Goal: Task Accomplishment & Management: Use online tool/utility

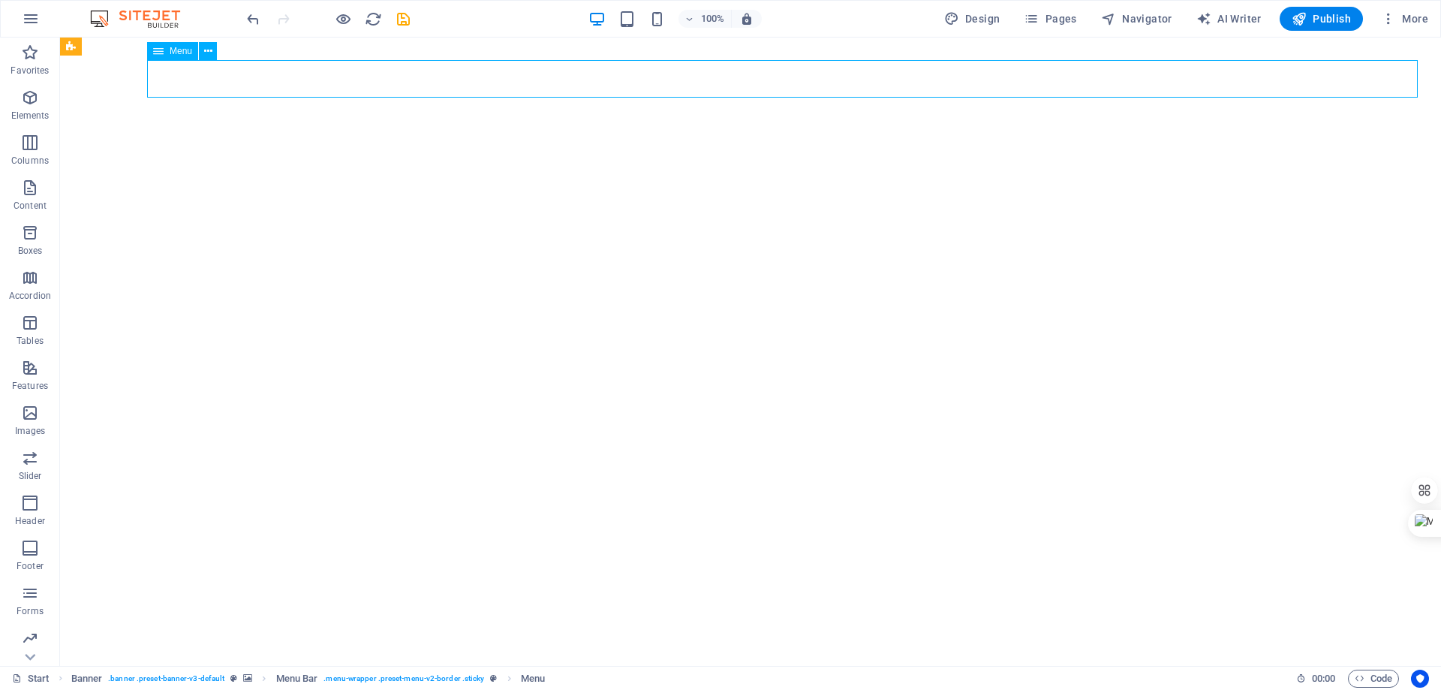
select select "1"
select select
select select "1"
select select
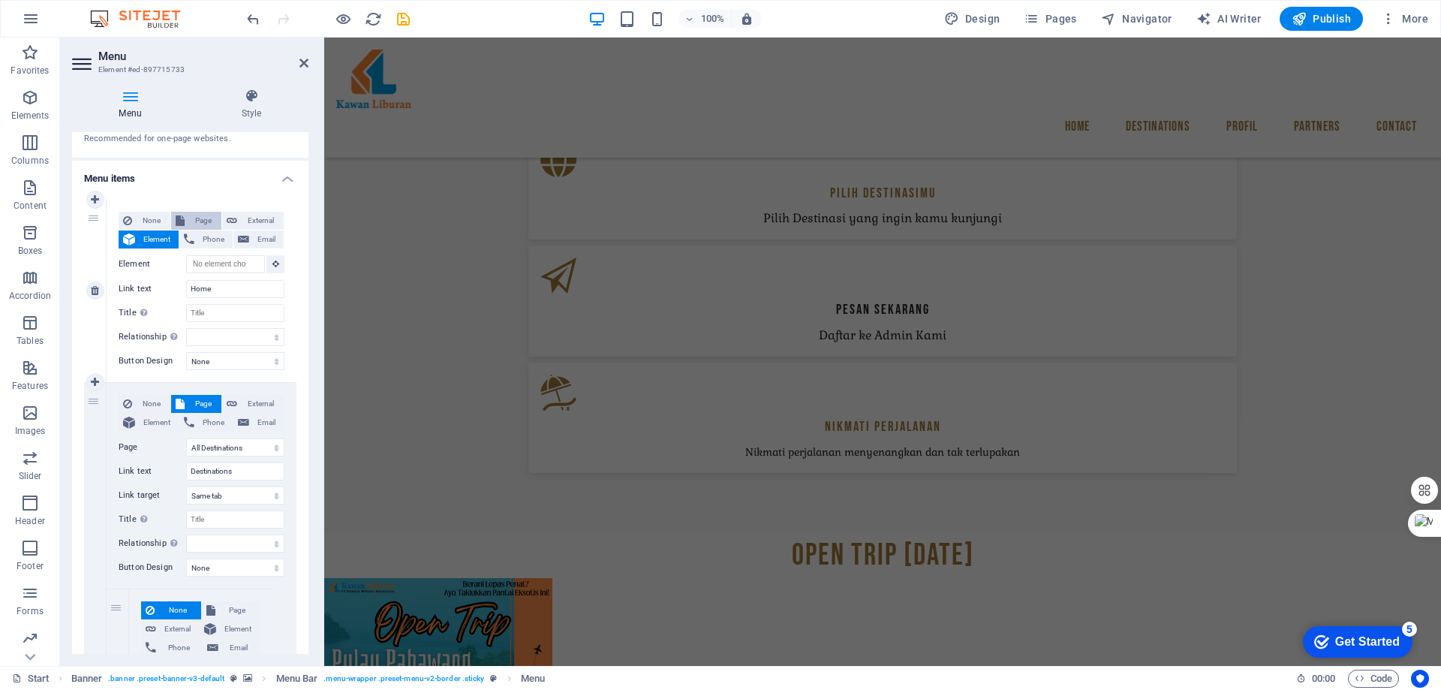
scroll to position [1102, 0]
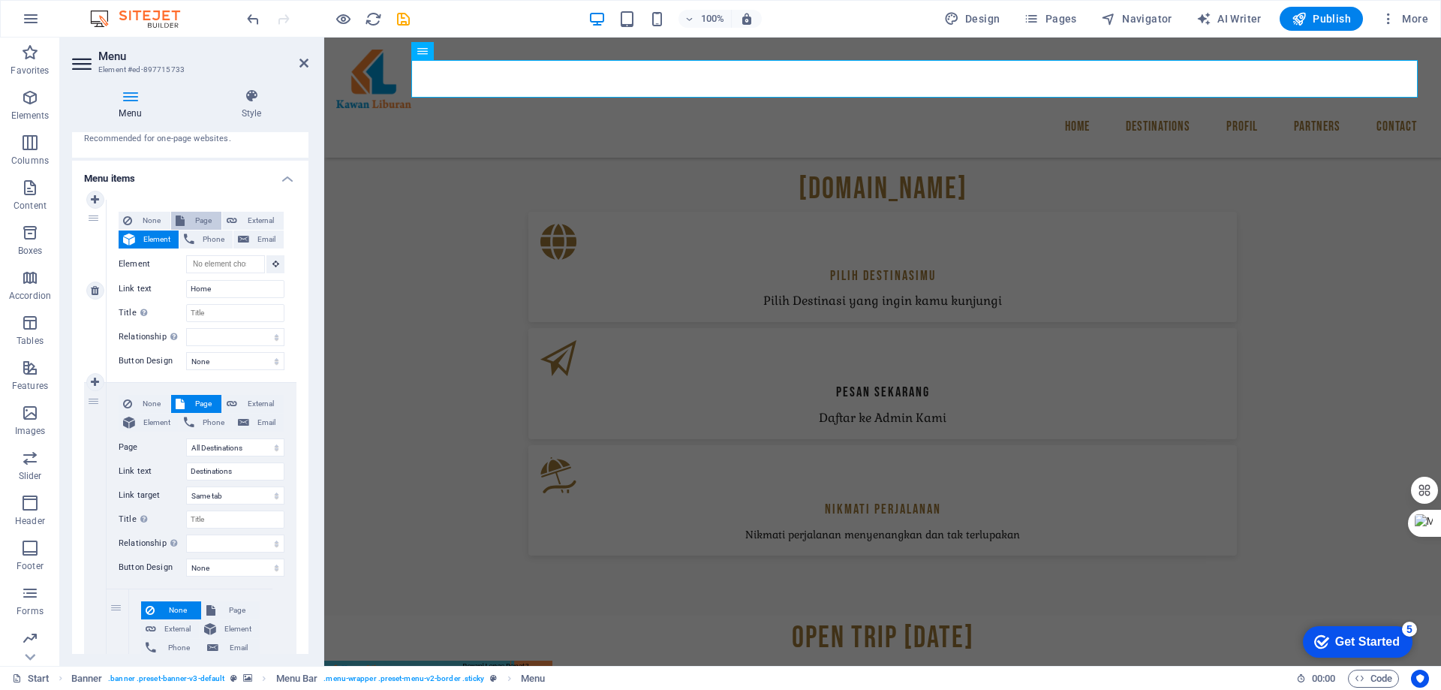
click at [196, 222] on span "Page" at bounding box center [203, 221] width 28 height 18
select select
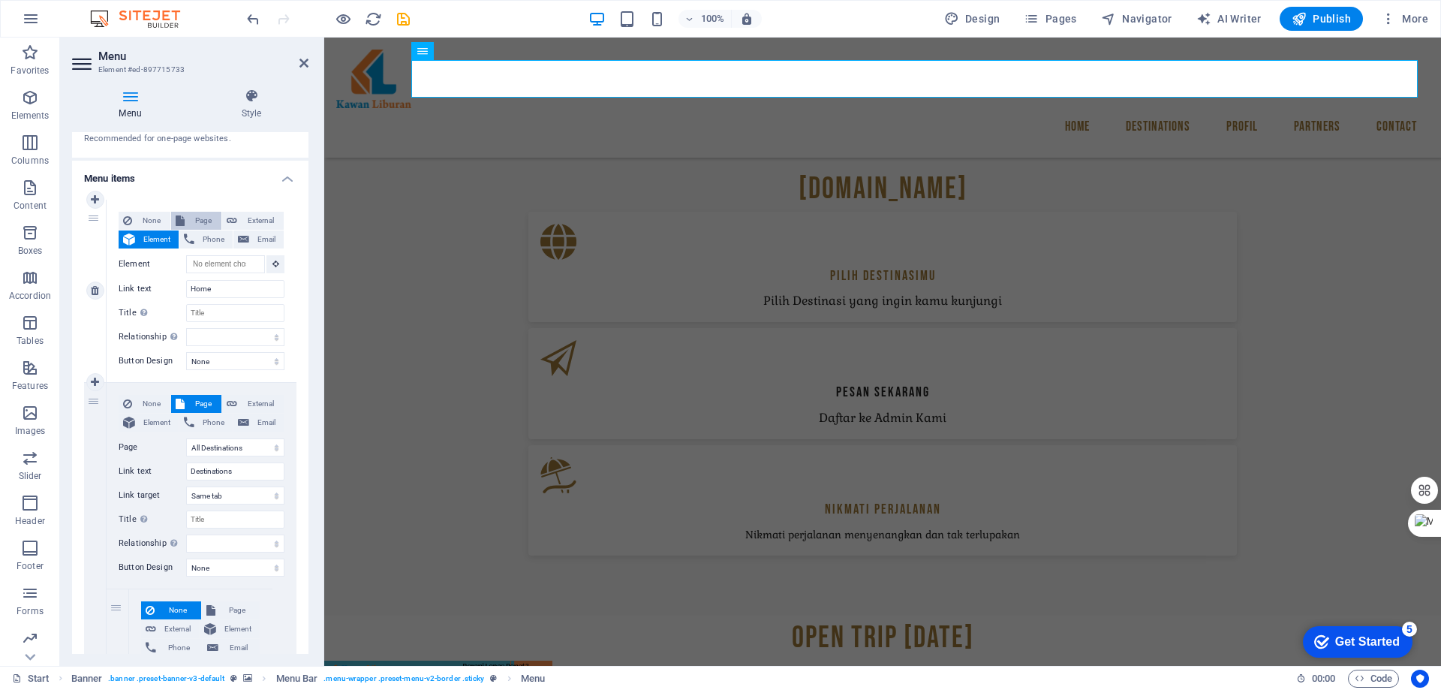
select select
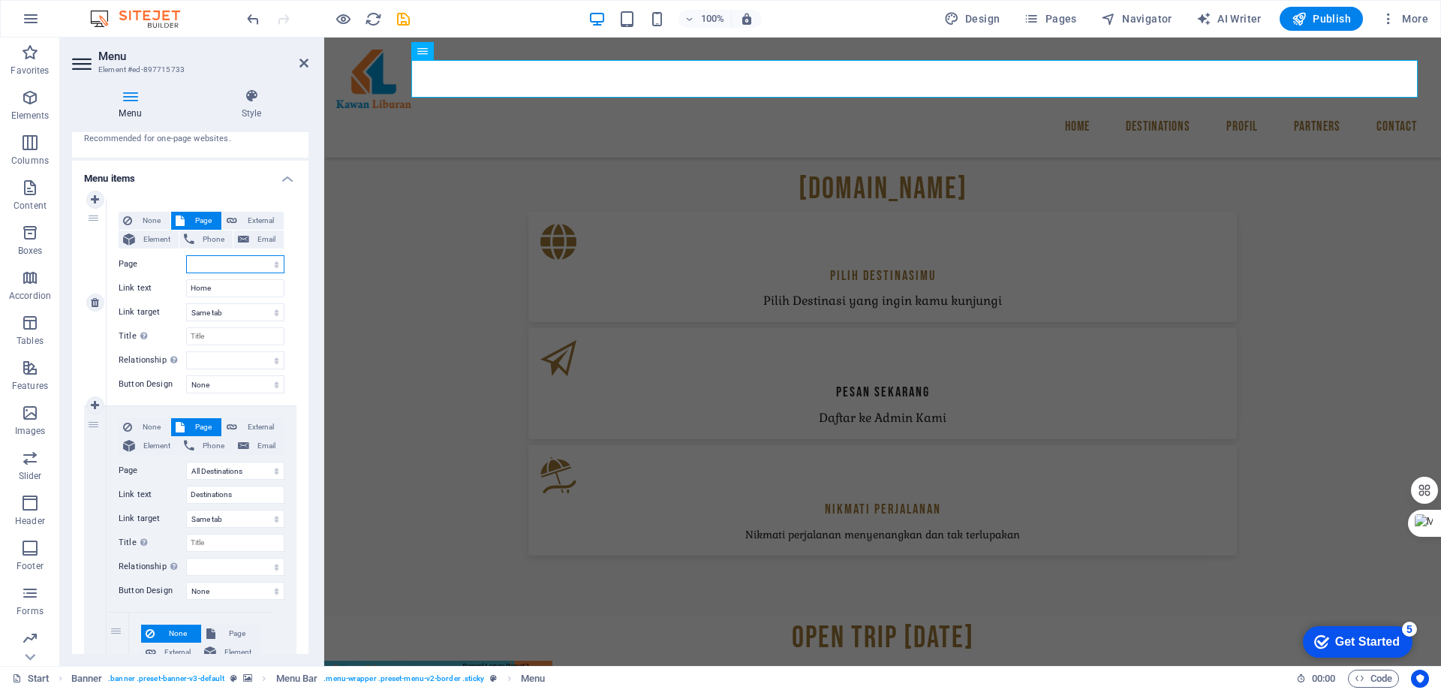
click at [212, 268] on select "Start All Destinations Legal Notice Privacy Profil" at bounding box center [235, 264] width 98 height 18
select select "0"
click at [186, 255] on select "Start All Destinations Legal Notice Privacy Profil" at bounding box center [235, 264] width 98 height 18
select select
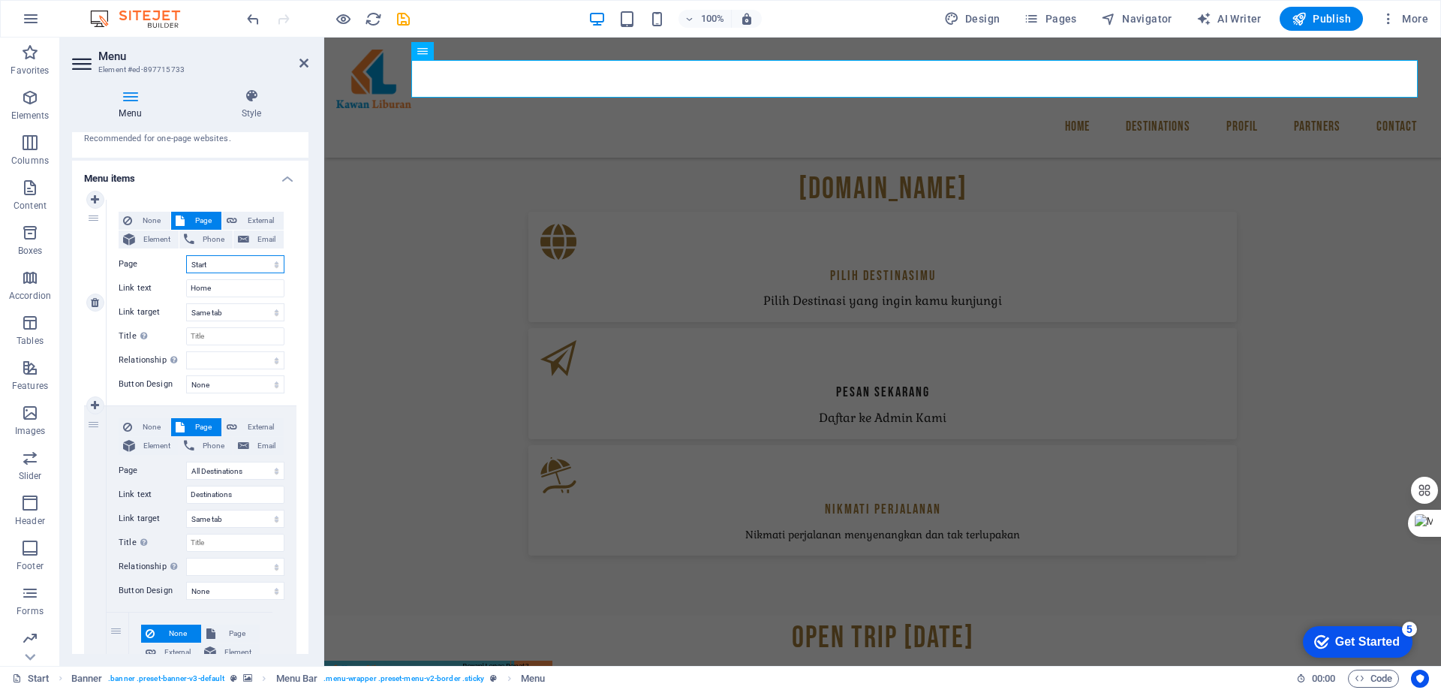
select select
click at [1052, 17] on span "Pages" at bounding box center [1050, 18] width 53 height 15
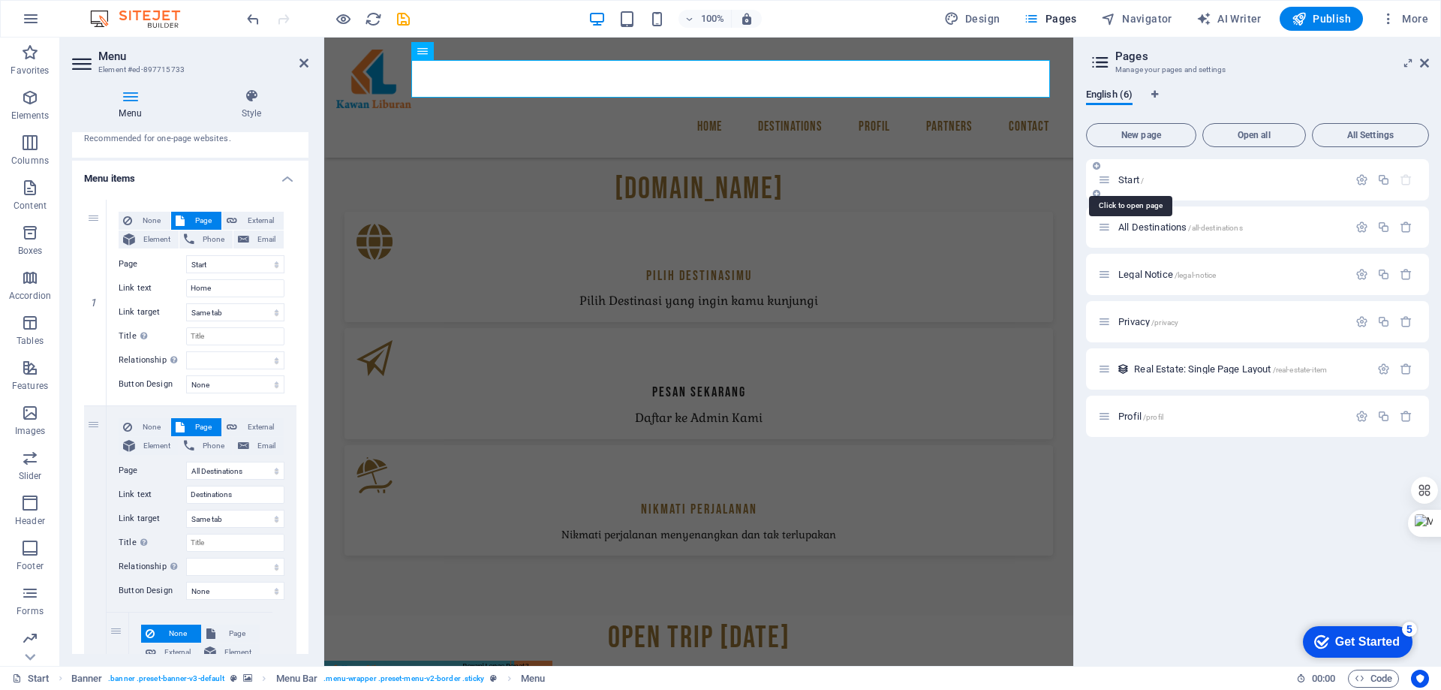
click at [1128, 179] on span "Start /" at bounding box center [1132, 179] width 26 height 11
click at [1131, 178] on span "Start /" at bounding box center [1132, 179] width 26 height 11
click at [1170, 178] on p "Start /" at bounding box center [1231, 180] width 225 height 10
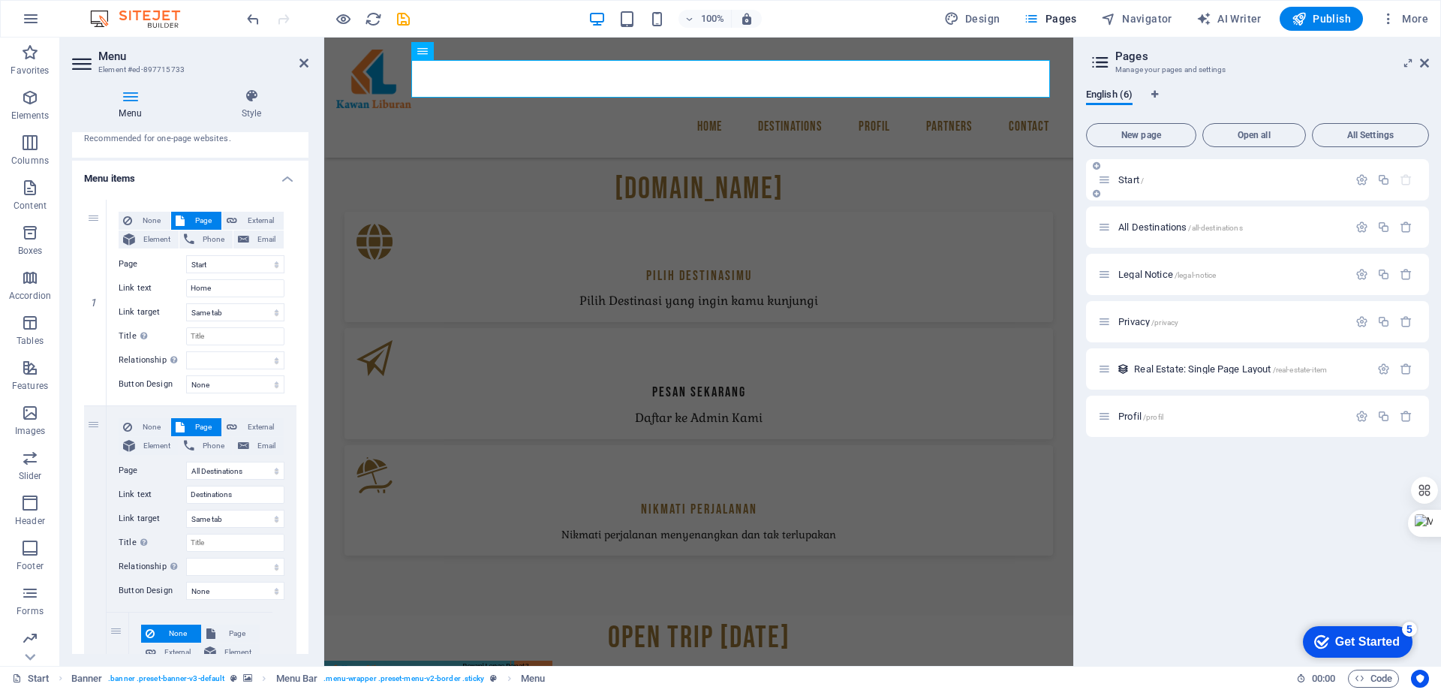
click at [1170, 178] on p "Start /" at bounding box center [1231, 180] width 225 height 10
click at [1112, 184] on div "Start /" at bounding box center [1223, 179] width 250 height 17
click at [1297, 178] on p "Start /" at bounding box center [1231, 180] width 225 height 10
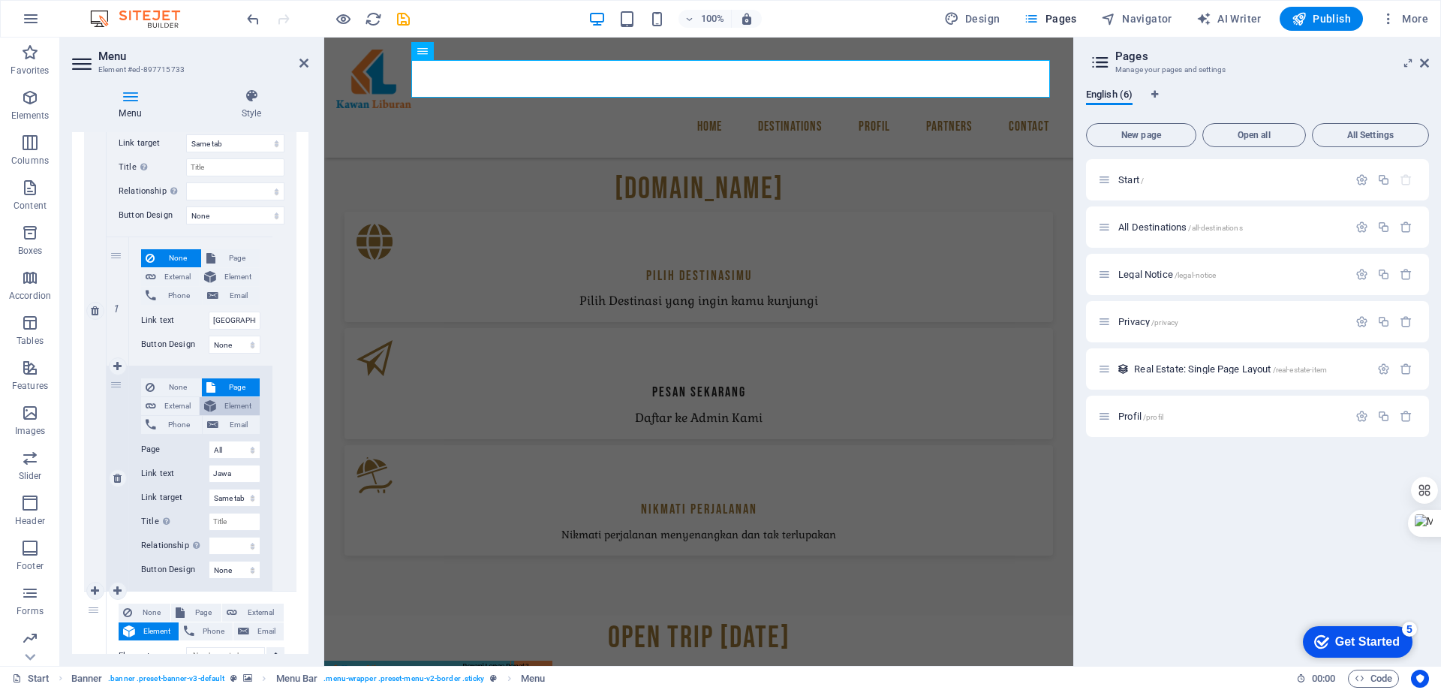
scroll to position [525, 0]
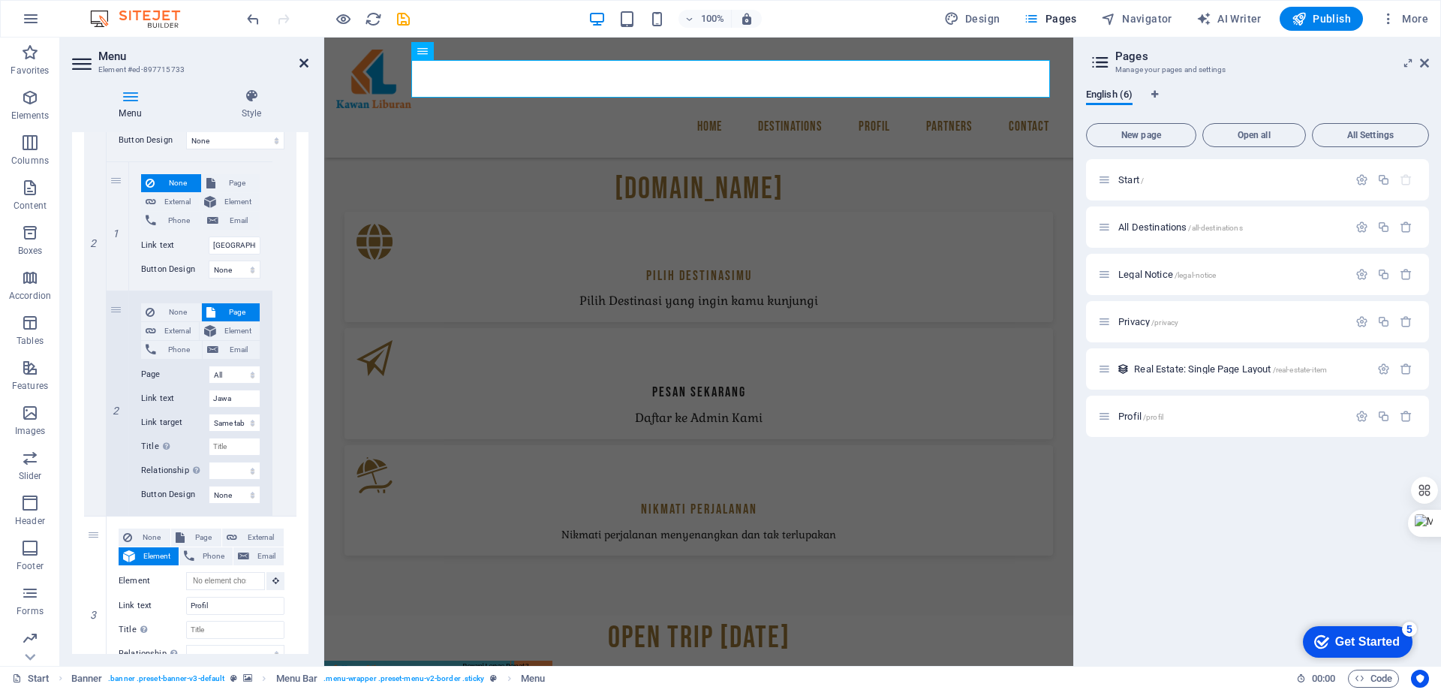
click at [305, 59] on icon at bounding box center [304, 63] width 9 height 12
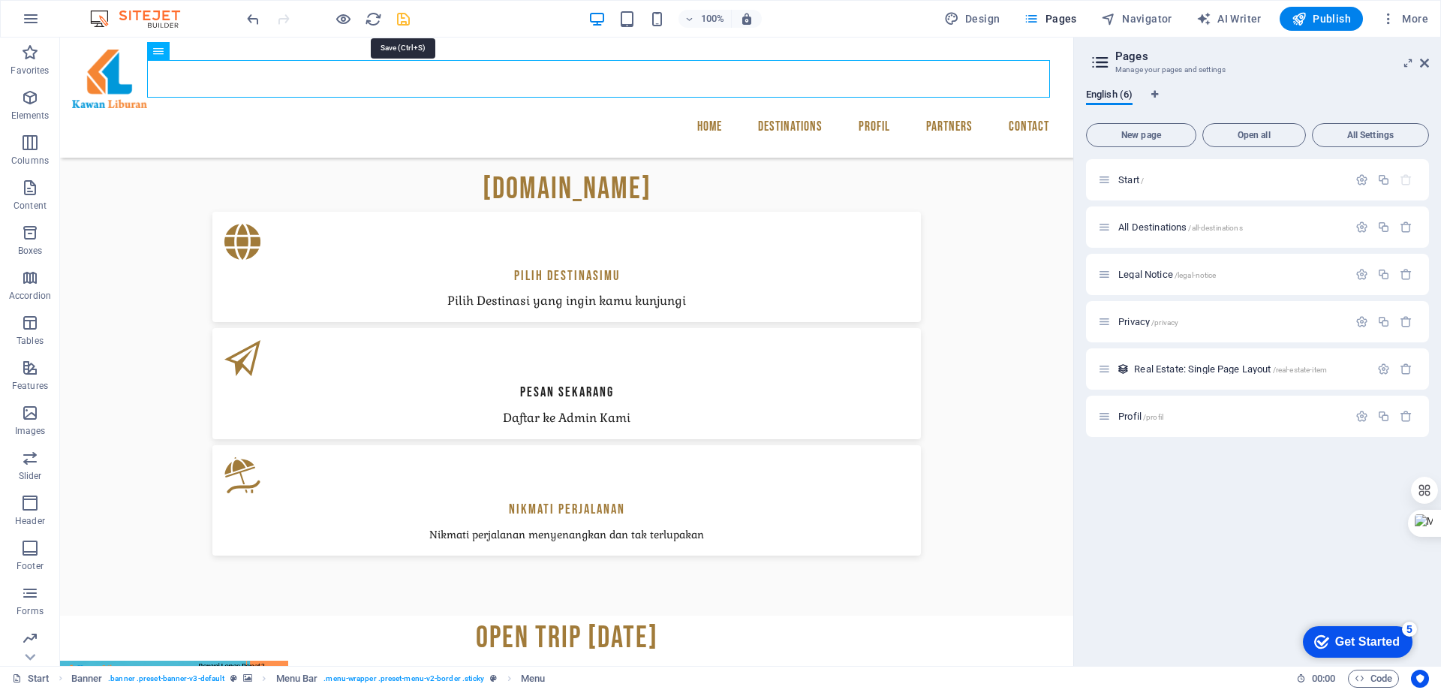
click at [402, 16] on icon "save" at bounding box center [403, 19] width 17 height 17
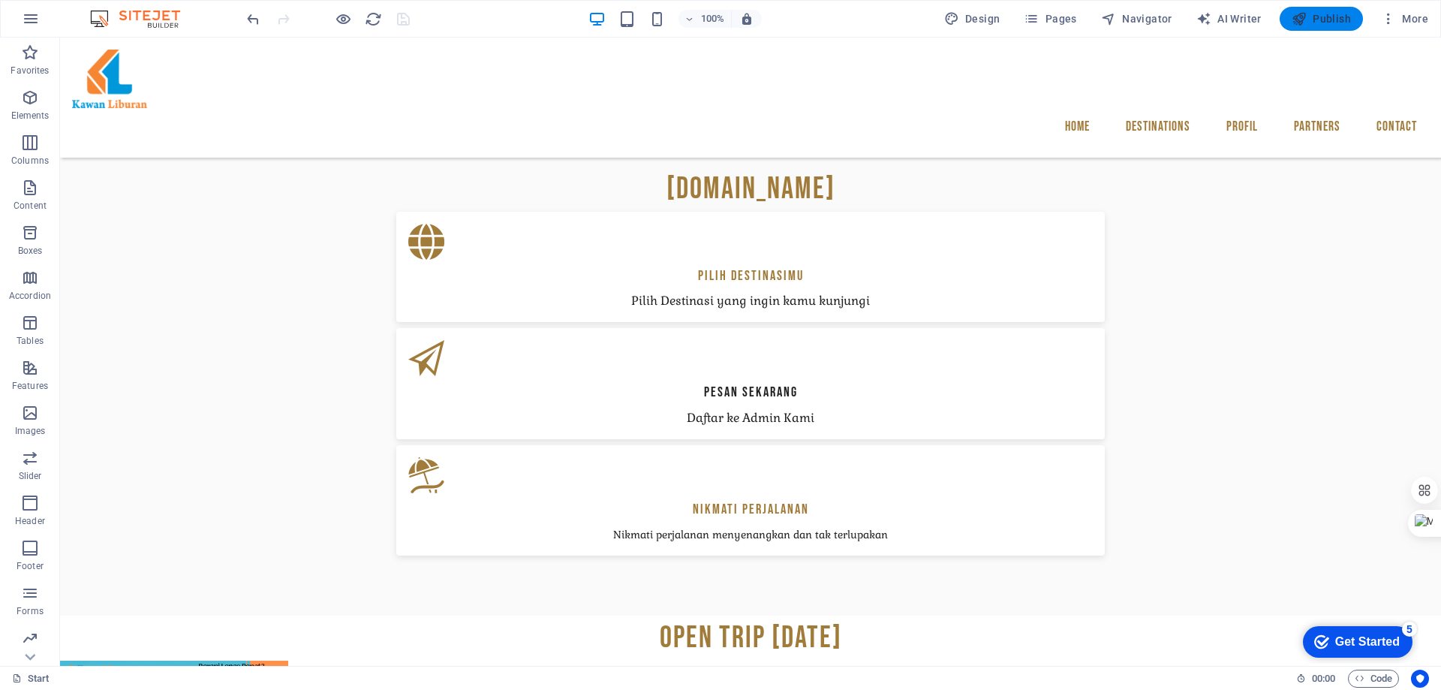
click at [1320, 22] on span "Publish" at bounding box center [1321, 18] width 59 height 15
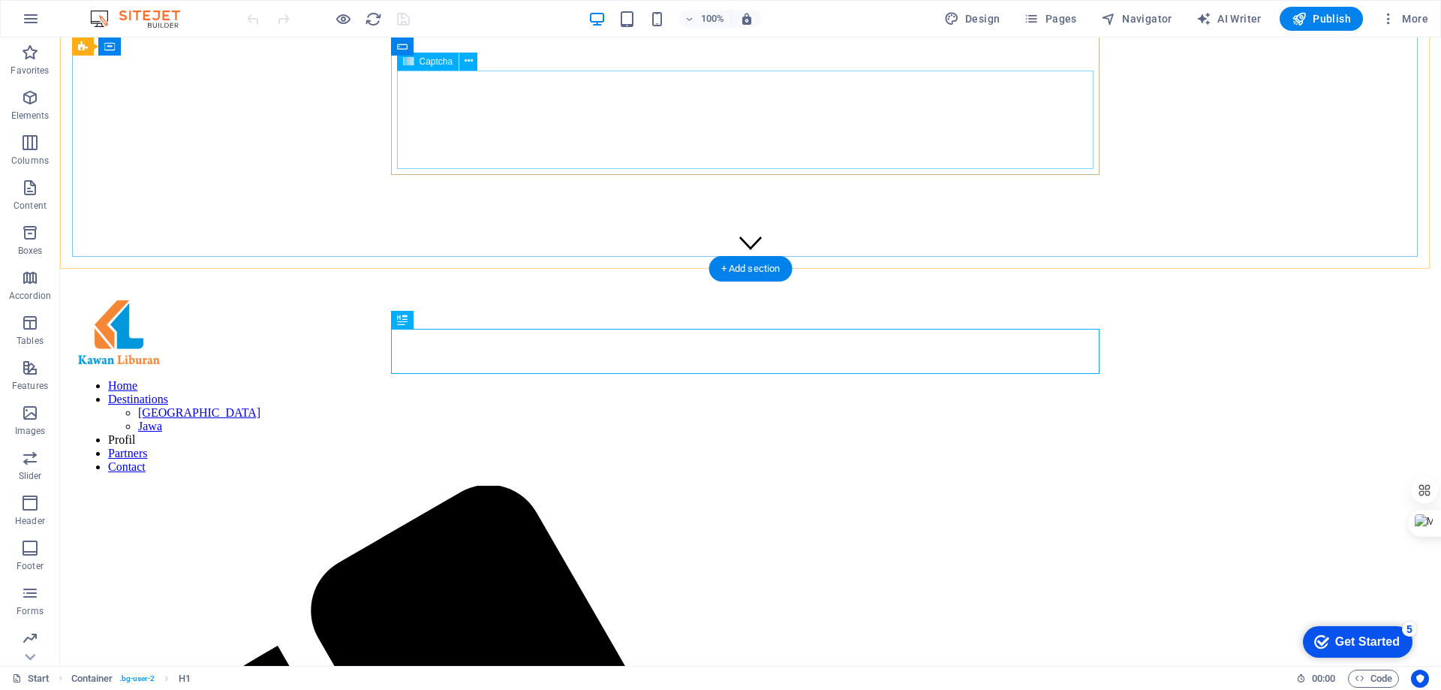
scroll to position [397, 0]
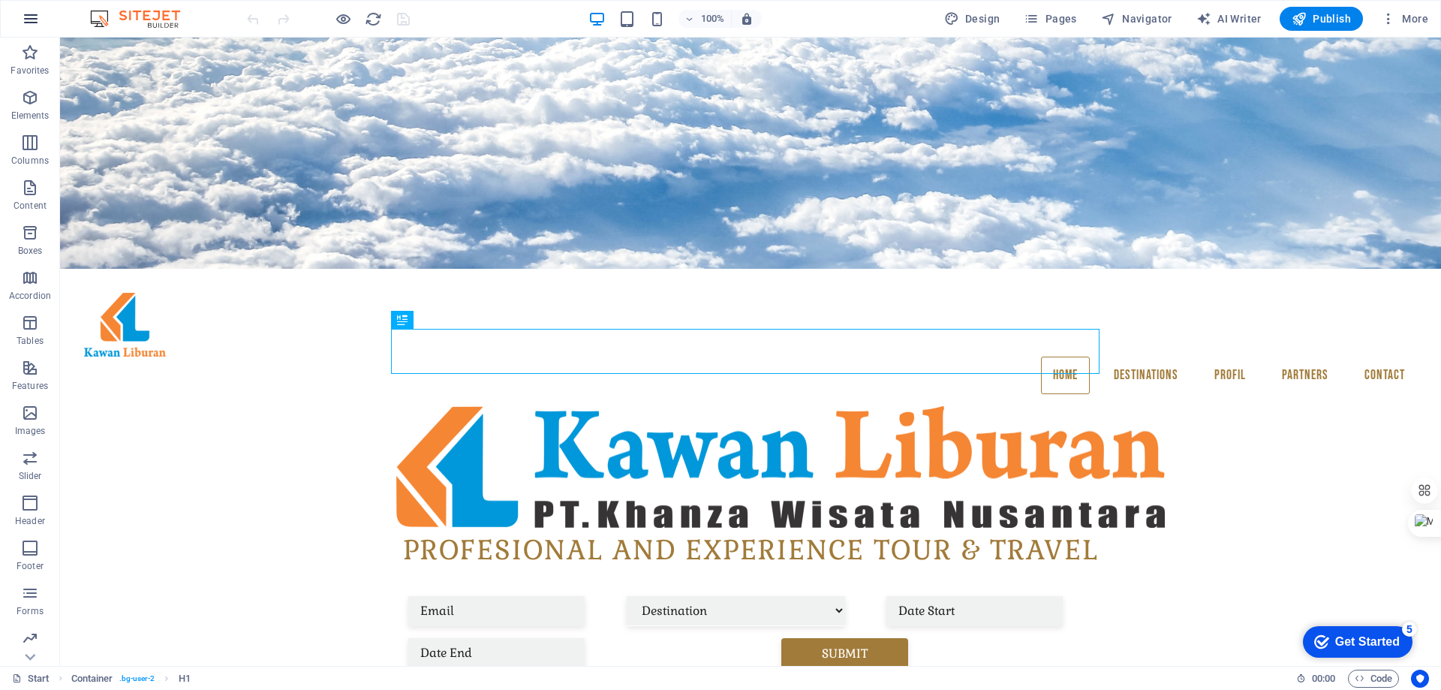
click at [27, 23] on icon "button" at bounding box center [31, 19] width 18 height 18
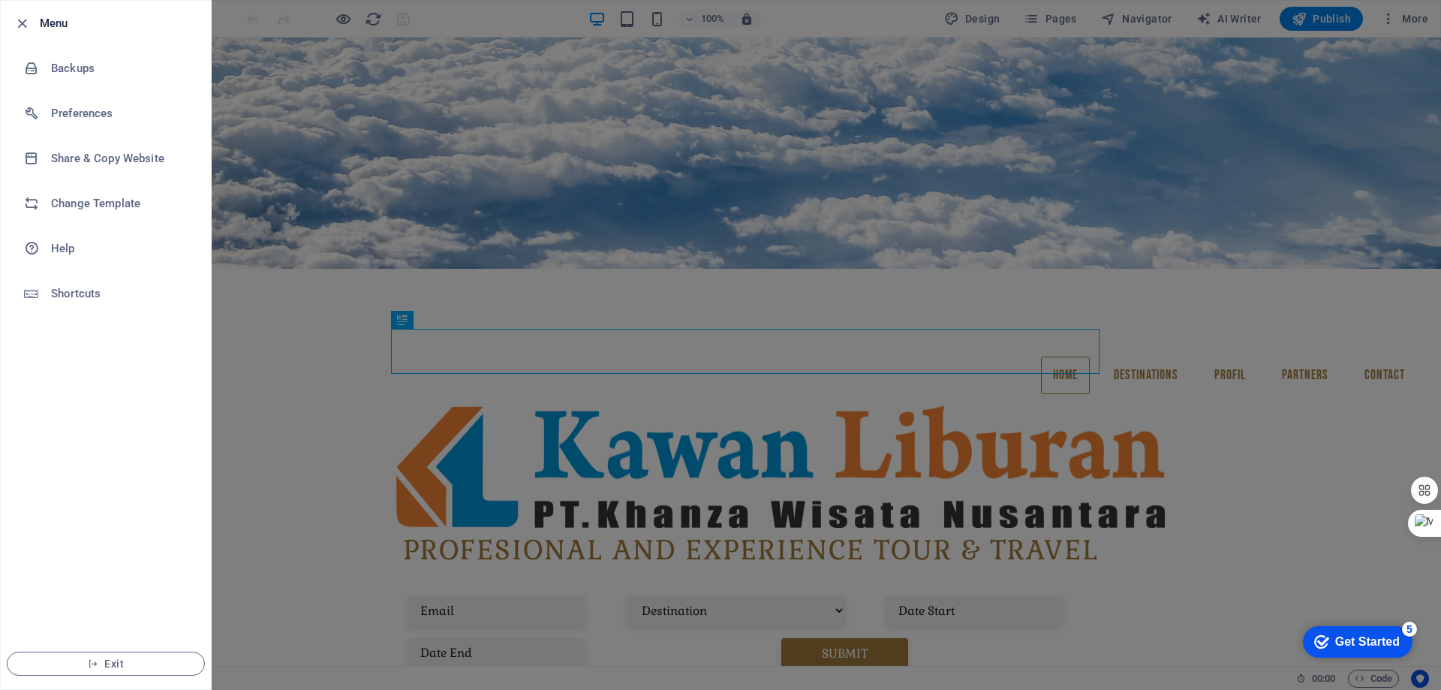
click at [257, 92] on div at bounding box center [720, 345] width 1441 height 690
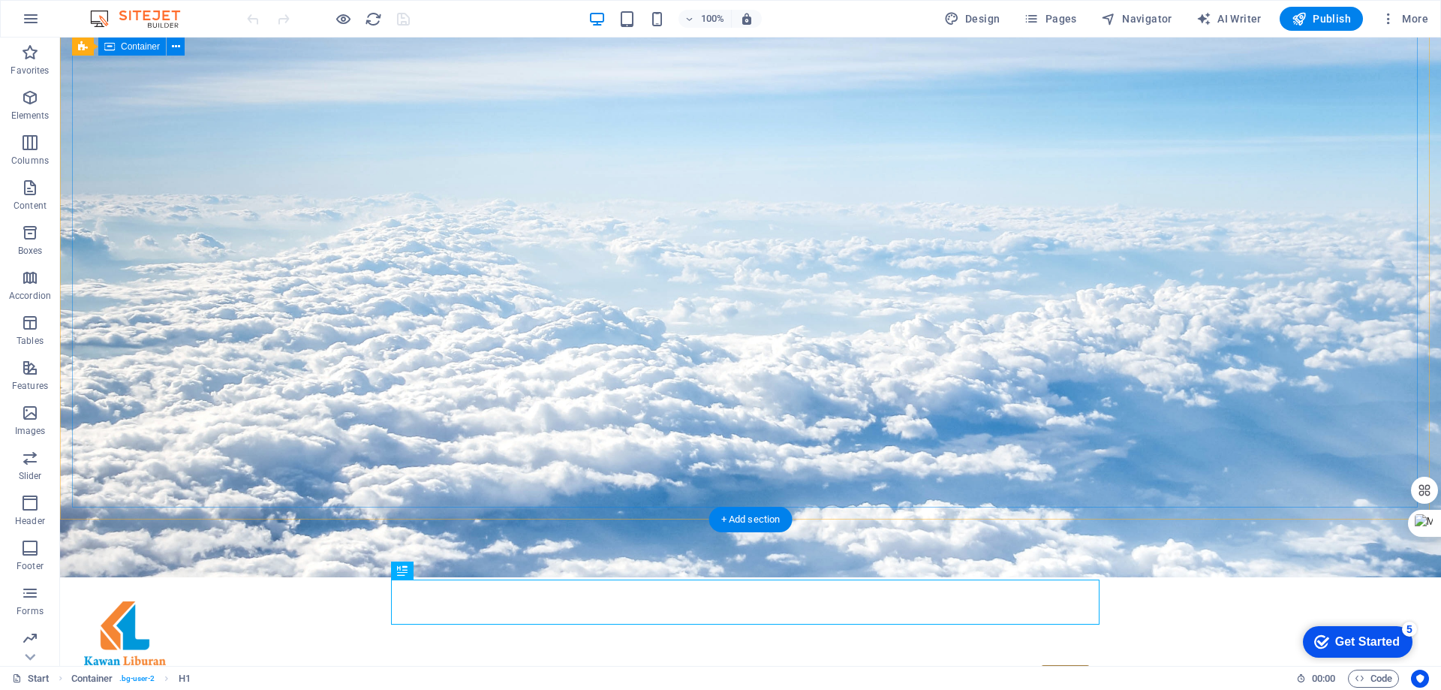
scroll to position [0, 0]
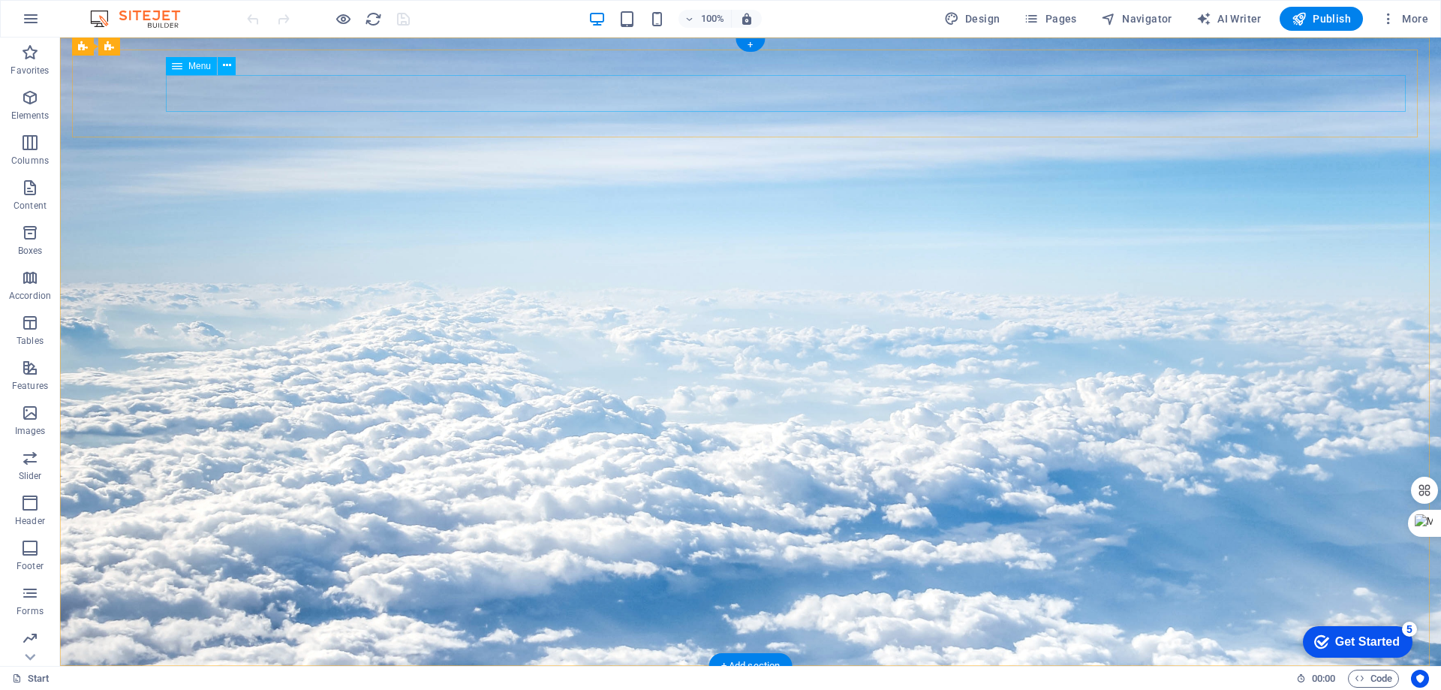
select select
select select "1"
select select
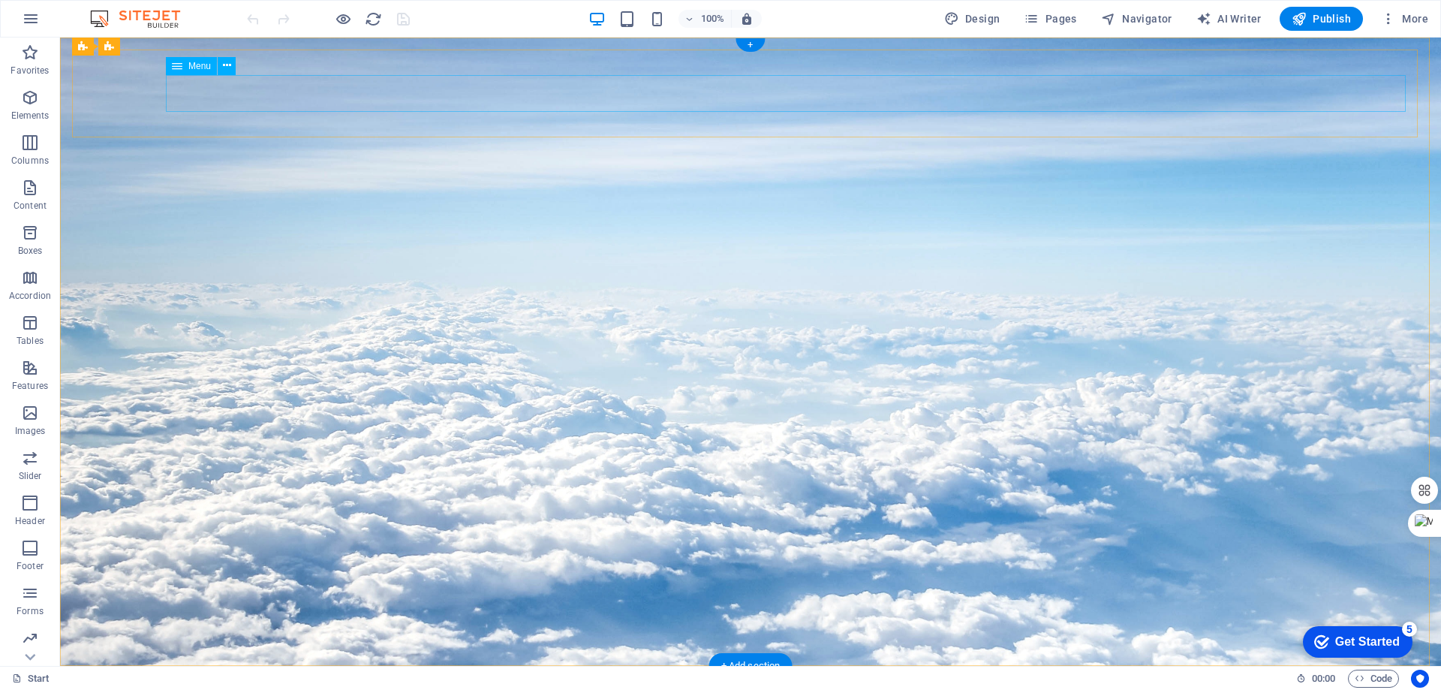
select select "1"
select select
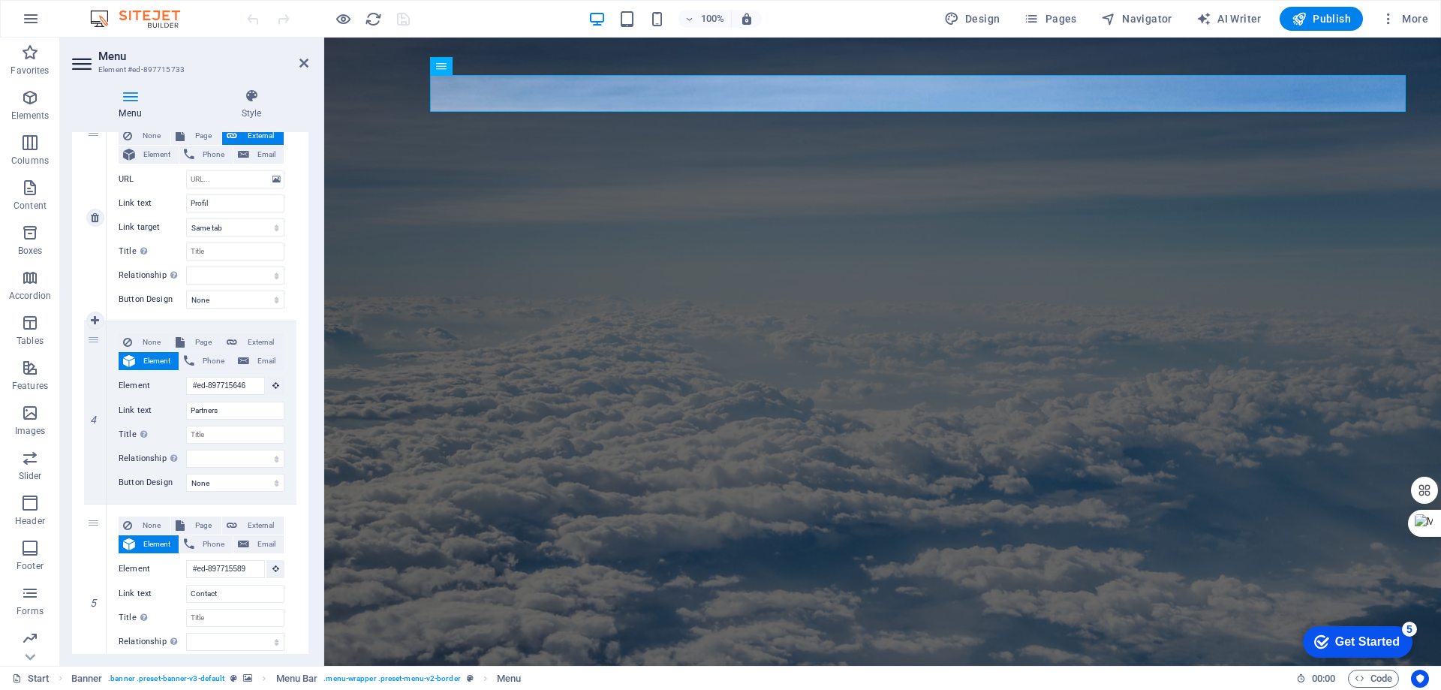
scroll to position [852, 0]
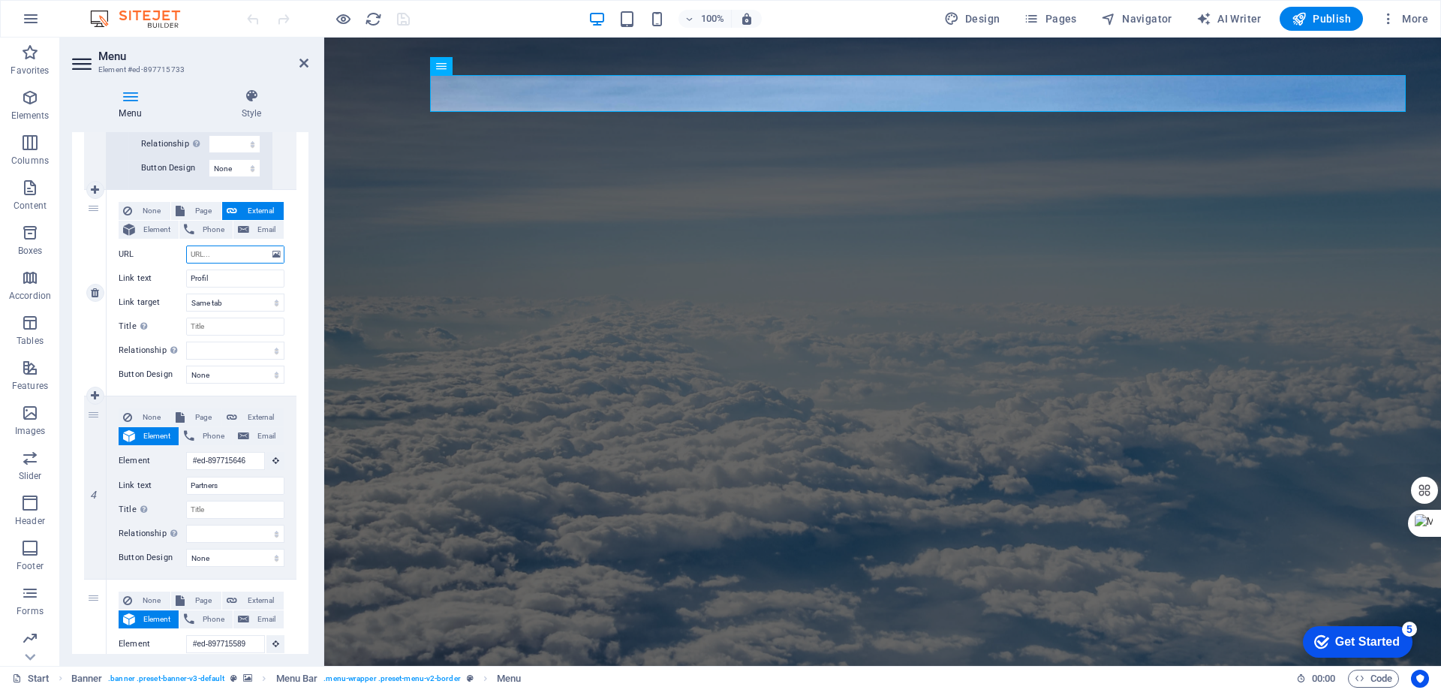
click at [221, 258] on input "URL" at bounding box center [235, 254] width 98 height 18
click at [276, 254] on icon at bounding box center [277, 254] width 8 height 17
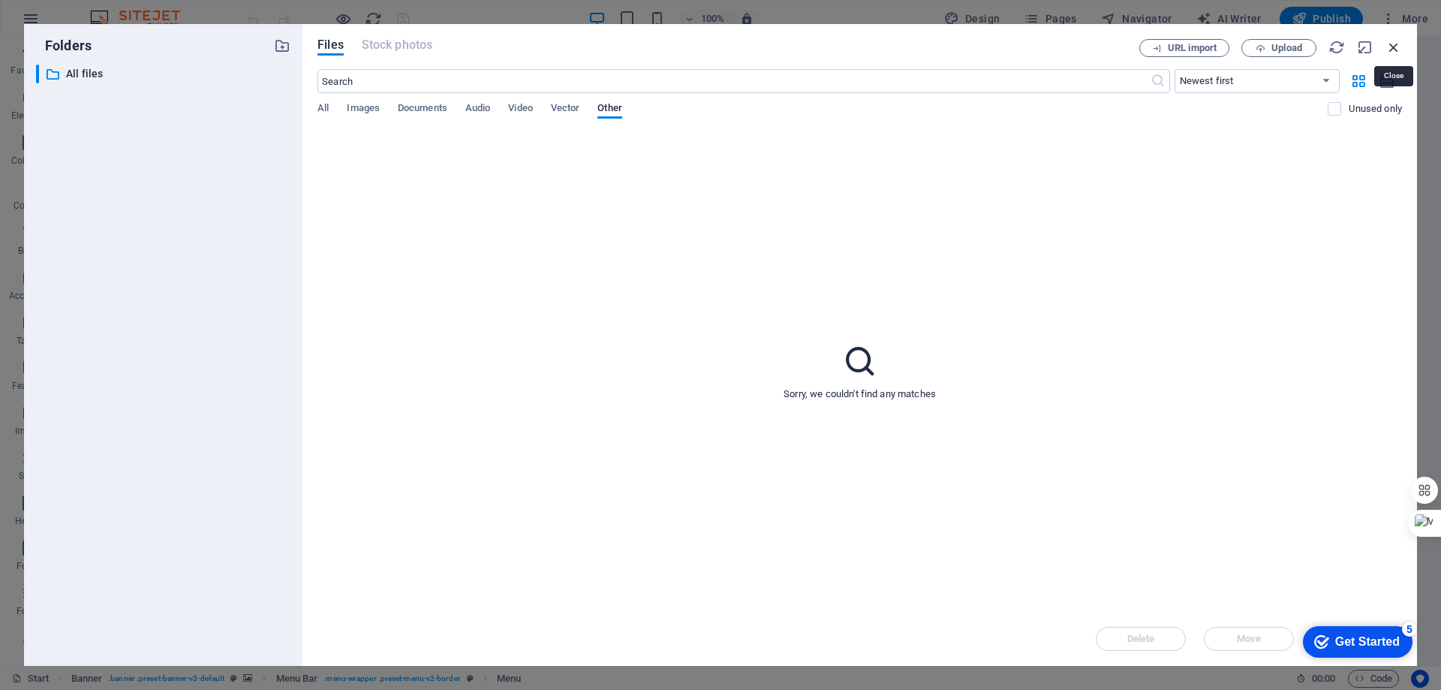
click at [1393, 50] on icon "button" at bounding box center [1394, 47] width 17 height 17
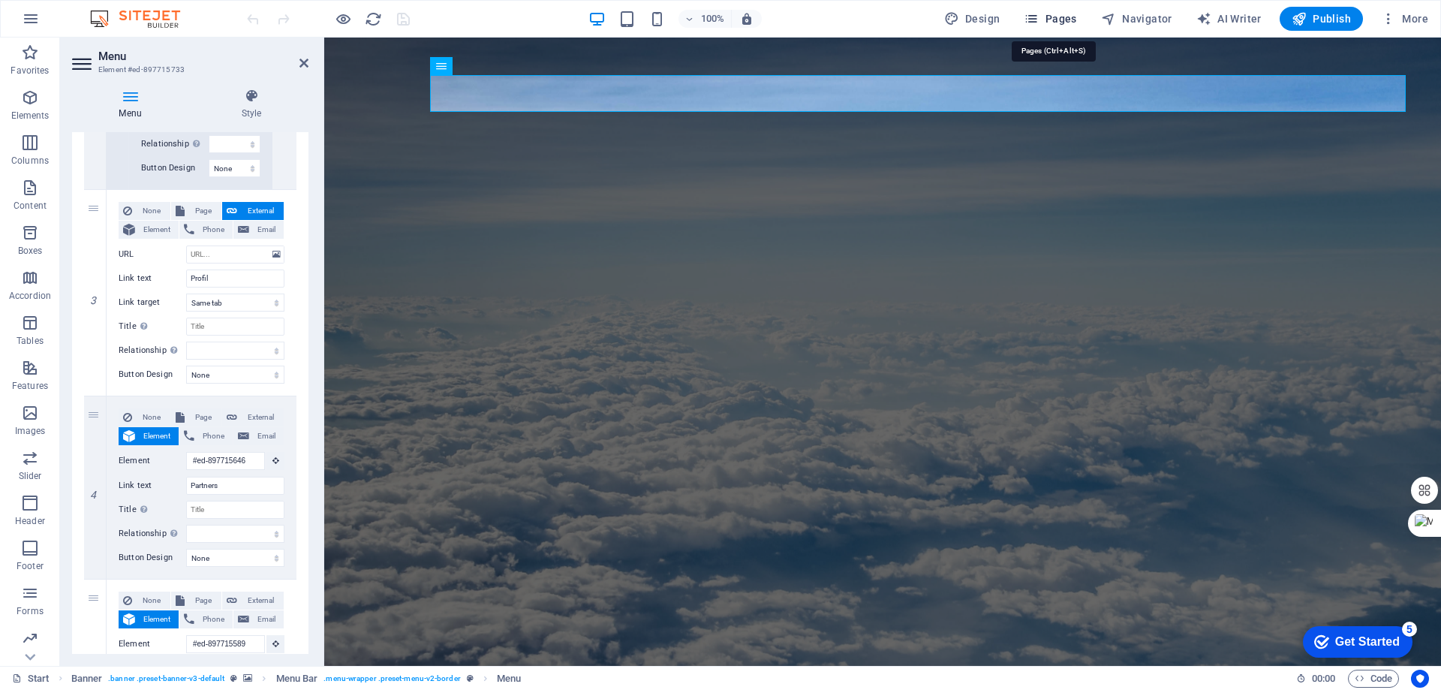
click at [1073, 13] on span "Pages" at bounding box center [1050, 18] width 53 height 15
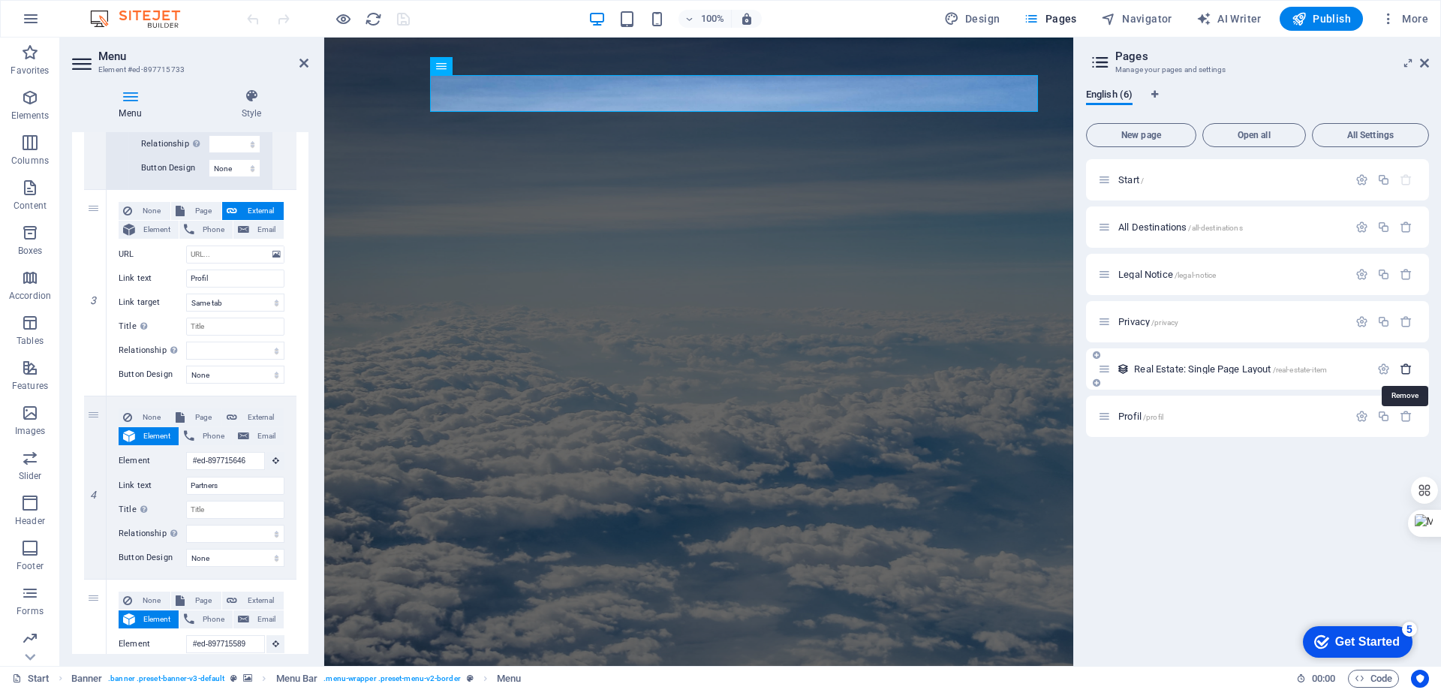
click at [1408, 366] on icon "button" at bounding box center [1406, 369] width 13 height 13
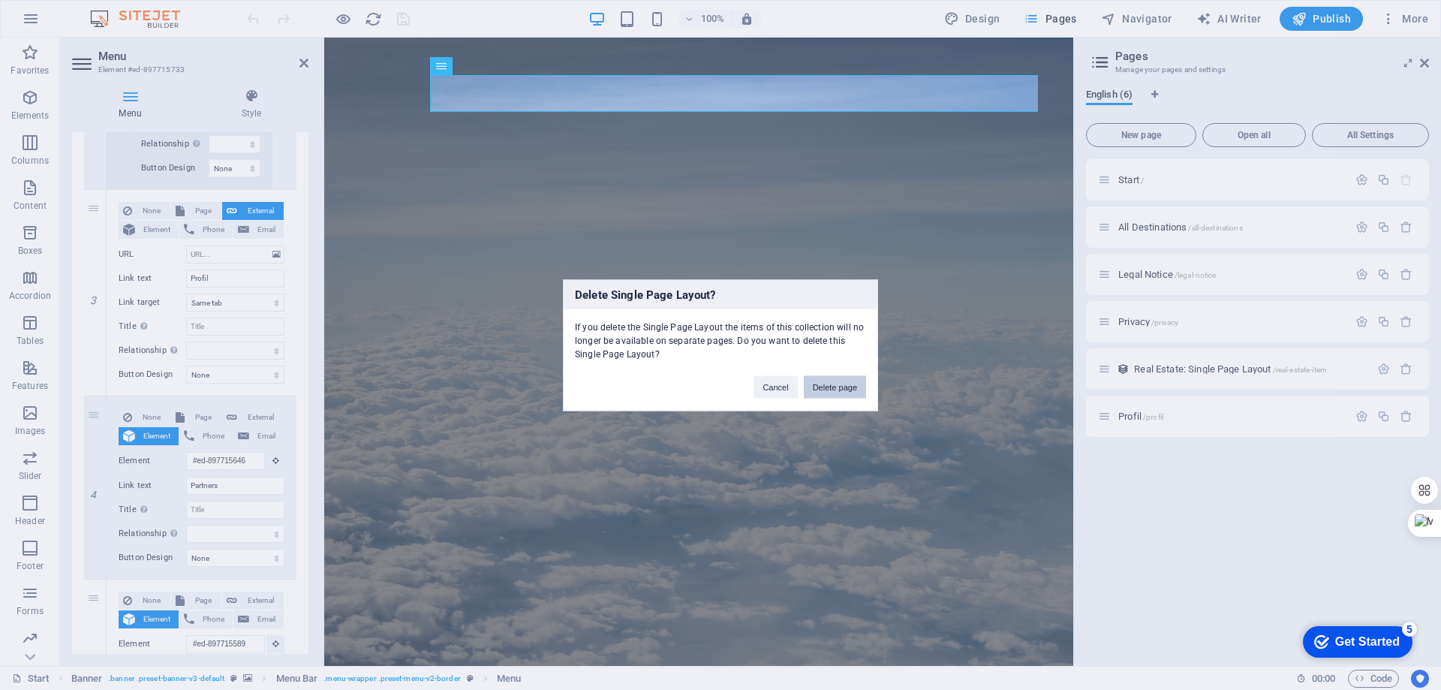
click at [826, 384] on button "Delete page" at bounding box center [835, 386] width 62 height 23
select select "1"
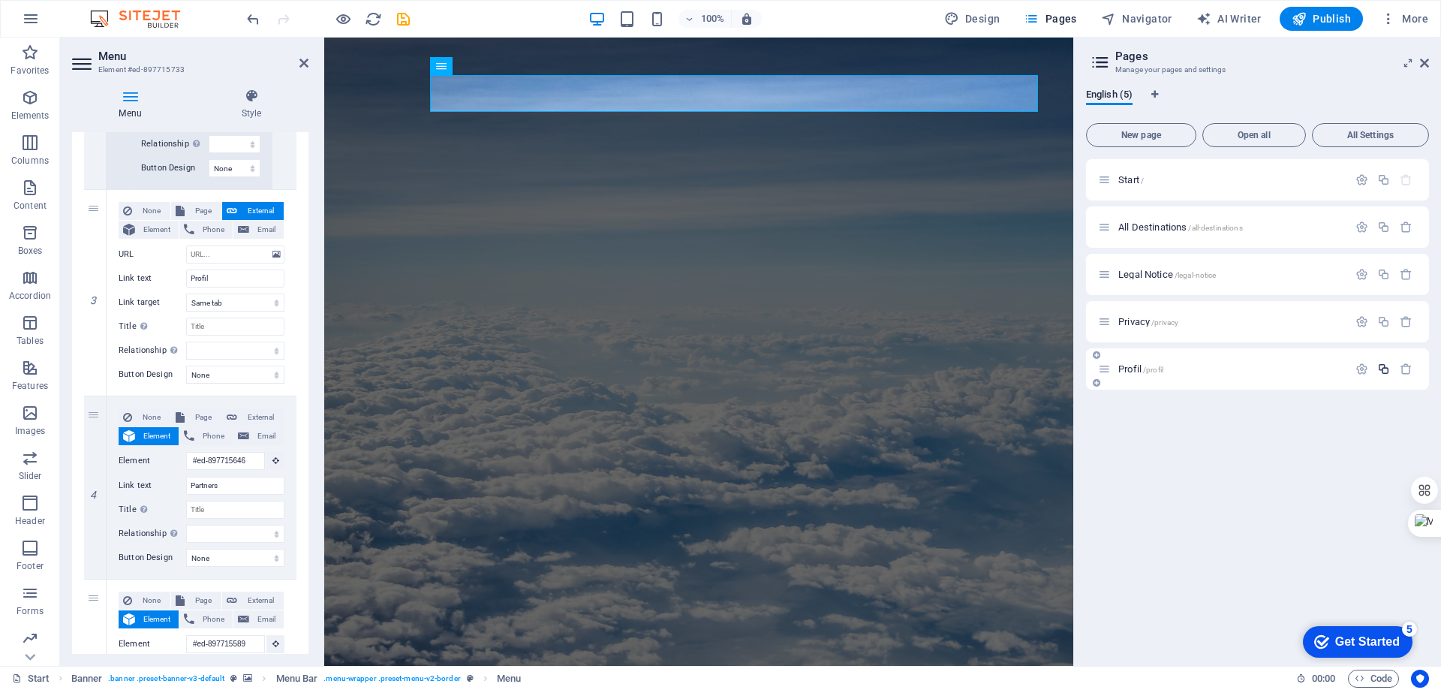
click at [1386, 369] on icon "button" at bounding box center [1384, 369] width 13 height 13
select select "1"
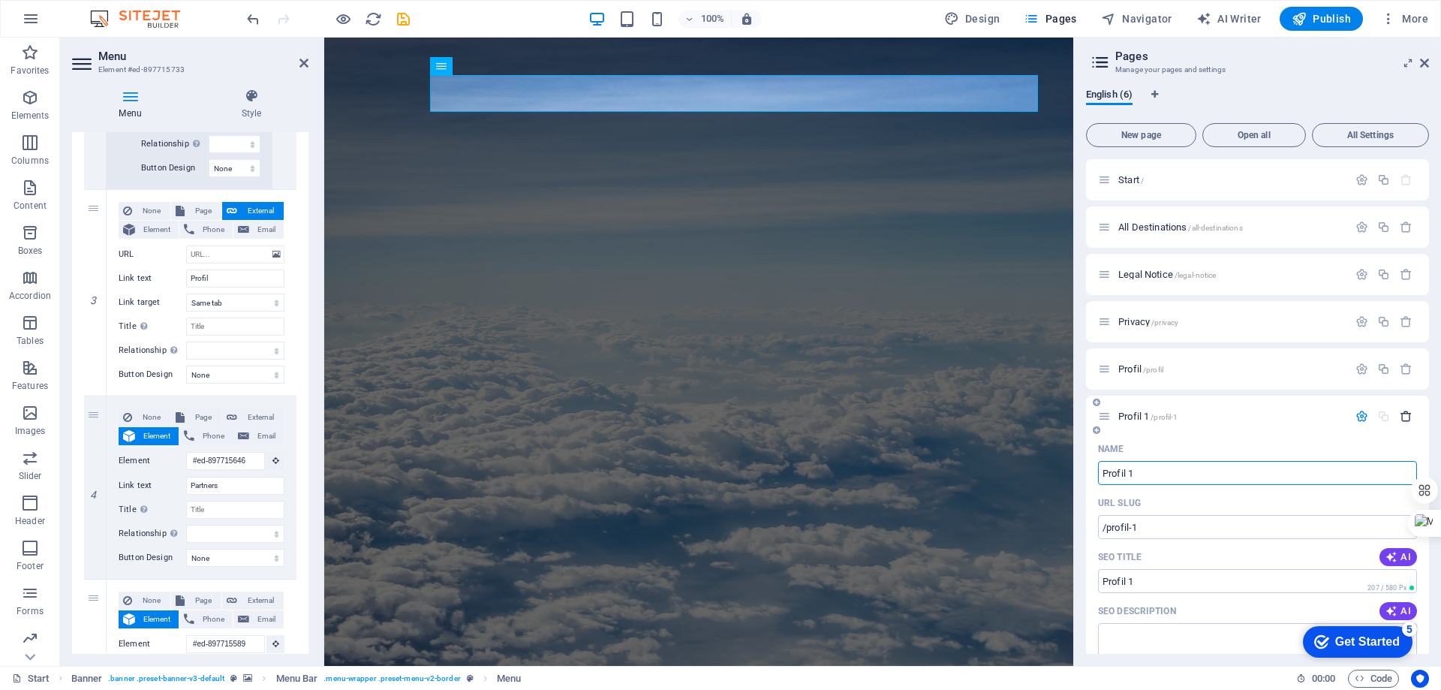
click at [1406, 417] on icon "button" at bounding box center [1406, 416] width 13 height 13
select select "1"
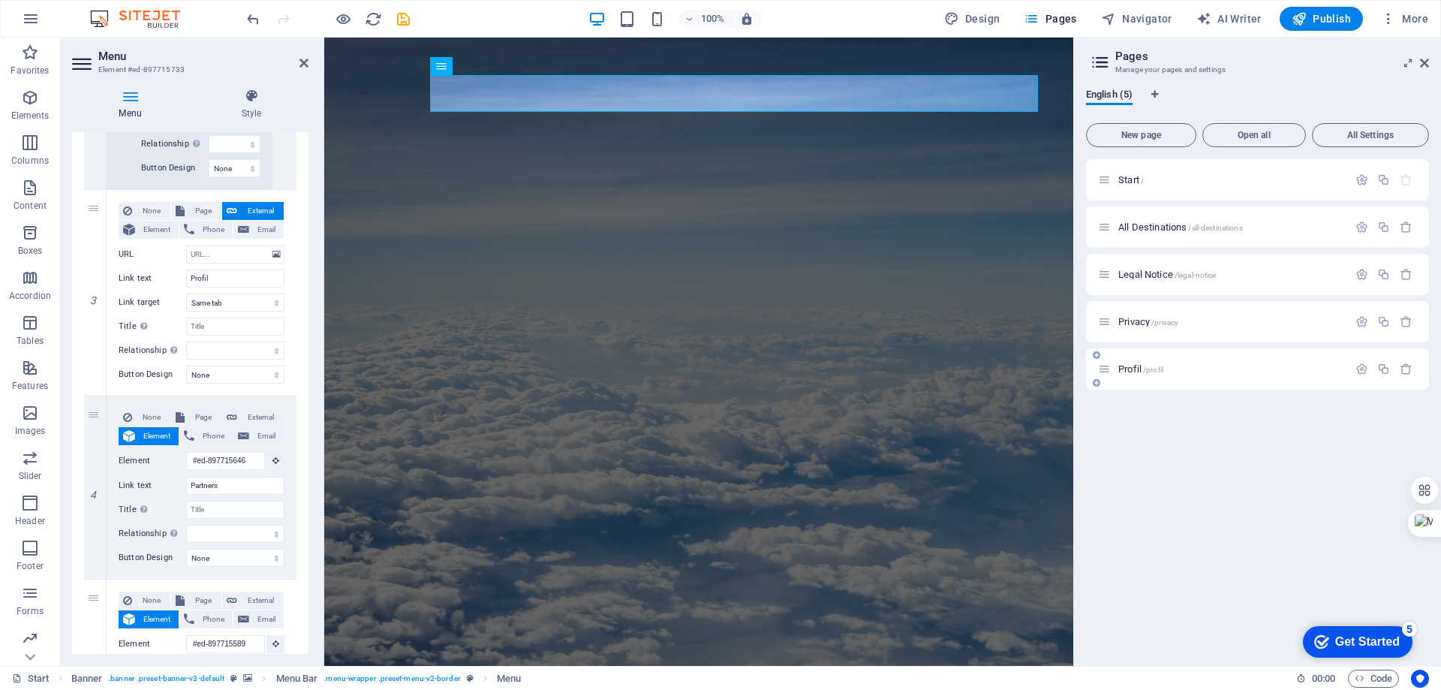
click at [1130, 369] on span "Profil /profil" at bounding box center [1141, 368] width 45 height 11
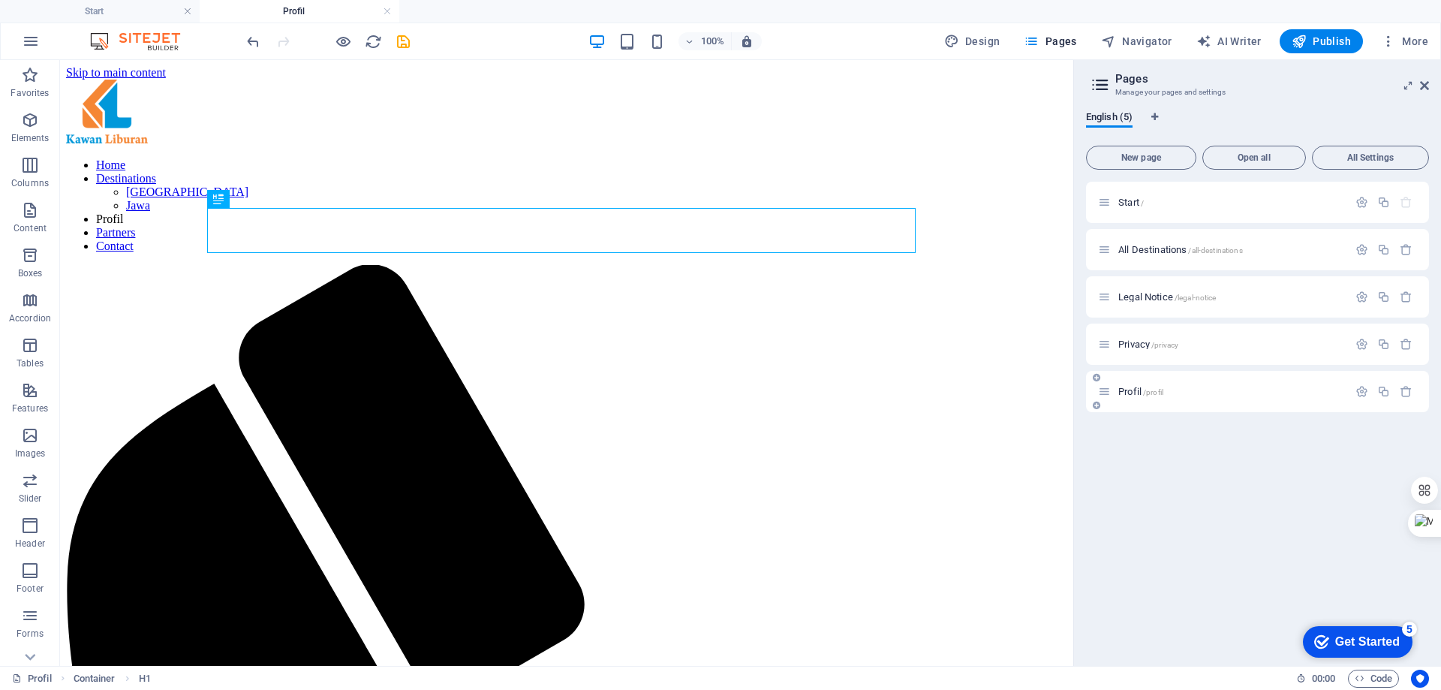
scroll to position [0, 0]
click at [1127, 203] on span "Start /" at bounding box center [1132, 202] width 26 height 11
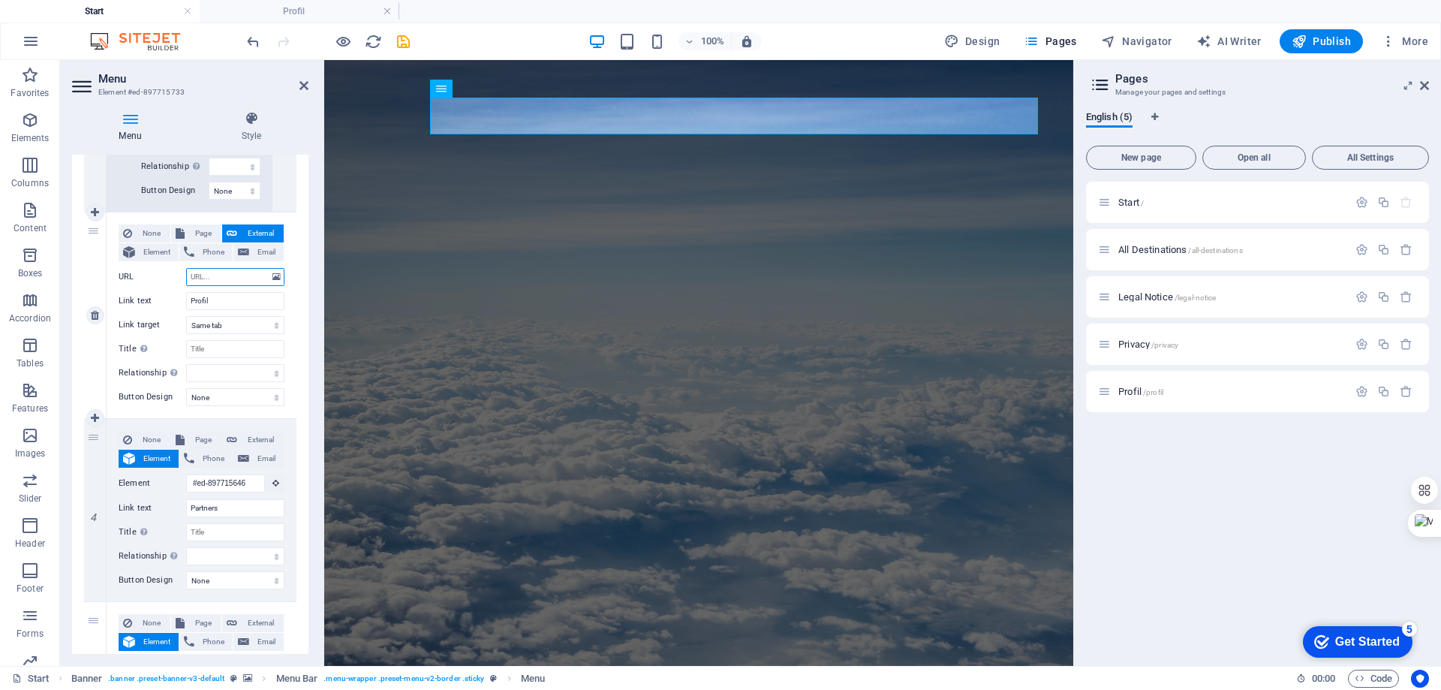
click at [236, 278] on input "URL" at bounding box center [235, 277] width 98 height 18
type input "Profil"
select select
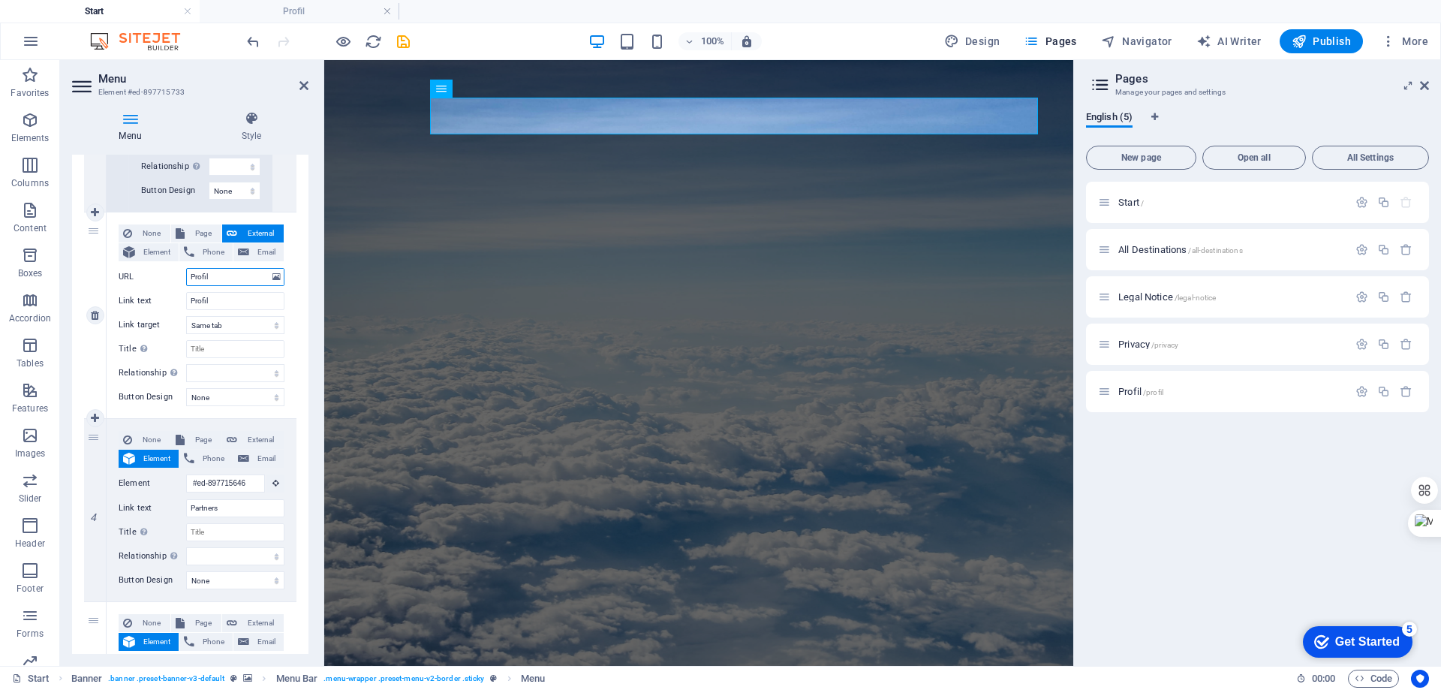
select select
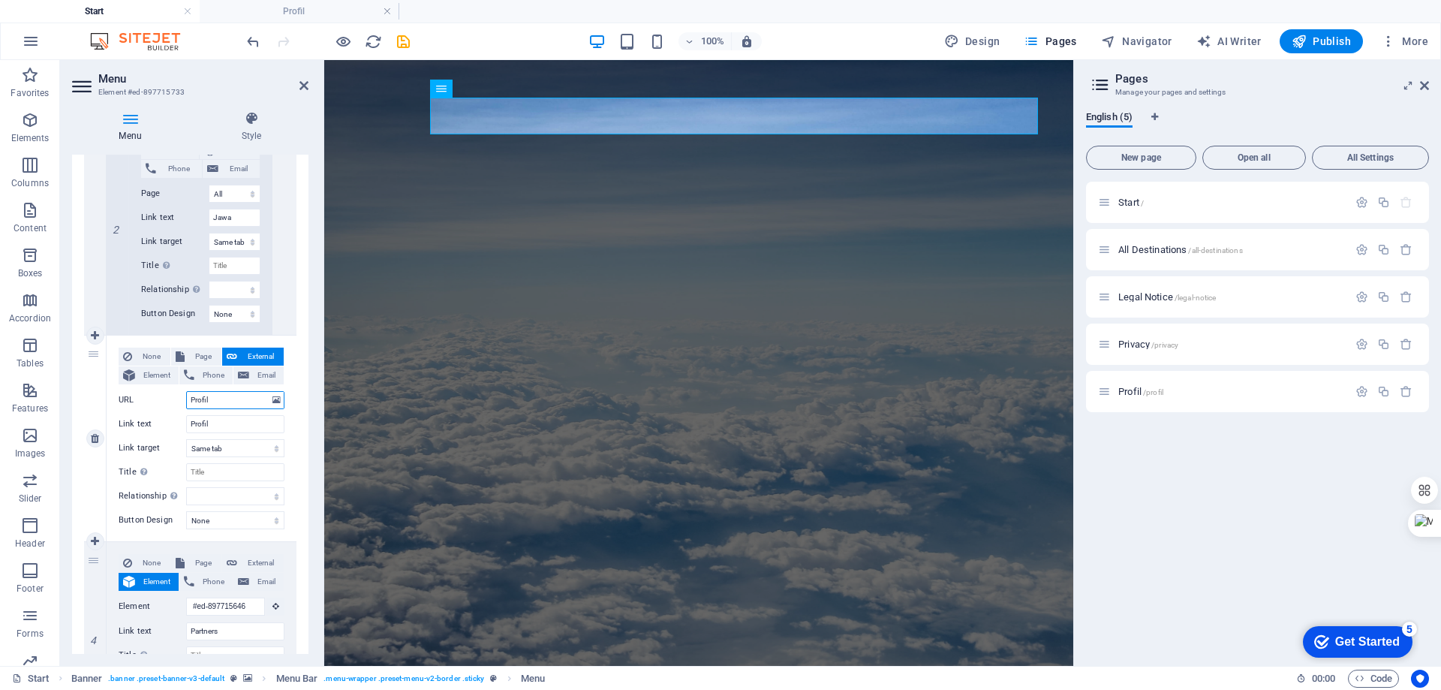
scroll to position [702, 0]
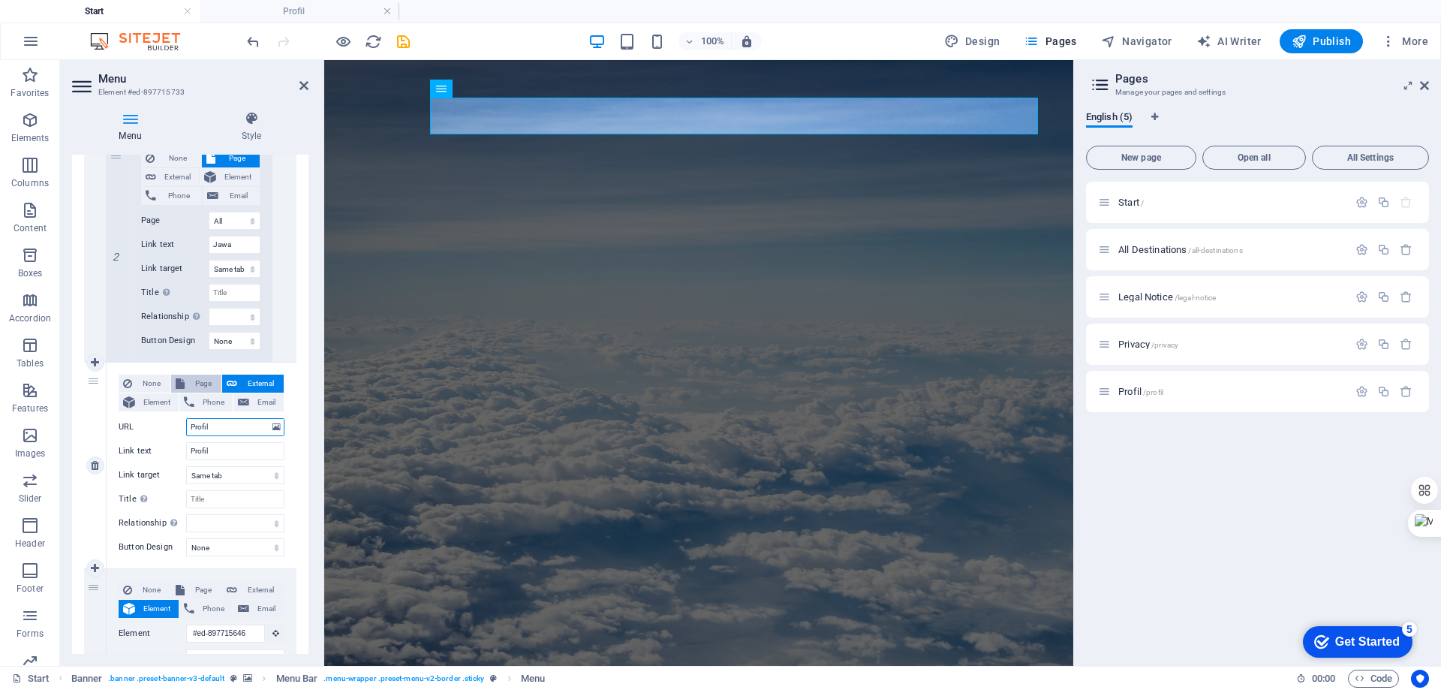
type input "Profil"
click at [190, 383] on span "Page" at bounding box center [203, 384] width 28 height 18
select select
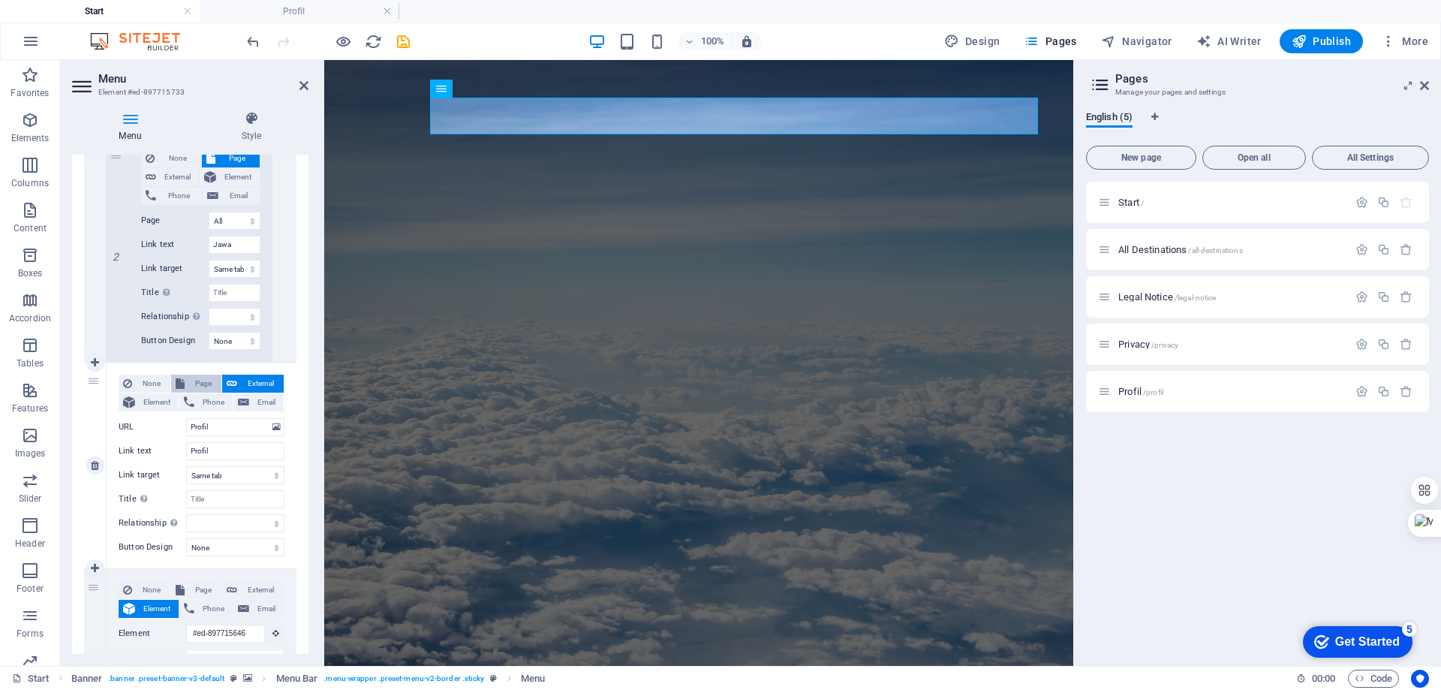
select select
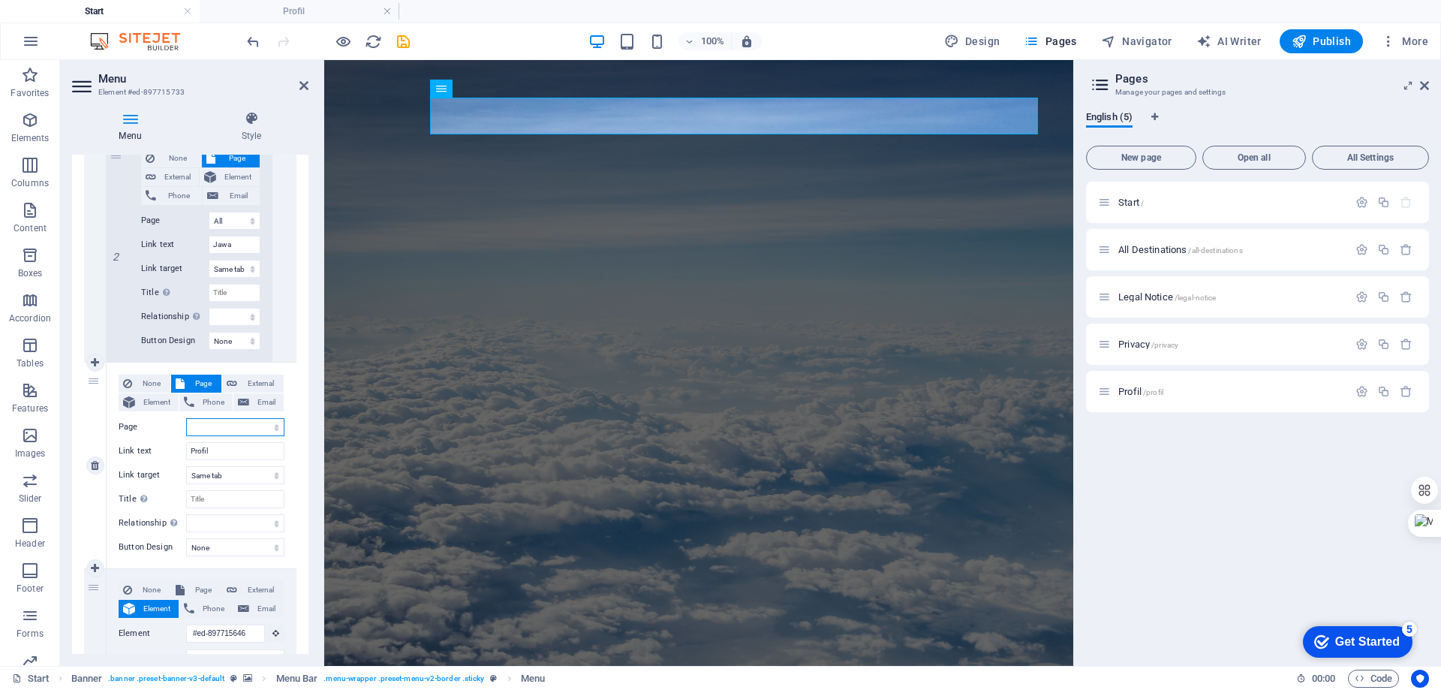
click at [218, 429] on select "Start All Destinations Legal Notice Privacy Profil" at bounding box center [235, 427] width 98 height 18
select select "4"
click at [186, 418] on select "Start All Destinations Legal Notice Privacy Profil" at bounding box center [235, 427] width 98 height 18
select select
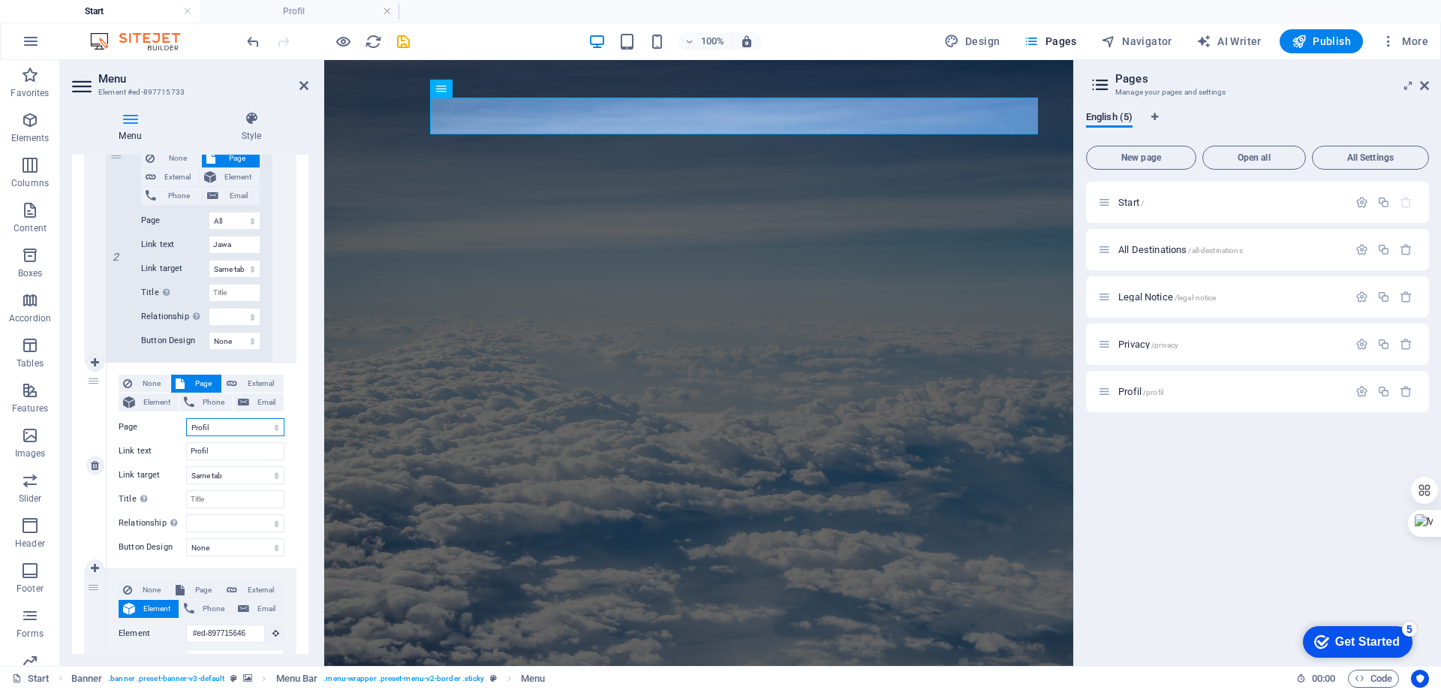
select select
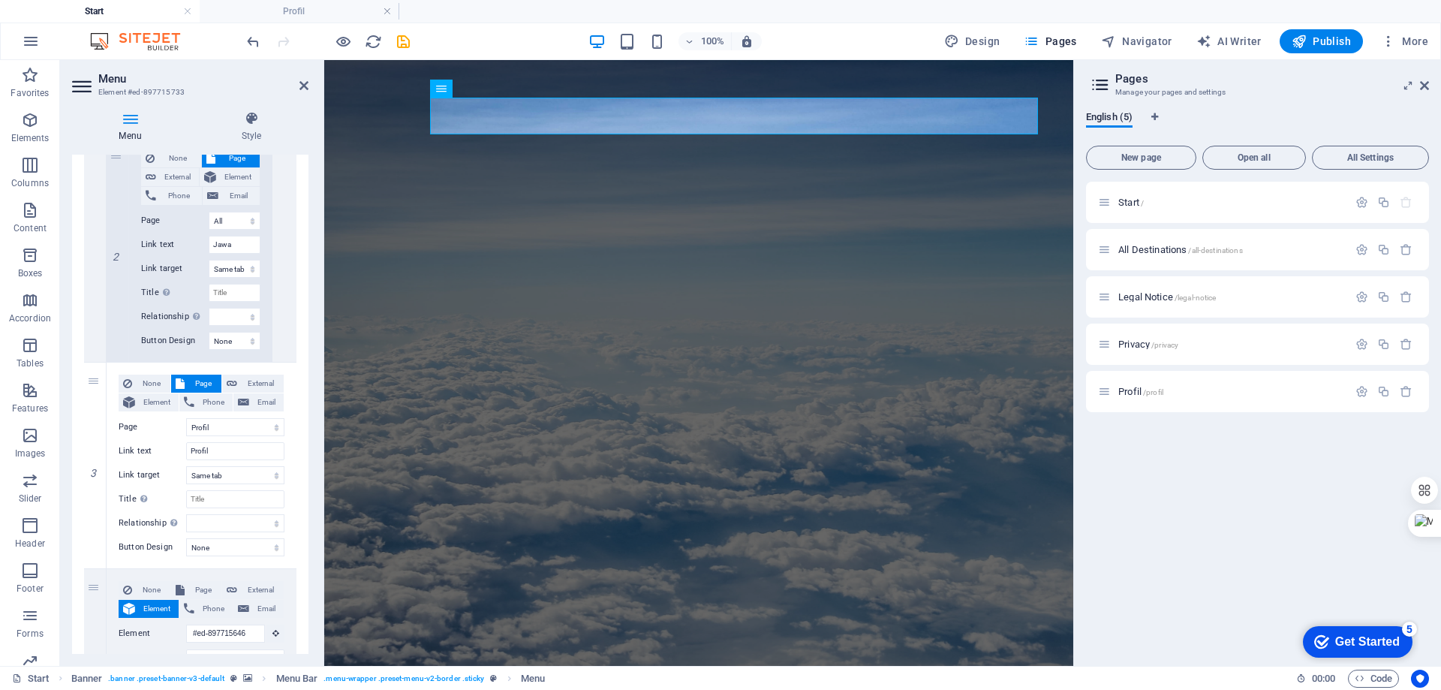
click at [294, 390] on div "1 None Page External Element Phone Email Page Start All Destinations Legal Noti…" at bounding box center [190, 264] width 236 height 1363
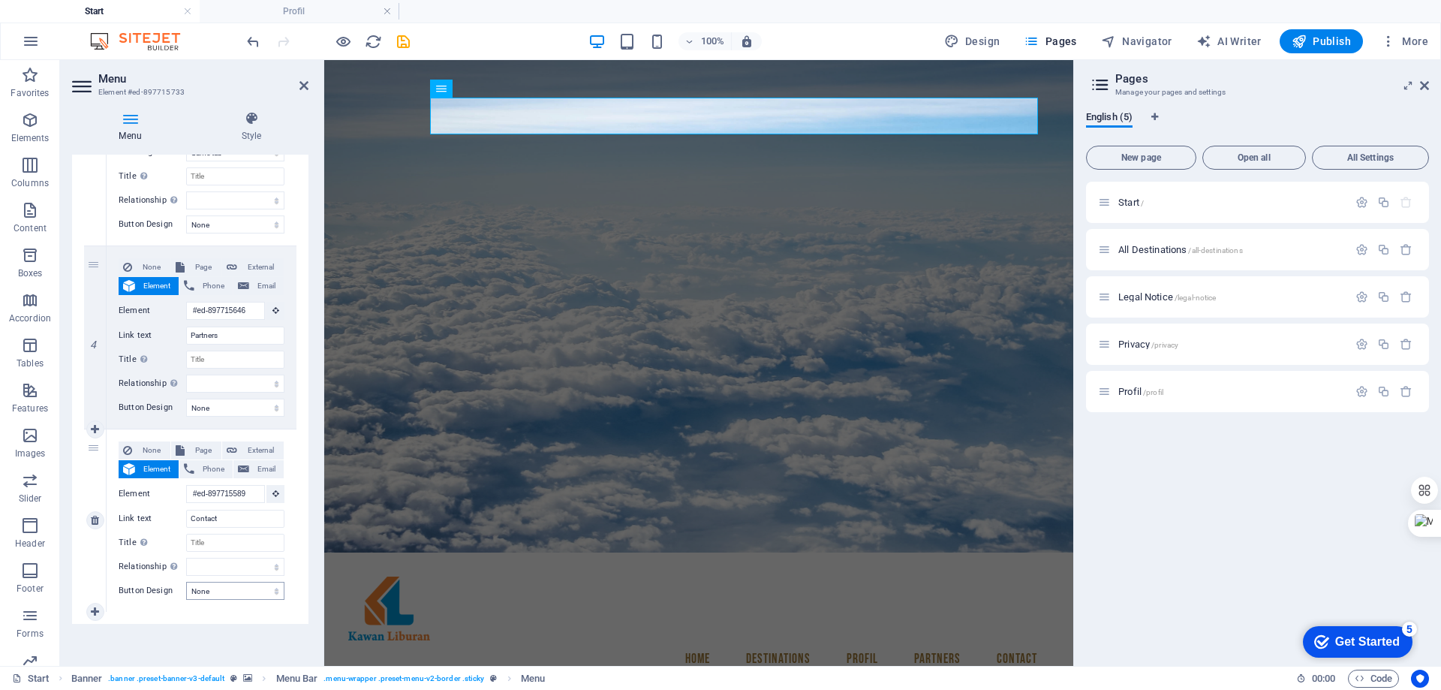
scroll to position [0, 0]
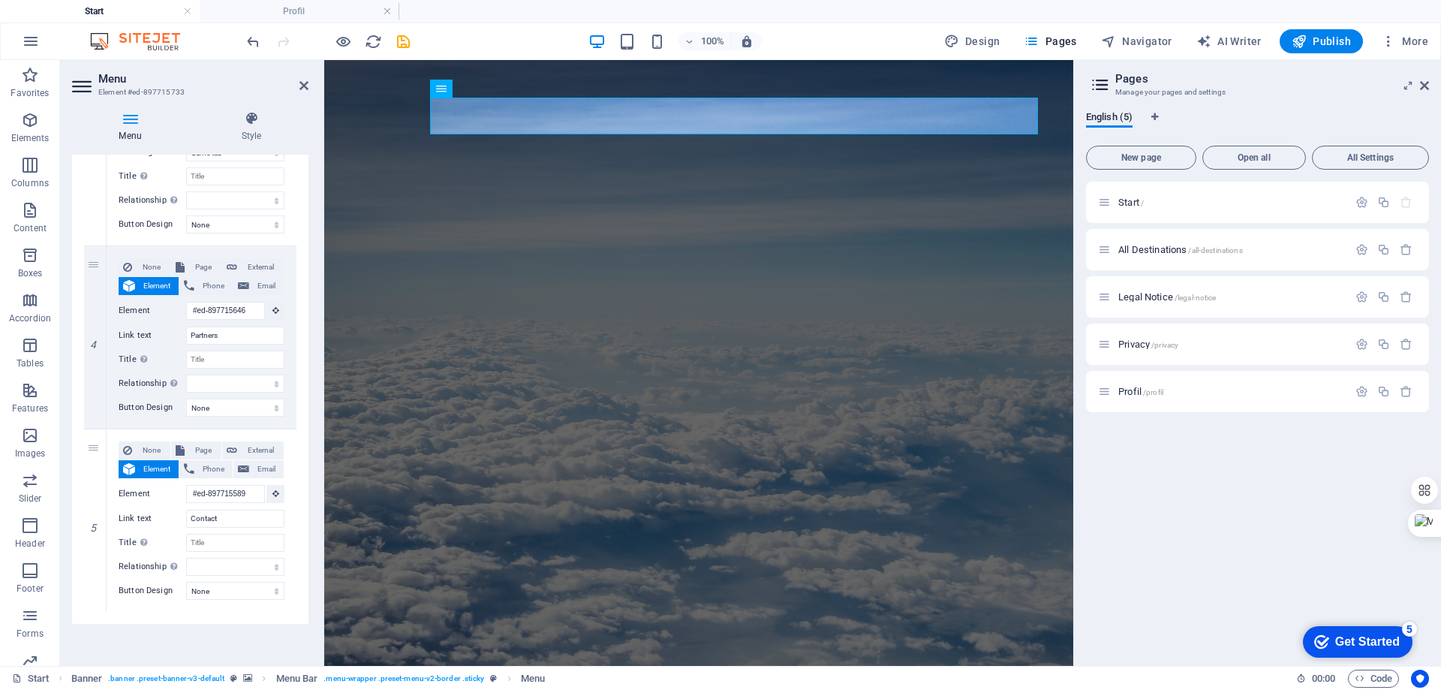
click at [313, 229] on div "Menu Style Menu Auto Custom Create custom menu items for this menu. Recommended…" at bounding box center [190, 382] width 260 height 567
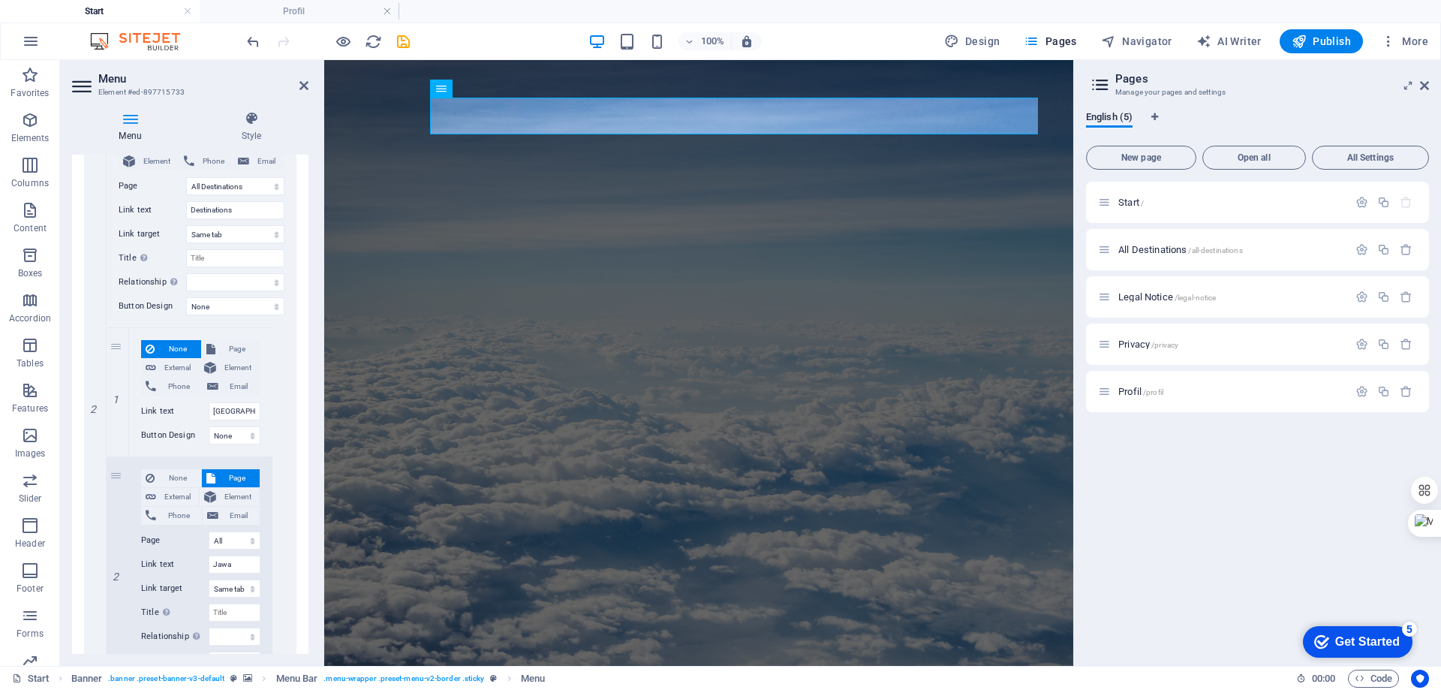
scroll to position [274, 0]
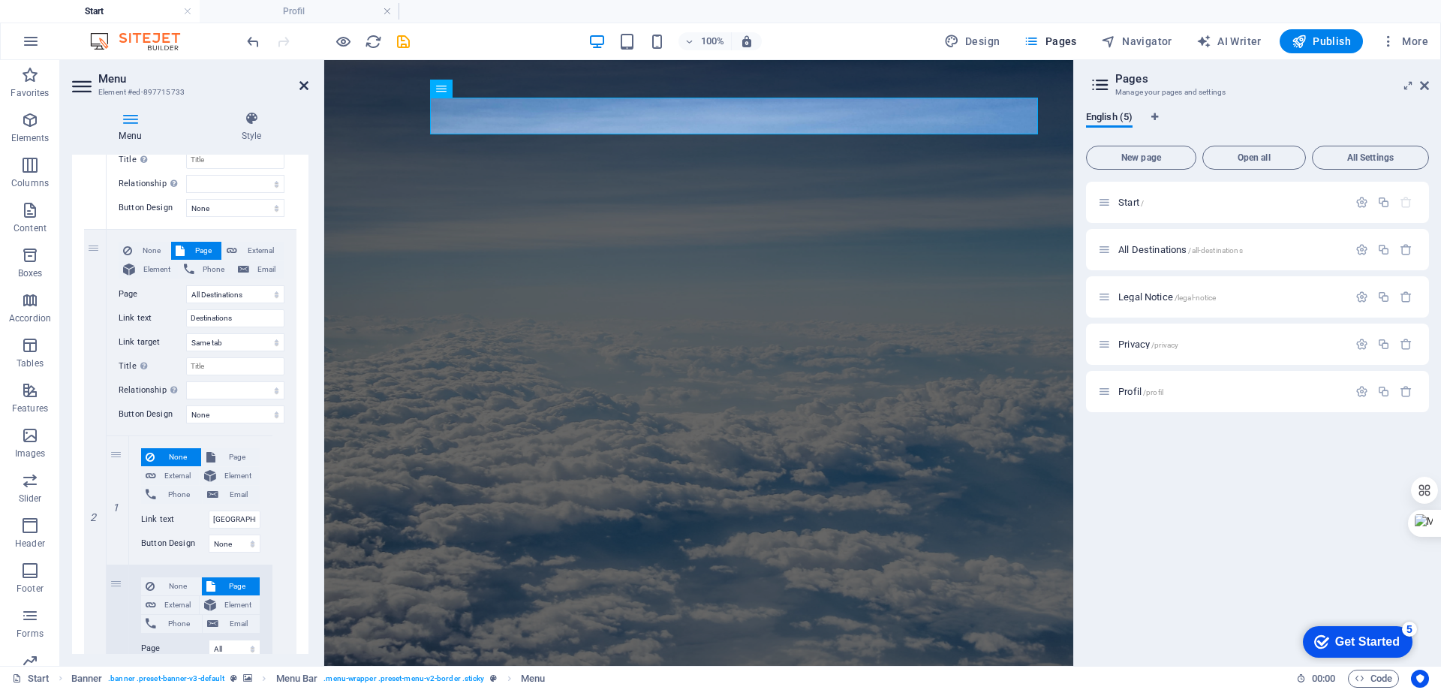
click at [303, 89] on icon at bounding box center [304, 86] width 9 height 12
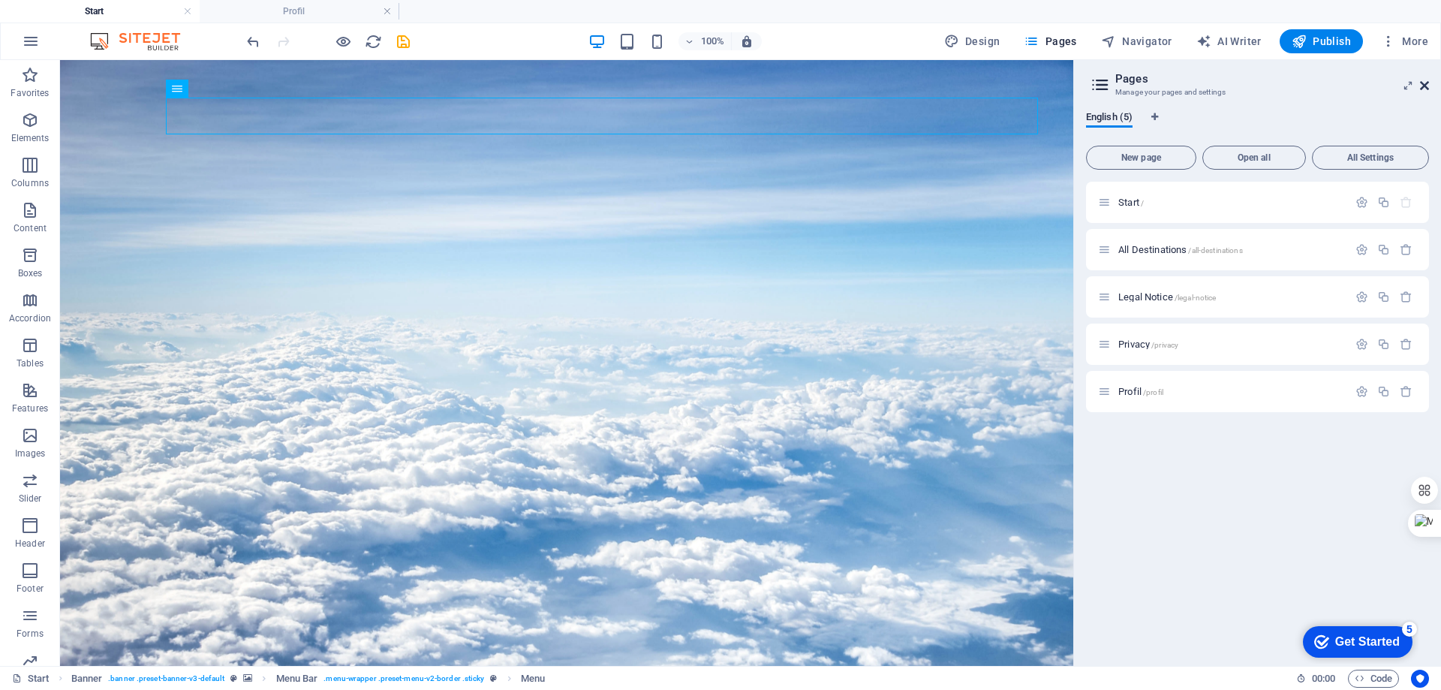
click at [1426, 83] on icon at bounding box center [1424, 86] width 9 height 12
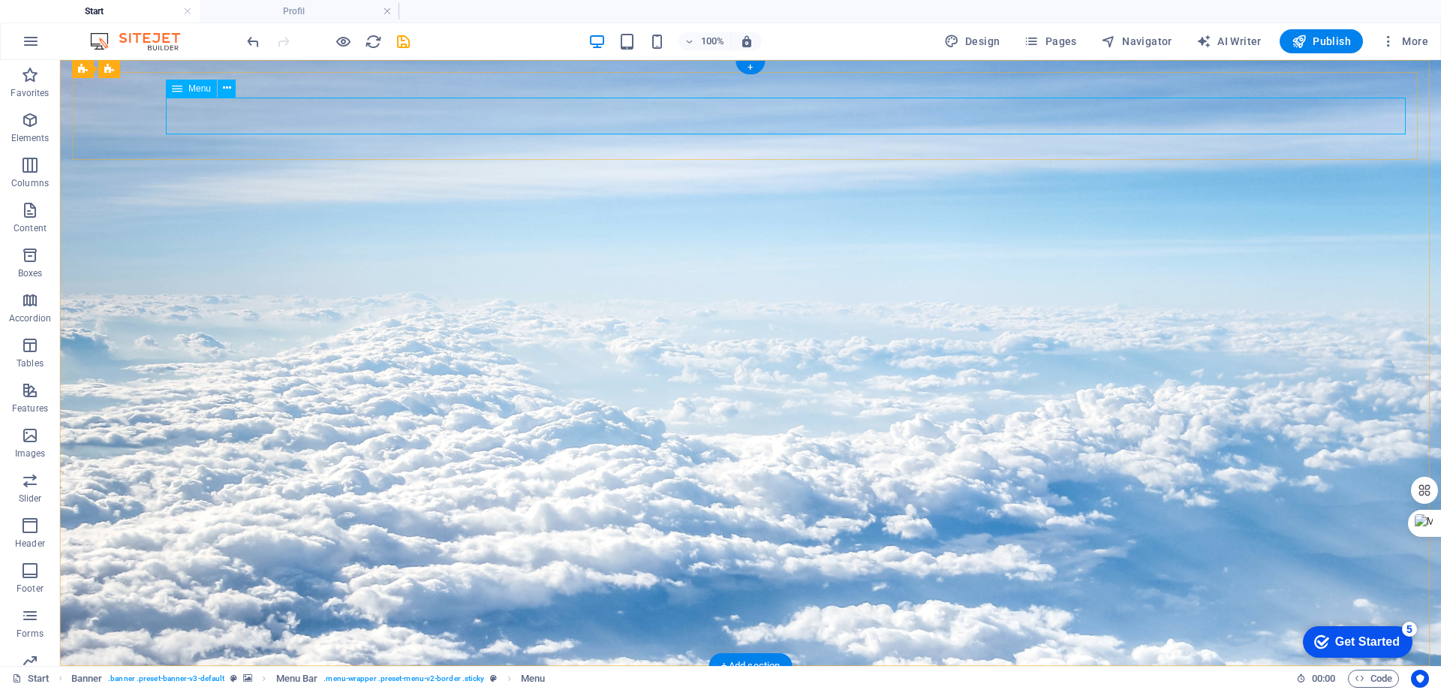
click at [402, 41] on icon "save" at bounding box center [403, 41] width 17 height 17
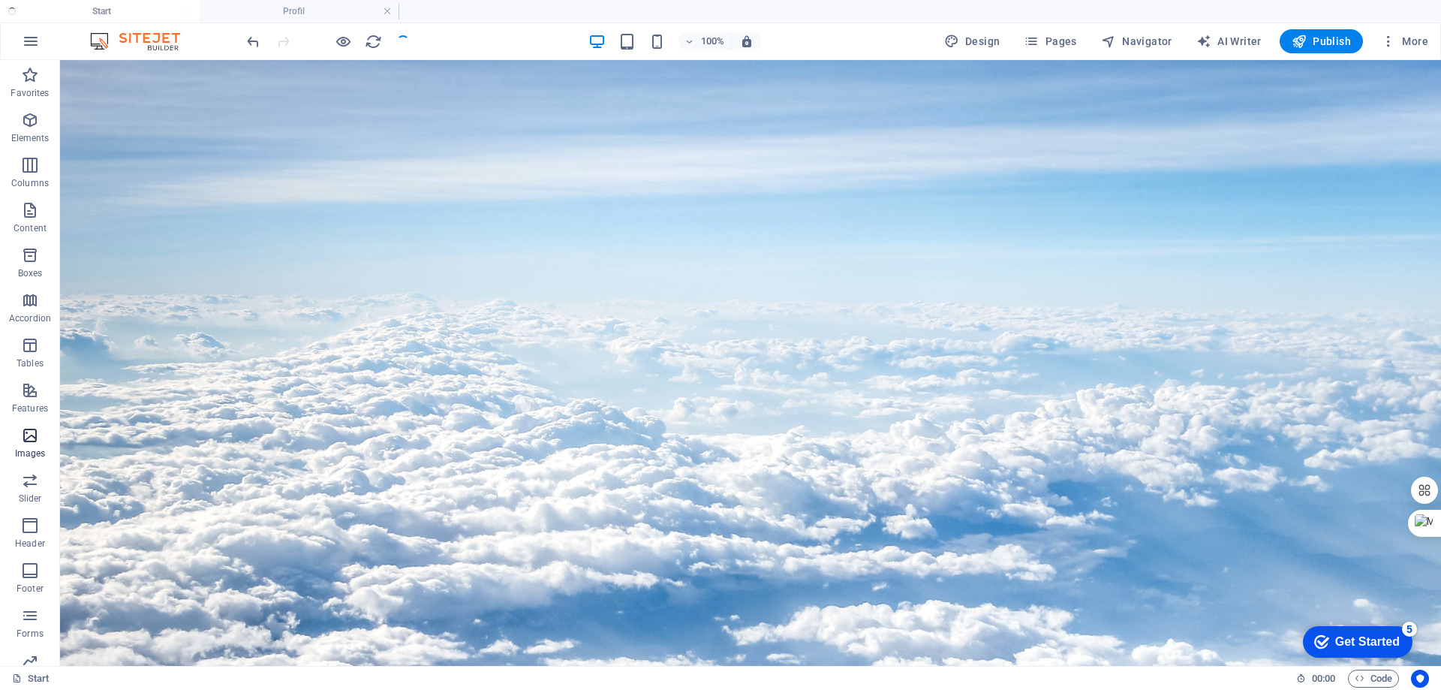
scroll to position [70, 0]
click at [31, 318] on icon "button" at bounding box center [30, 321] width 18 height 18
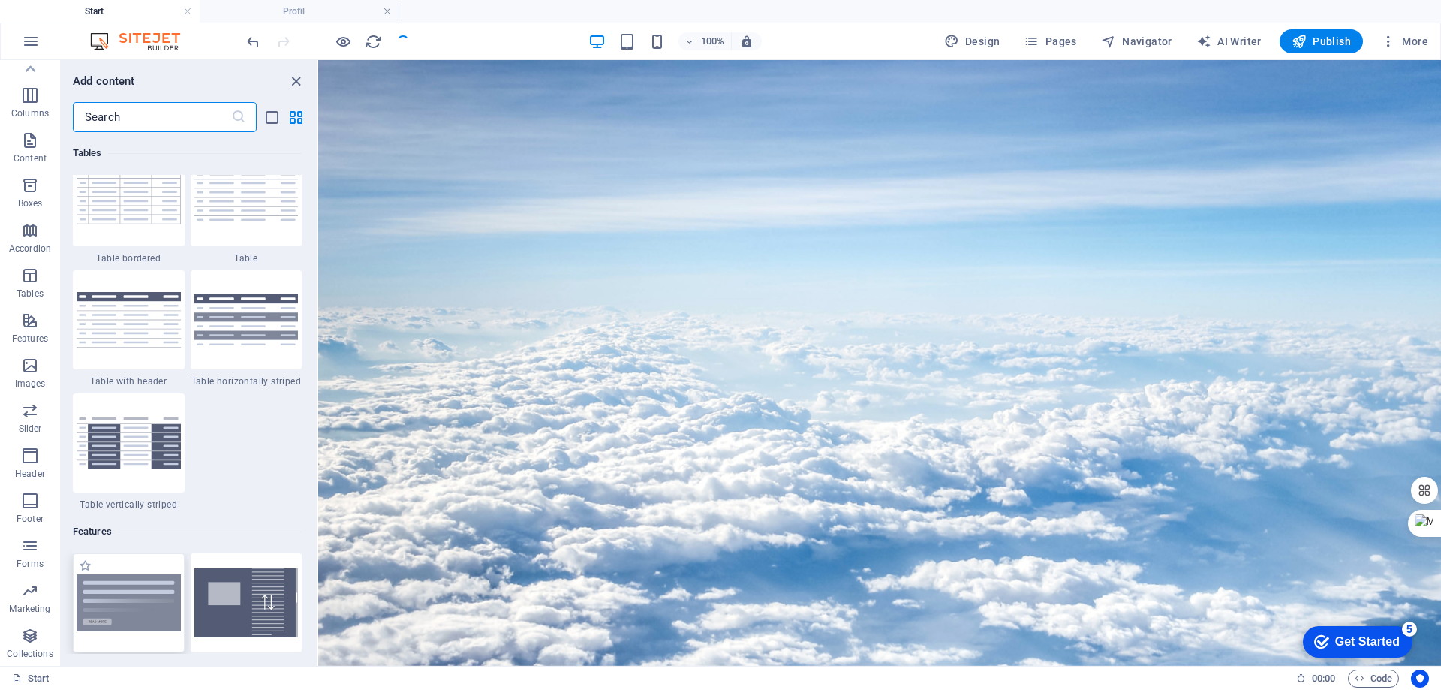
scroll to position [5852, 0]
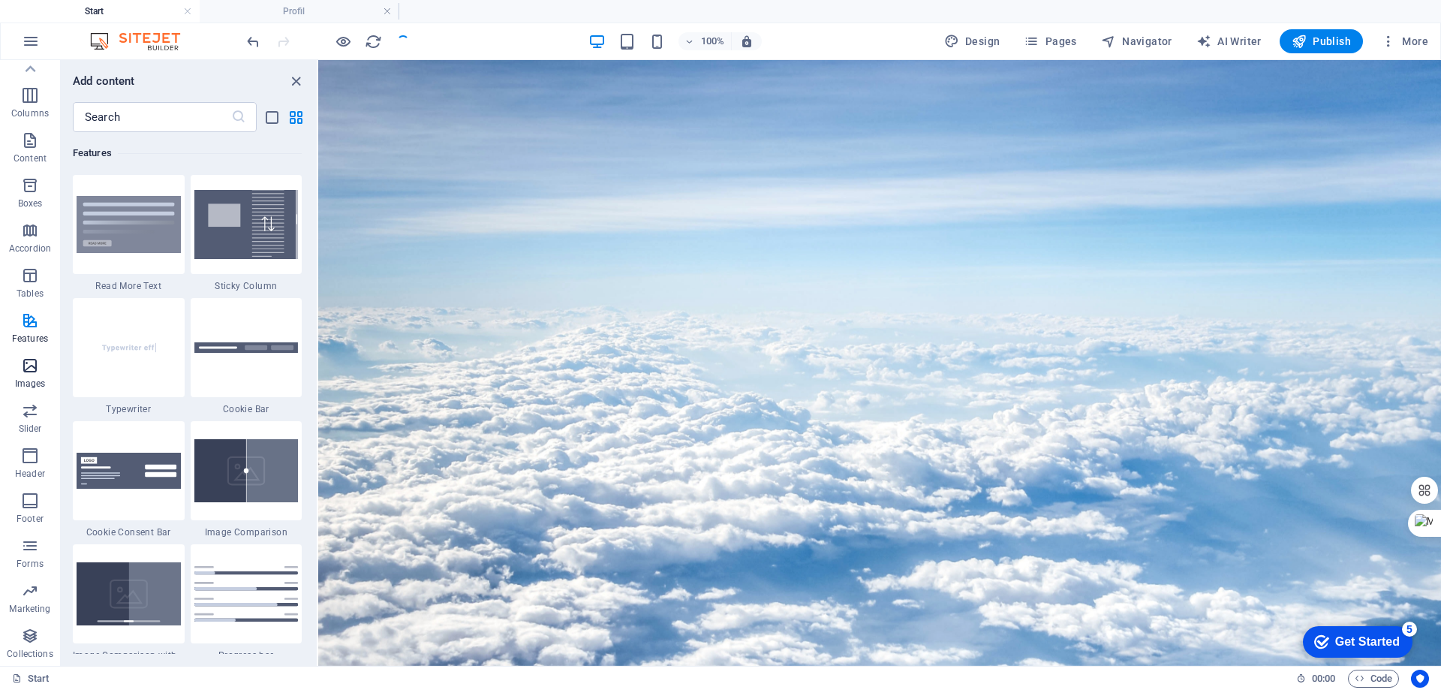
click at [30, 364] on icon "button" at bounding box center [30, 366] width 18 height 18
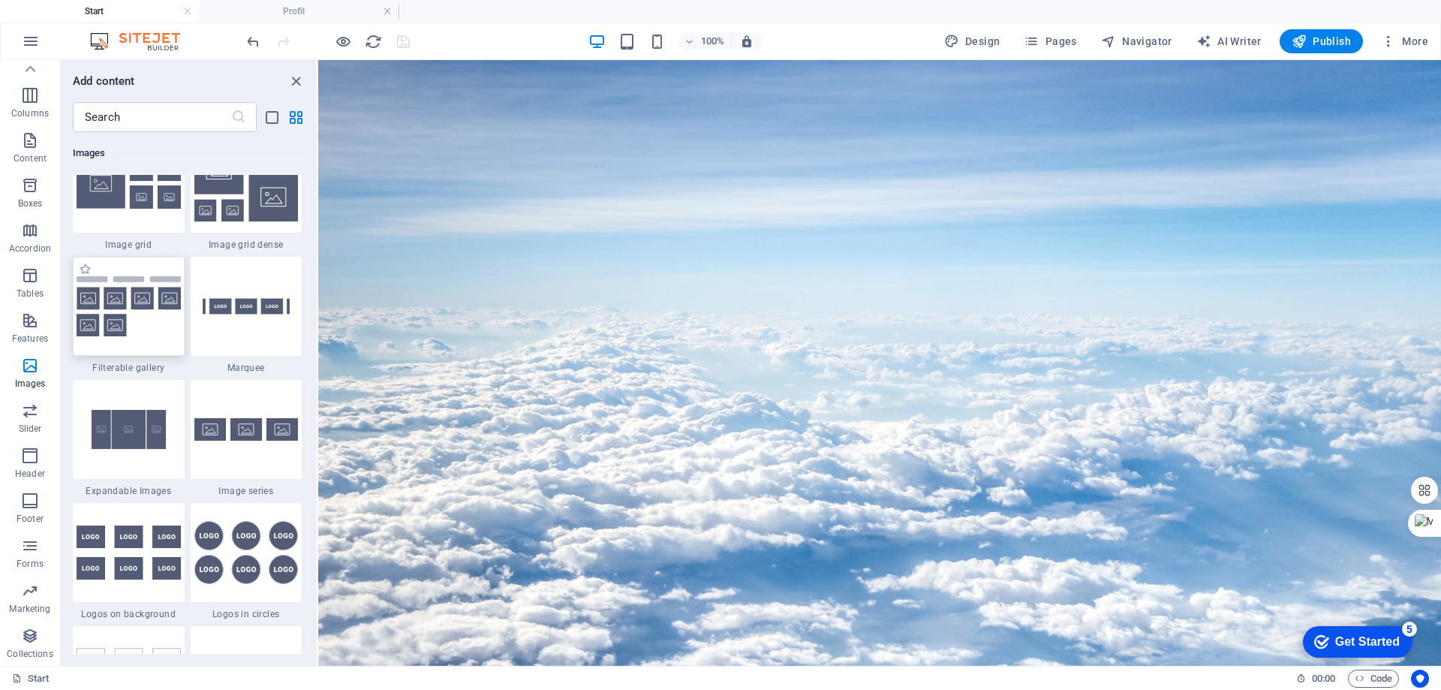
scroll to position [7912, 0]
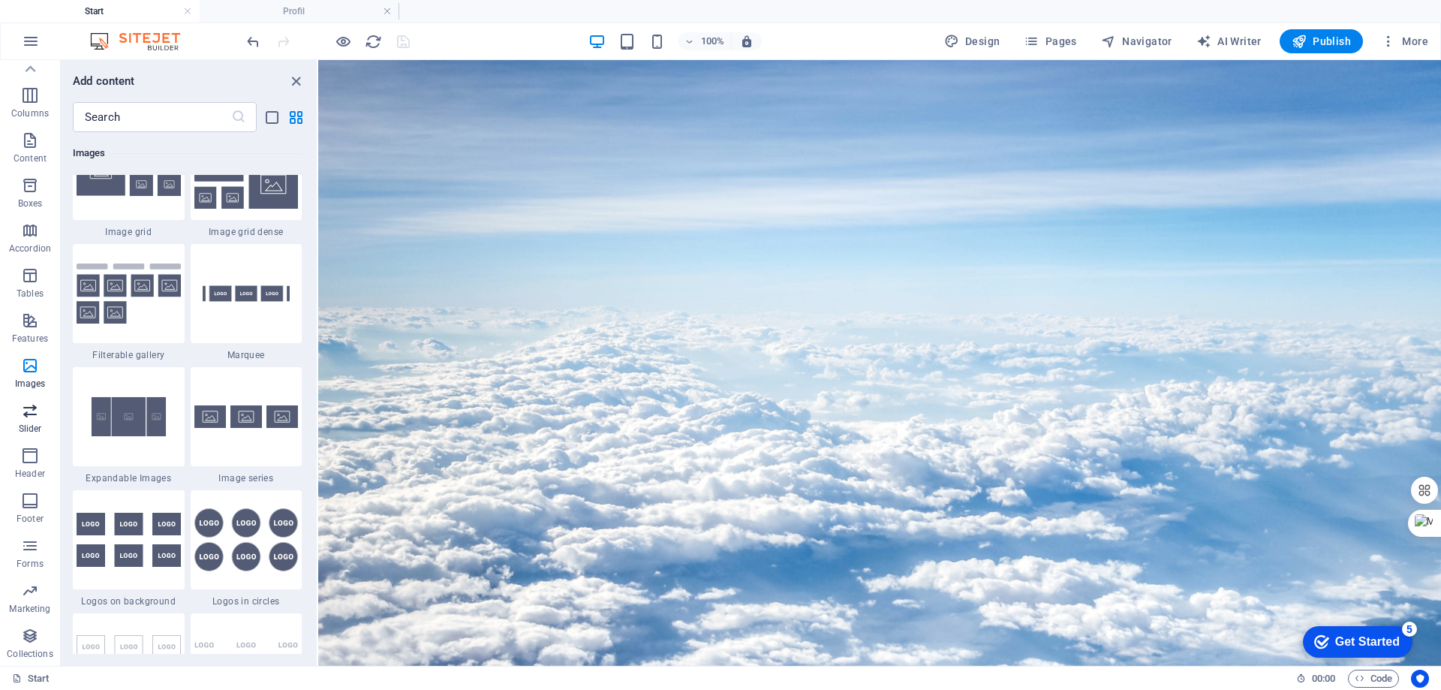
click at [29, 406] on icon "button" at bounding box center [30, 411] width 18 height 18
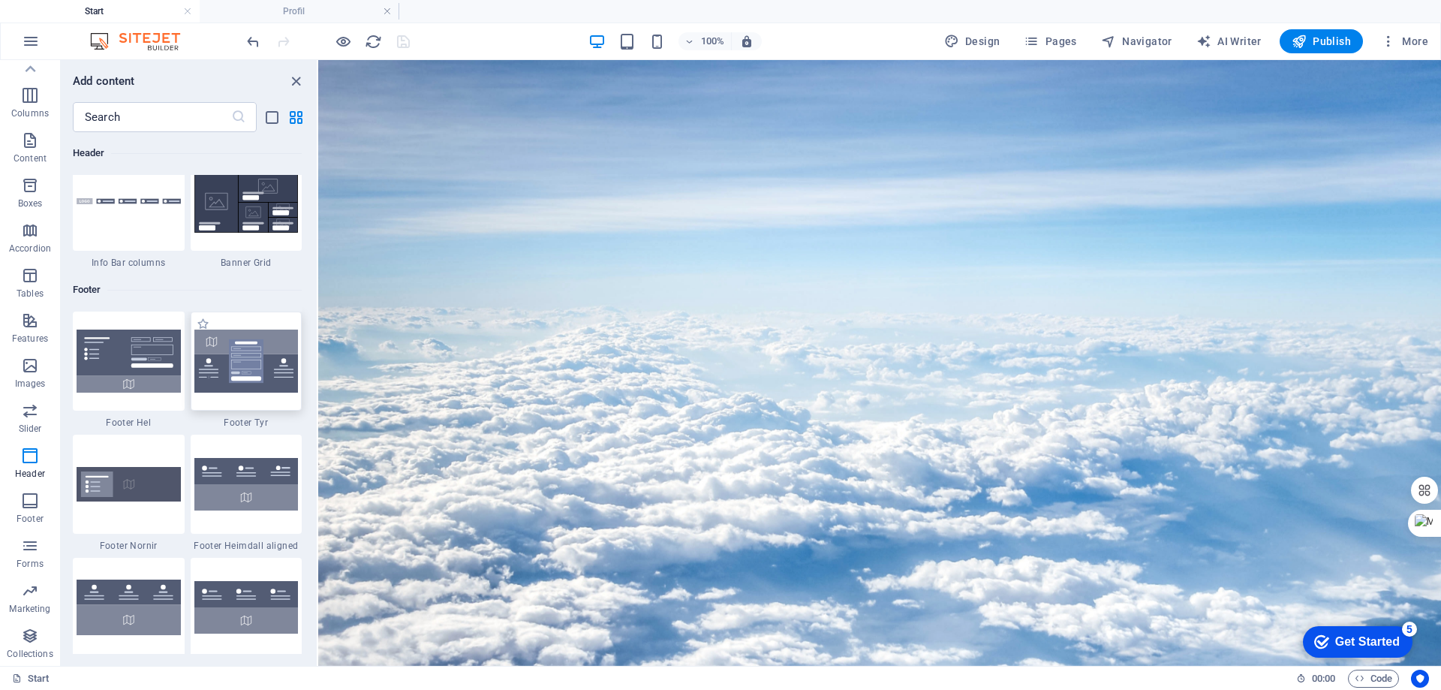
scroll to position [9787, 0]
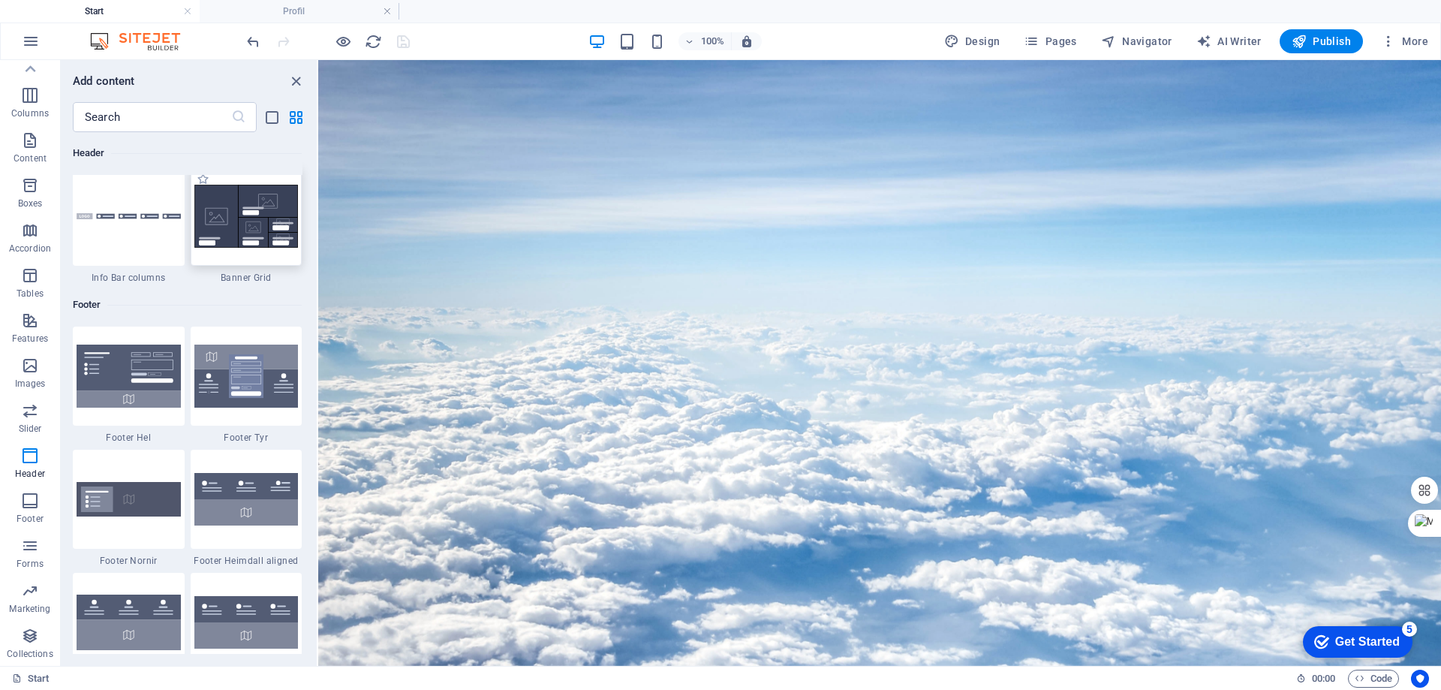
click at [248, 228] on img at bounding box center [246, 216] width 104 height 63
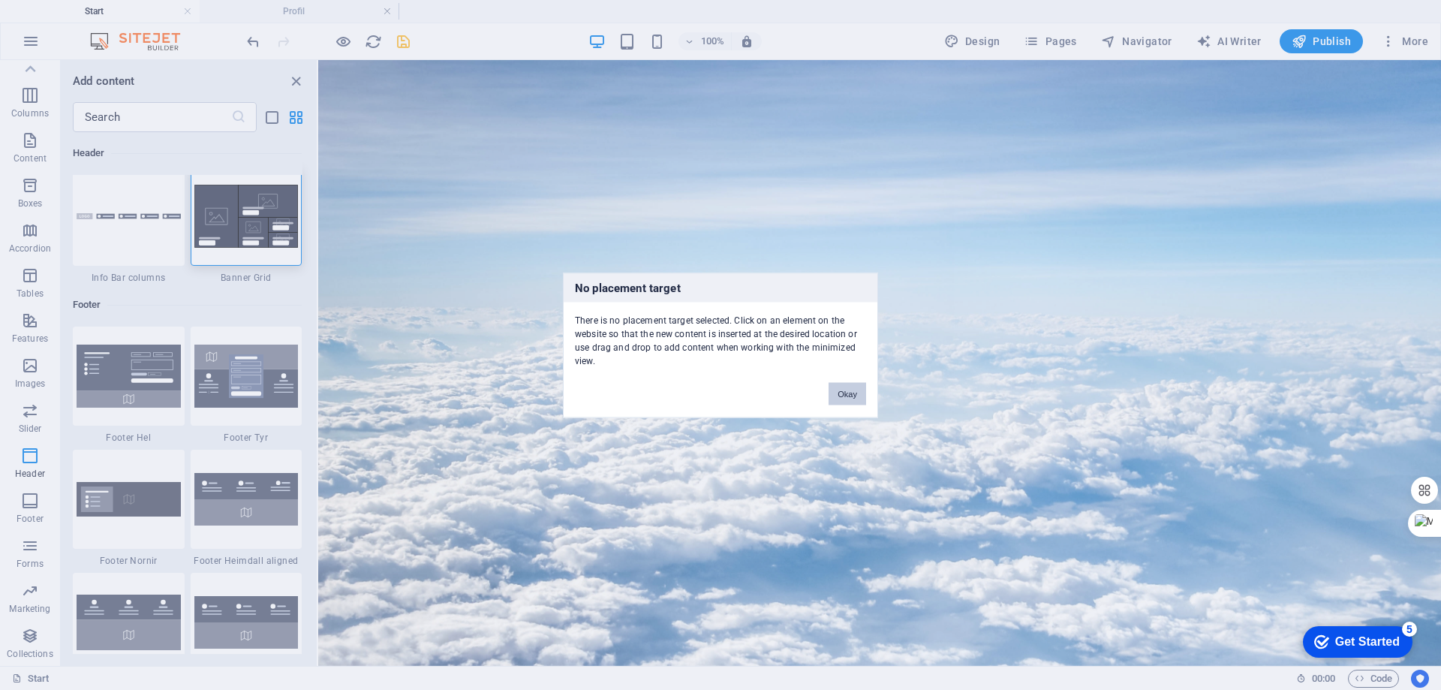
click at [853, 393] on button "Okay" at bounding box center [848, 393] width 38 height 23
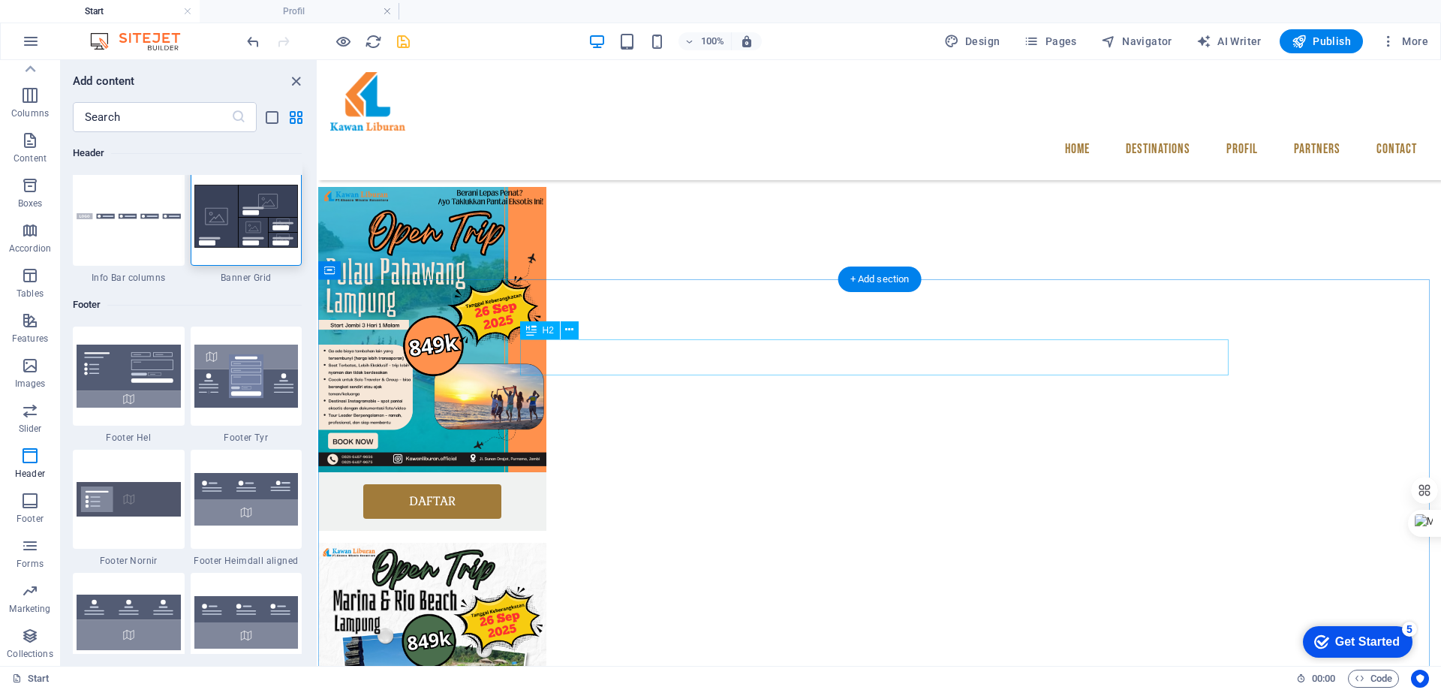
scroll to position [1426, 0]
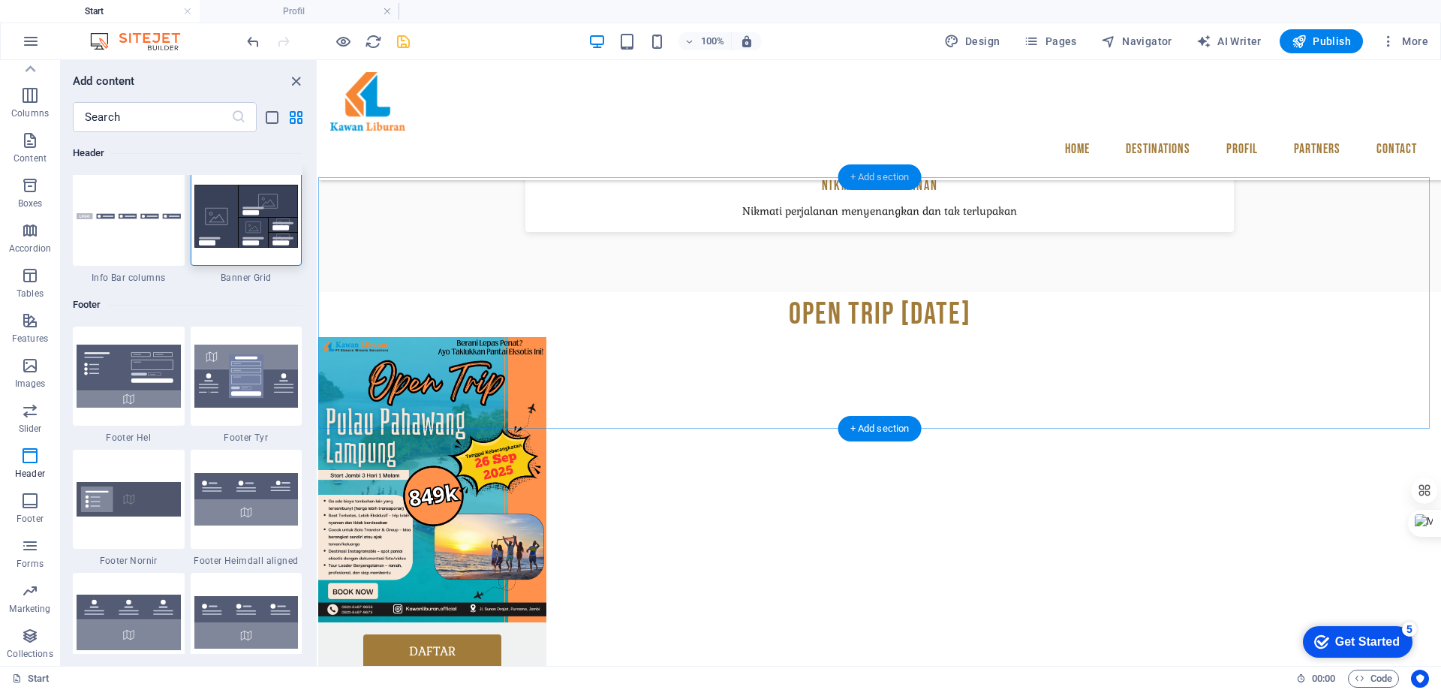
click at [881, 179] on div "+ Add section" at bounding box center [880, 177] width 83 height 26
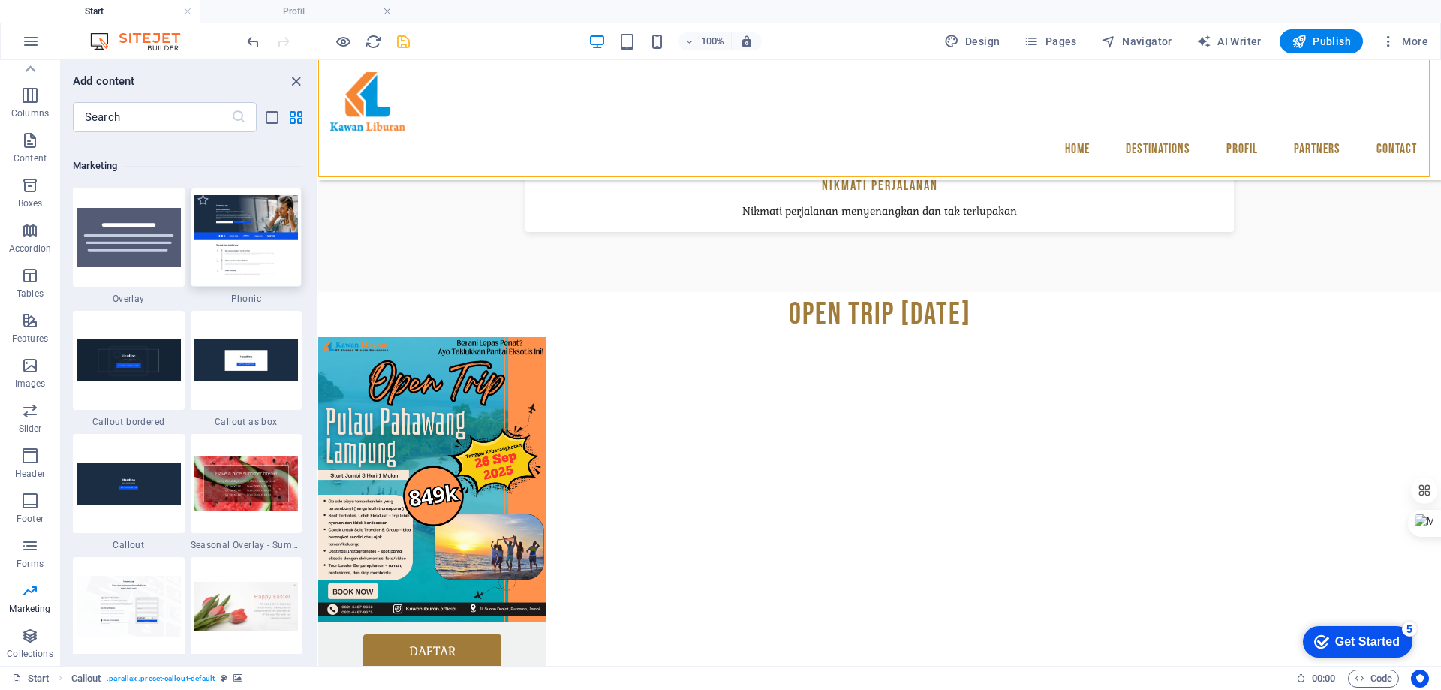
scroll to position [12236, 0]
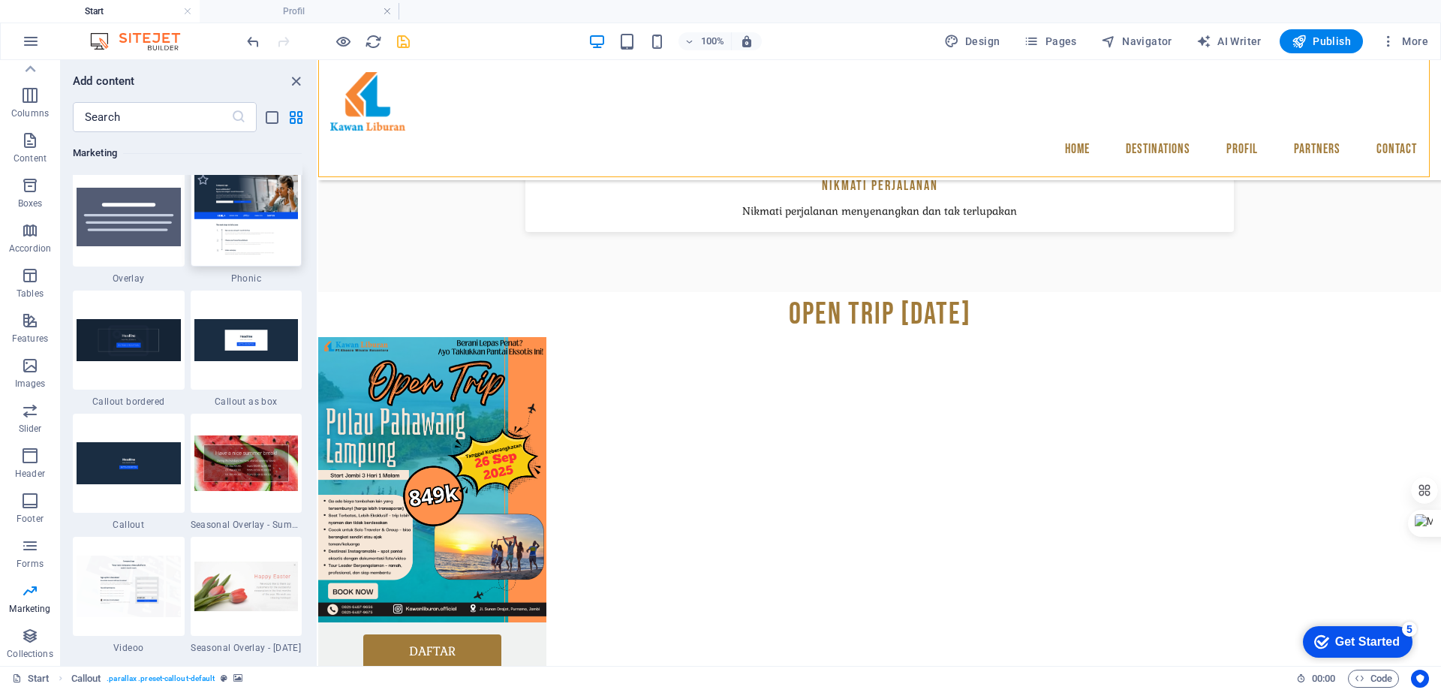
click at [239, 213] on img at bounding box center [246, 216] width 104 height 83
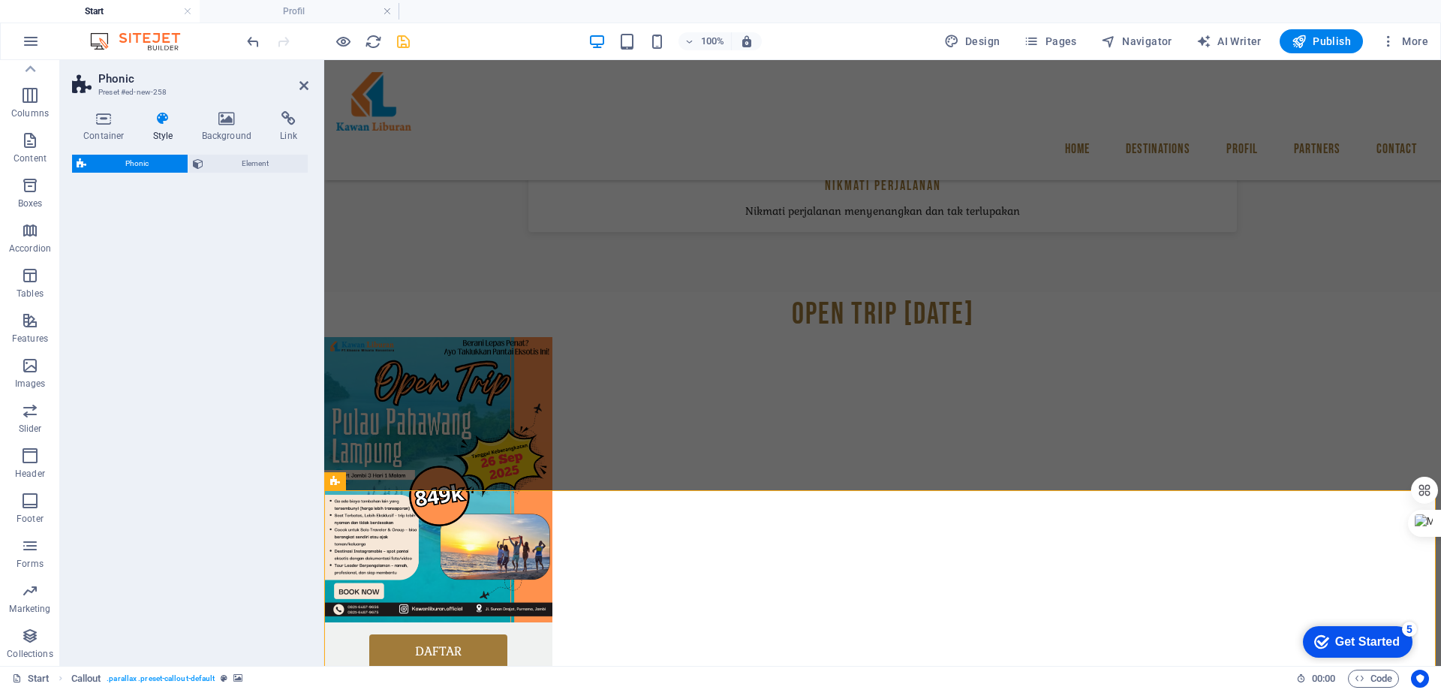
select select "%"
select select "rem"
select select "px"
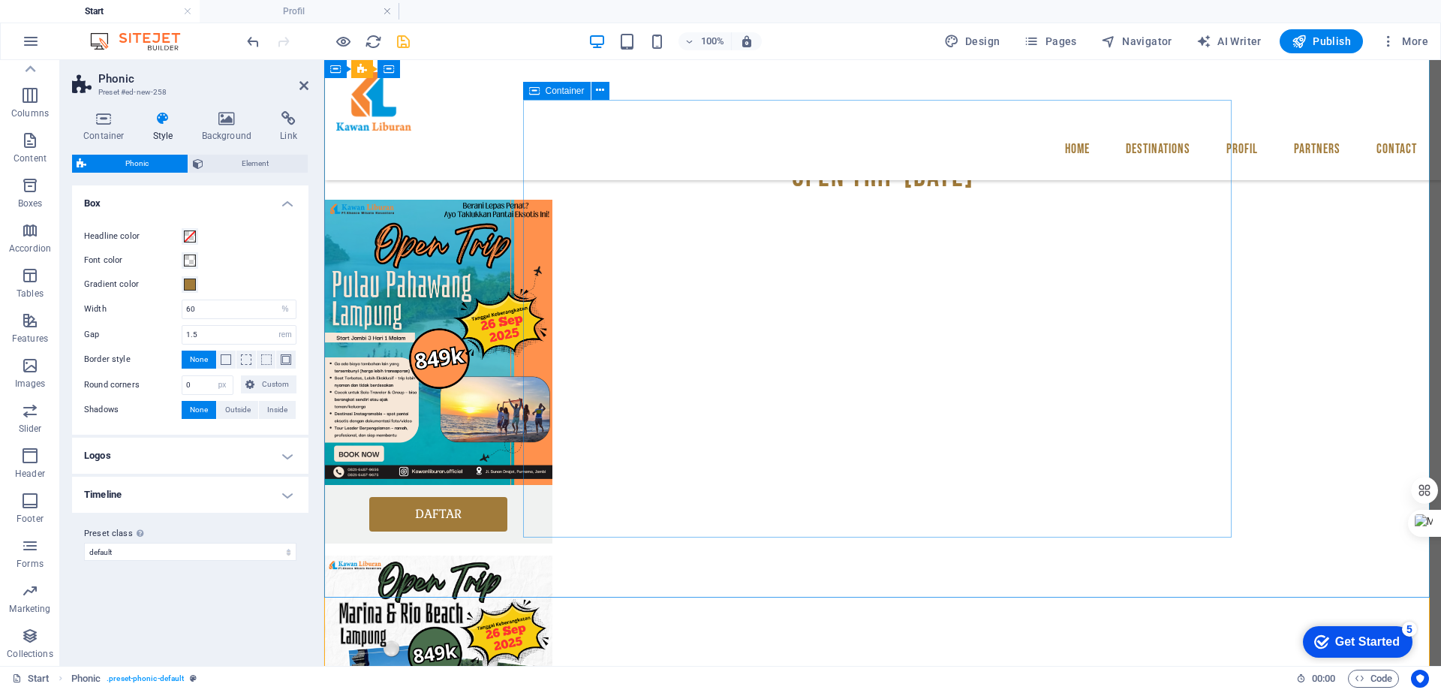
scroll to position [1413, 0]
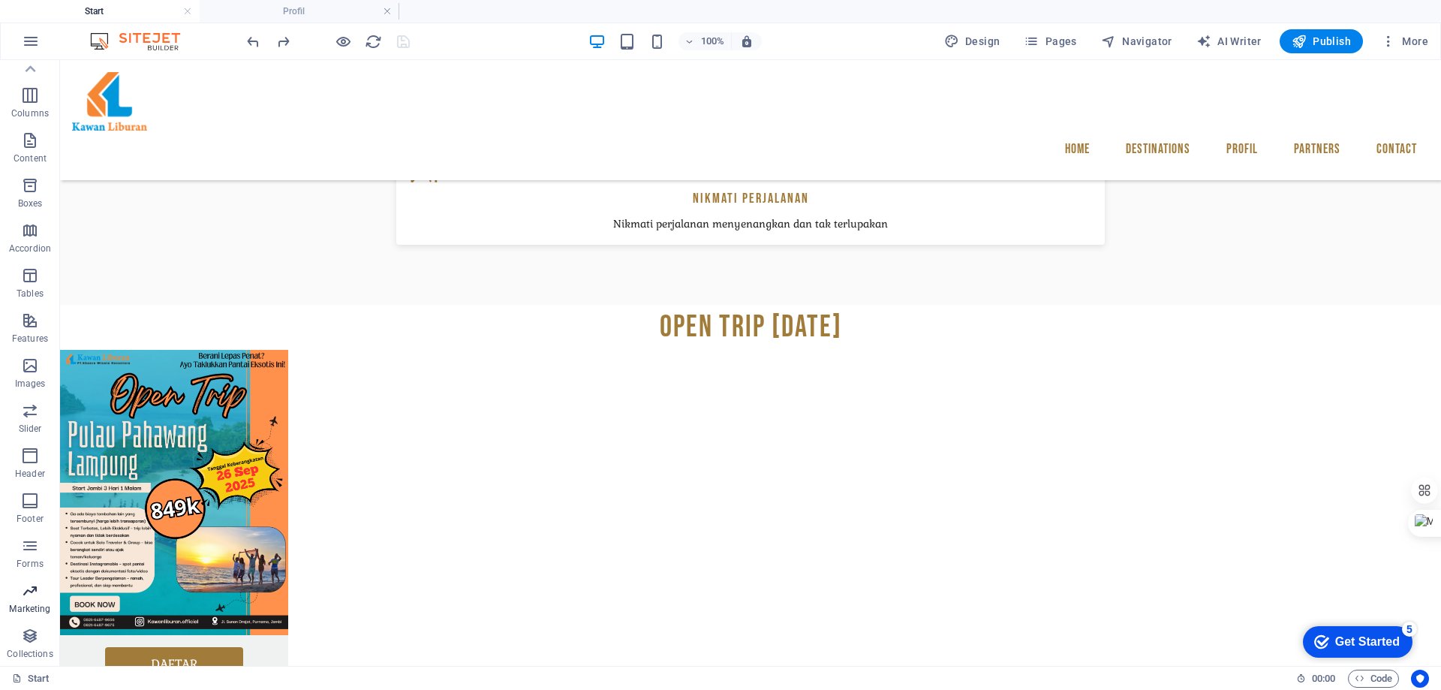
click at [32, 599] on icon "button" at bounding box center [30, 591] width 18 height 18
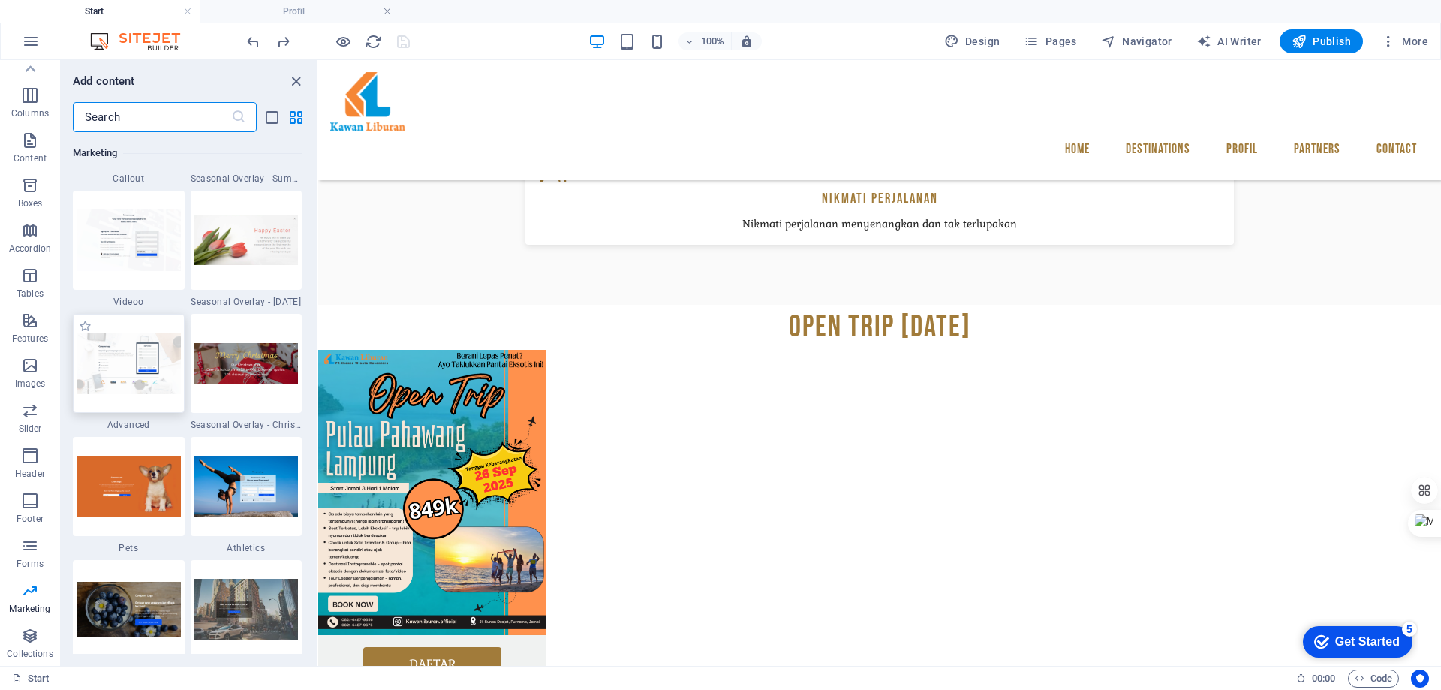
scroll to position [12603, 0]
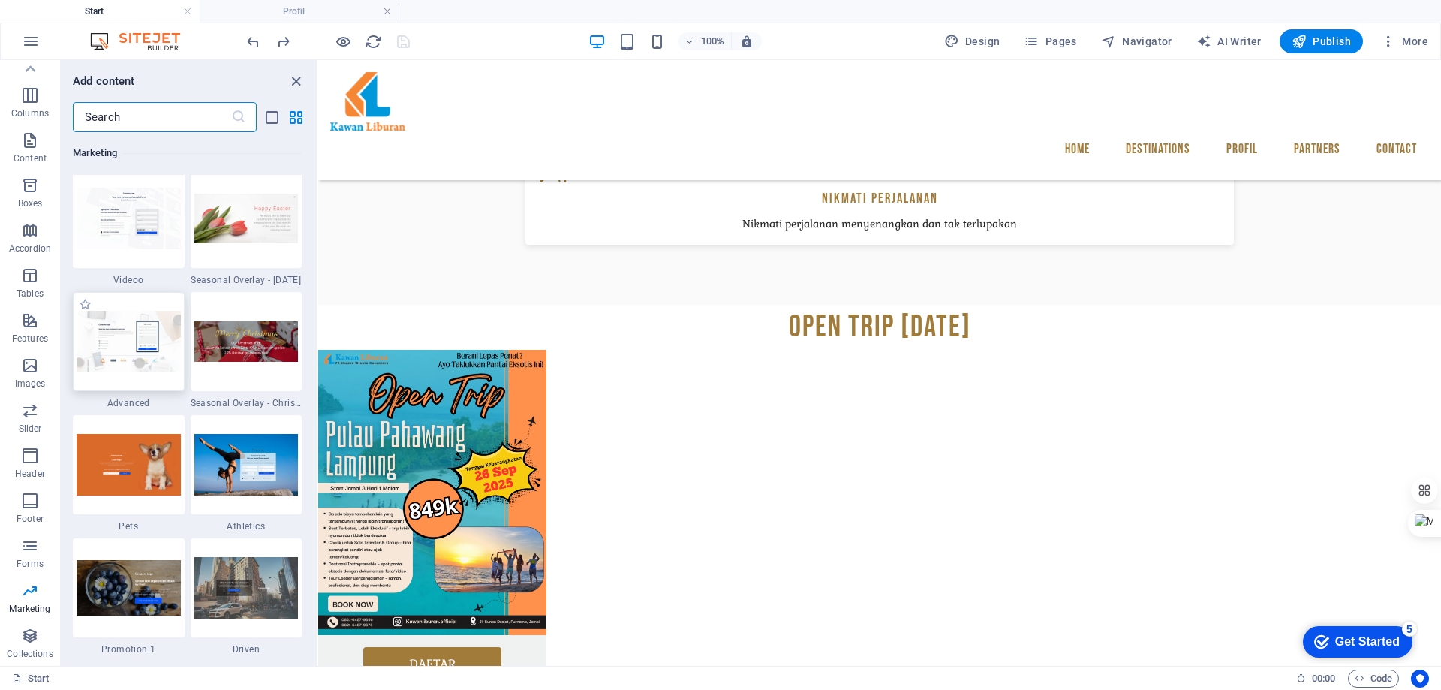
click at [138, 346] on img at bounding box center [129, 341] width 104 height 61
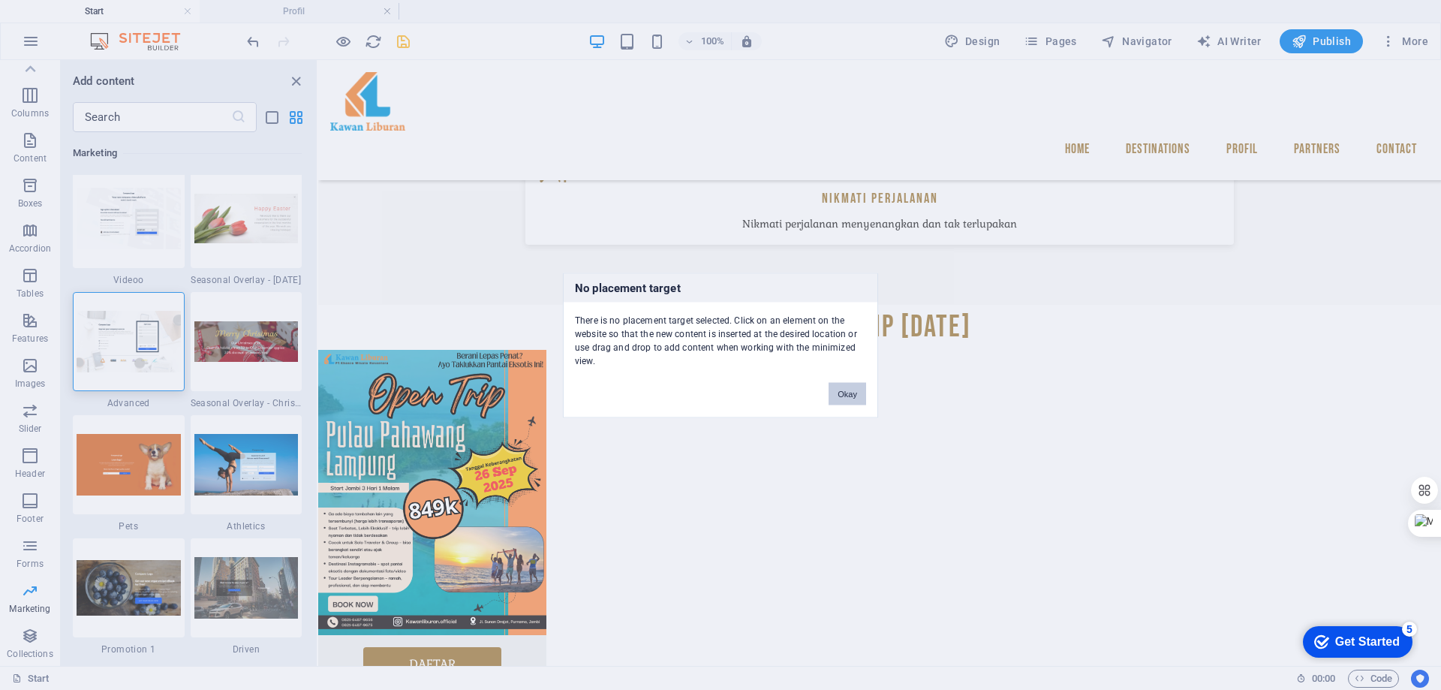
click at [848, 392] on button "Okay" at bounding box center [848, 393] width 38 height 23
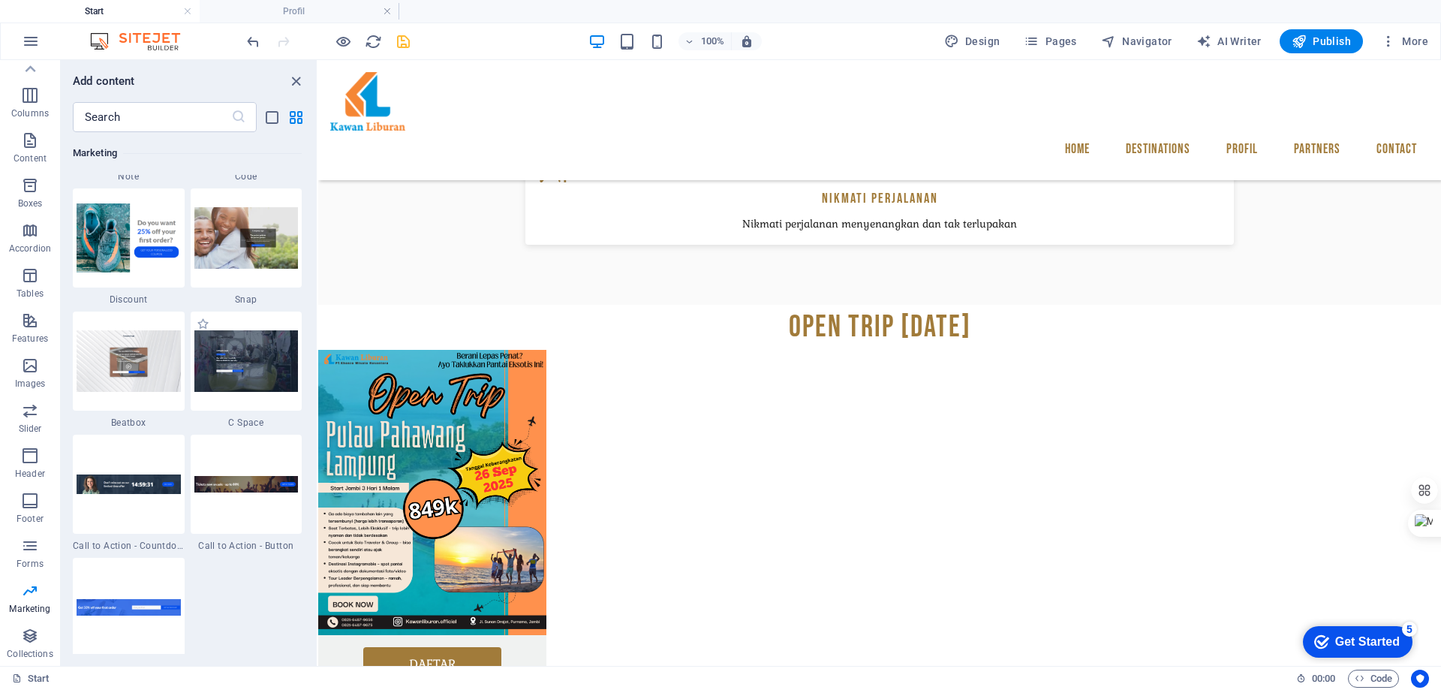
scroll to position [13204, 0]
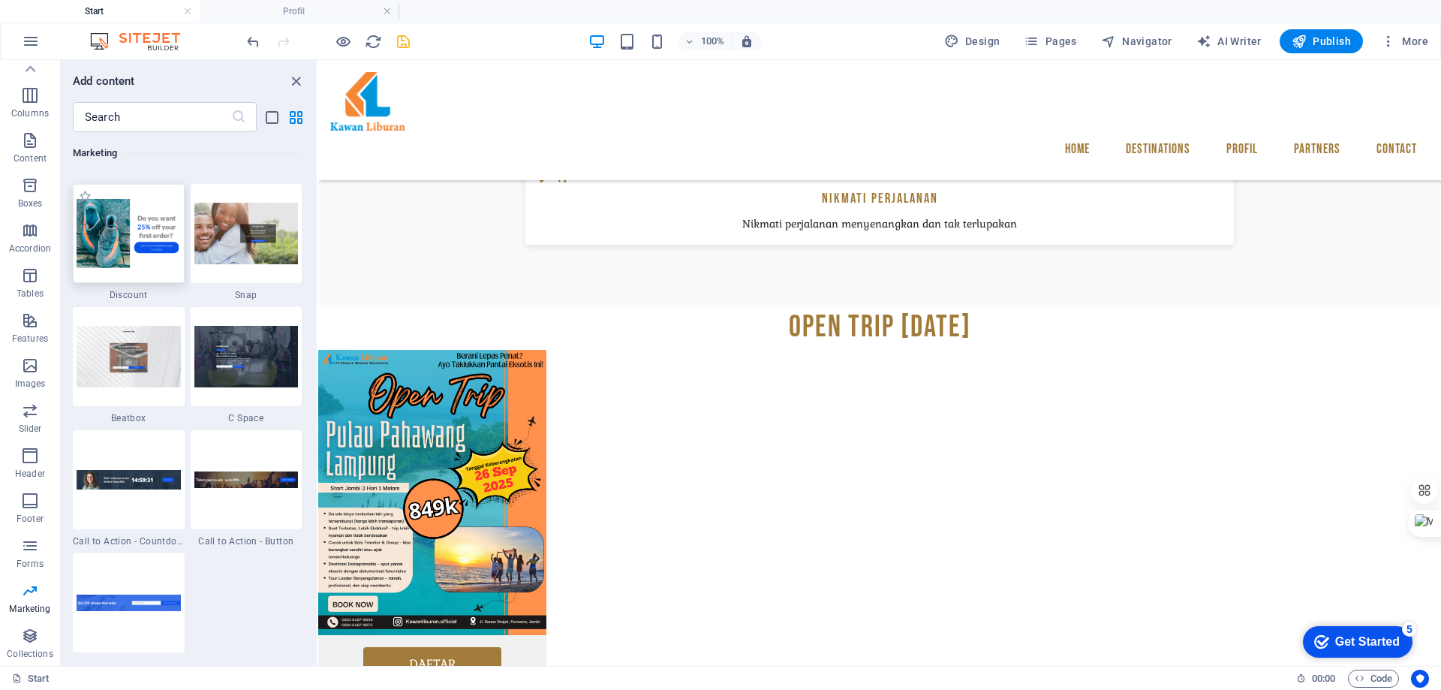
click at [146, 240] on img at bounding box center [129, 233] width 104 height 69
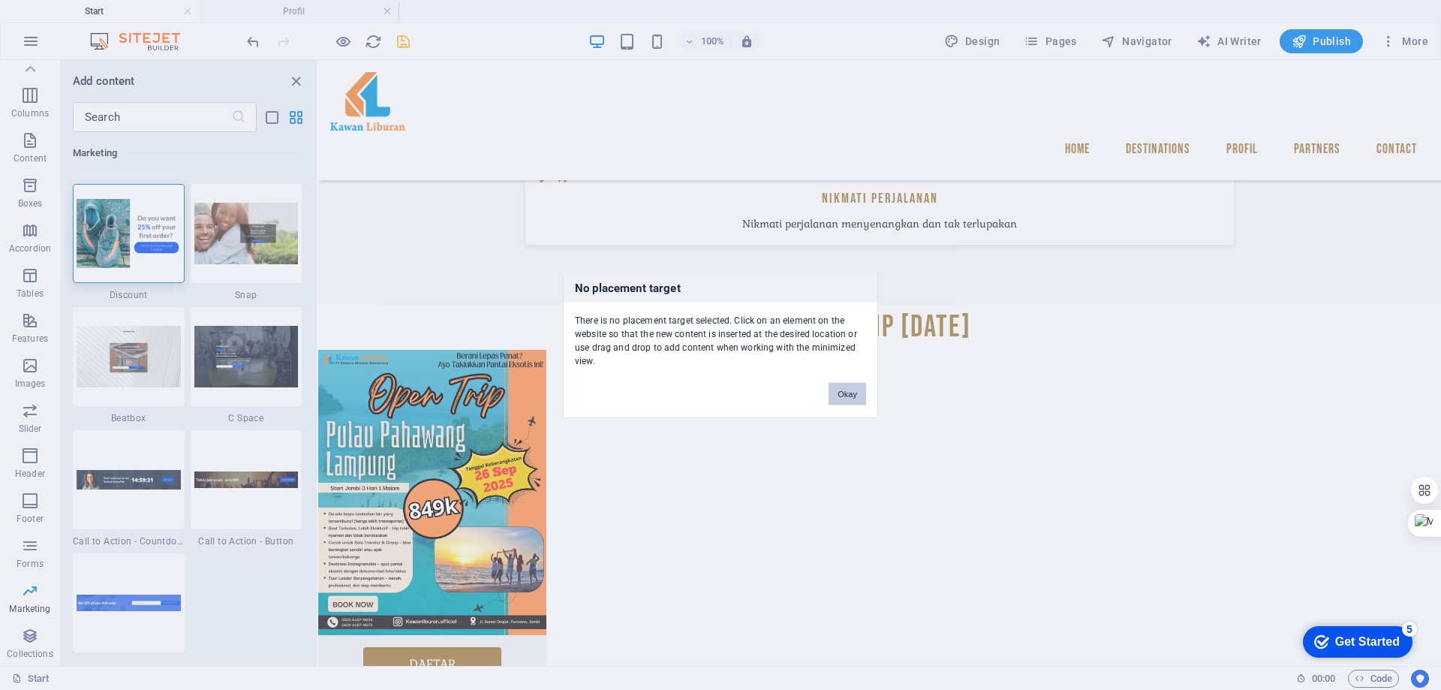
drag, startPoint x: 863, startPoint y: 390, endPoint x: 533, endPoint y: 327, distance: 335.4
click at [863, 390] on button "Okay" at bounding box center [848, 393] width 38 height 23
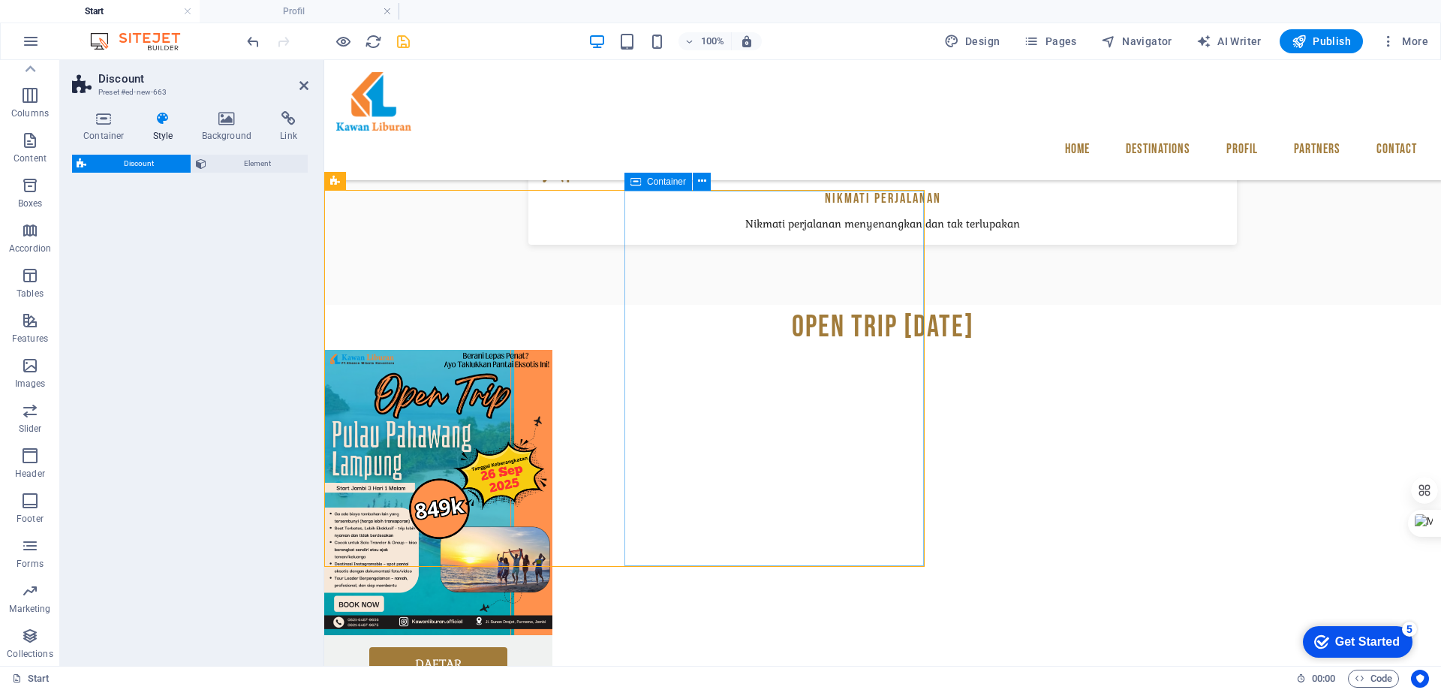
select select "rem"
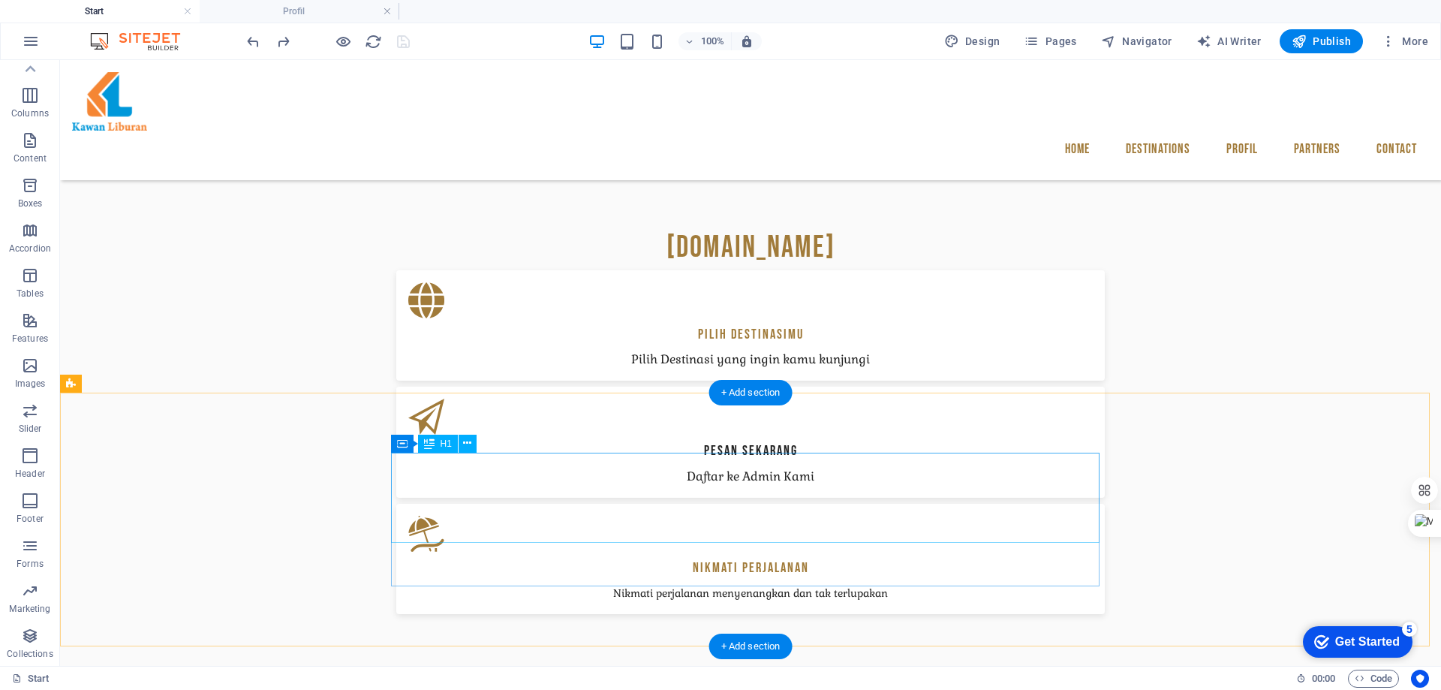
scroll to position [886, 0]
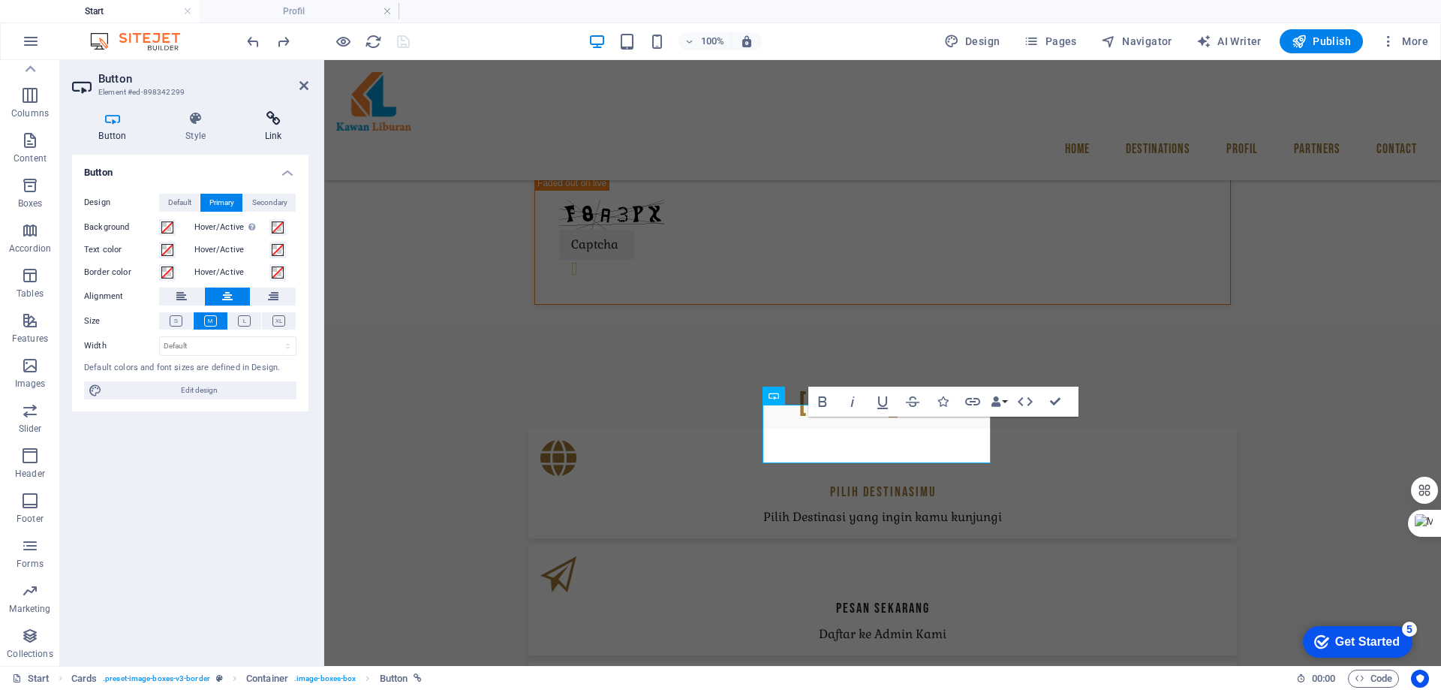
click at [267, 125] on icon at bounding box center [273, 118] width 71 height 15
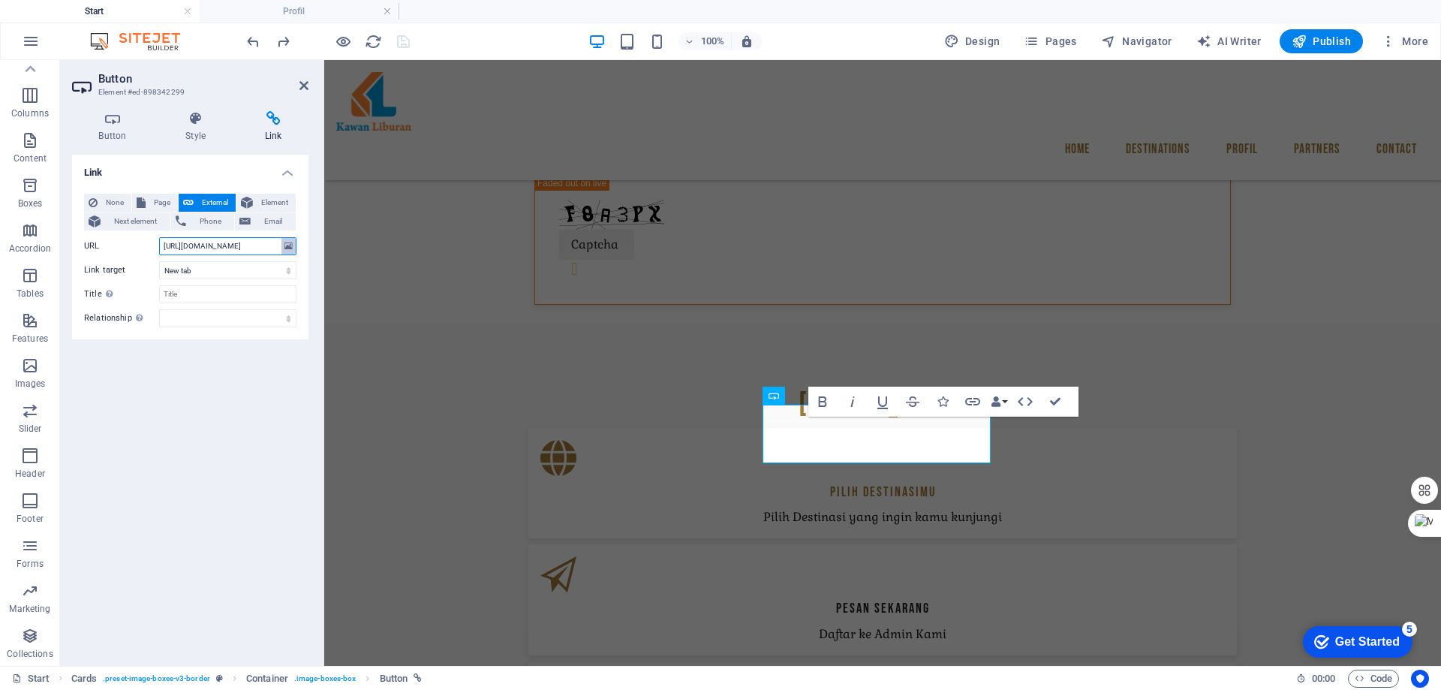
drag, startPoint x: 164, startPoint y: 242, endPoint x: 287, endPoint y: 244, distance: 123.1
click at [276, 242] on input "[URL][DOMAIN_NAME]" at bounding box center [227, 246] width 137 height 18
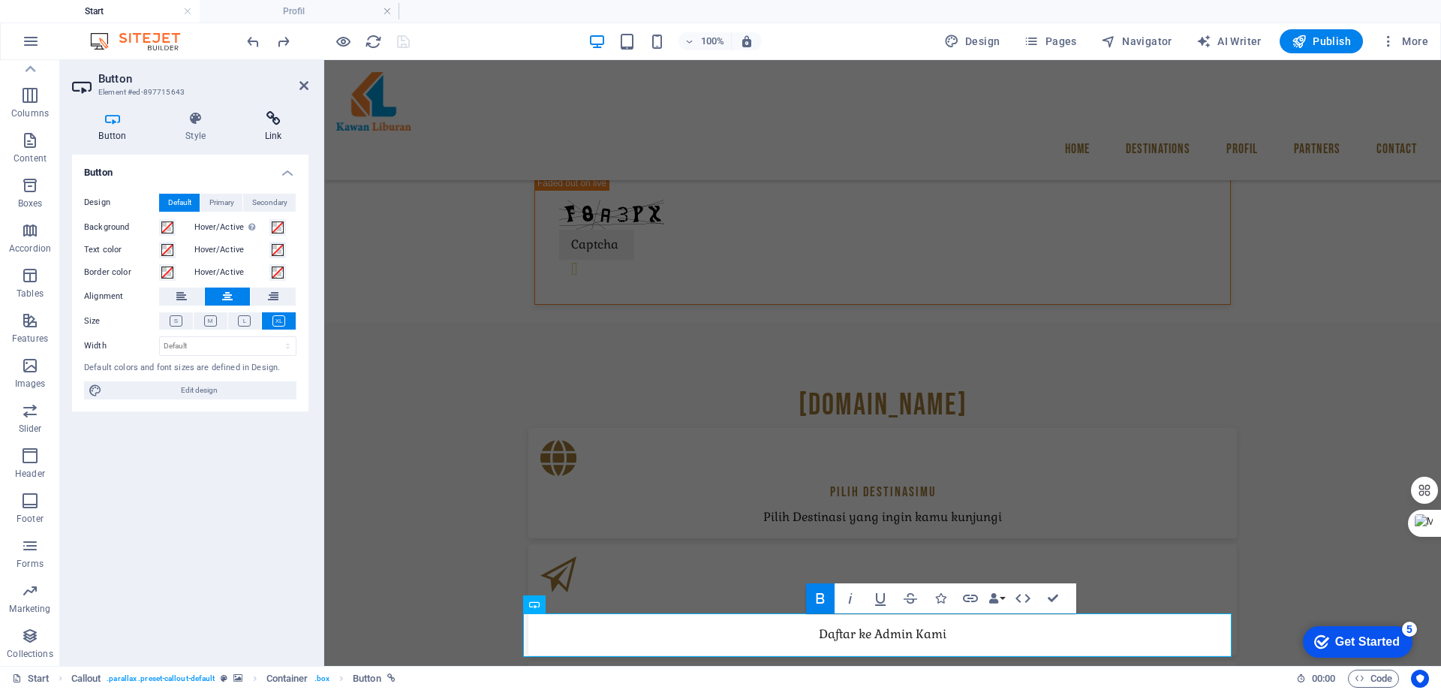
click at [273, 128] on h4 "Link" at bounding box center [273, 127] width 71 height 32
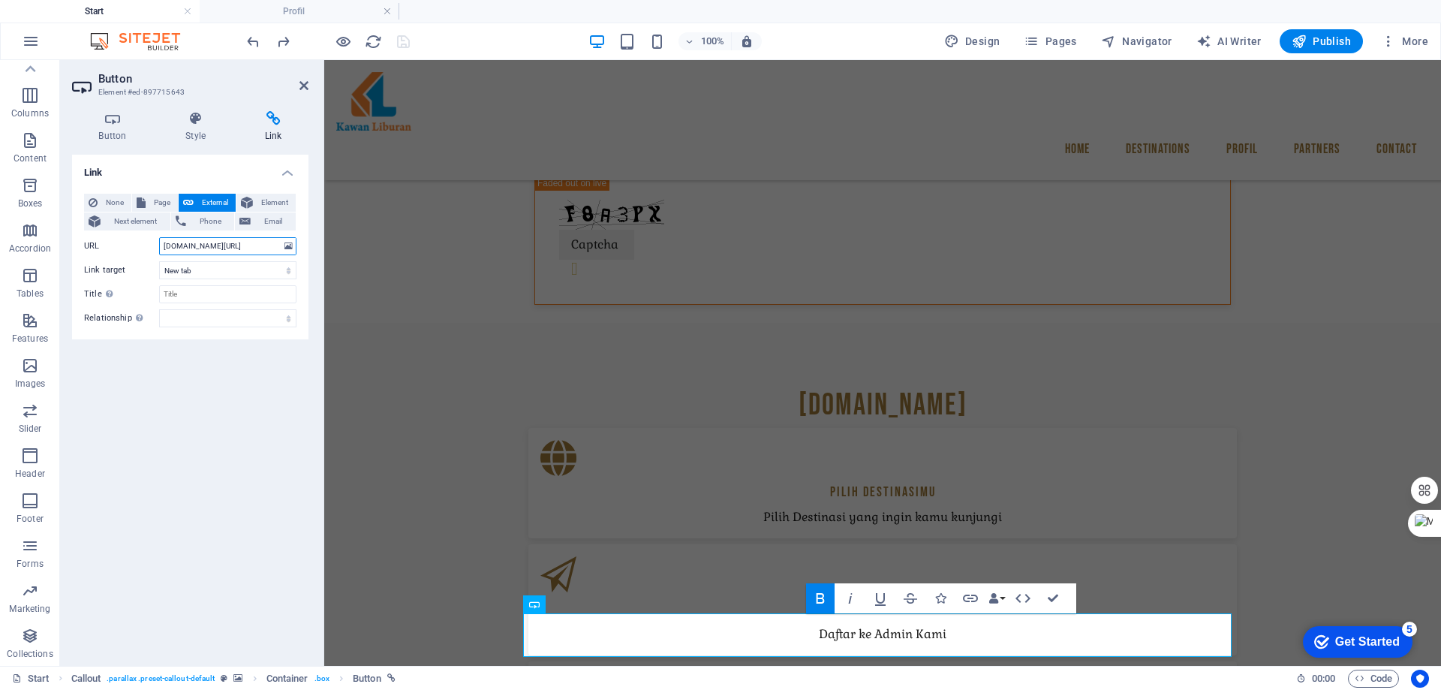
drag, startPoint x: 253, startPoint y: 245, endPoint x: 149, endPoint y: 263, distance: 105.8
click at [150, 262] on div "None Page External Element Next element Phone Email Page Start All Destinations…" at bounding box center [190, 261] width 212 height 134
paste input "https://w"
type input "[URL][DOMAIN_NAME]"
click at [402, 48] on icon "save" at bounding box center [403, 41] width 17 height 17
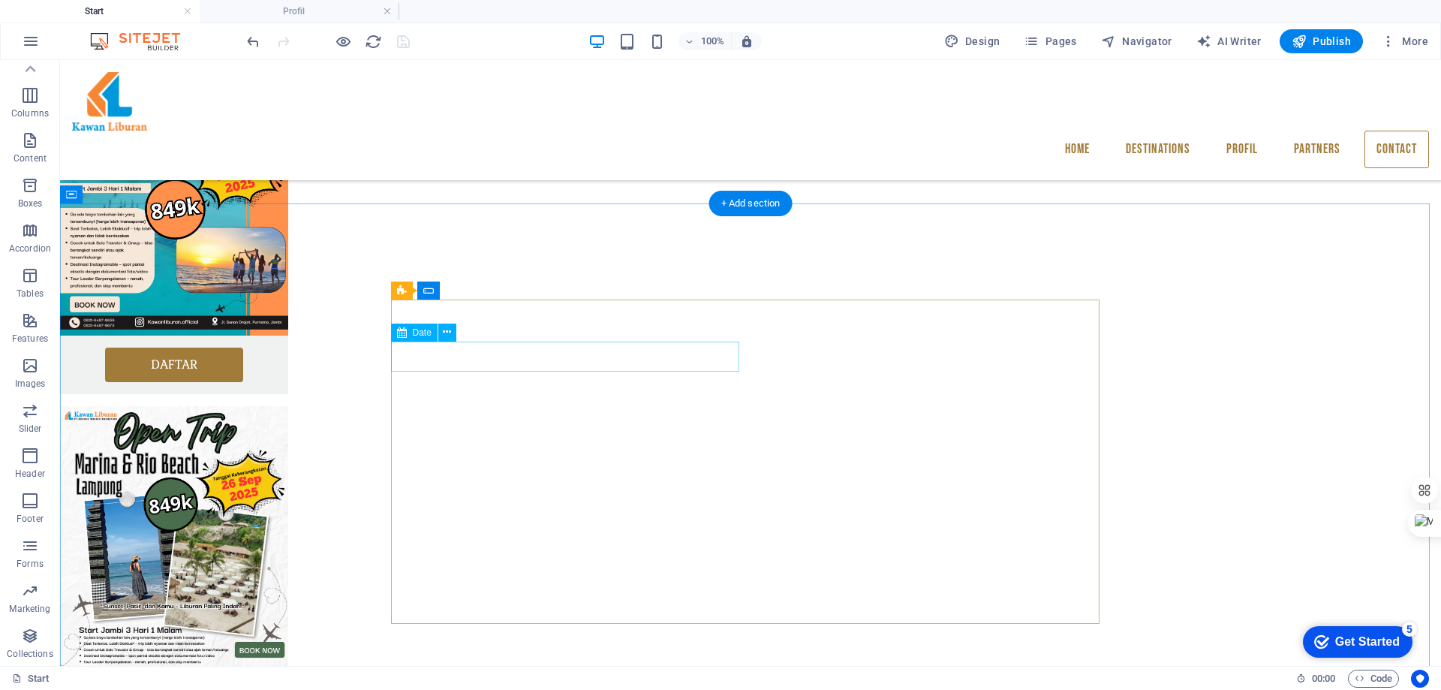
scroll to position [1637, 0]
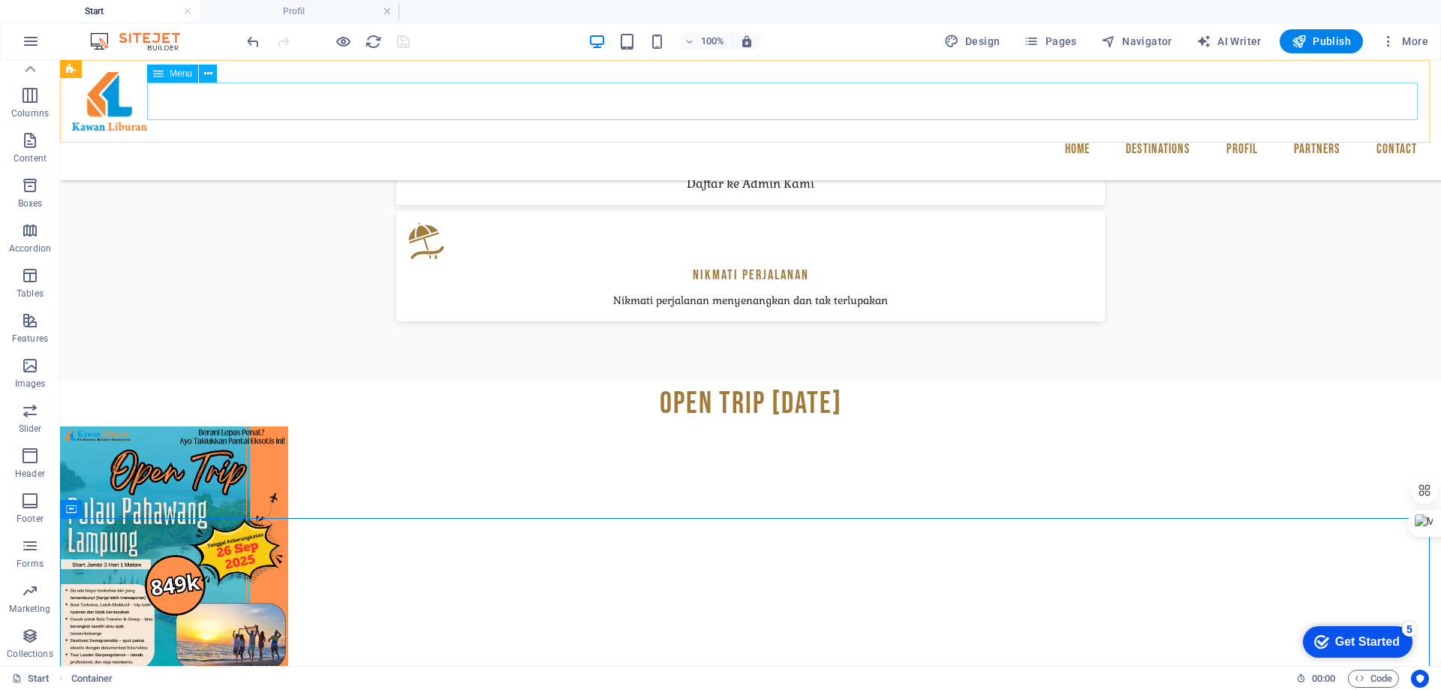
click at [1230, 131] on nav "Home Destinations Sumatra Jawa Profil Partners Contact" at bounding box center [750, 150] width 1357 height 38
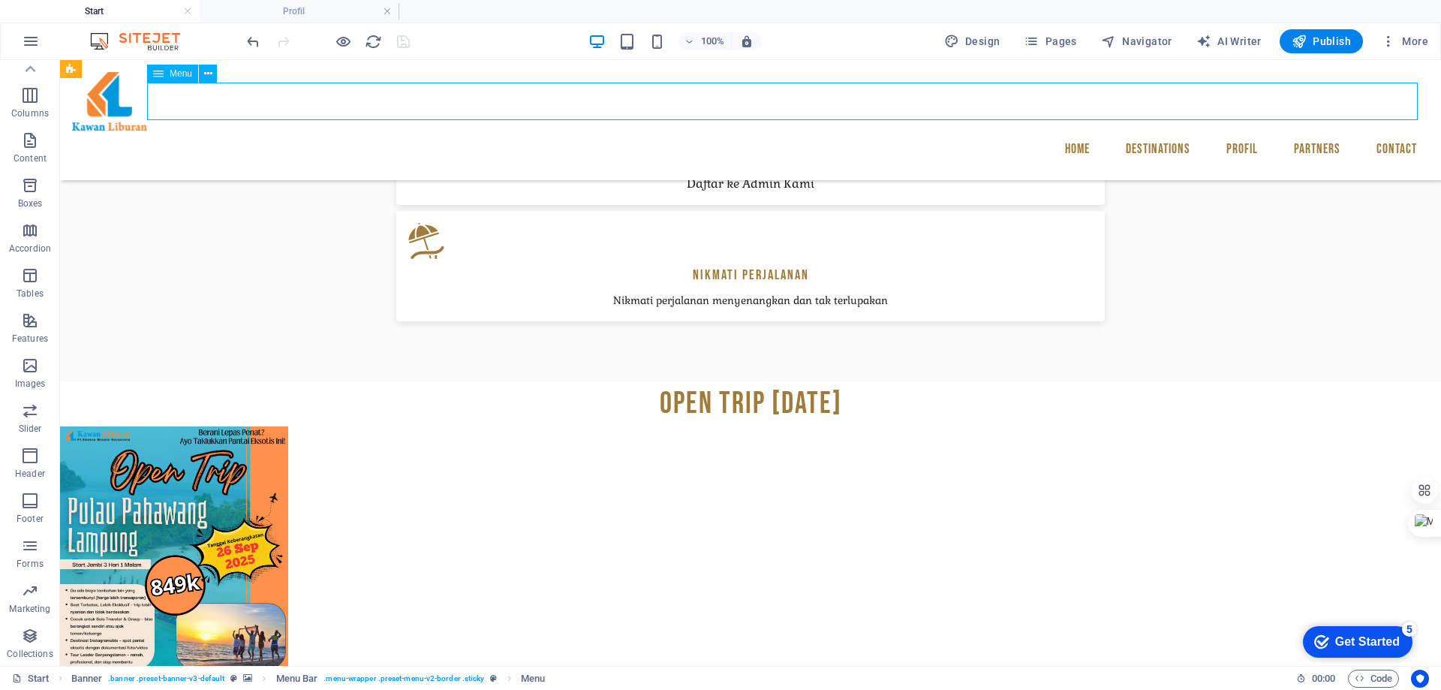
click at [1230, 131] on nav "Home Destinations Sumatra Jawa Profil Partners Contact" at bounding box center [750, 150] width 1357 height 38
select select
select select "1"
select select
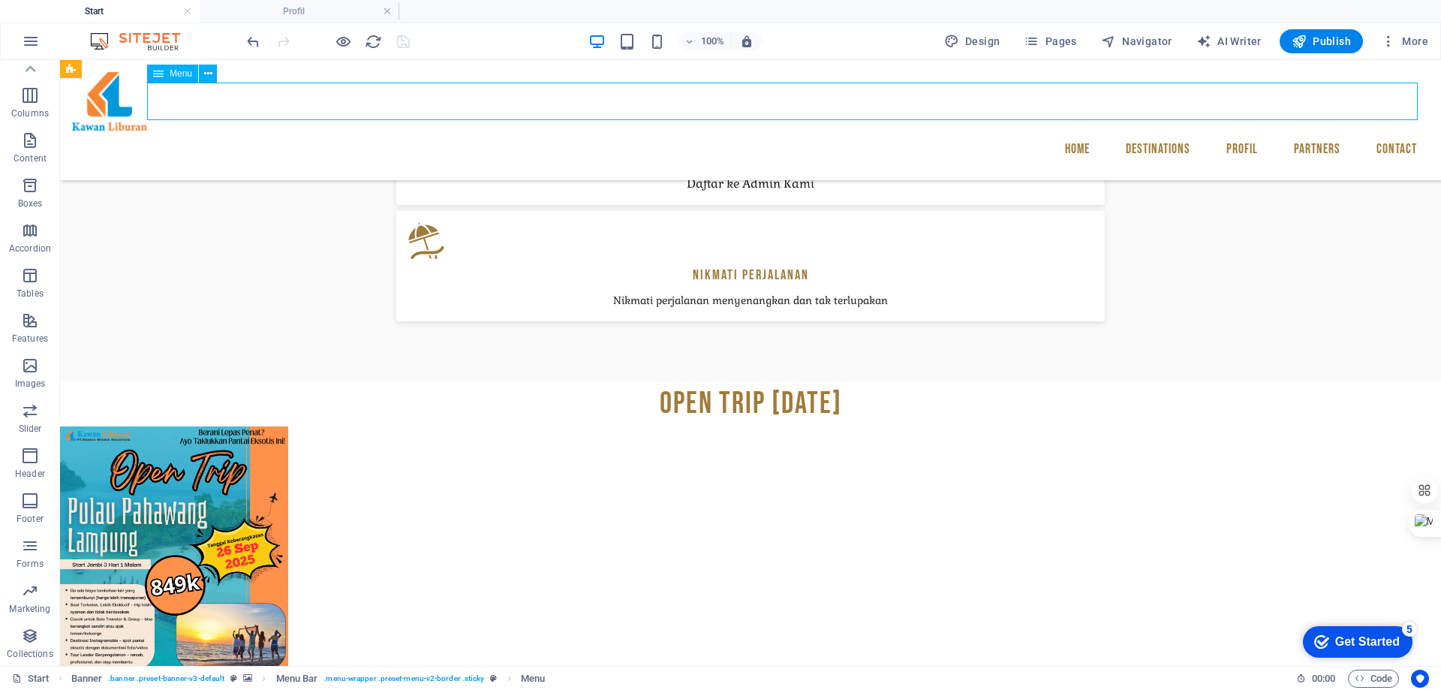
select select "1"
select select
select select "4"
select select
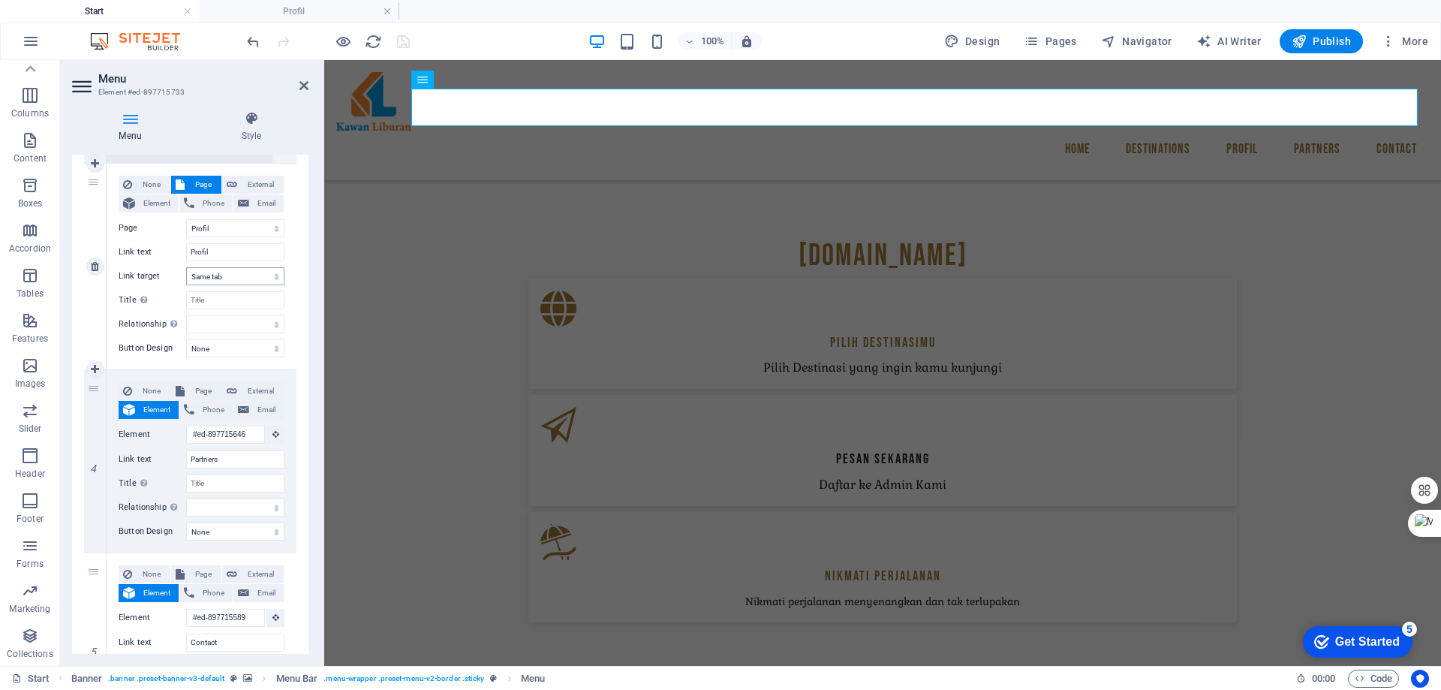
scroll to position [953, 0]
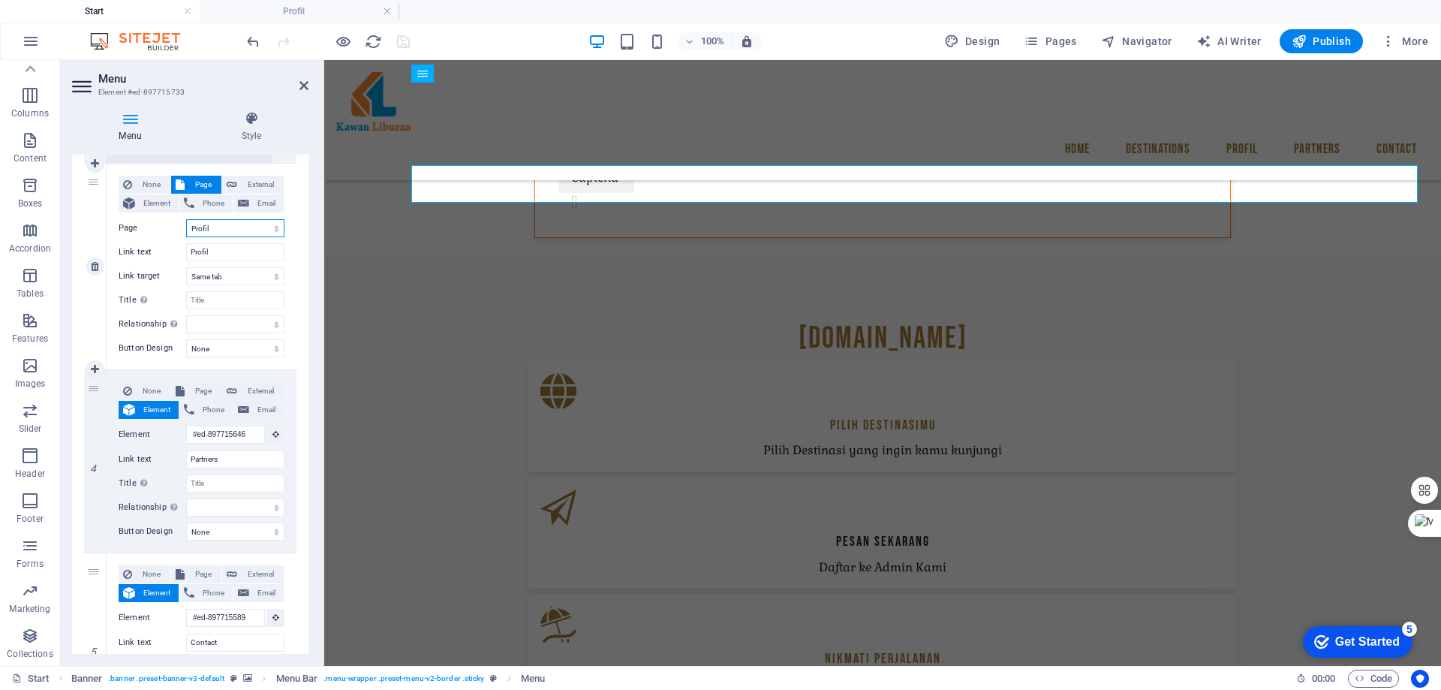
click at [232, 233] on select "Start All Destinations Legal Notice Privacy Profil" at bounding box center [235, 228] width 98 height 18
click at [240, 252] on input "Profil" at bounding box center [235, 252] width 98 height 18
click at [303, 89] on icon at bounding box center [304, 86] width 9 height 12
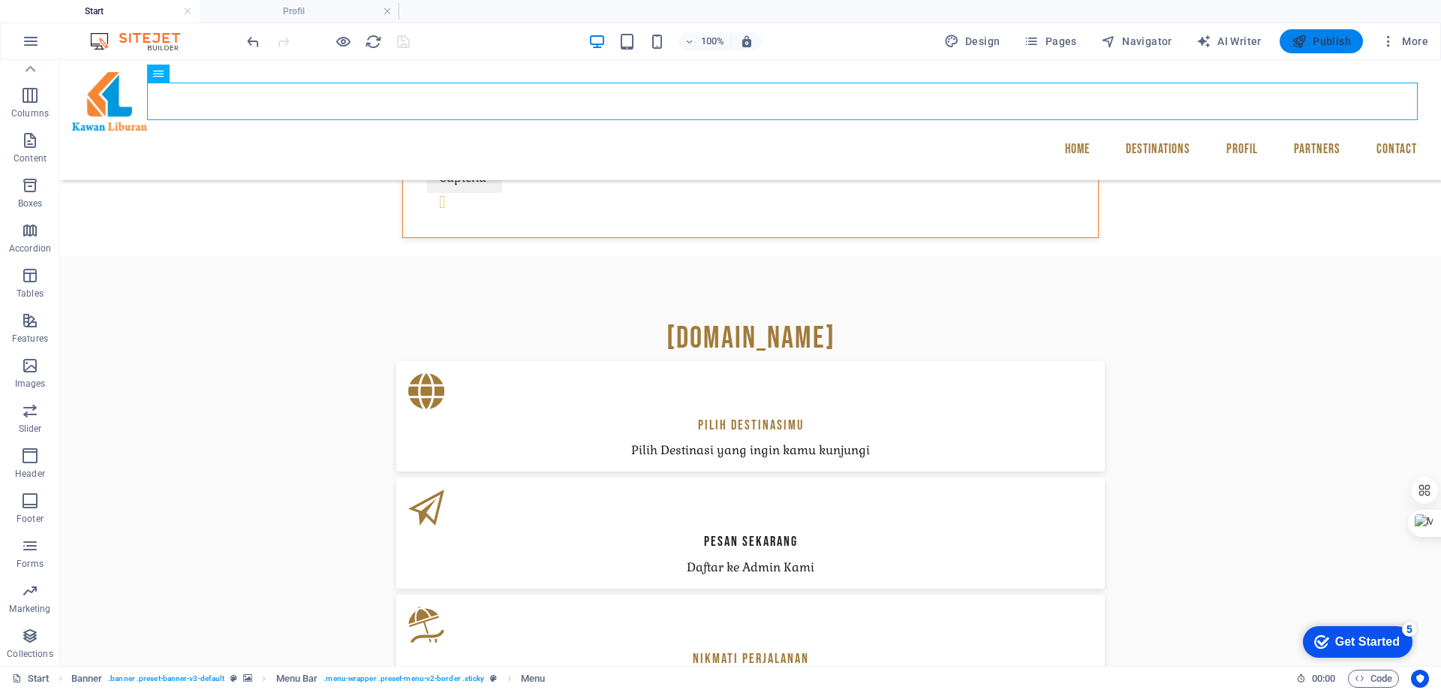
click at [1336, 44] on span "Publish" at bounding box center [1321, 41] width 59 height 15
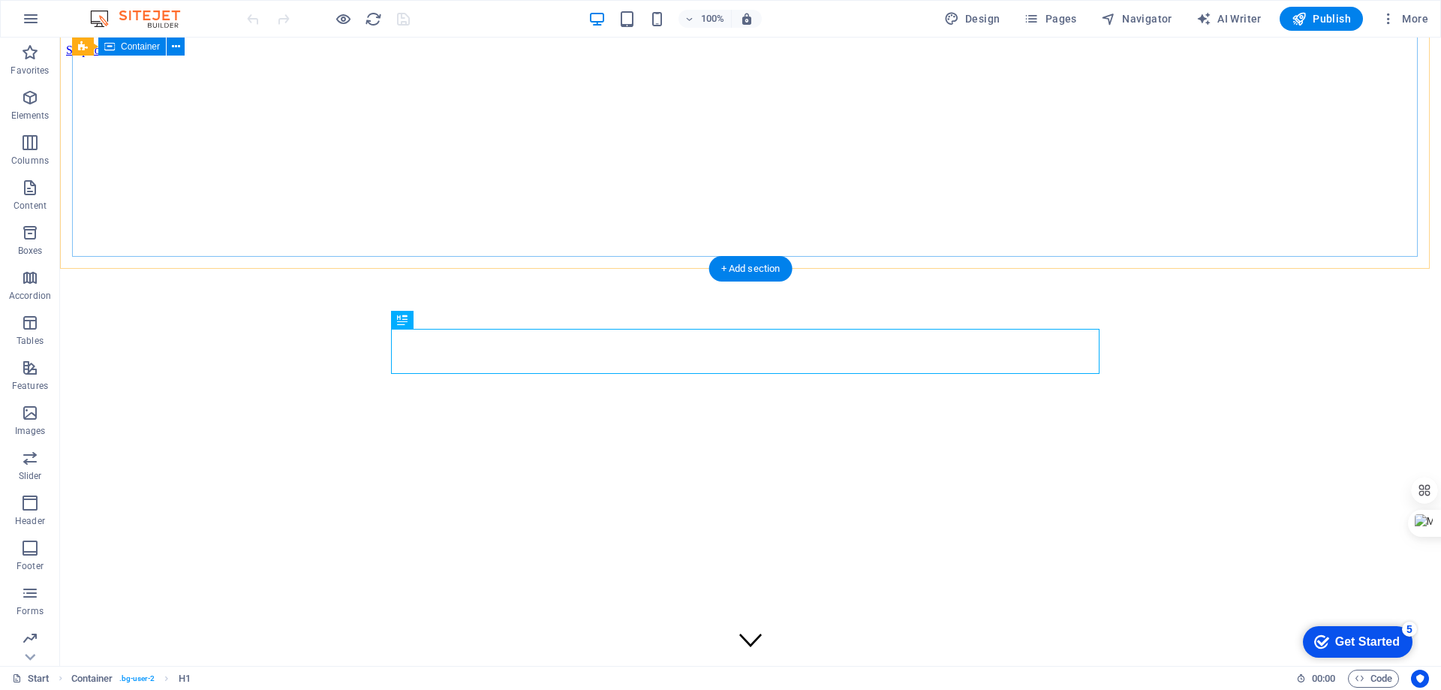
scroll to position [397, 0]
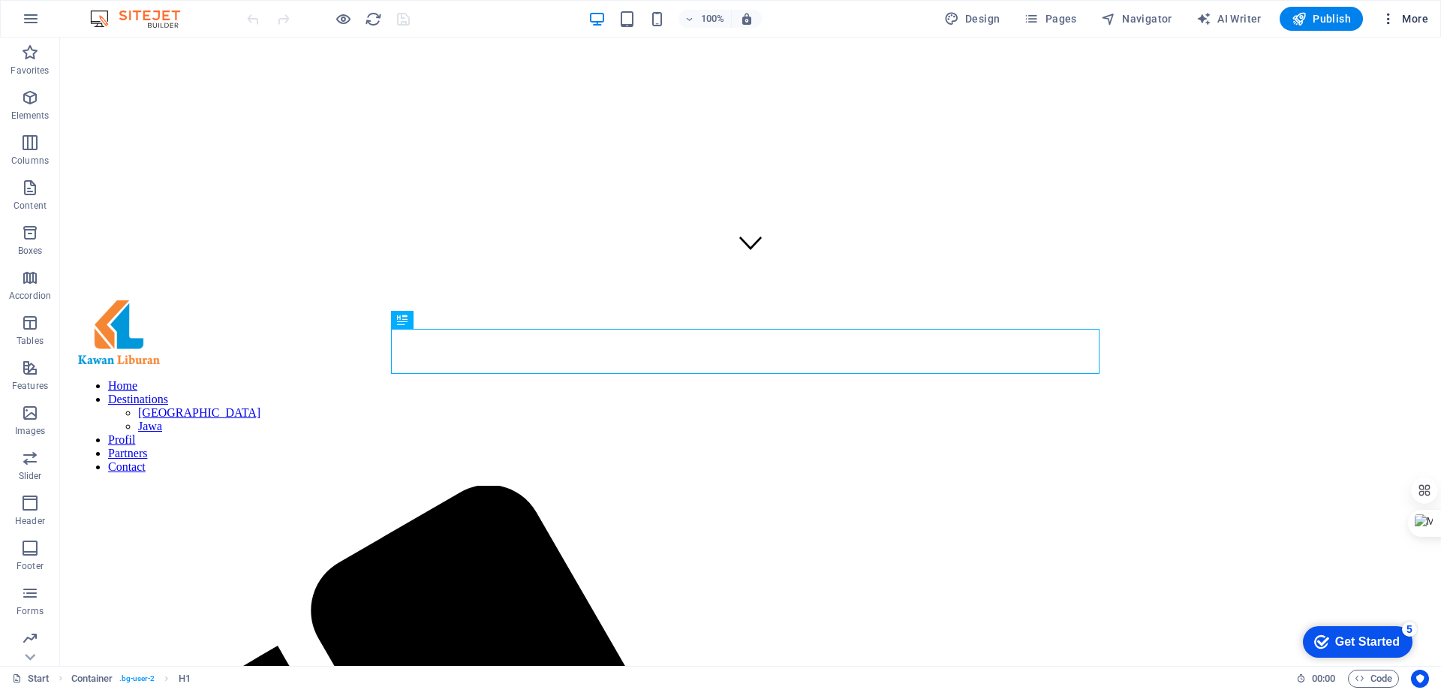
click at [1423, 17] on span "More" at bounding box center [1404, 18] width 47 height 15
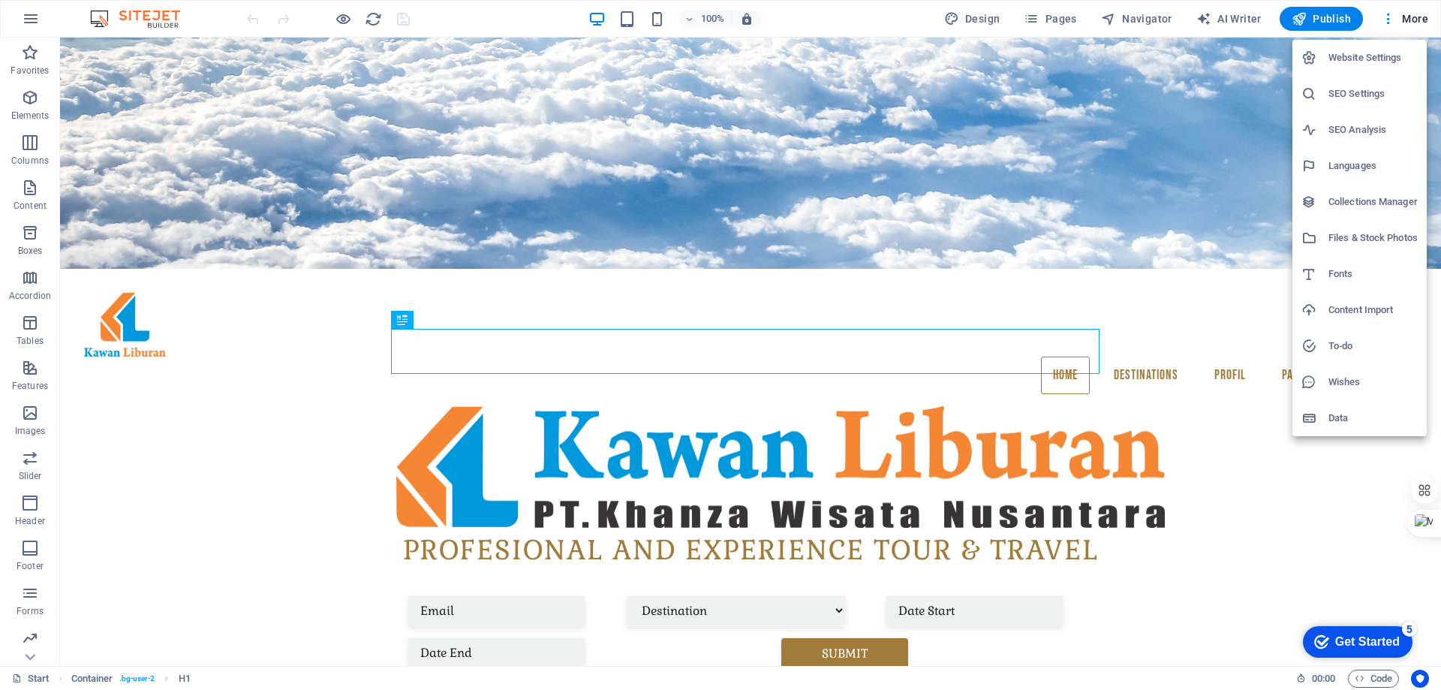
click at [1046, 14] on div at bounding box center [720, 345] width 1441 height 690
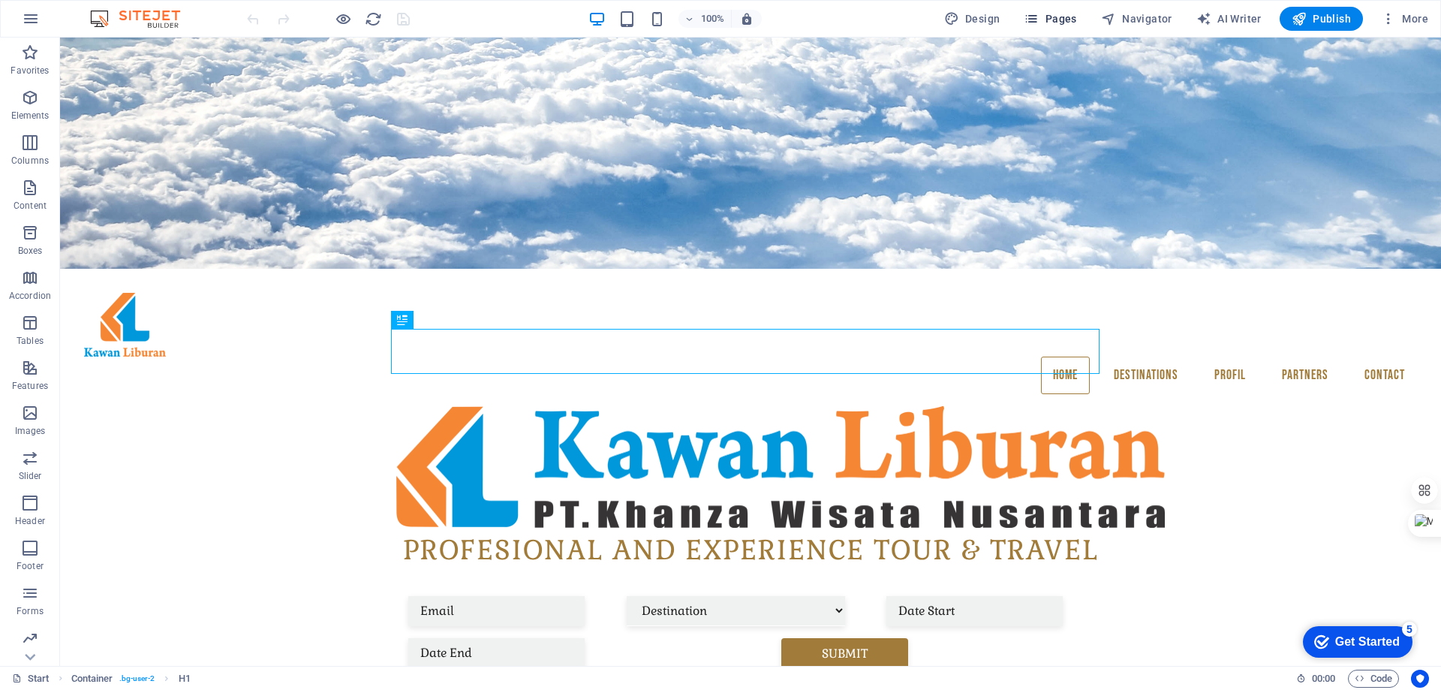
click at [1060, 20] on span "Pages" at bounding box center [1050, 18] width 53 height 15
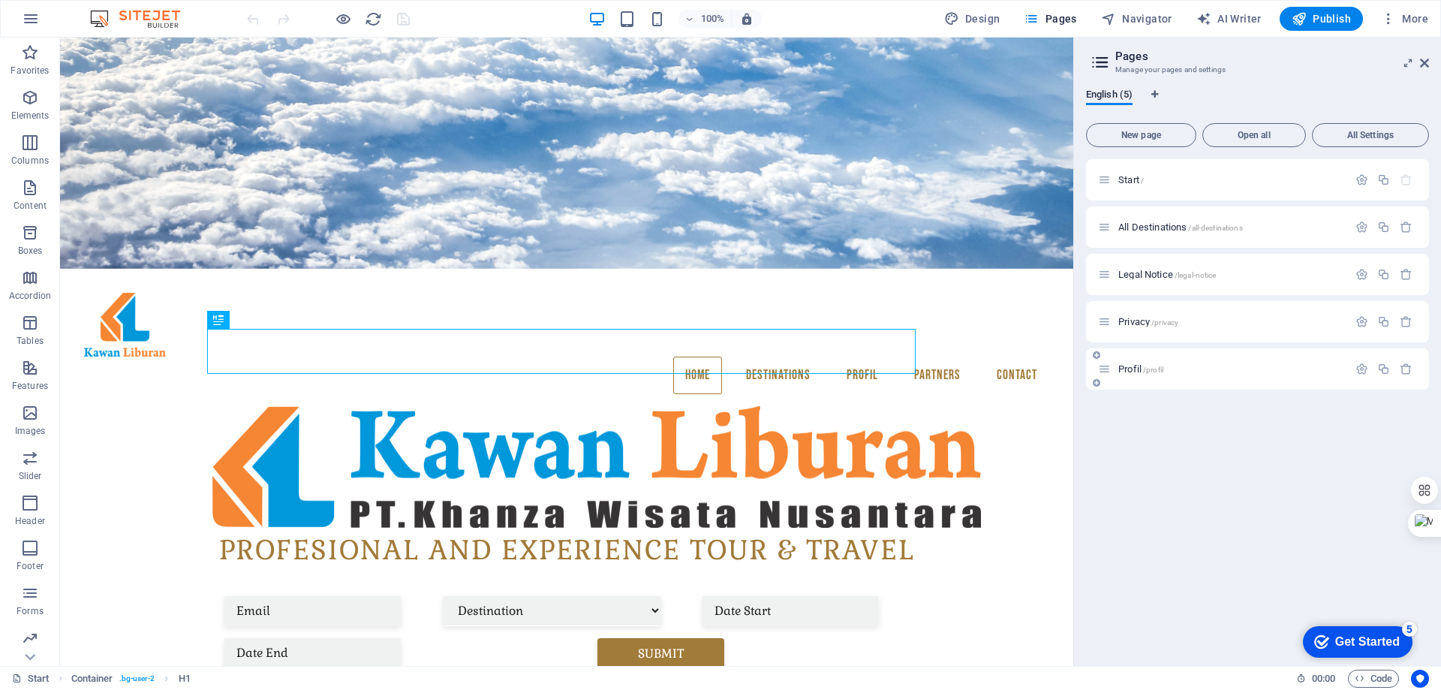
click at [1203, 368] on p "Profil /profil" at bounding box center [1231, 369] width 225 height 10
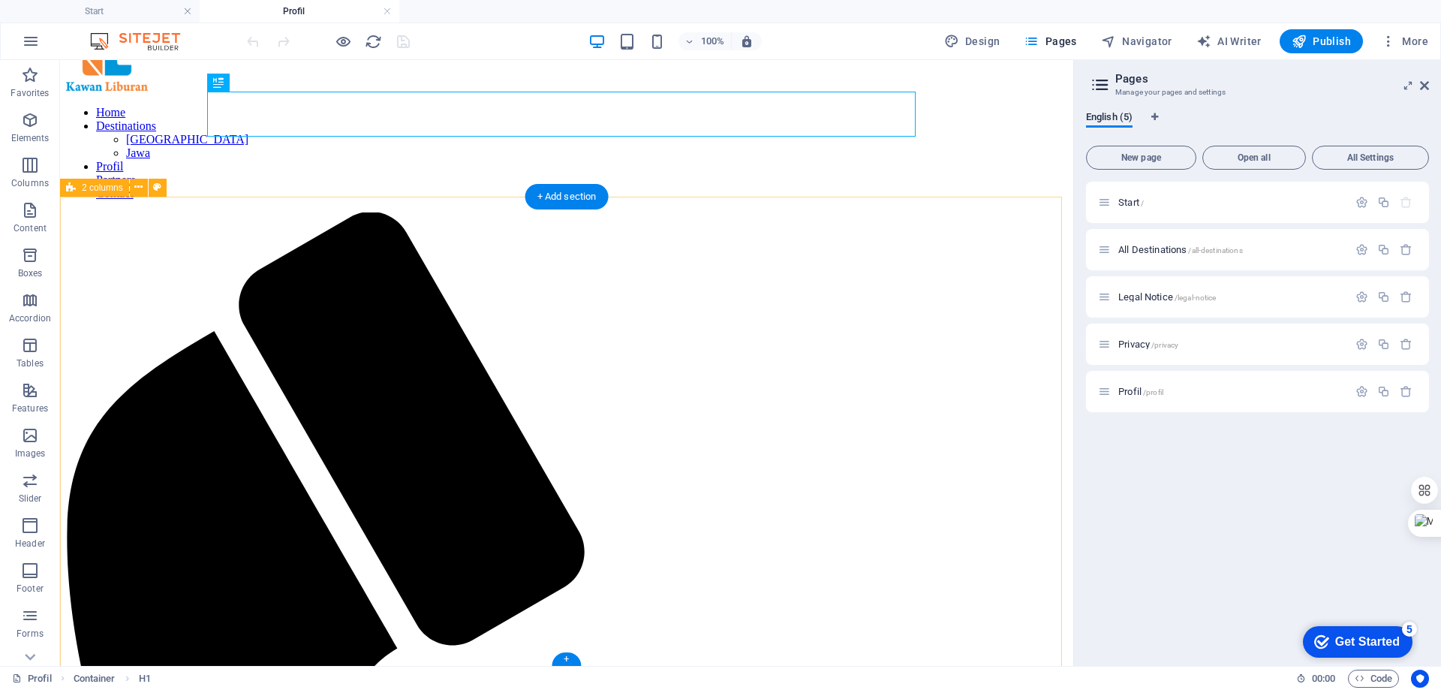
scroll to position [0, 0]
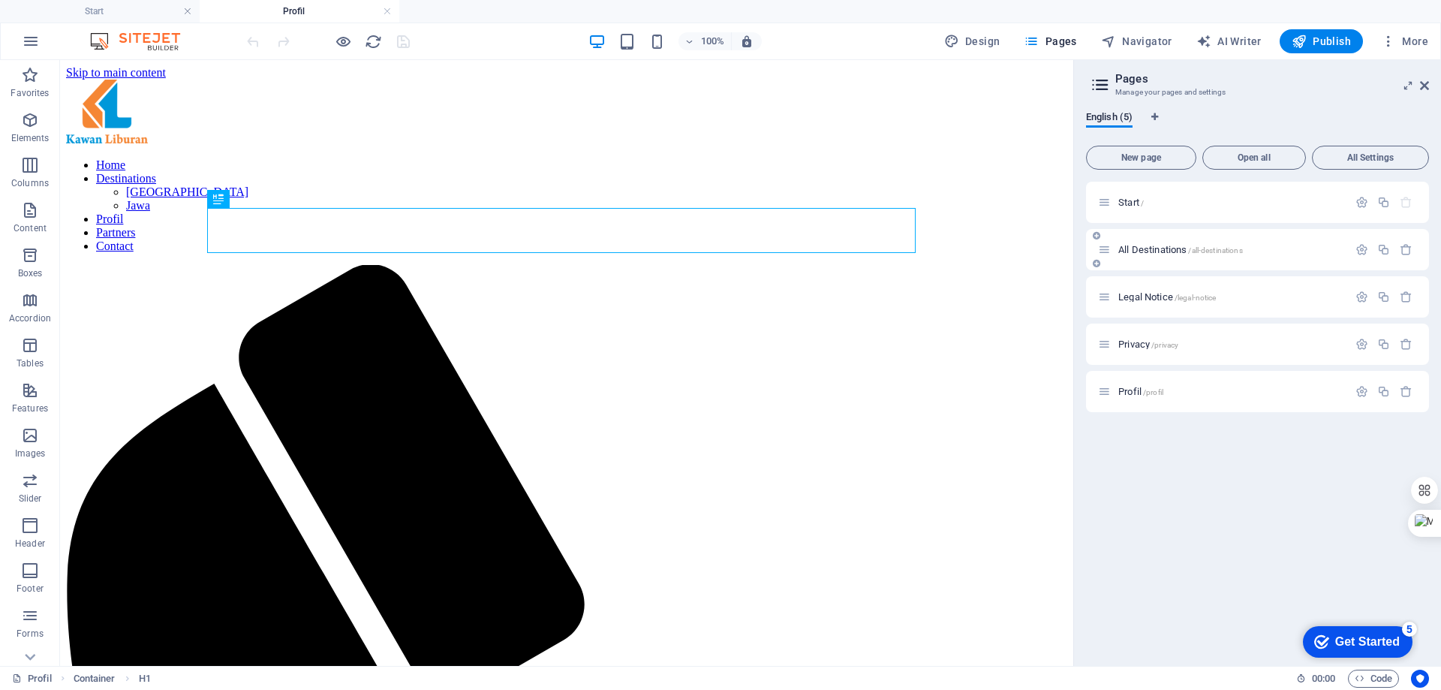
click at [1269, 251] on p "All Destinations /all-destinations" at bounding box center [1231, 250] width 225 height 10
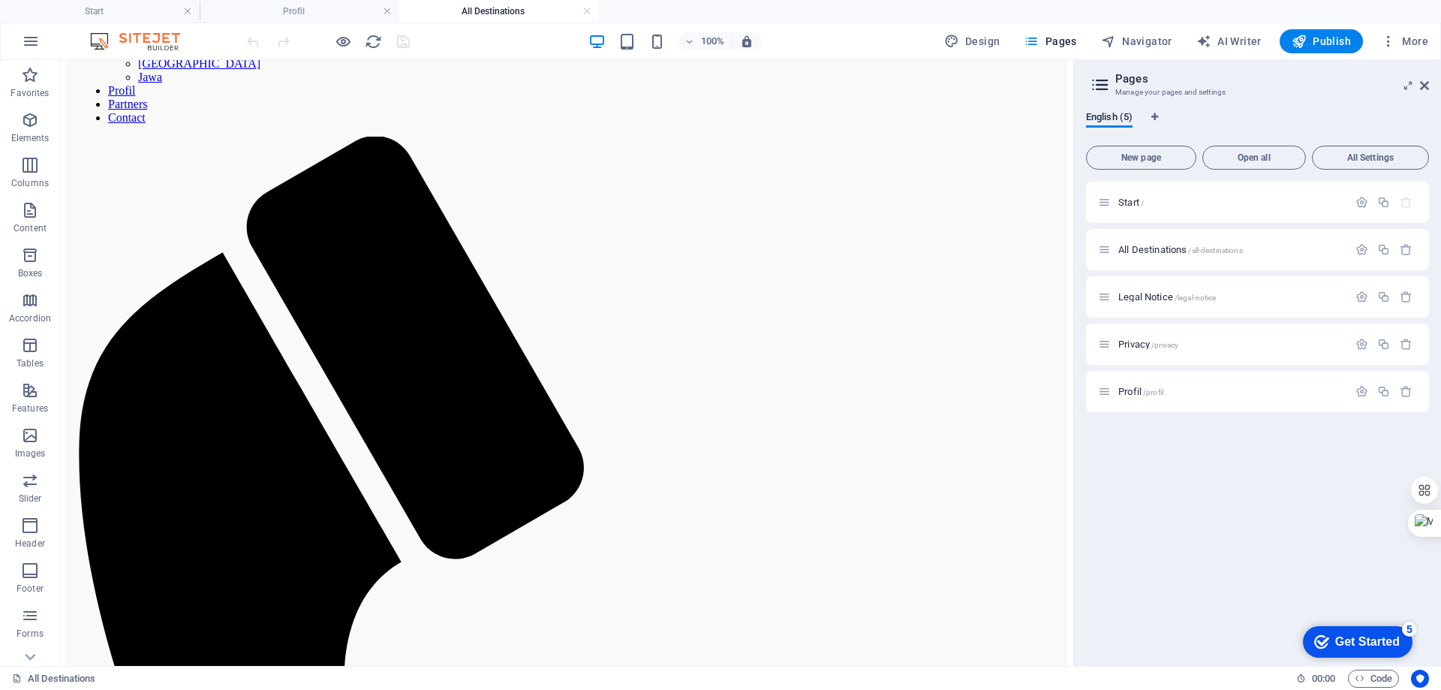
scroll to position [676, 0]
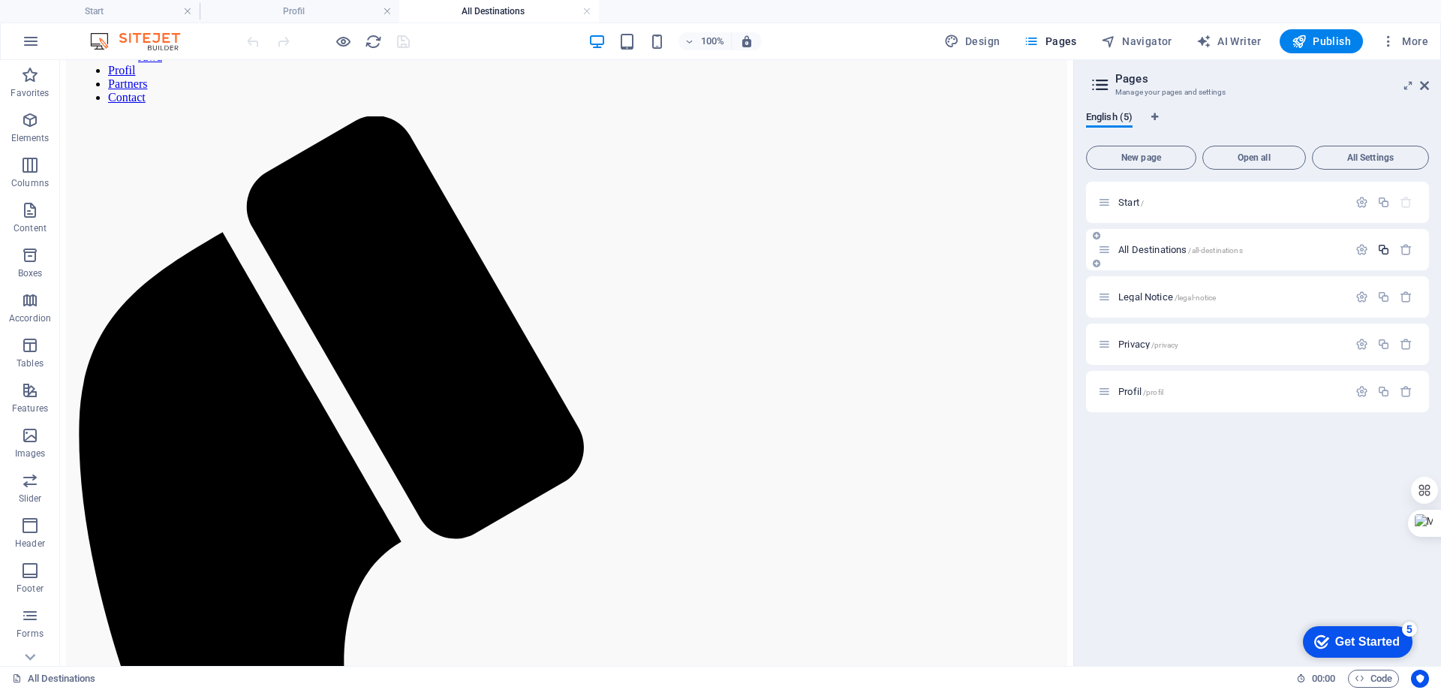
click at [1385, 250] on icon "button" at bounding box center [1384, 249] width 13 height 13
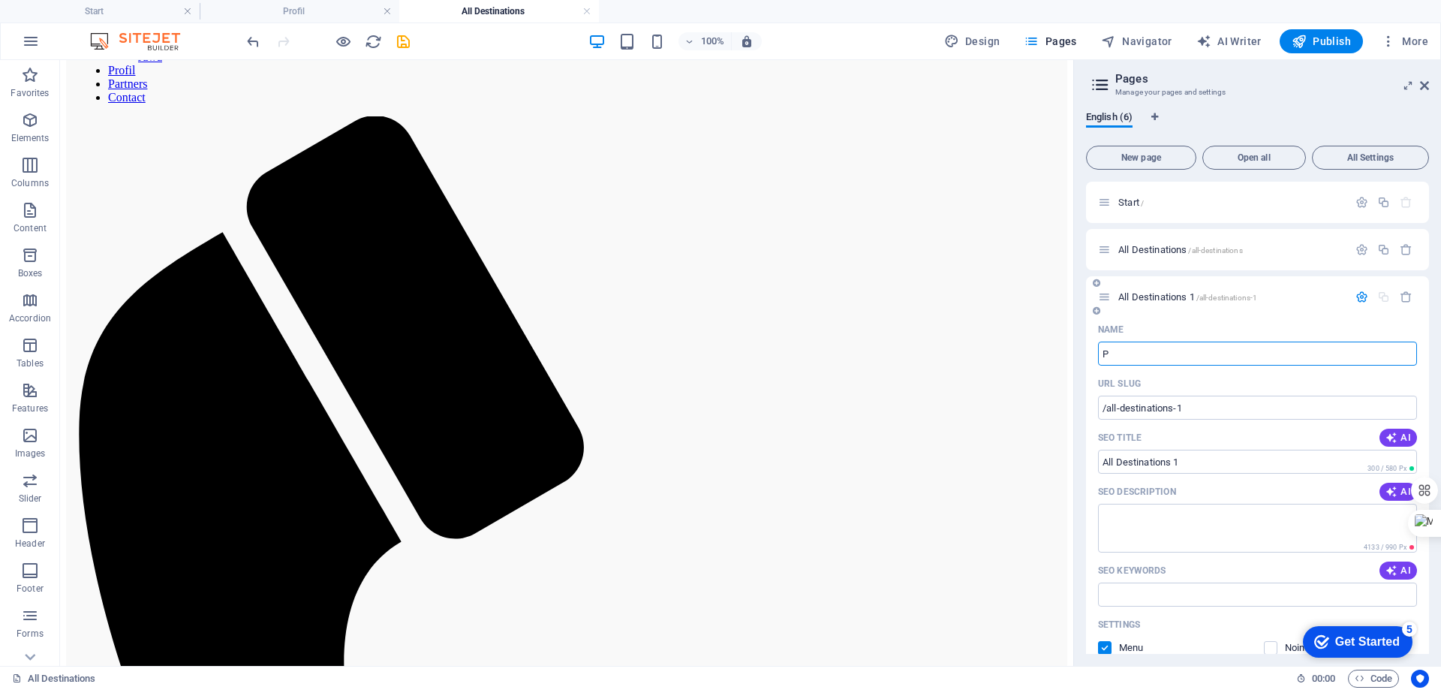
type input "Pr"
type input "/pt"
type input "Pt"
type input "Profil"
type input "/profil-6"
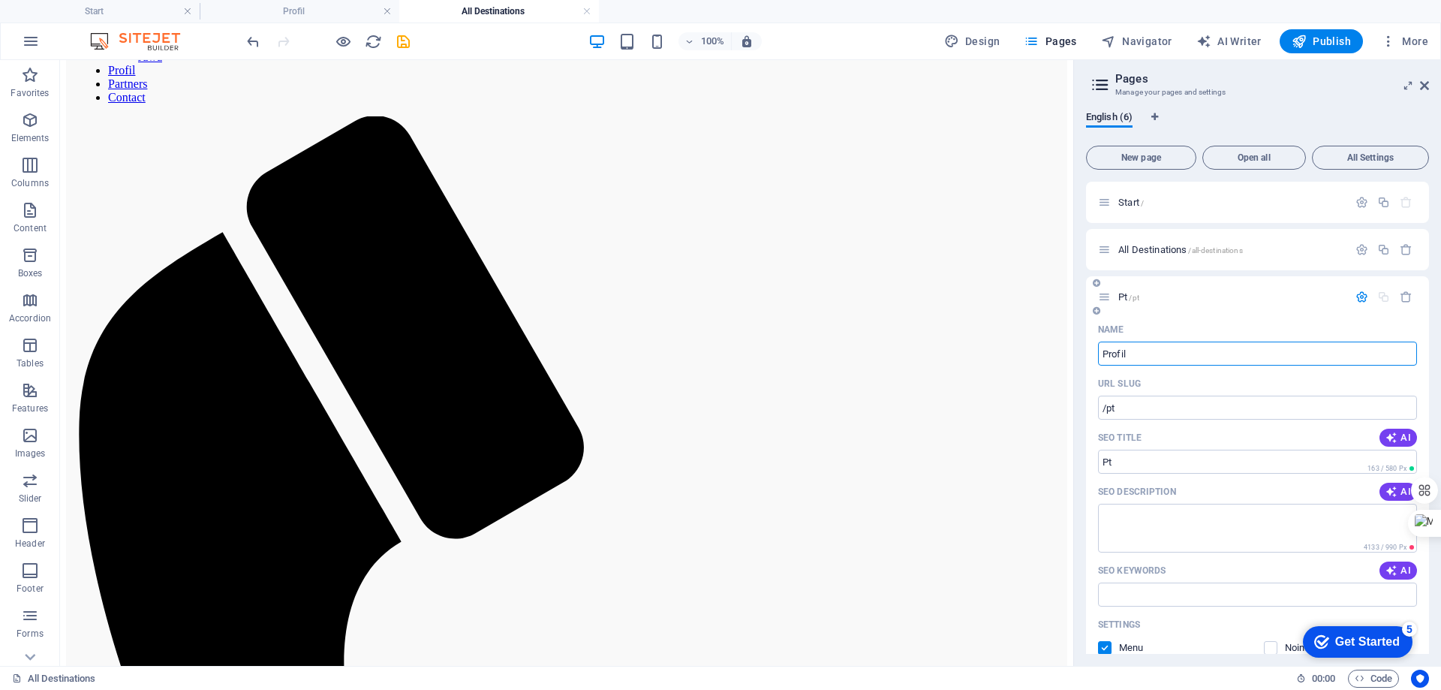
type input "Profil"
click at [1190, 318] on div "Name" at bounding box center [1257, 330] width 319 height 24
click at [1129, 295] on span "Profil /profil-6" at bounding box center [1145, 296] width 52 height 11
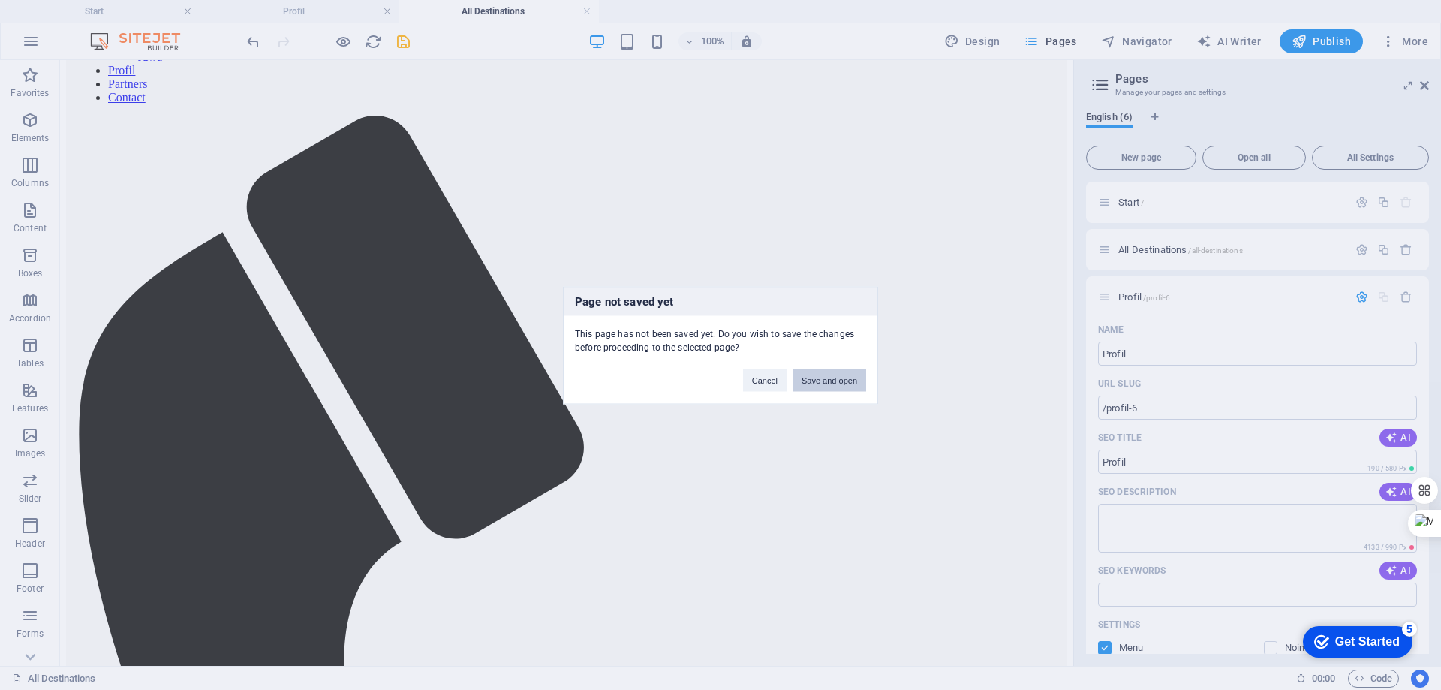
click at [838, 379] on button "Save and open" at bounding box center [830, 380] width 74 height 23
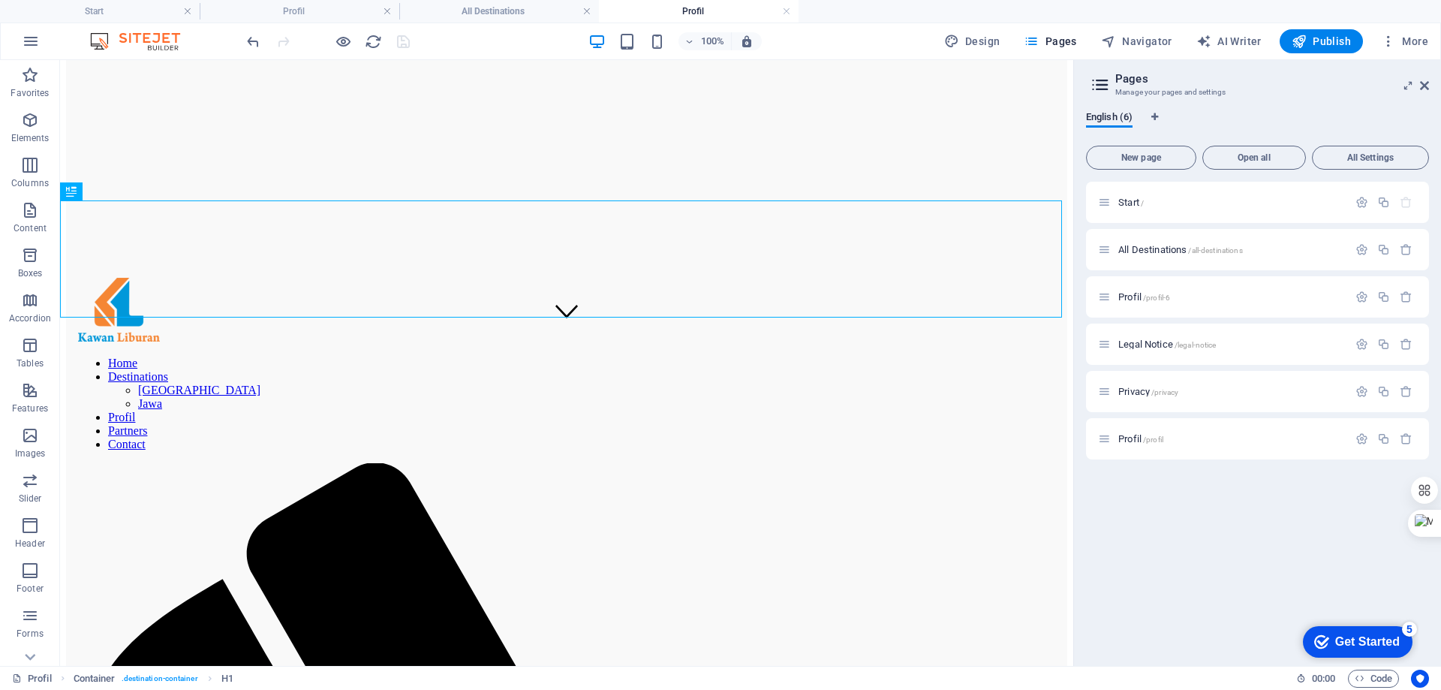
scroll to position [375, 0]
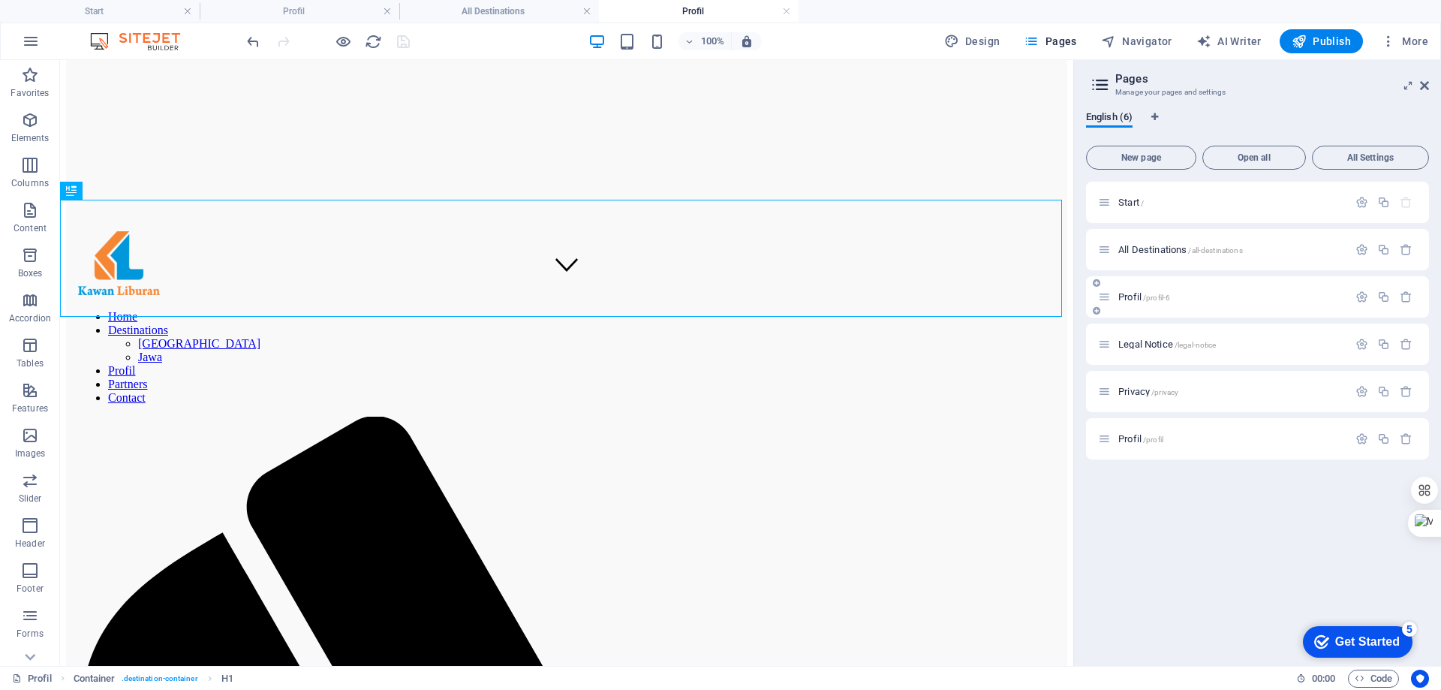
click at [1206, 297] on p "Profil /profil-6" at bounding box center [1231, 297] width 225 height 10
click at [1134, 298] on span "Profil /profil-6" at bounding box center [1145, 296] width 52 height 11
click at [1198, 295] on p "Profil /profil-6" at bounding box center [1231, 297] width 225 height 10
drag, startPoint x: 1101, startPoint y: 293, endPoint x: 1116, endPoint y: 436, distance: 144.2
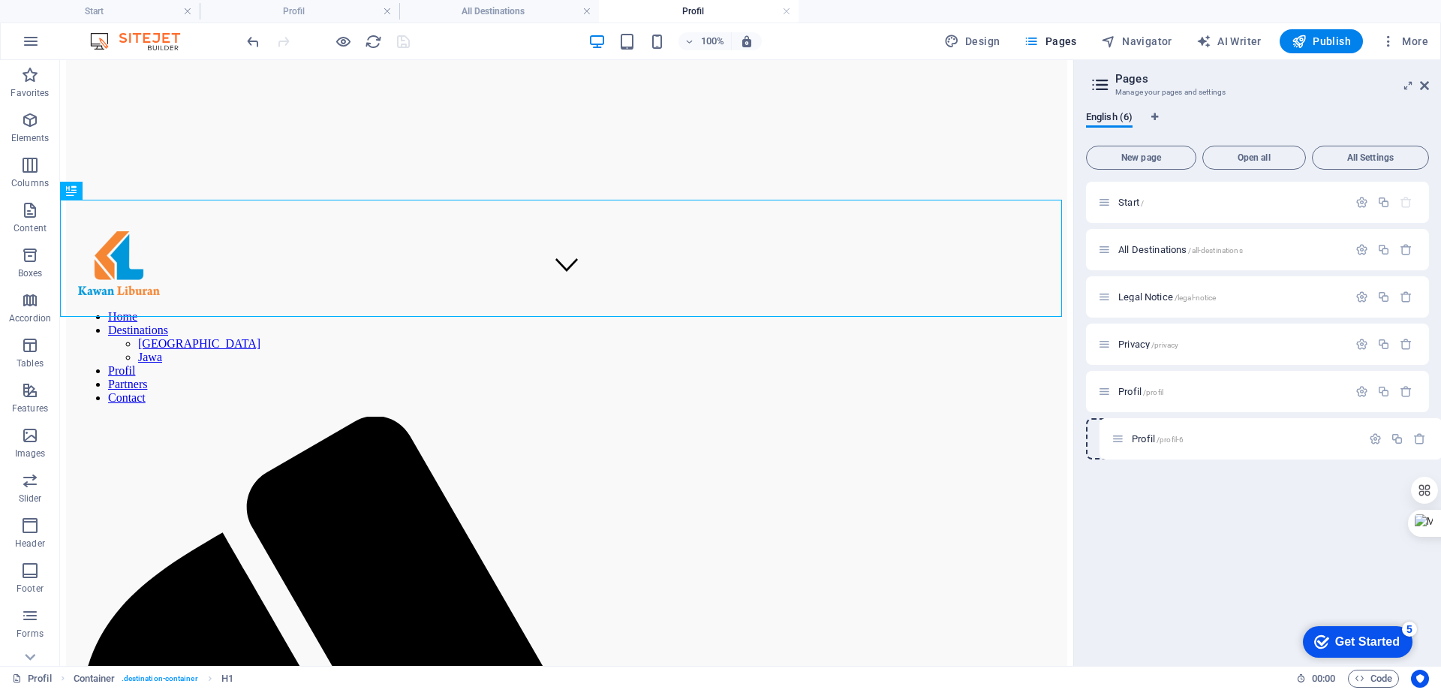
click at [1116, 436] on div "Start / All Destinations /all-destinations Profil /profil-6 Legal Notice /legal…" at bounding box center [1257, 321] width 343 height 278
click at [1134, 392] on span "Profil /profil" at bounding box center [1141, 391] width 45 height 11
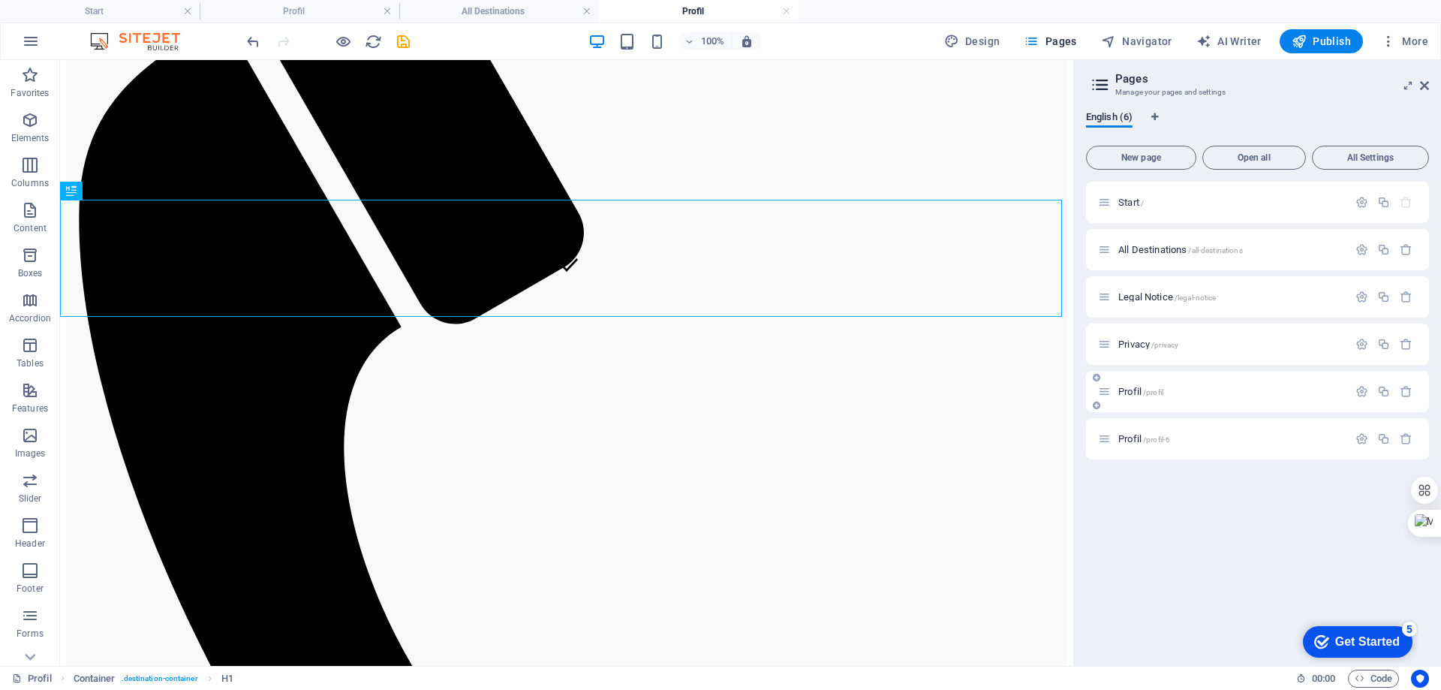
click at [1134, 392] on span "Profil /profil" at bounding box center [1141, 391] width 45 height 11
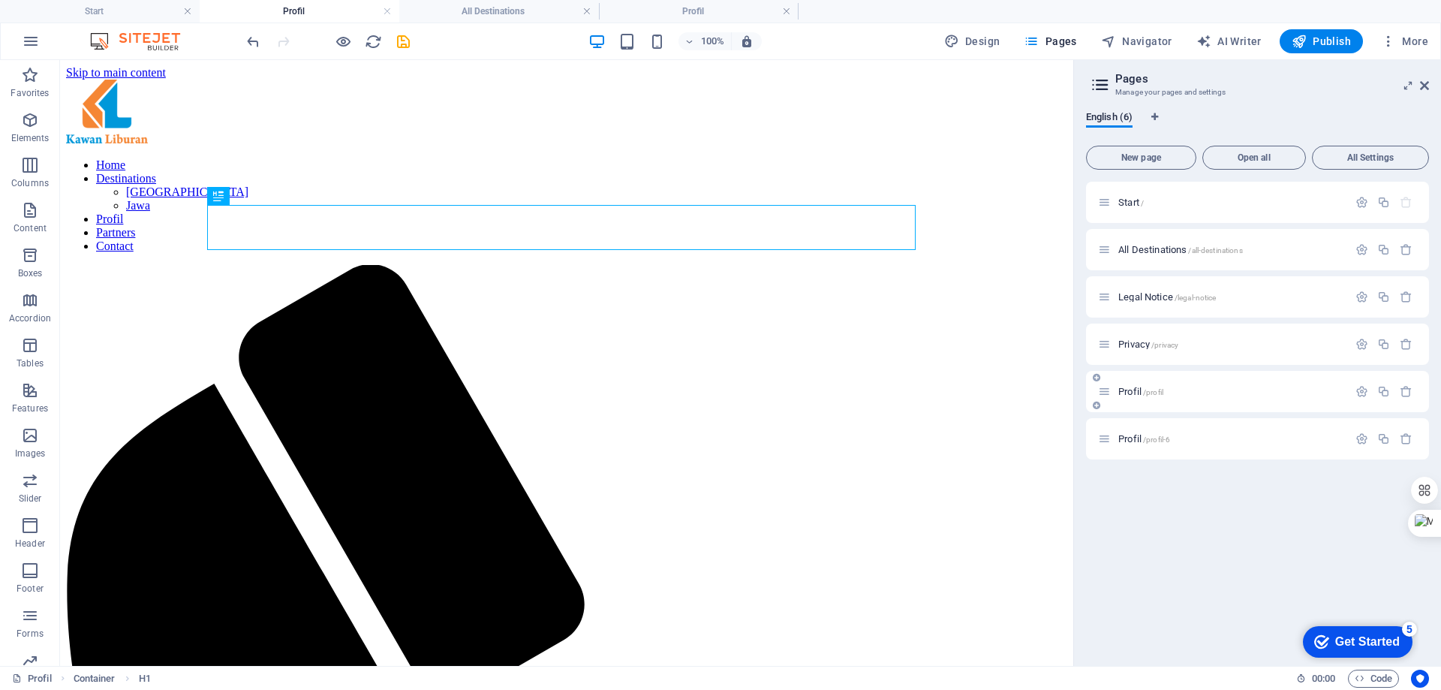
scroll to position [0, 0]
click at [1130, 437] on span "Profil /profil-6" at bounding box center [1145, 438] width 52 height 11
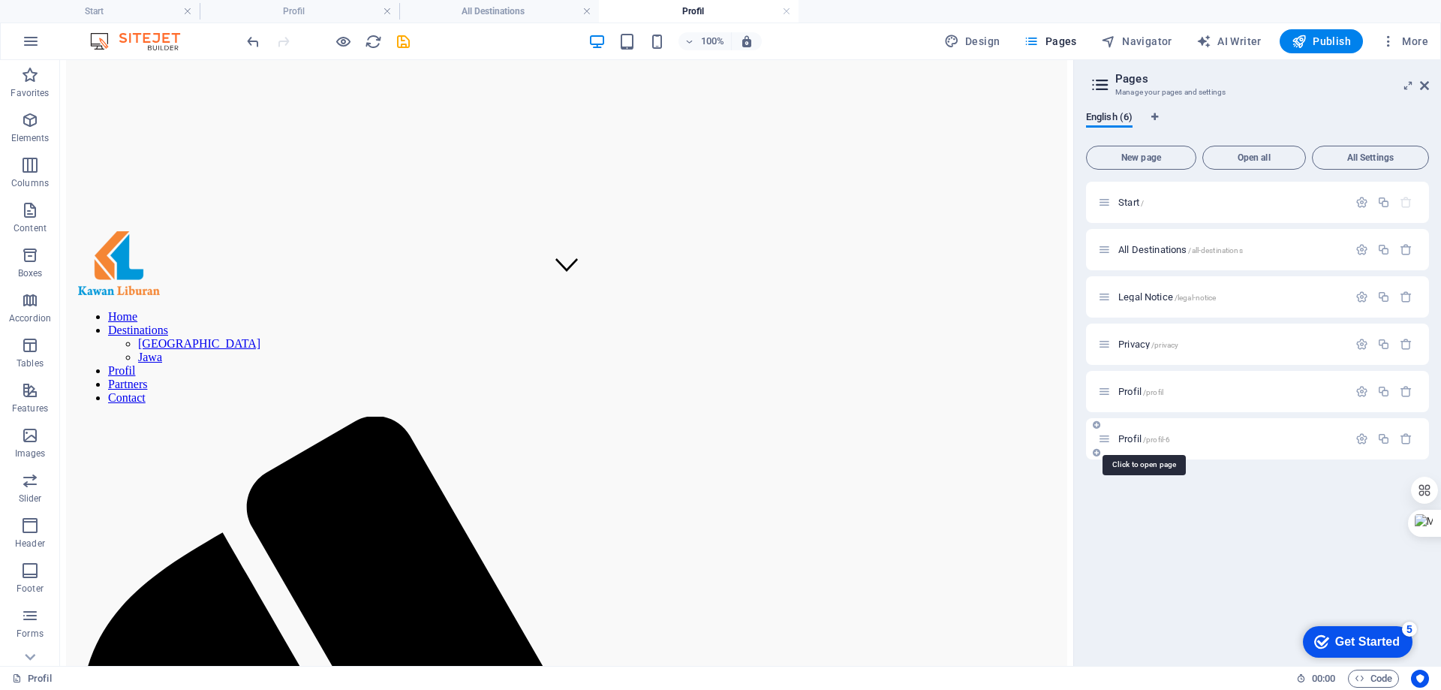
click at [1132, 435] on span "Profil /profil-6" at bounding box center [1145, 438] width 52 height 11
click at [1203, 435] on p "Profil /profil-6" at bounding box center [1231, 439] width 225 height 10
click at [1357, 433] on icon "button" at bounding box center [1362, 438] width 13 height 13
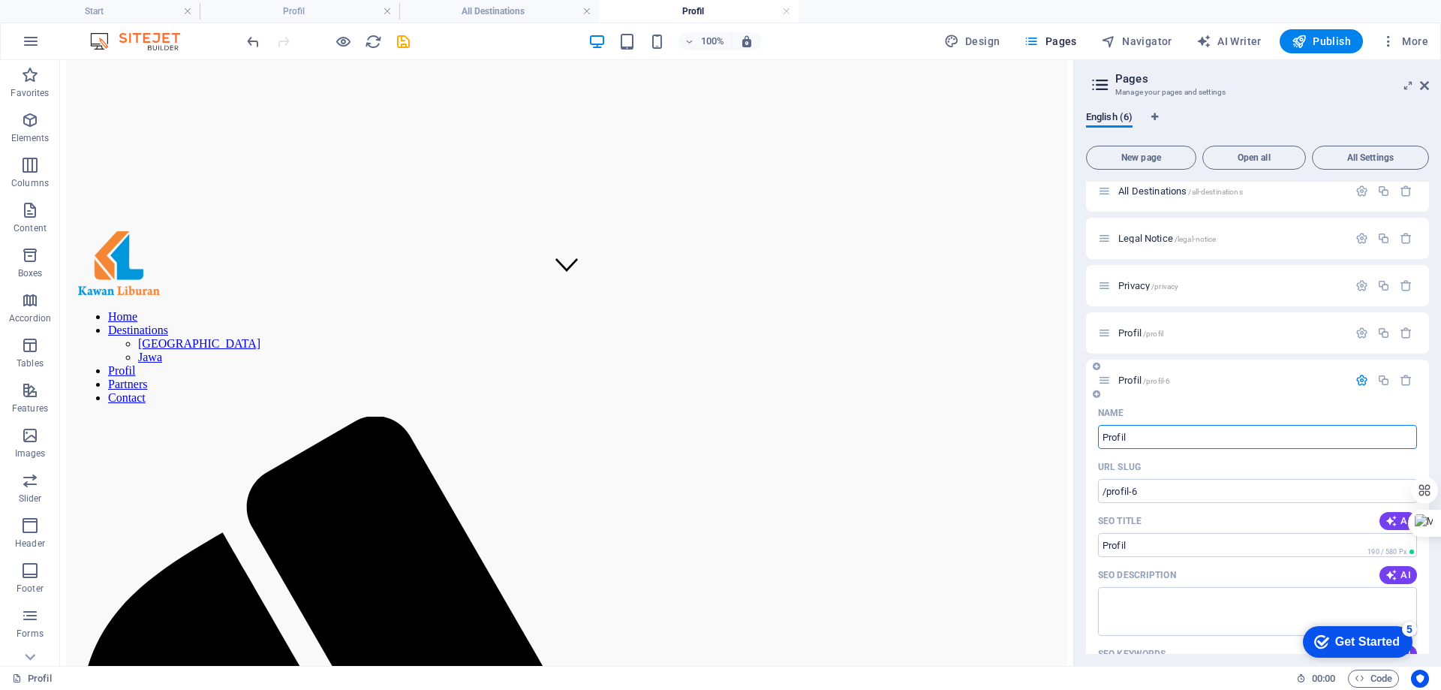
scroll to position [56, 0]
click at [1130, 380] on span "Profil /profil-6" at bounding box center [1145, 383] width 52 height 11
click at [1281, 380] on p "Profil /profil-6" at bounding box center [1231, 383] width 225 height 10
click at [1199, 330] on div "Profil /profil" at bounding box center [1223, 335] width 250 height 17
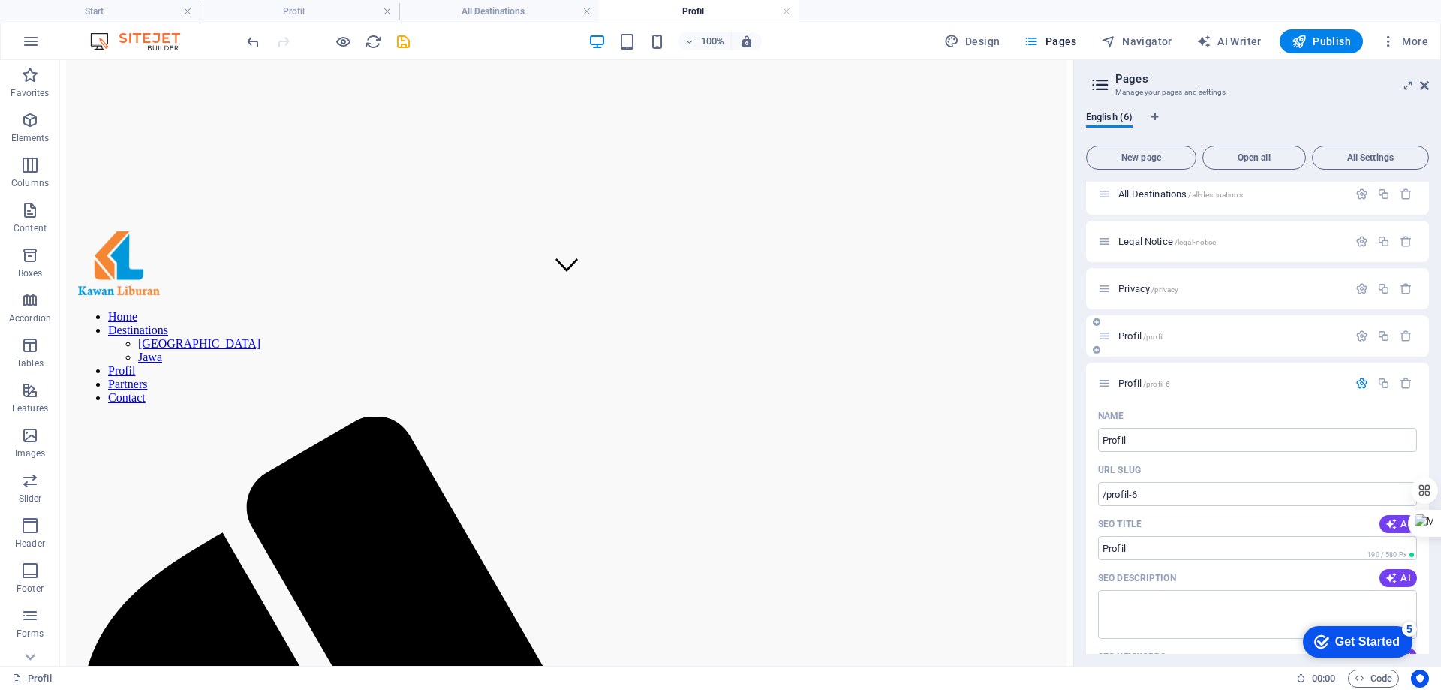
click at [1176, 338] on p "Profil /profil" at bounding box center [1231, 336] width 225 height 10
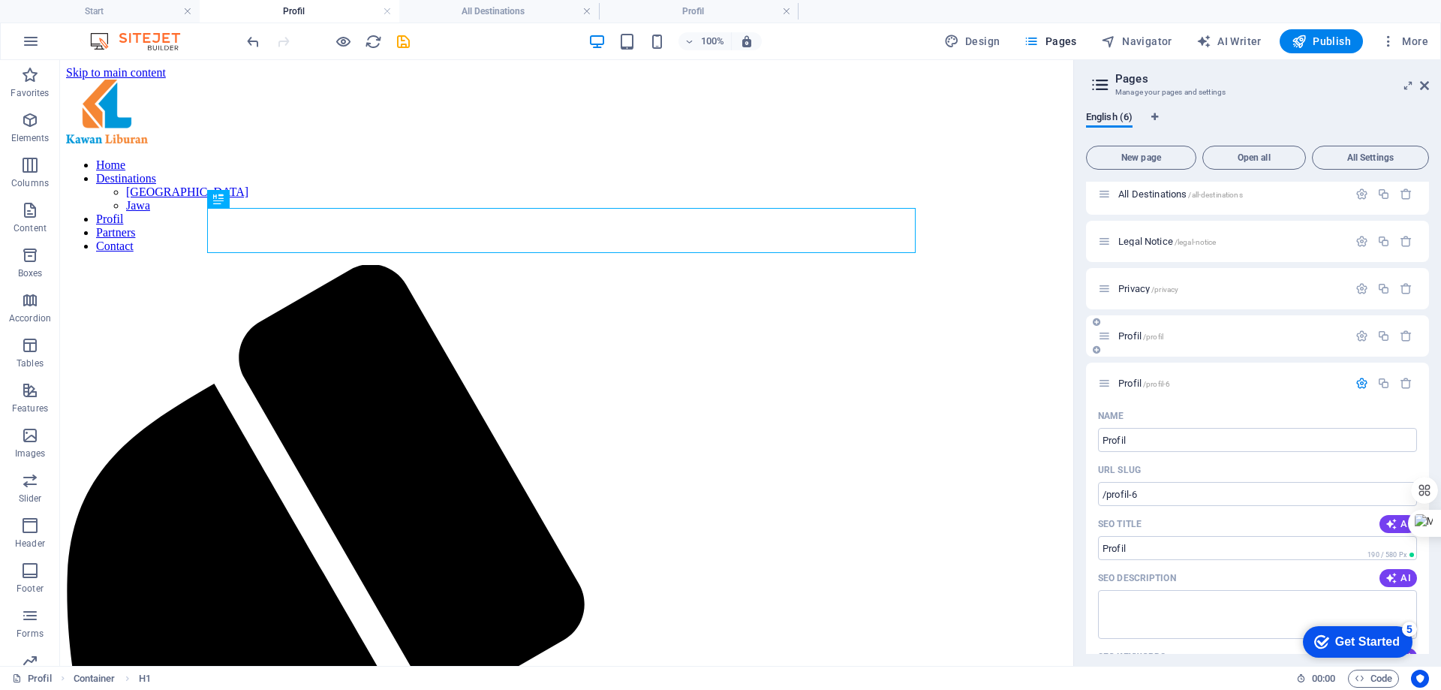
scroll to position [0, 0]
click at [1361, 331] on icon "button" at bounding box center [1362, 336] width 13 height 13
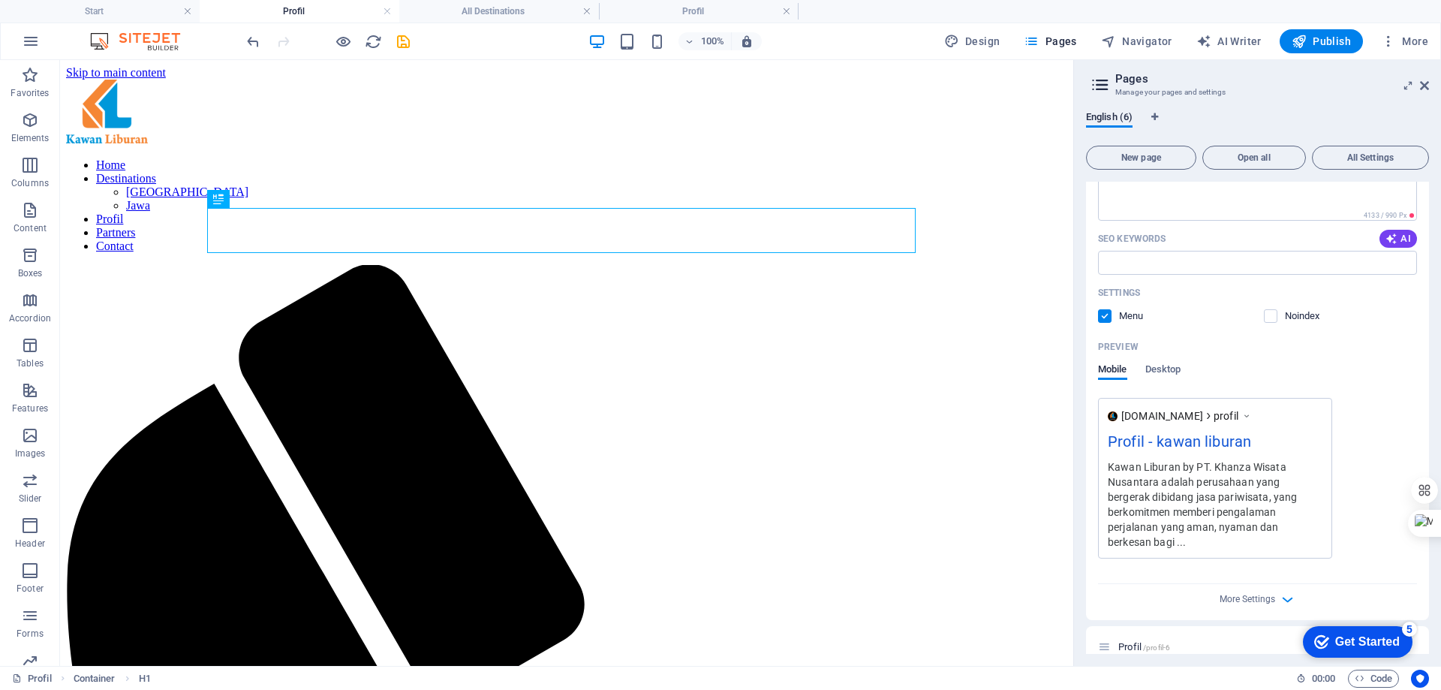
scroll to position [431, 0]
click at [1271, 313] on label at bounding box center [1271, 312] width 14 height 14
click at [0, 0] on input "checkbox" at bounding box center [0, 0] width 0 height 0
click at [1271, 313] on label at bounding box center [1271, 312] width 14 height 14
click at [0, 0] on input "checkbox" at bounding box center [0, 0] width 0 height 0
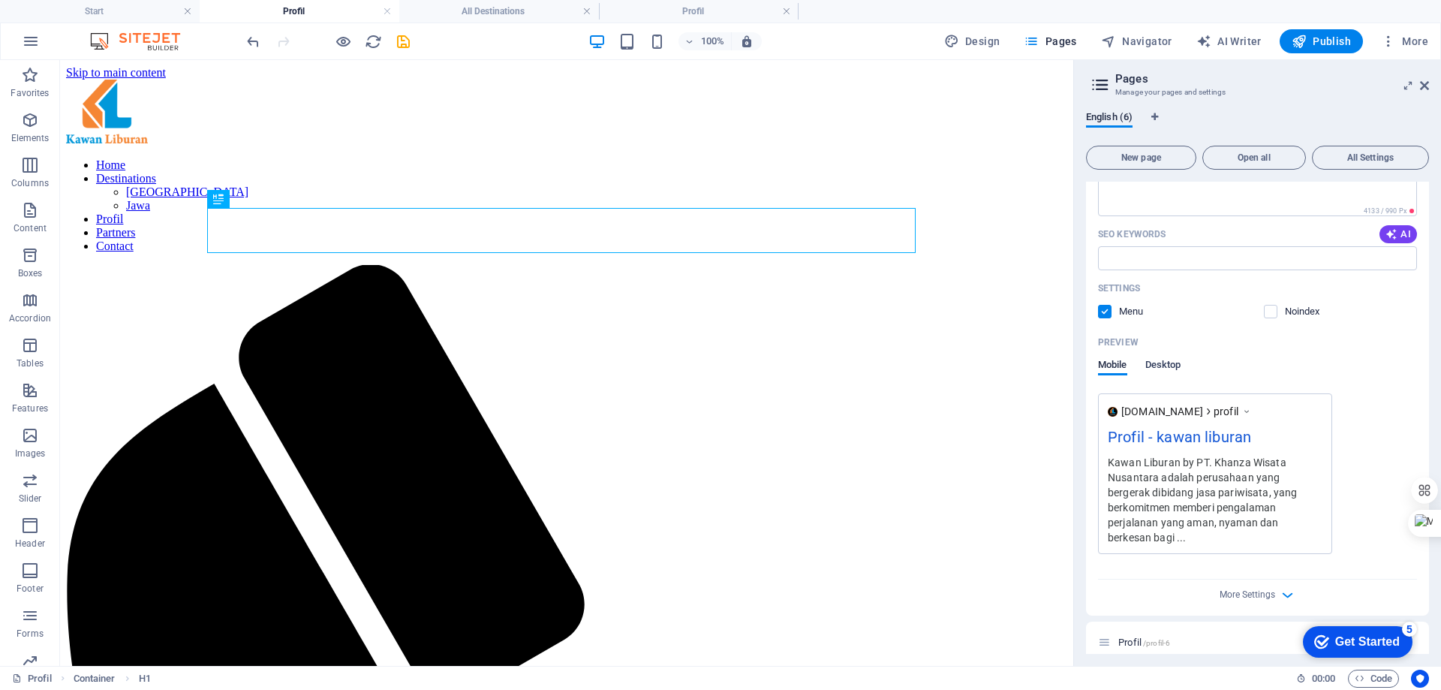
click at [1172, 365] on span "Desktop" at bounding box center [1164, 366] width 36 height 21
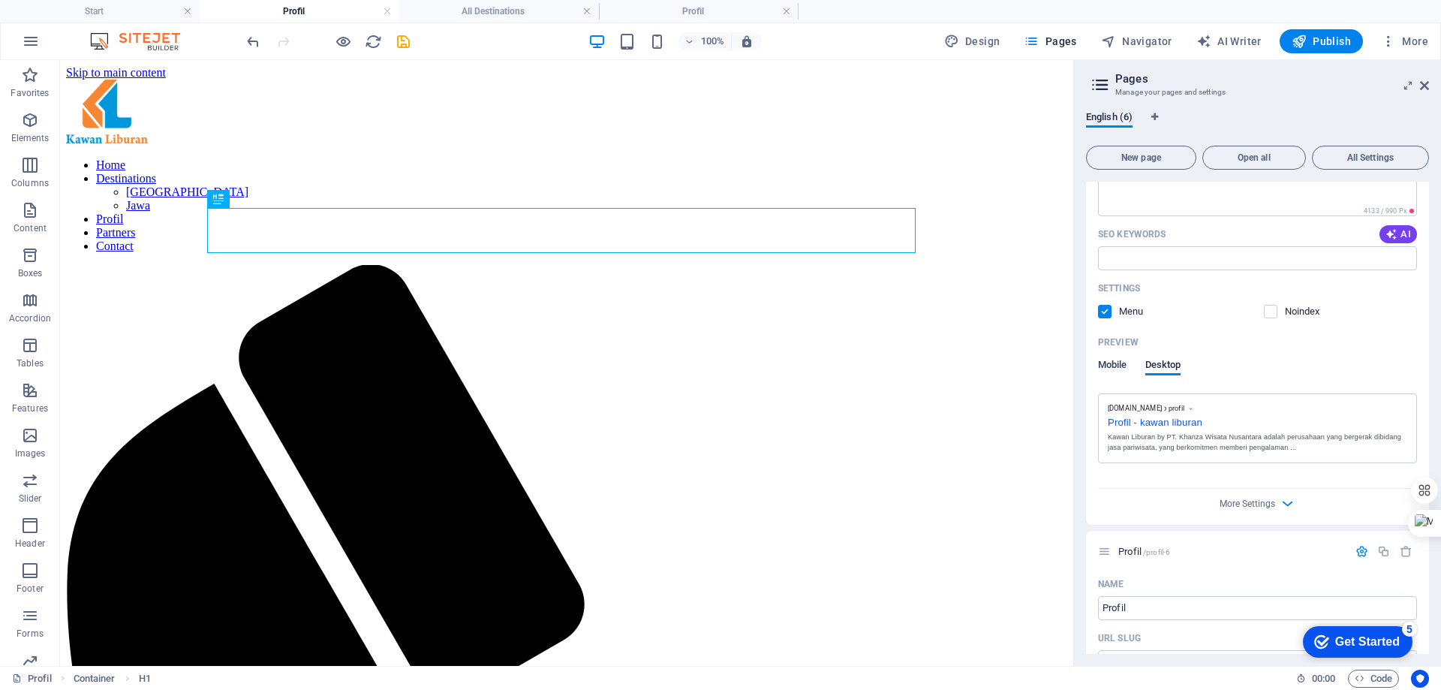
click at [1118, 365] on span "Mobile" at bounding box center [1112, 366] width 29 height 21
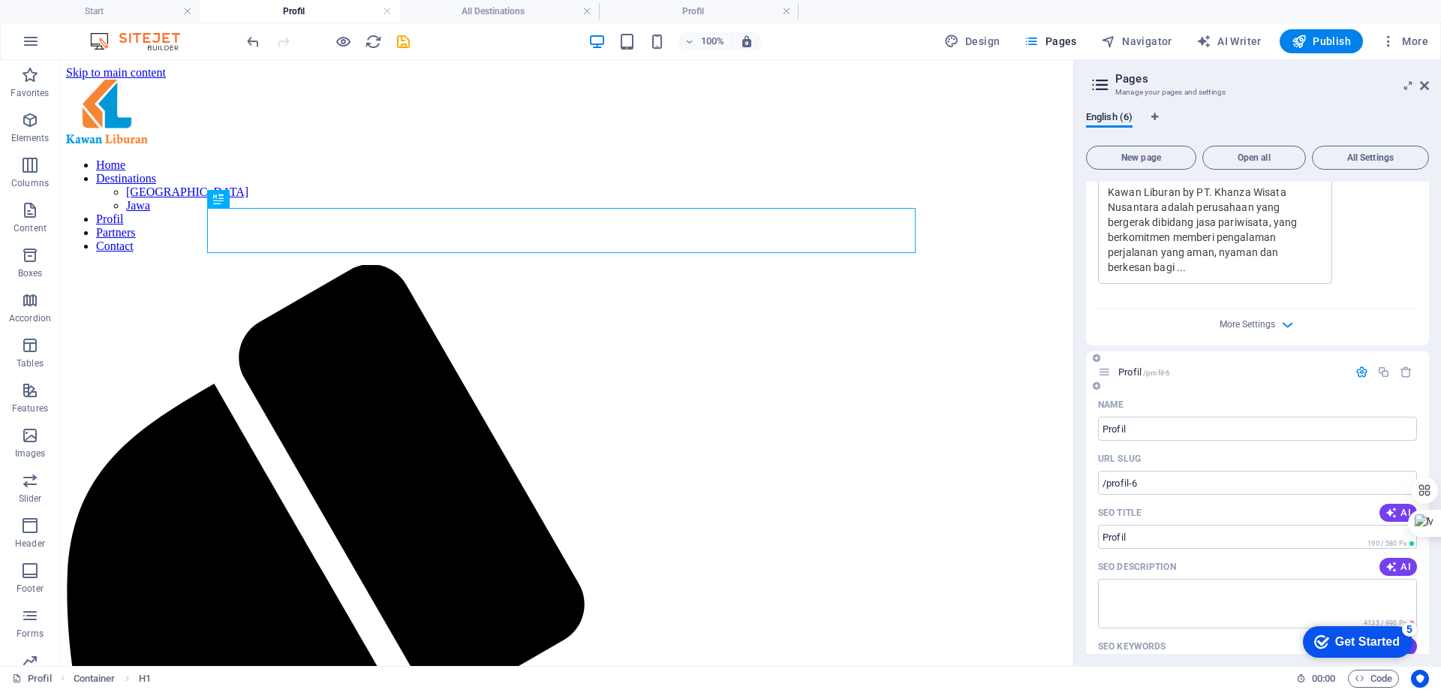
scroll to position [731, 0]
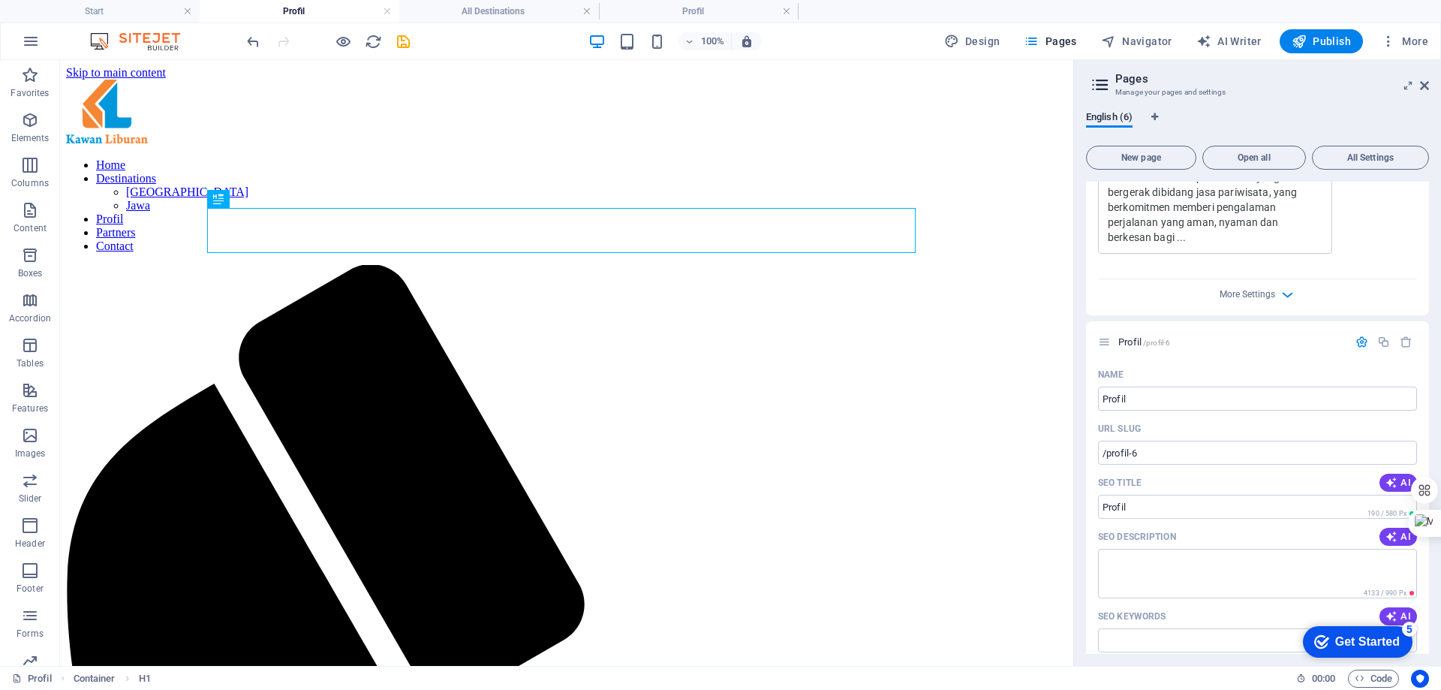
click at [1276, 281] on div "More Settings" at bounding box center [1257, 291] width 319 height 24
click at [1289, 286] on icon "button" at bounding box center [1287, 294] width 17 height 17
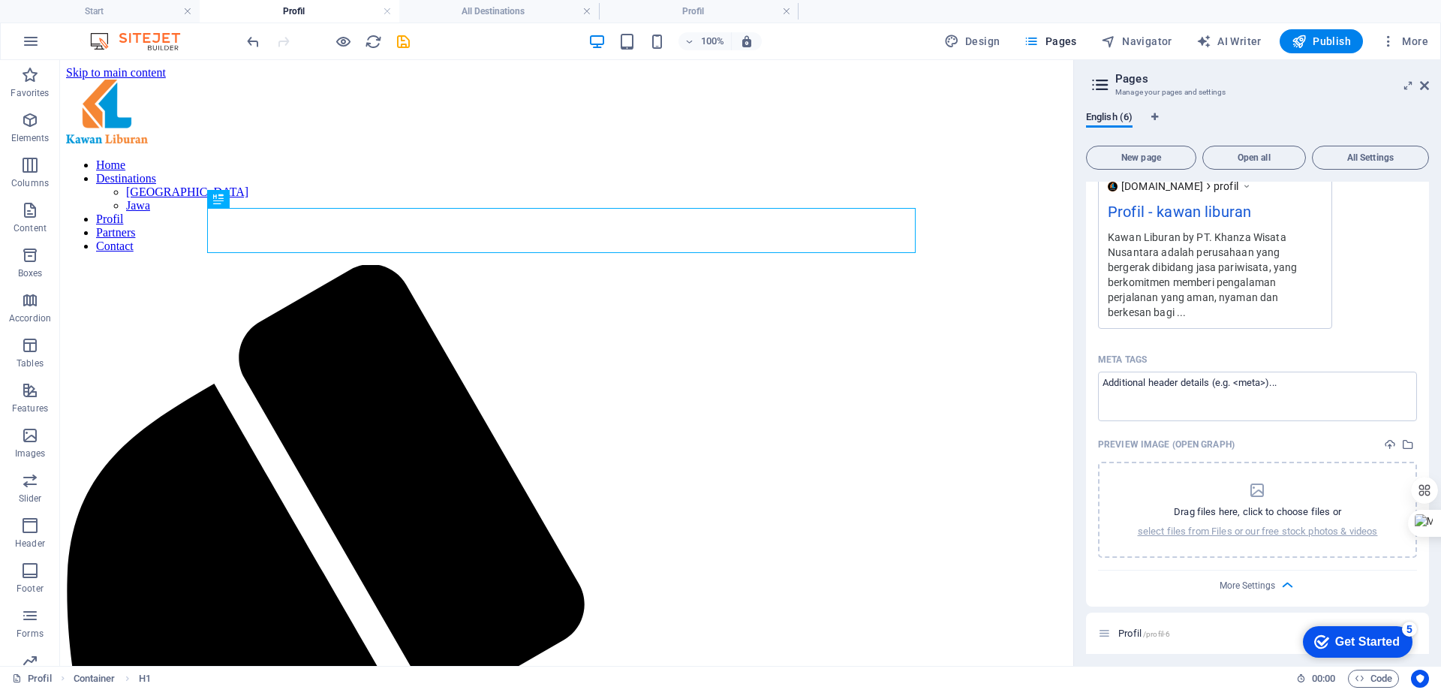
scroll to position [431, 0]
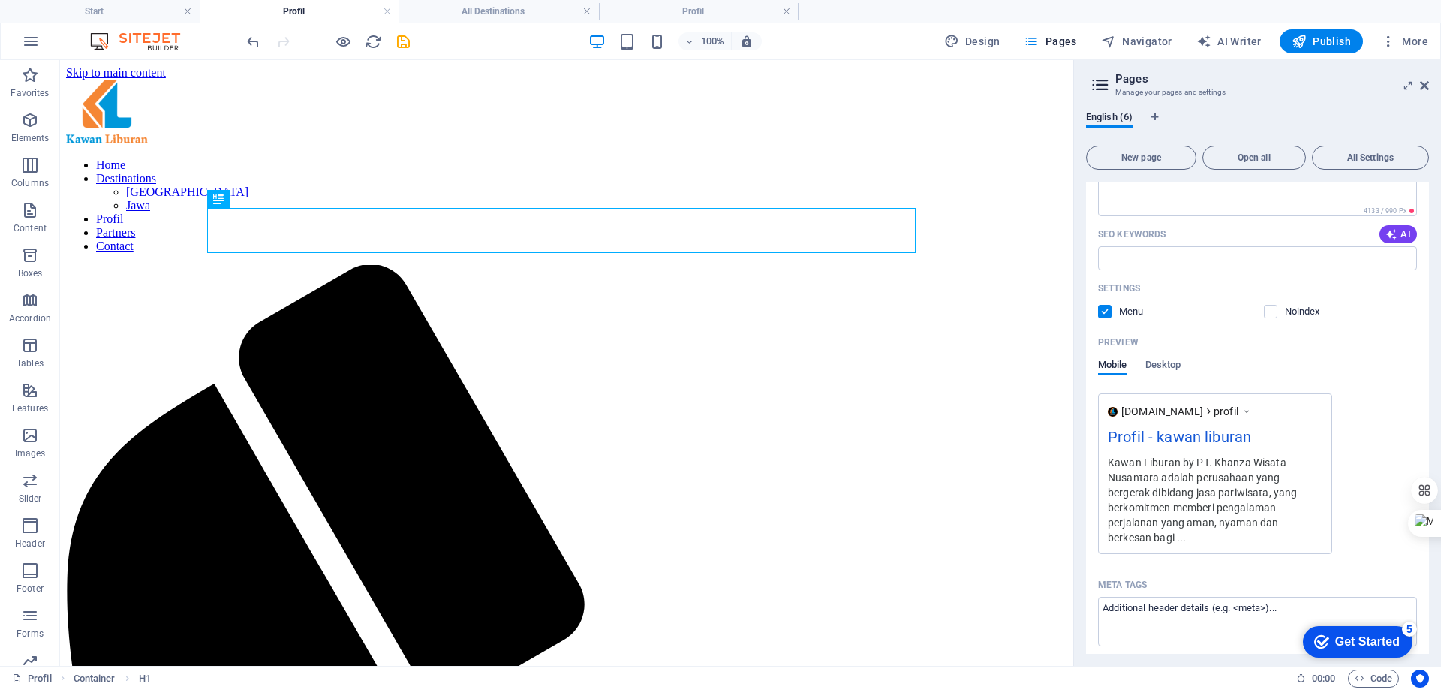
click at [1106, 310] on label at bounding box center [1105, 312] width 14 height 14
click at [0, 0] on input "checkbox" at bounding box center [0, 0] width 0 height 0
click at [1106, 311] on label at bounding box center [1105, 312] width 14 height 14
click at [0, 0] on input "checkbox" at bounding box center [0, 0] width 0 height 0
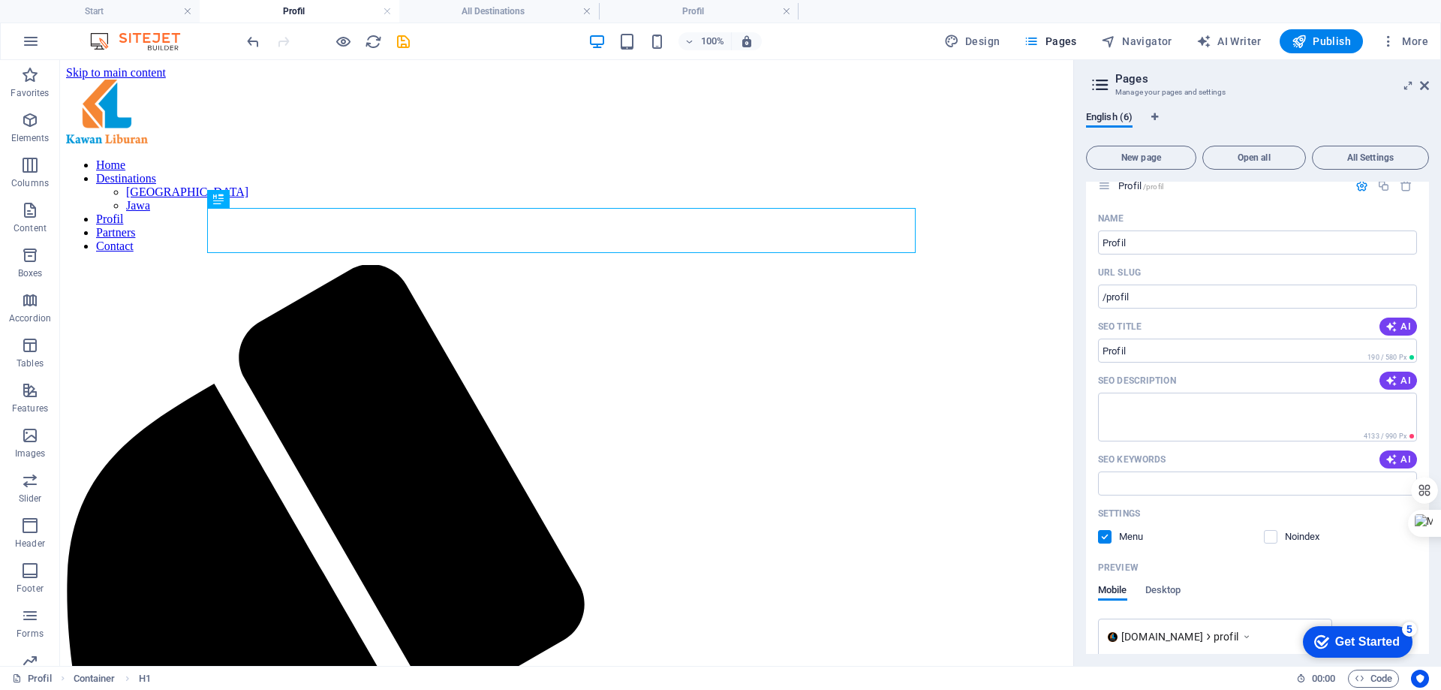
scroll to position [0, 0]
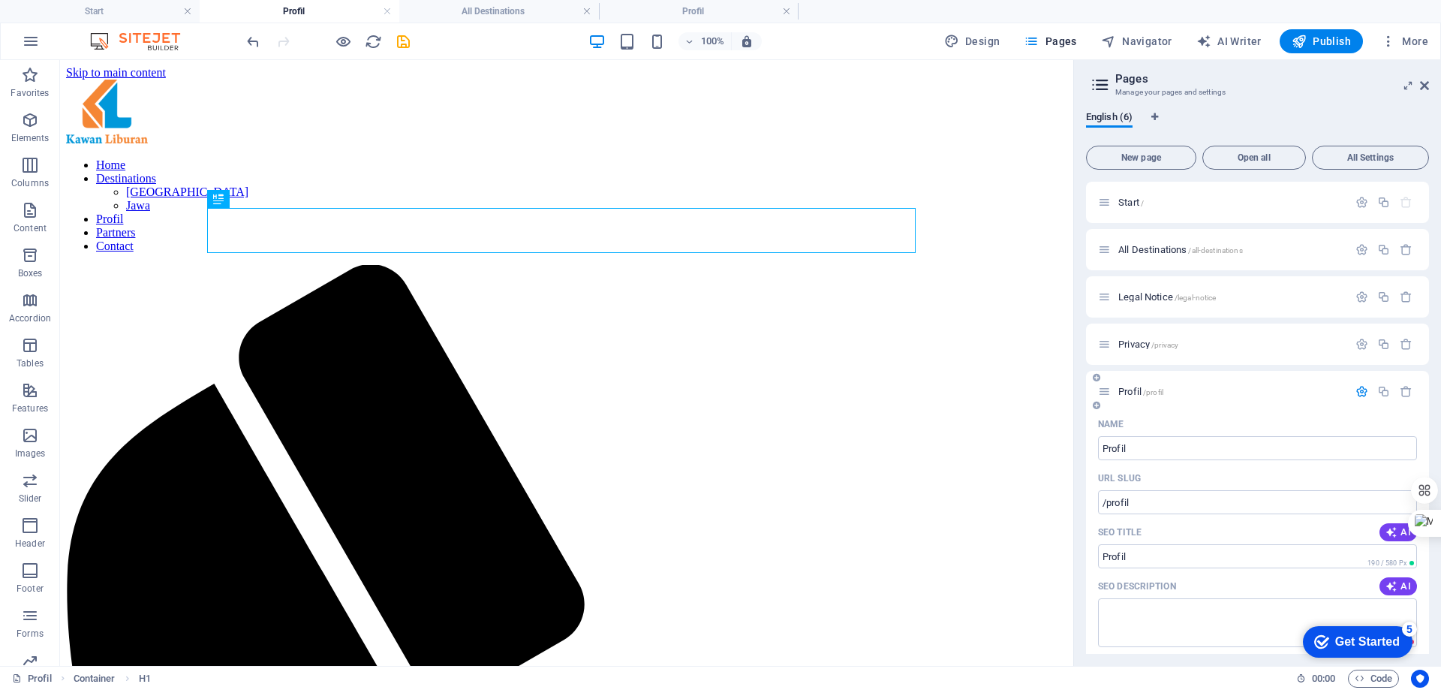
click at [1297, 390] on p "Profil /profil" at bounding box center [1231, 392] width 225 height 10
click at [1108, 392] on icon at bounding box center [1104, 391] width 13 height 13
click at [1096, 406] on icon at bounding box center [1097, 405] width 8 height 9
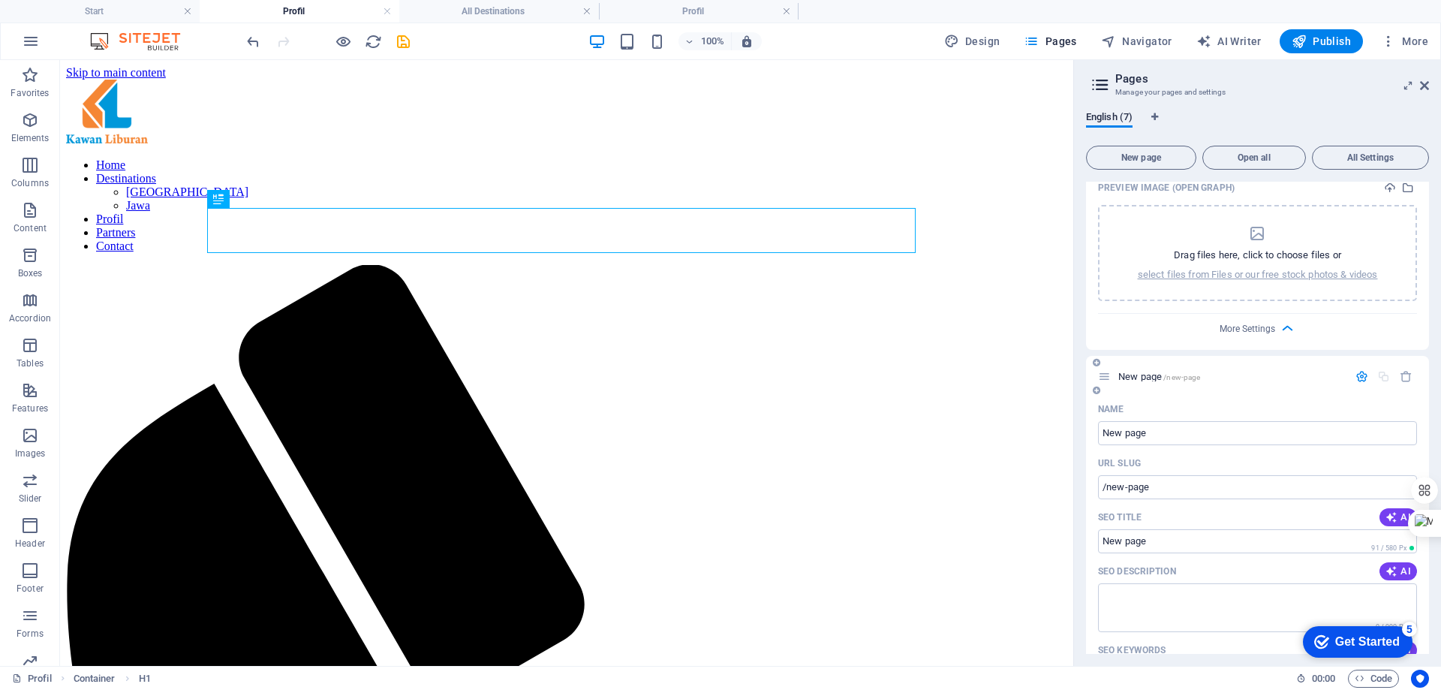
click at [1161, 397] on div "Name" at bounding box center [1257, 409] width 319 height 24
click at [1113, 403] on p "Name" at bounding box center [1111, 409] width 26 height 12
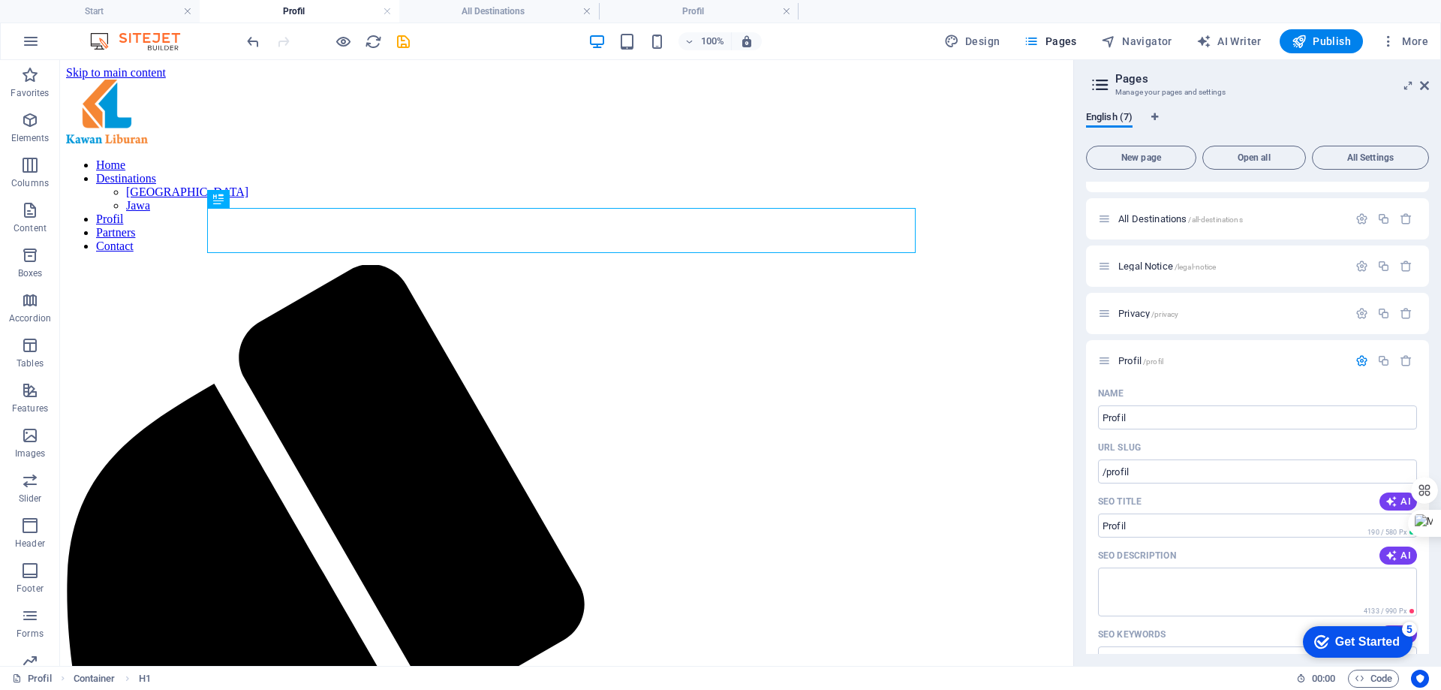
click at [1113, 392] on p "Name" at bounding box center [1111, 393] width 26 height 12
click at [1113, 405] on input "Profil" at bounding box center [1257, 417] width 319 height 24
click at [1167, 363] on p "Profil /profil" at bounding box center [1231, 361] width 225 height 10
click at [1284, 361] on p "Profil /profil" at bounding box center [1231, 361] width 225 height 10
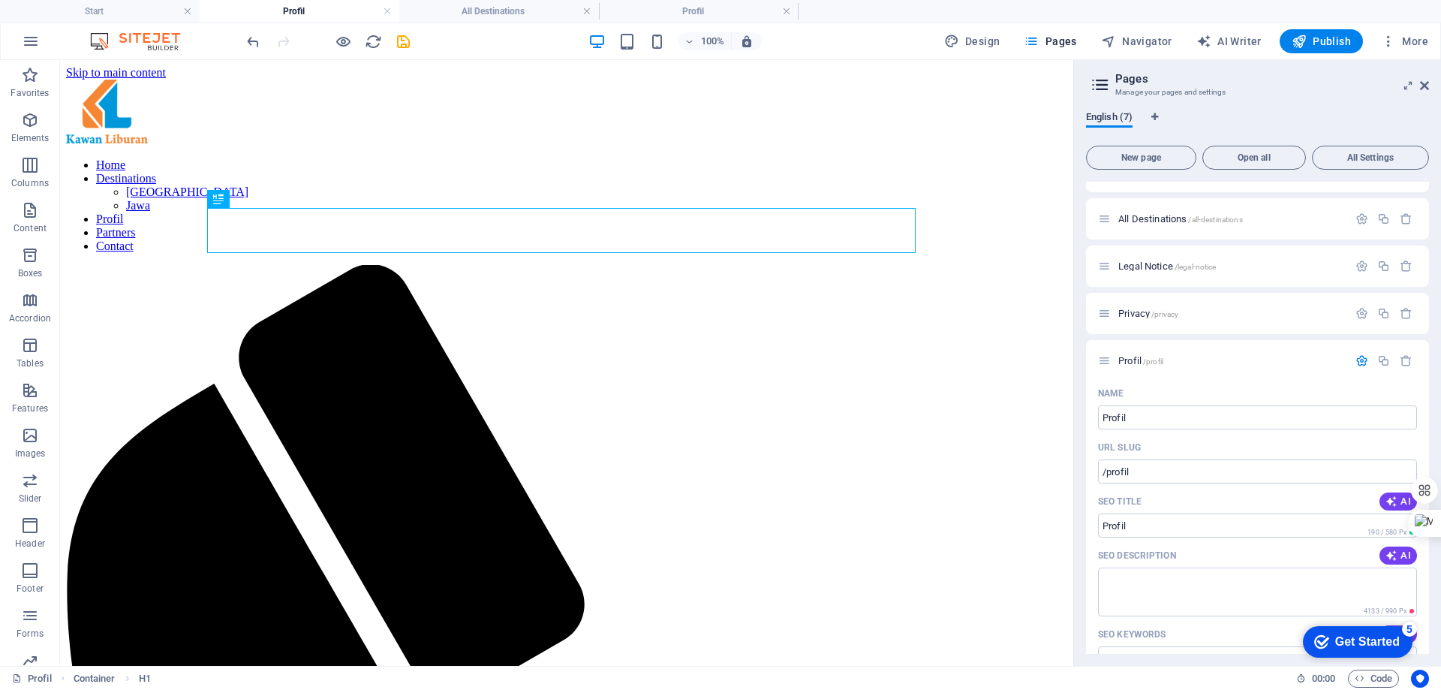
click at [1110, 119] on span "English (7)" at bounding box center [1109, 118] width 47 height 21
click at [1371, 154] on span "All Settings" at bounding box center [1371, 157] width 104 height 9
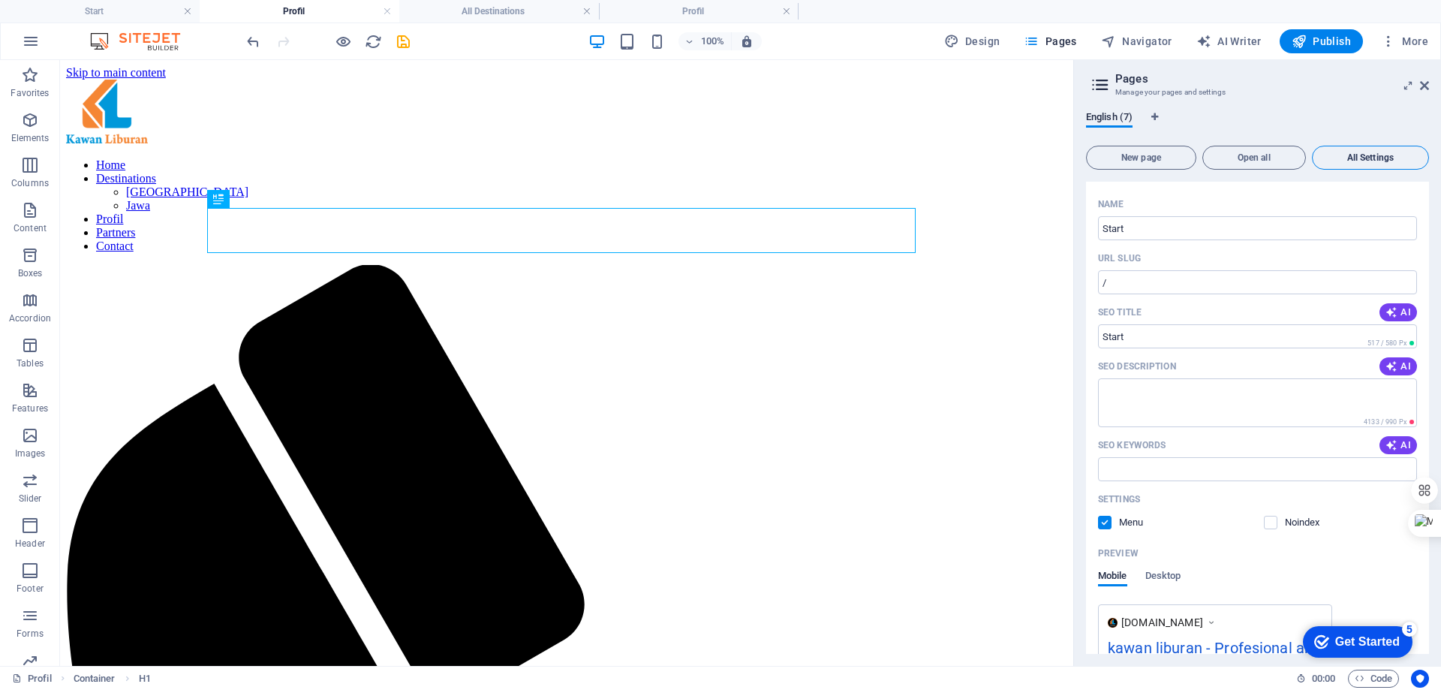
scroll to position [1863, 0]
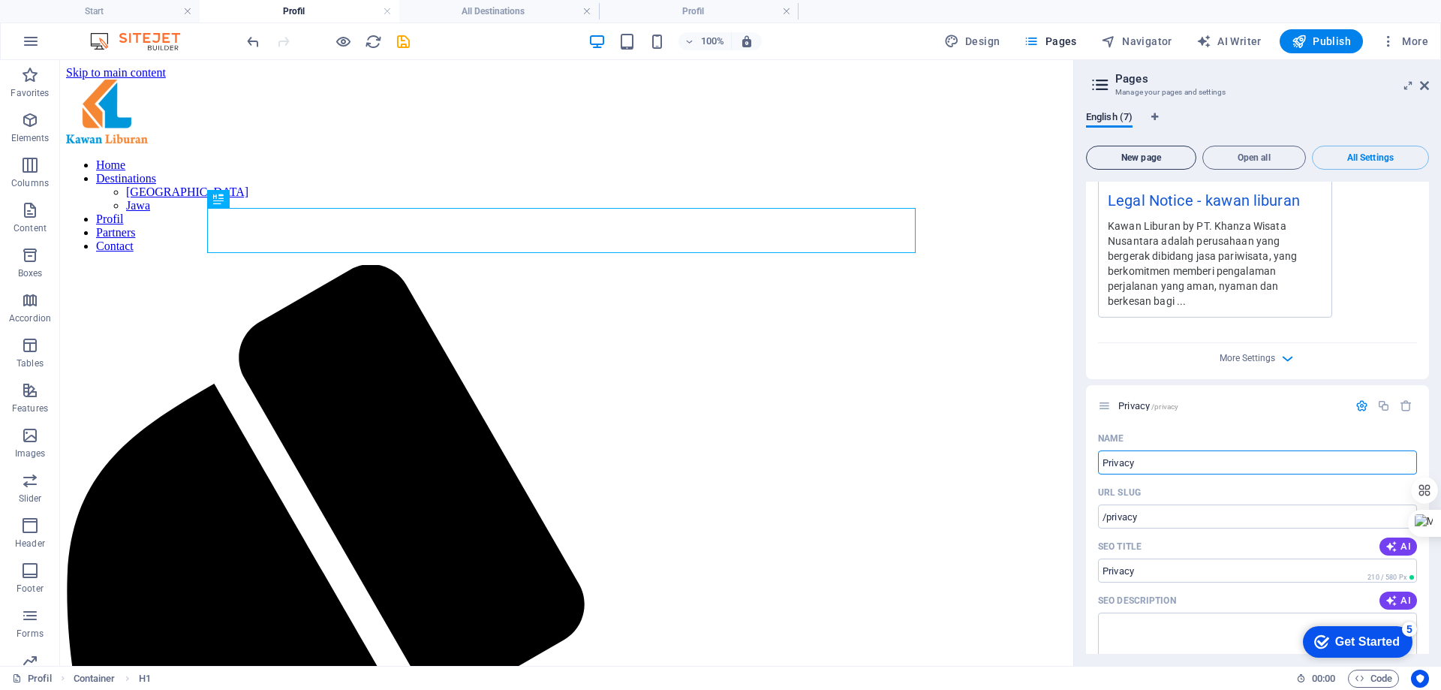
click at [1147, 163] on button "New page" at bounding box center [1141, 158] width 110 height 24
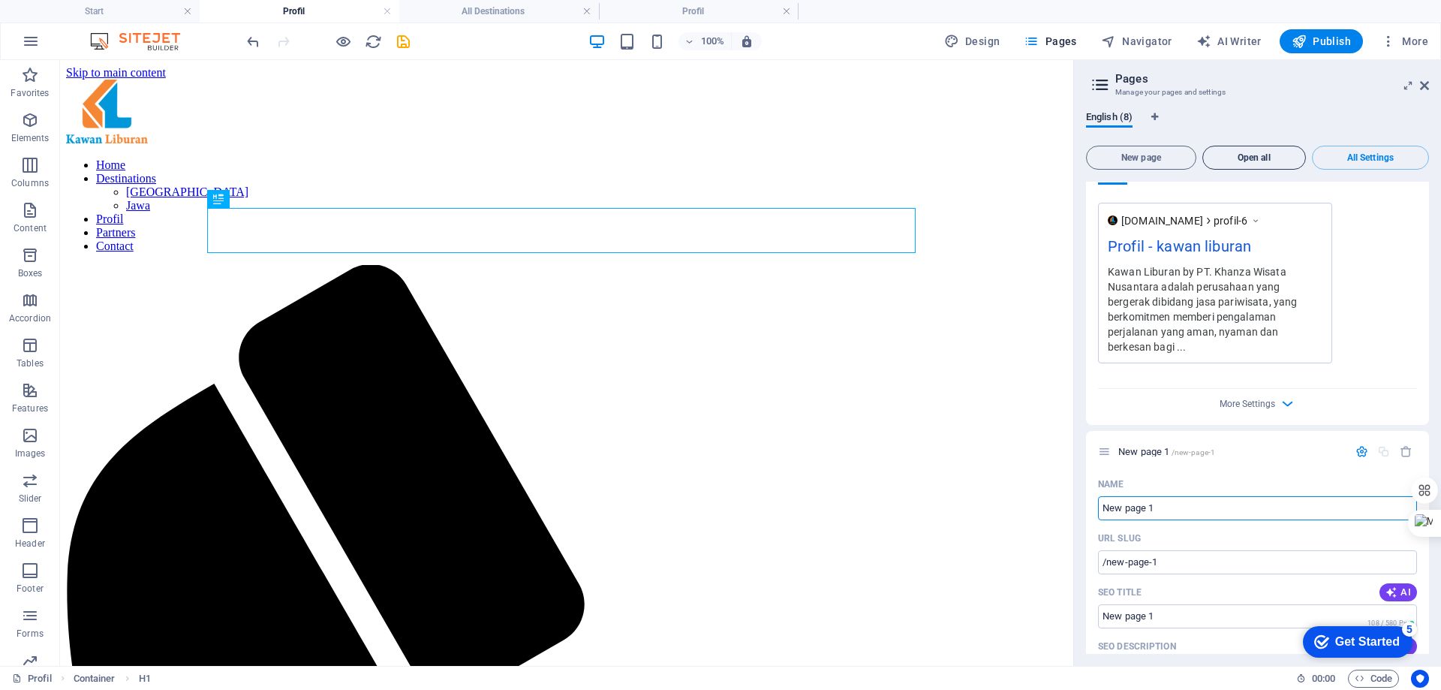
click at [1247, 161] on span "Open all" at bounding box center [1254, 157] width 90 height 9
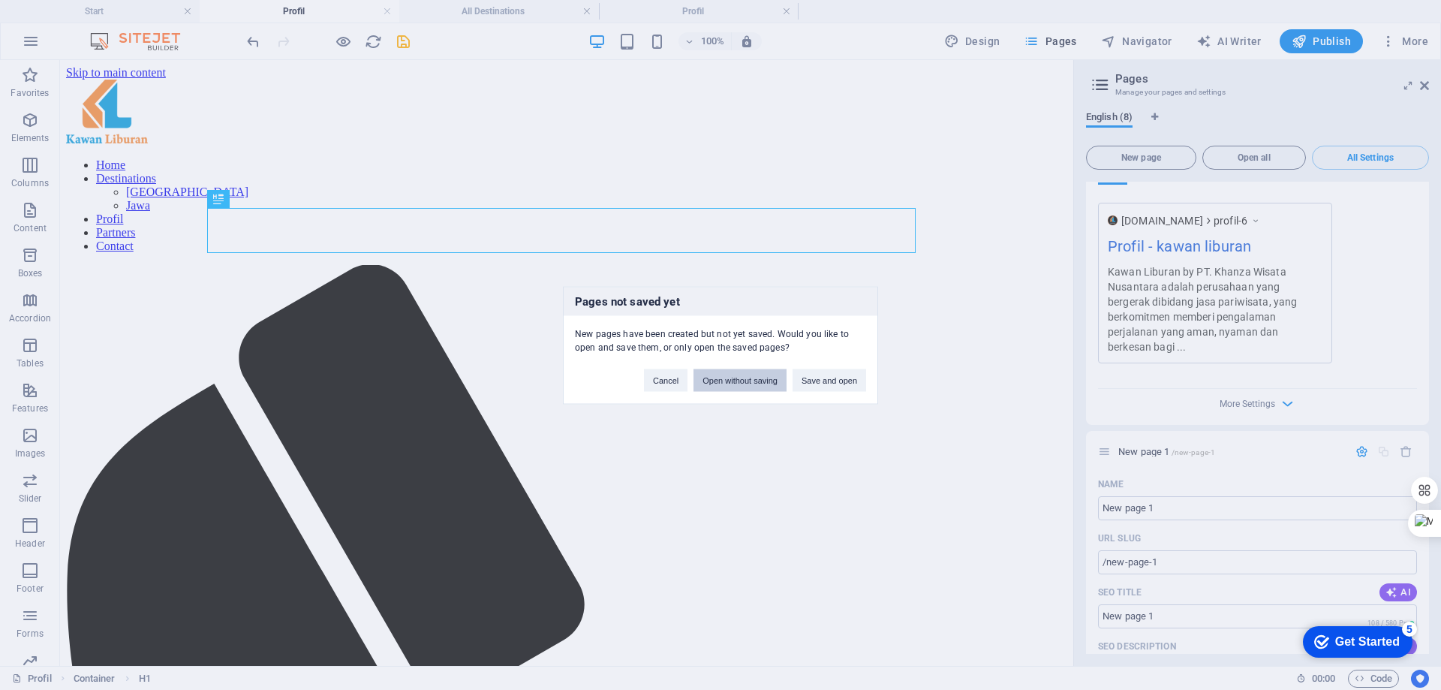
click at [745, 383] on button "Open without saving" at bounding box center [740, 380] width 93 height 23
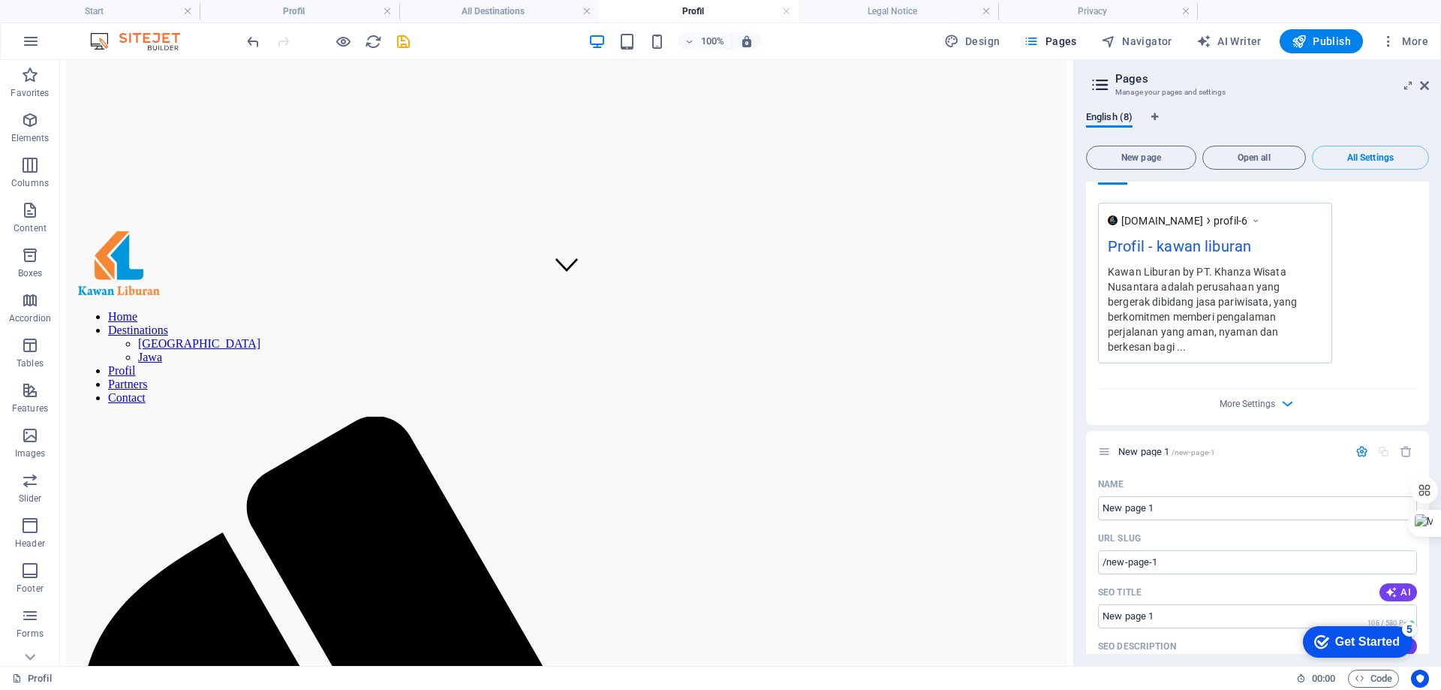
scroll to position [0, 0]
click at [1213, 448] on span "/new-page-1" at bounding box center [1194, 452] width 44 height 8
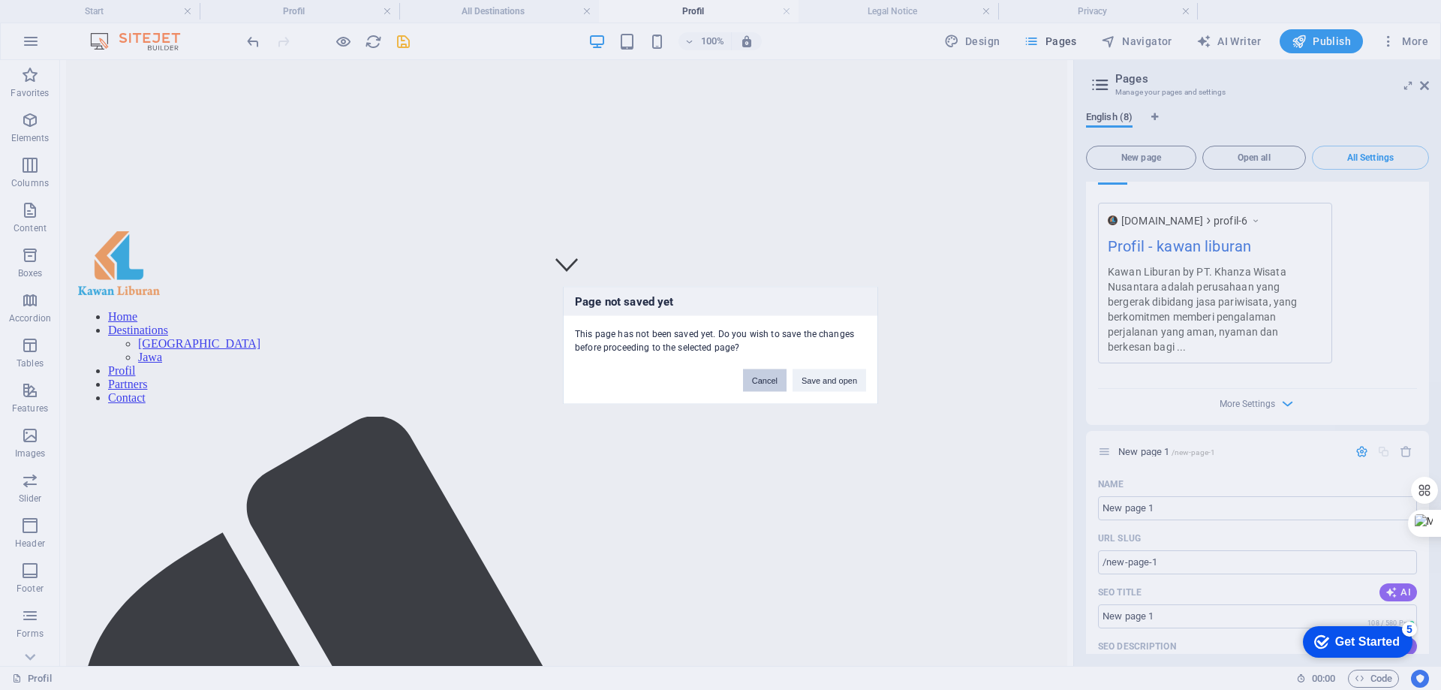
click at [753, 379] on button "Cancel" at bounding box center [765, 380] width 44 height 23
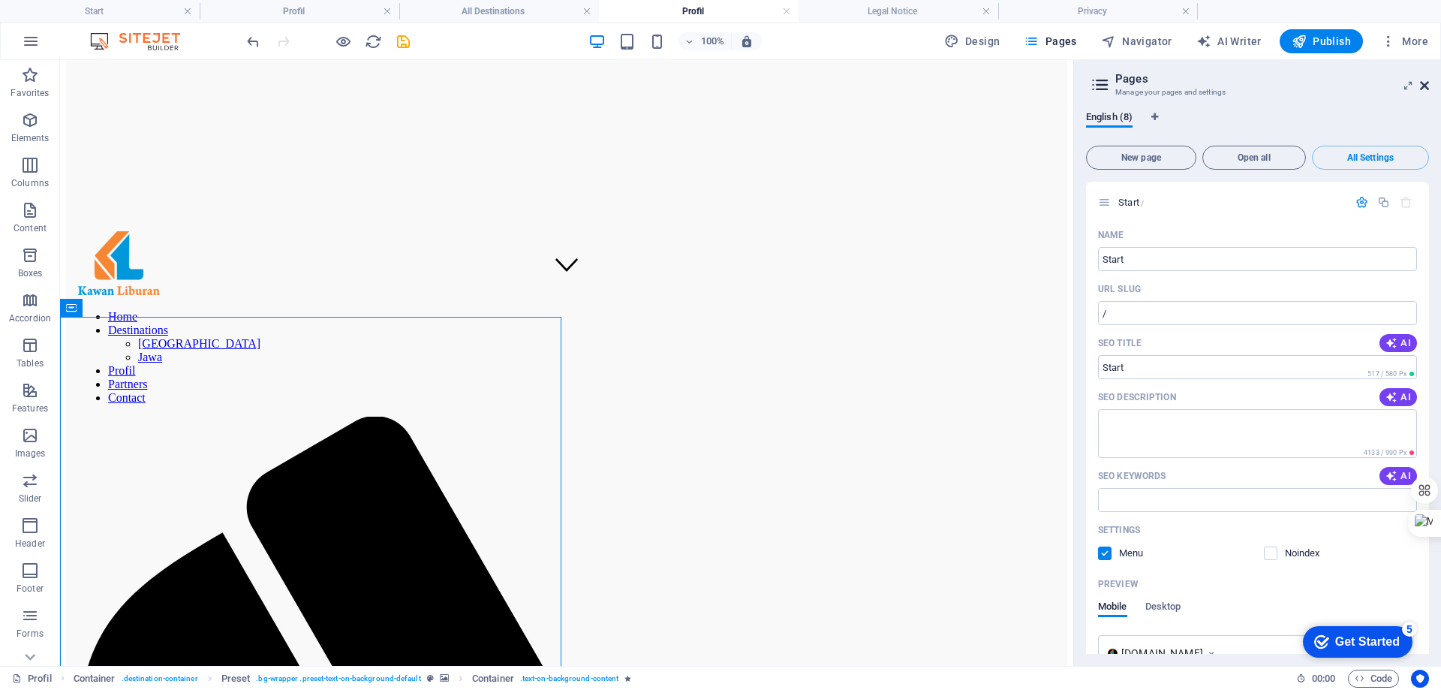
click at [1424, 83] on icon at bounding box center [1424, 86] width 9 height 12
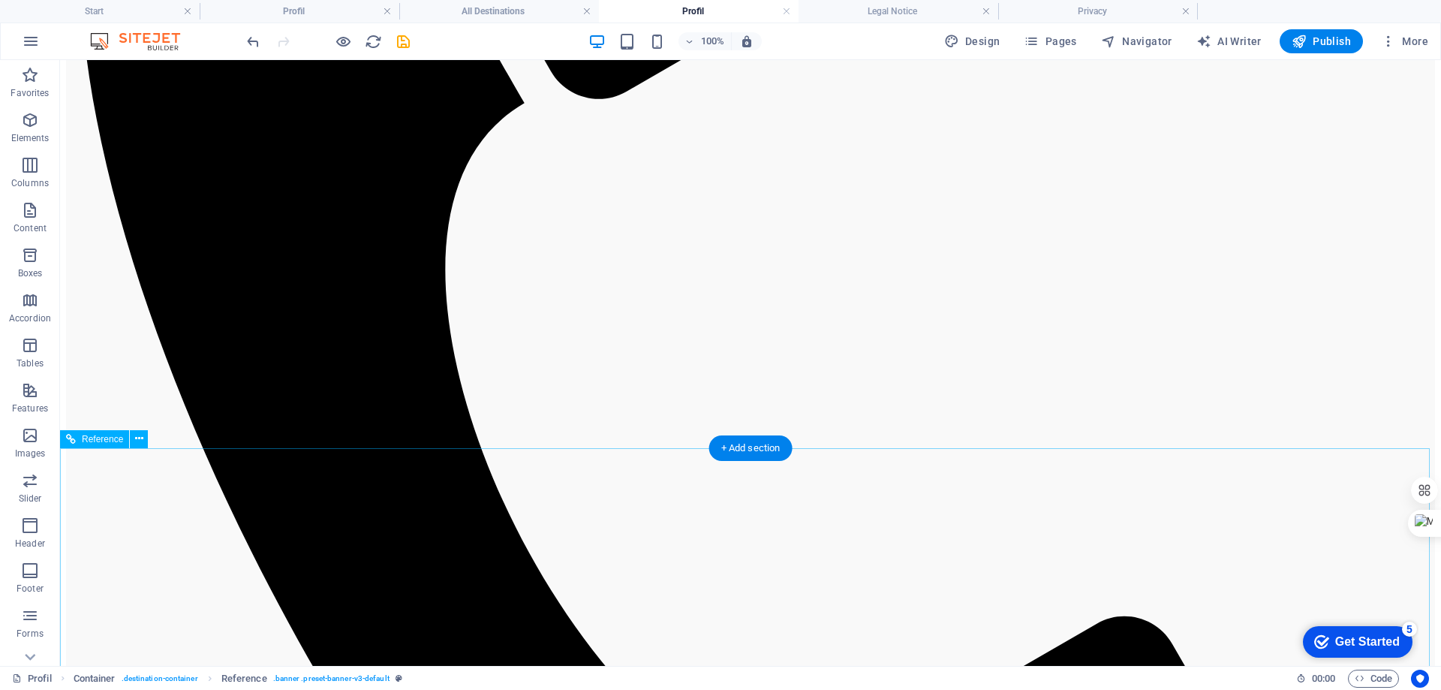
scroll to position [751, 0]
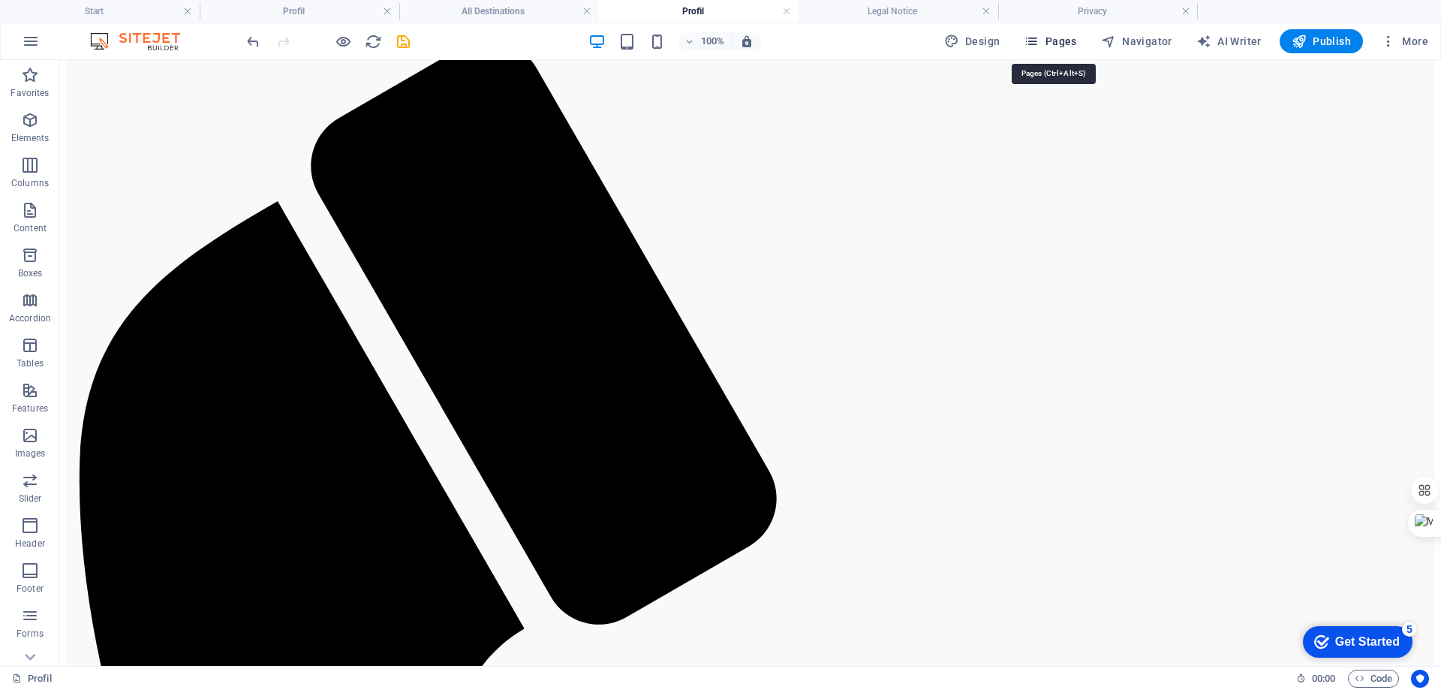
click at [1053, 38] on span "Pages" at bounding box center [1050, 41] width 53 height 15
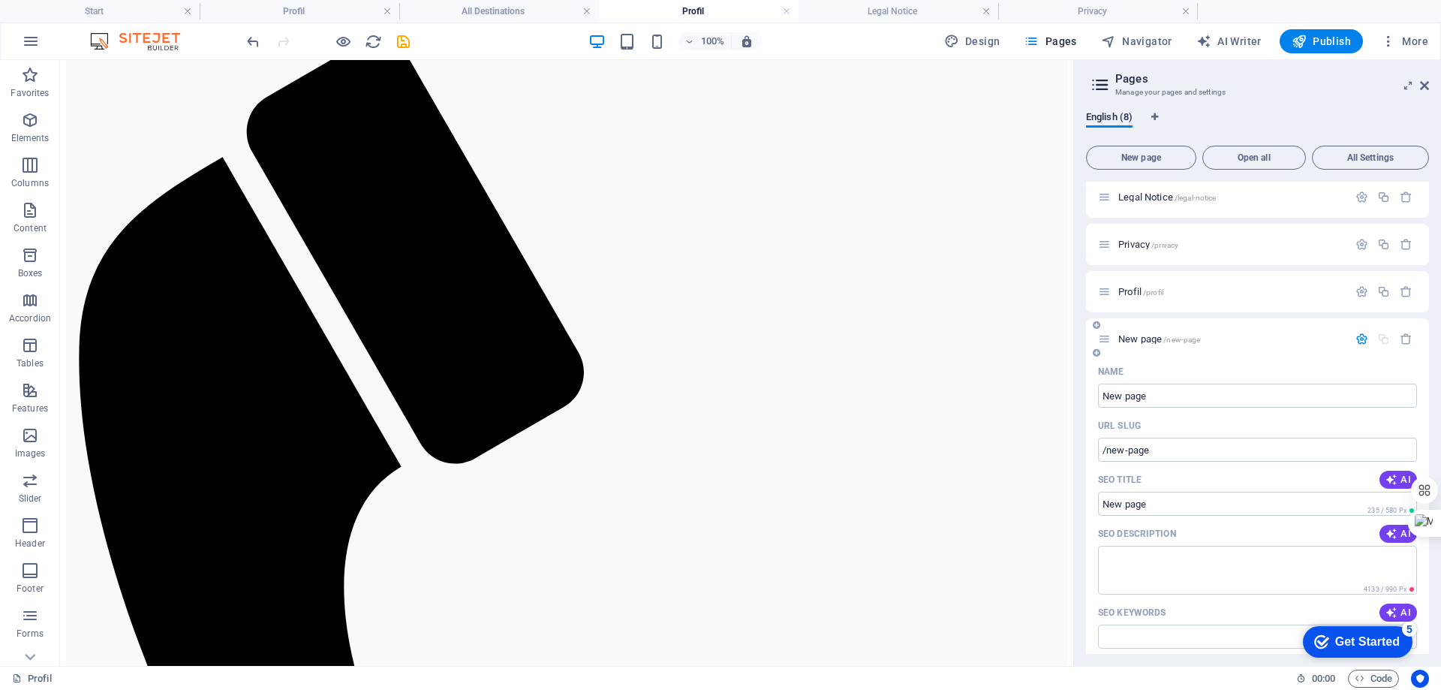
scroll to position [0, 0]
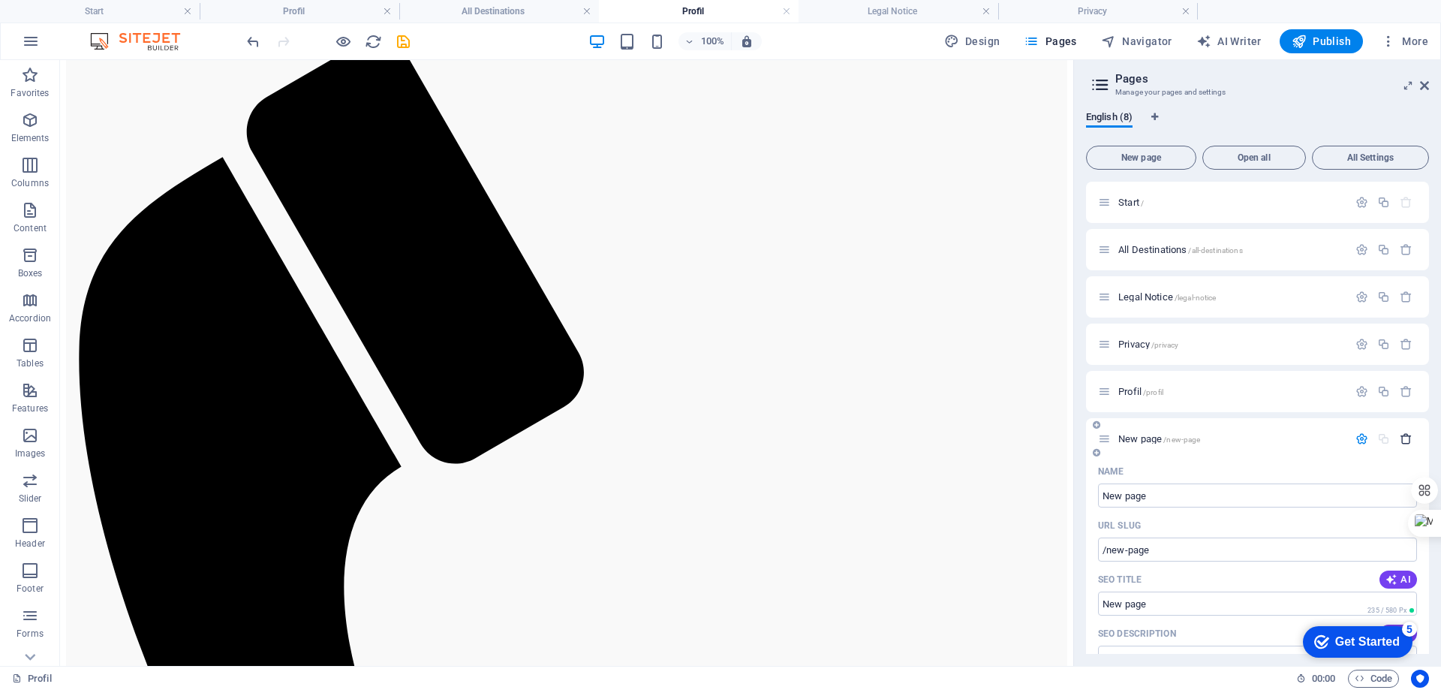
click at [1403, 438] on icon "button" at bounding box center [1406, 438] width 13 height 13
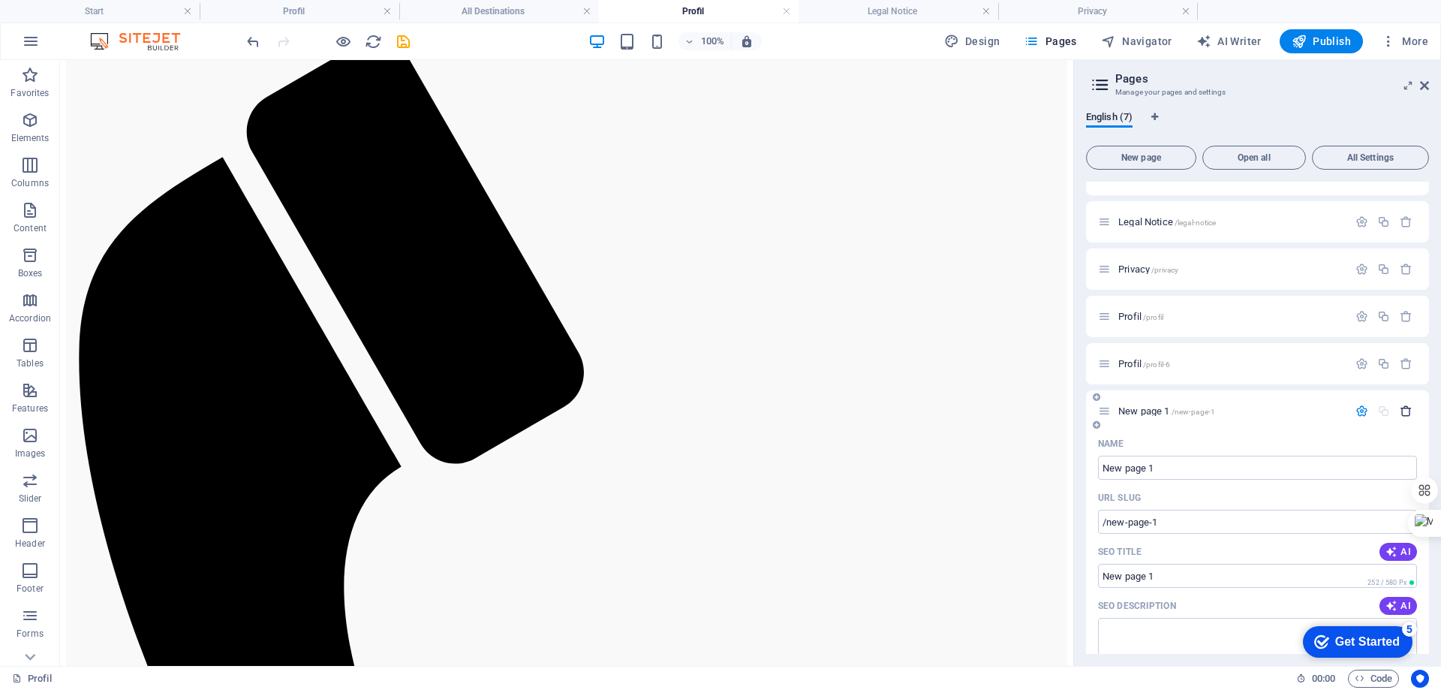
click at [1404, 413] on icon "button" at bounding box center [1406, 411] width 13 height 13
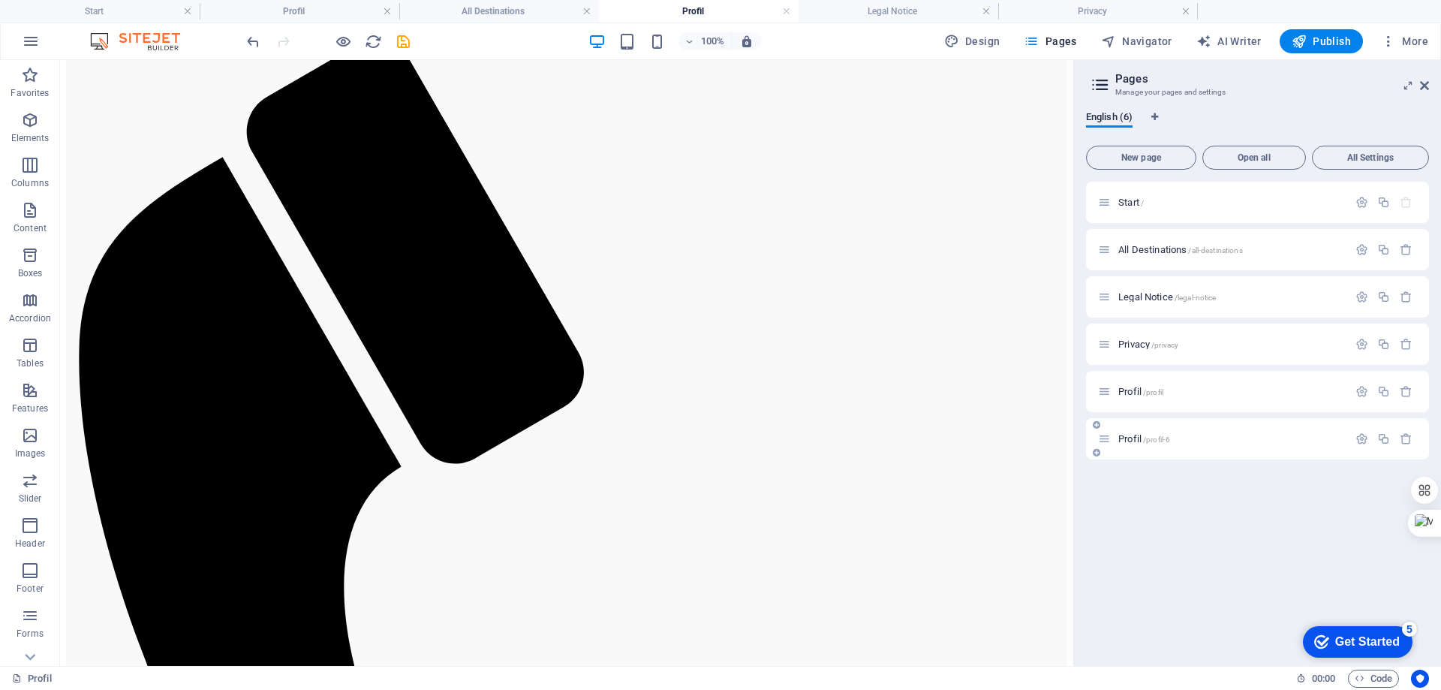
scroll to position [0, 0]
click at [1098, 426] on icon at bounding box center [1097, 424] width 8 height 9
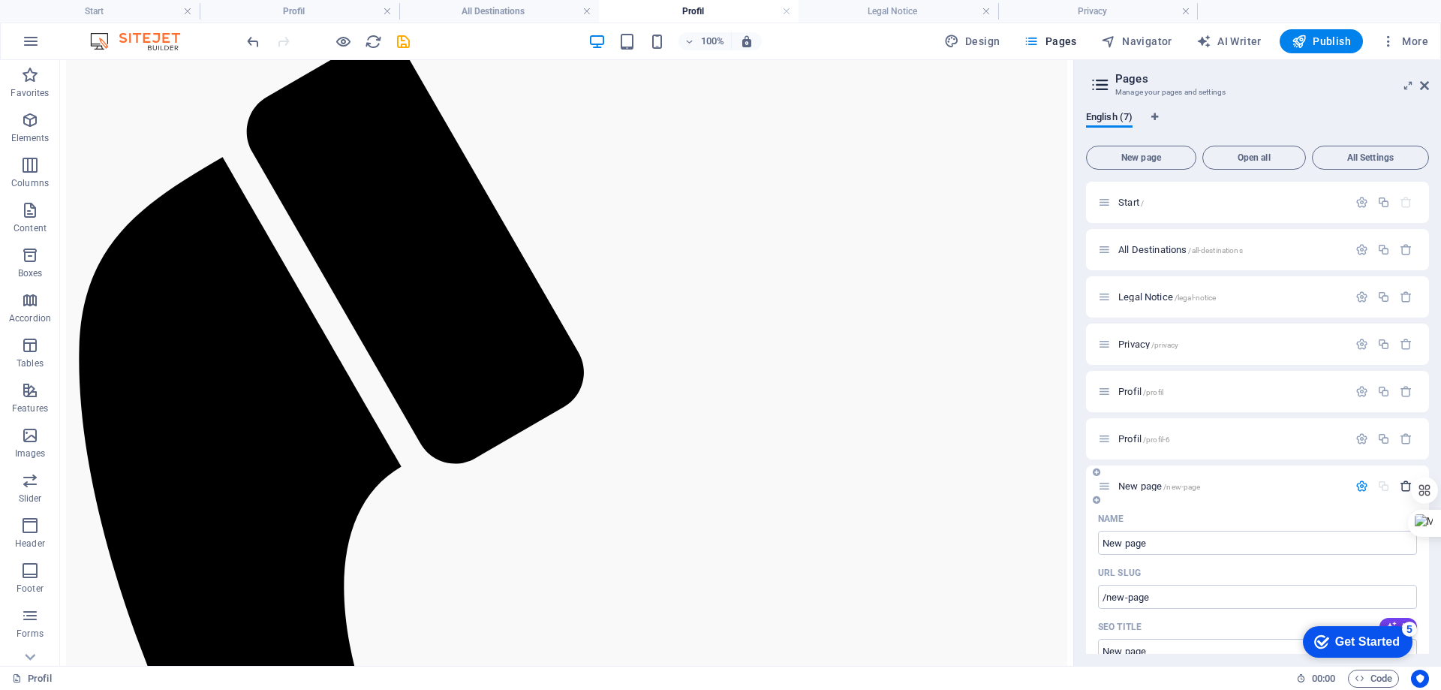
click at [1405, 488] on icon "button" at bounding box center [1406, 486] width 13 height 13
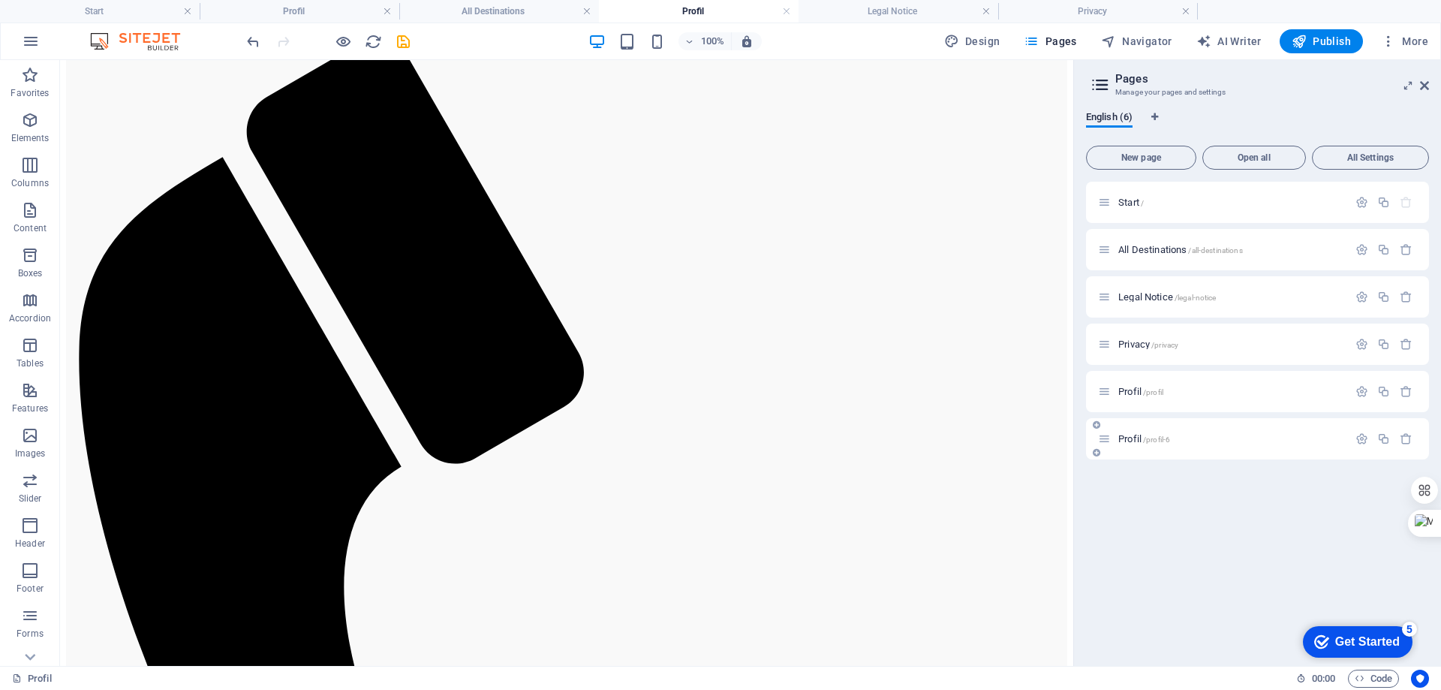
click at [1194, 447] on div "Profil /profil-6" at bounding box center [1223, 438] width 250 height 17
click at [1232, 440] on p "Profil /profil-6" at bounding box center [1231, 439] width 225 height 10
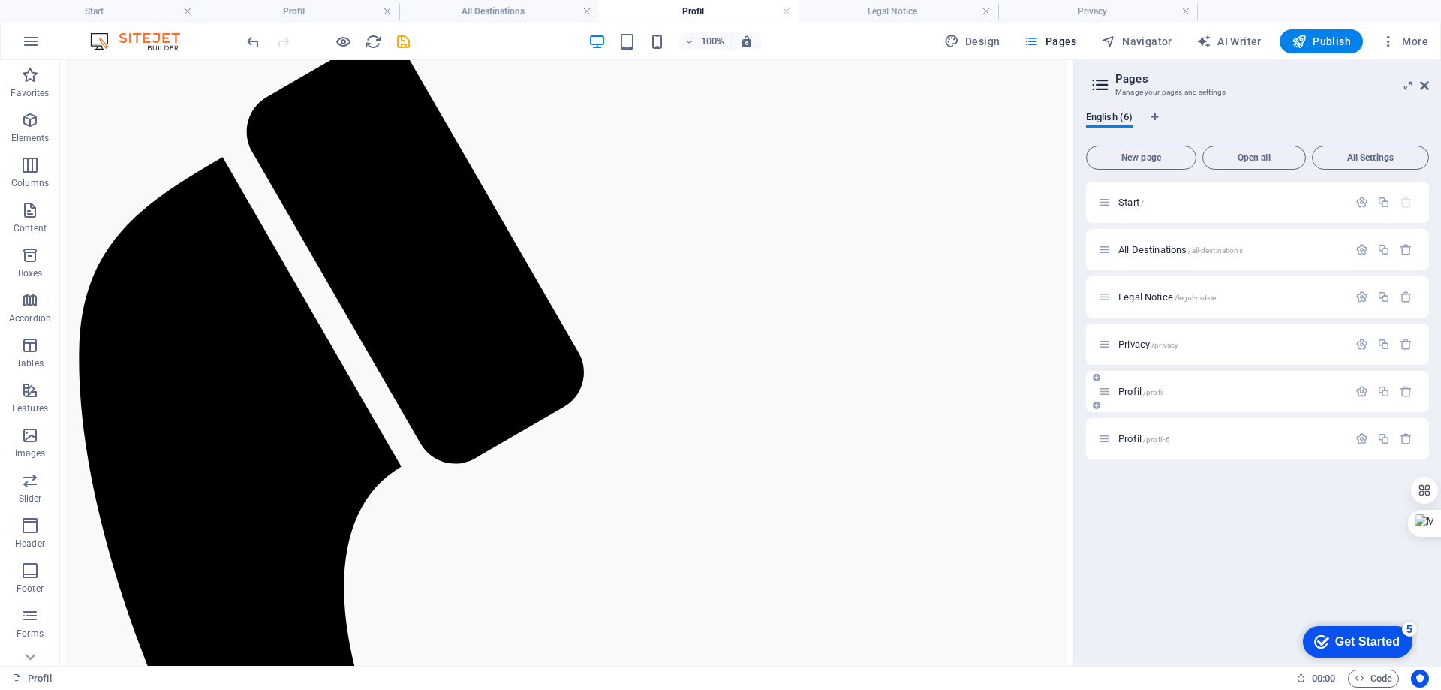
click at [1221, 396] on div "Profil /profil" at bounding box center [1223, 391] width 250 height 17
click at [1158, 388] on span "/profil" at bounding box center [1153, 392] width 20 height 8
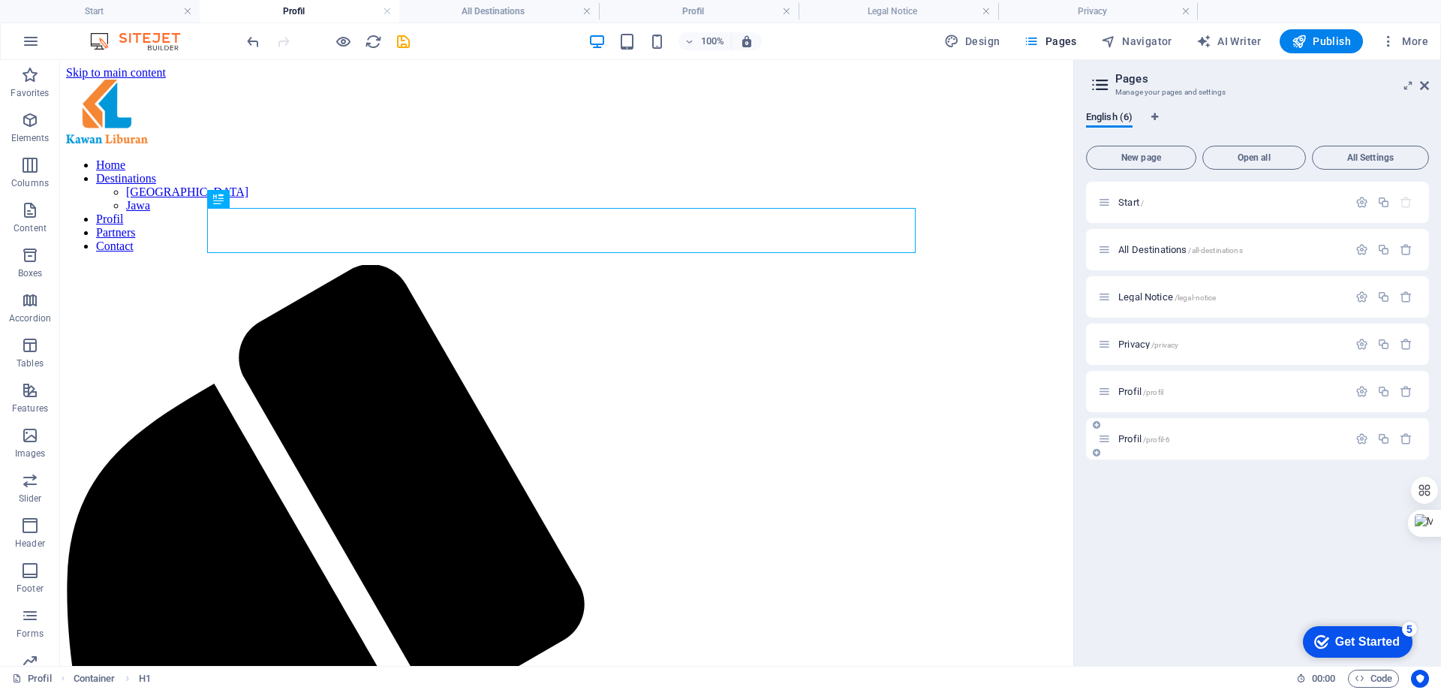
click at [1153, 438] on span "/profil-6" at bounding box center [1156, 439] width 27 height 8
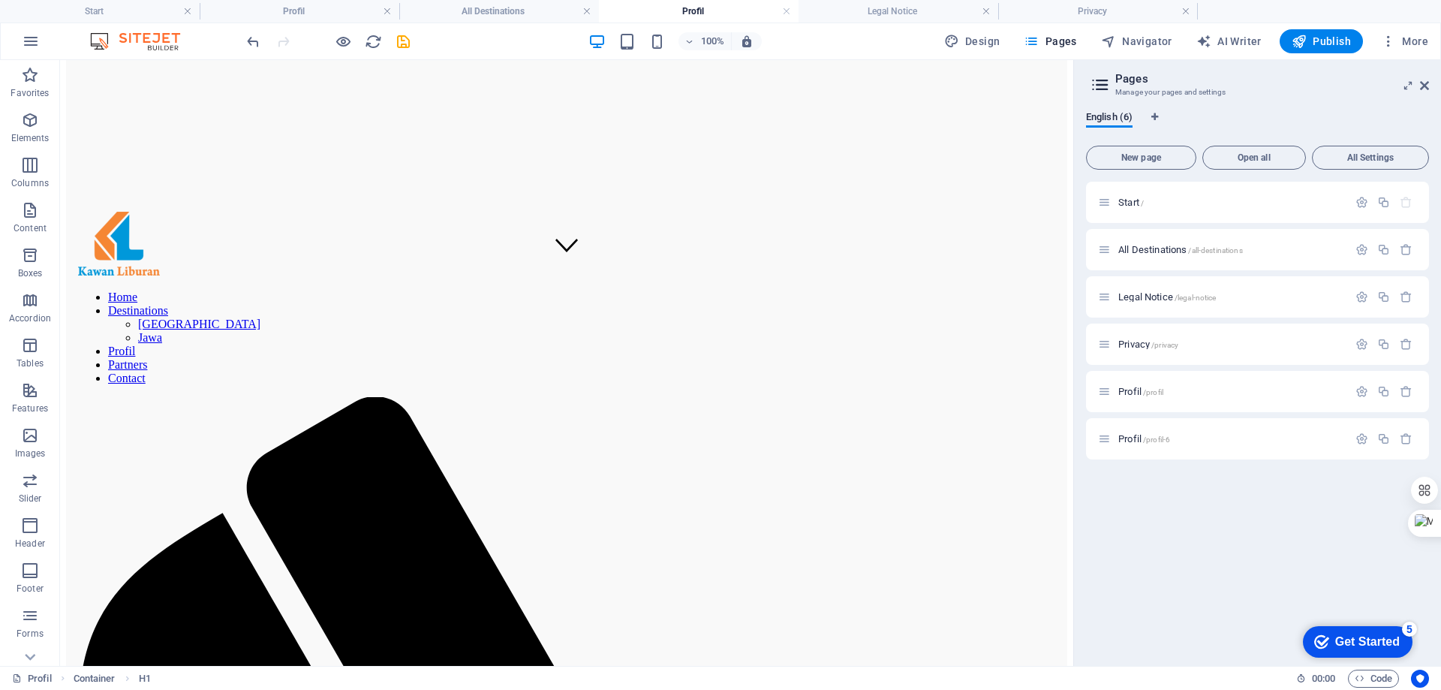
scroll to position [375, 0]
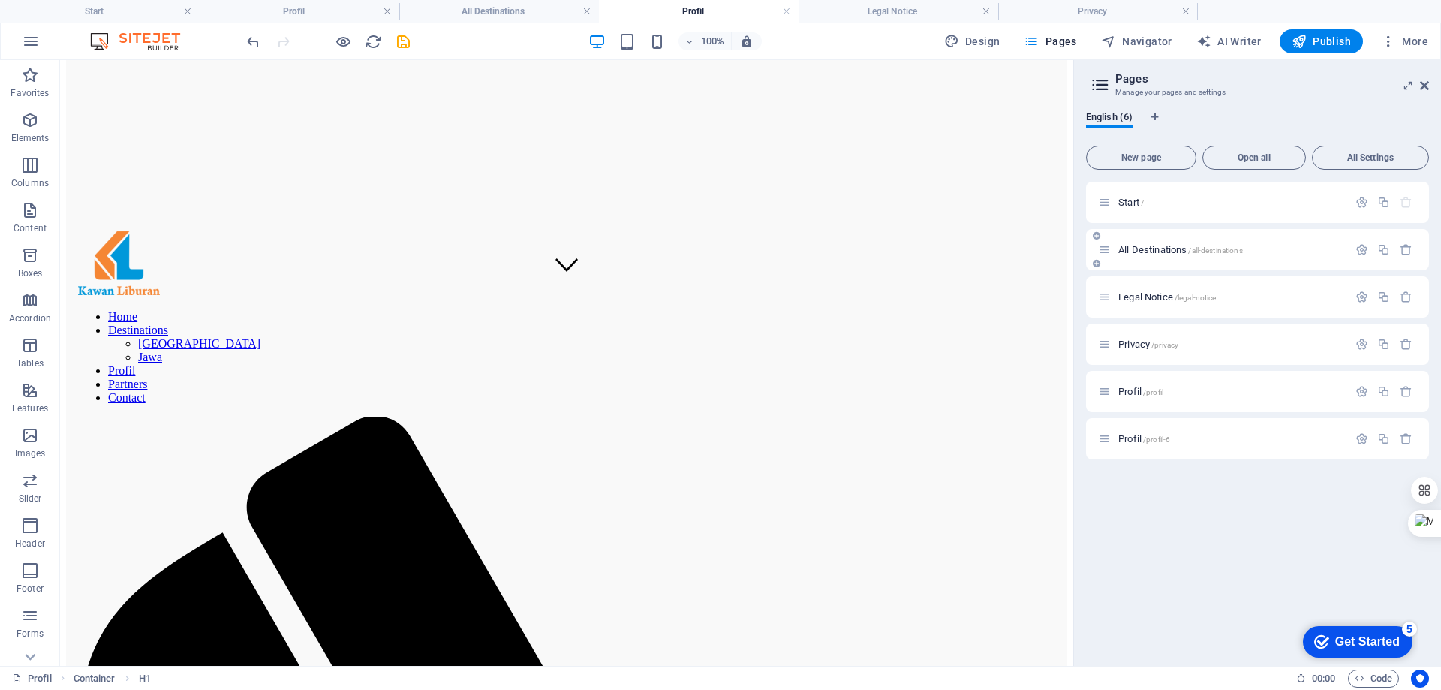
click at [1143, 247] on span "All Destinations /all-destinations" at bounding box center [1181, 249] width 125 height 11
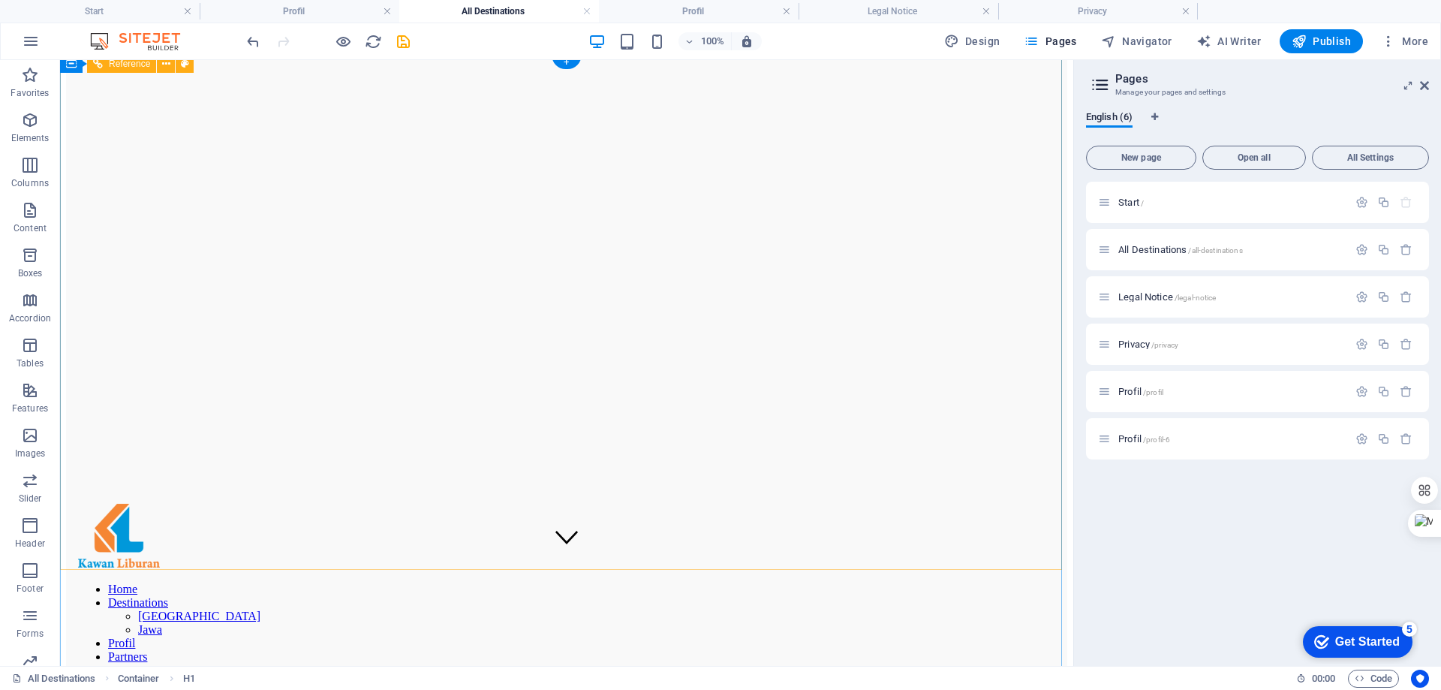
scroll to position [300, 0]
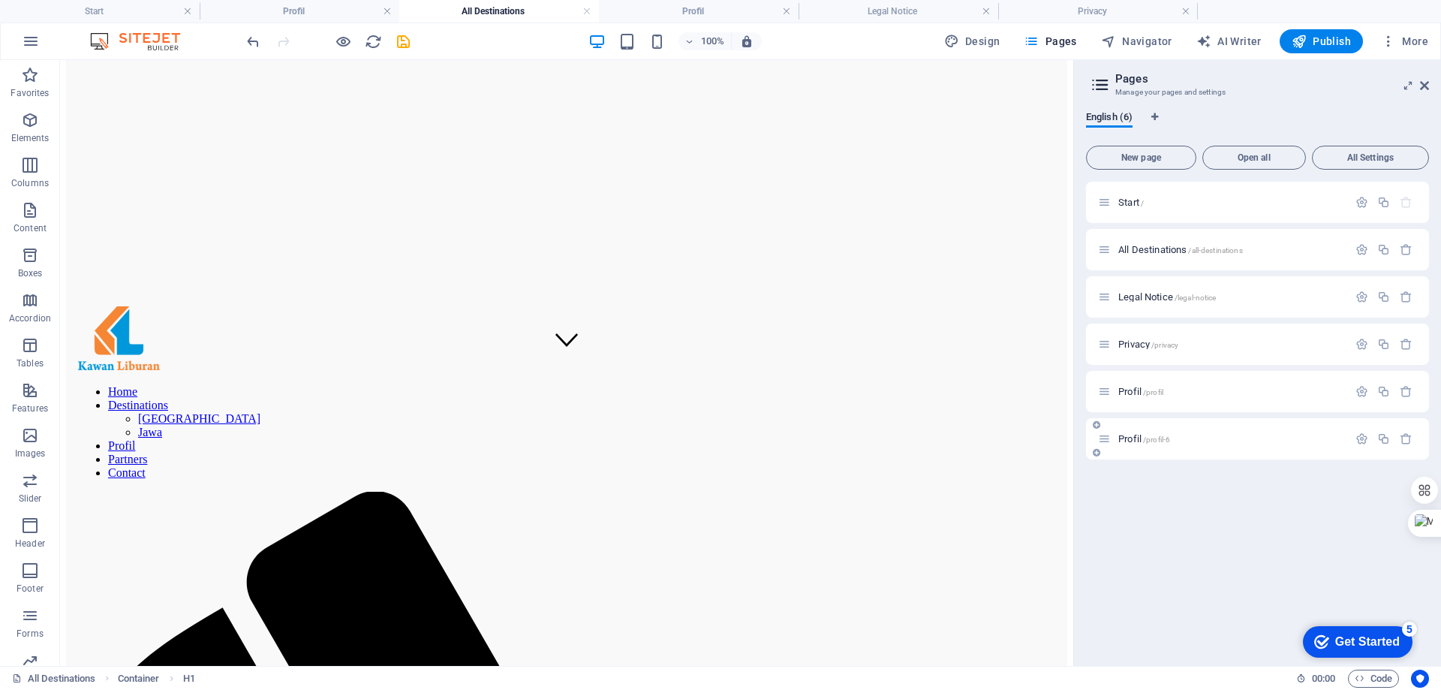
click at [1132, 439] on span "Profil /profil-6" at bounding box center [1145, 438] width 52 height 11
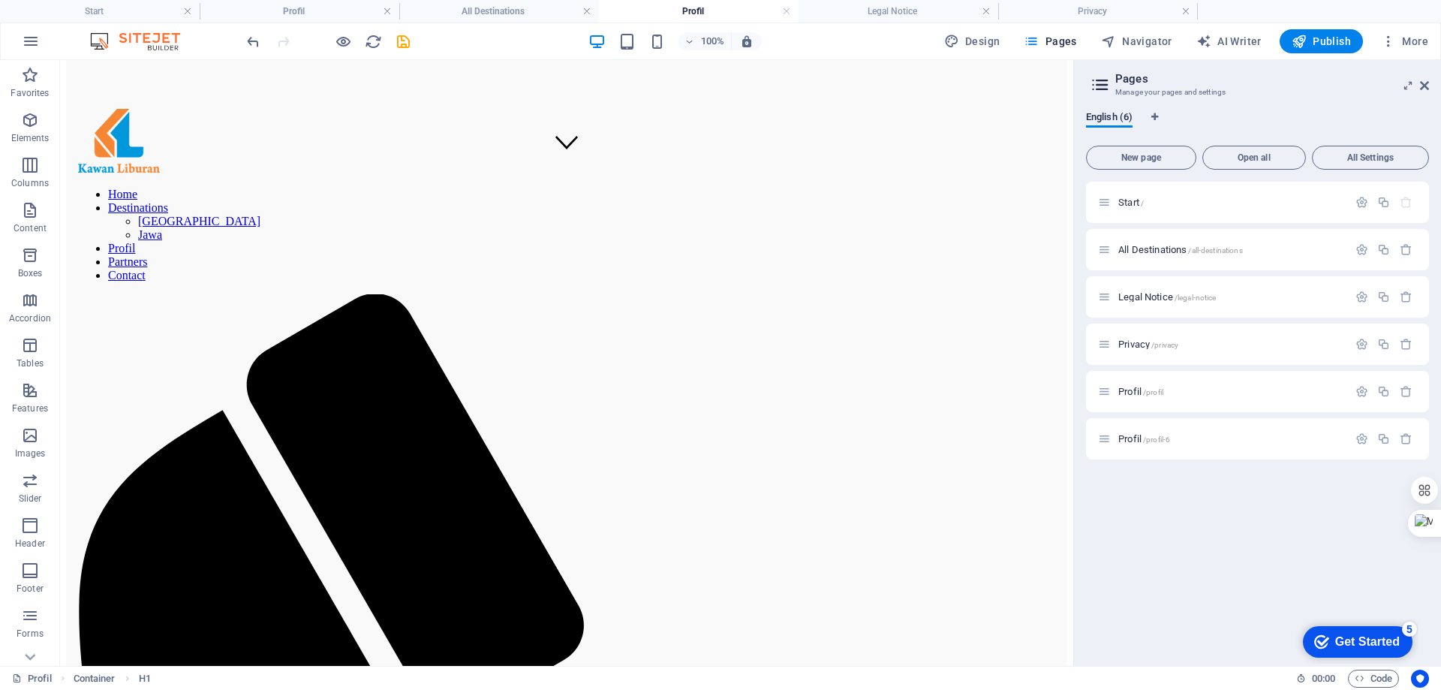
scroll to position [601, 0]
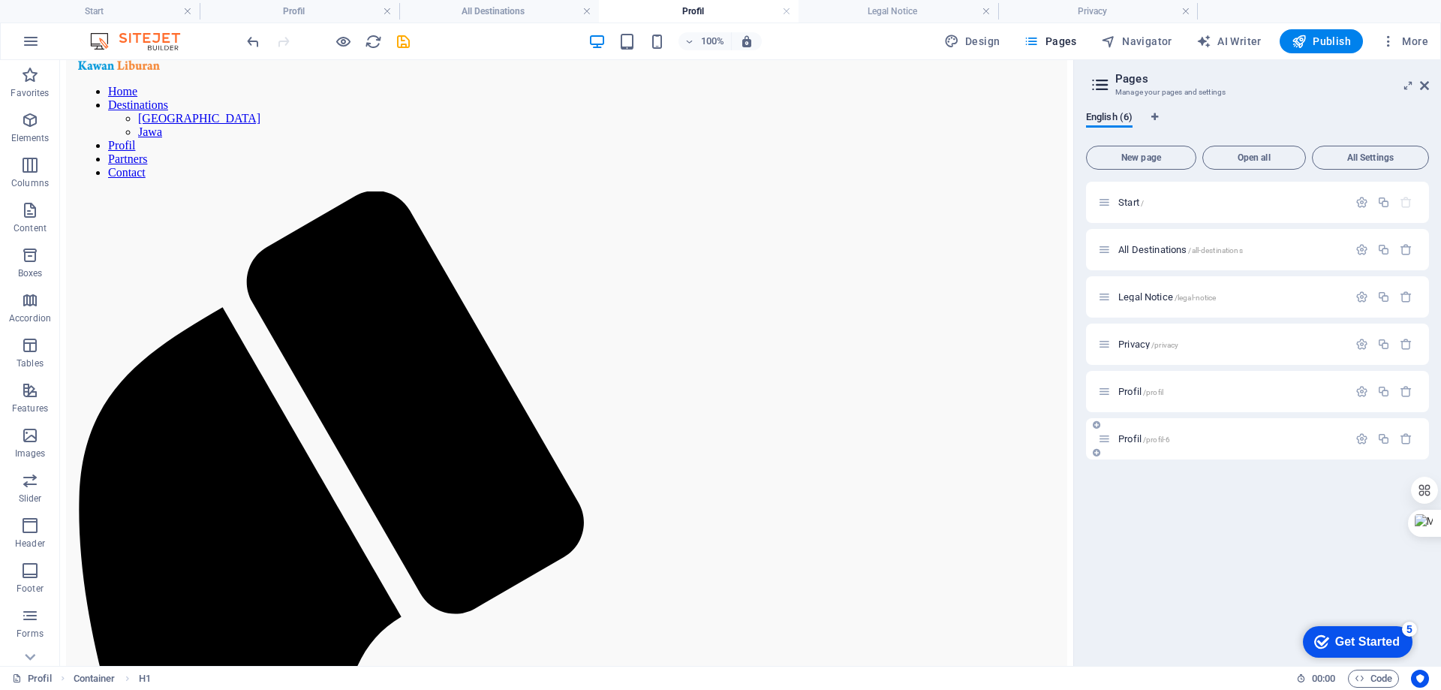
click at [1224, 436] on p "Profil /profil-6" at bounding box center [1231, 439] width 225 height 10
click at [1360, 435] on icon "button" at bounding box center [1362, 438] width 13 height 13
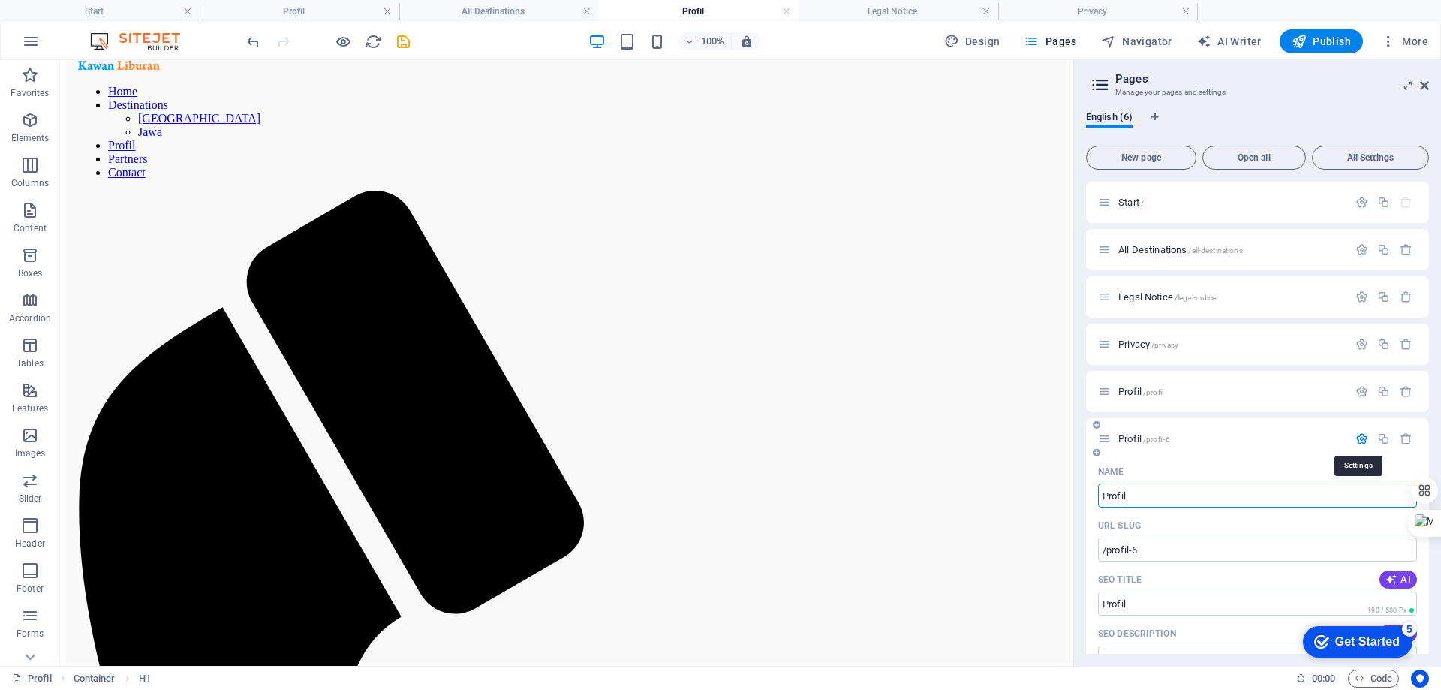
click at [1360, 439] on icon "button" at bounding box center [1362, 438] width 13 height 13
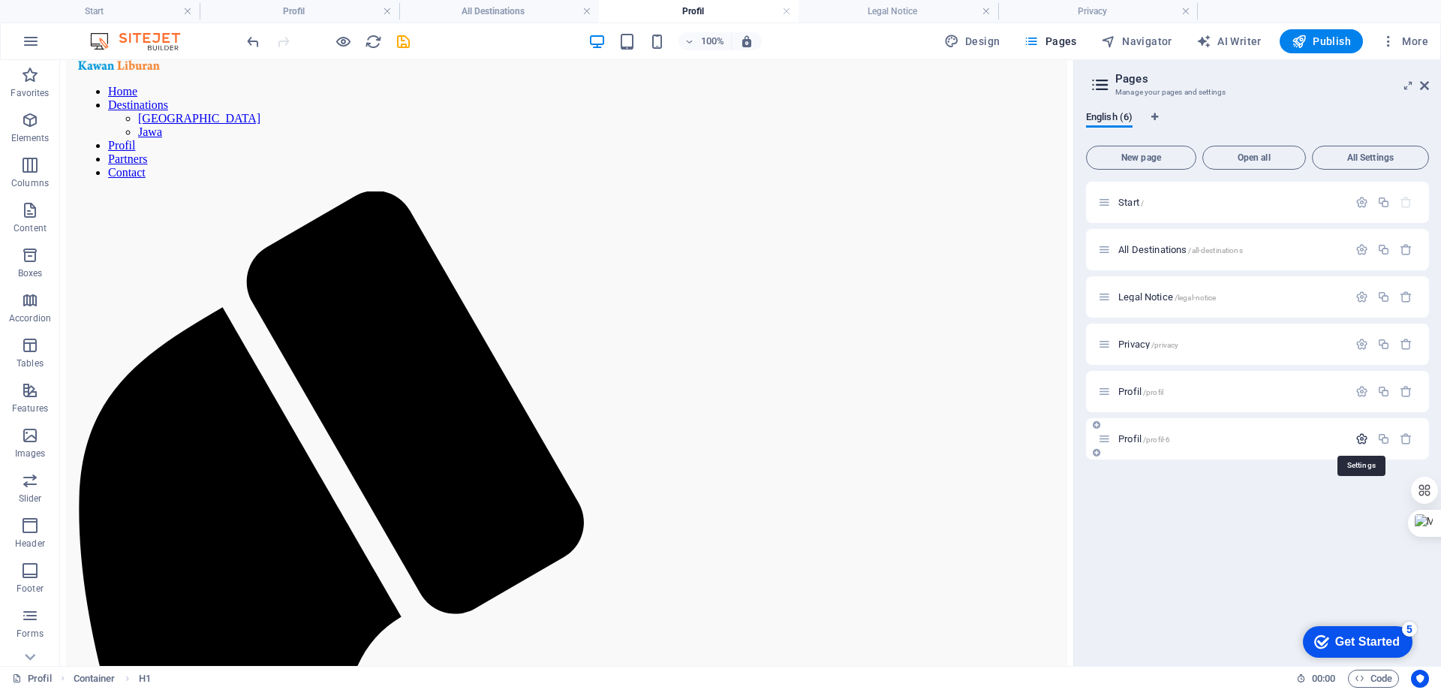
click at [1360, 439] on icon "button" at bounding box center [1362, 438] width 13 height 13
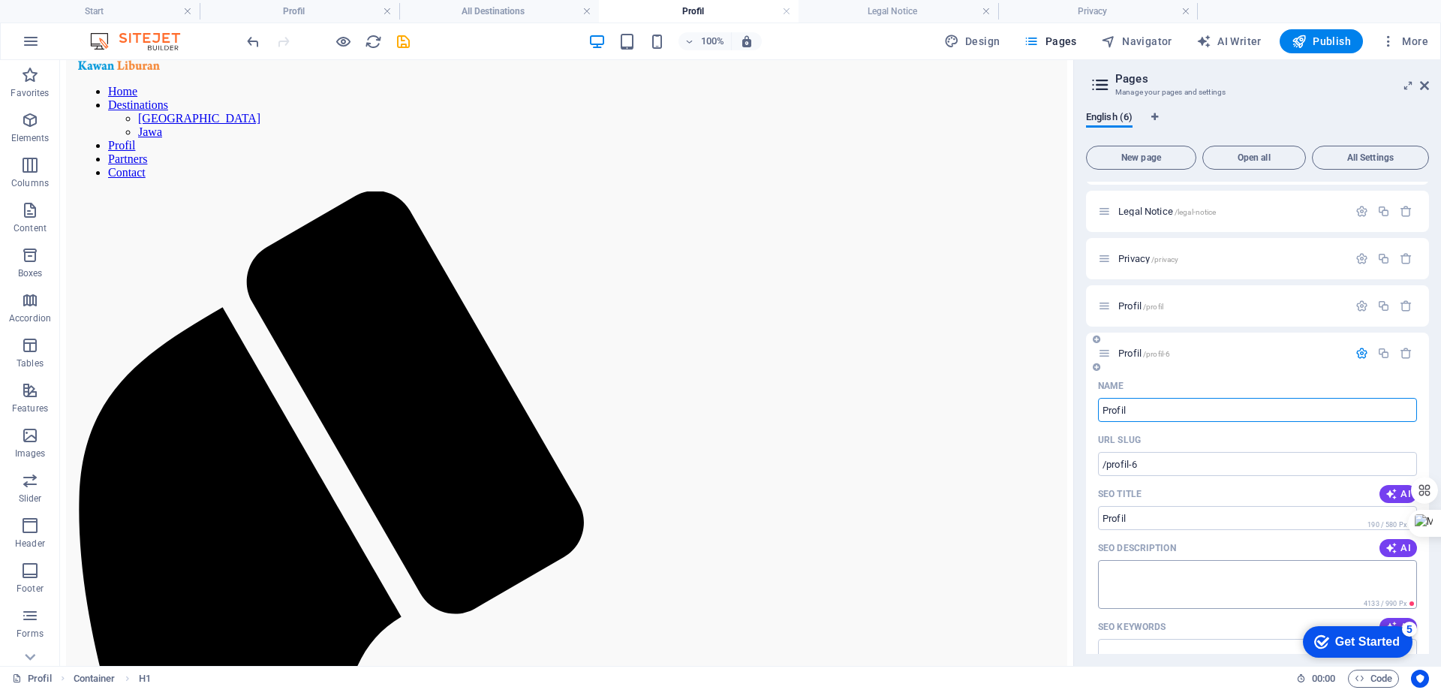
scroll to position [225, 0]
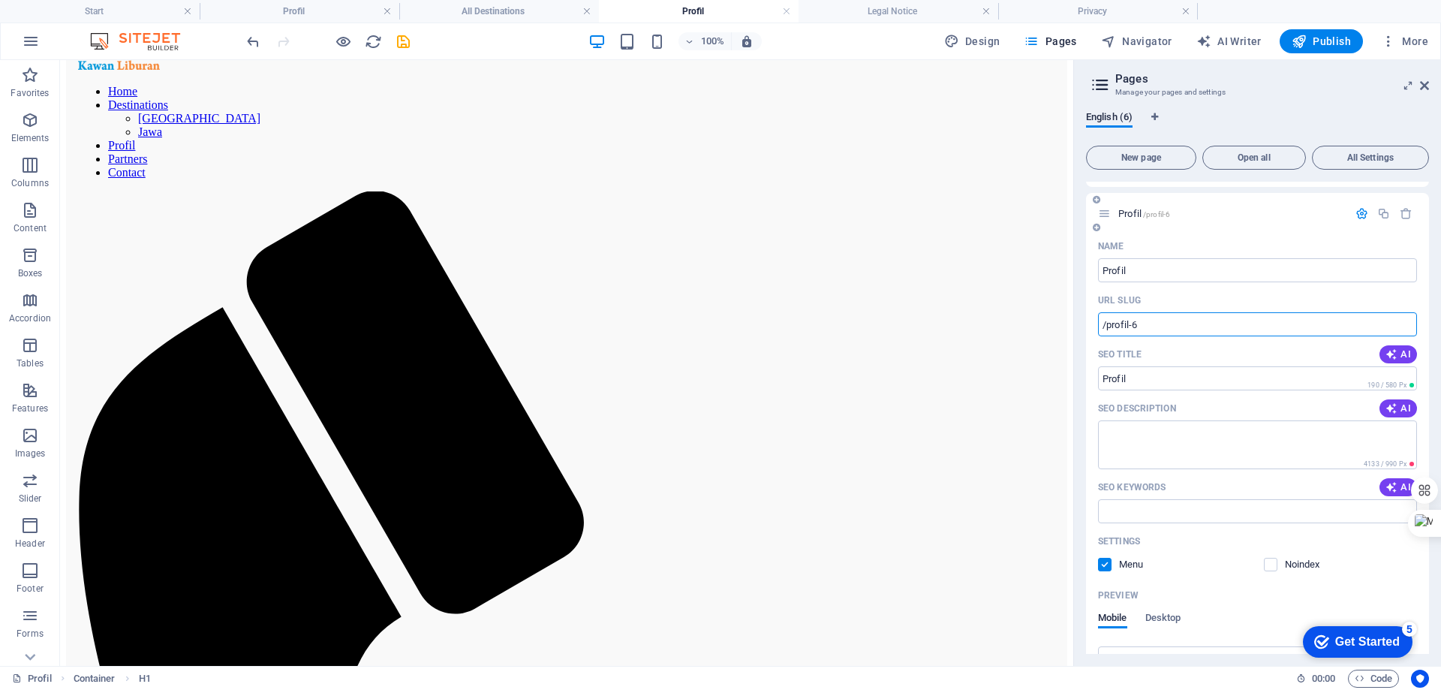
click at [1149, 325] on input "/profil-6" at bounding box center [1257, 324] width 319 height 24
click at [1167, 378] on input "Profil" at bounding box center [1257, 378] width 319 height 24
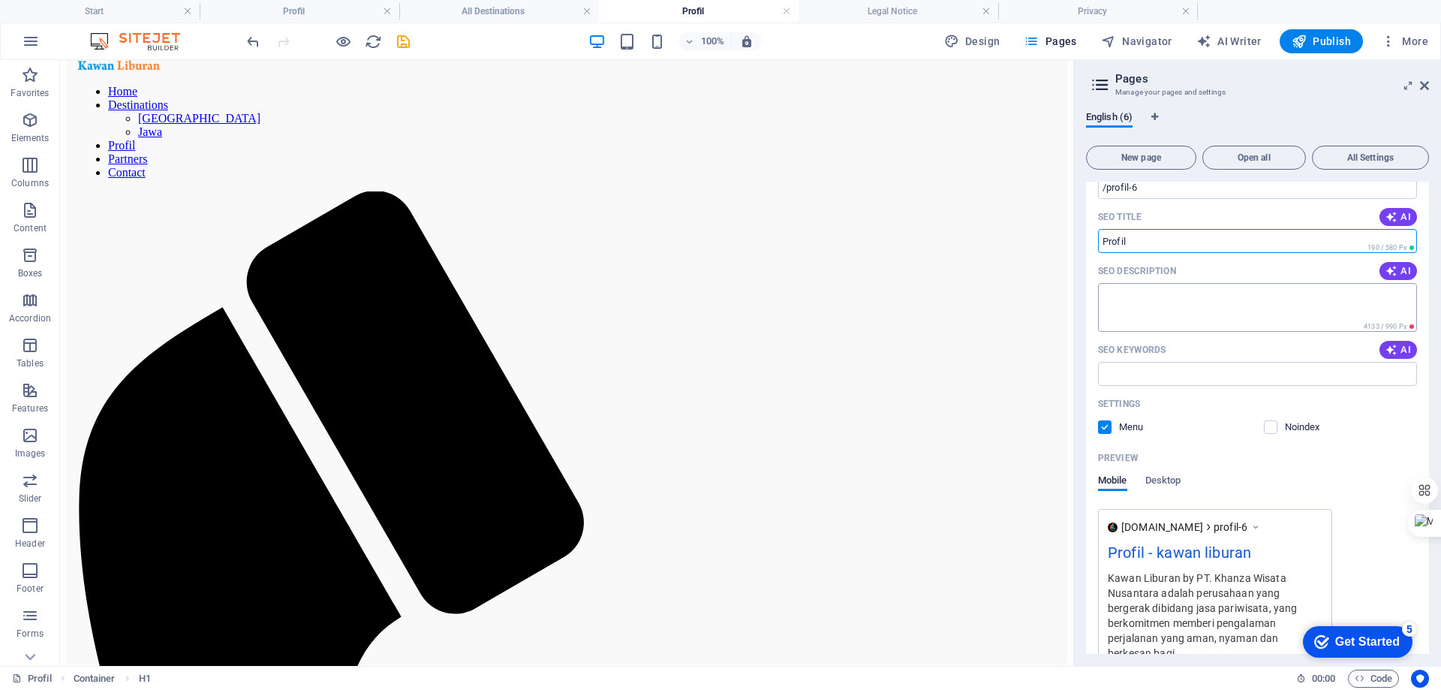
scroll to position [375, 0]
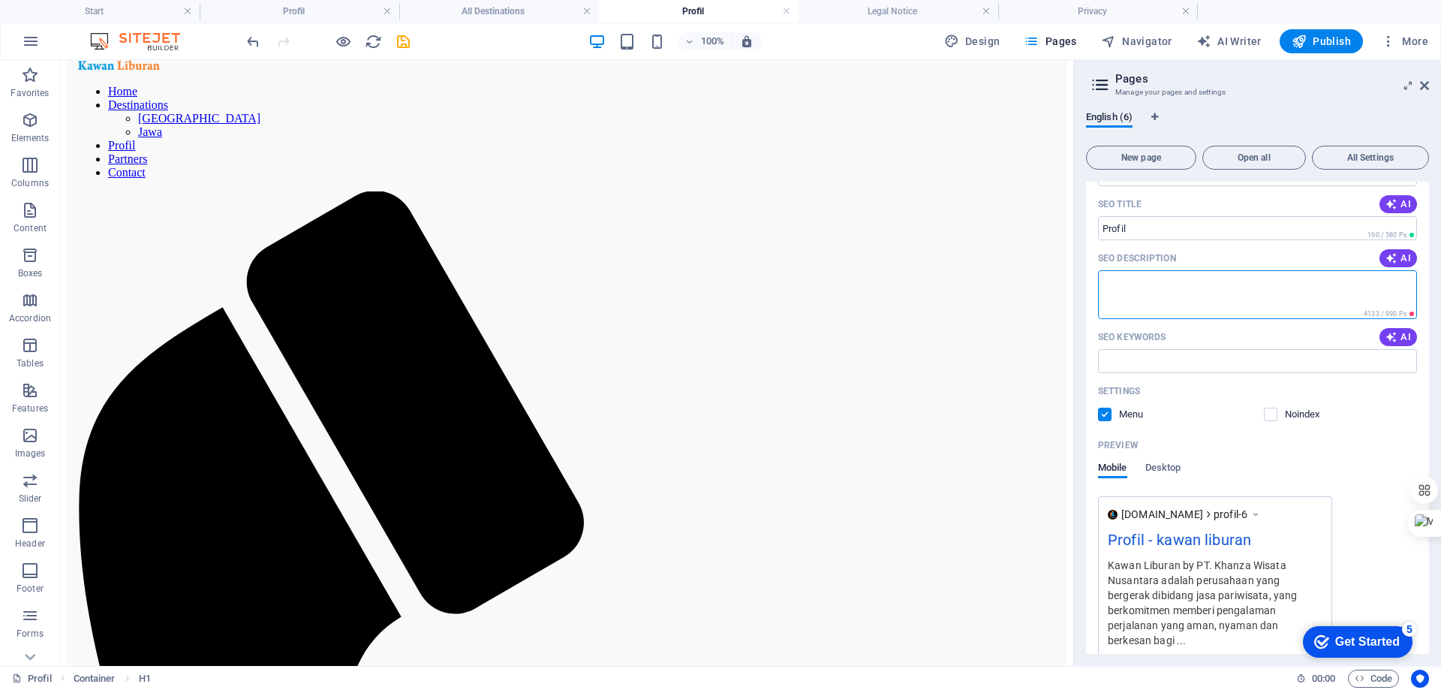
click at [1209, 298] on textarea "SEO Description" at bounding box center [1257, 294] width 319 height 49
click at [1220, 360] on input "SEO Keywords" at bounding box center [1257, 361] width 319 height 24
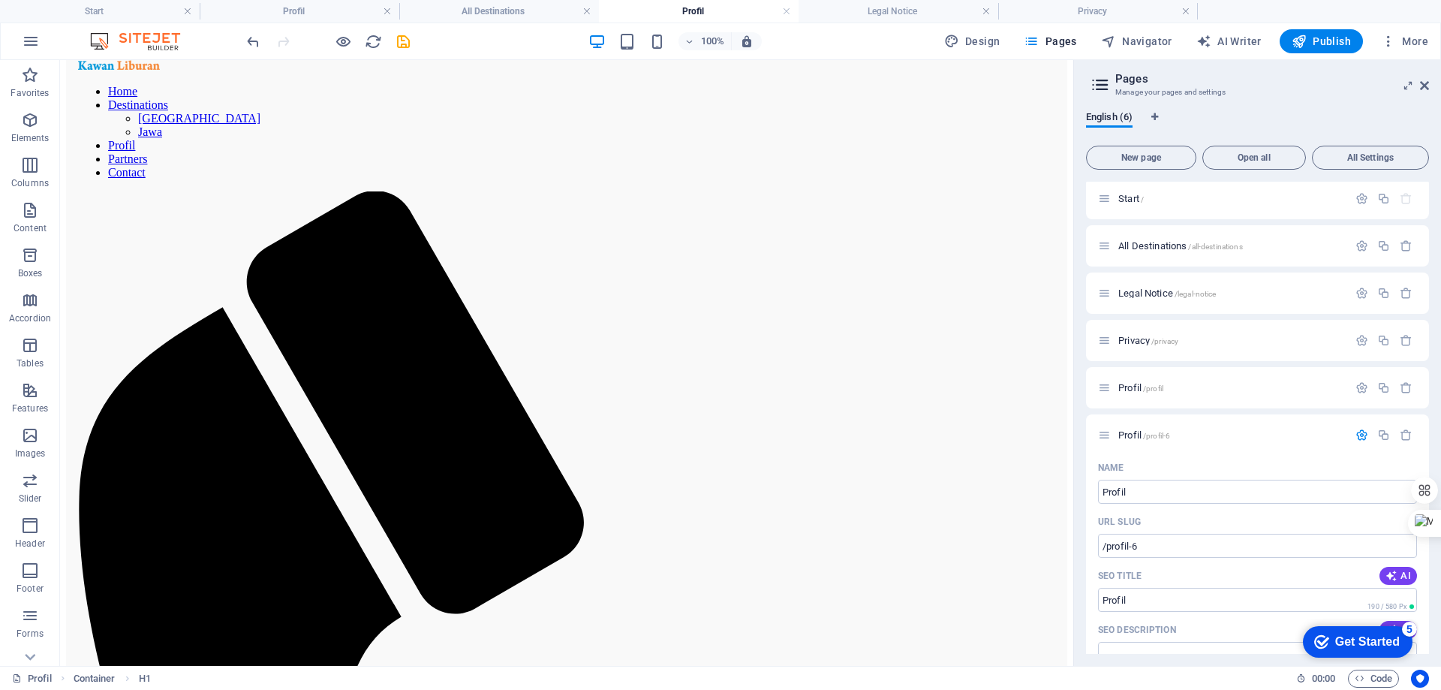
scroll to position [0, 0]
click at [1360, 439] on icon "button" at bounding box center [1362, 438] width 13 height 13
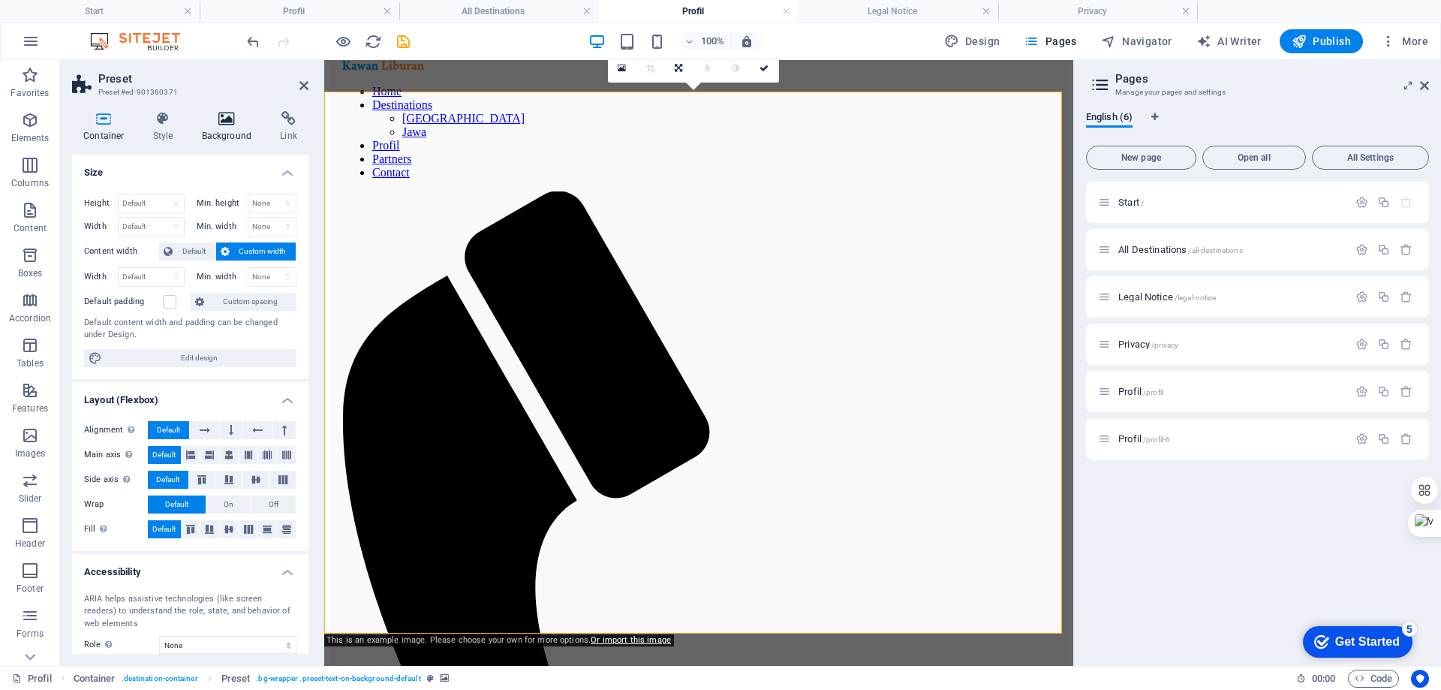
click at [219, 118] on icon at bounding box center [227, 118] width 73 height 15
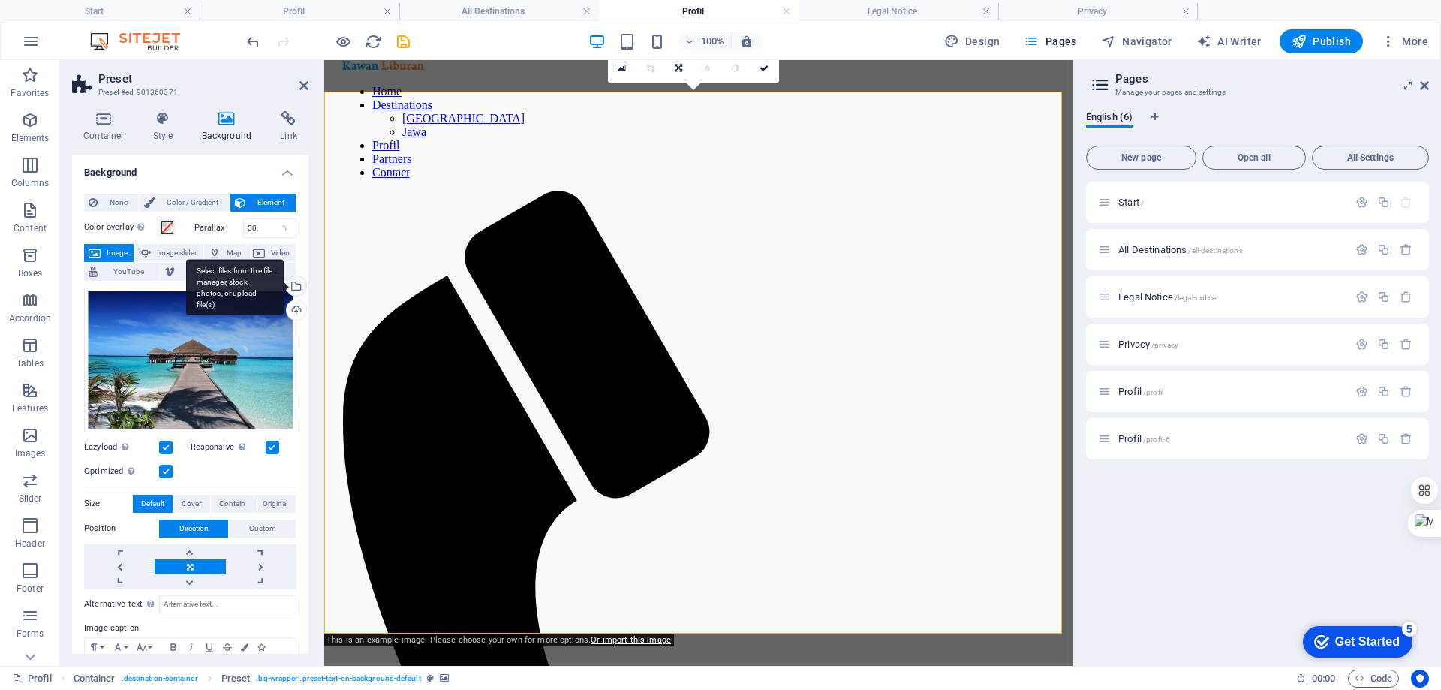
click at [284, 285] on div "Select files from the file manager, stock photos, or upload file(s)" at bounding box center [235, 287] width 98 height 56
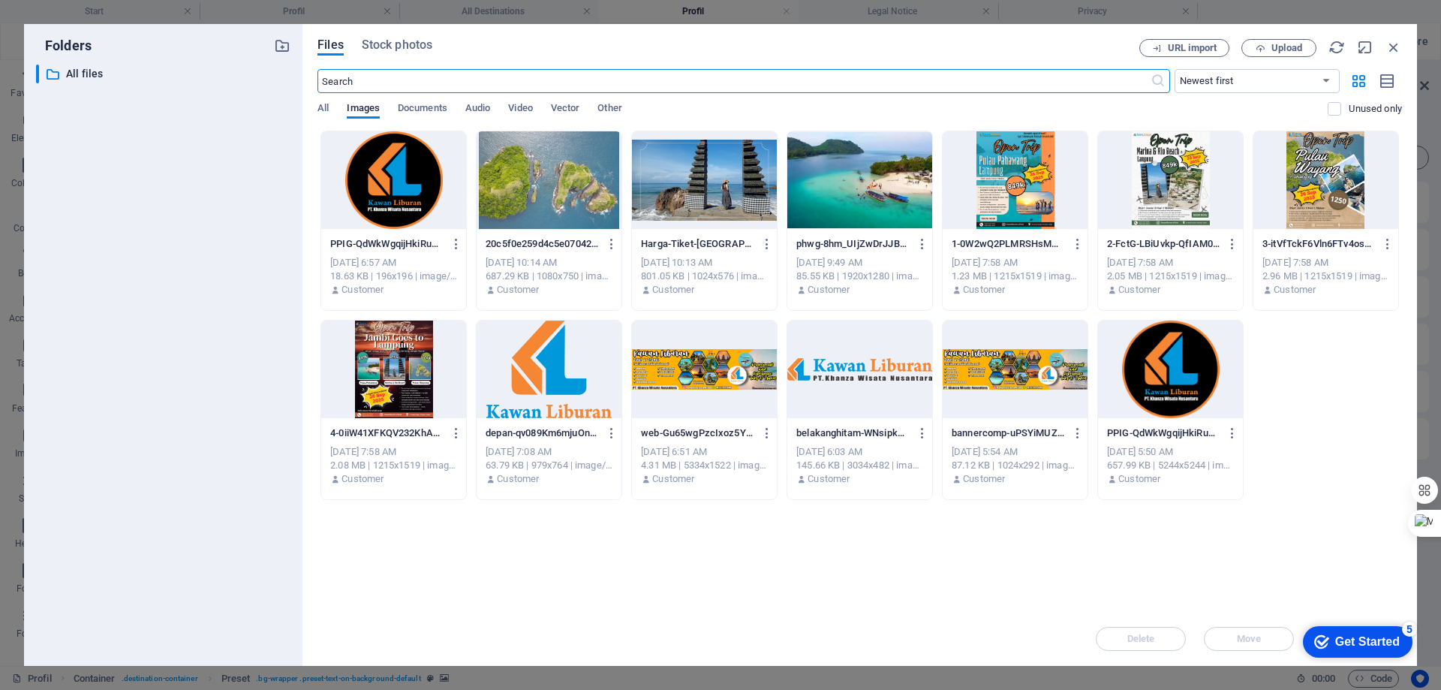
scroll to position [733, 0]
click at [1166, 377] on div at bounding box center [1170, 370] width 145 height 98
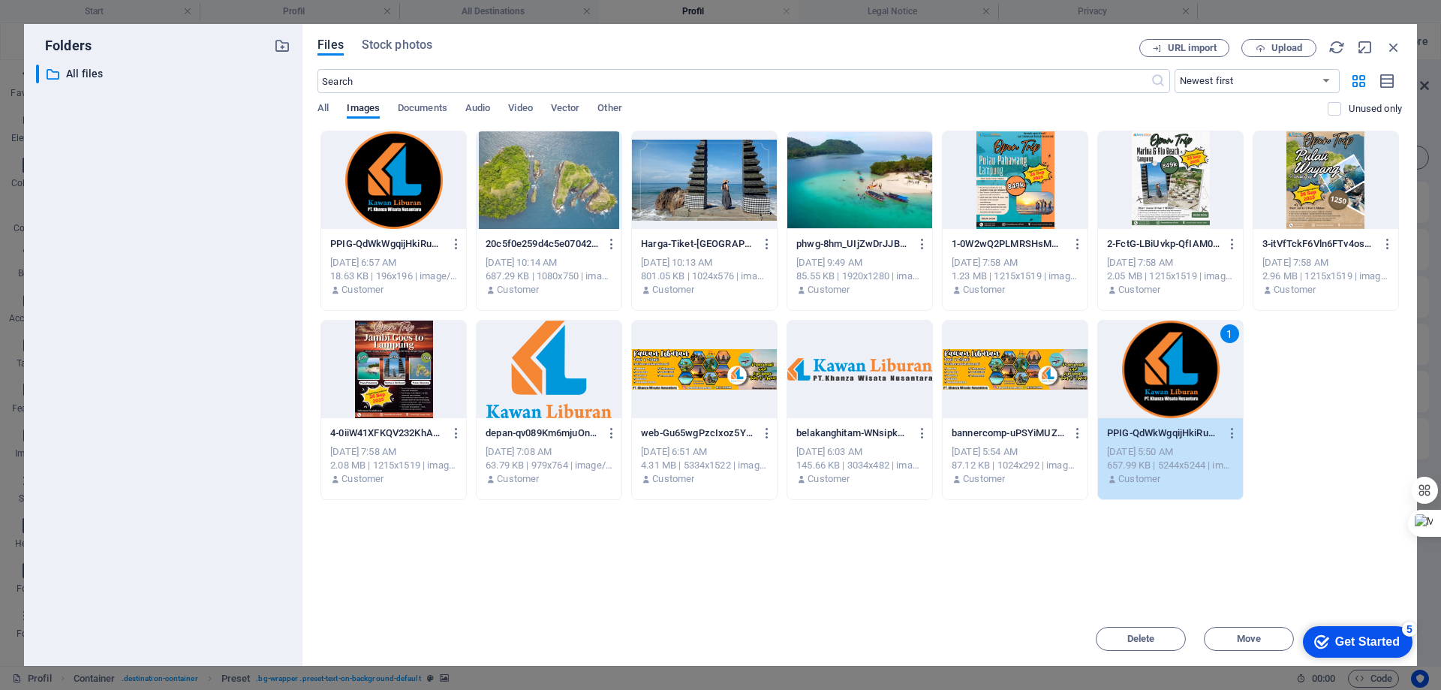
click at [1166, 377] on div "1" at bounding box center [1170, 370] width 145 height 98
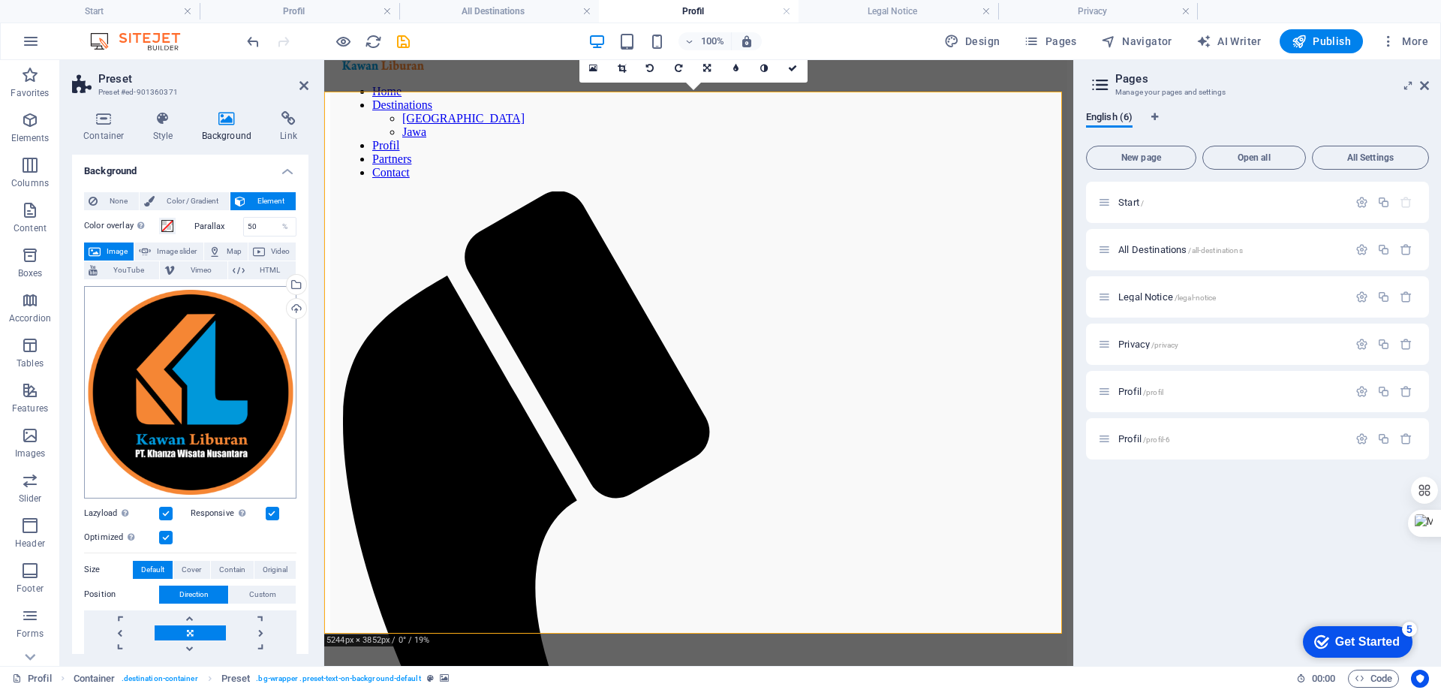
scroll to position [0, 0]
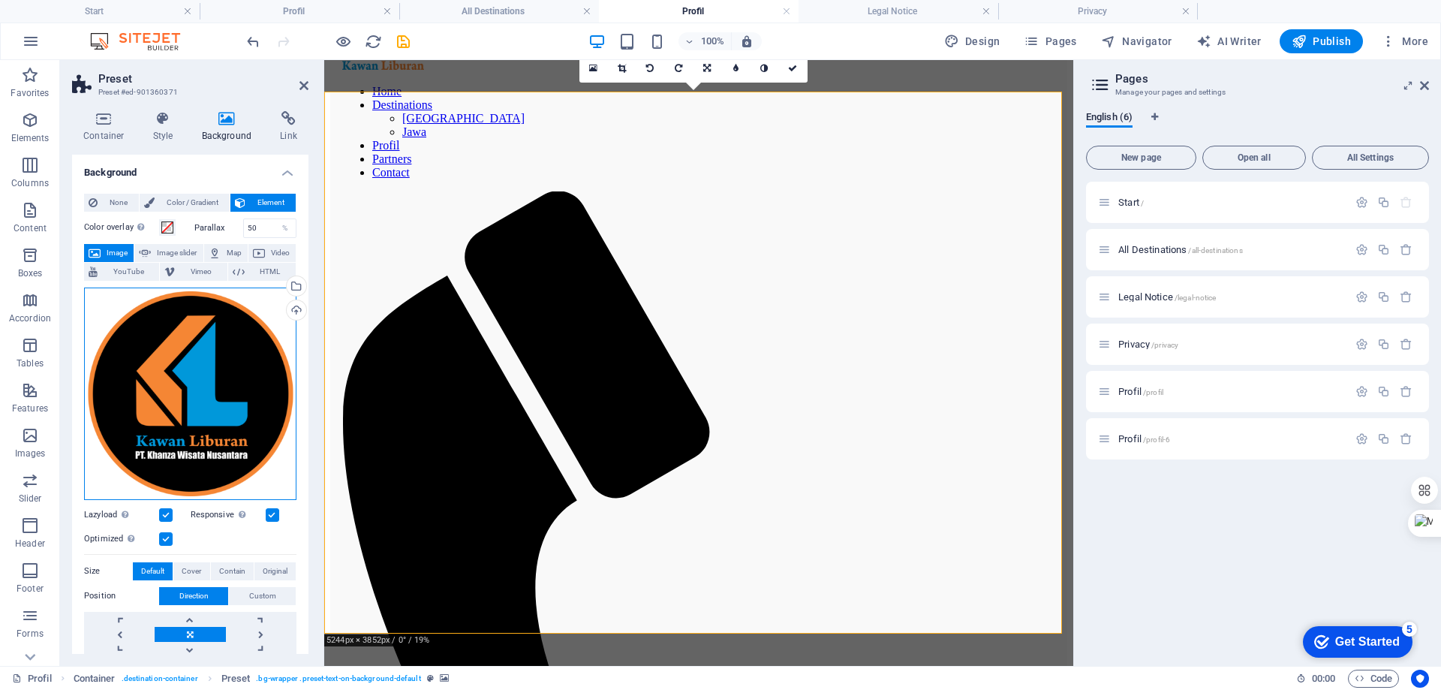
click at [215, 410] on div "Drag files here, click to choose files or select files from Files or our free s…" at bounding box center [190, 394] width 212 height 212
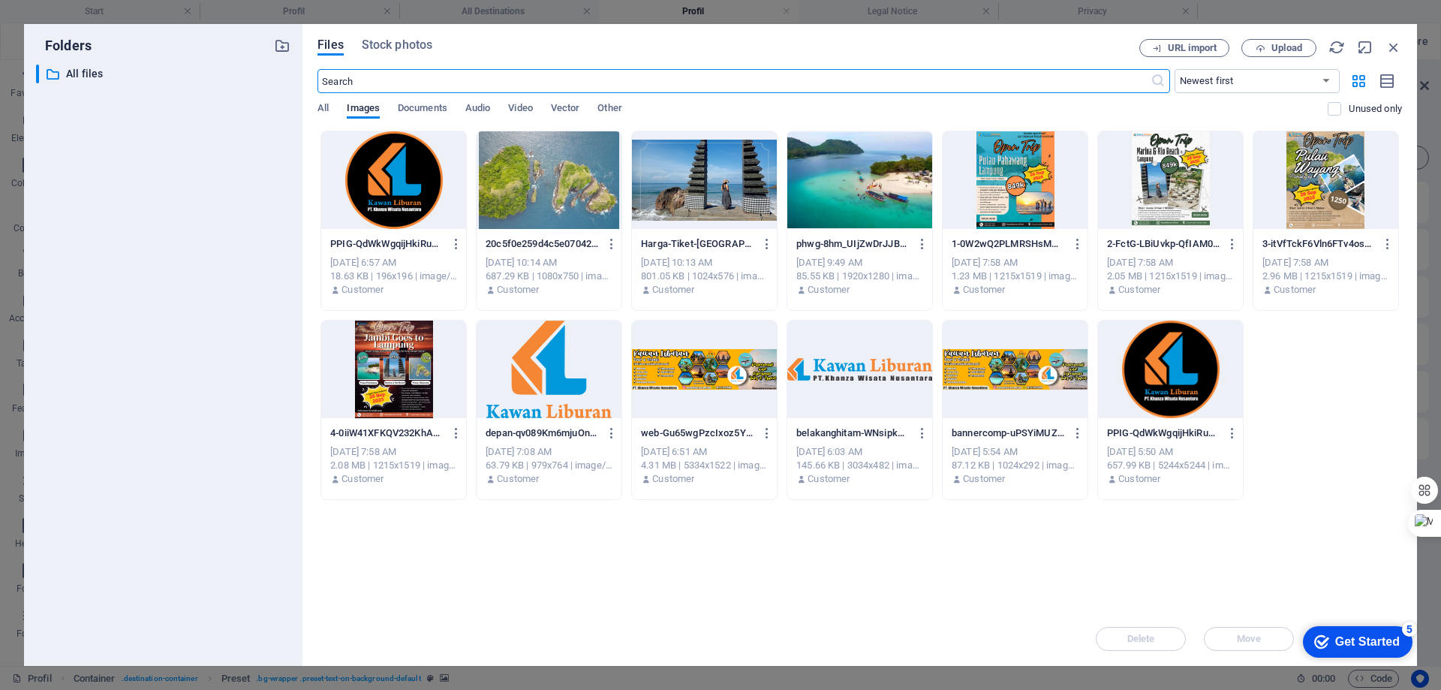
scroll to position [733, 0]
drag, startPoint x: 1395, startPoint y: 48, endPoint x: 550, endPoint y: 189, distance: 856.2
click at [1395, 48] on icon "button" at bounding box center [1394, 47] width 17 height 17
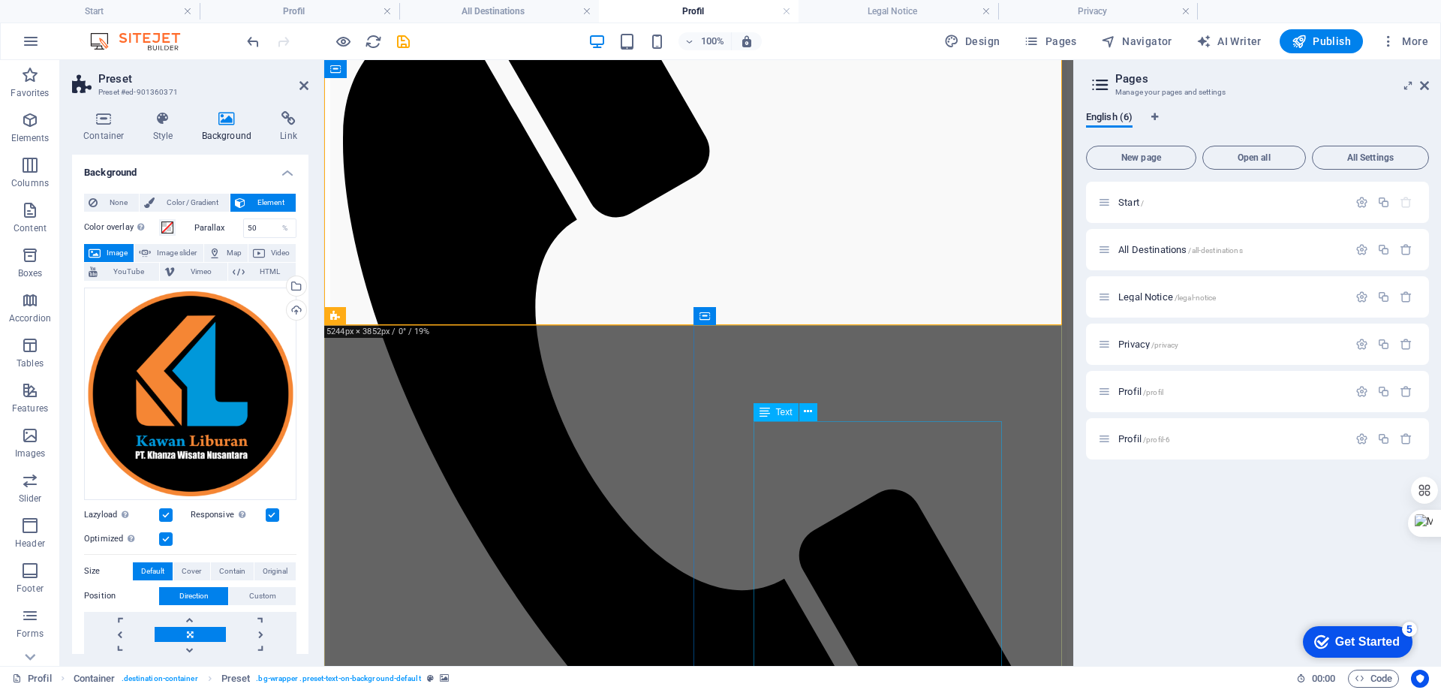
scroll to position [676, 0]
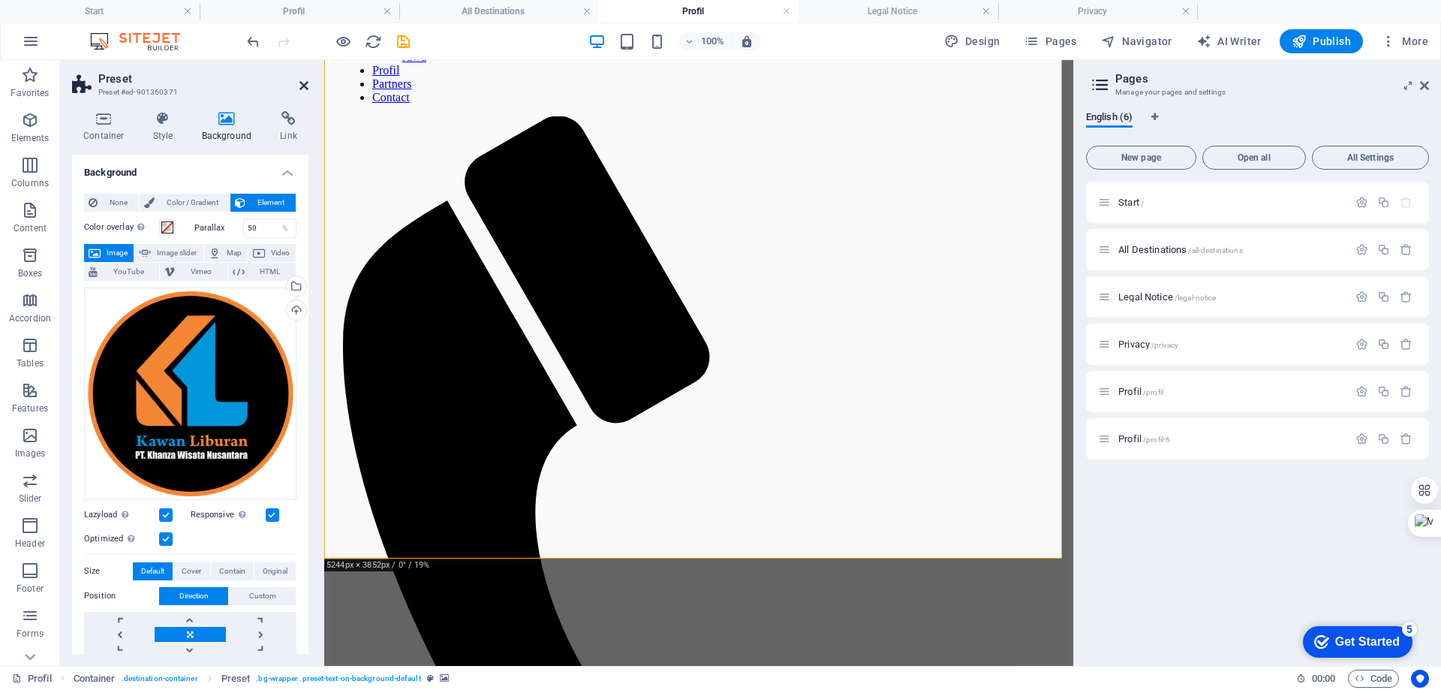
click at [303, 80] on icon at bounding box center [304, 86] width 9 height 12
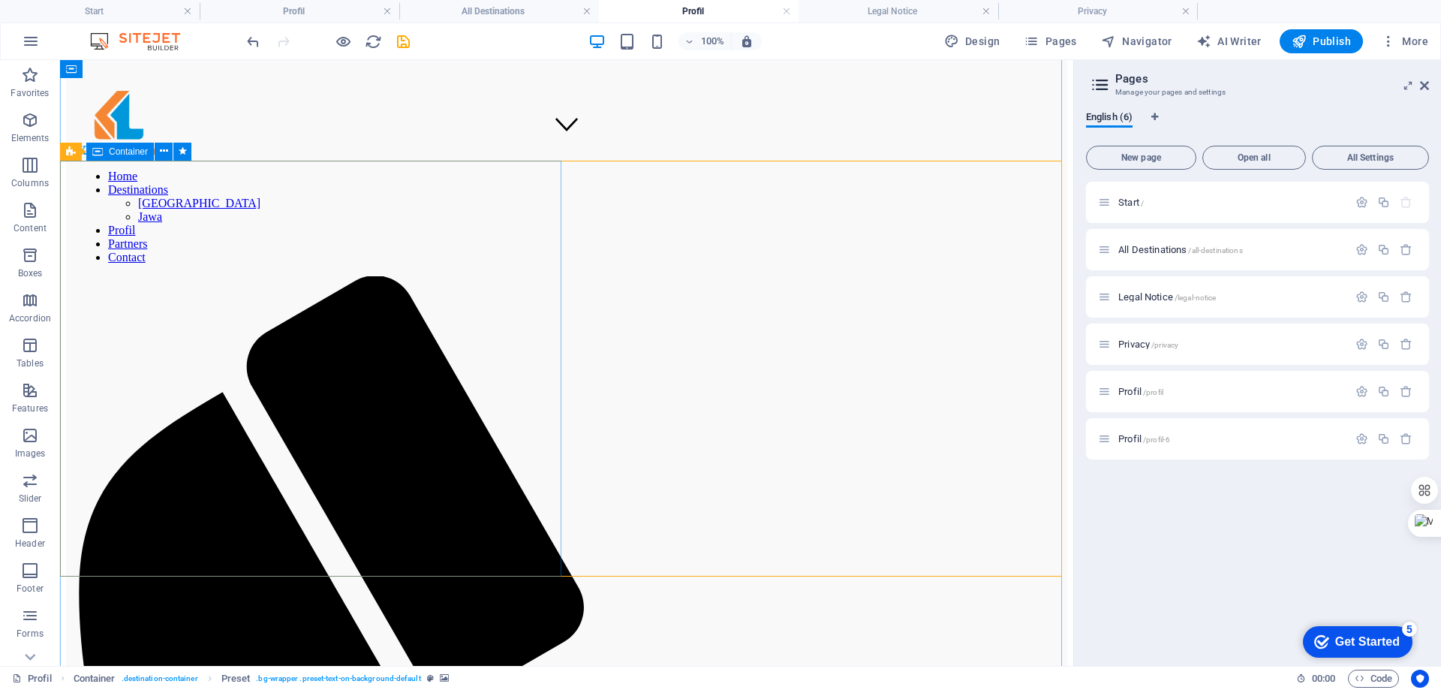
scroll to position [450, 0]
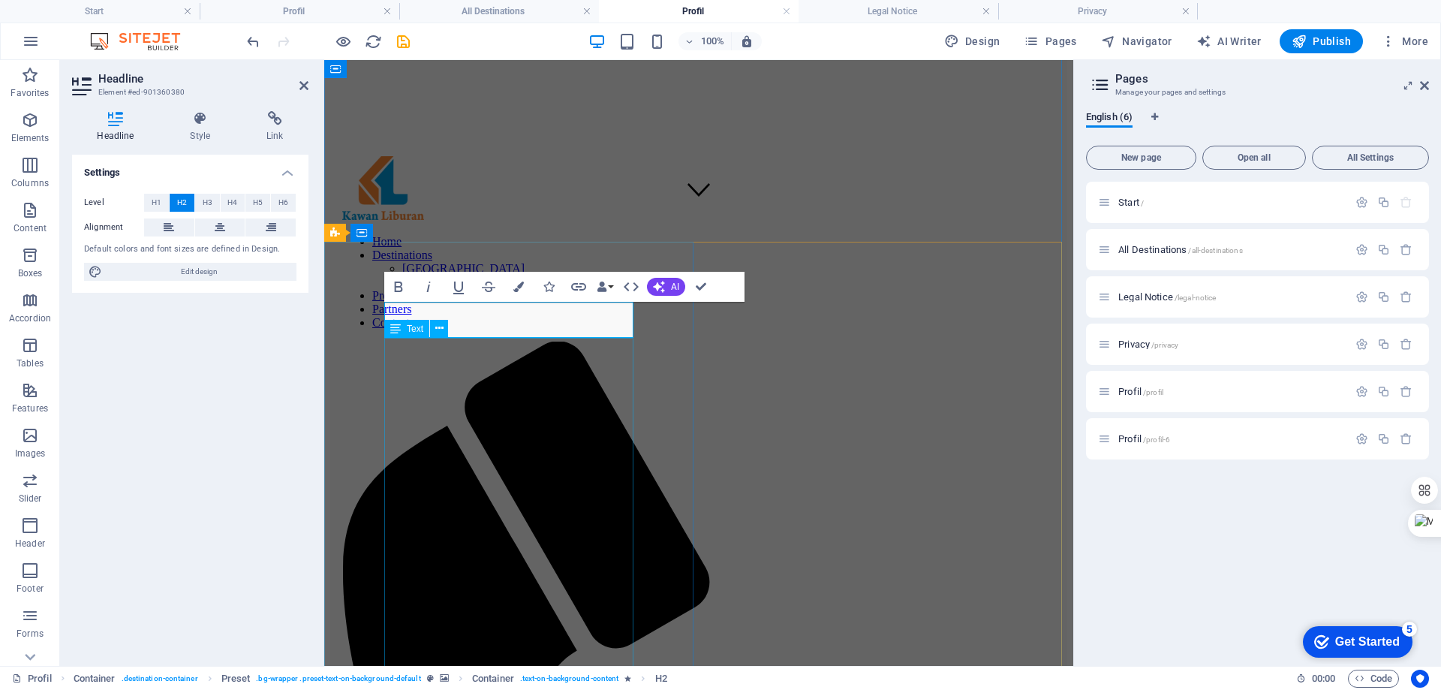
drag, startPoint x: 519, startPoint y: 370, endPoint x: 772, endPoint y: 376, distance: 253.1
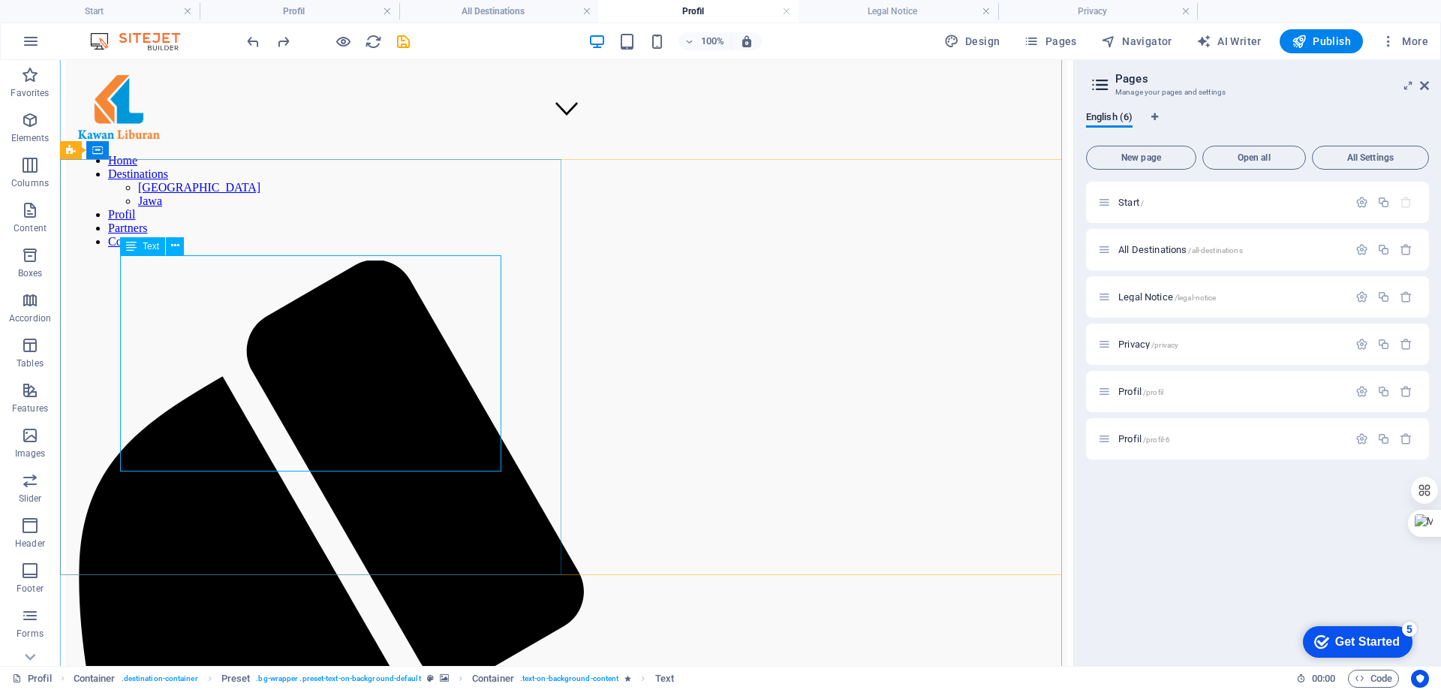
scroll to position [533, 0]
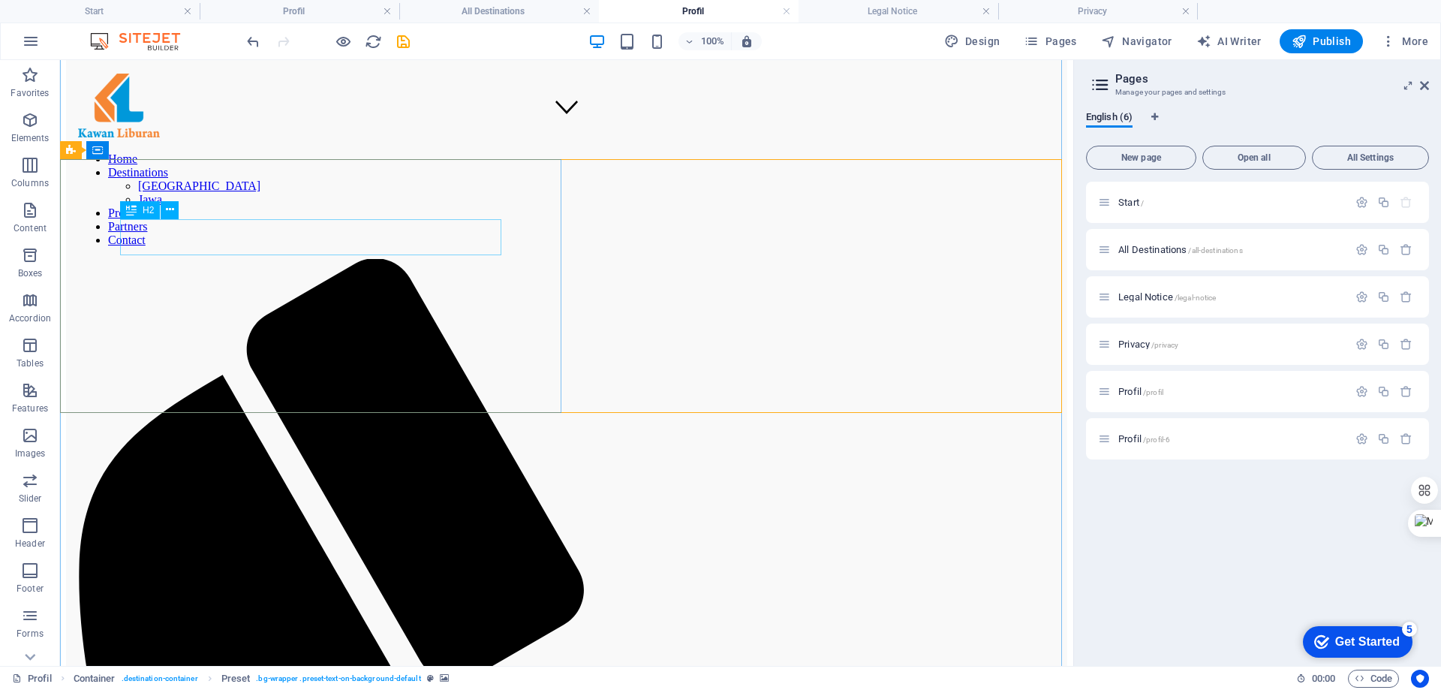
click at [168, 209] on icon at bounding box center [170, 210] width 8 height 16
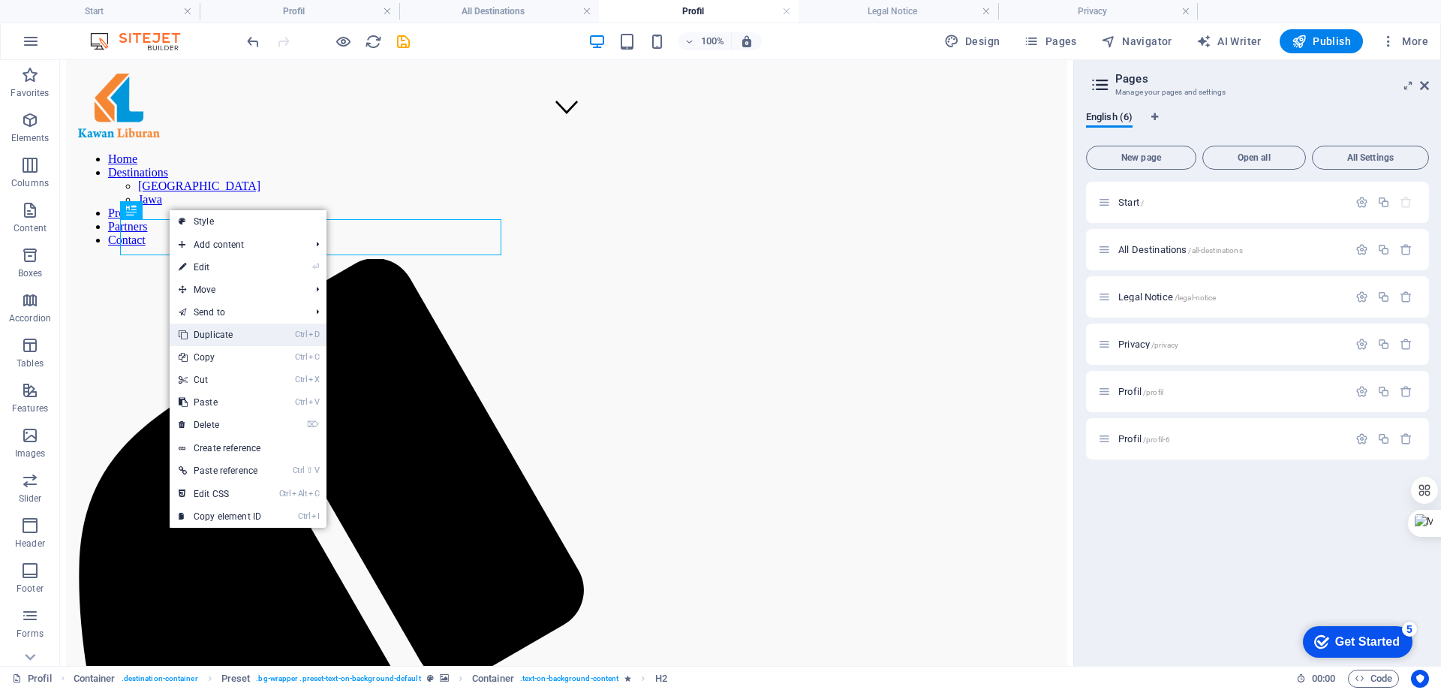
click at [237, 336] on link "Ctrl D Duplicate" at bounding box center [220, 335] width 101 height 23
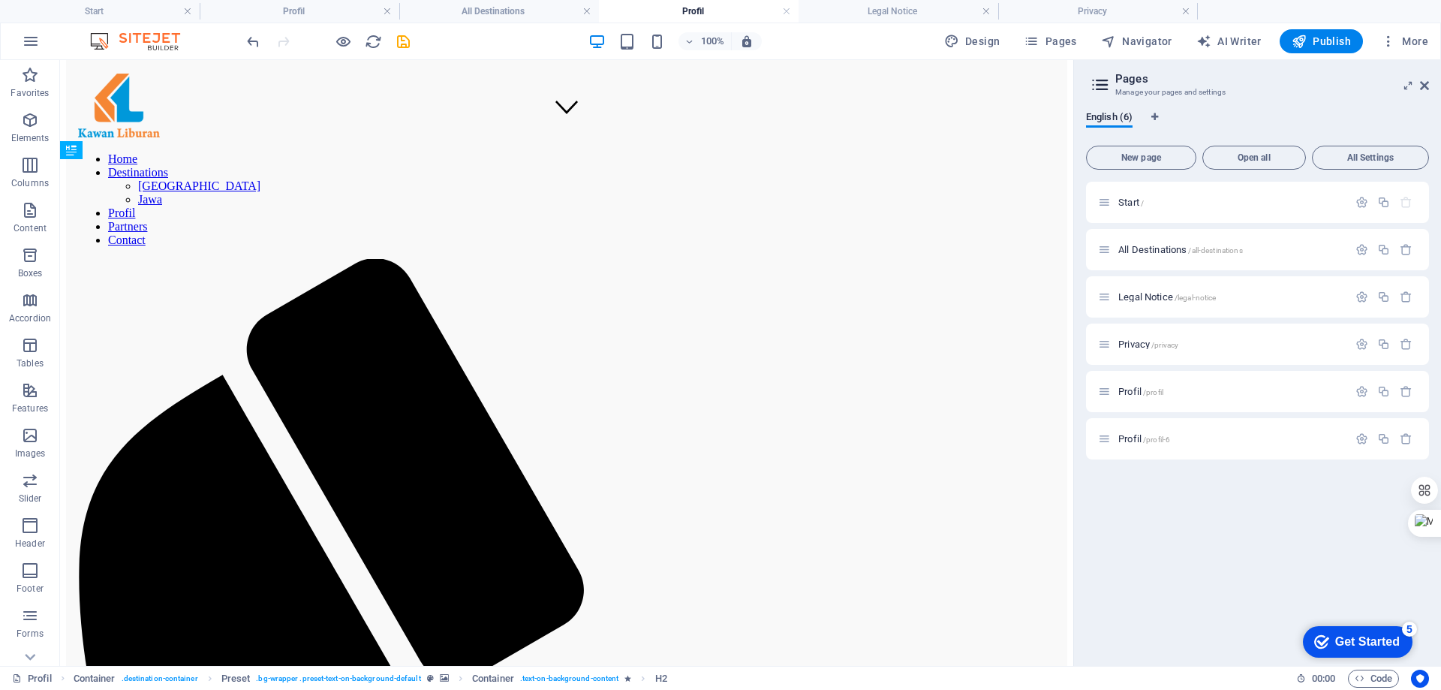
drag, startPoint x: 185, startPoint y: 269, endPoint x: 196, endPoint y: 333, distance: 64.8
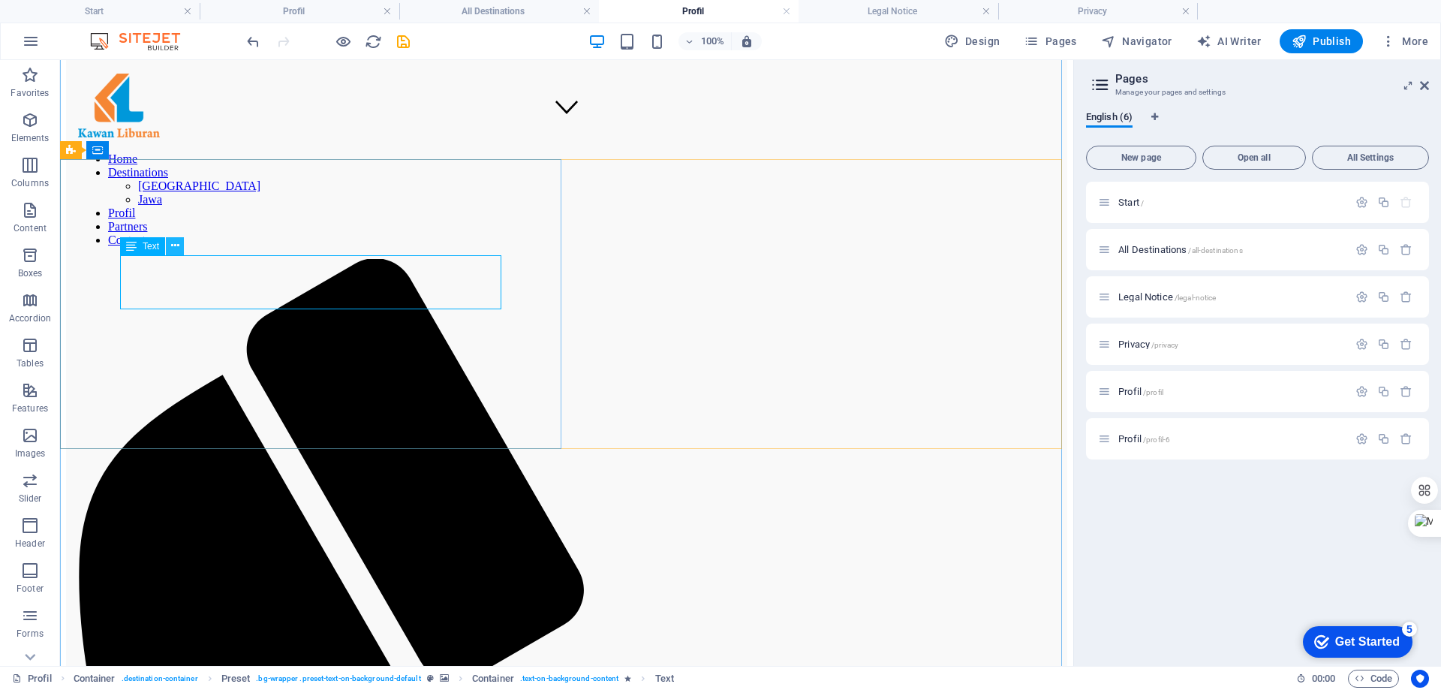
click at [175, 247] on icon at bounding box center [175, 246] width 8 height 16
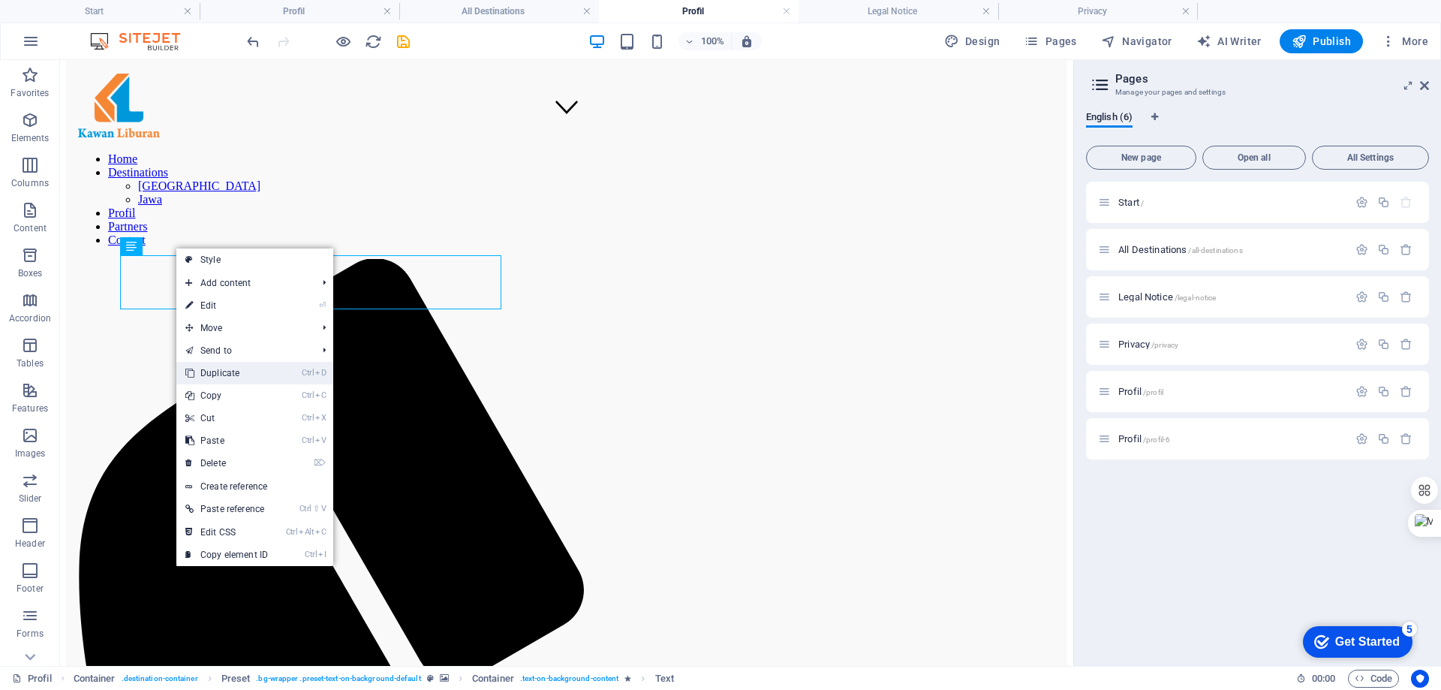
click at [250, 378] on link "Ctrl D Duplicate" at bounding box center [226, 373] width 101 height 23
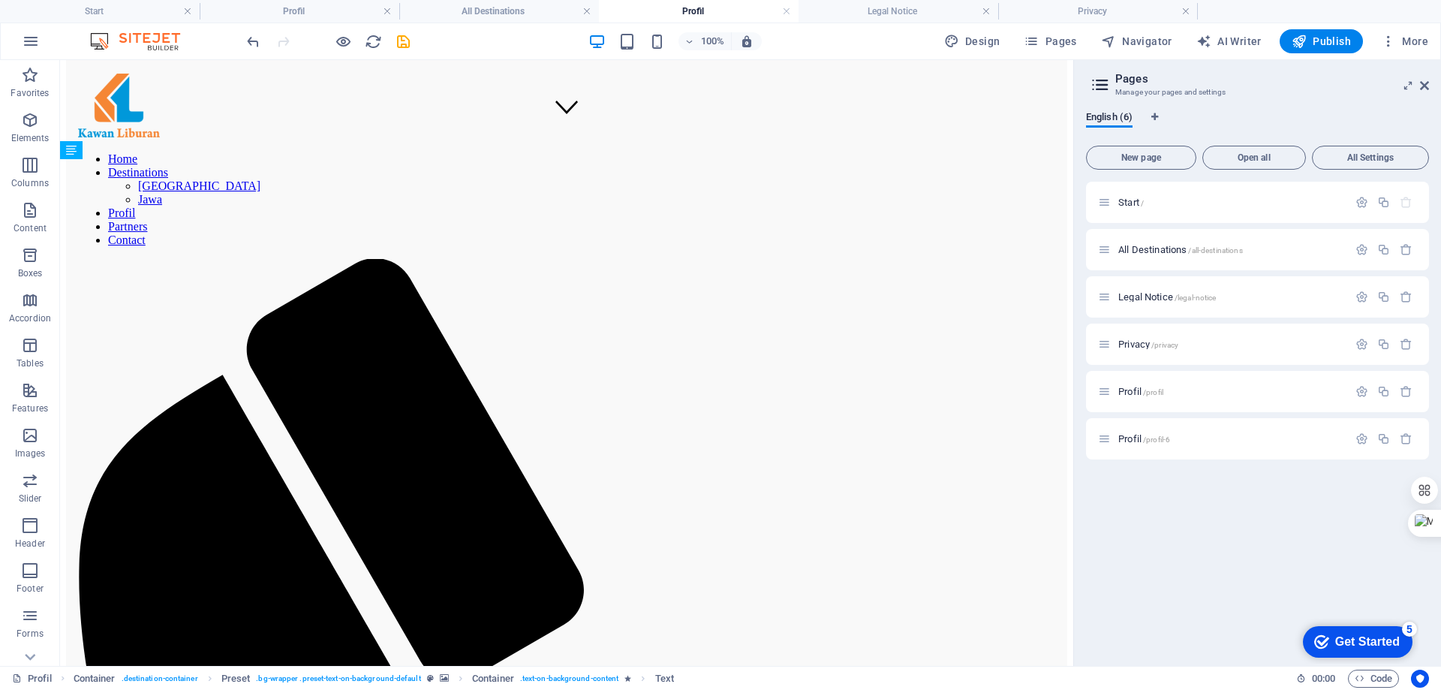
drag, startPoint x: 249, startPoint y: 322, endPoint x: 239, endPoint y: 390, distance: 68.4
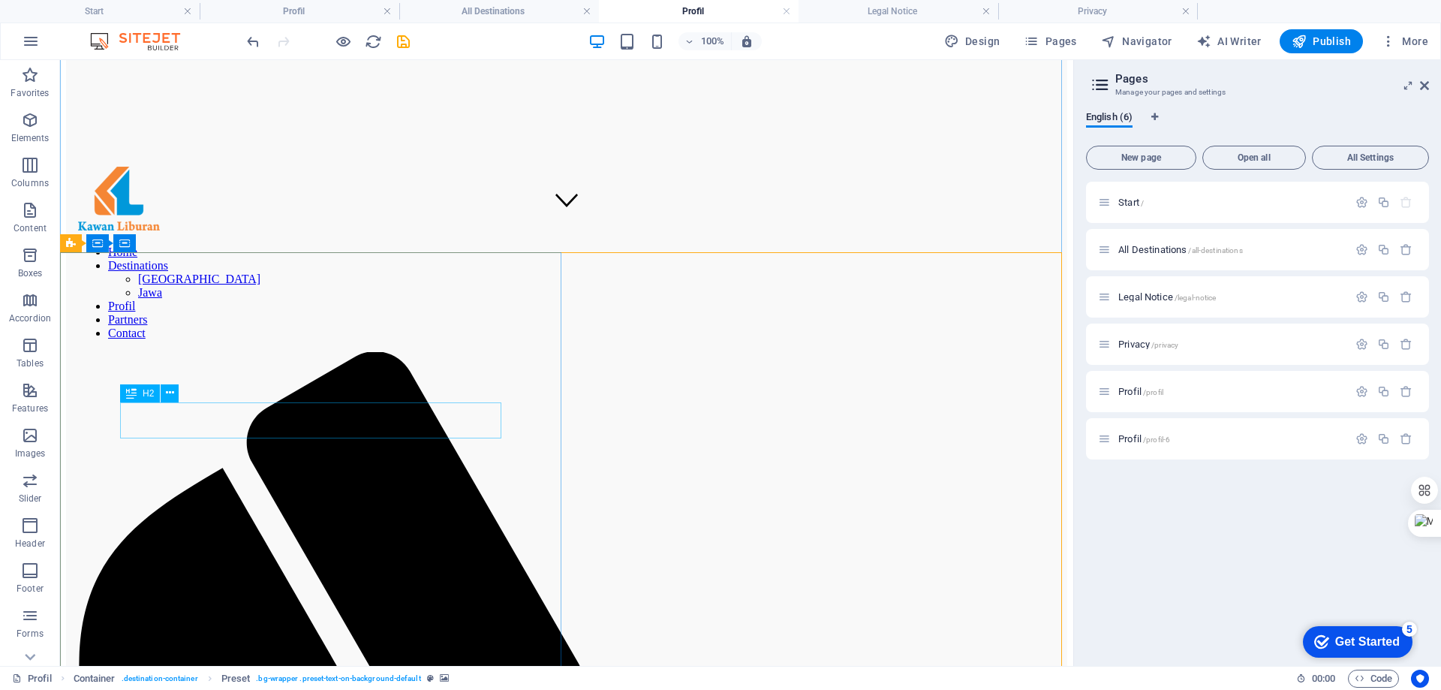
scroll to position [422, 0]
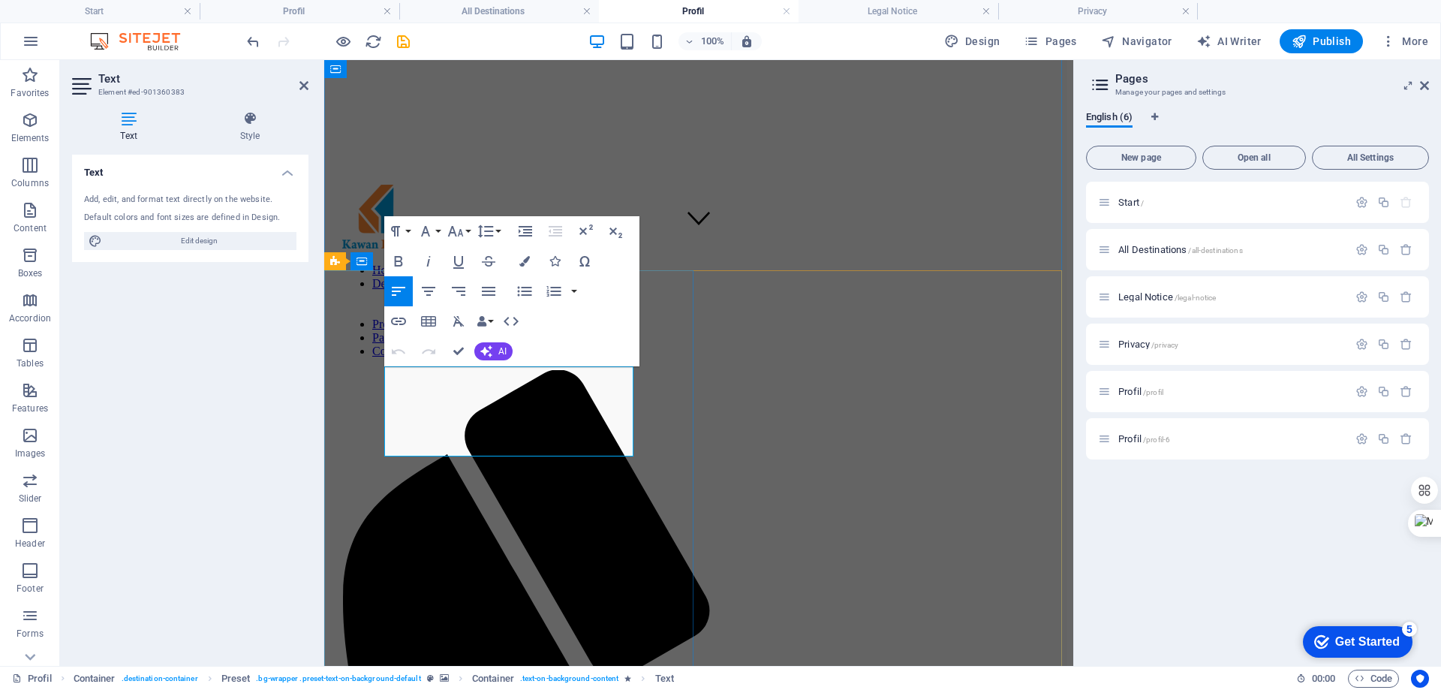
click at [495, 231] on button "Line Height" at bounding box center [488, 231] width 29 height 30
click at [575, 288] on button "button" at bounding box center [574, 291] width 12 height 30
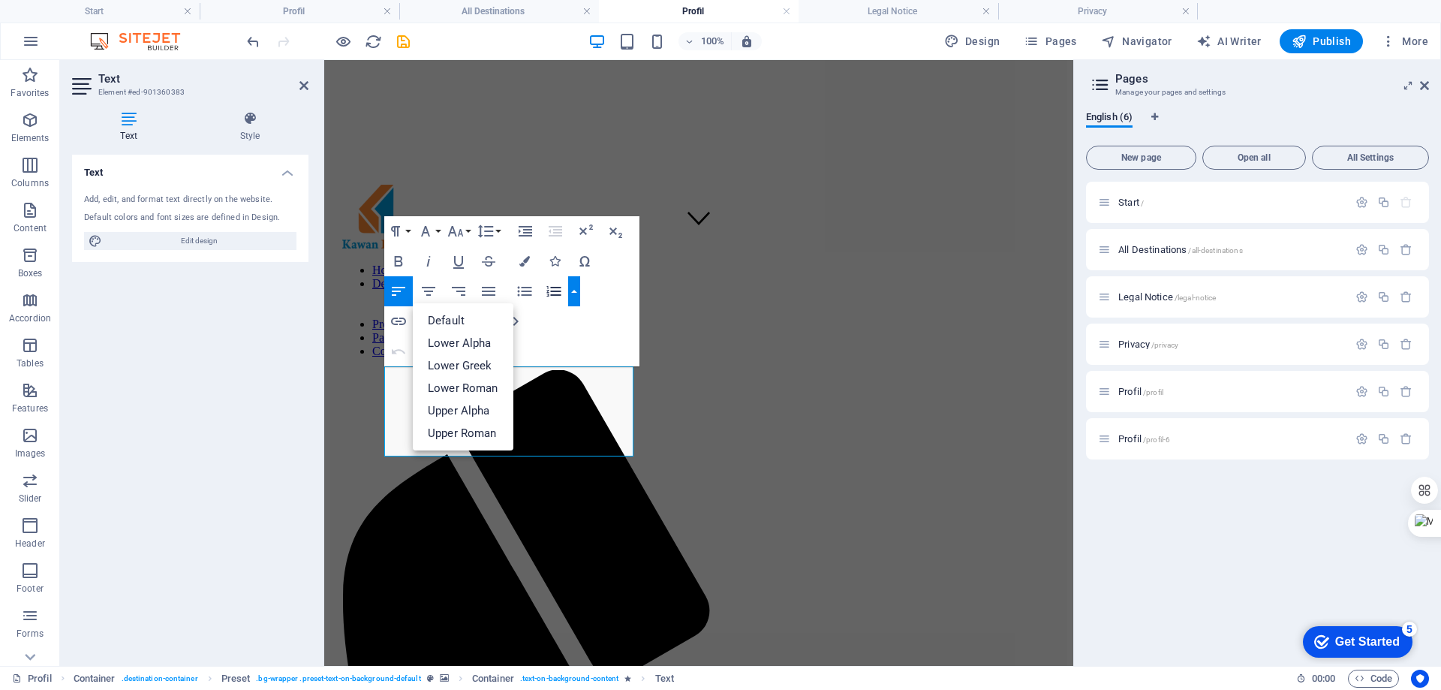
click at [575, 288] on button "button" at bounding box center [574, 291] width 12 height 30
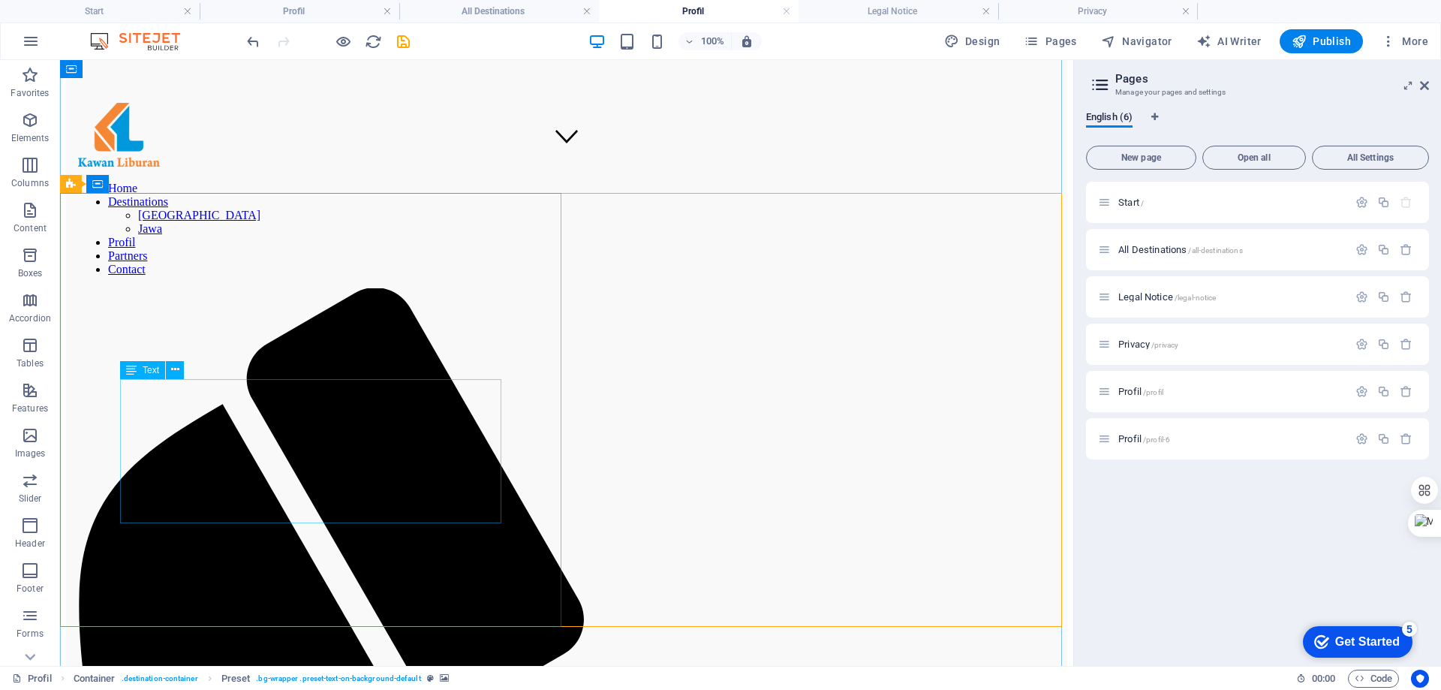
scroll to position [497, 0]
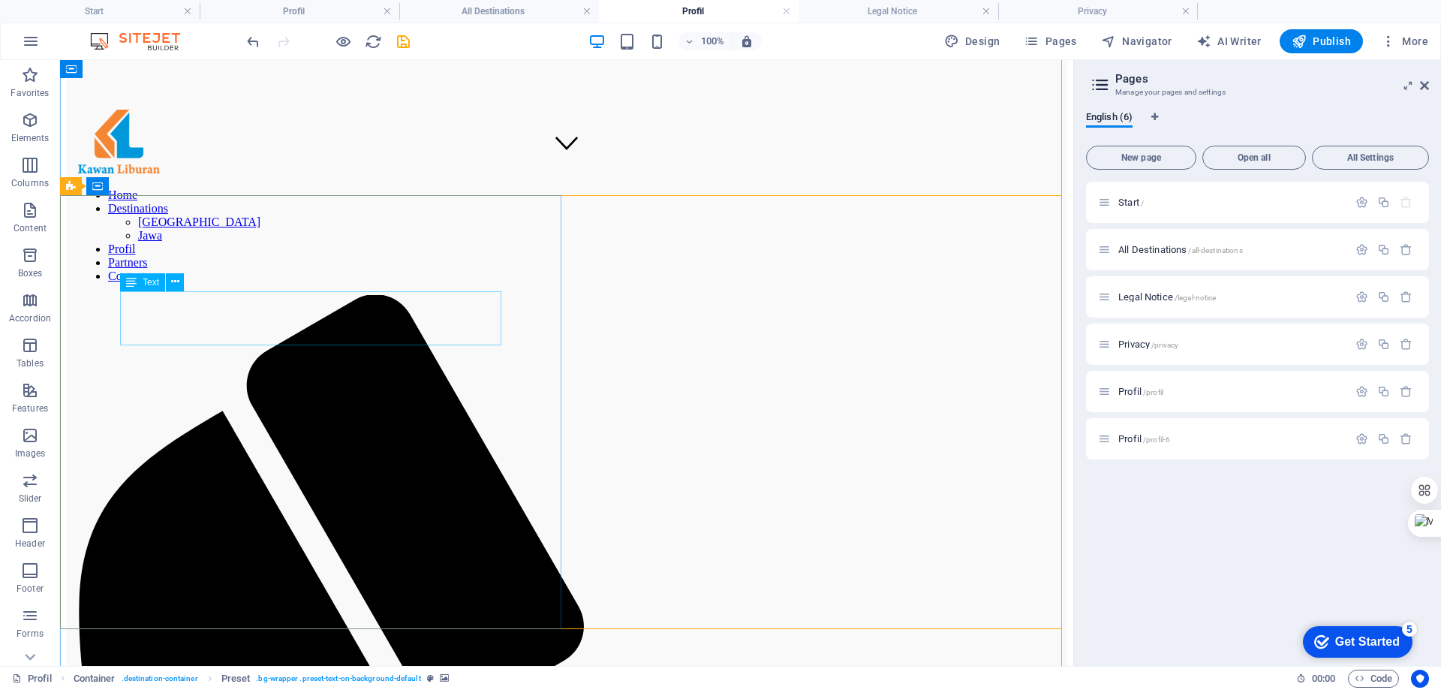
drag, startPoint x: 328, startPoint y: 317, endPoint x: 62, endPoint y: 317, distance: 265.7
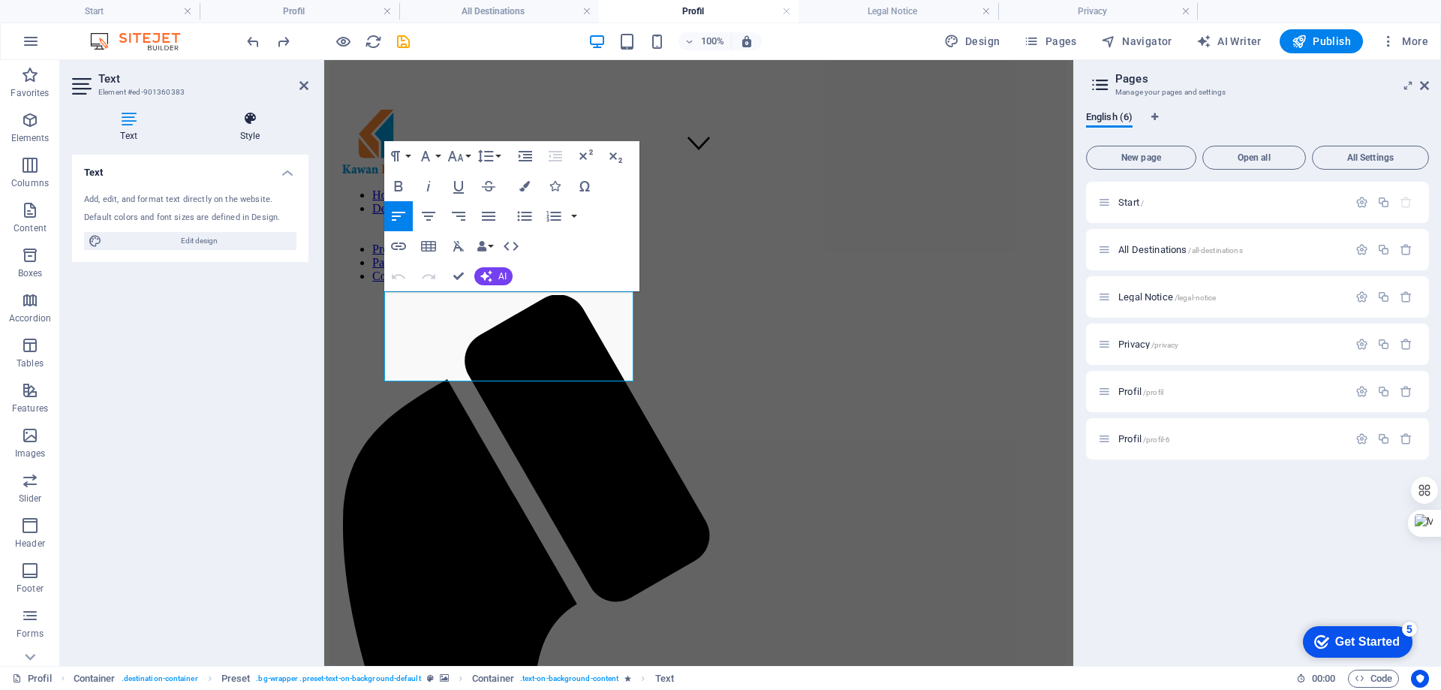
click at [249, 137] on h4 "Style" at bounding box center [249, 127] width 117 height 32
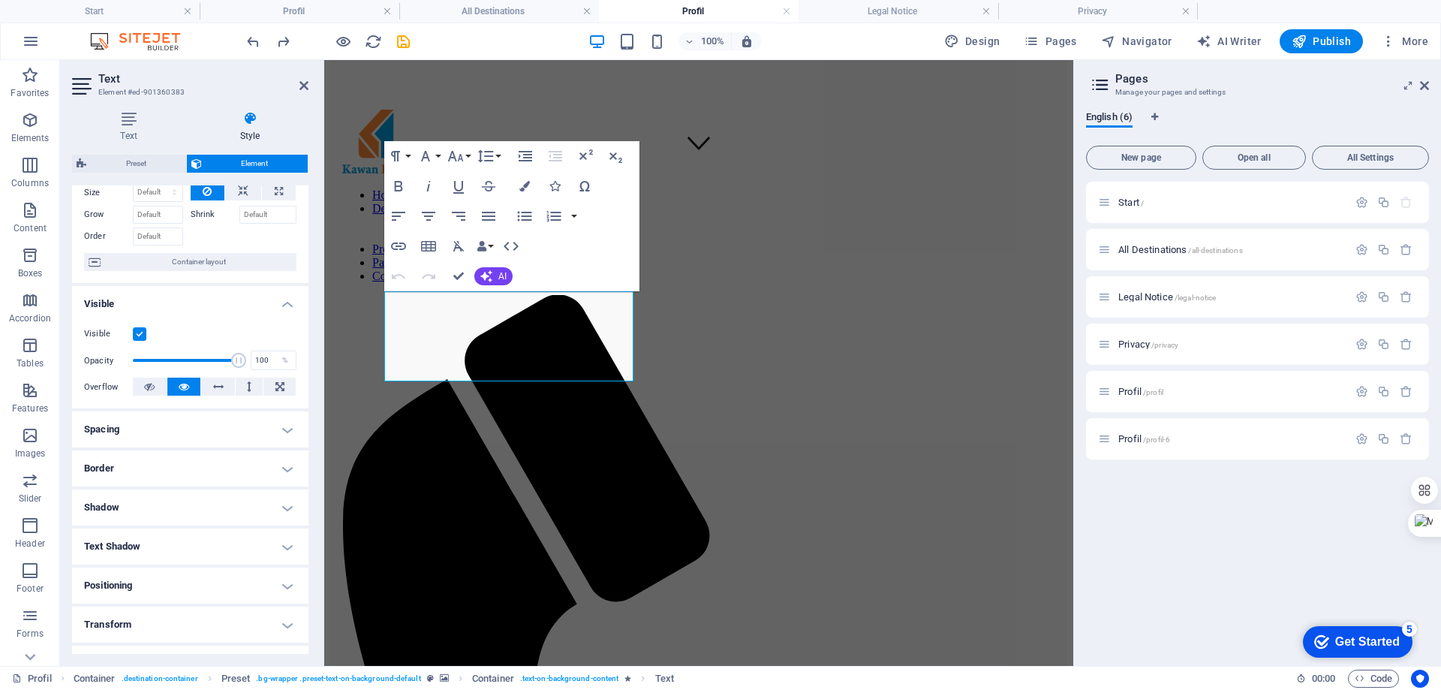
scroll to position [75, 0]
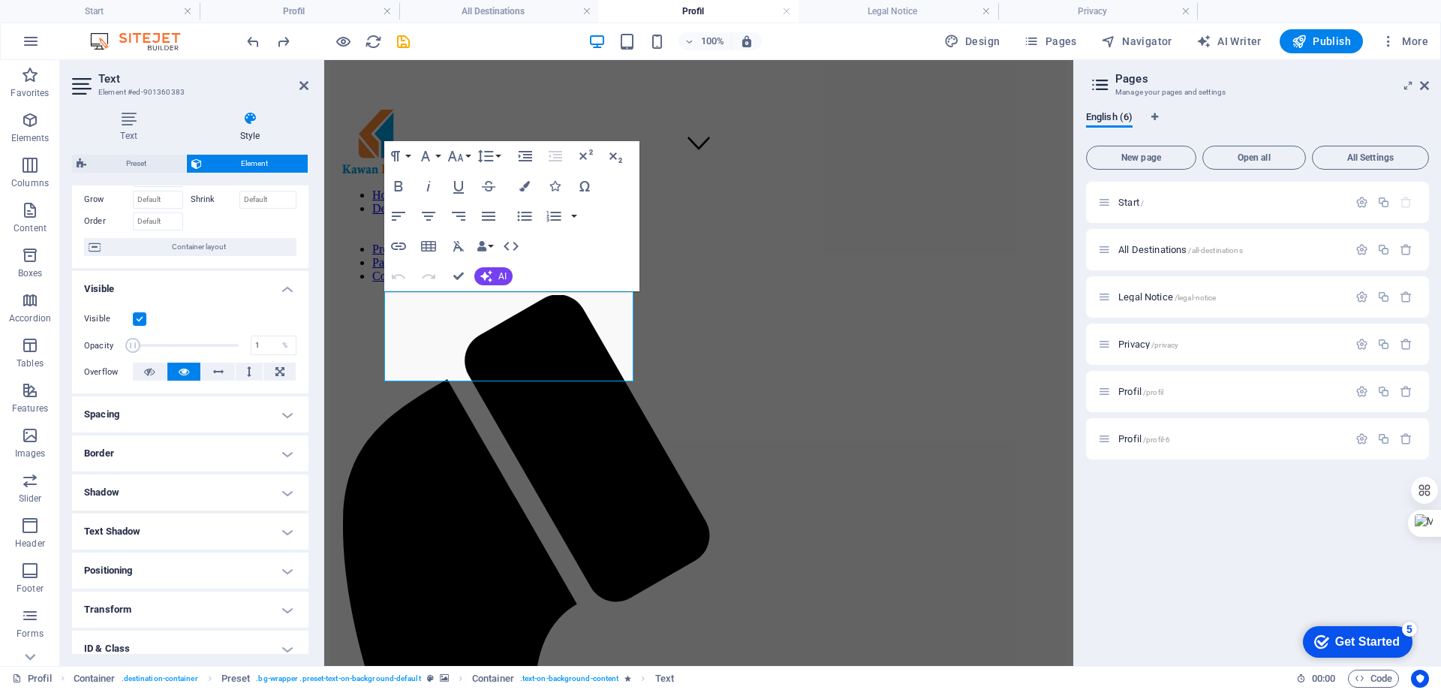
drag, startPoint x: 233, startPoint y: 343, endPoint x: 104, endPoint y: 346, distance: 128.4
click at [104, 346] on div "Opacity 1 %" at bounding box center [190, 345] width 212 height 23
drag, startPoint x: 129, startPoint y: 342, endPoint x: 151, endPoint y: 345, distance: 22.0
click at [151, 345] on span at bounding box center [150, 345] width 15 height 15
drag, startPoint x: 151, startPoint y: 345, endPoint x: 169, endPoint y: 345, distance: 18.0
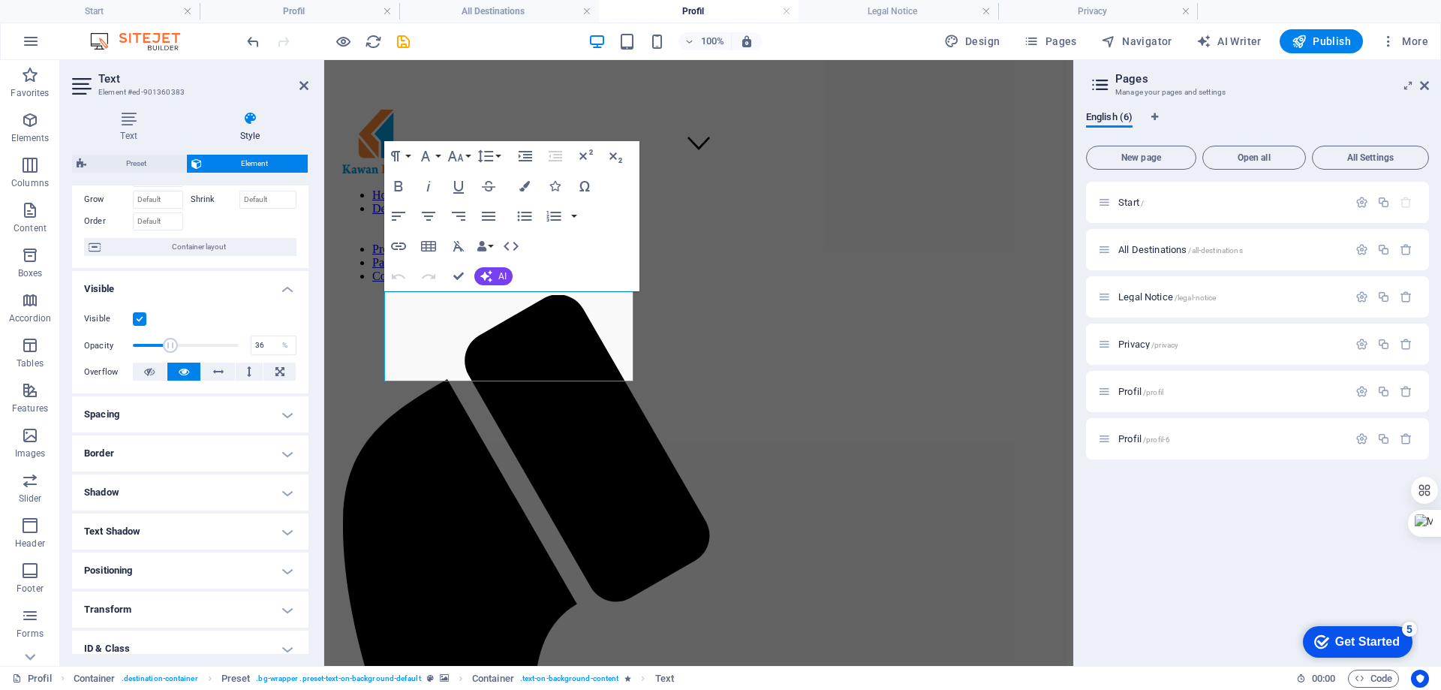
click at [169, 345] on span at bounding box center [170, 345] width 15 height 15
drag, startPoint x: 169, startPoint y: 345, endPoint x: 249, endPoint y: 346, distance: 80.3
click at [248, 345] on div "Opacity 100 %" at bounding box center [190, 345] width 212 height 23
click at [143, 321] on label at bounding box center [140, 319] width 14 height 14
click at [0, 0] on input "Visible" at bounding box center [0, 0] width 0 height 0
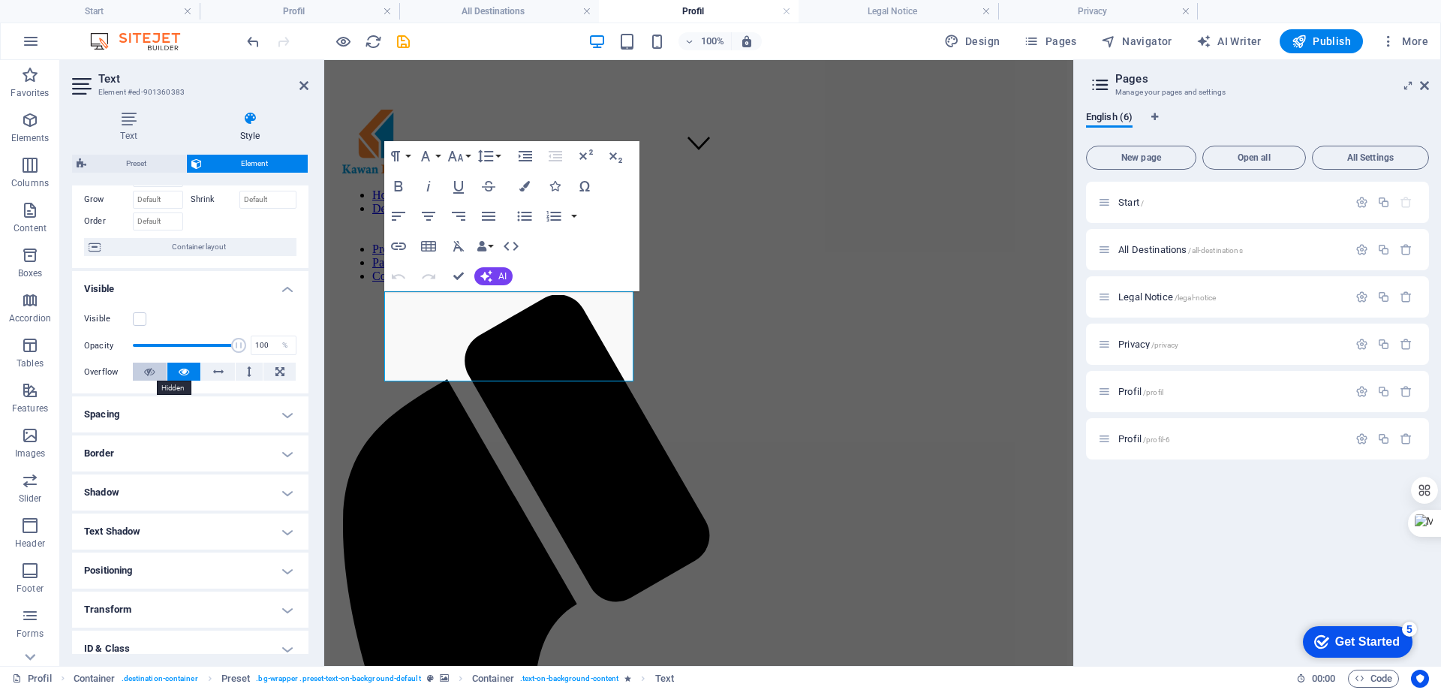
click at [146, 376] on icon at bounding box center [149, 372] width 11 height 18
drag, startPoint x: 231, startPoint y: 343, endPoint x: 176, endPoint y: 347, distance: 55.7
click at [176, 347] on span at bounding box center [176, 345] width 15 height 15
type input "100"
drag, startPoint x: 172, startPoint y: 347, endPoint x: 254, endPoint y: 351, distance: 81.9
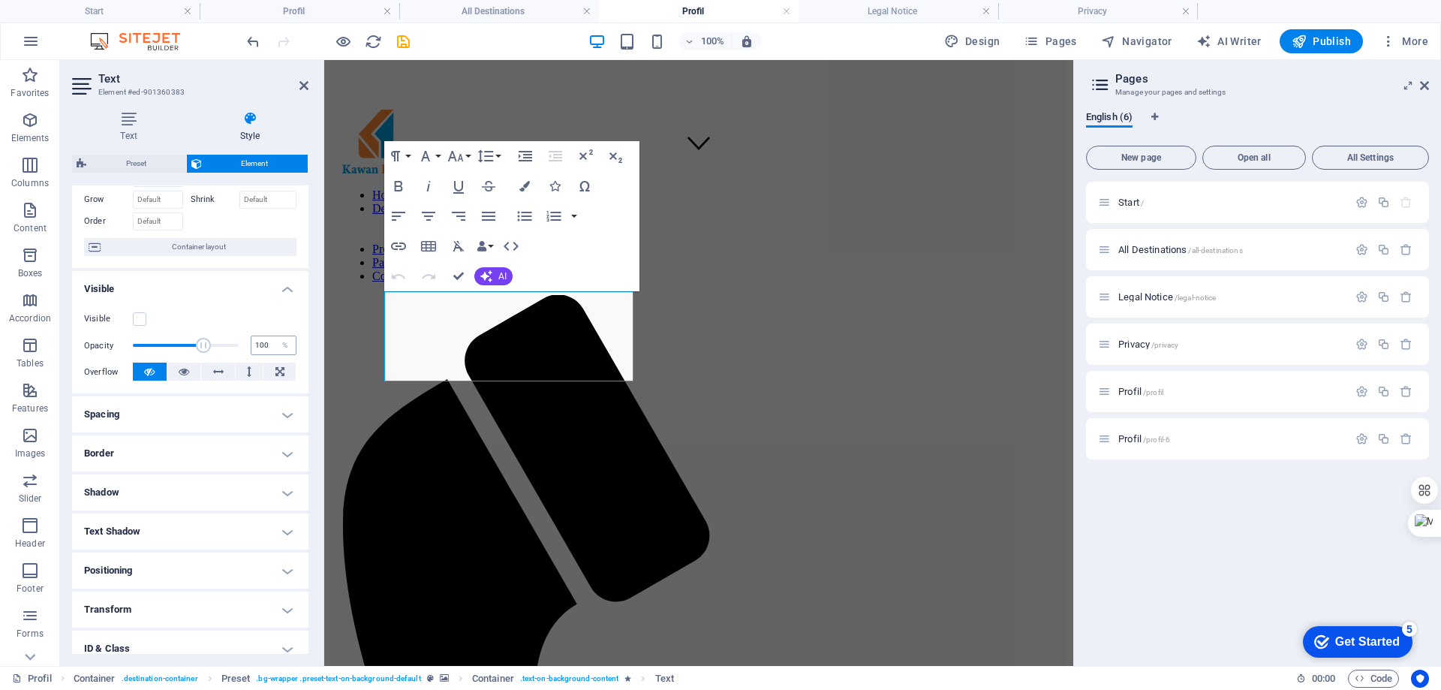
click at [254, 351] on div "Opacity 100 %" at bounding box center [190, 345] width 212 height 23
click at [188, 369] on button at bounding box center [184, 372] width 34 height 18
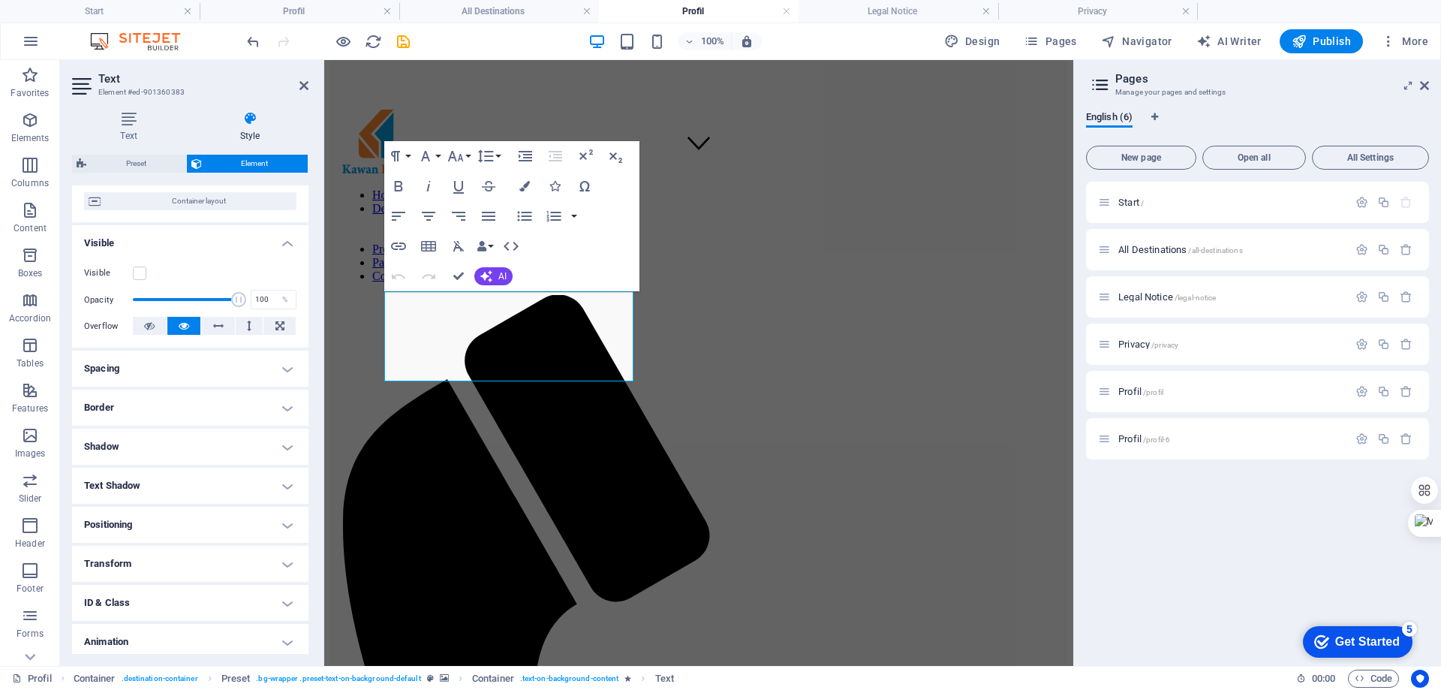
scroll to position [166, 0]
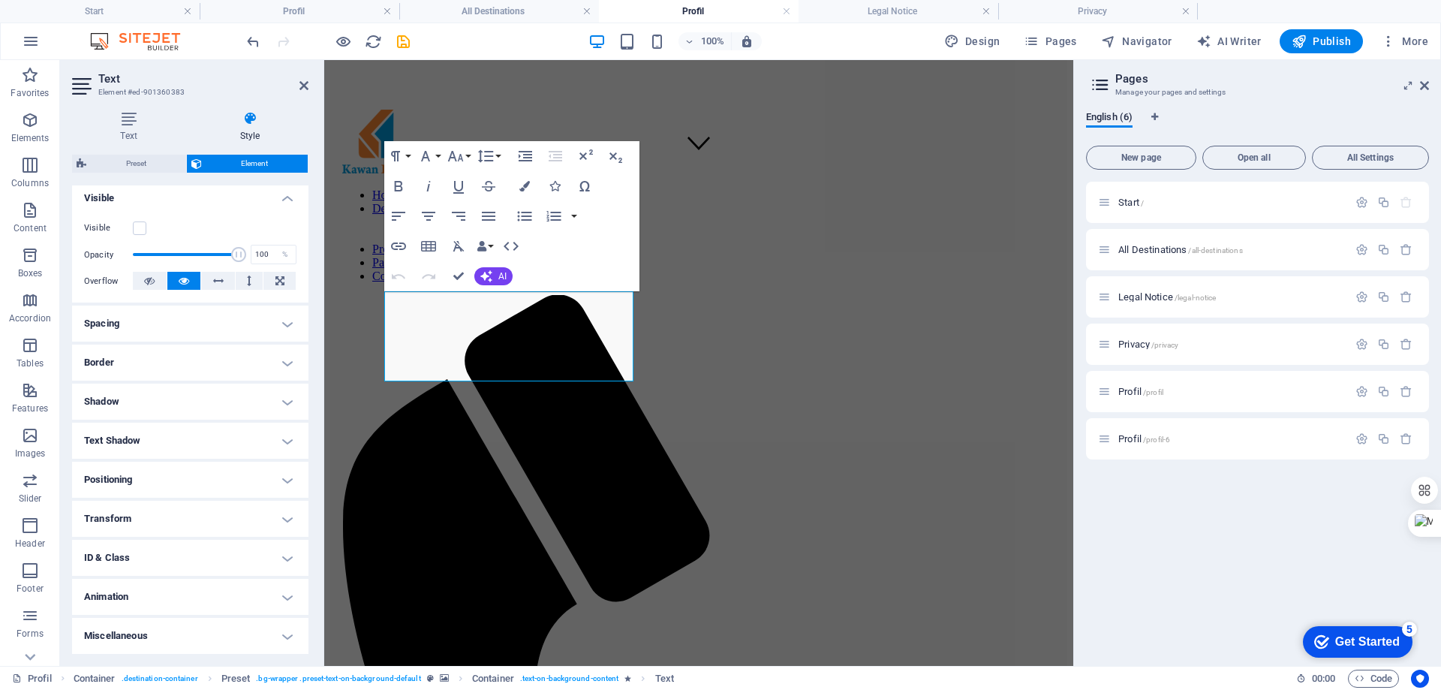
click at [279, 435] on h4 "Text Shadow" at bounding box center [190, 441] width 236 height 36
click at [279, 435] on h4 "Text Shadow" at bounding box center [190, 436] width 236 height 27
click at [280, 592] on h4 "Animation" at bounding box center [190, 597] width 236 height 36
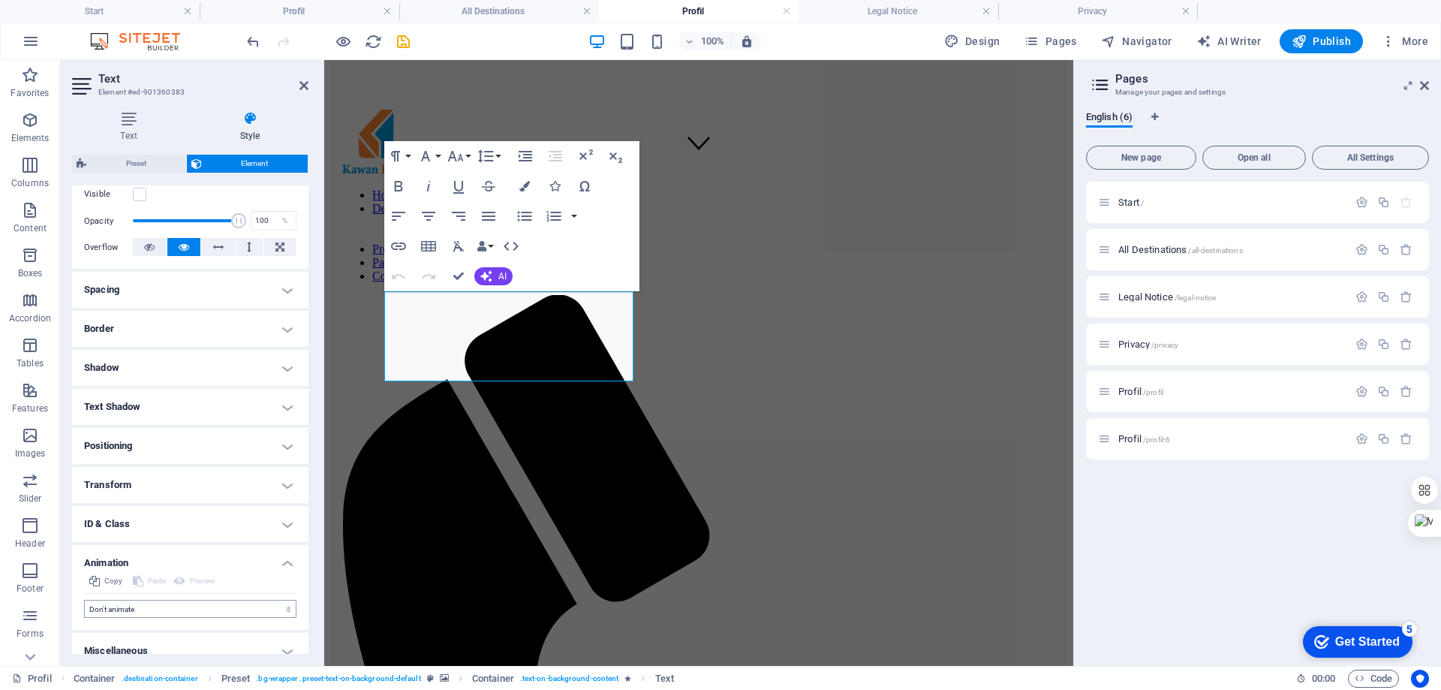
scroll to position [215, 0]
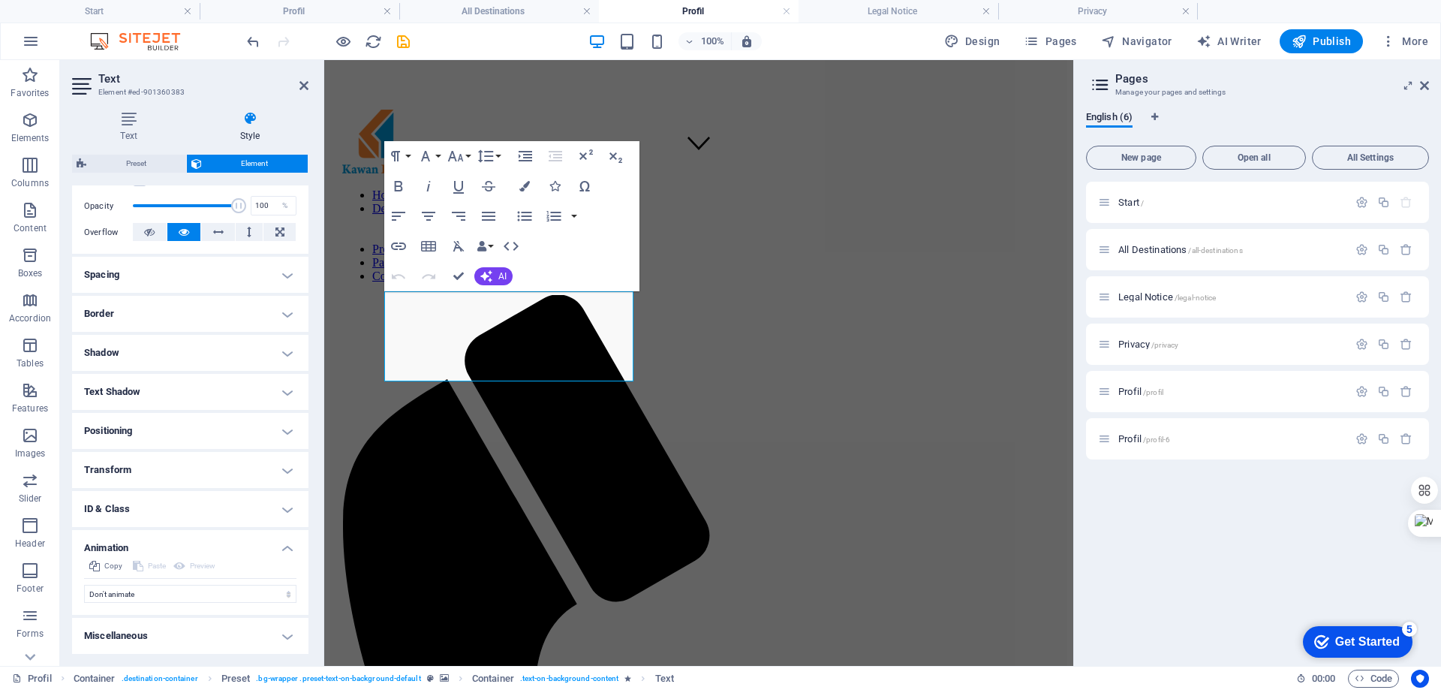
click at [294, 641] on h4 "Miscellaneous" at bounding box center [190, 636] width 236 height 36
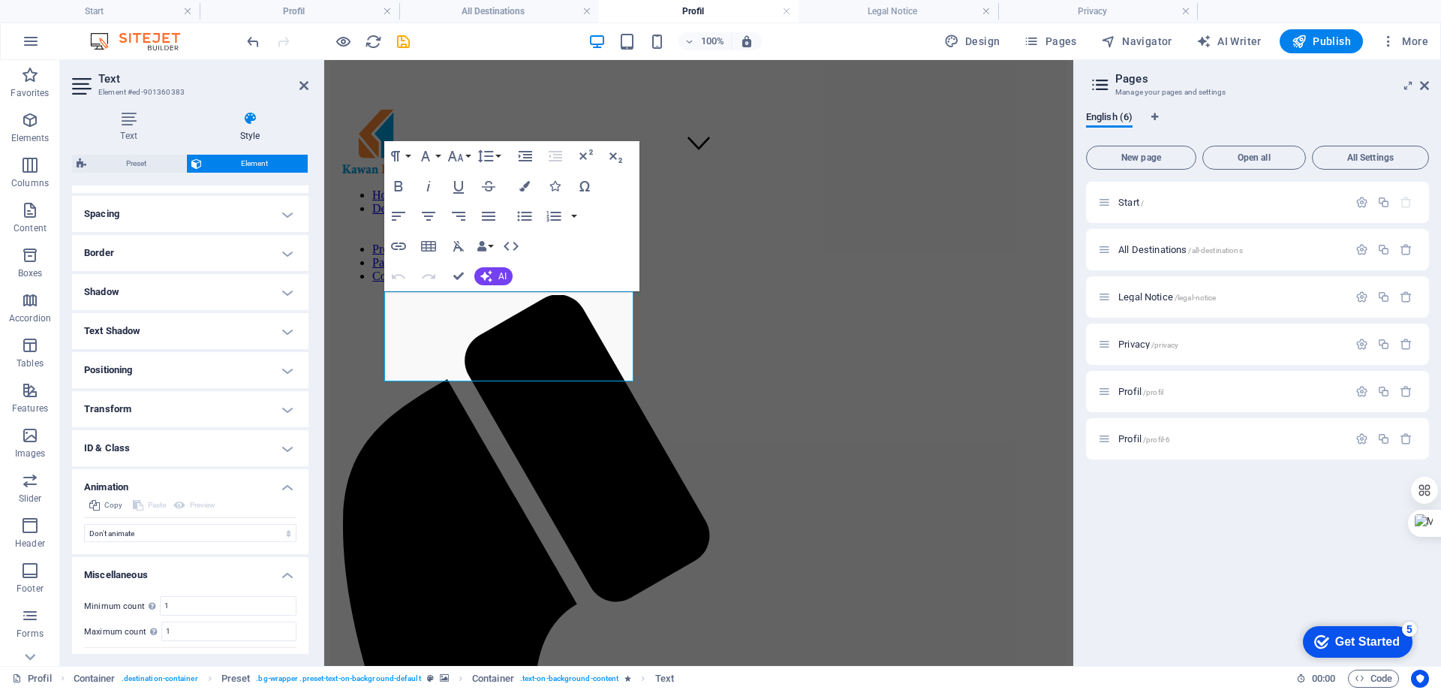
scroll to position [308, 0]
click at [271, 219] on h4 "Border" at bounding box center [190, 221] width 236 height 36
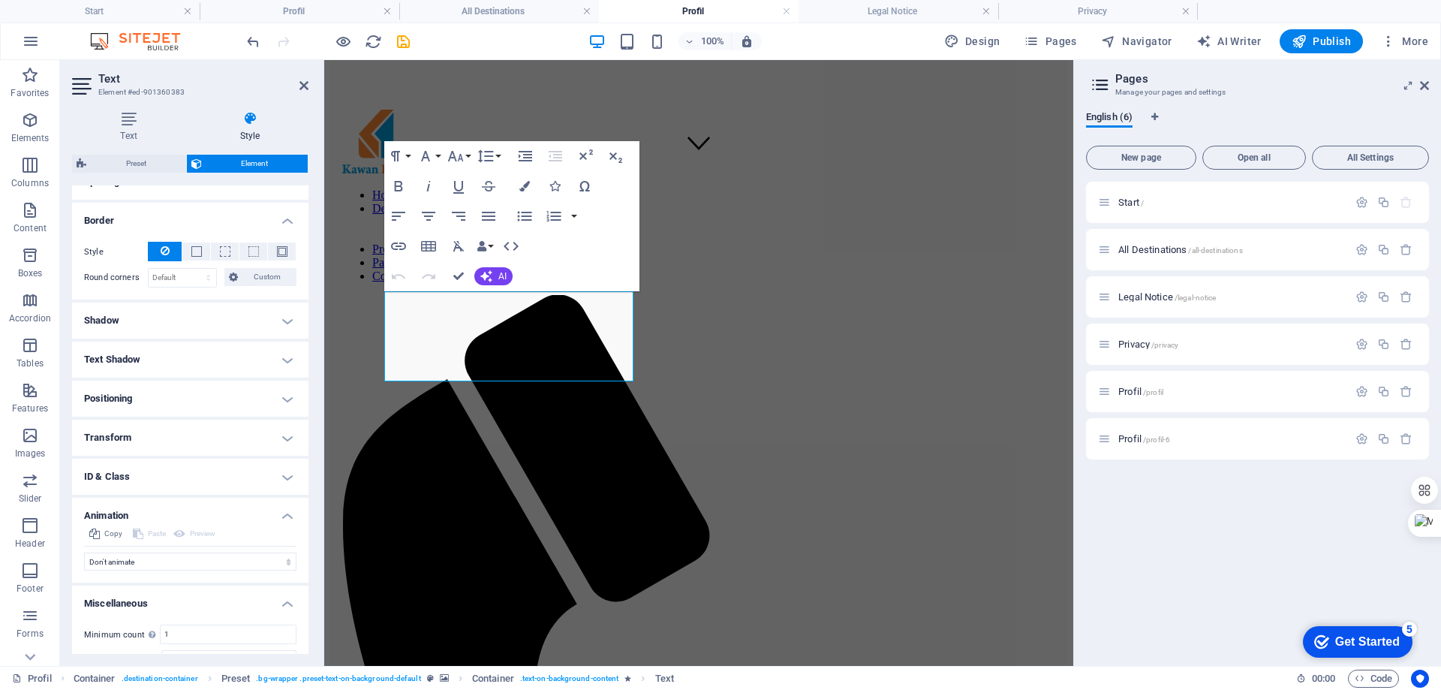
scroll to position [233, 0]
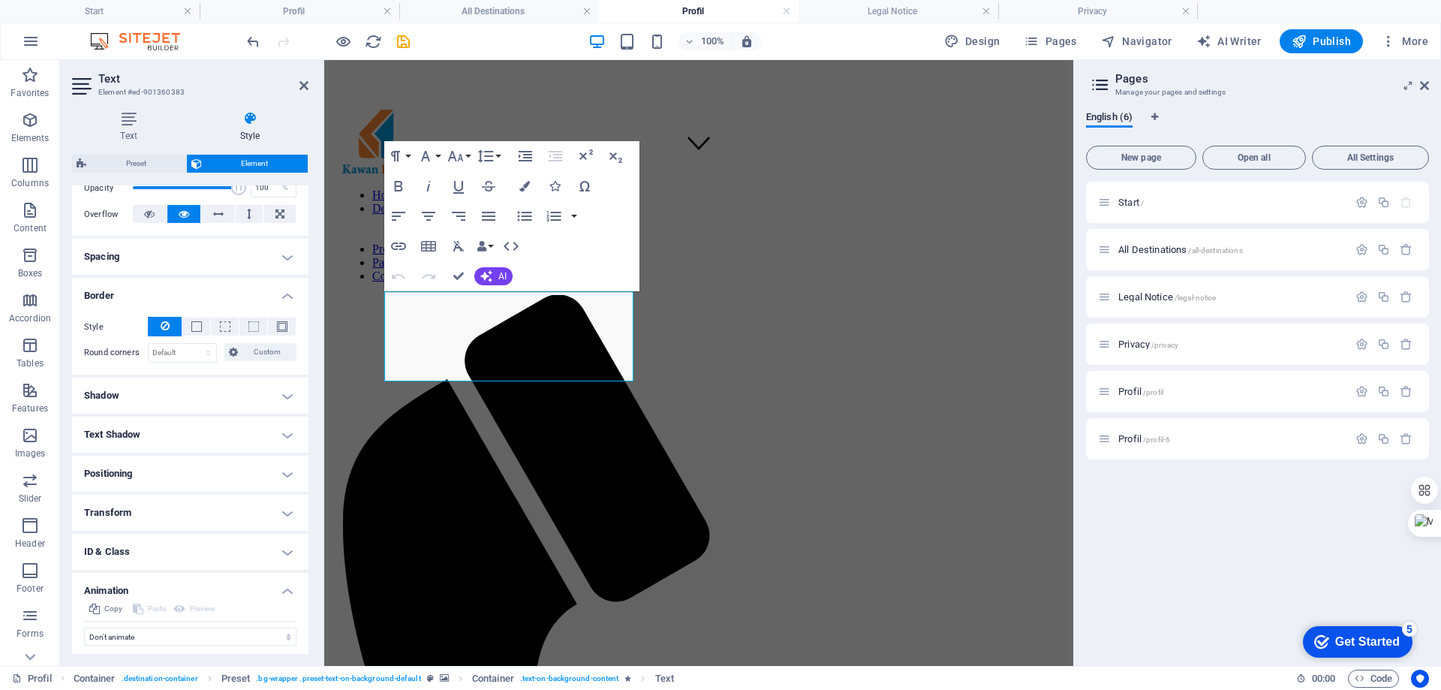
click at [284, 260] on h4 "Spacing" at bounding box center [190, 257] width 236 height 36
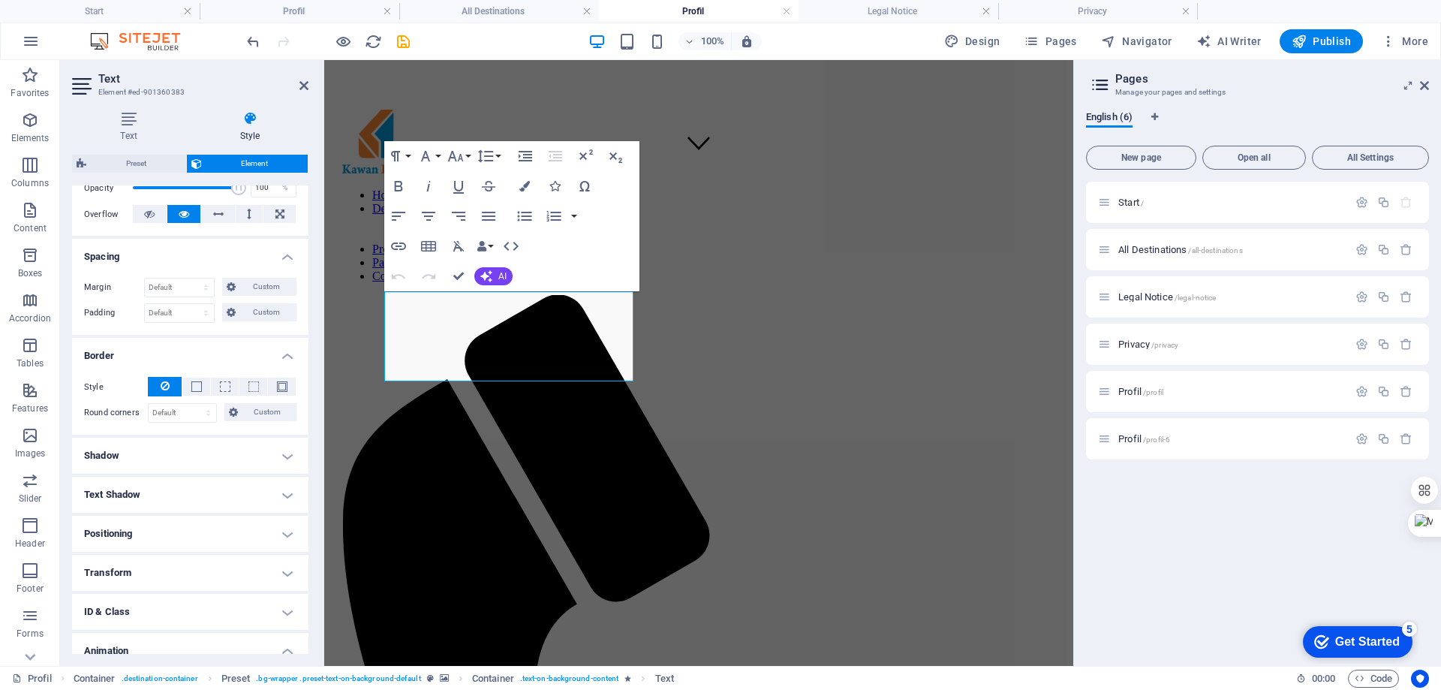
click at [284, 260] on h4 "Spacing" at bounding box center [190, 252] width 236 height 27
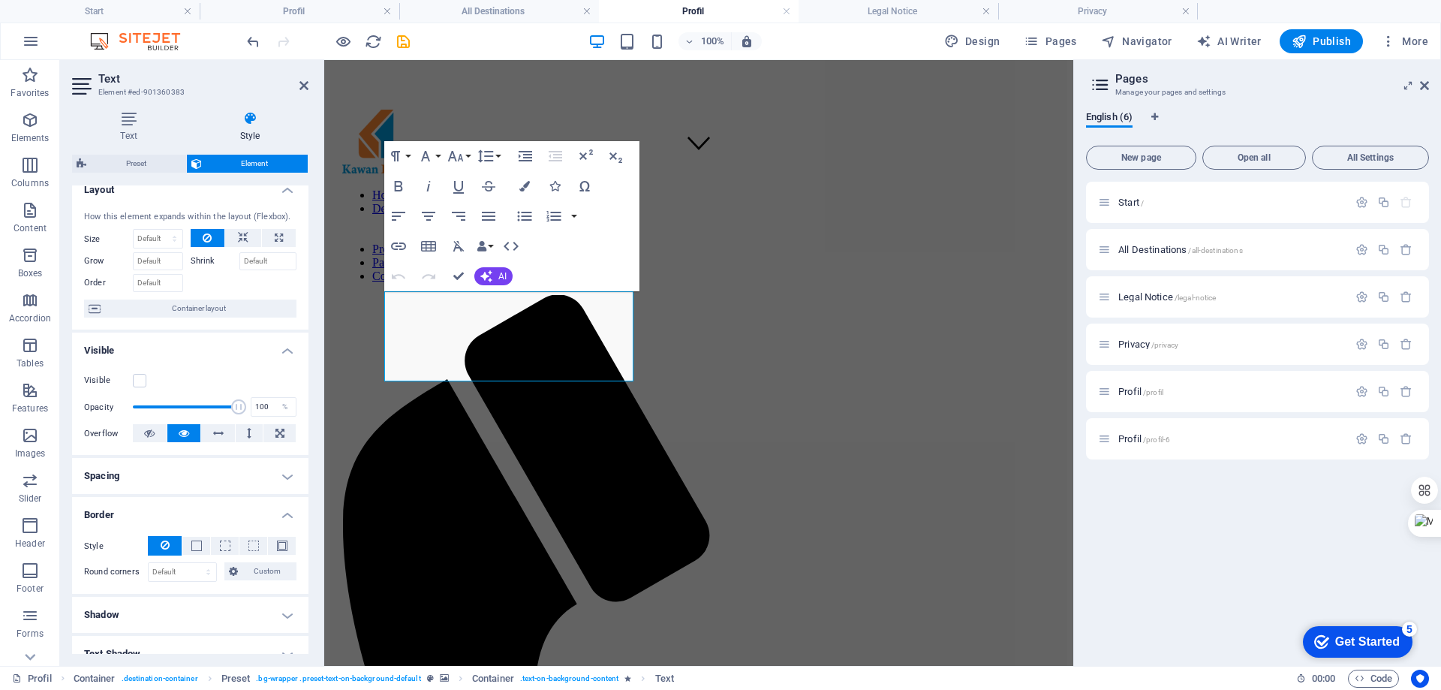
scroll to position [8, 0]
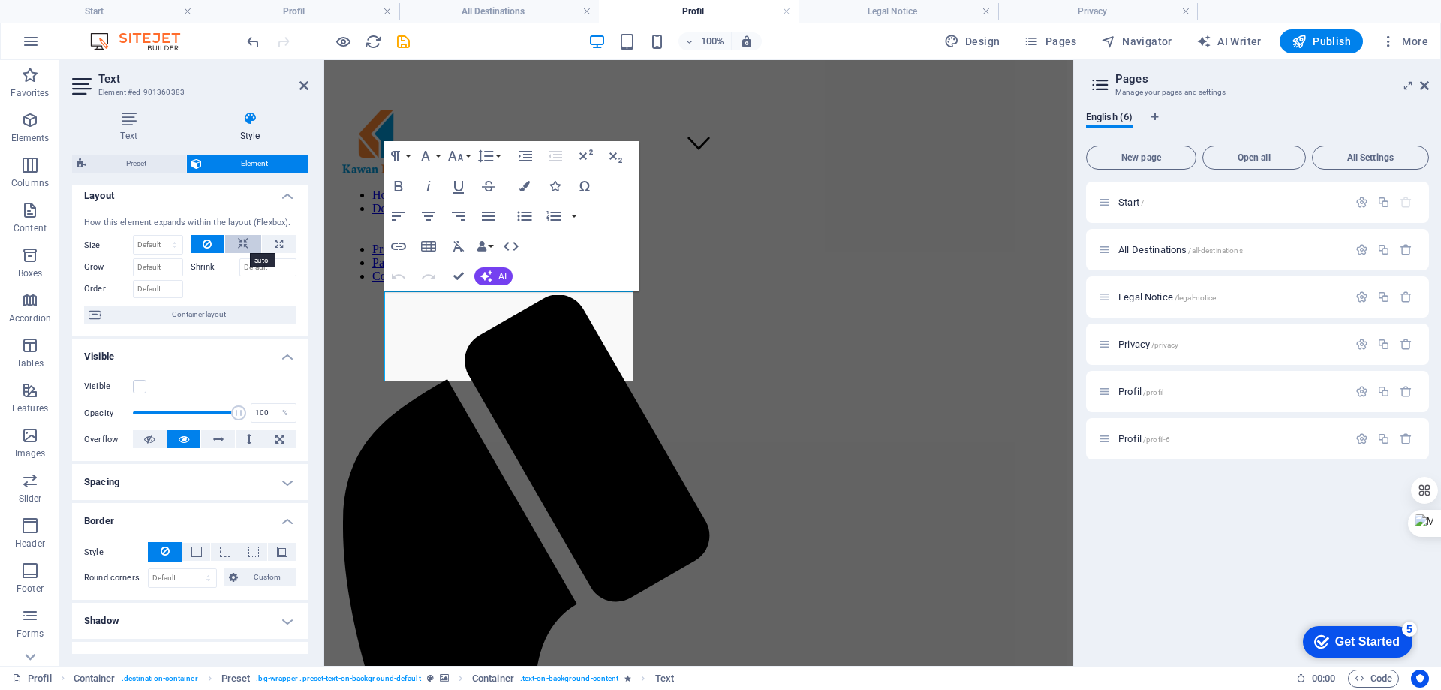
click at [247, 242] on button at bounding box center [243, 244] width 36 height 18
click at [208, 241] on icon at bounding box center [207, 244] width 9 height 18
click at [282, 194] on h4 "Layout" at bounding box center [190, 191] width 236 height 27
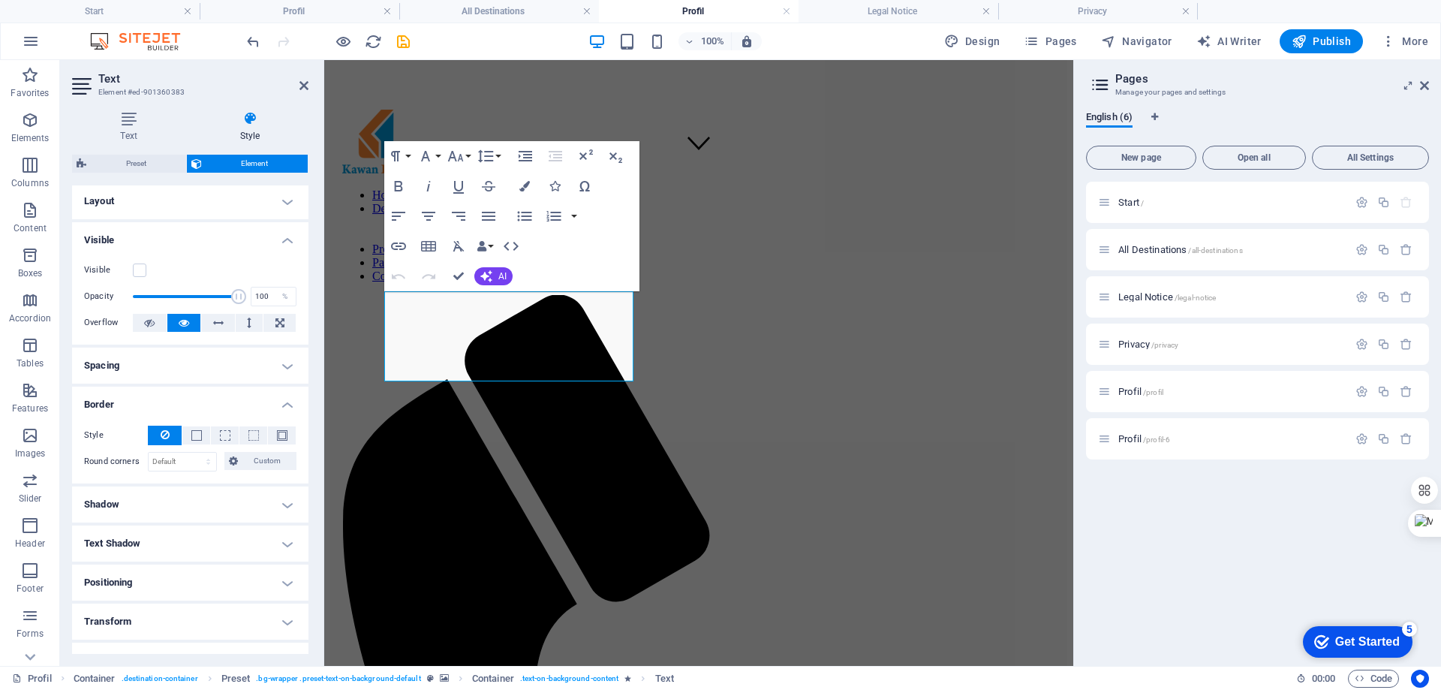
scroll to position [0, 0]
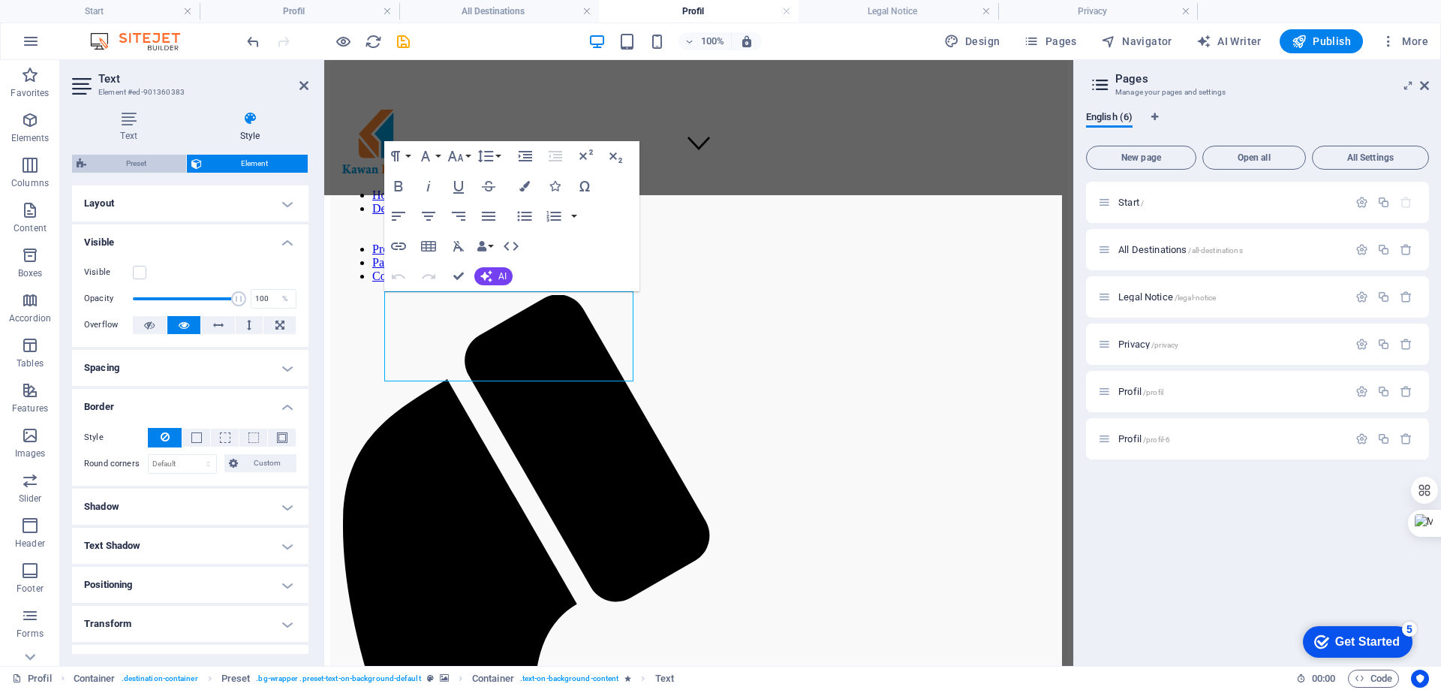
click at [137, 160] on span "Preset" at bounding box center [136, 164] width 91 height 18
select select "%"
select select "rem"
select select "px"
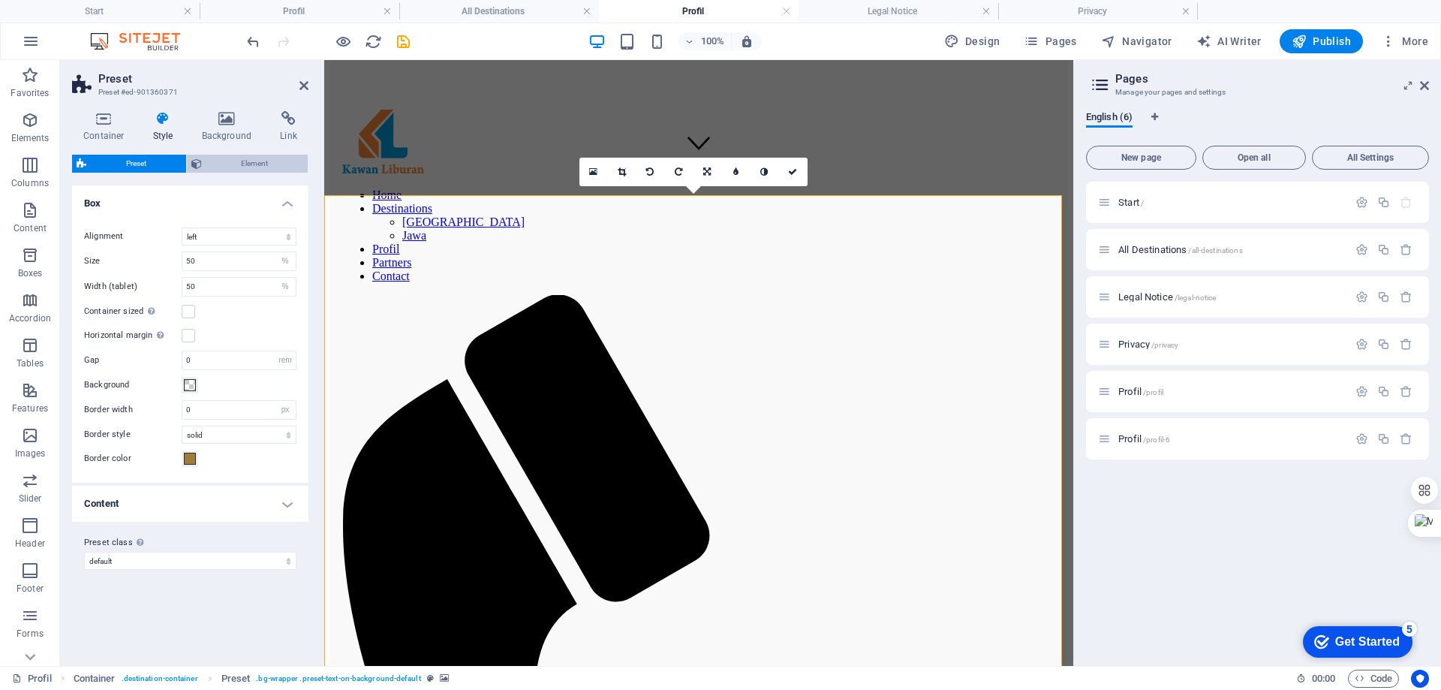
click at [272, 155] on span "Element" at bounding box center [255, 164] width 98 height 18
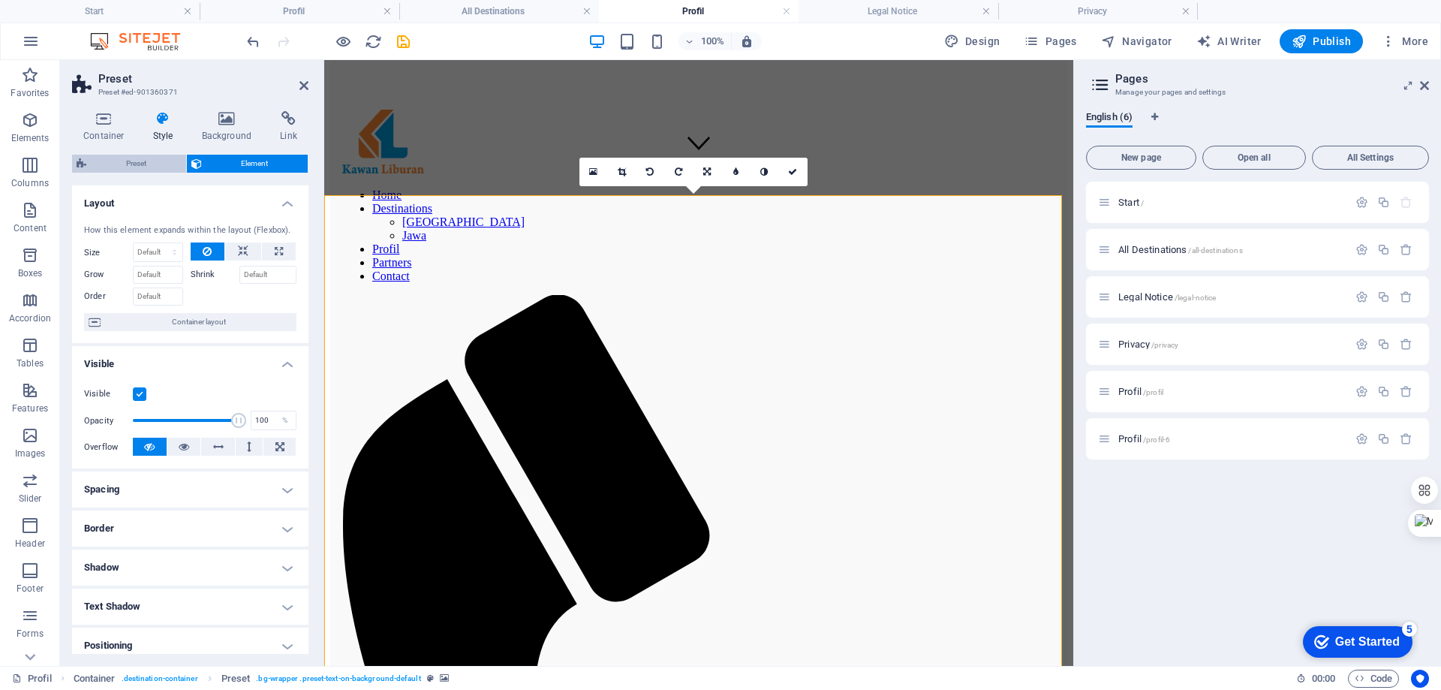
click at [107, 162] on span "Preset" at bounding box center [136, 164] width 91 height 18
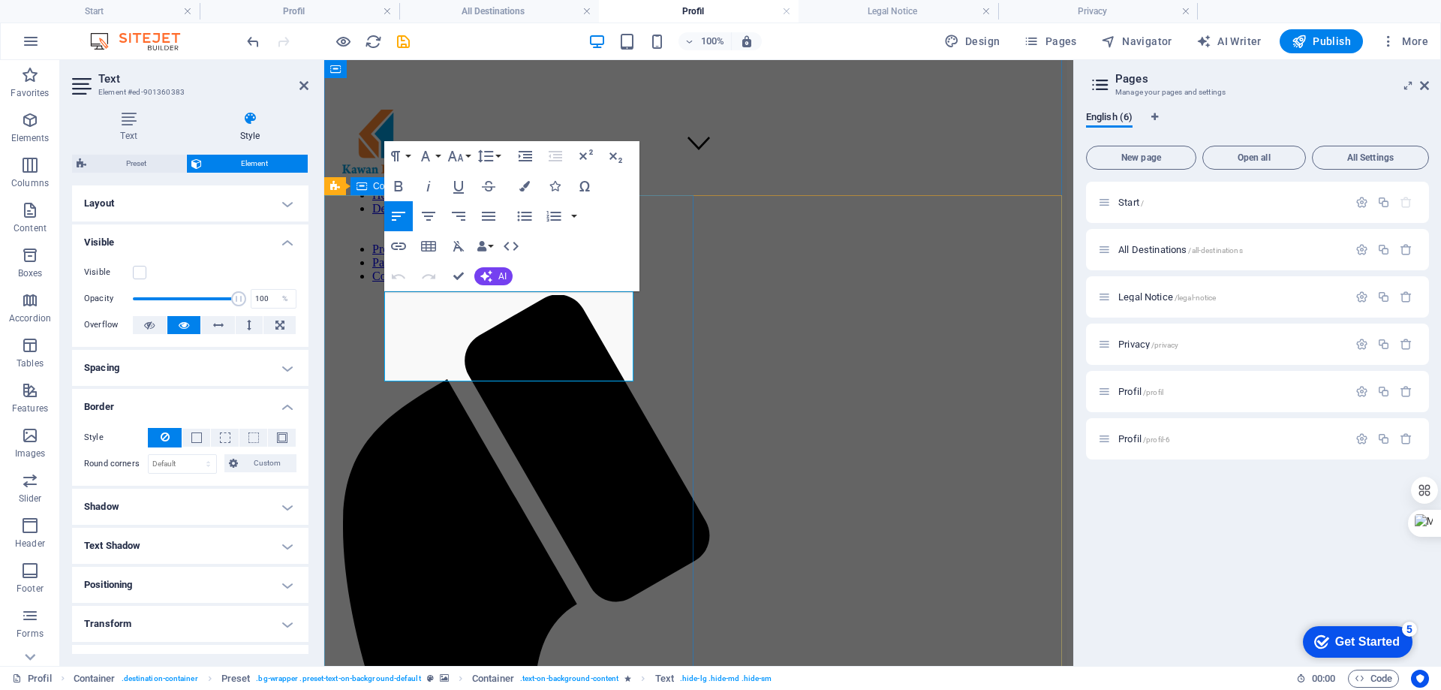
drag, startPoint x: 468, startPoint y: 370, endPoint x: 378, endPoint y: 286, distance: 123.2
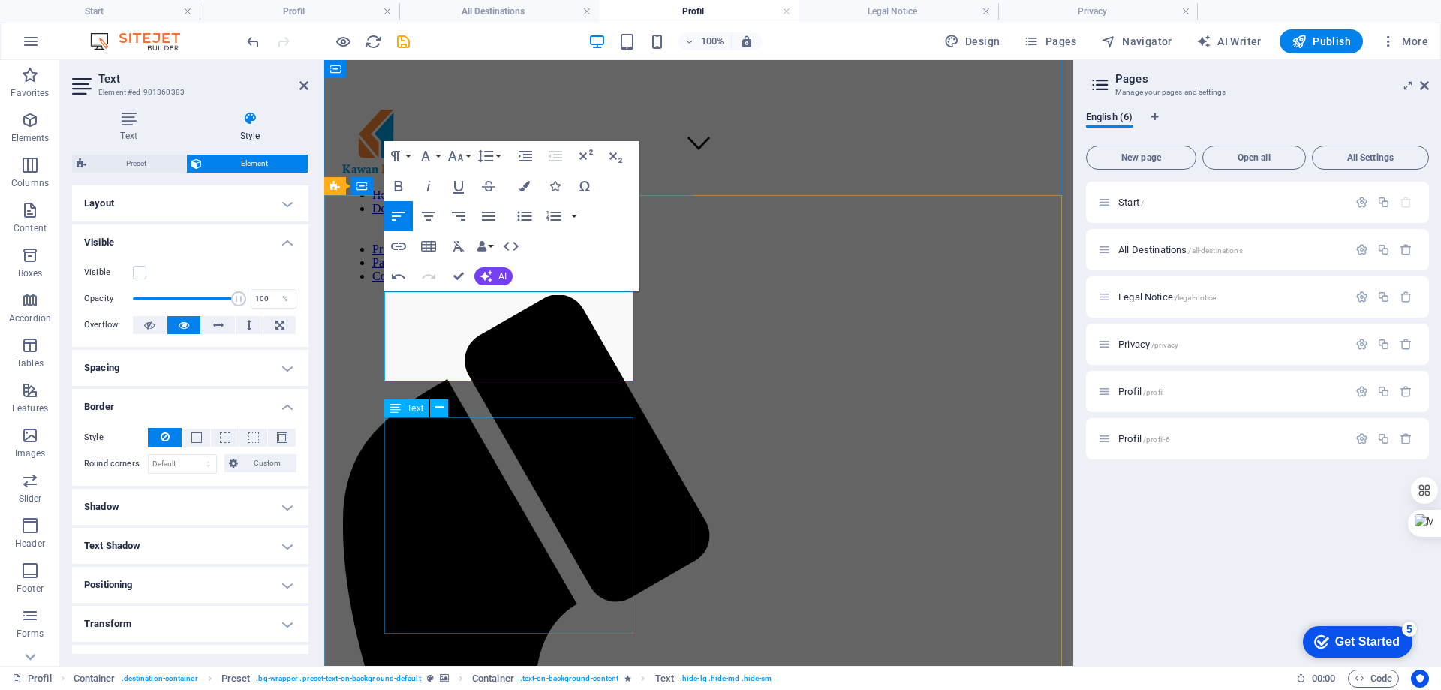
scroll to position [2197, 6]
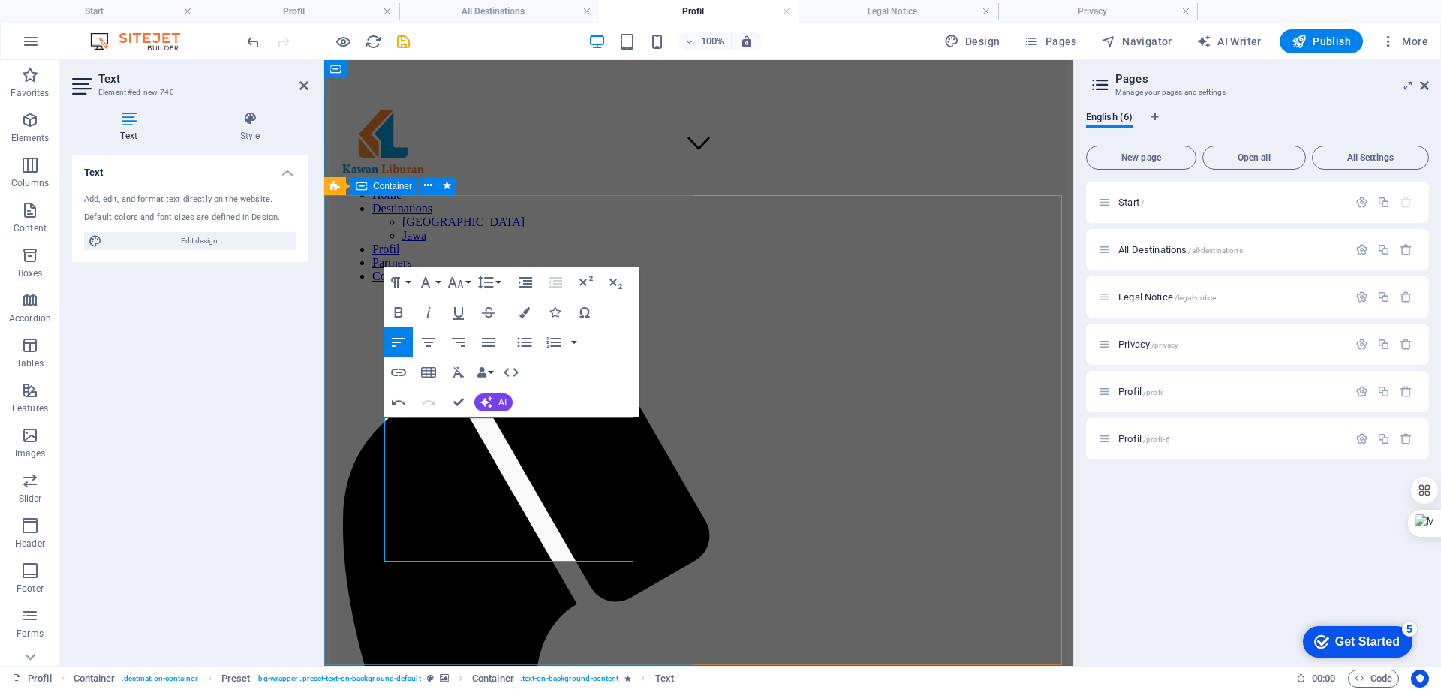
scroll to position [3565, 7]
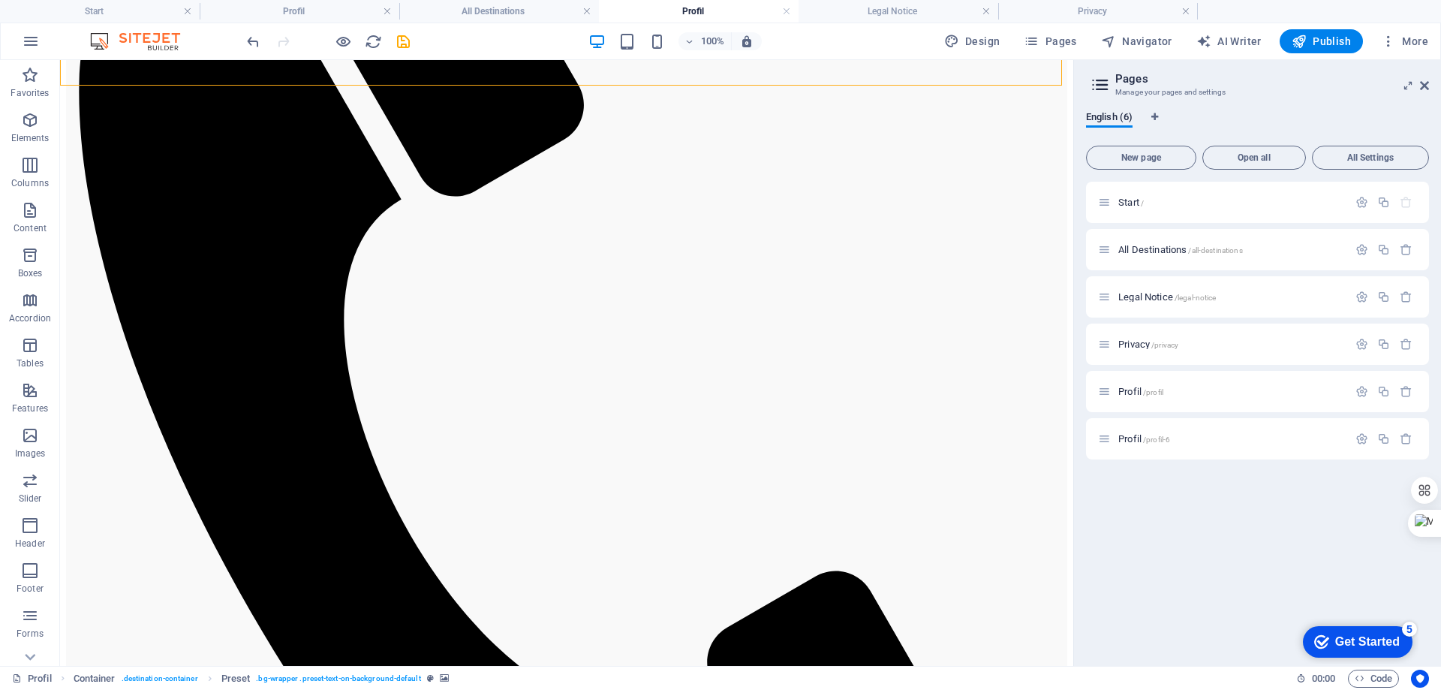
scroll to position [872, 0]
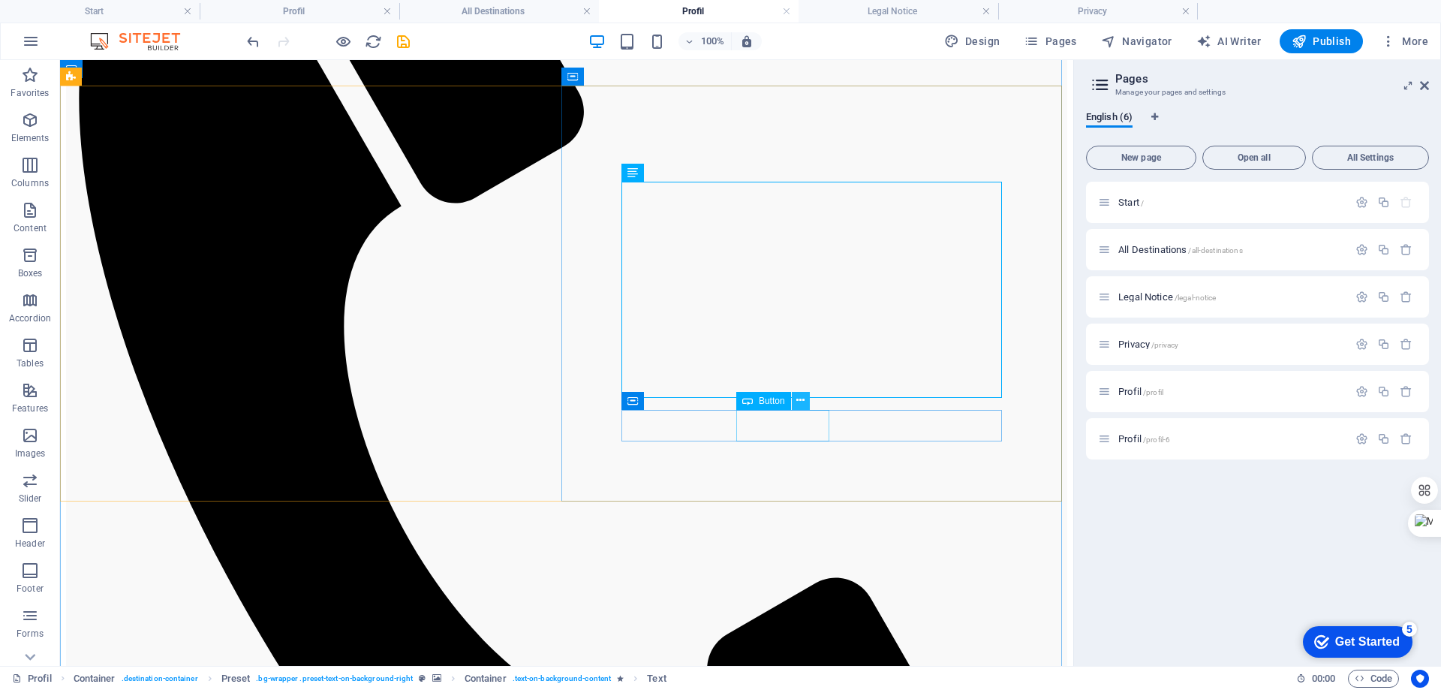
scroll to position [1022, 0]
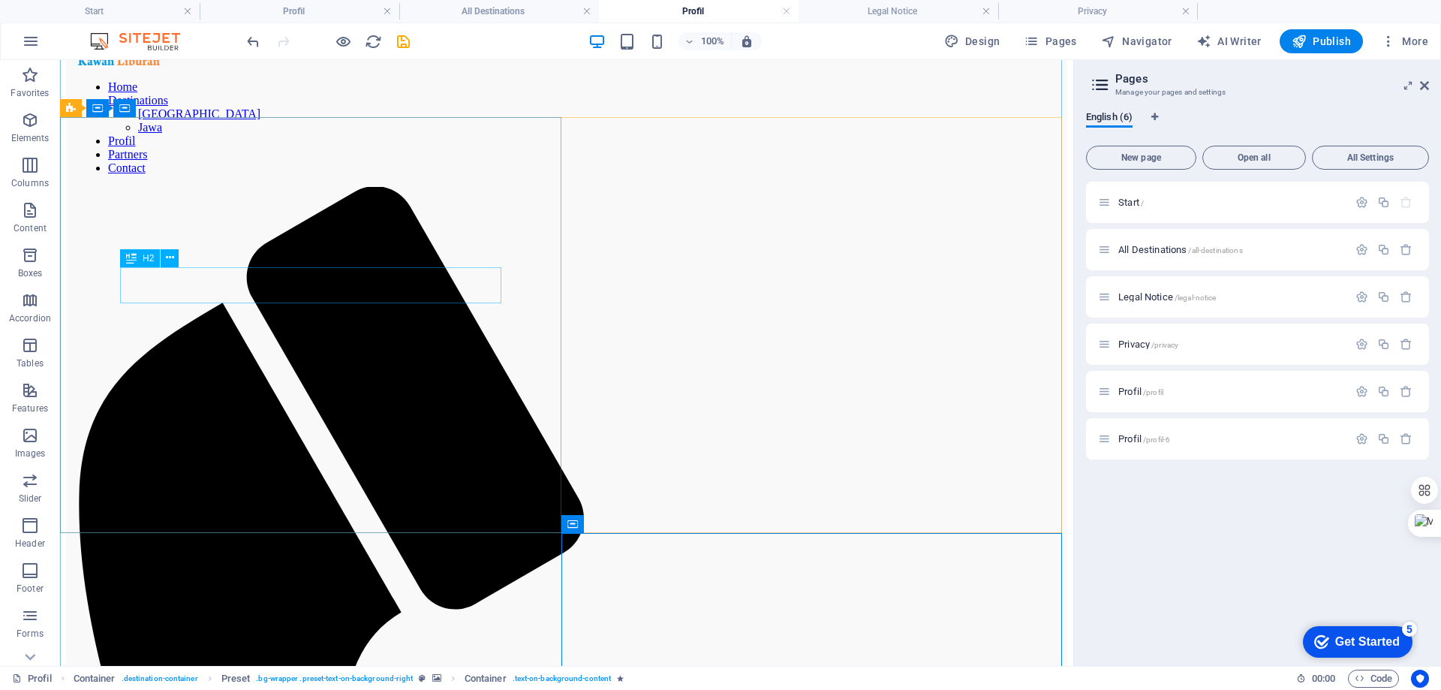
scroll to position [575, 0]
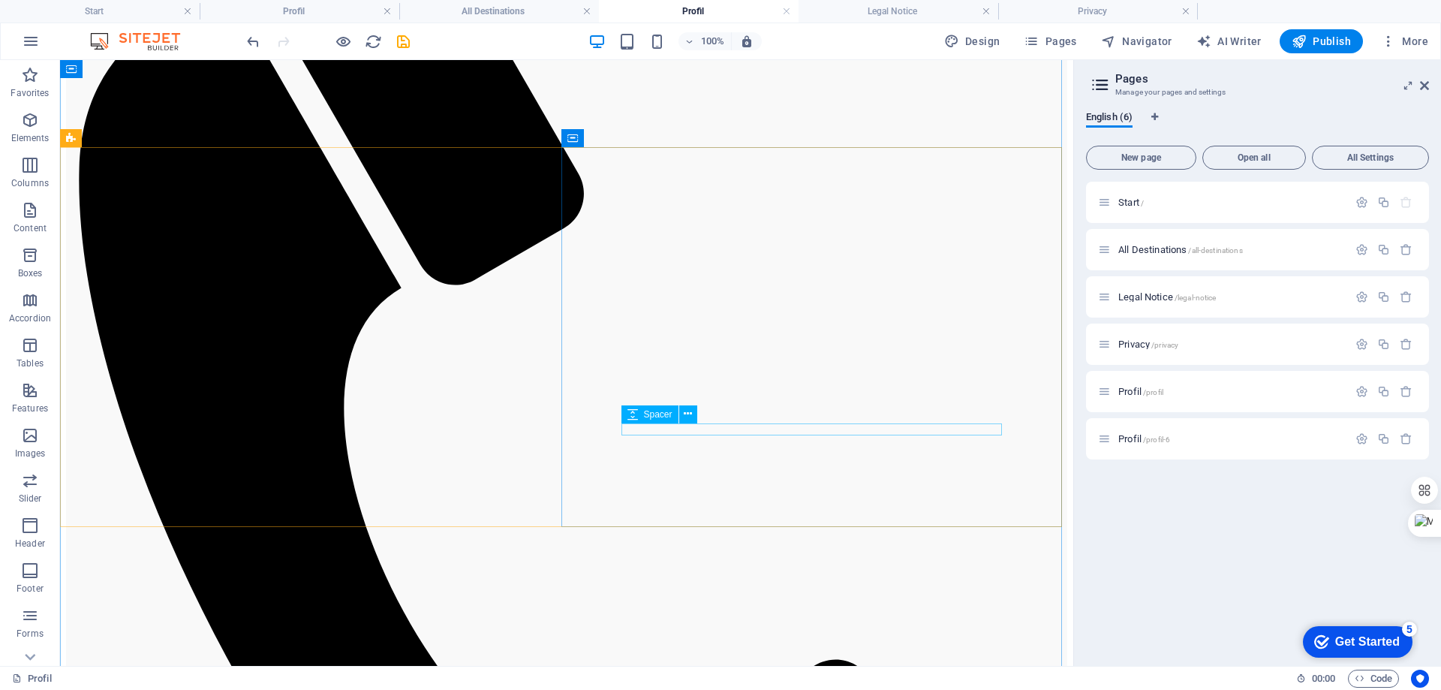
scroll to position [950, 0]
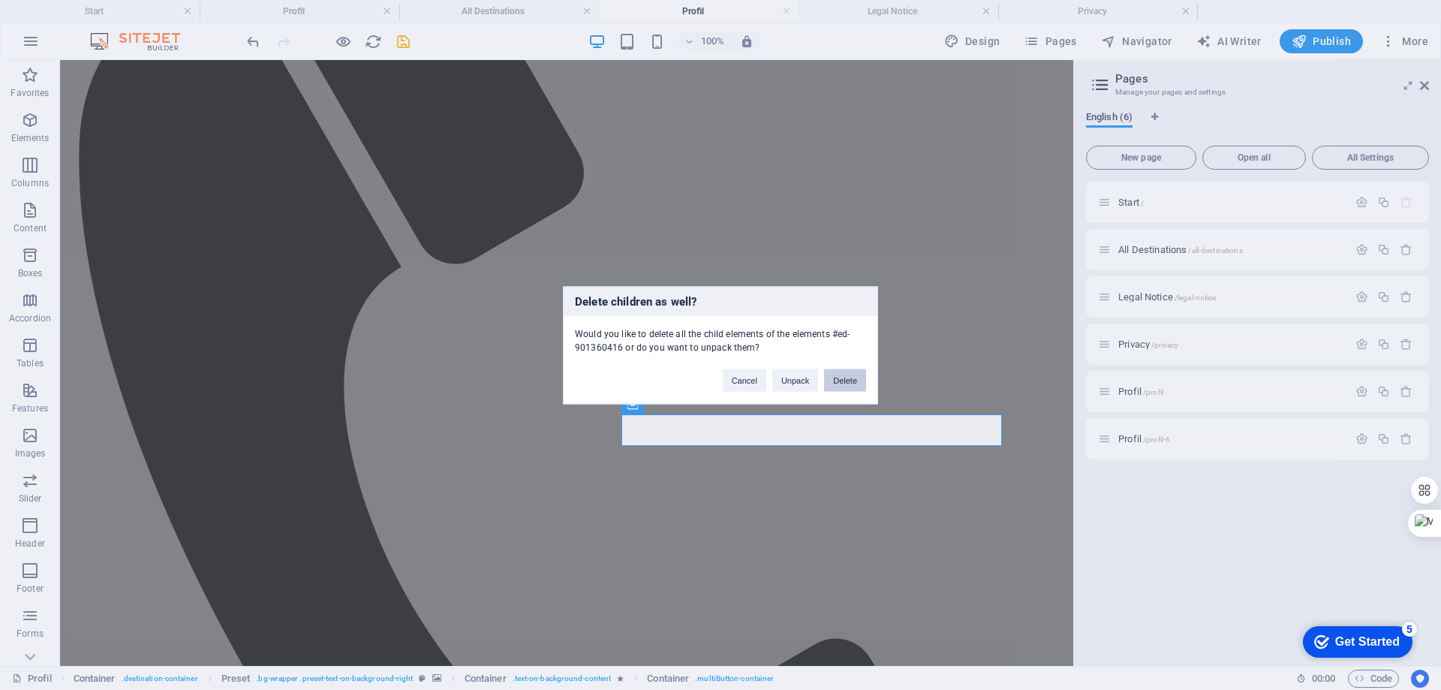
click at [837, 381] on button "Delete" at bounding box center [845, 380] width 42 height 23
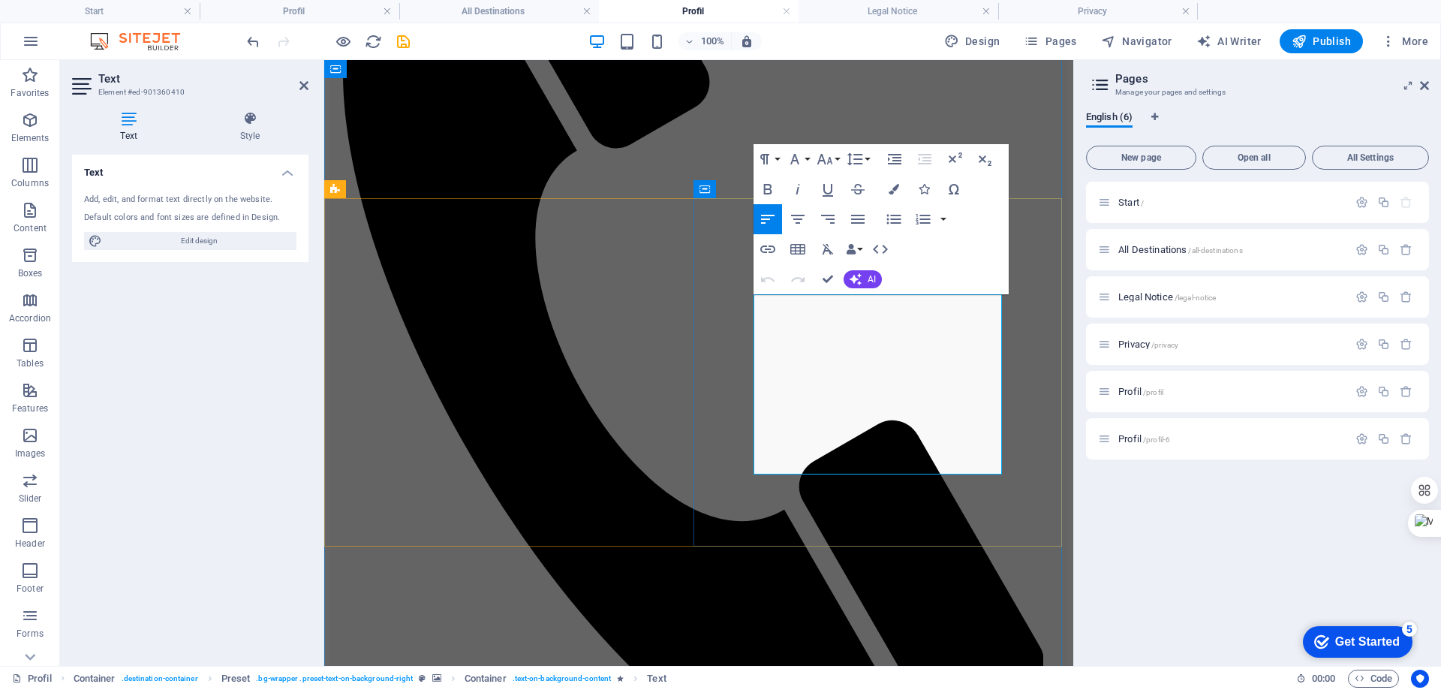
click at [247, 122] on icon at bounding box center [249, 118] width 117 height 15
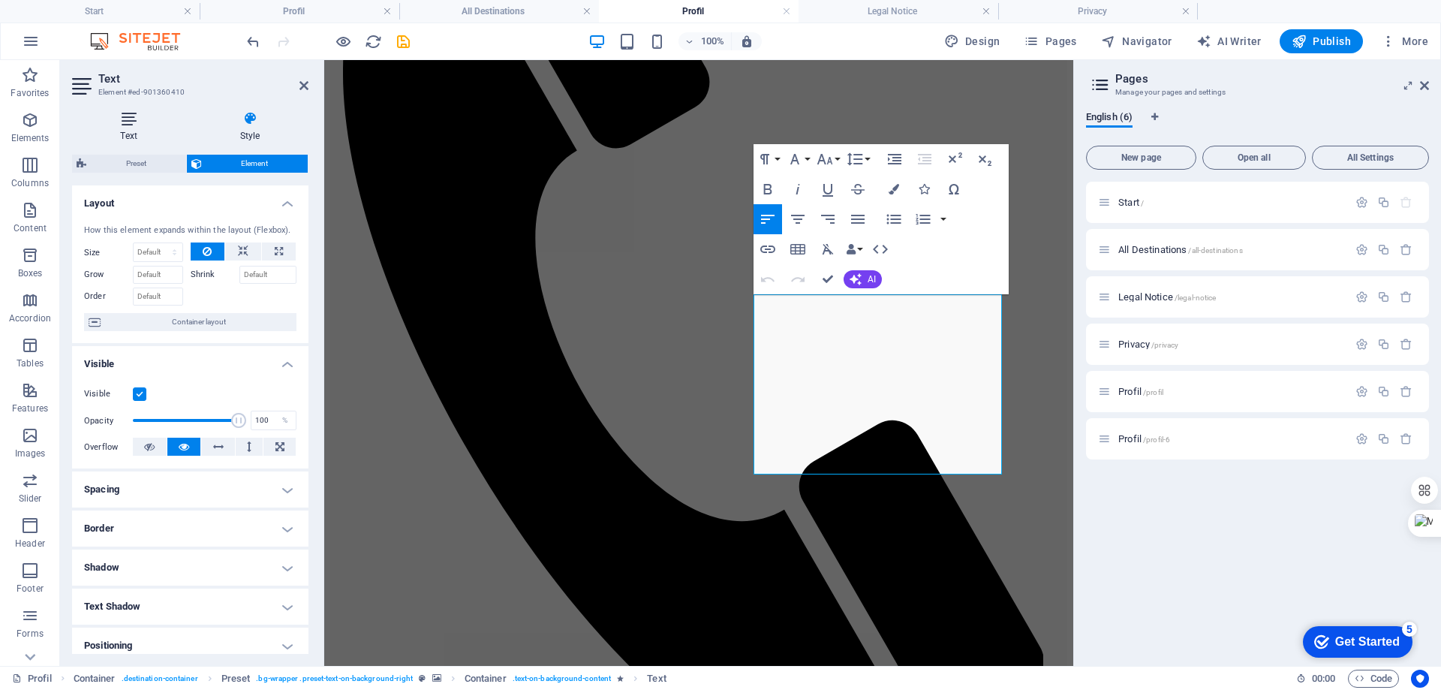
click at [135, 132] on h4 "Text" at bounding box center [131, 127] width 119 height 32
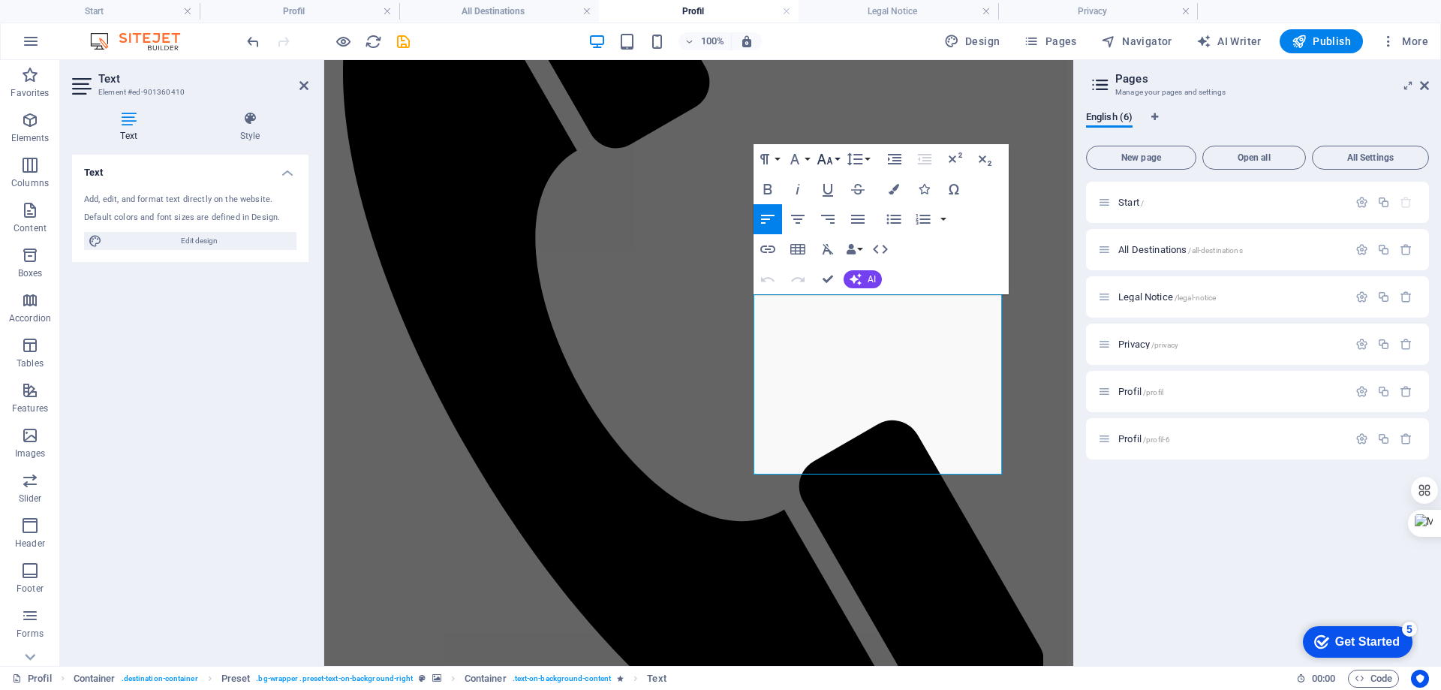
click at [824, 159] on icon "button" at bounding box center [825, 159] width 18 height 18
click at [834, 303] on link "14" at bounding box center [841, 301] width 54 height 23
click at [830, 154] on icon "button" at bounding box center [825, 159] width 18 height 18
click at [836, 233] on link "24" at bounding box center [841, 225] width 54 height 23
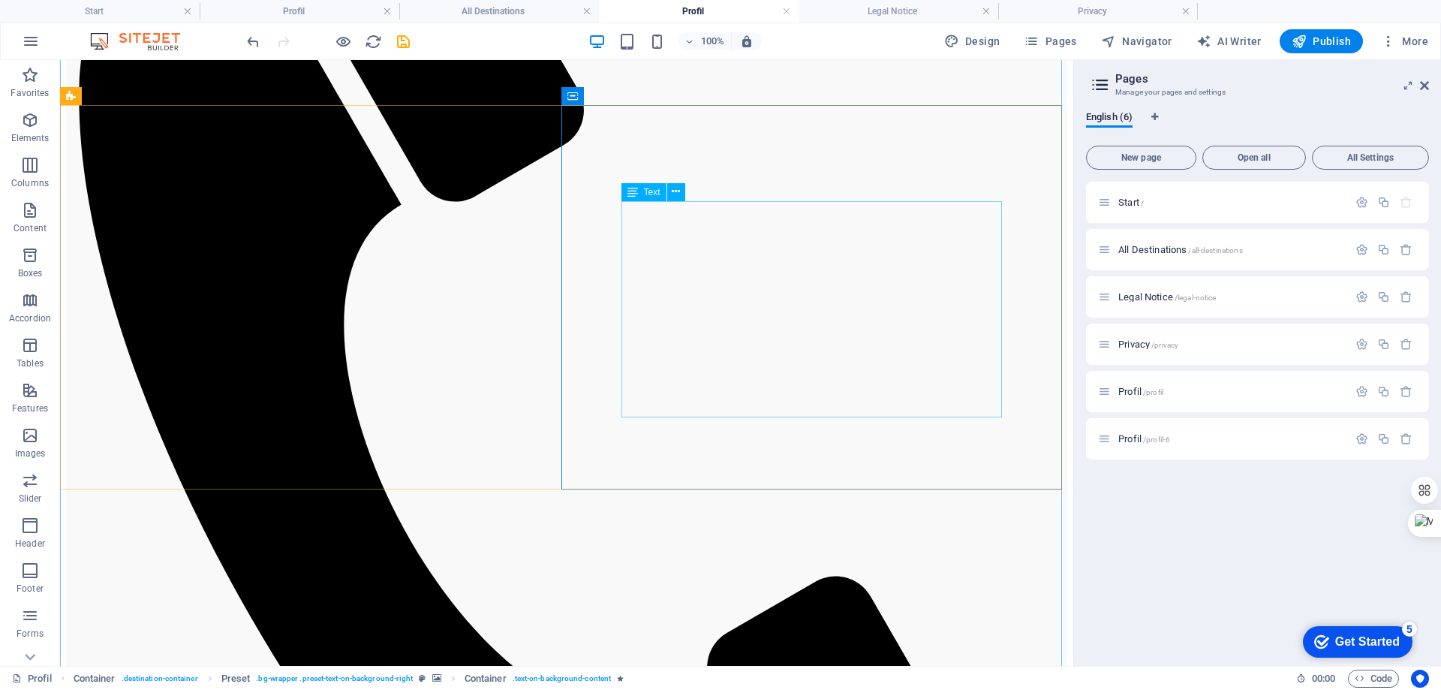
scroll to position [1028, 0]
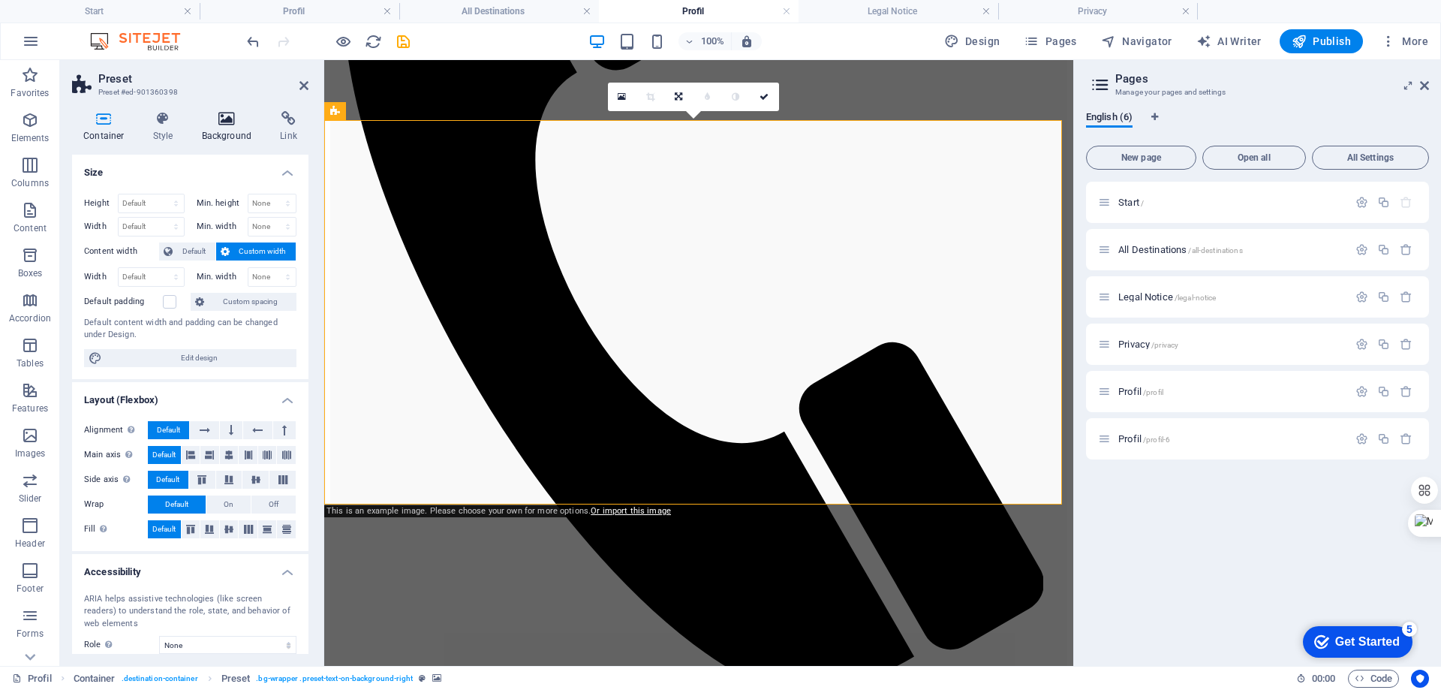
click at [237, 124] on icon at bounding box center [227, 118] width 73 height 15
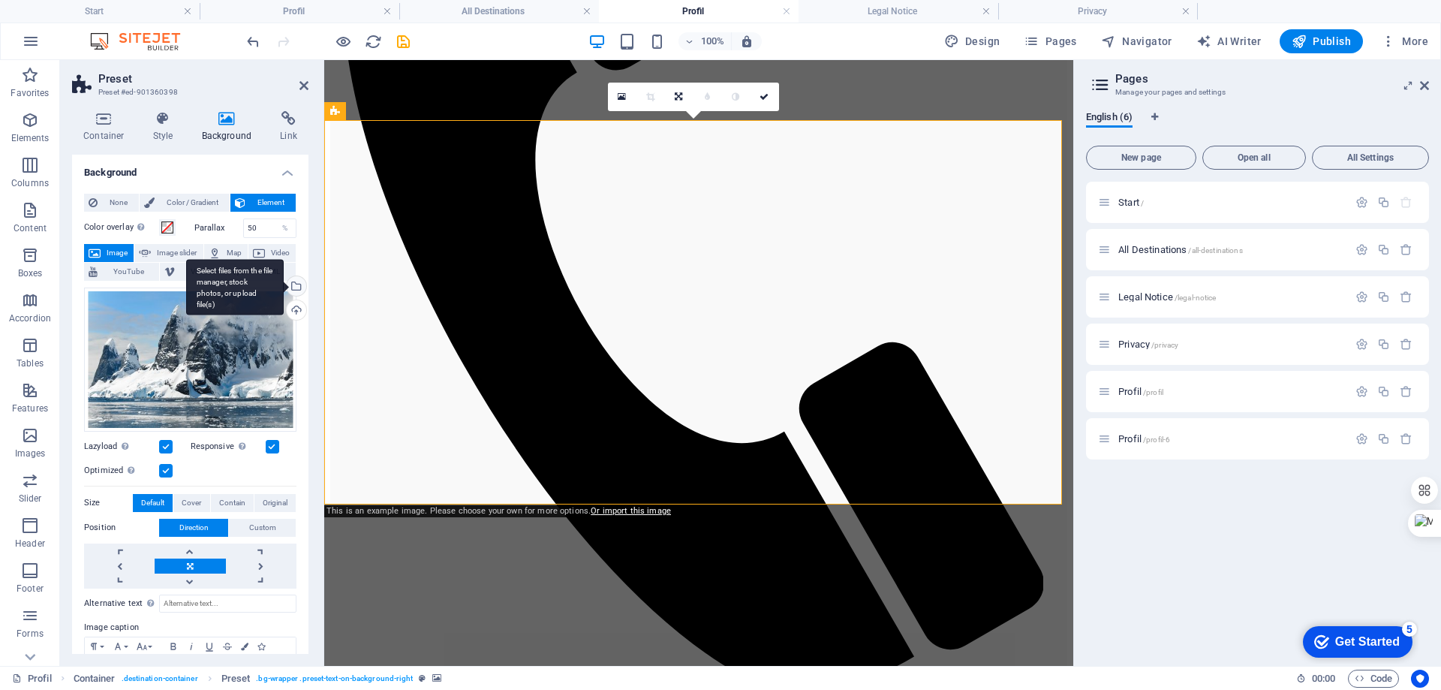
click at [294, 287] on div "Select files from the file manager, stock photos, or upload file(s)" at bounding box center [295, 287] width 23 height 23
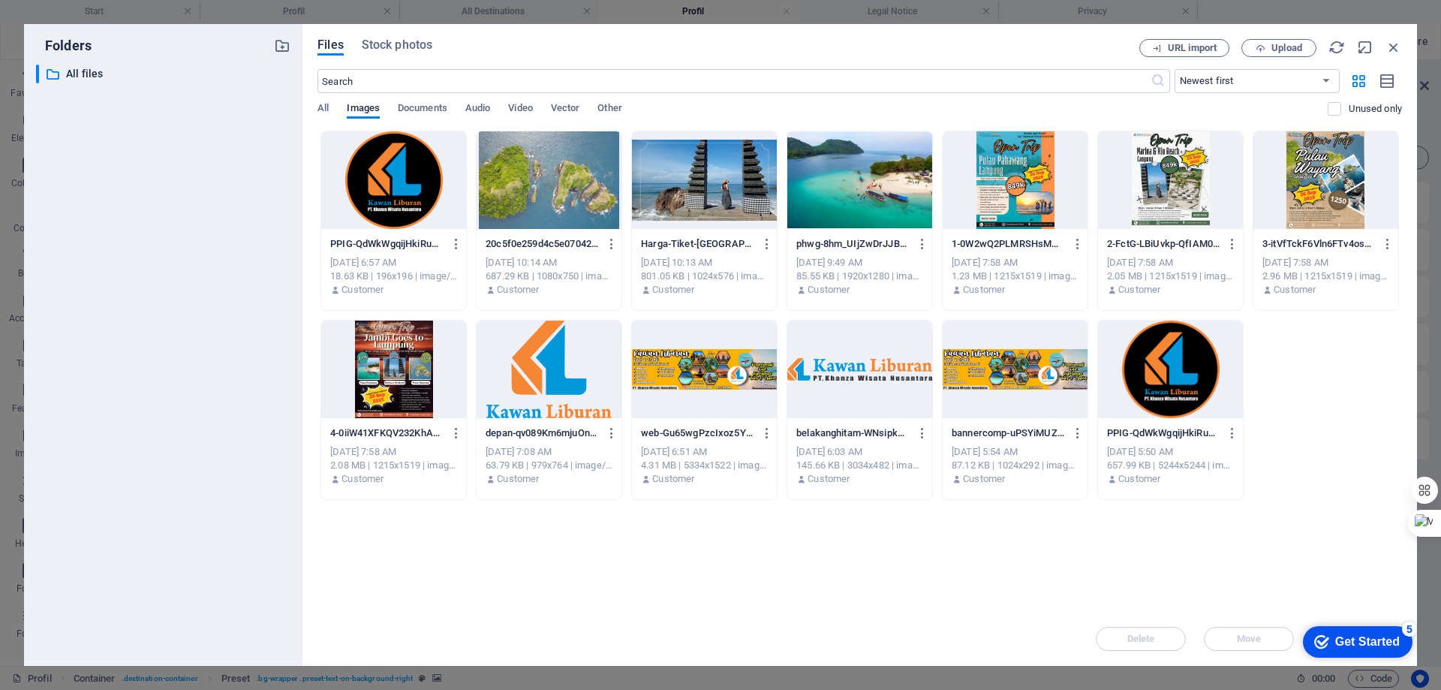
click at [709, 374] on div at bounding box center [704, 370] width 145 height 98
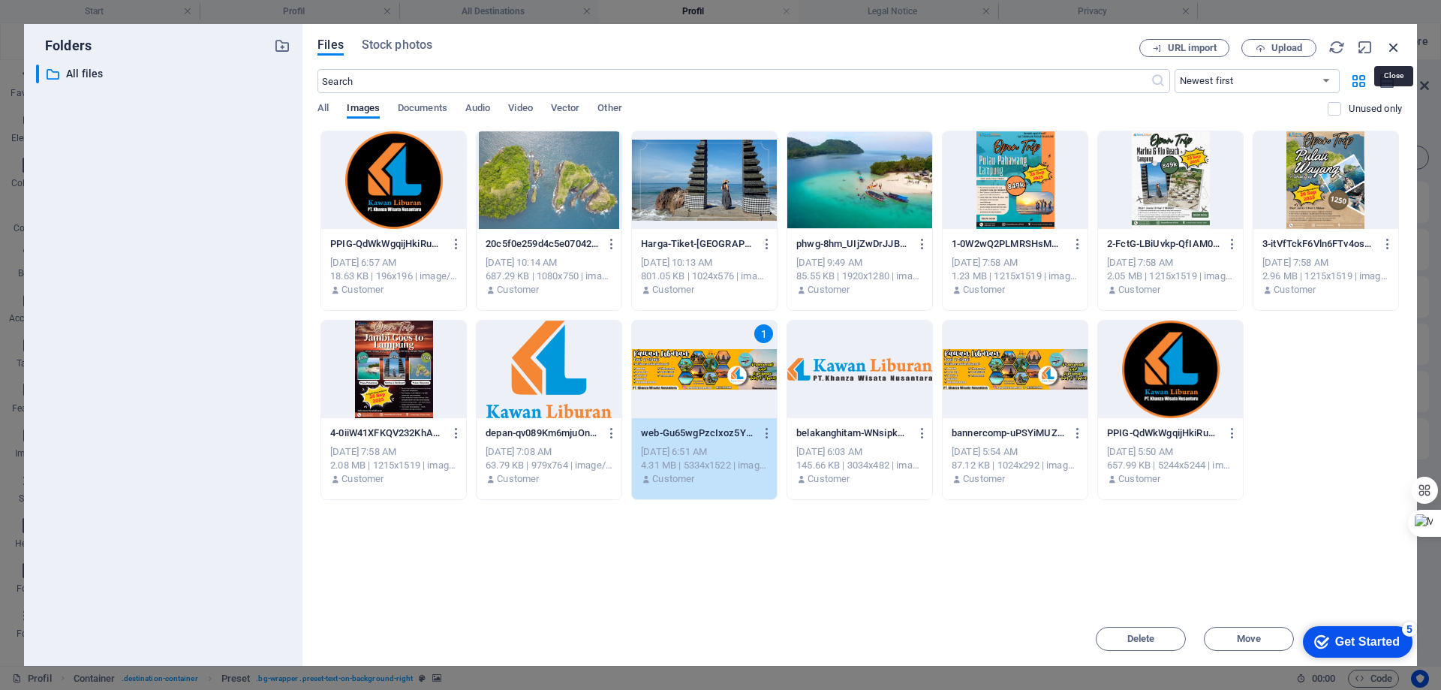
click at [1390, 44] on icon "button" at bounding box center [1394, 47] width 17 height 17
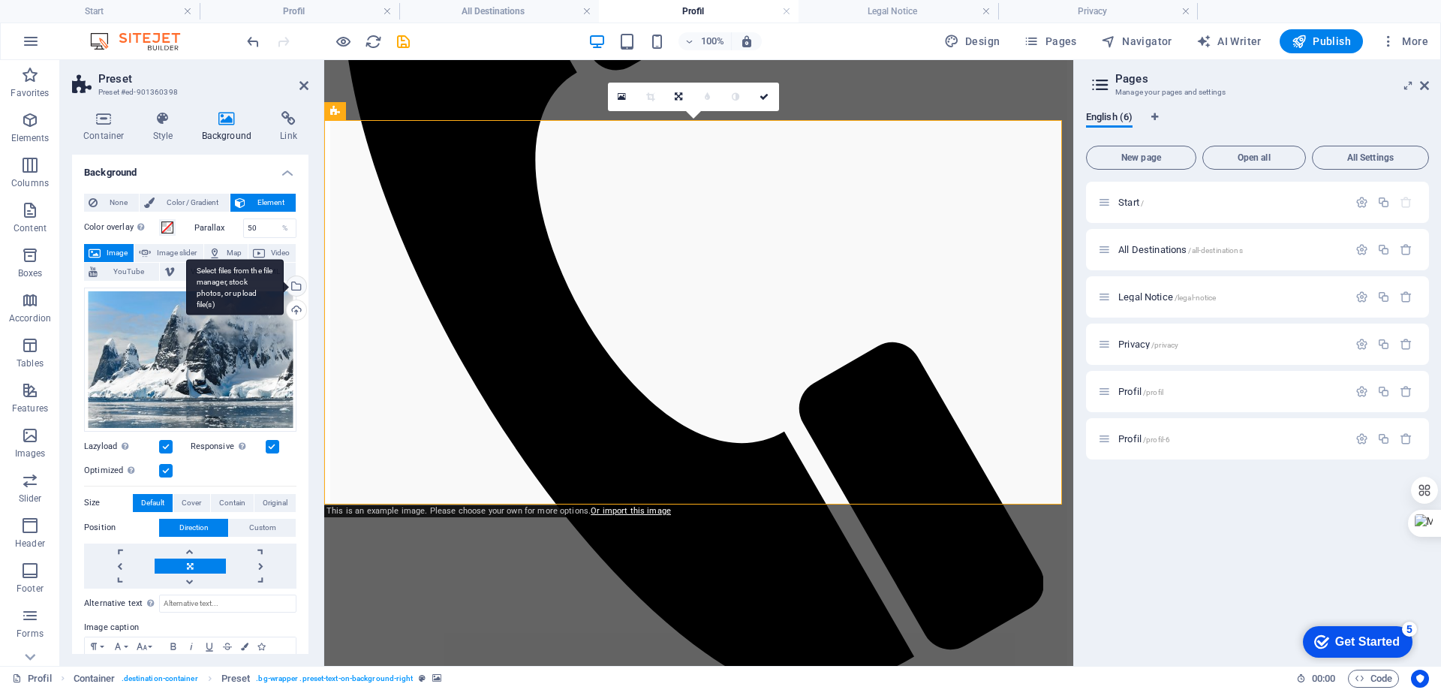
click at [284, 287] on div "Select files from the file manager, stock photos, or upload file(s)" at bounding box center [235, 287] width 98 height 56
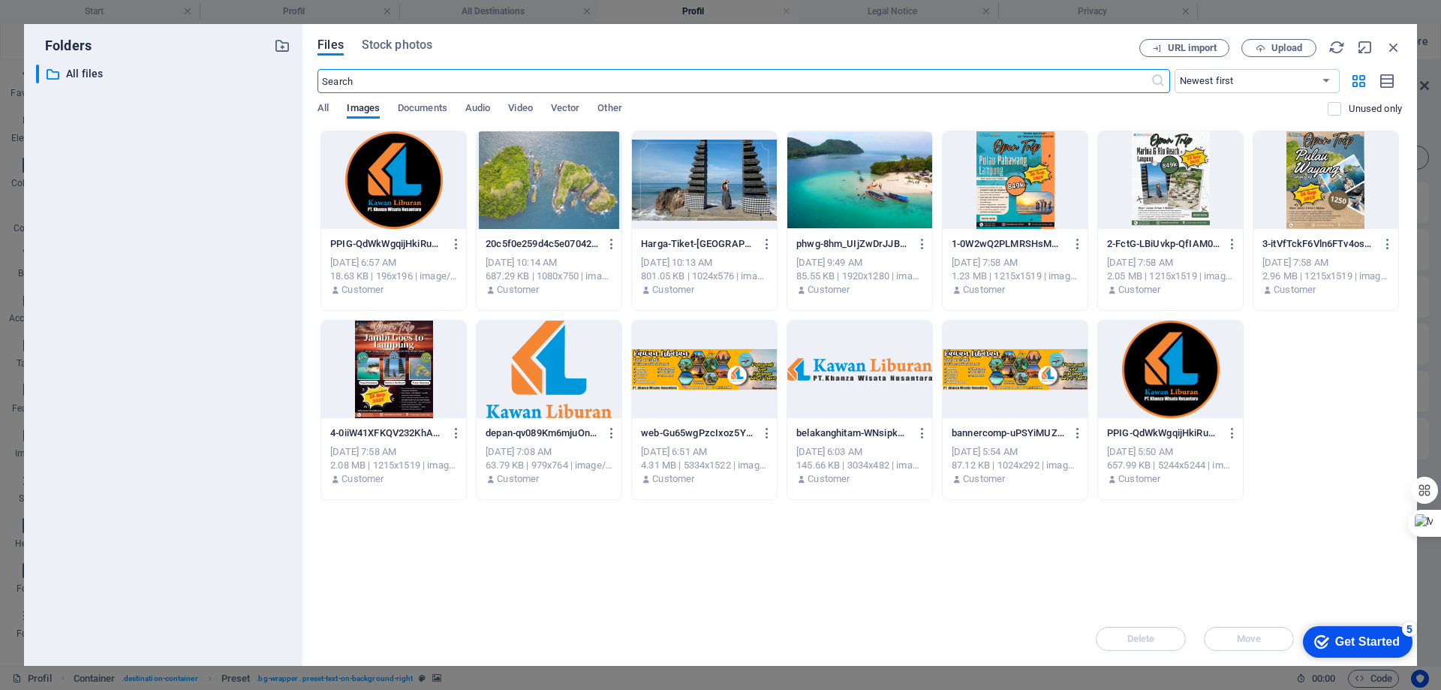
click at [677, 382] on div at bounding box center [704, 370] width 145 height 98
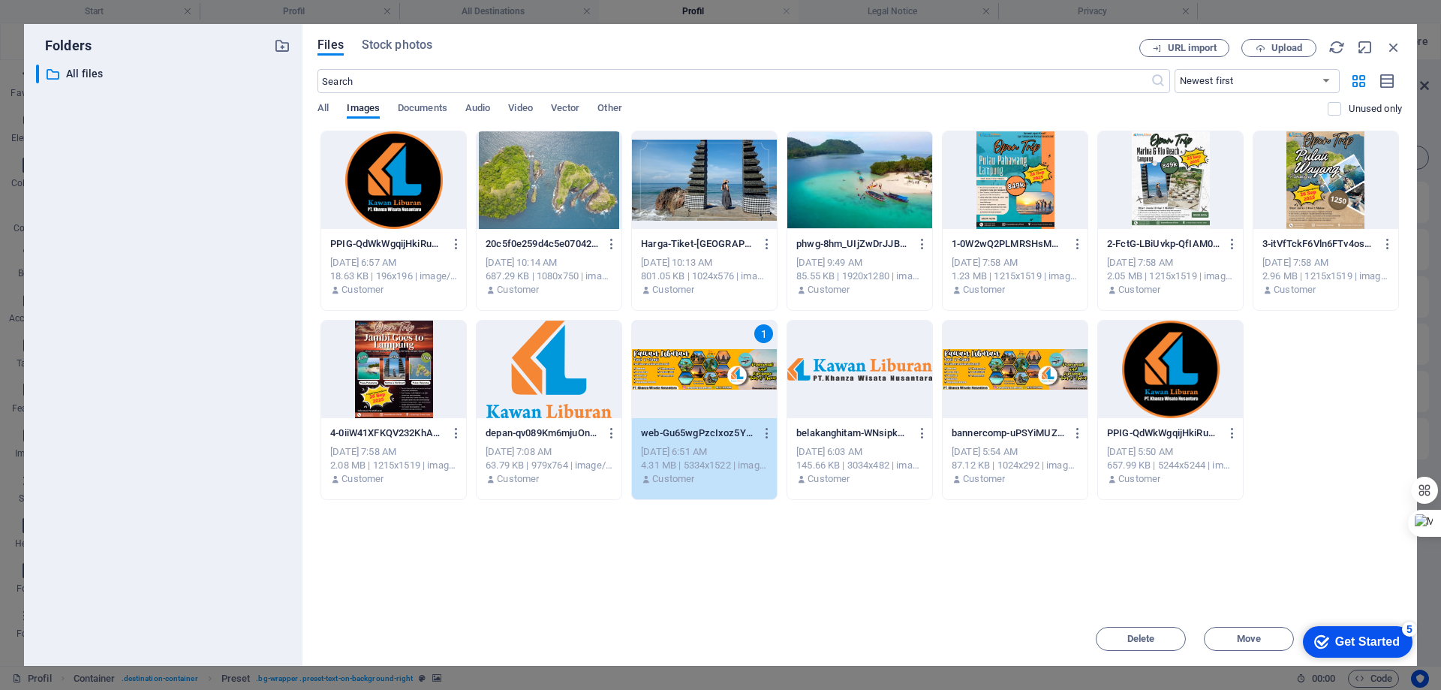
click at [677, 382] on div "1" at bounding box center [704, 370] width 145 height 98
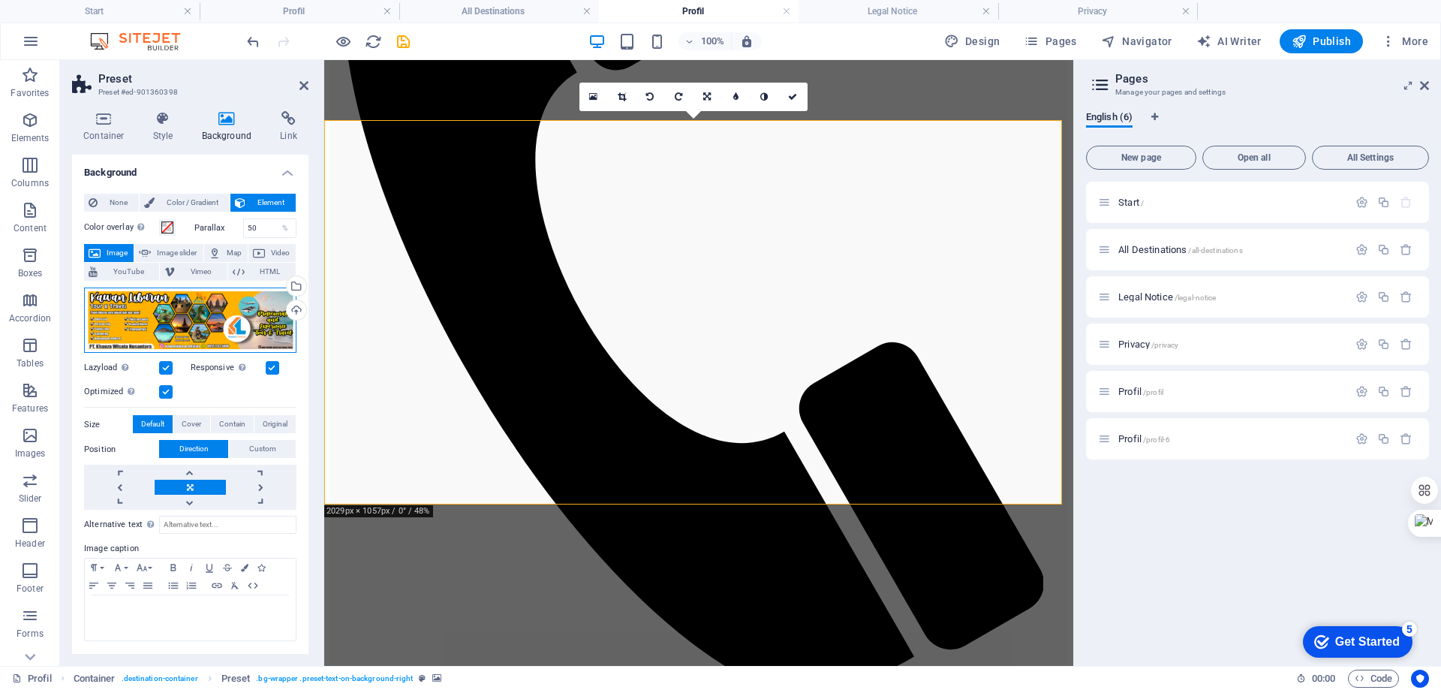
click at [162, 311] on div "Drag files here, click to choose files or select files from Files or our free s…" at bounding box center [190, 321] width 212 height 66
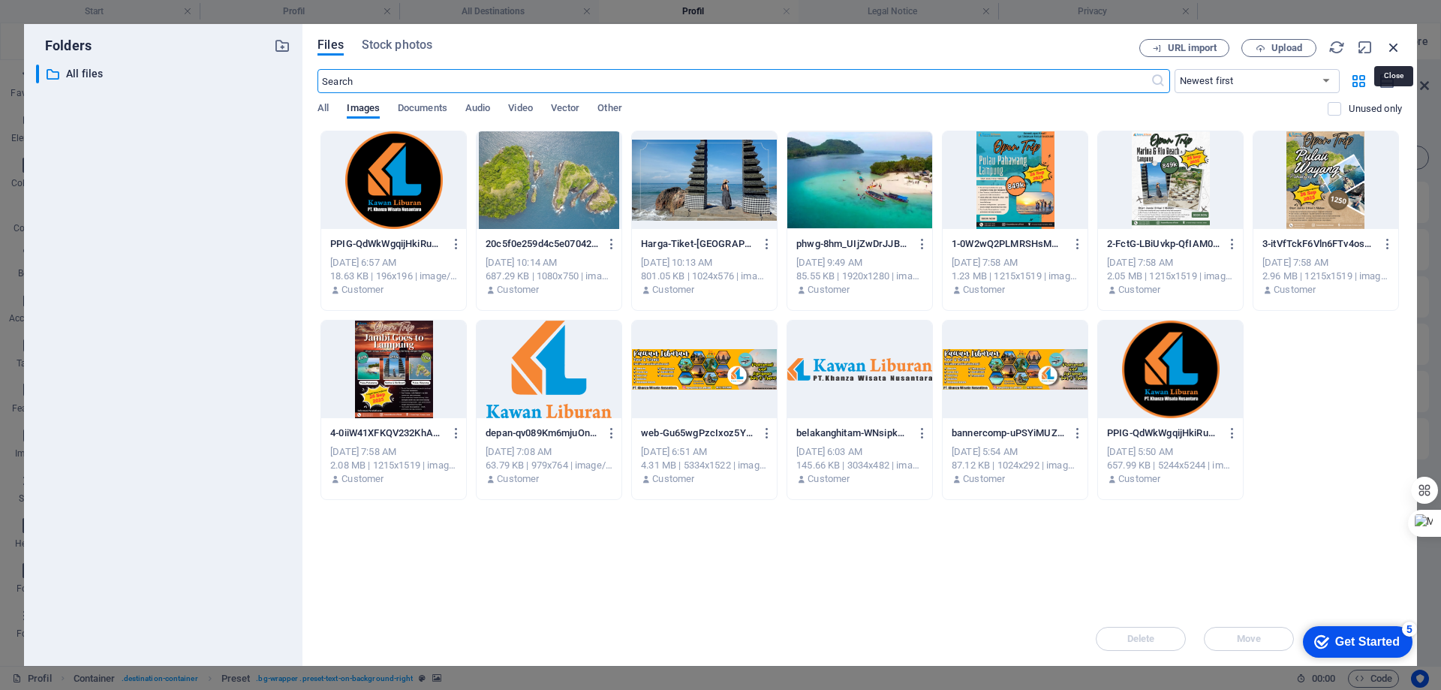
click at [1392, 44] on icon "button" at bounding box center [1394, 47] width 17 height 17
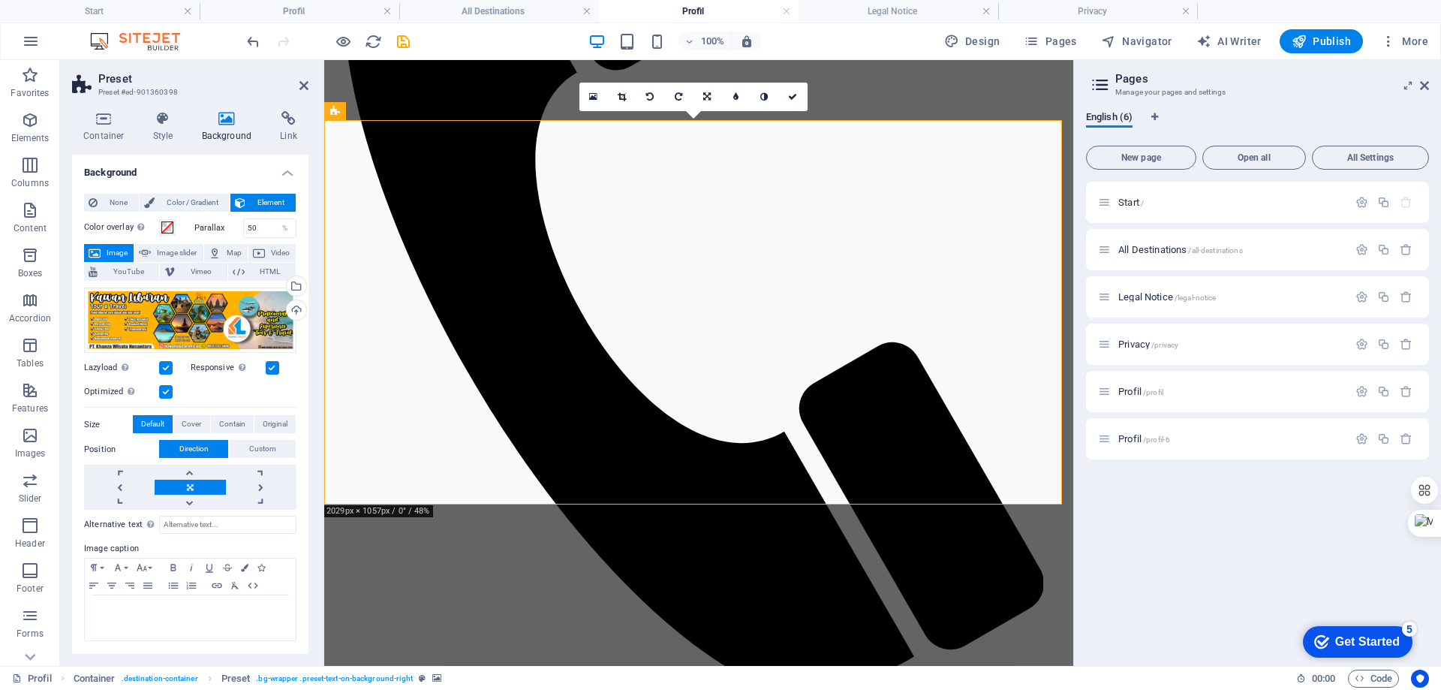
drag, startPoint x: 418, startPoint y: 284, endPoint x: 501, endPoint y: 284, distance: 82.6
click at [195, 423] on span "Cover" at bounding box center [192, 424] width 20 height 18
click at [232, 423] on span "Contain" at bounding box center [232, 424] width 26 height 18
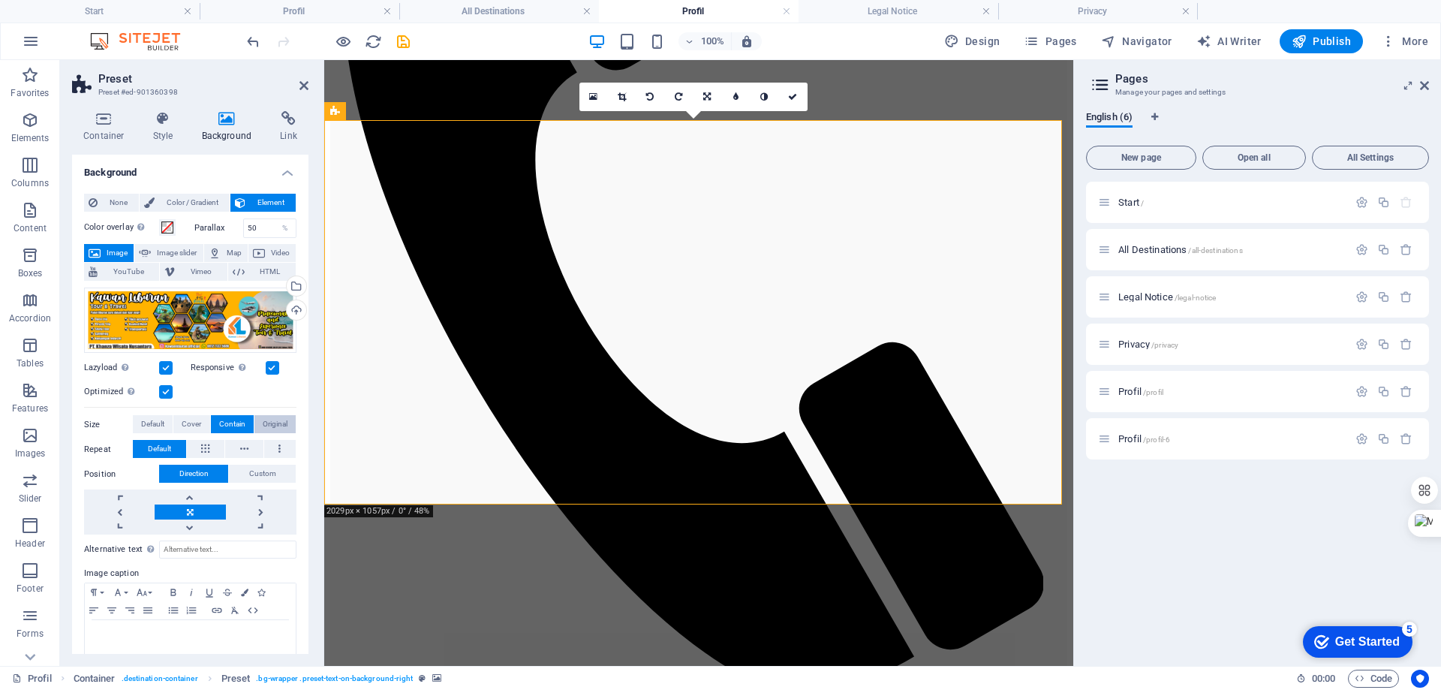
click at [275, 423] on span "Original" at bounding box center [275, 424] width 25 height 18
drag, startPoint x: 150, startPoint y: 423, endPoint x: 166, endPoint y: 426, distance: 15.9
click at [153, 423] on span "Default" at bounding box center [152, 424] width 23 height 18
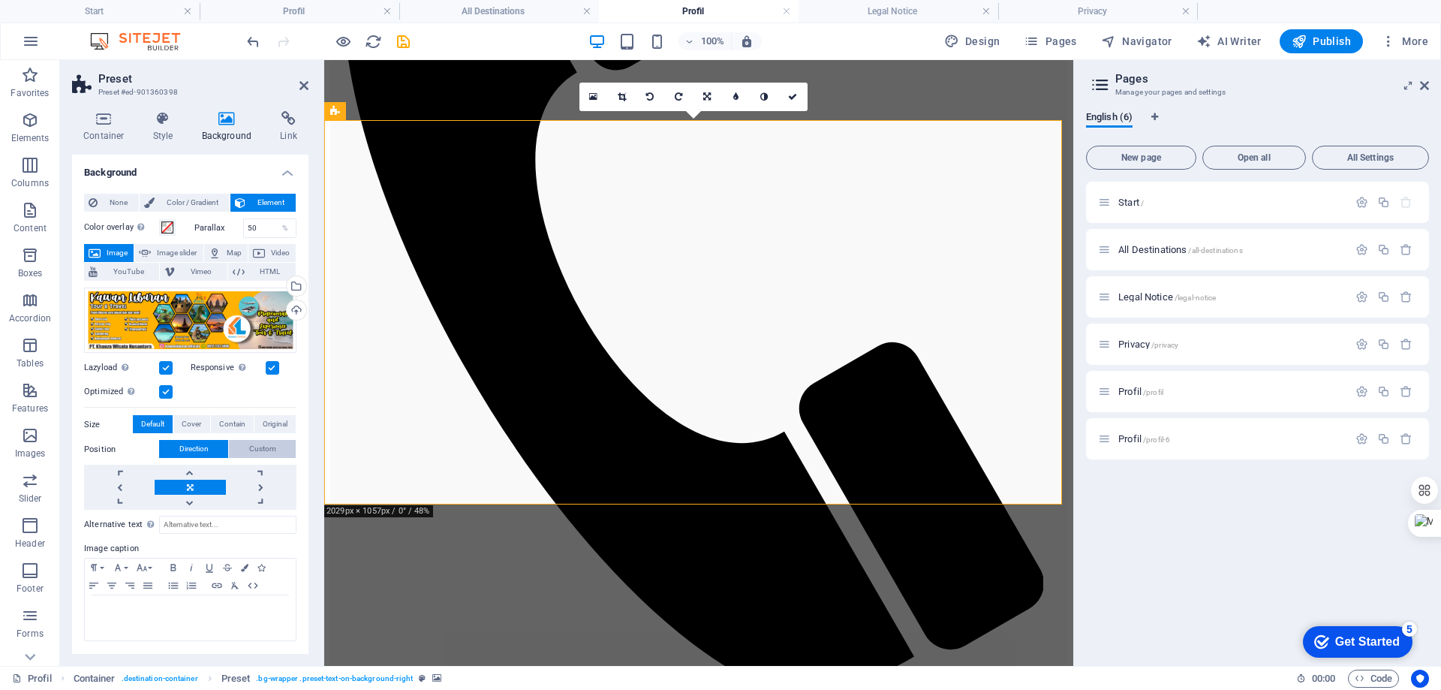
click at [266, 447] on span "Custom" at bounding box center [262, 449] width 27 height 18
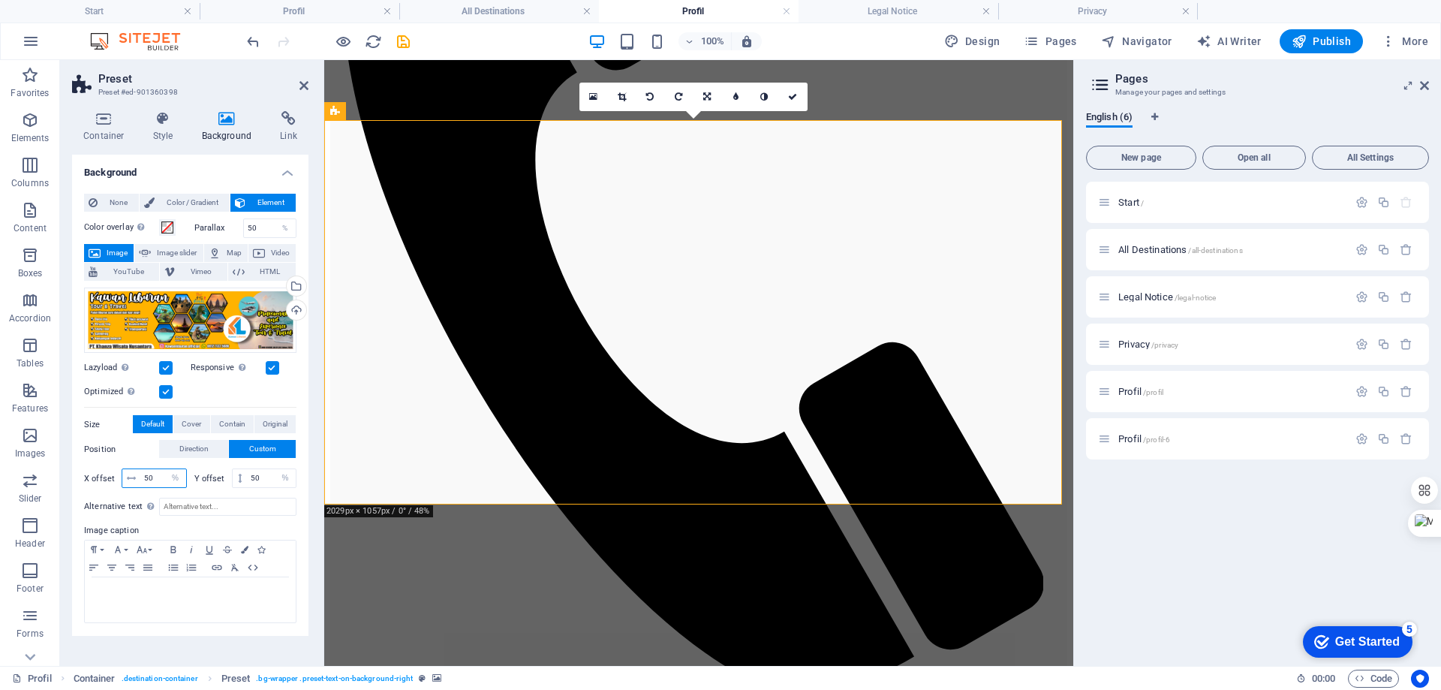
drag, startPoint x: 161, startPoint y: 477, endPoint x: 142, endPoint y: 477, distance: 19.5
click at [142, 477] on input "50" at bounding box center [163, 478] width 46 height 18
type input "10"
drag, startPoint x: 263, startPoint y: 475, endPoint x: 247, endPoint y: 480, distance: 17.1
click at [249, 479] on input "50" at bounding box center [271, 478] width 49 height 18
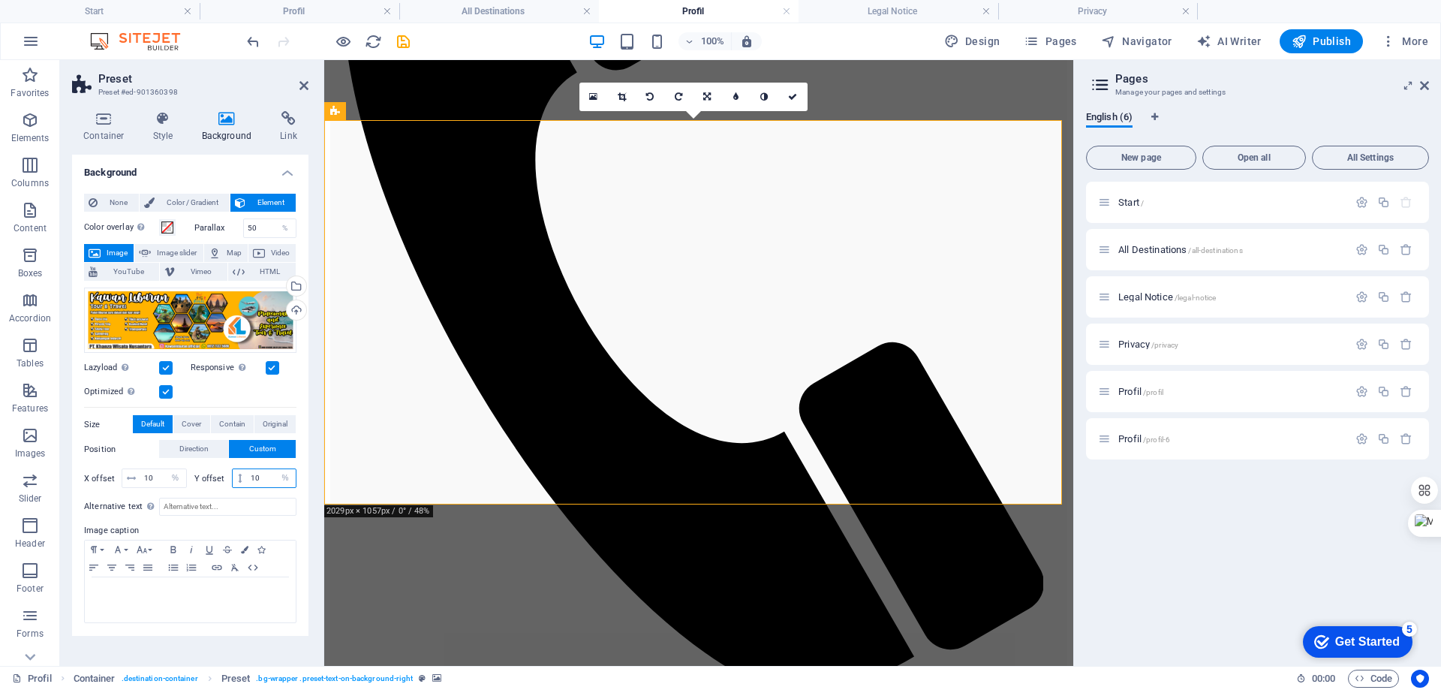
type input "10"
click at [177, 249] on span "Image slider" at bounding box center [176, 253] width 43 height 18
select select "ms"
select select "s"
select select "progressive"
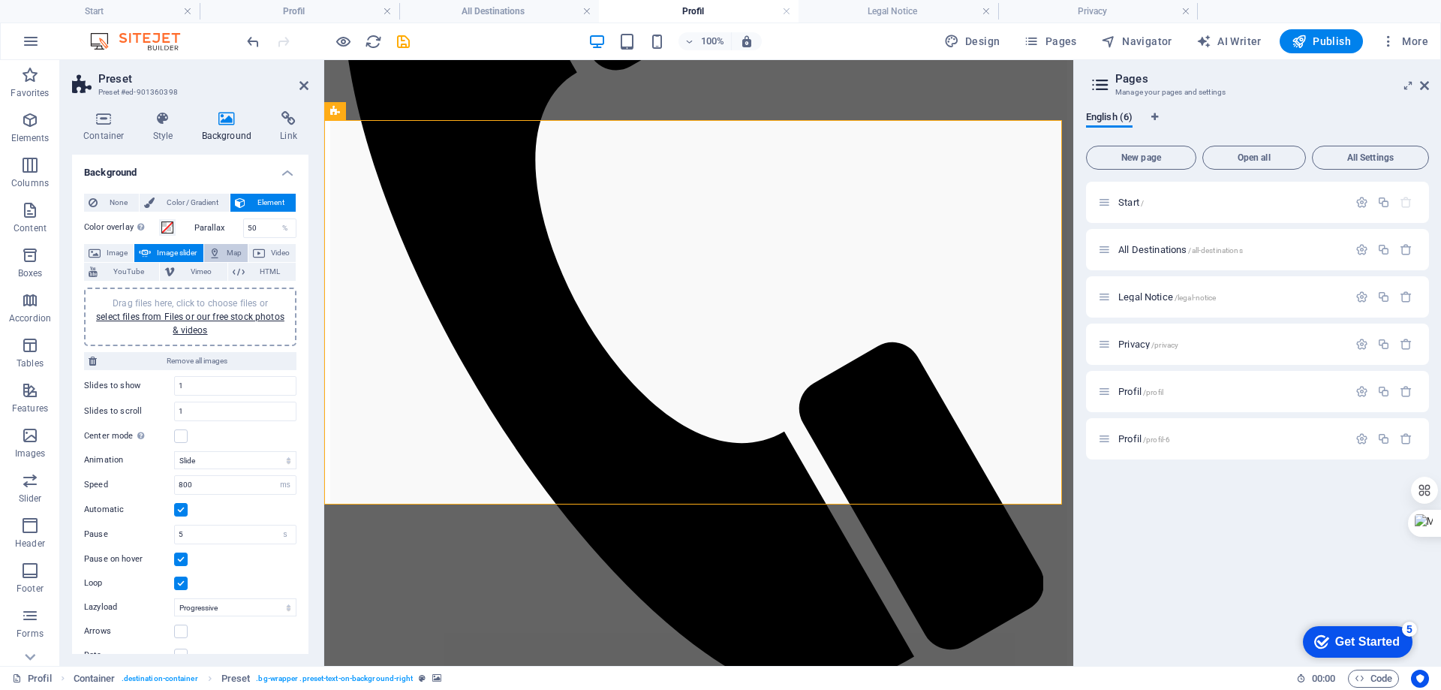
click at [227, 255] on span "Map" at bounding box center [234, 253] width 18 height 18
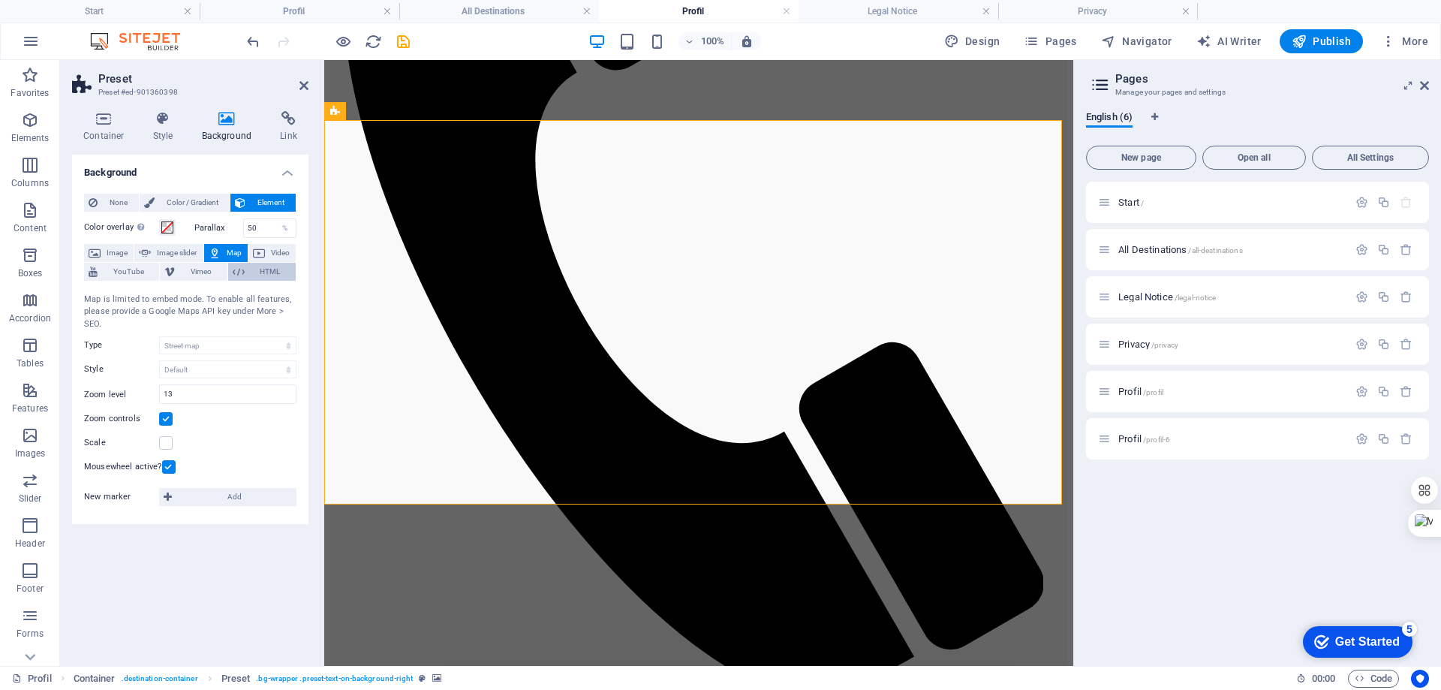
click at [260, 272] on span "HTML" at bounding box center [270, 272] width 42 height 18
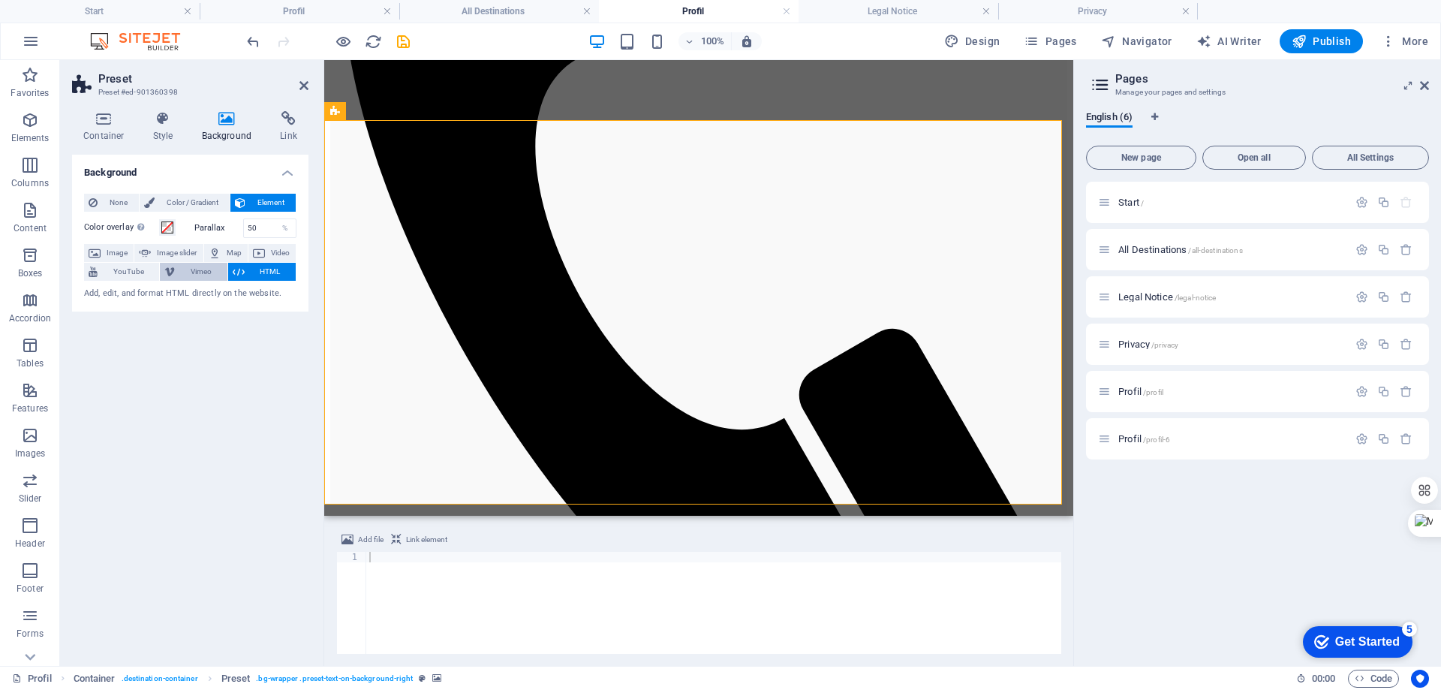
scroll to position [1015, 0]
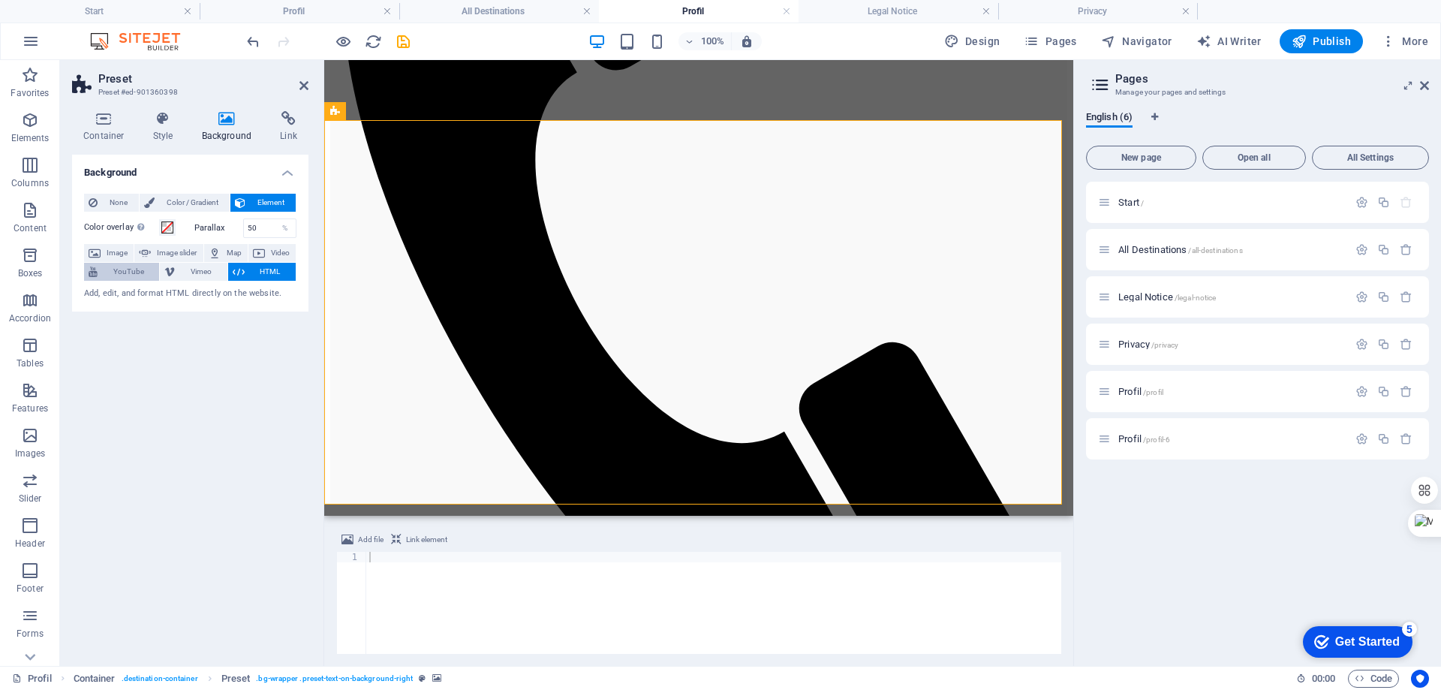
drag, startPoint x: 198, startPoint y: 270, endPoint x: 131, endPoint y: 272, distance: 67.6
click at [199, 271] on span "Vimeo" at bounding box center [200, 272] width 43 height 18
select select "ar16_9"
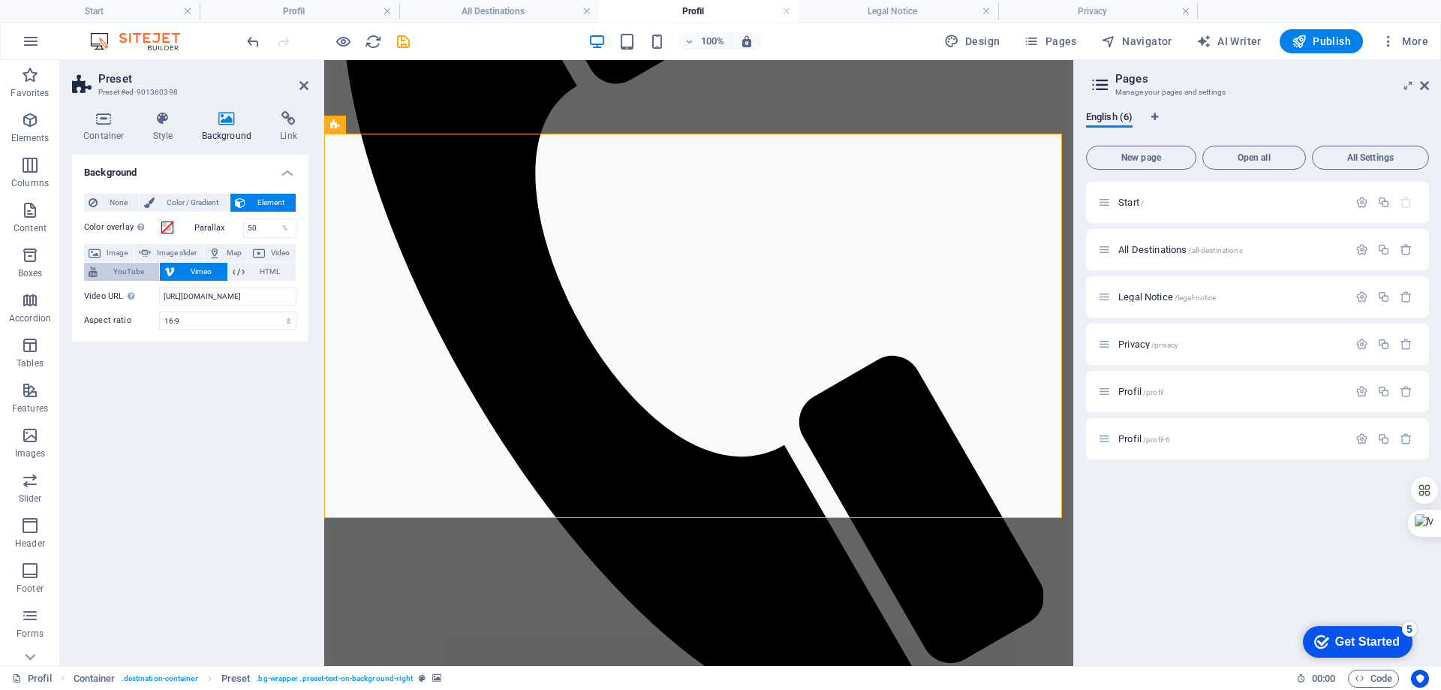
click at [128, 271] on span "YouTube" at bounding box center [128, 272] width 53 height 18
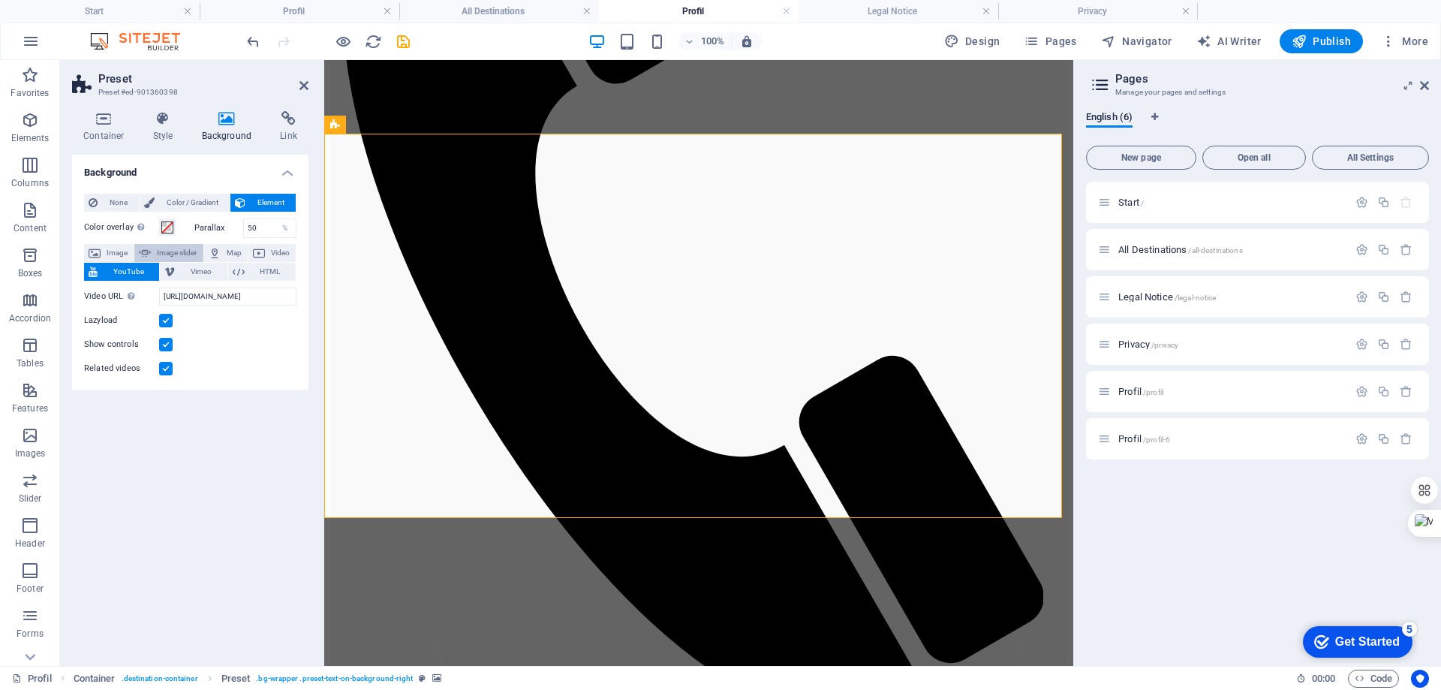
click at [151, 254] on button "Image slider" at bounding box center [168, 253] width 68 height 18
select select "ms"
select select "s"
select select "progressive"
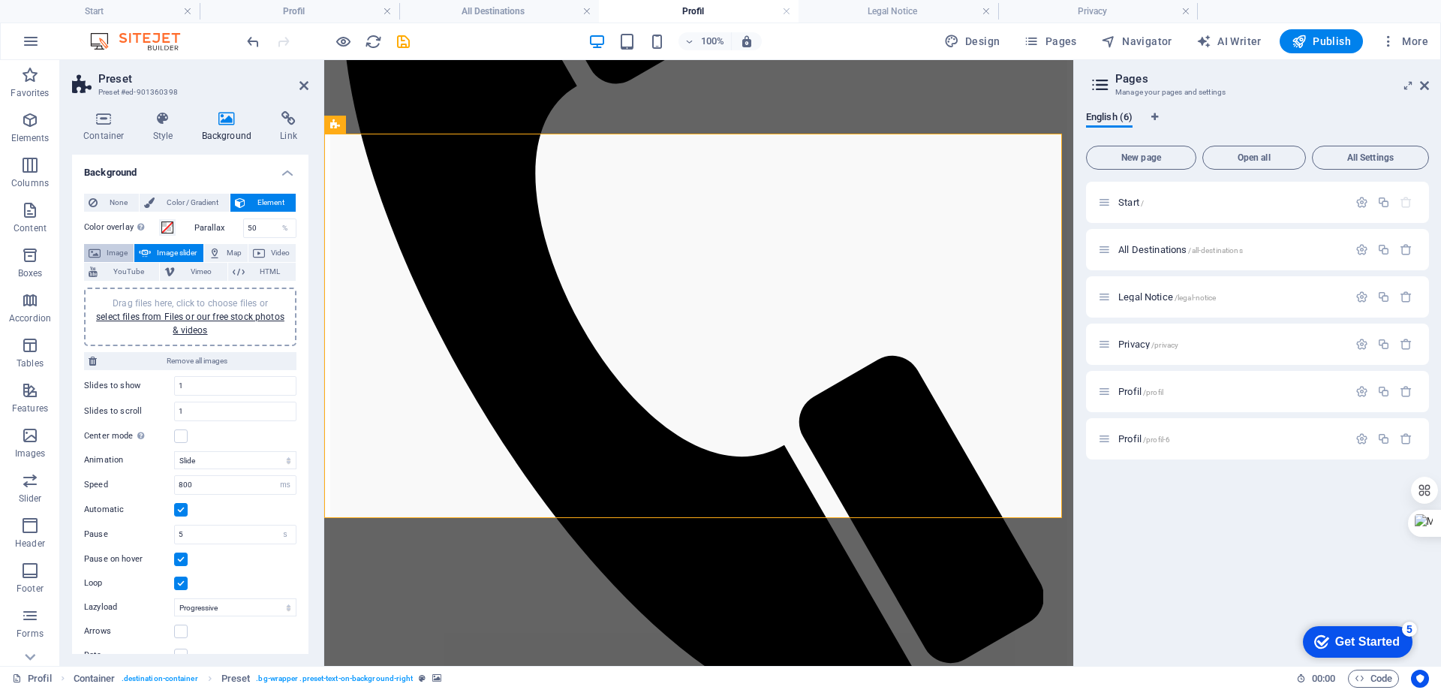
click at [117, 249] on span "Image" at bounding box center [117, 253] width 24 height 18
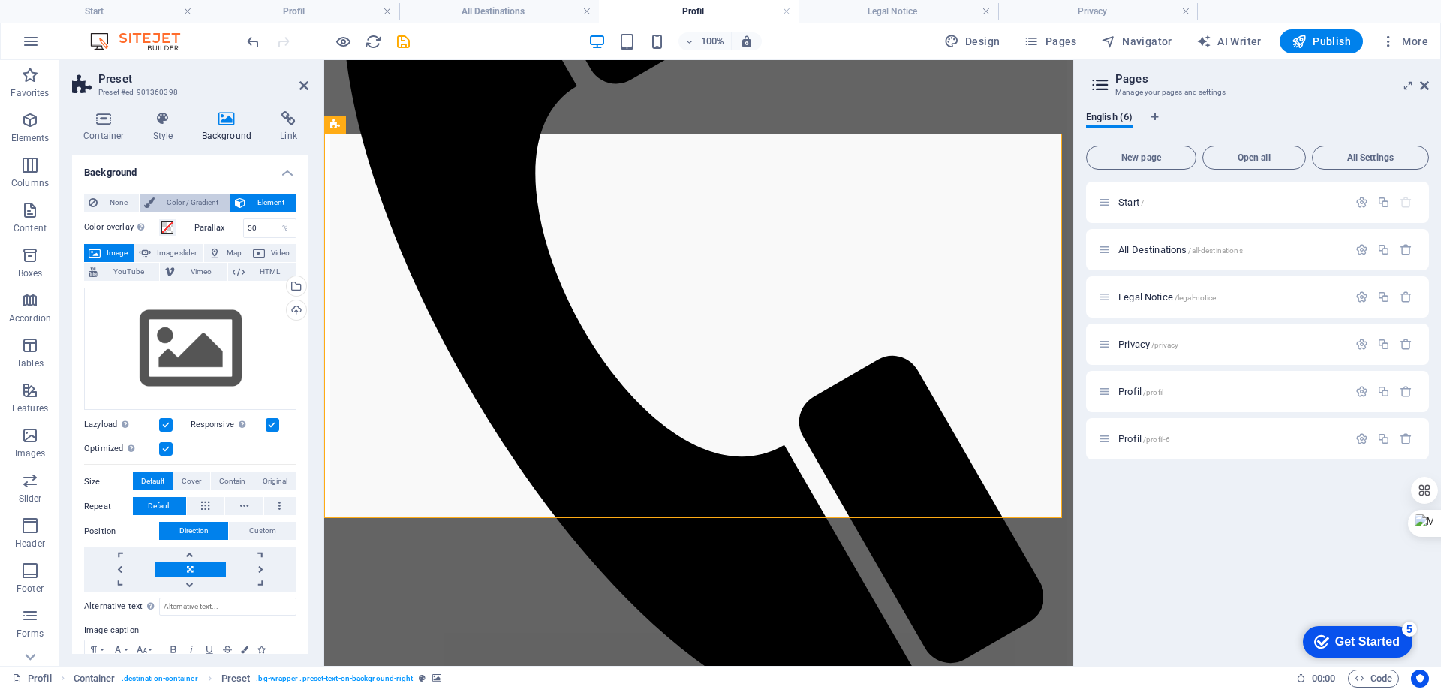
click at [184, 200] on span "Color / Gradient" at bounding box center [192, 203] width 66 height 18
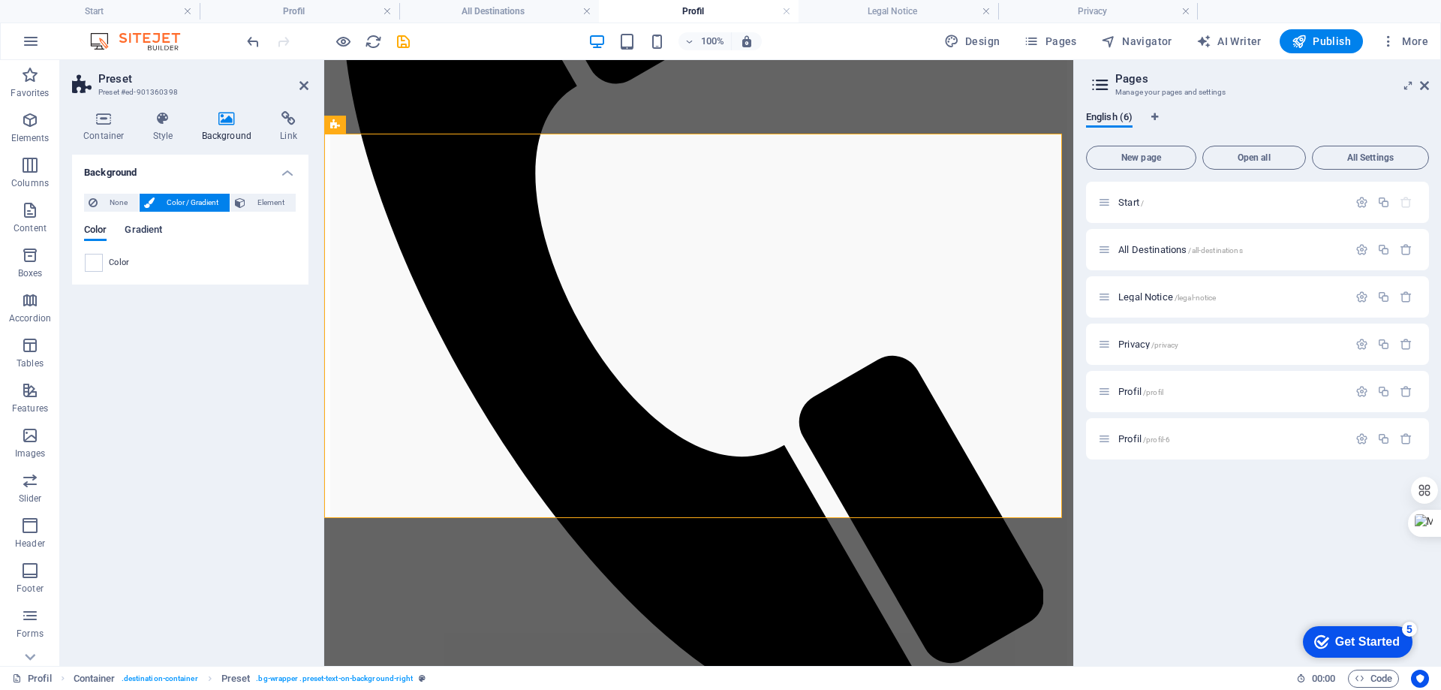
click at [157, 232] on span "Gradient" at bounding box center [144, 231] width 38 height 21
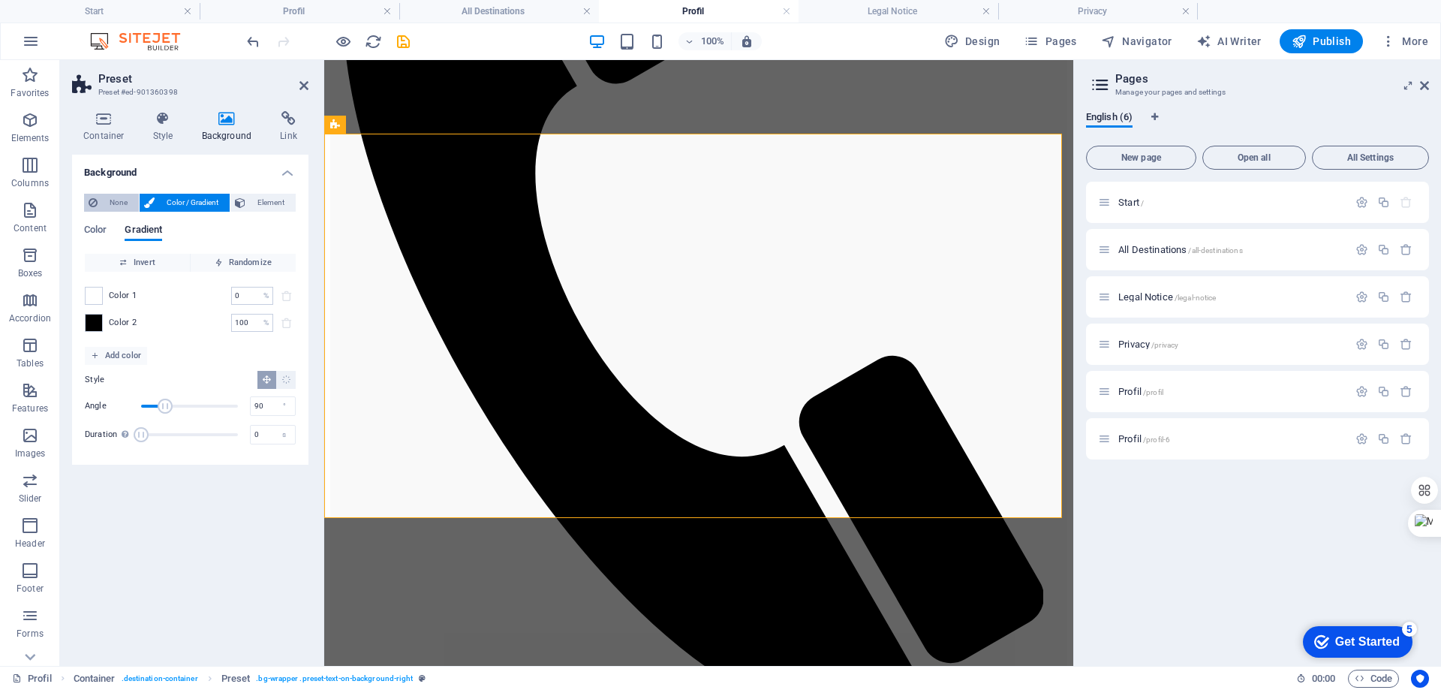
click at [113, 197] on span "None" at bounding box center [118, 203] width 32 height 18
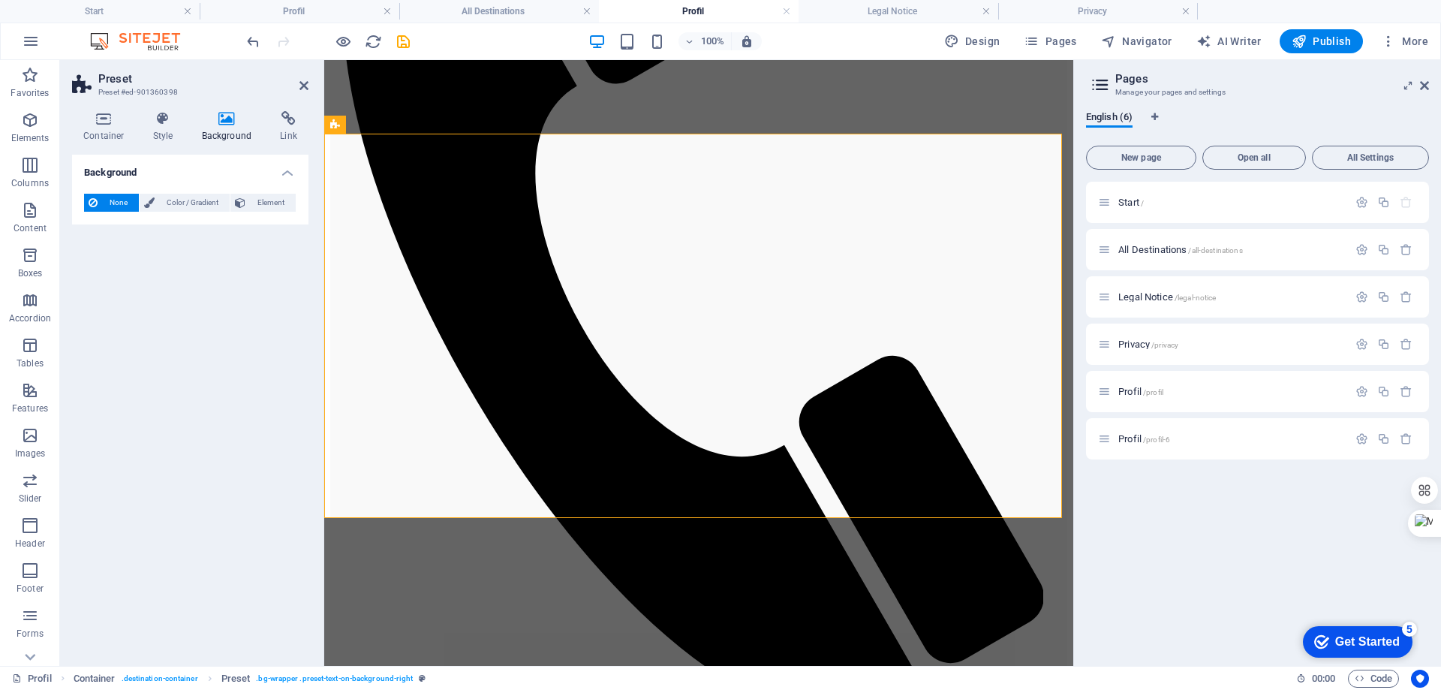
click at [225, 120] on icon at bounding box center [227, 118] width 73 height 15
click at [269, 201] on span "Element" at bounding box center [270, 203] width 41 height 18
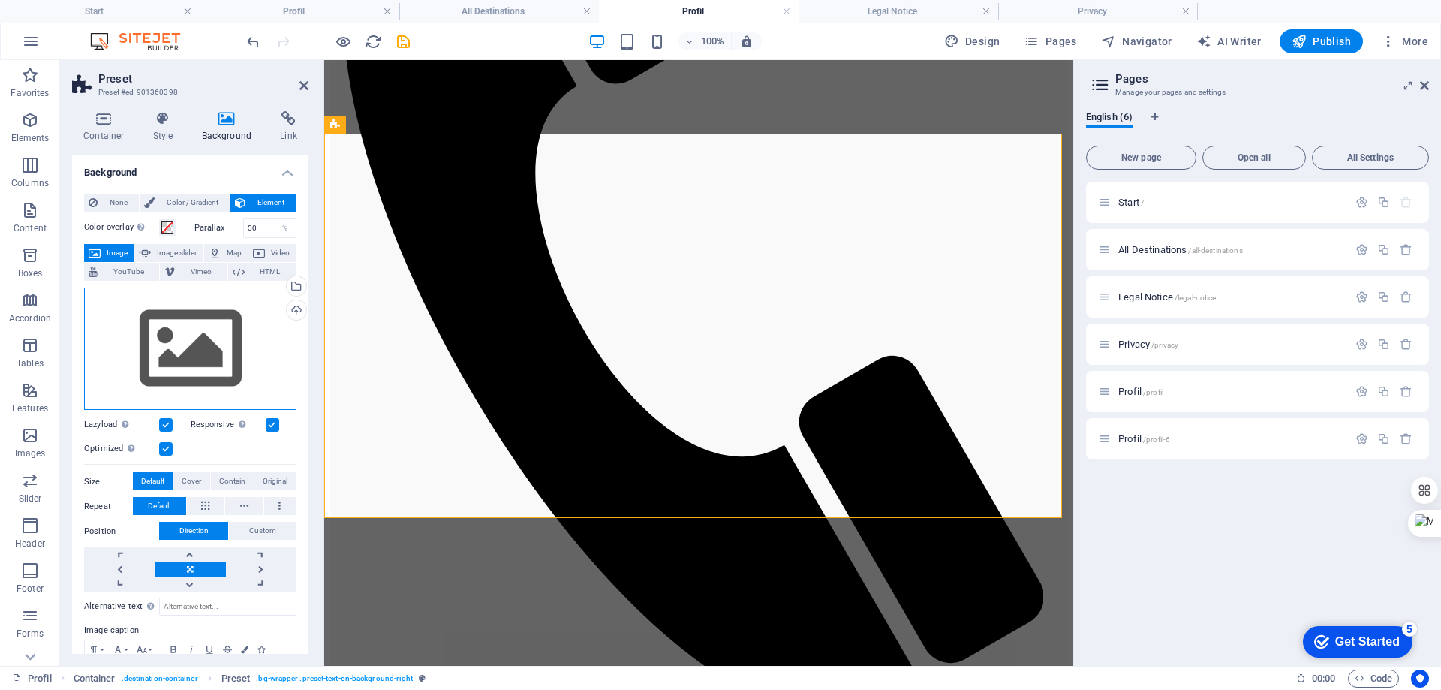
click at [205, 336] on div "Drag files here, click to choose files or select files from Files or our free s…" at bounding box center [190, 349] width 212 height 123
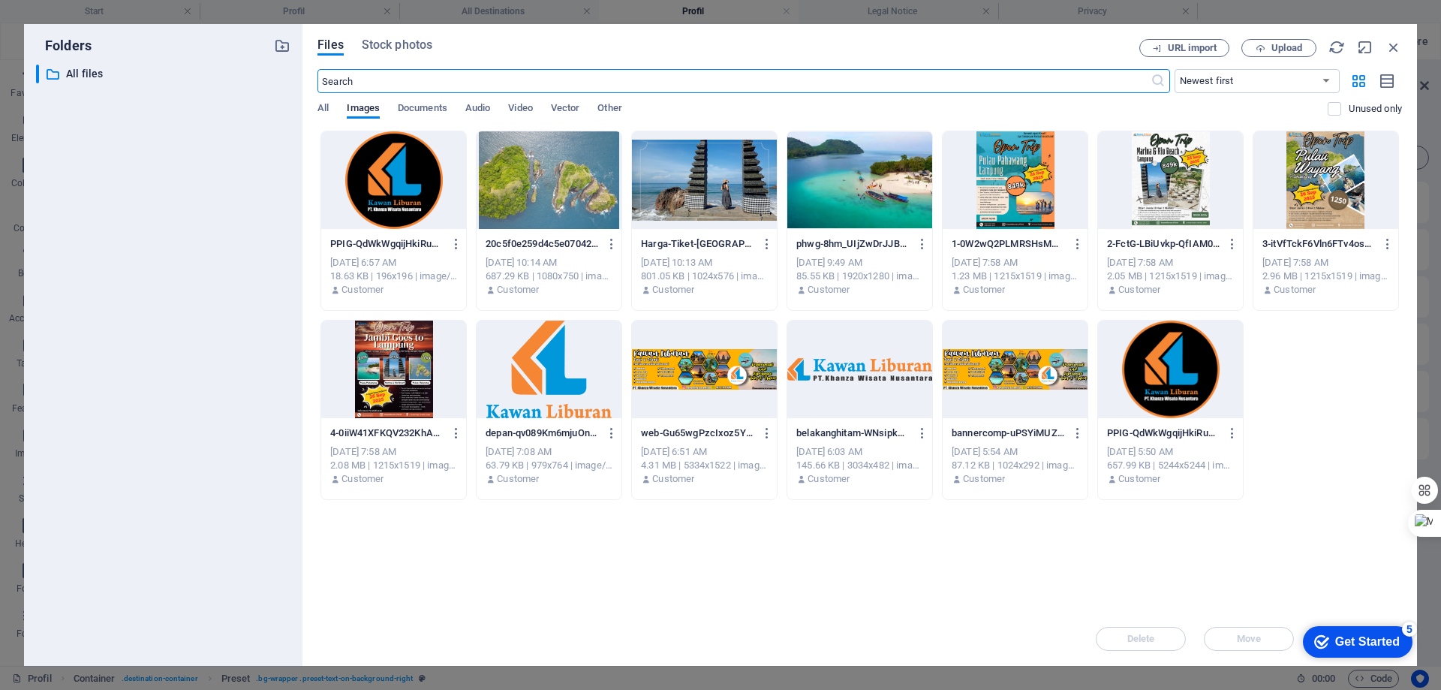
click at [1005, 379] on div at bounding box center [1015, 370] width 145 height 98
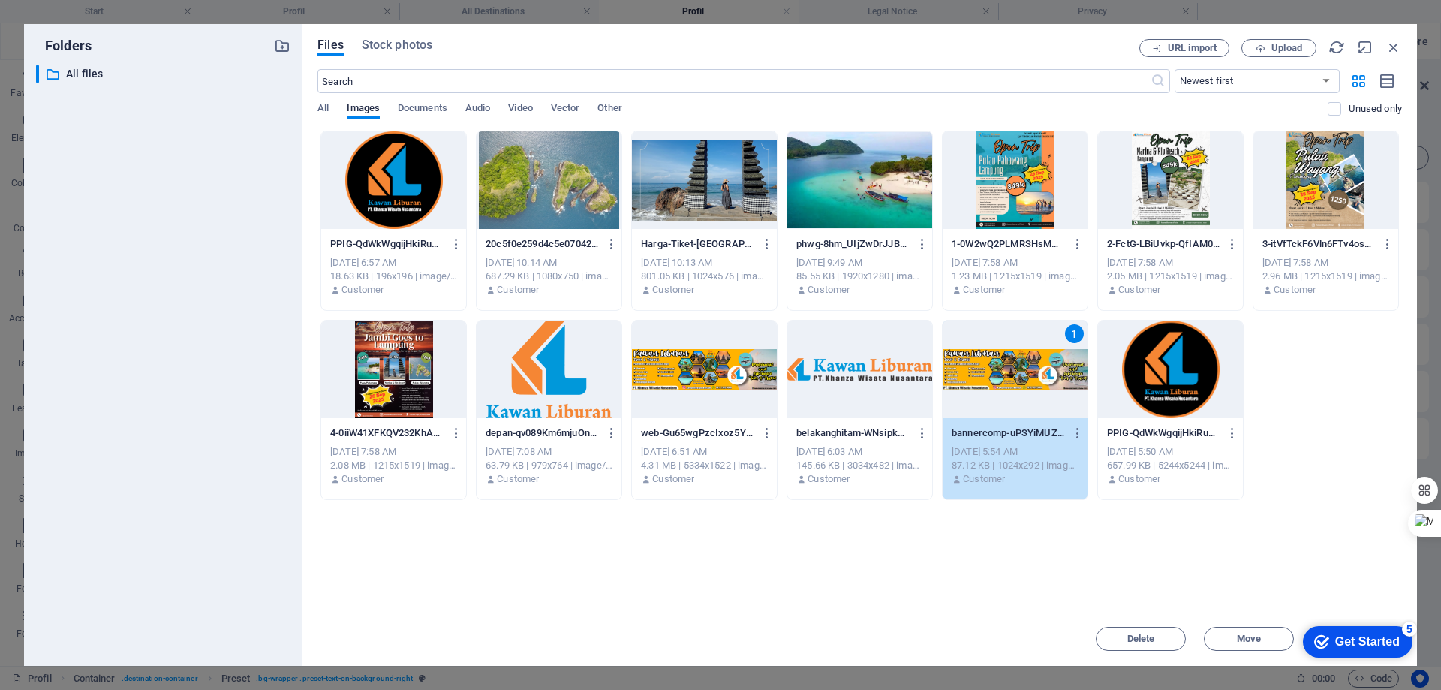
click at [1005, 379] on div "1" at bounding box center [1015, 370] width 145 height 98
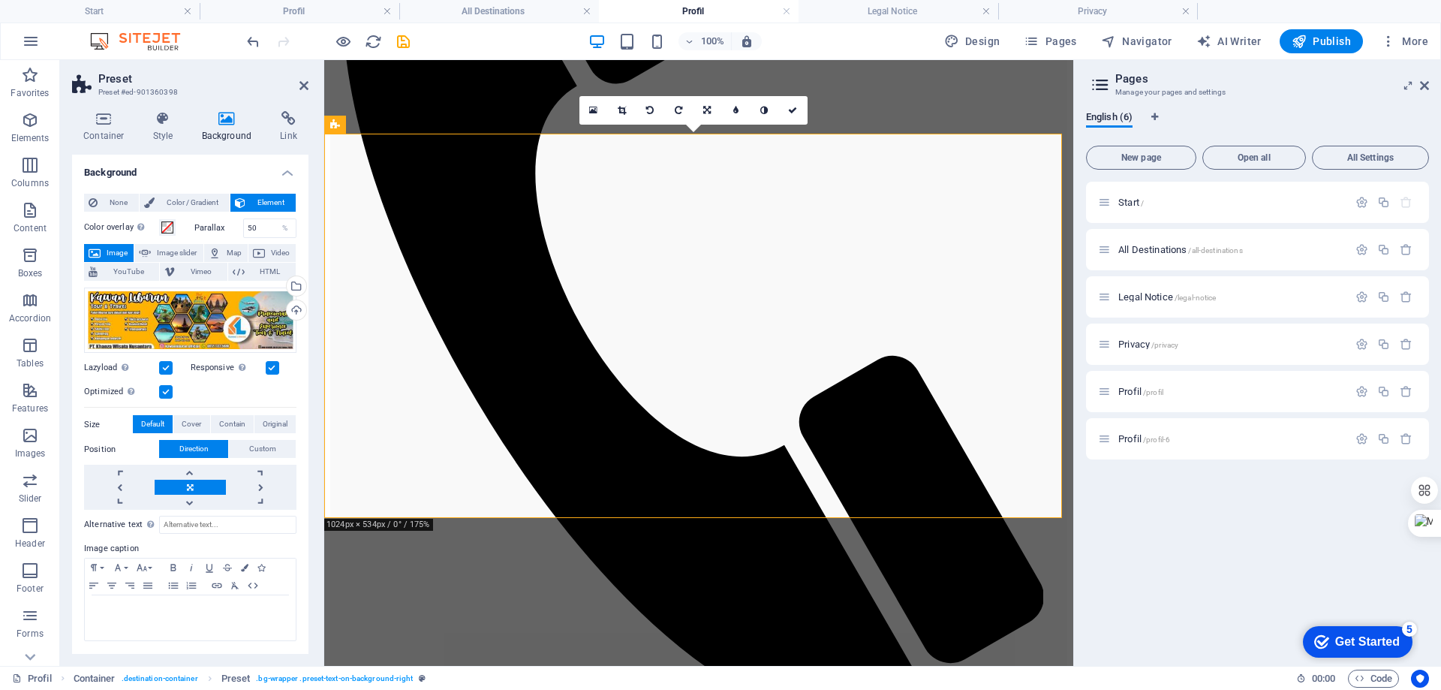
click at [283, 424] on span "Original" at bounding box center [275, 424] width 25 height 18
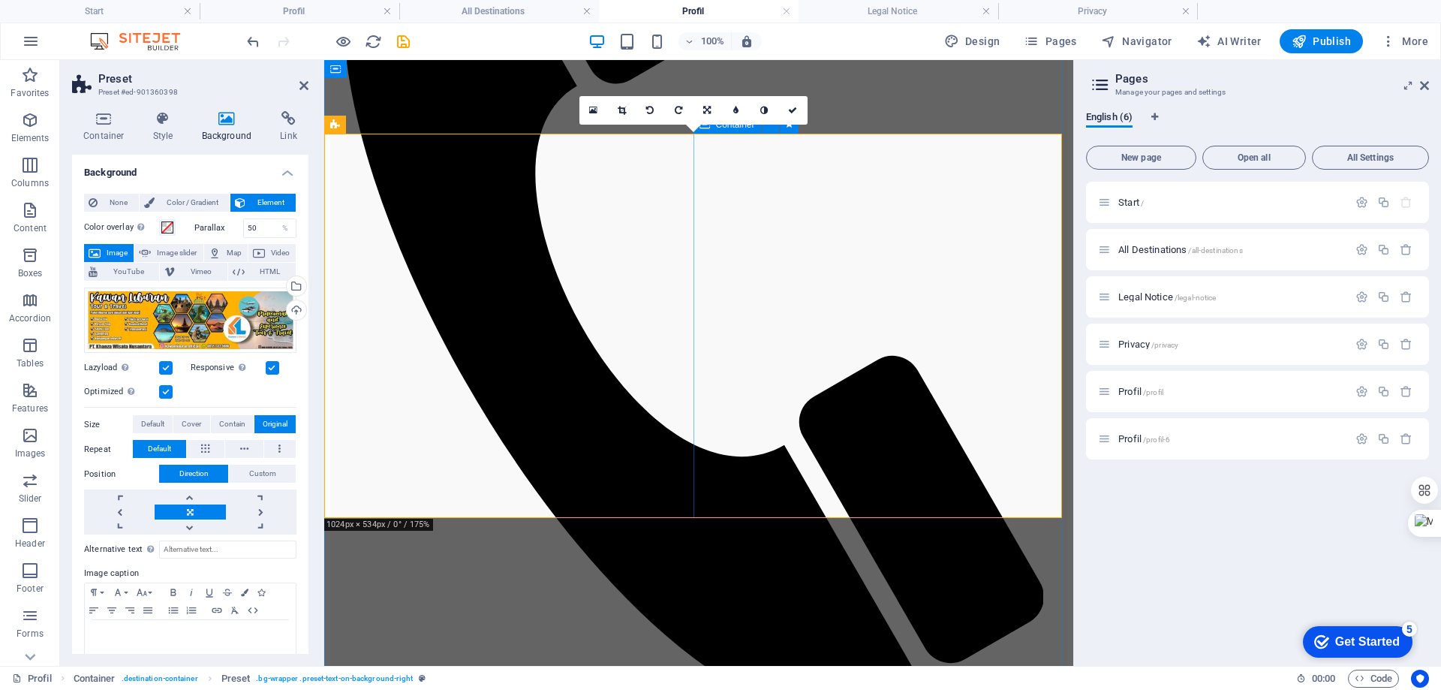
click at [794, 108] on icon at bounding box center [792, 110] width 9 height 9
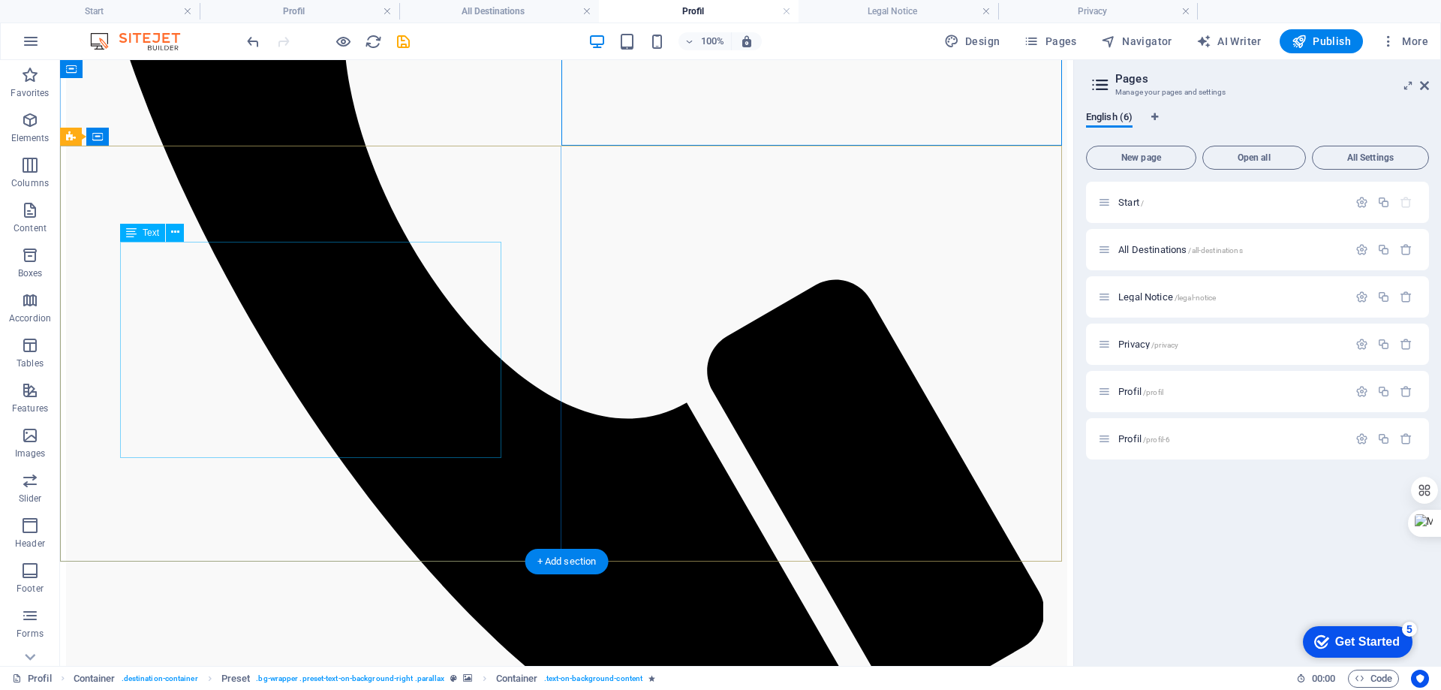
scroll to position [1315, 0]
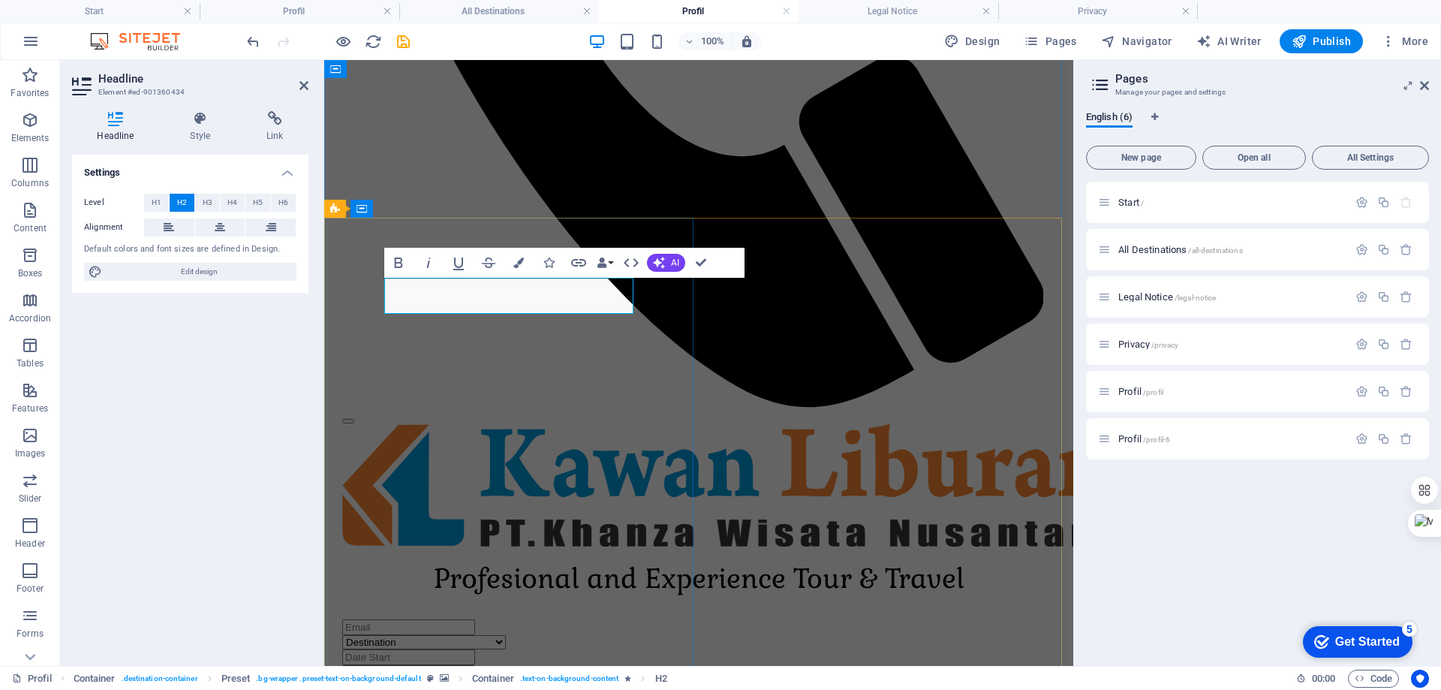
scroll to position [0, 3]
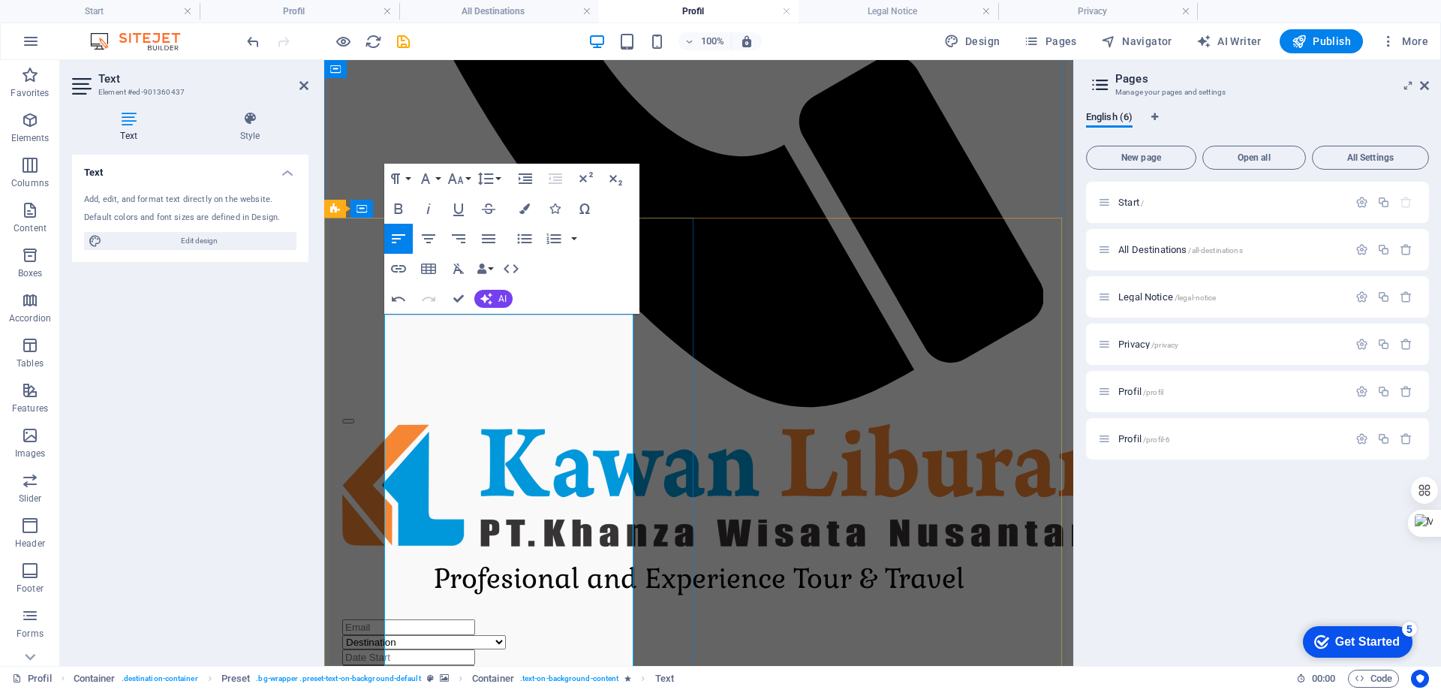
scroll to position [2320, 7]
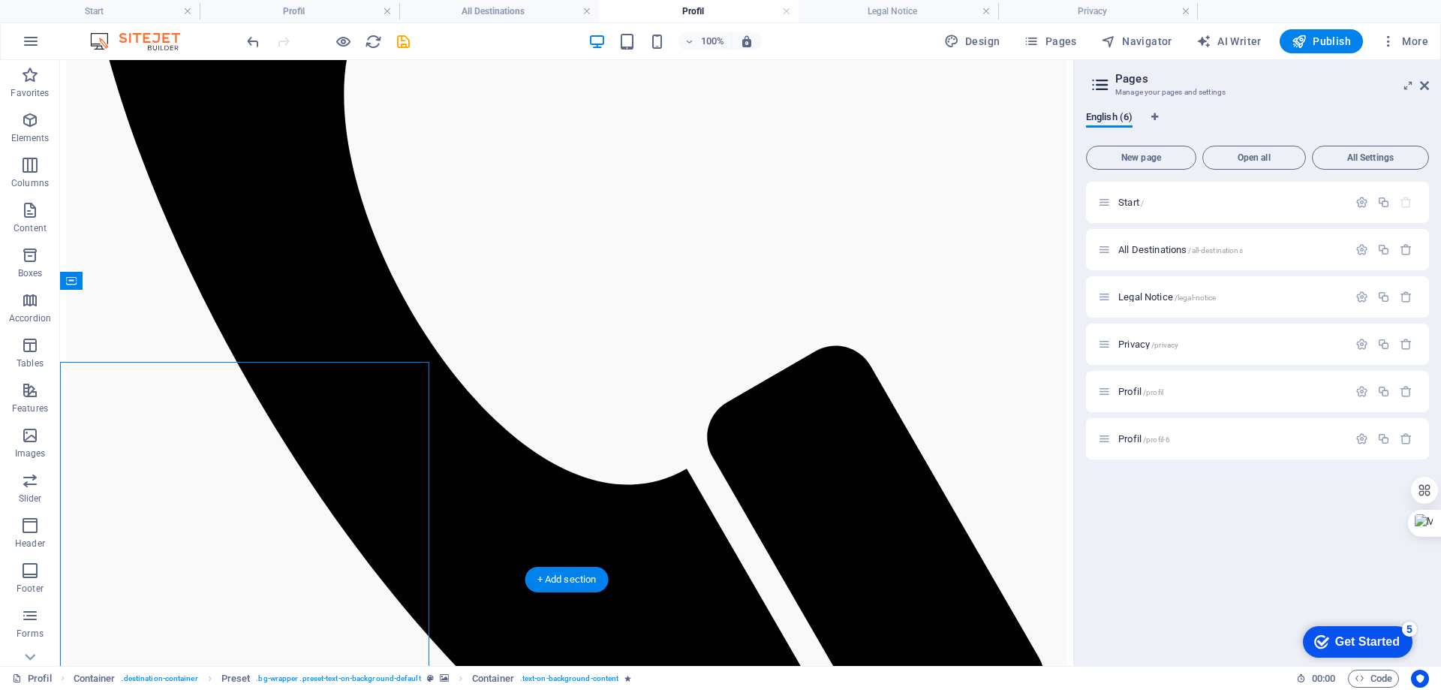
scroll to position [1171, 0]
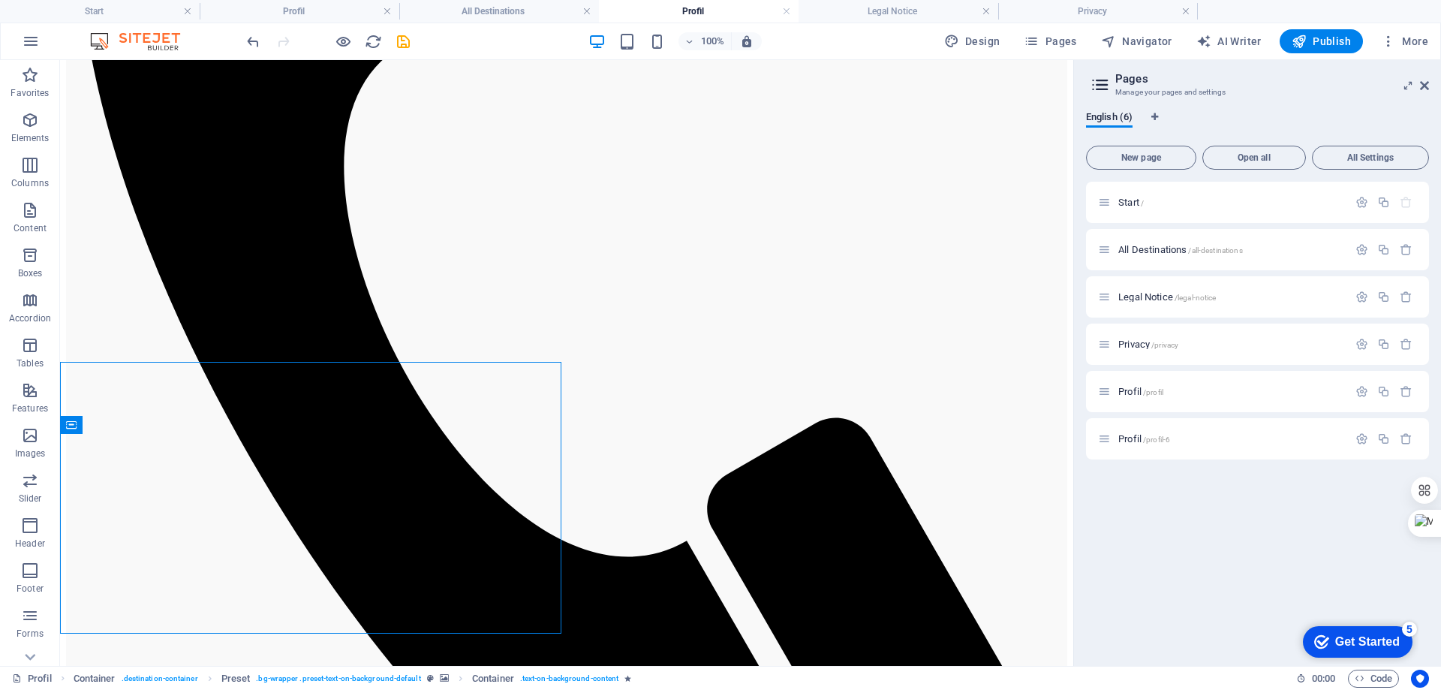
scroll to position [1099, 0]
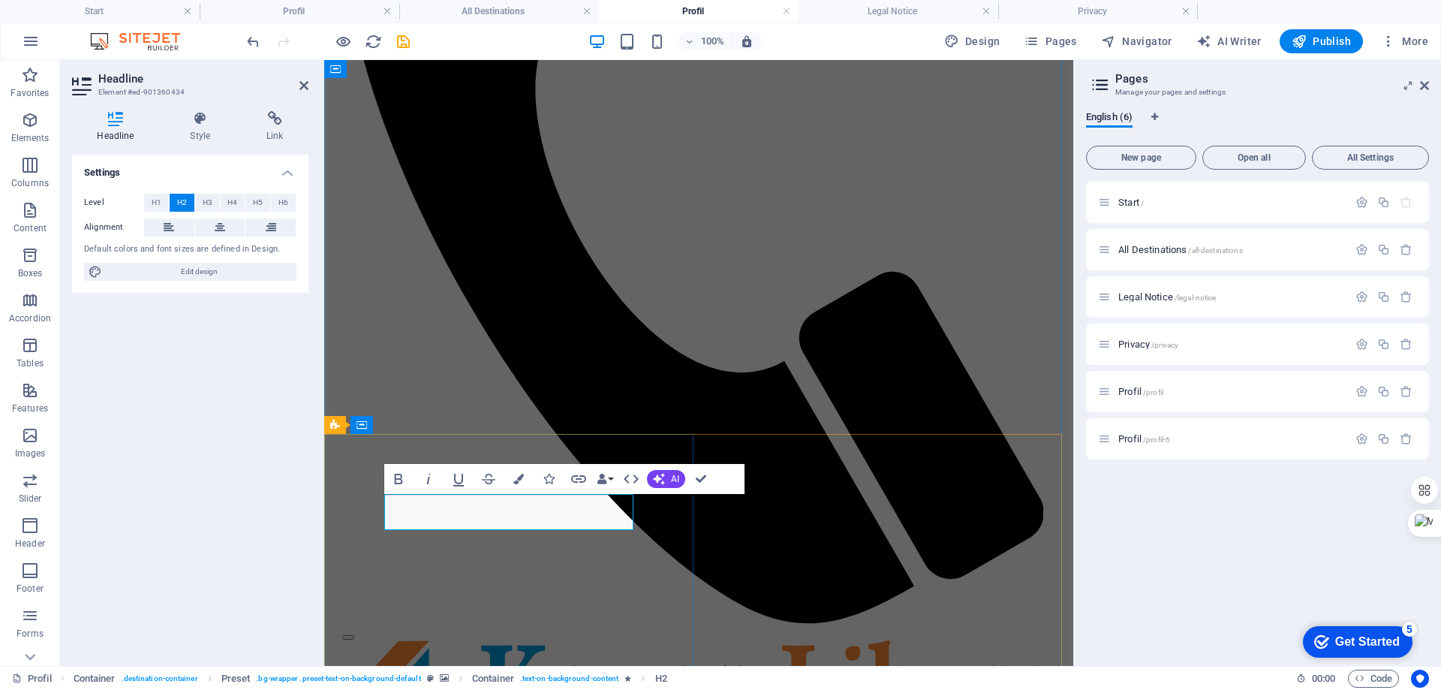
drag, startPoint x: 500, startPoint y: 511, endPoint x: 416, endPoint y: 514, distance: 84.1
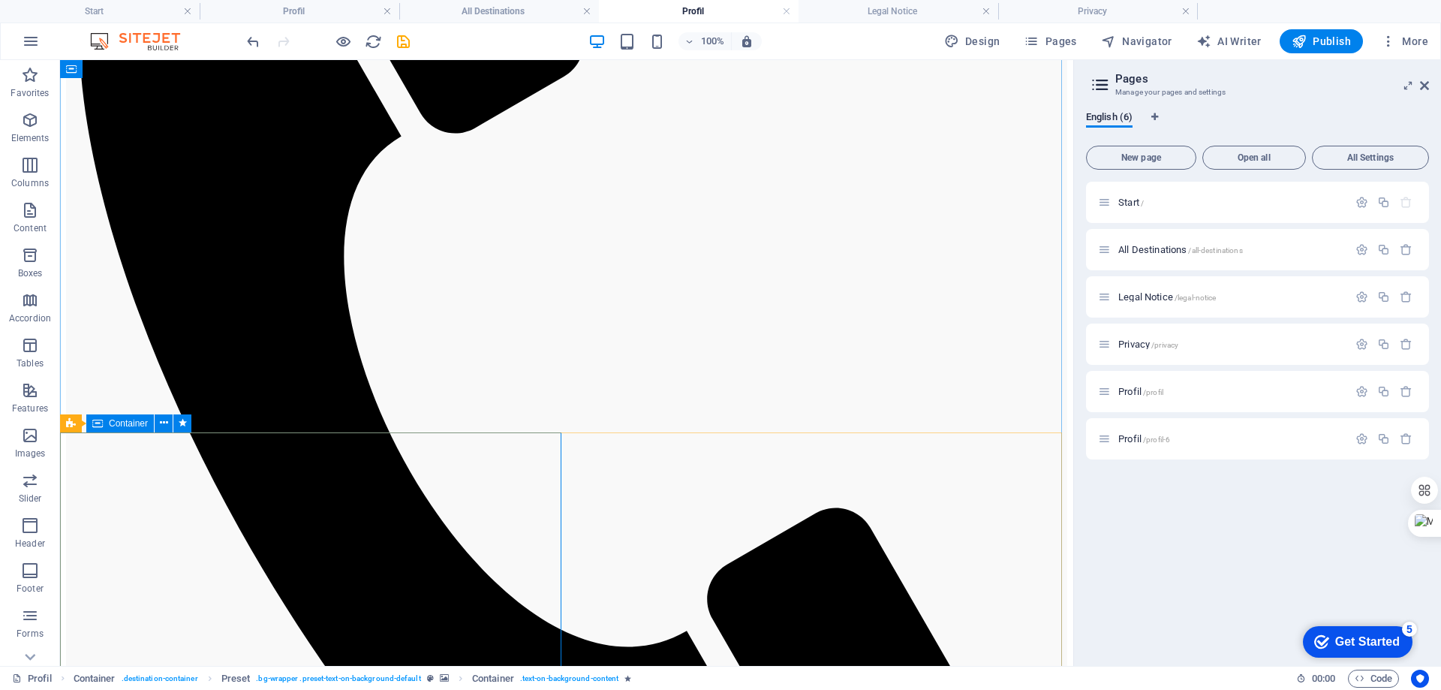
scroll to position [1102, 0]
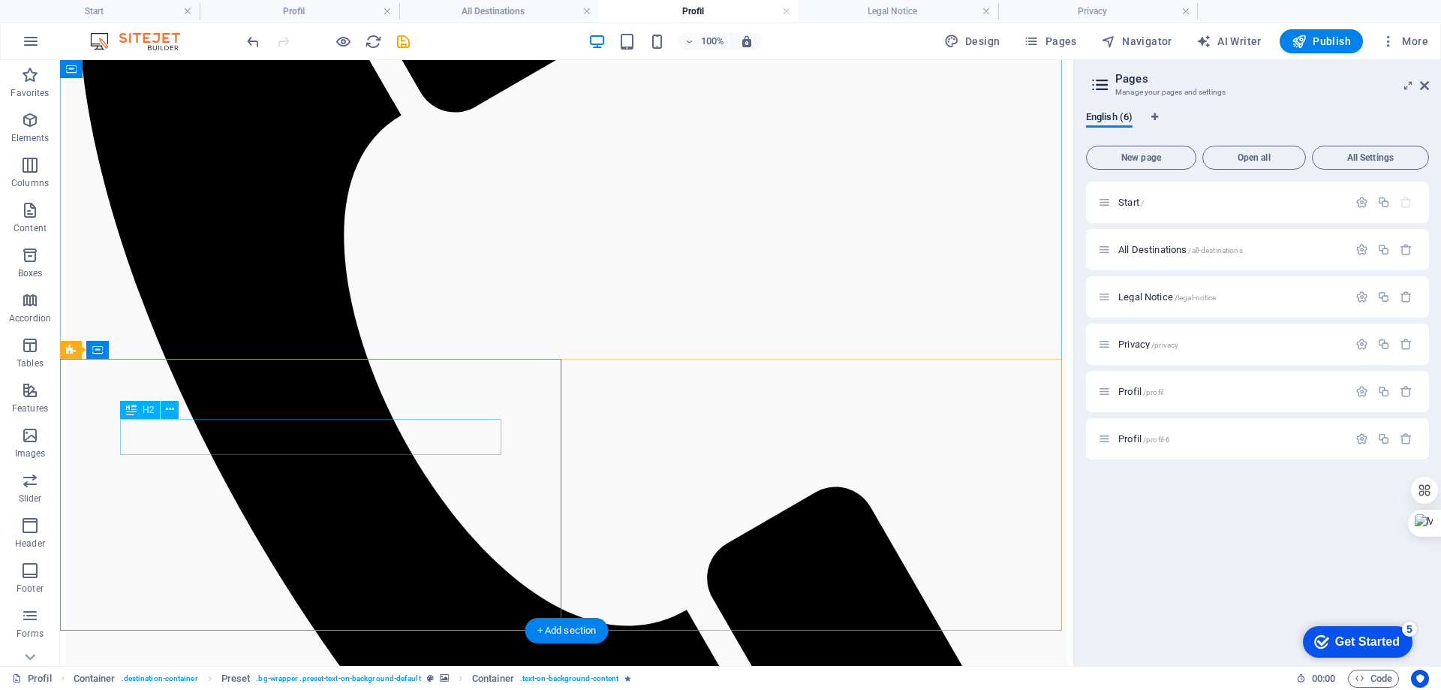
click at [172, 406] on icon at bounding box center [170, 410] width 8 height 16
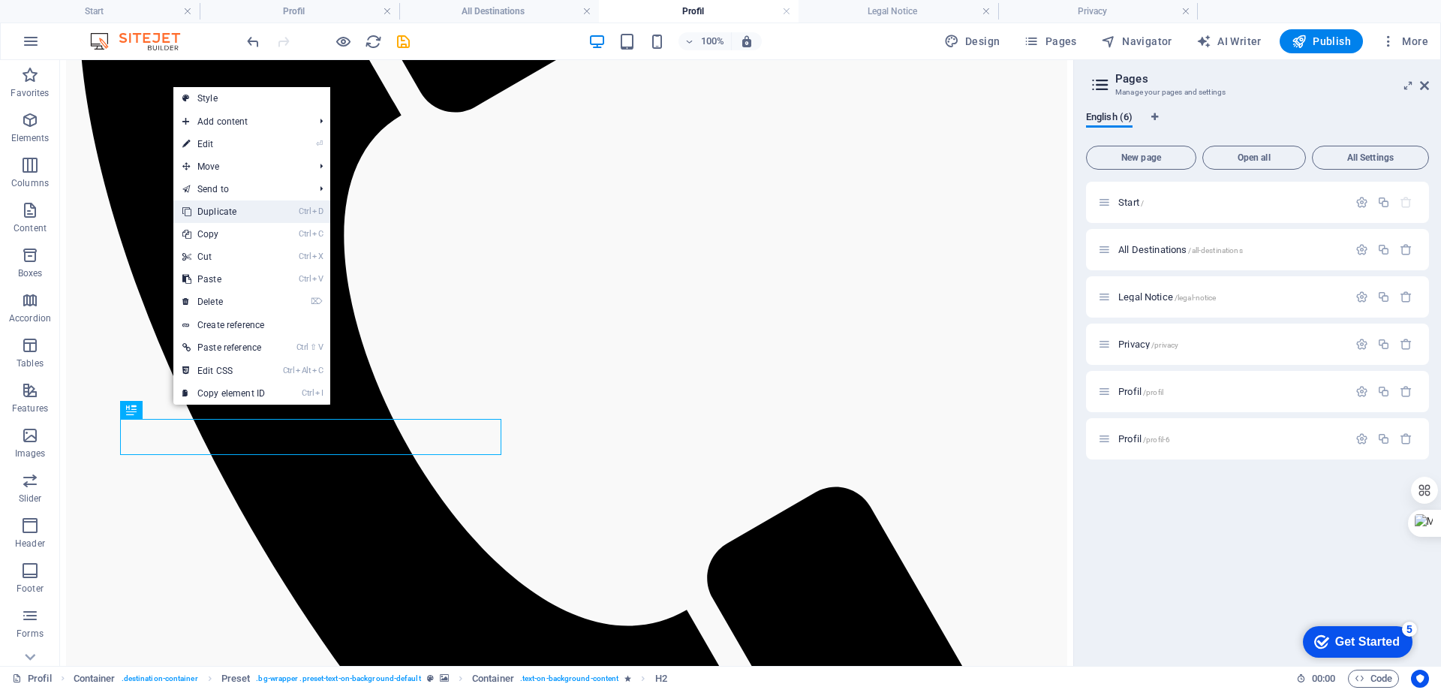
click at [233, 211] on link "Ctrl D Duplicate" at bounding box center [223, 211] width 101 height 23
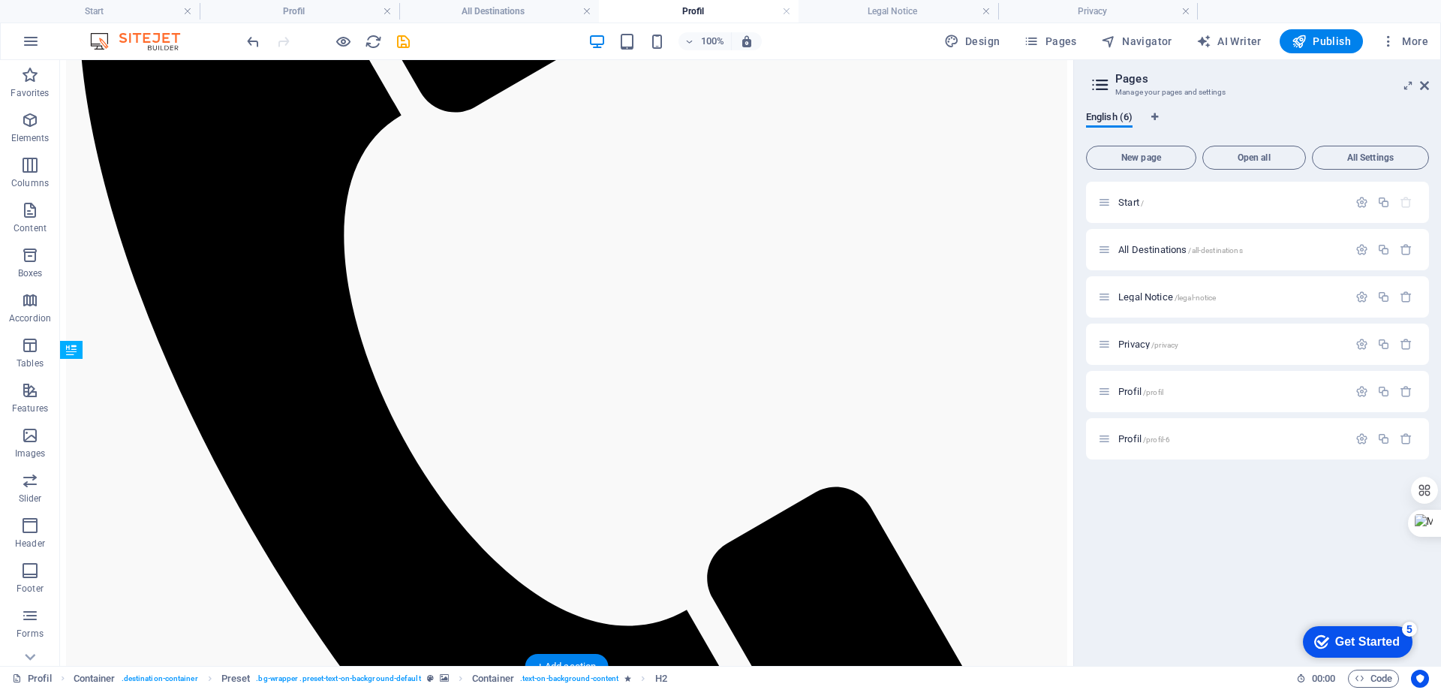
drag, startPoint x: 231, startPoint y: 471, endPoint x: 232, endPoint y: 562, distance: 90.8
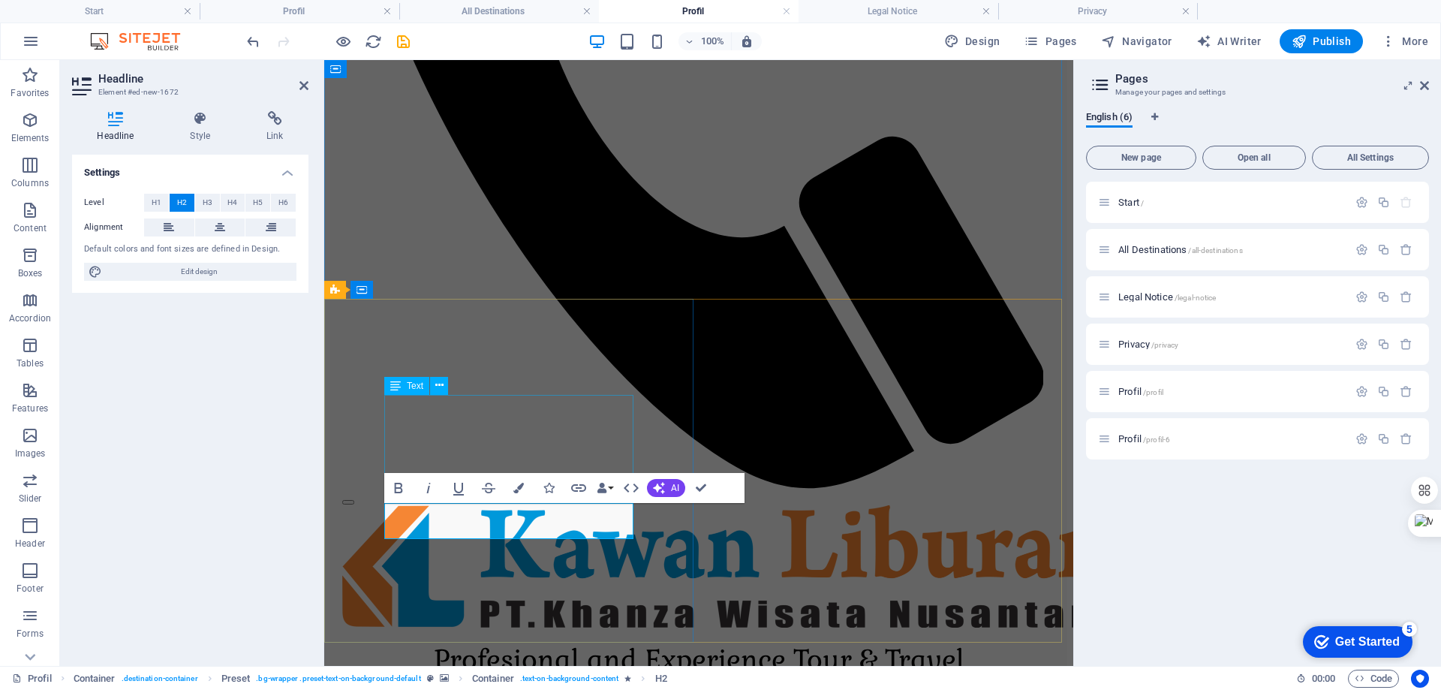
scroll to position [1405, 0]
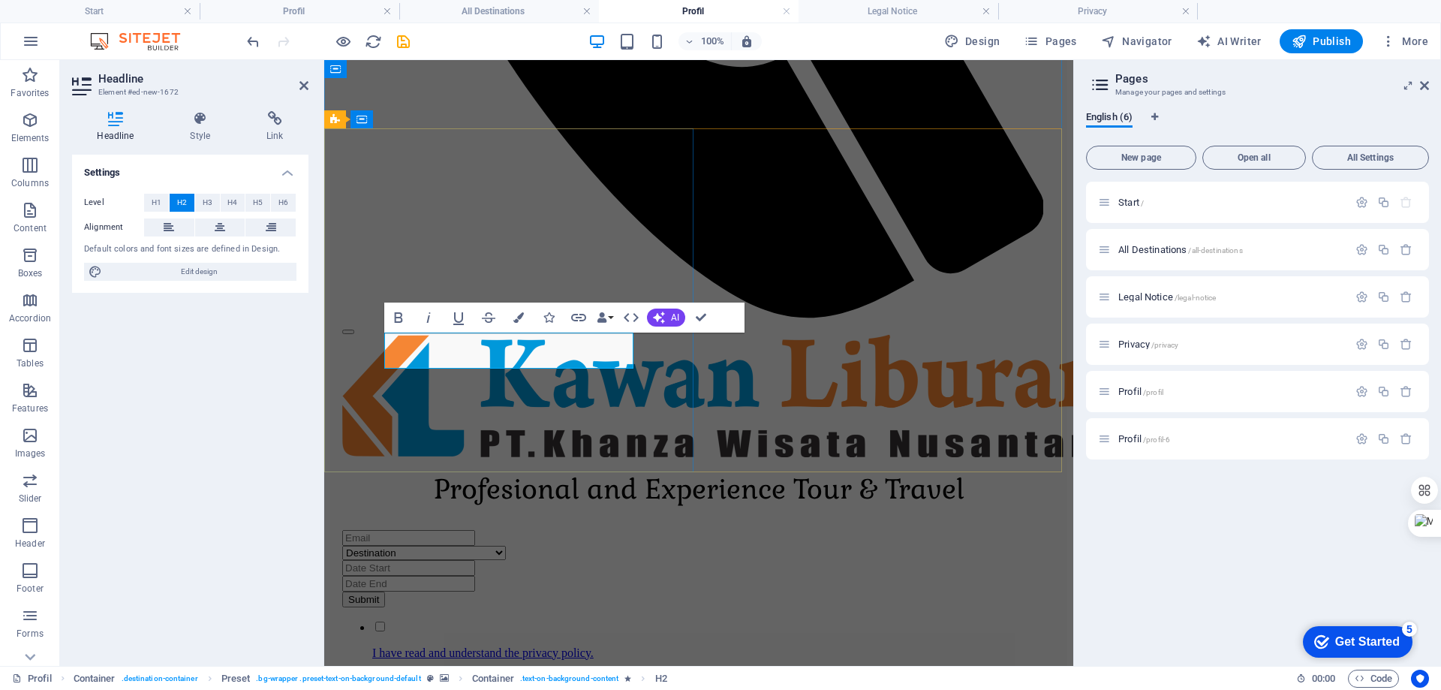
drag, startPoint x: 402, startPoint y: 349, endPoint x: 387, endPoint y: 349, distance: 15.0
click at [155, 202] on span "H1" at bounding box center [157, 203] width 10 height 18
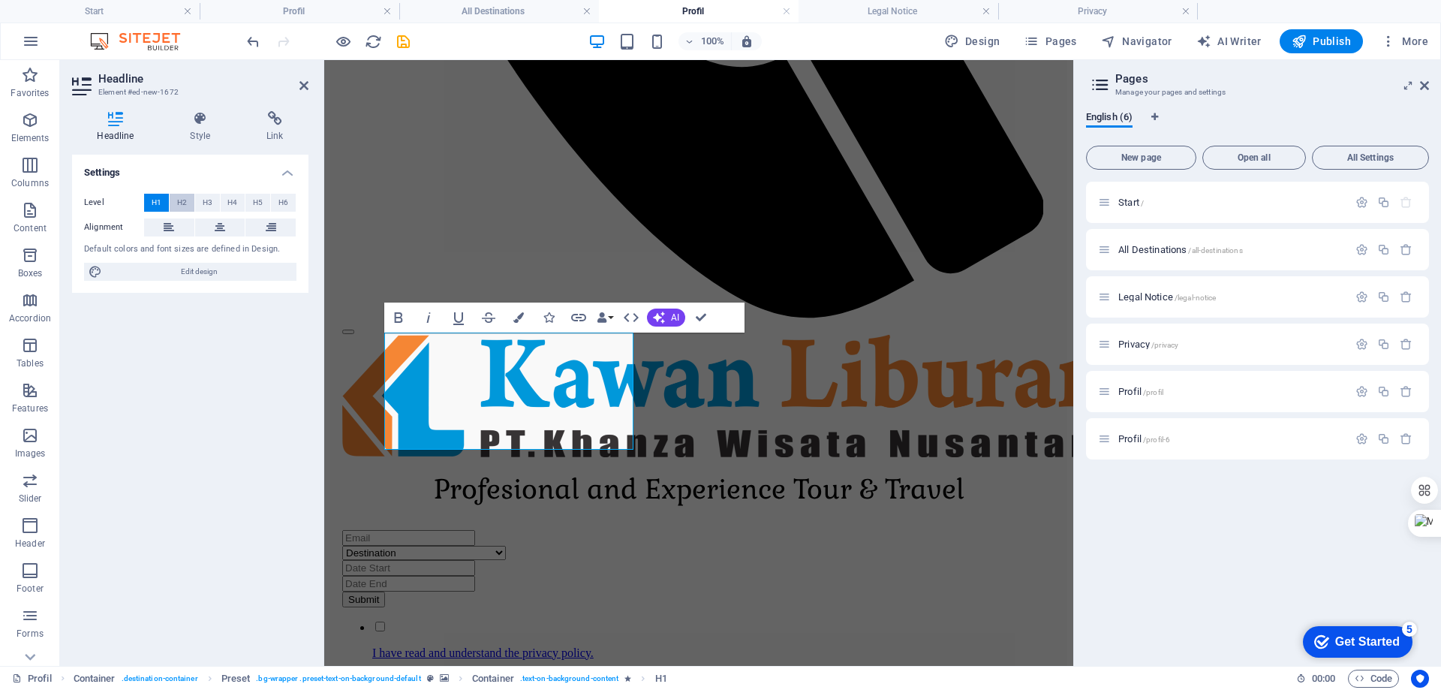
click at [182, 202] on span "H2" at bounding box center [182, 203] width 10 height 18
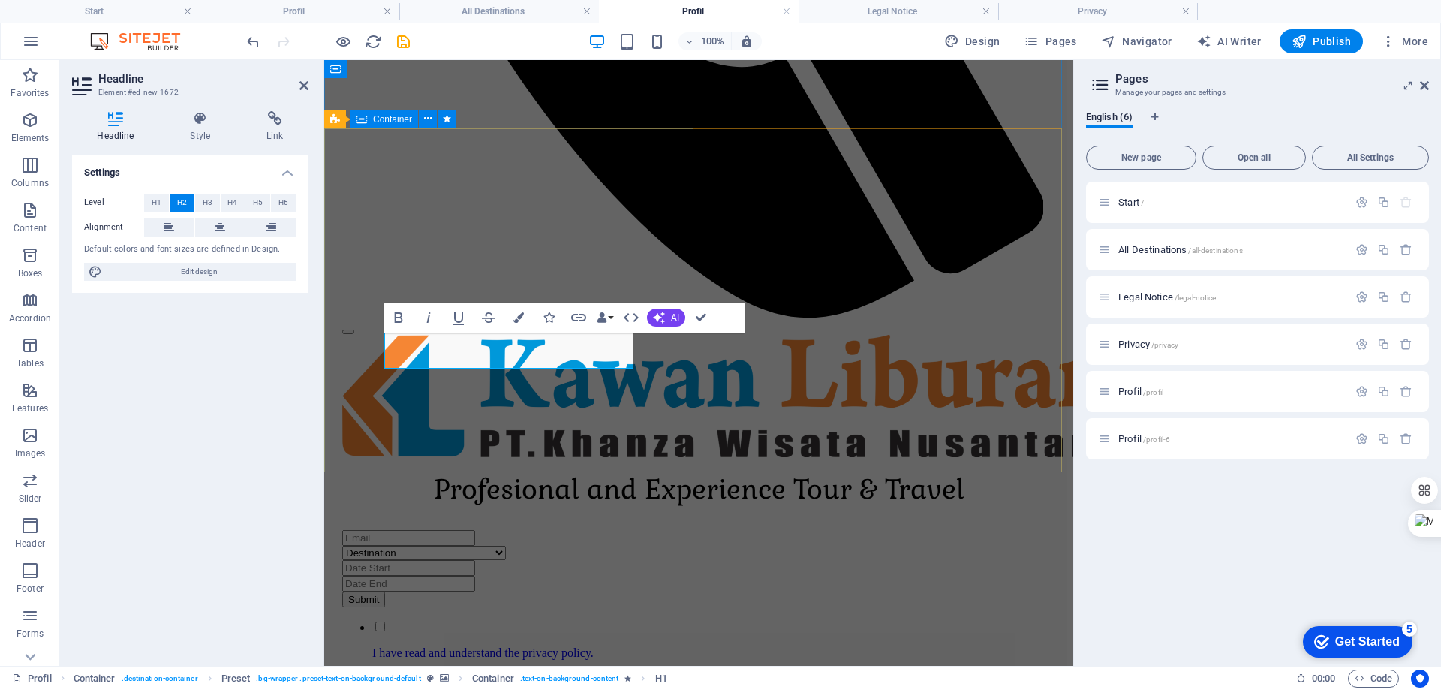
drag, startPoint x: 433, startPoint y: 349, endPoint x: 373, endPoint y: 345, distance: 60.2
click at [160, 206] on span "H1" at bounding box center [157, 203] width 10 height 18
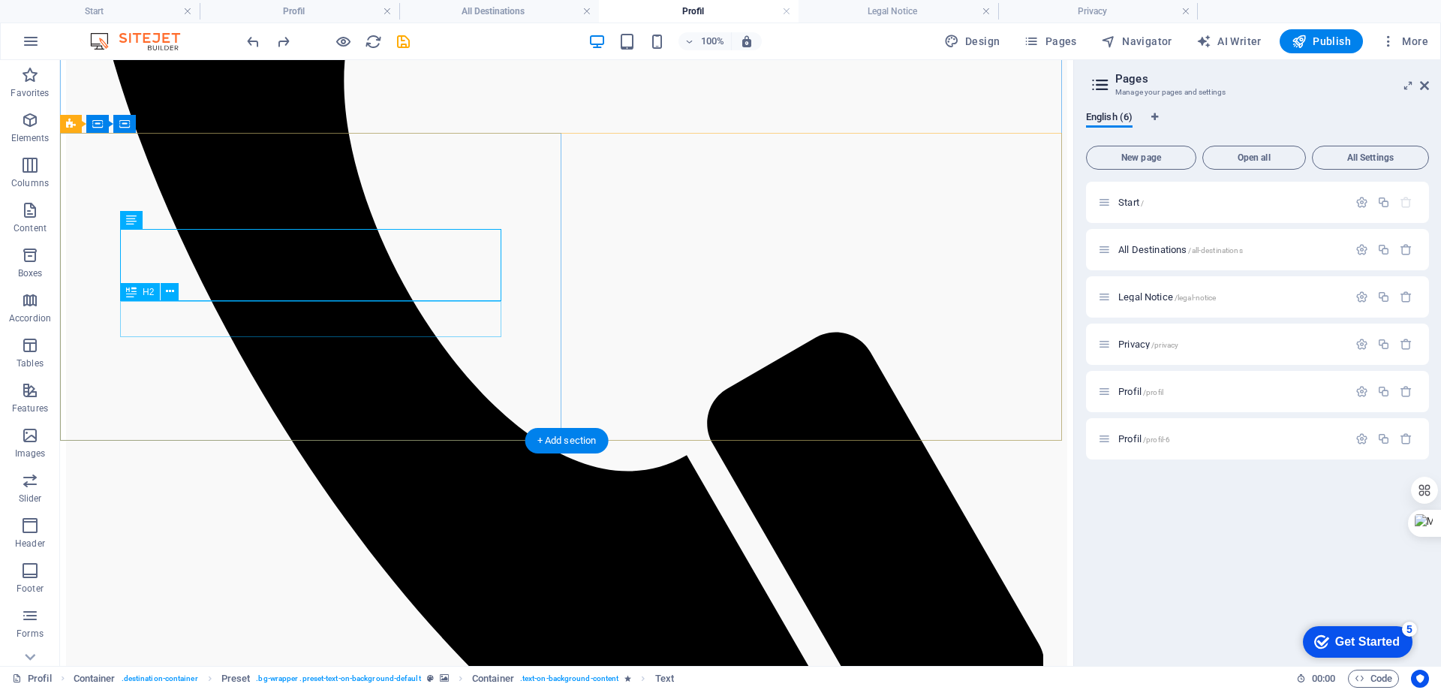
scroll to position [1254, 0]
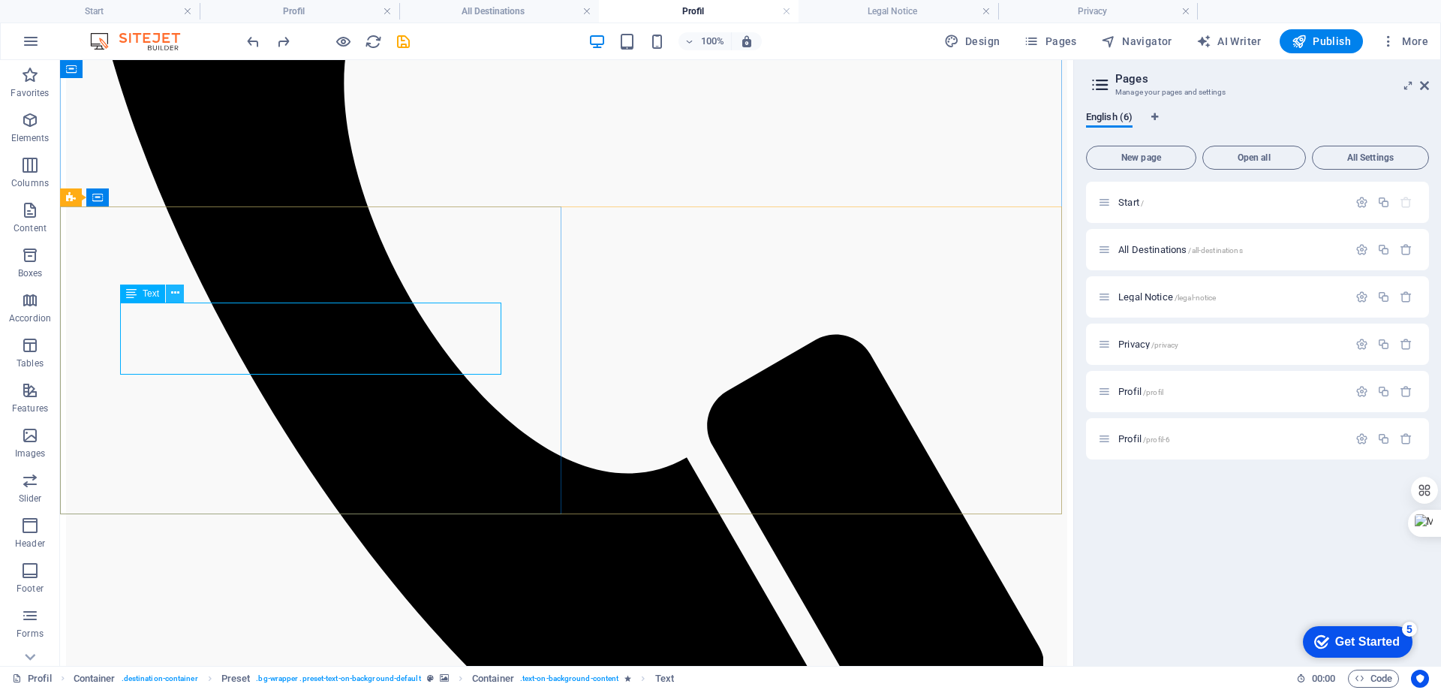
click at [174, 291] on icon at bounding box center [175, 293] width 8 height 16
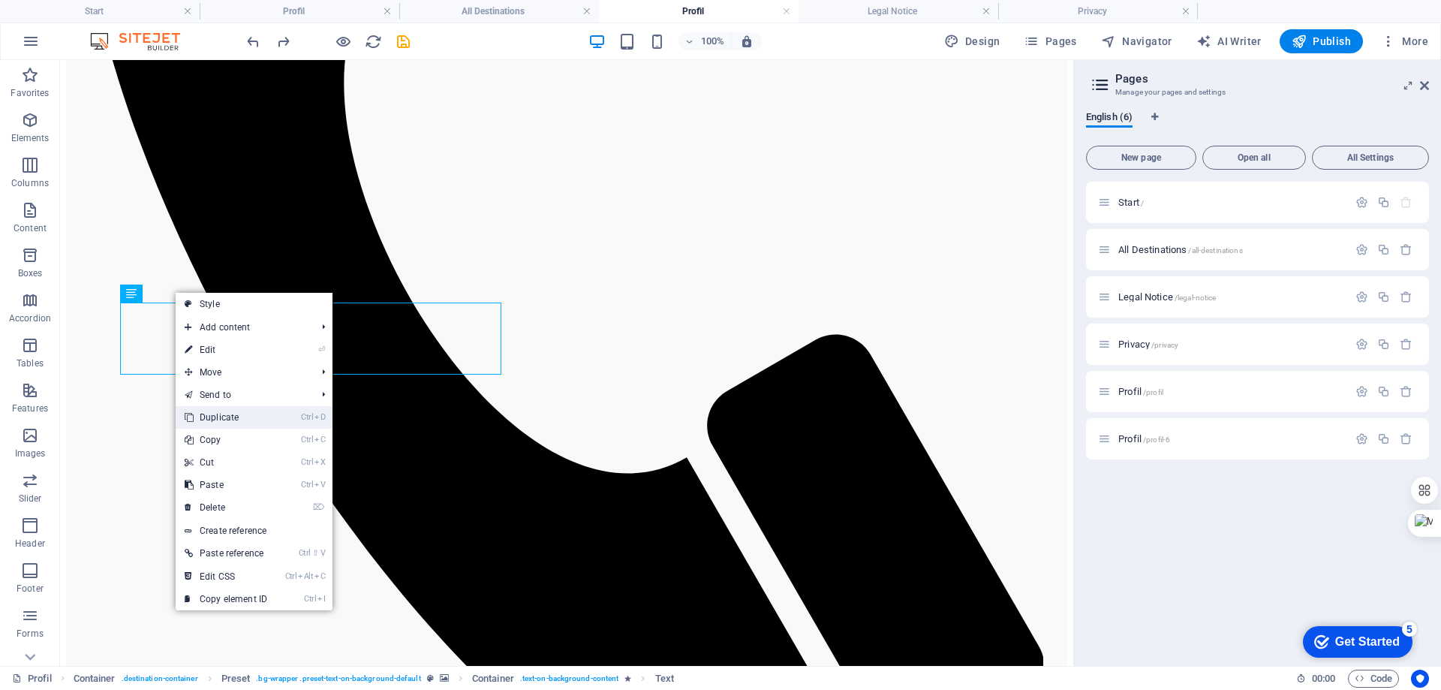
click at [254, 421] on link "Ctrl D Duplicate" at bounding box center [226, 417] width 101 height 23
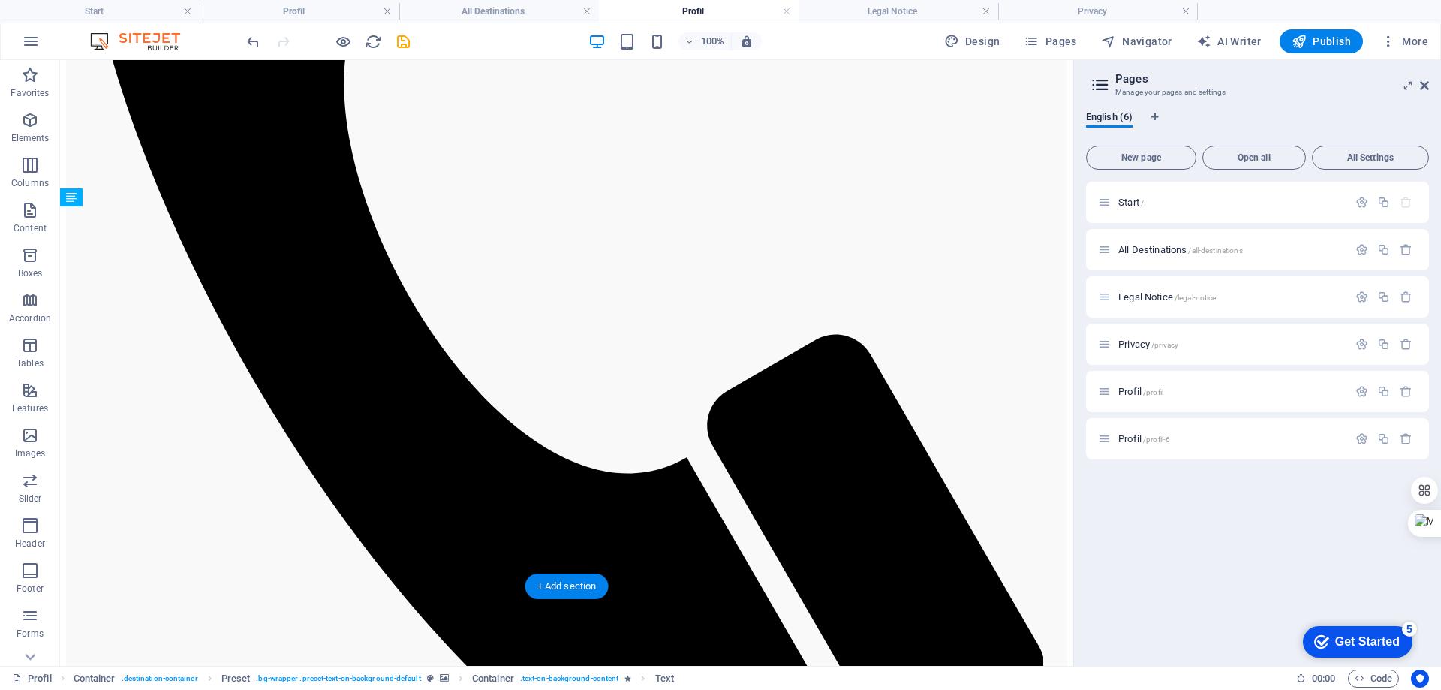
drag, startPoint x: 301, startPoint y: 396, endPoint x: 287, endPoint y: 468, distance: 72.7
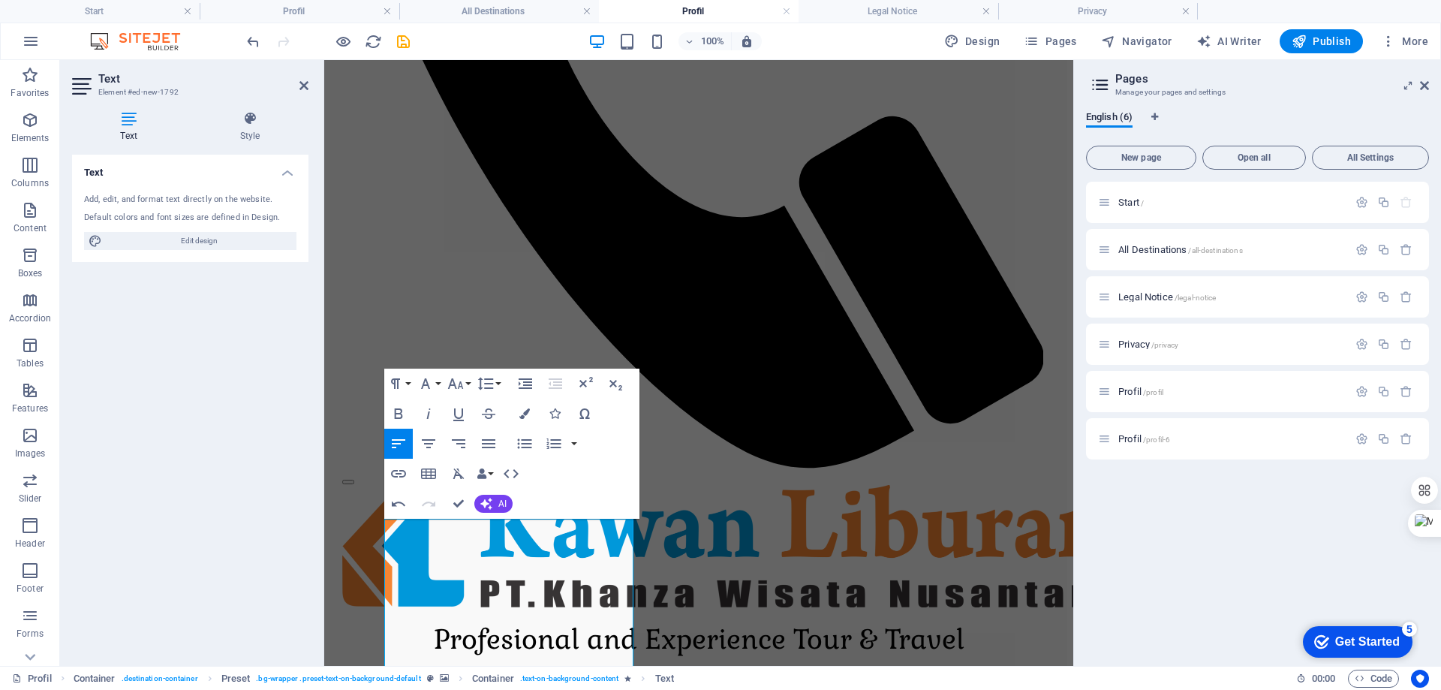
scroll to position [4187, 0]
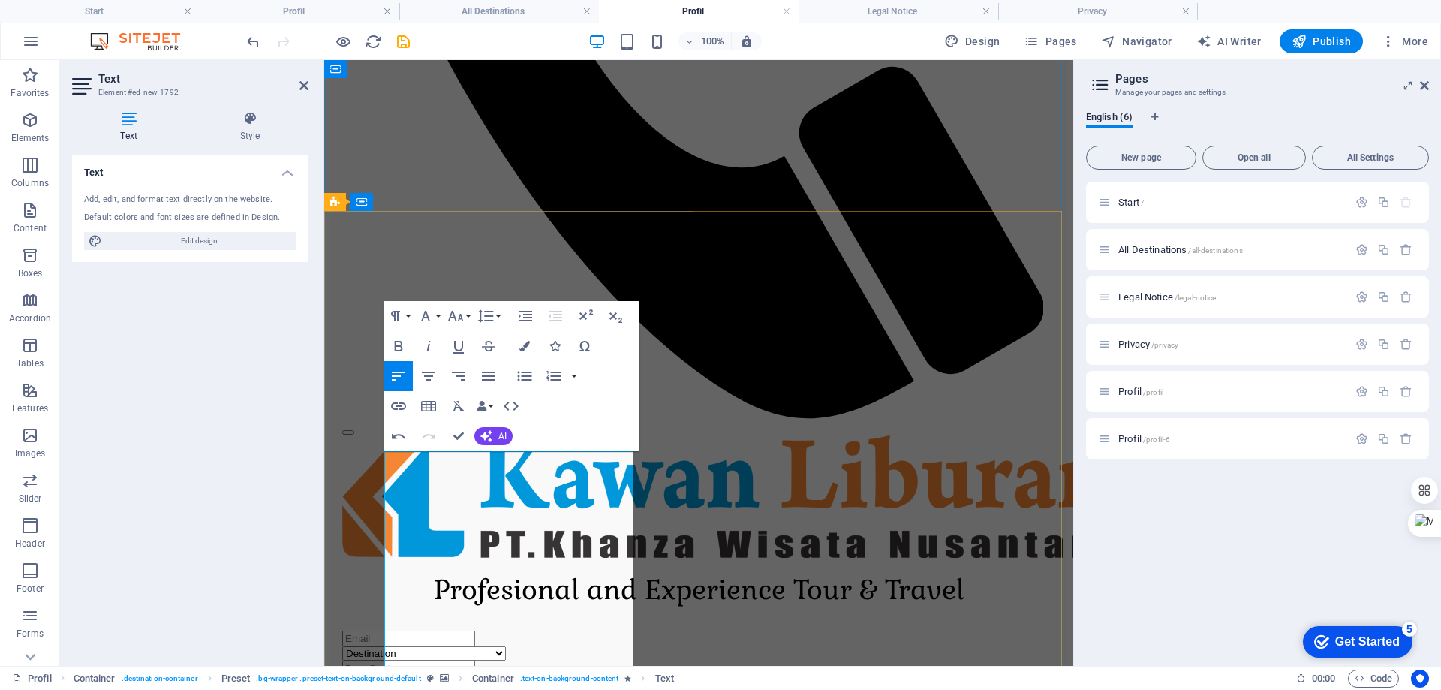
scroll to position [1322, 0]
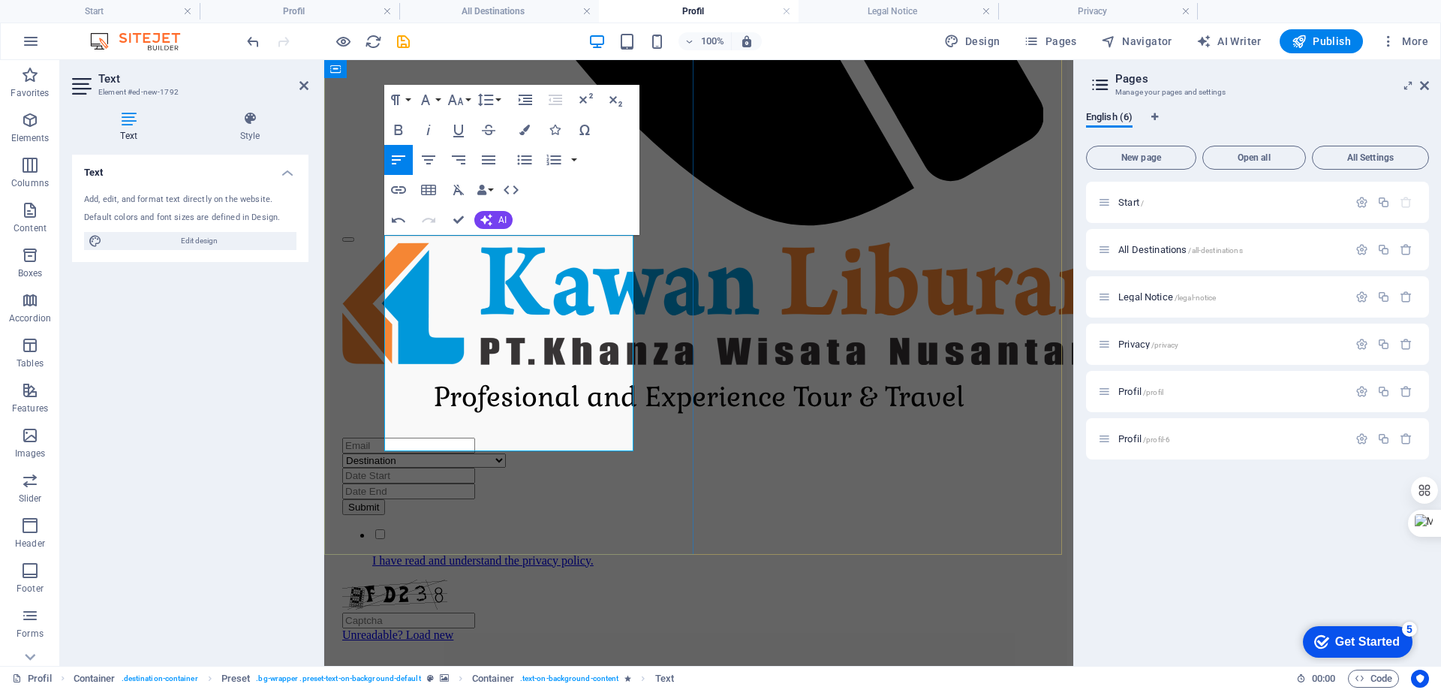
scroll to position [1547, 0]
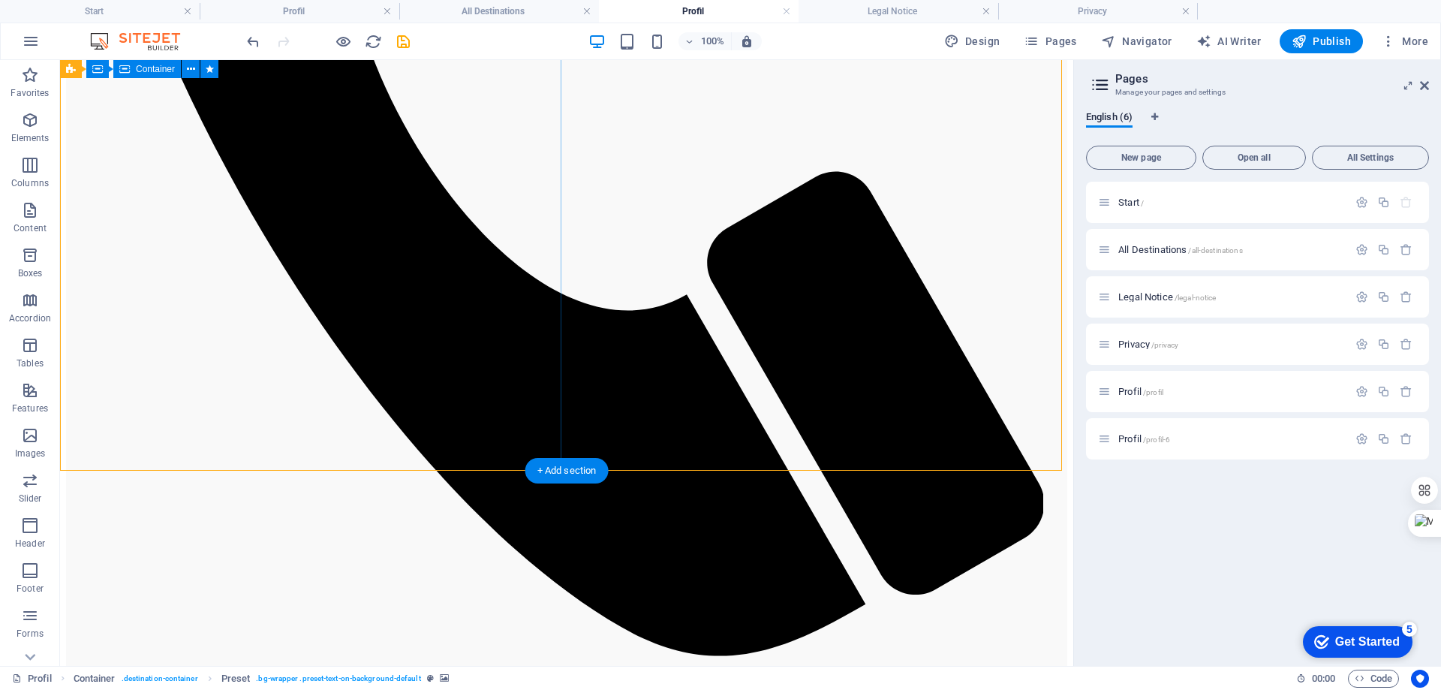
scroll to position [1397, 0]
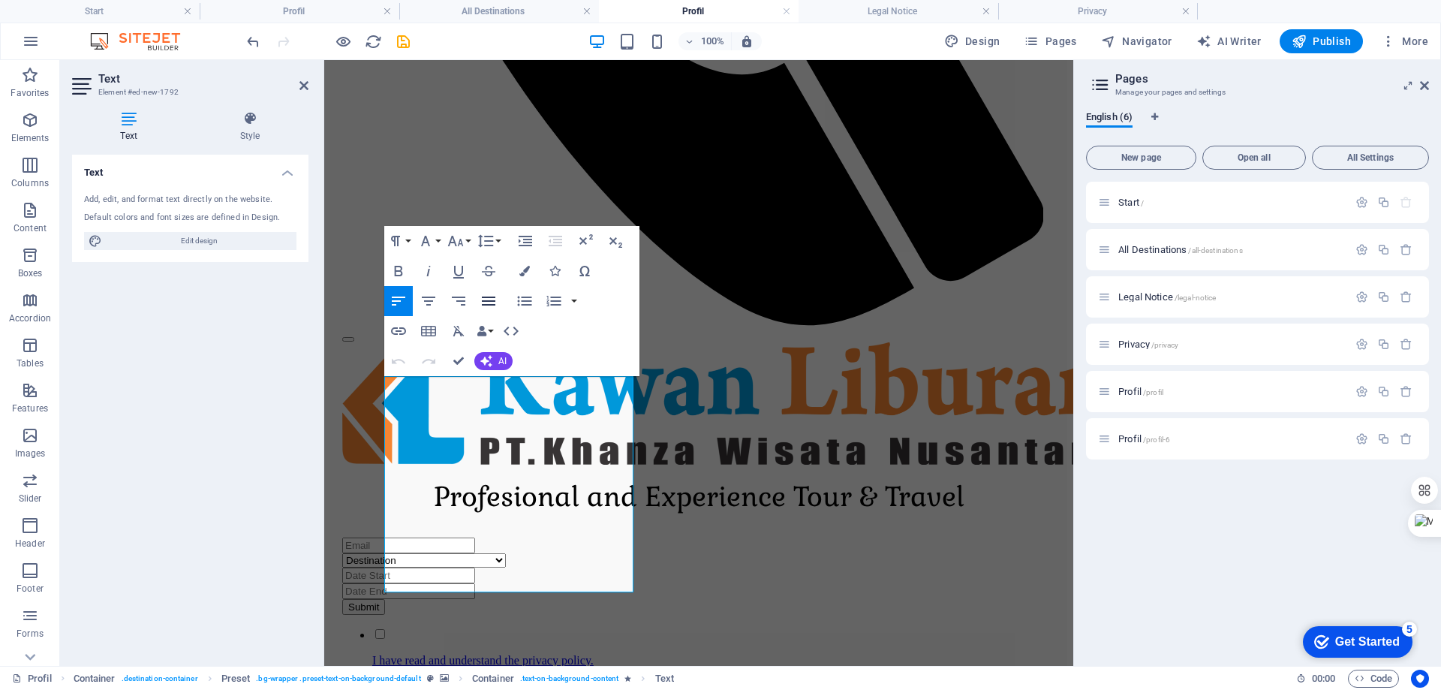
click at [492, 300] on icon "button" at bounding box center [489, 301] width 18 height 18
click at [486, 306] on icon "button" at bounding box center [489, 301] width 18 height 18
click at [429, 298] on icon "button" at bounding box center [429, 301] width 18 height 18
click at [430, 300] on icon "button" at bounding box center [429, 301] width 14 height 9
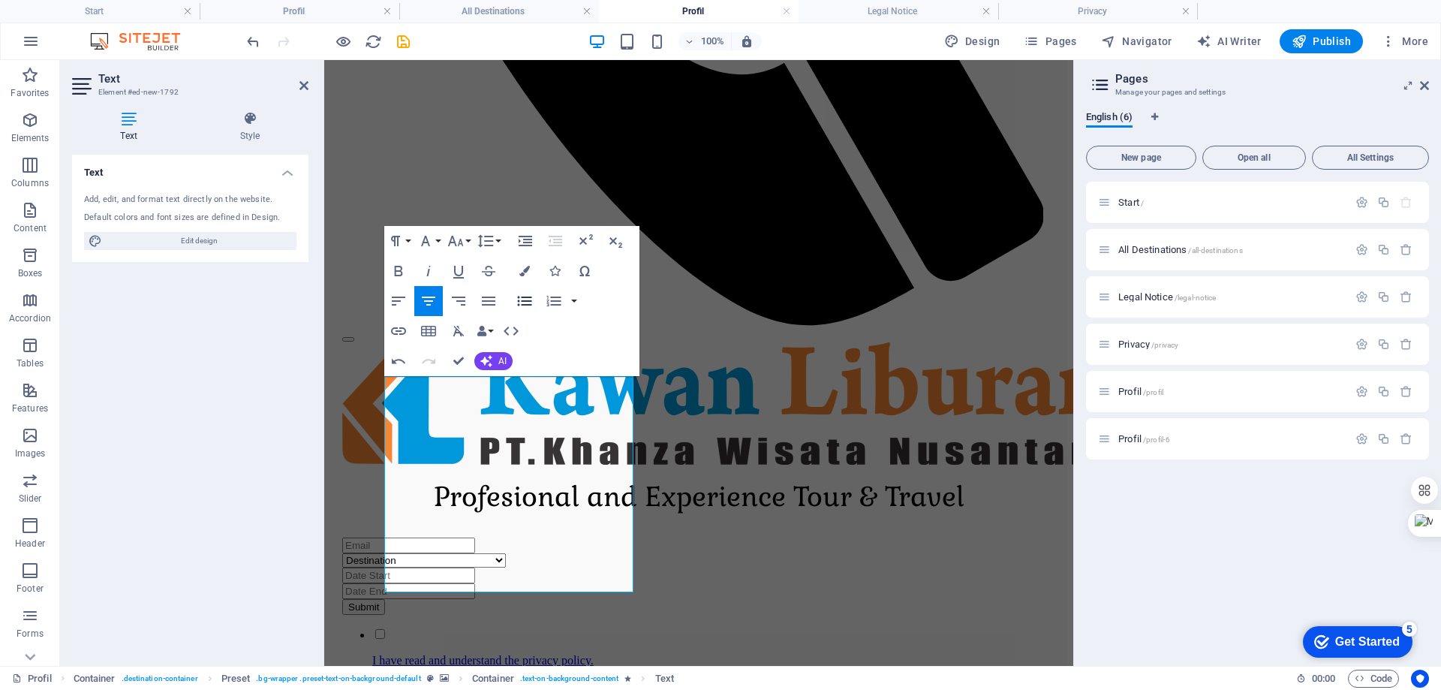
click at [522, 303] on icon "button" at bounding box center [525, 301] width 18 height 18
click at [408, 299] on button "Align Left" at bounding box center [398, 301] width 29 height 30
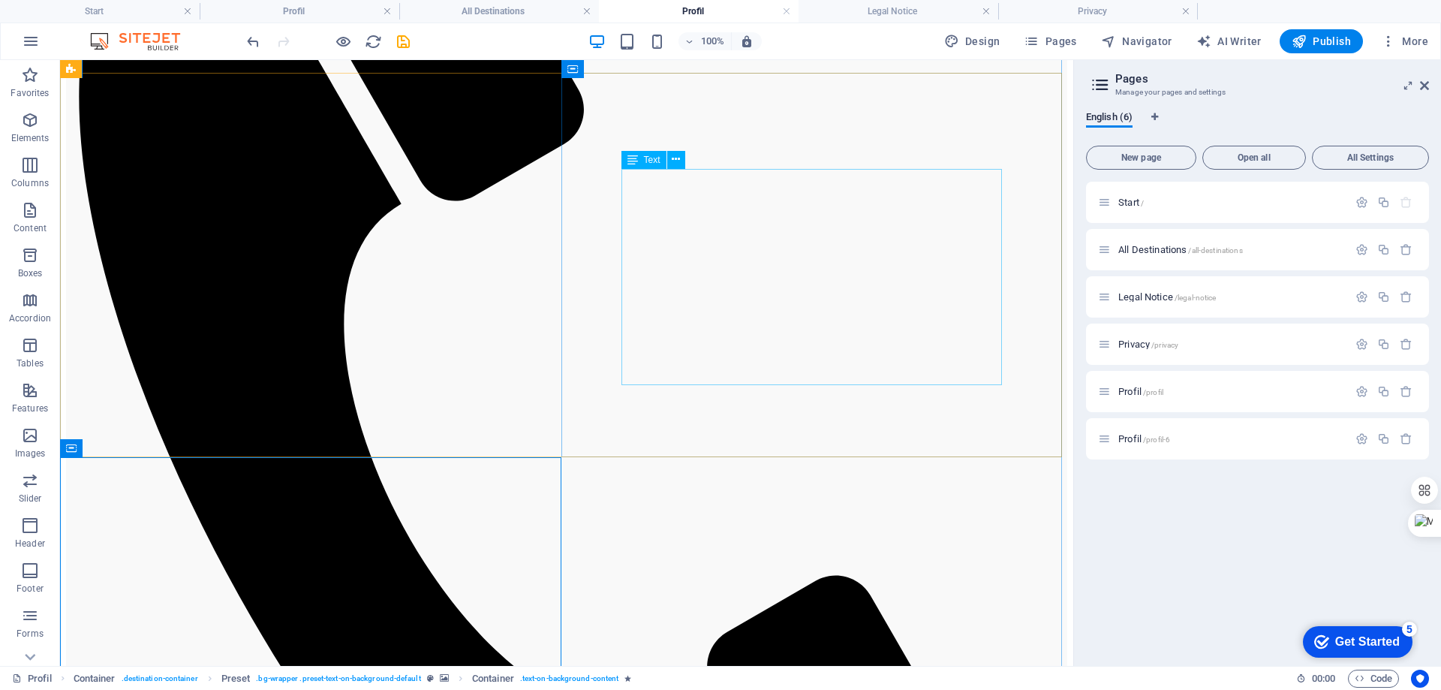
scroll to position [989, 0]
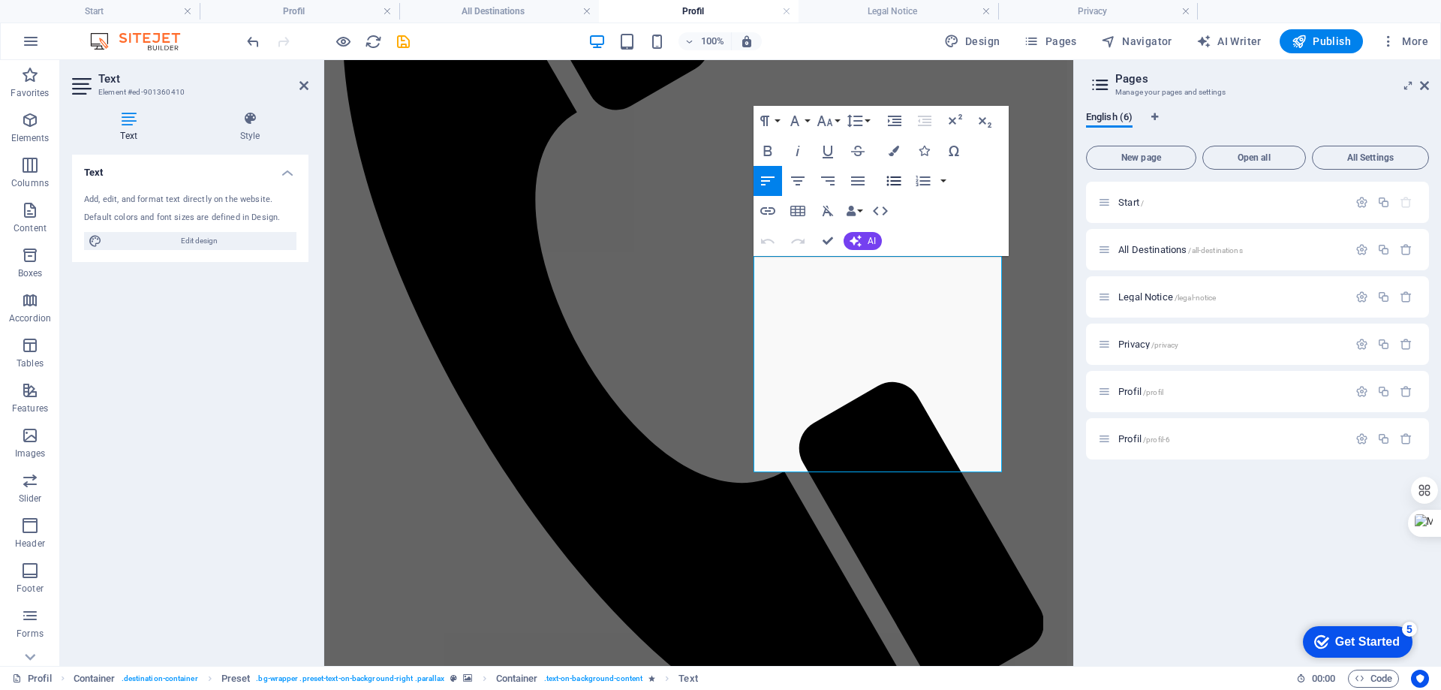
click at [897, 178] on icon "button" at bounding box center [894, 181] width 18 height 18
click at [887, 174] on icon "button" at bounding box center [894, 181] width 18 height 18
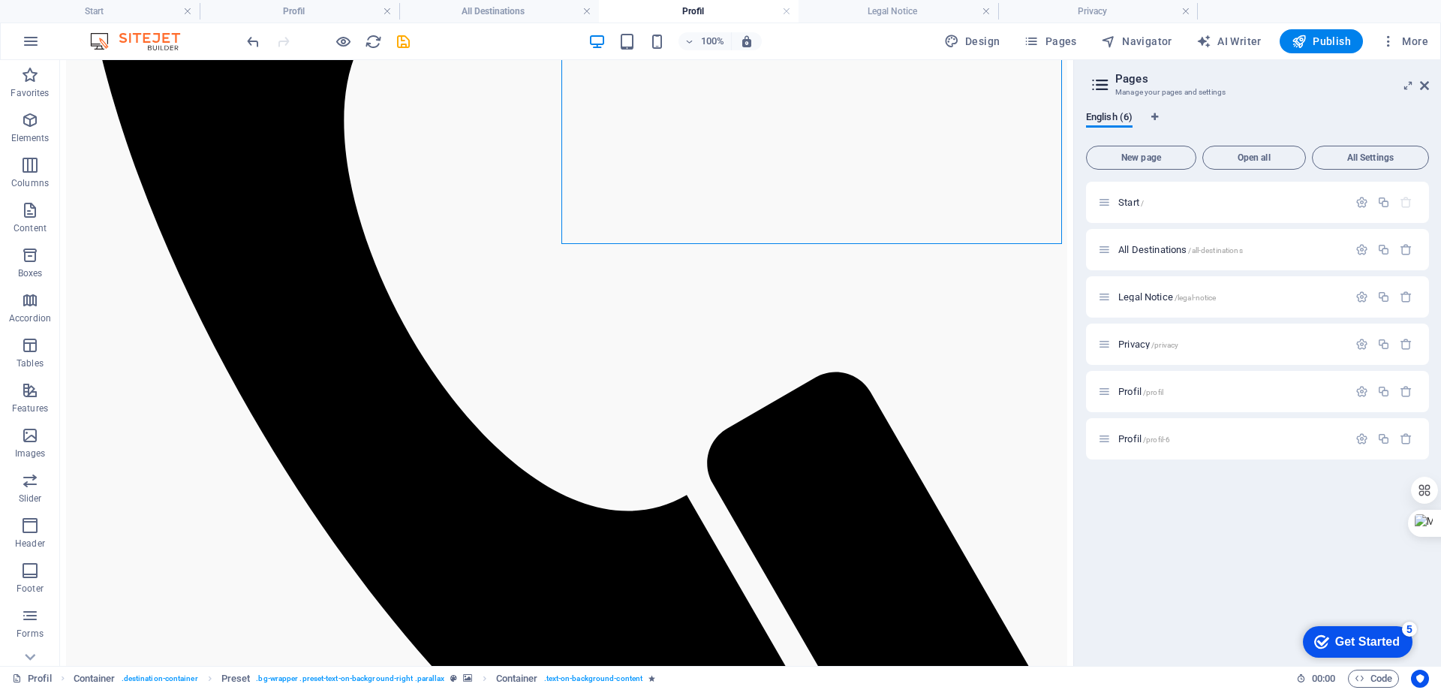
scroll to position [1292, 0]
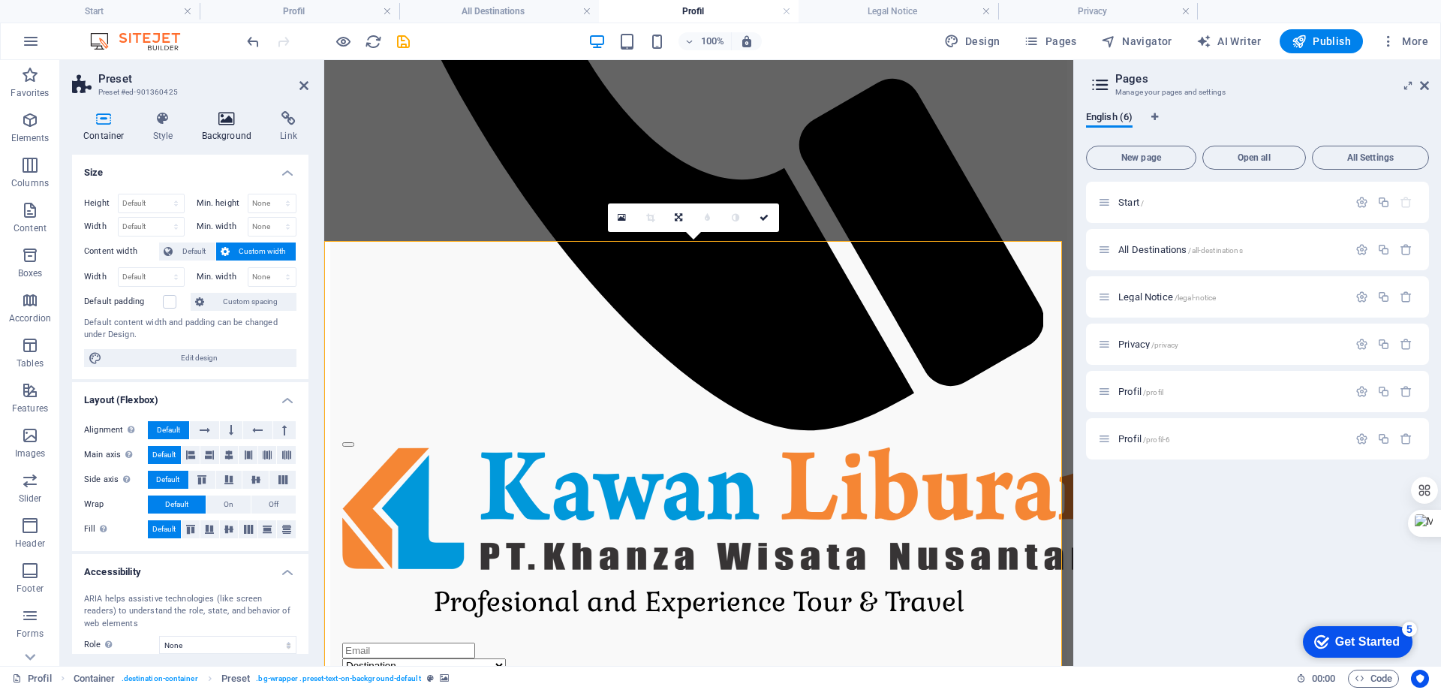
click at [224, 117] on icon at bounding box center [227, 118] width 73 height 15
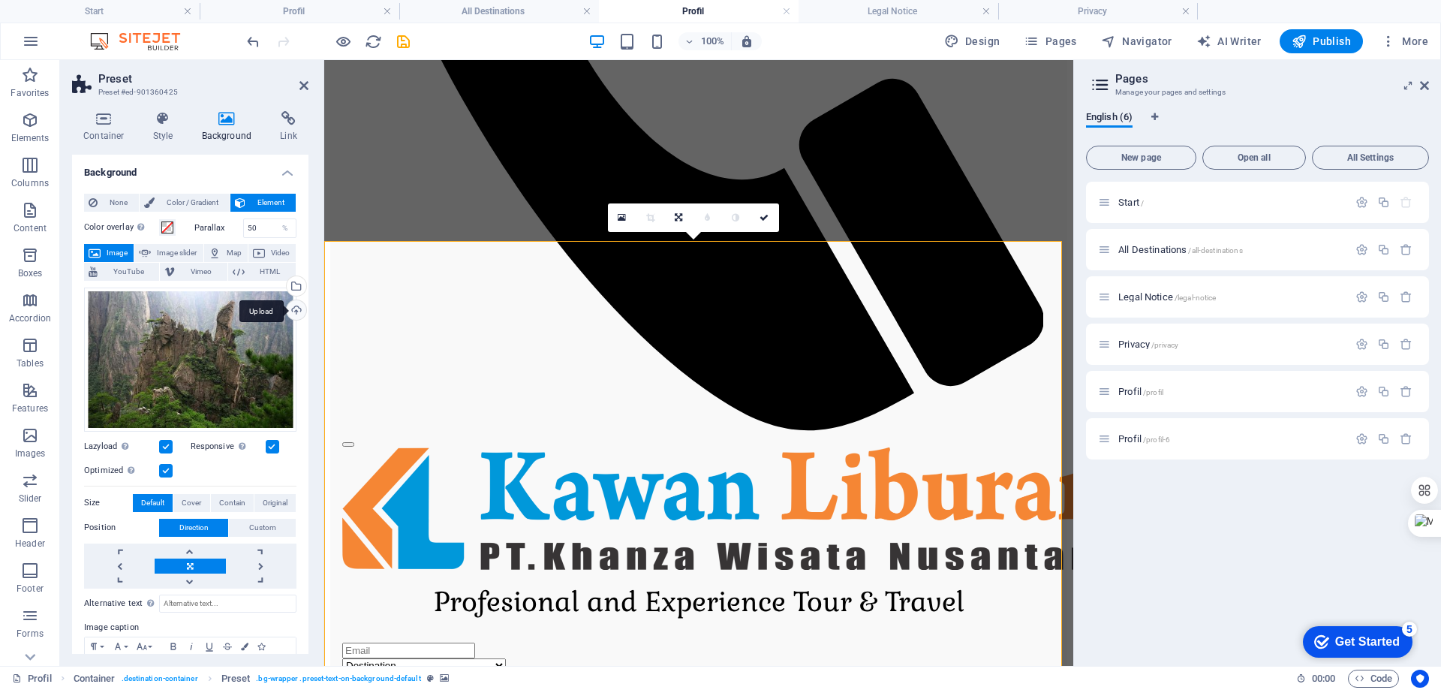
click at [290, 308] on div "Upload" at bounding box center [295, 311] width 23 height 23
click at [188, 364] on div "Drag files here, click to choose files or select files from Files or our free s…" at bounding box center [190, 360] width 212 height 144
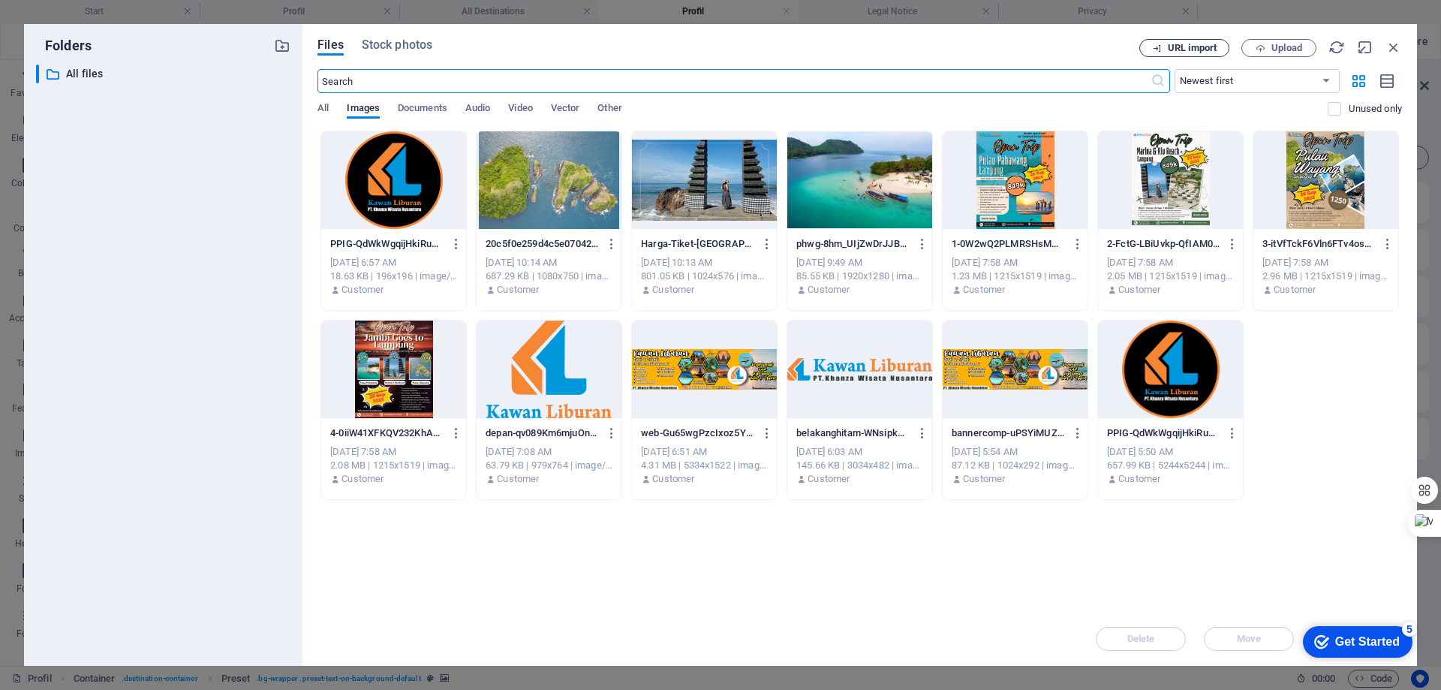
click at [1208, 50] on span "URL import" at bounding box center [1192, 48] width 49 height 9
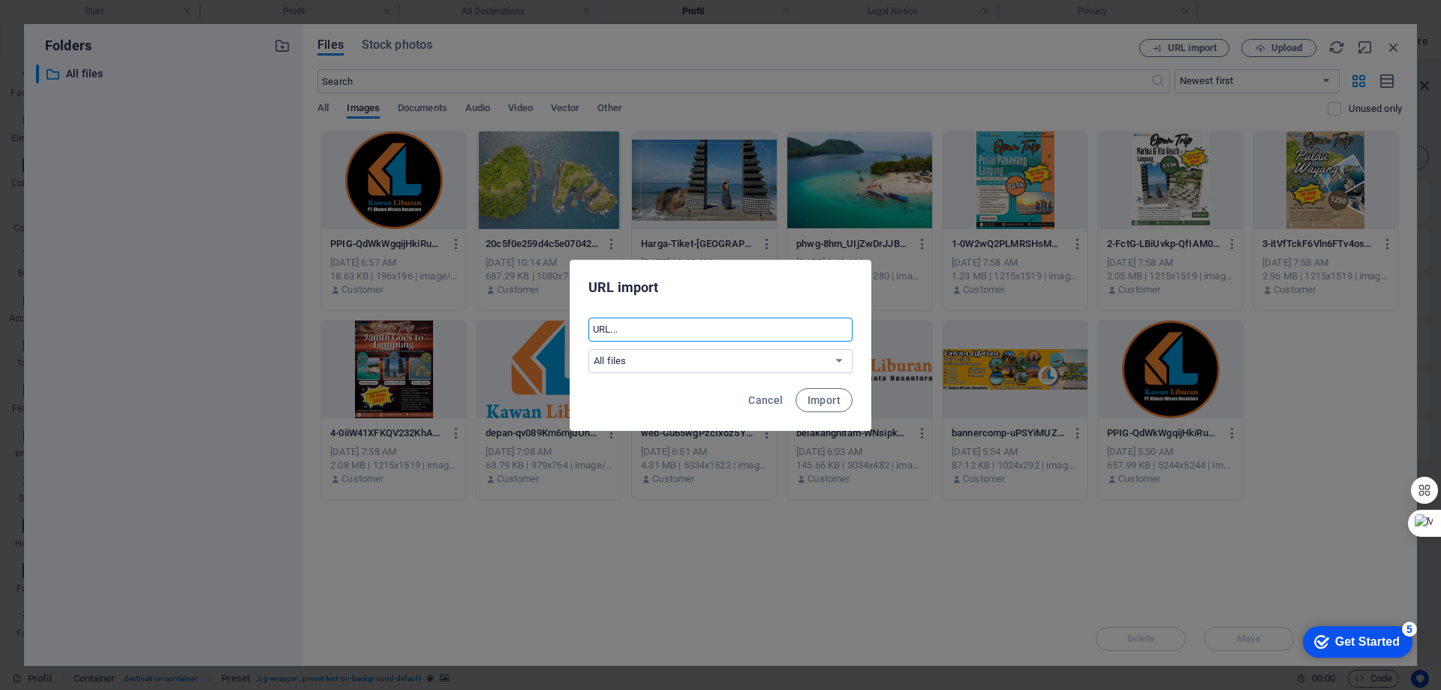
click at [675, 333] on input "text" at bounding box center [721, 330] width 264 height 24
paste input "https://www.google.com/url?sa=i&url=https%3A%2F%2Fbidtik.kalsel.polri.go.id%2Fv…"
type input "https://www.google.com/url?sa=i&url=https%3A%2F%2Fbidtik.kalsel.polri.go.id%2Fv…"
click at [823, 398] on span "Import" at bounding box center [824, 400] width 33 height 12
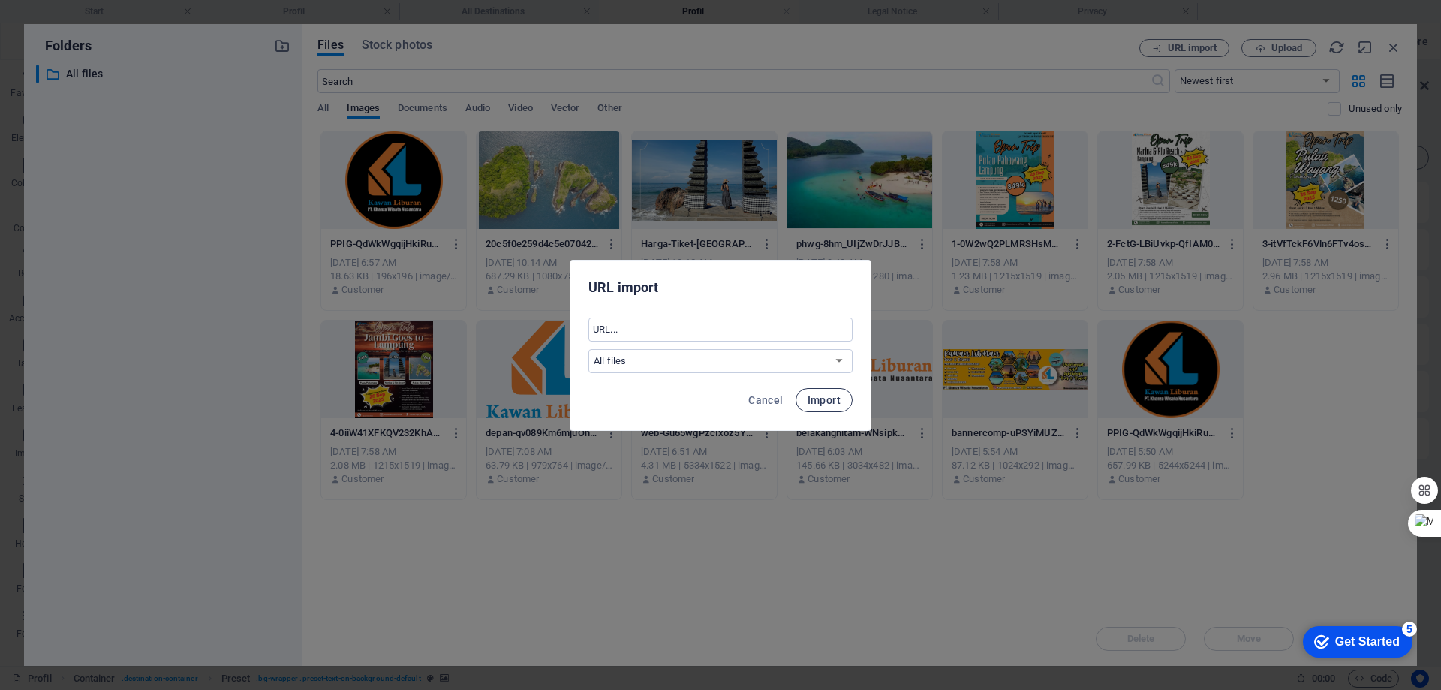
scroll to position [0, 0]
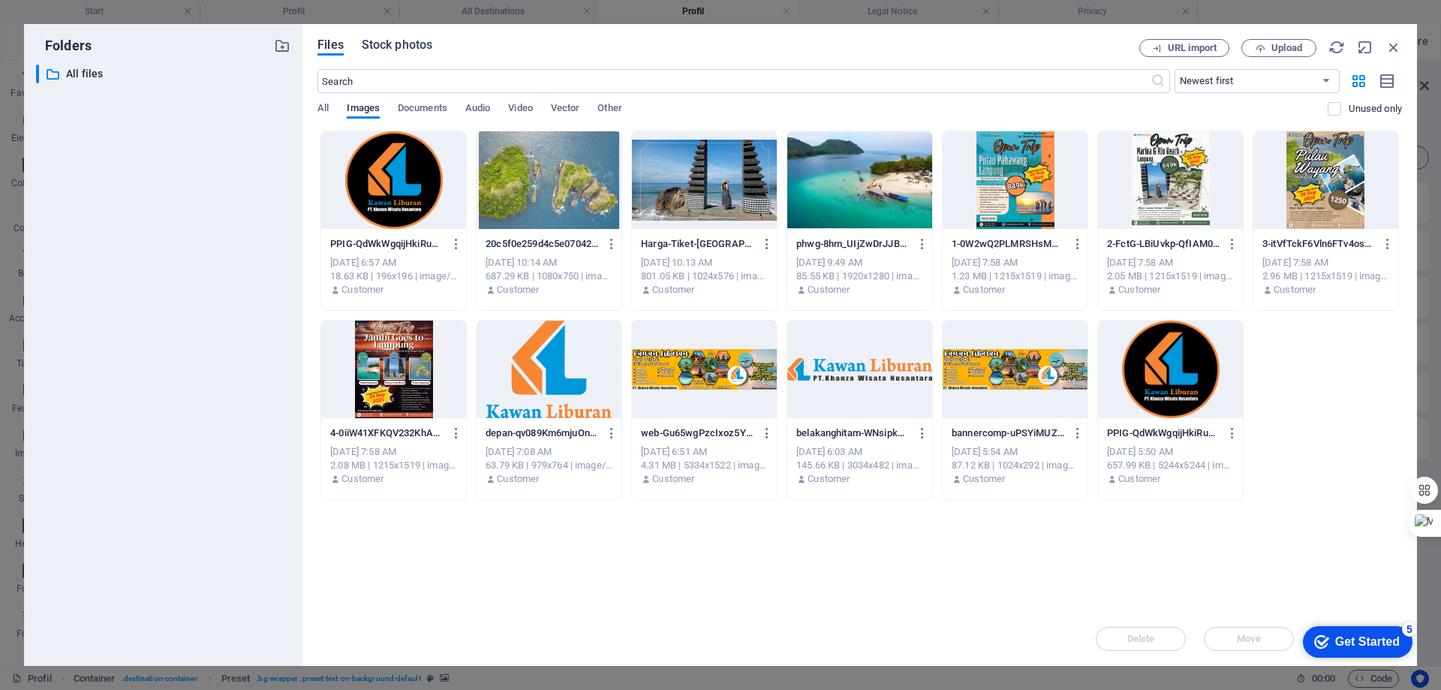
click at [403, 48] on span "Stock photos" at bounding box center [397, 45] width 71 height 18
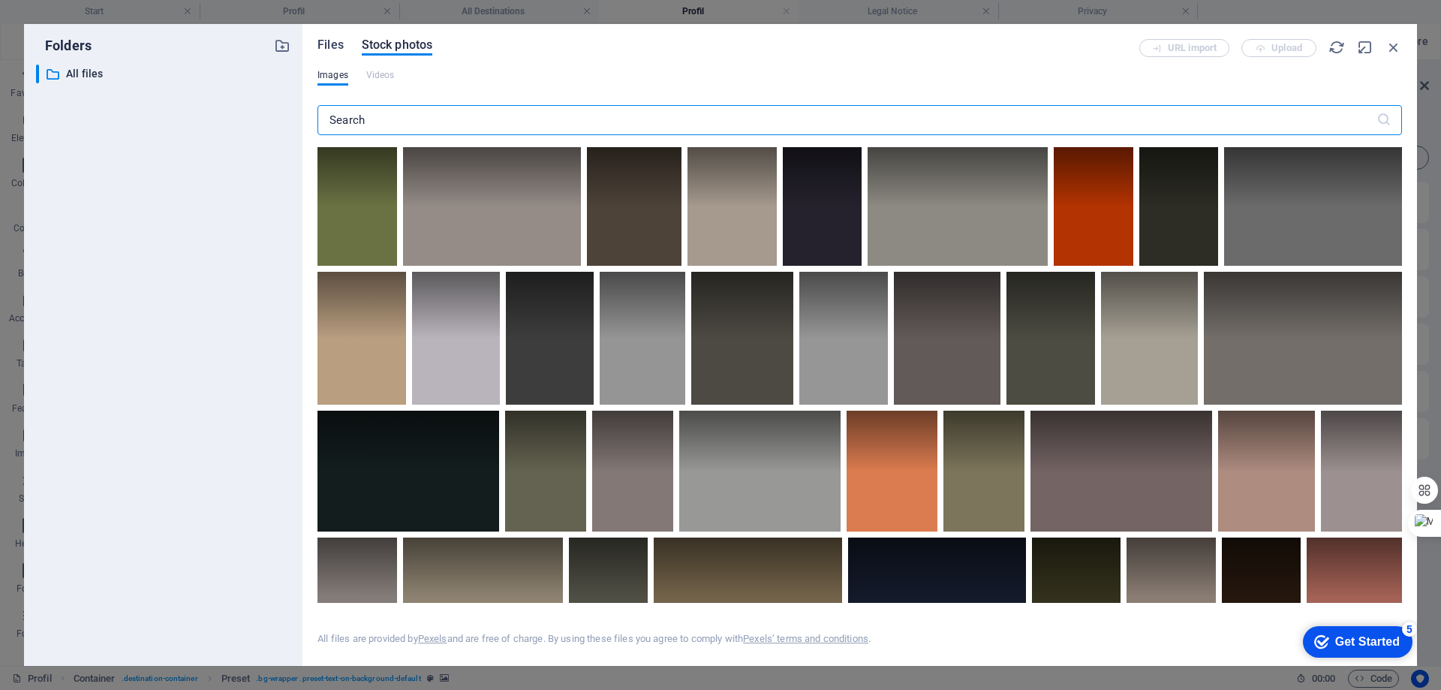
click at [333, 50] on span "Files" at bounding box center [331, 45] width 26 height 18
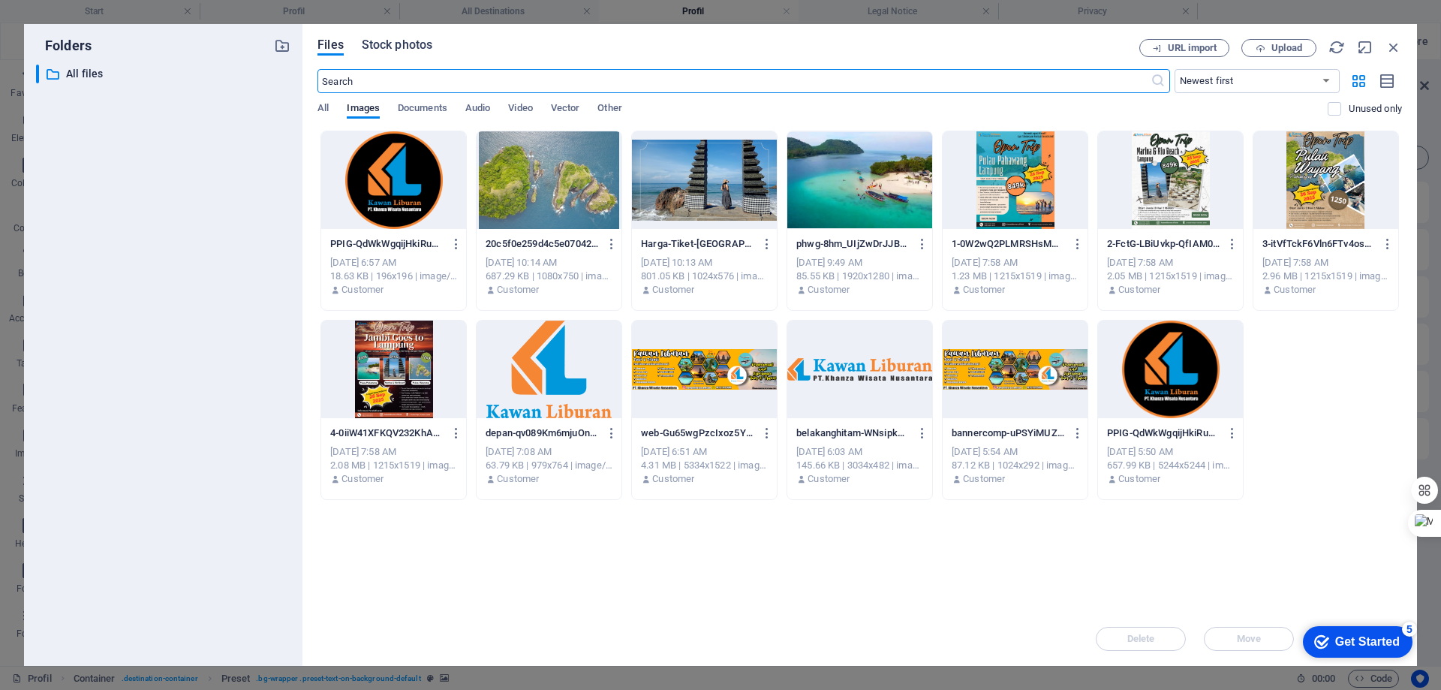
click at [401, 51] on span "Stock photos" at bounding box center [397, 45] width 71 height 18
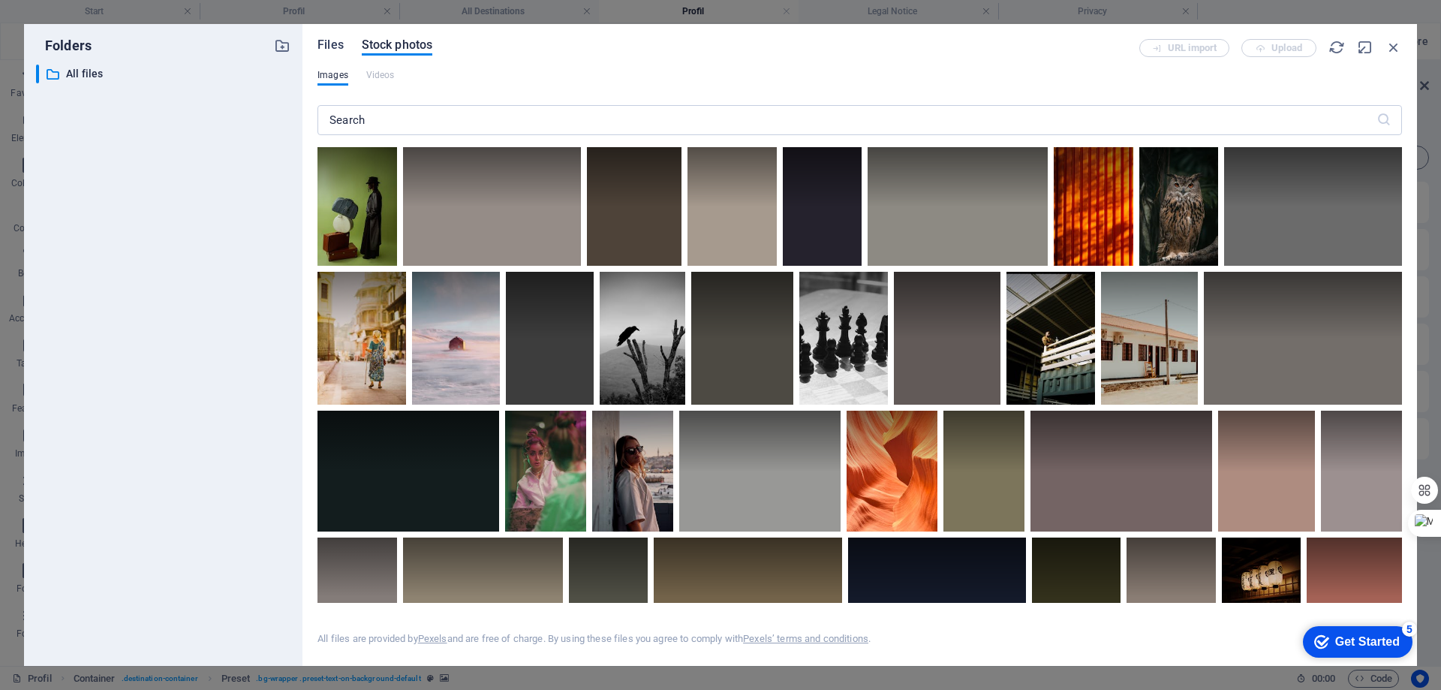
click at [334, 47] on span "Files" at bounding box center [331, 45] width 26 height 18
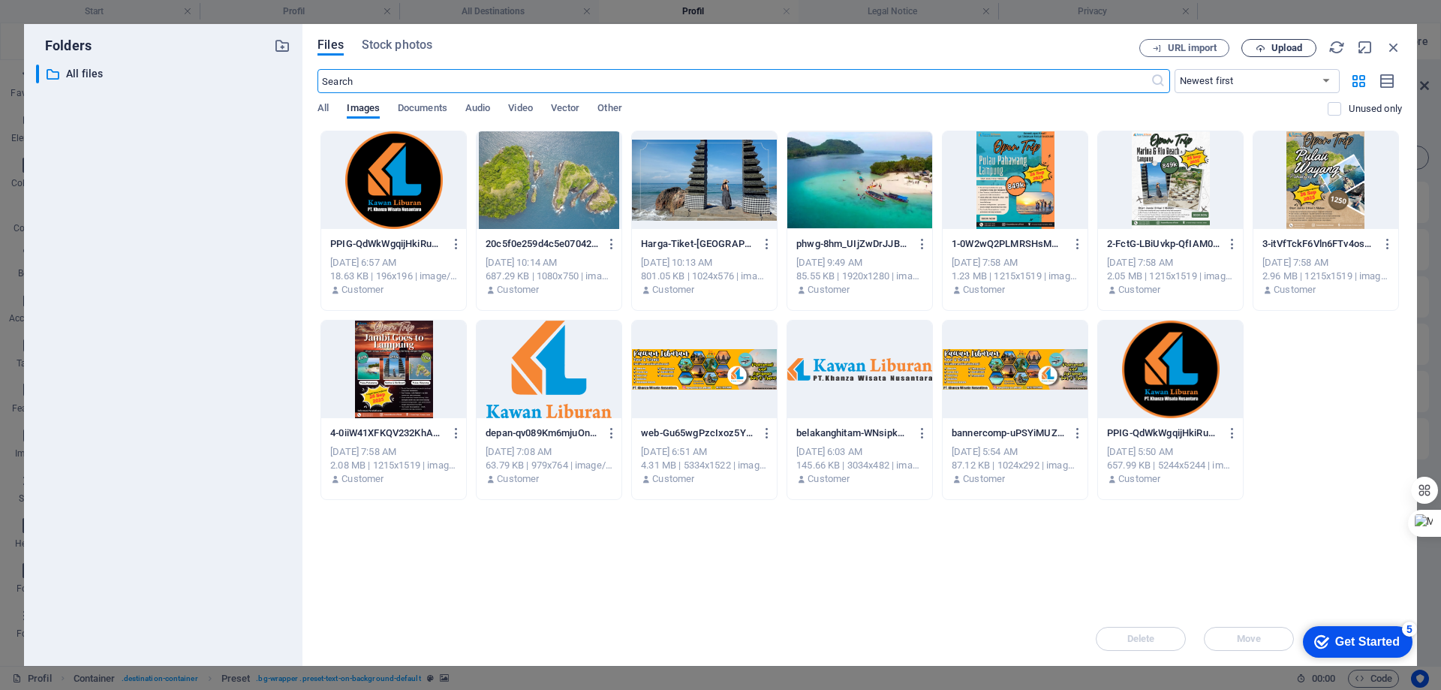
click at [1283, 47] on span "Upload" at bounding box center [1287, 48] width 31 height 9
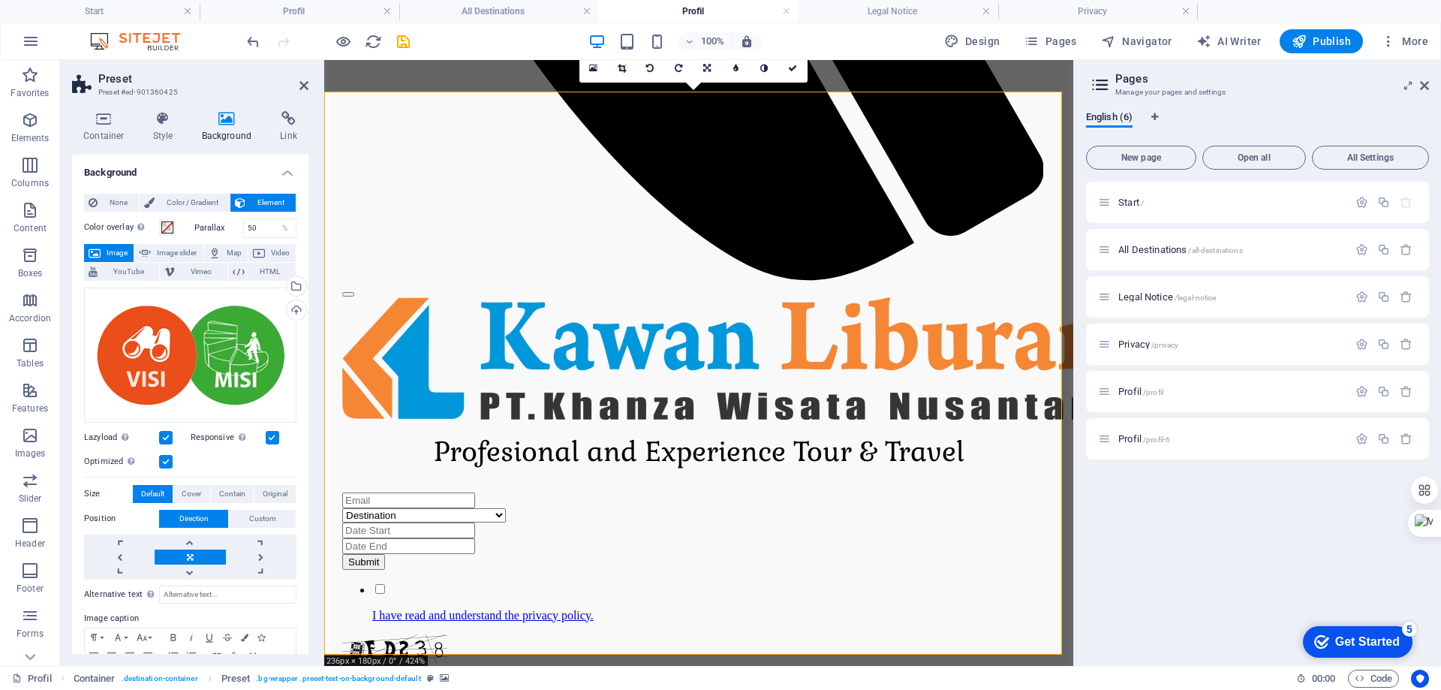
scroll to position [1367, 0]
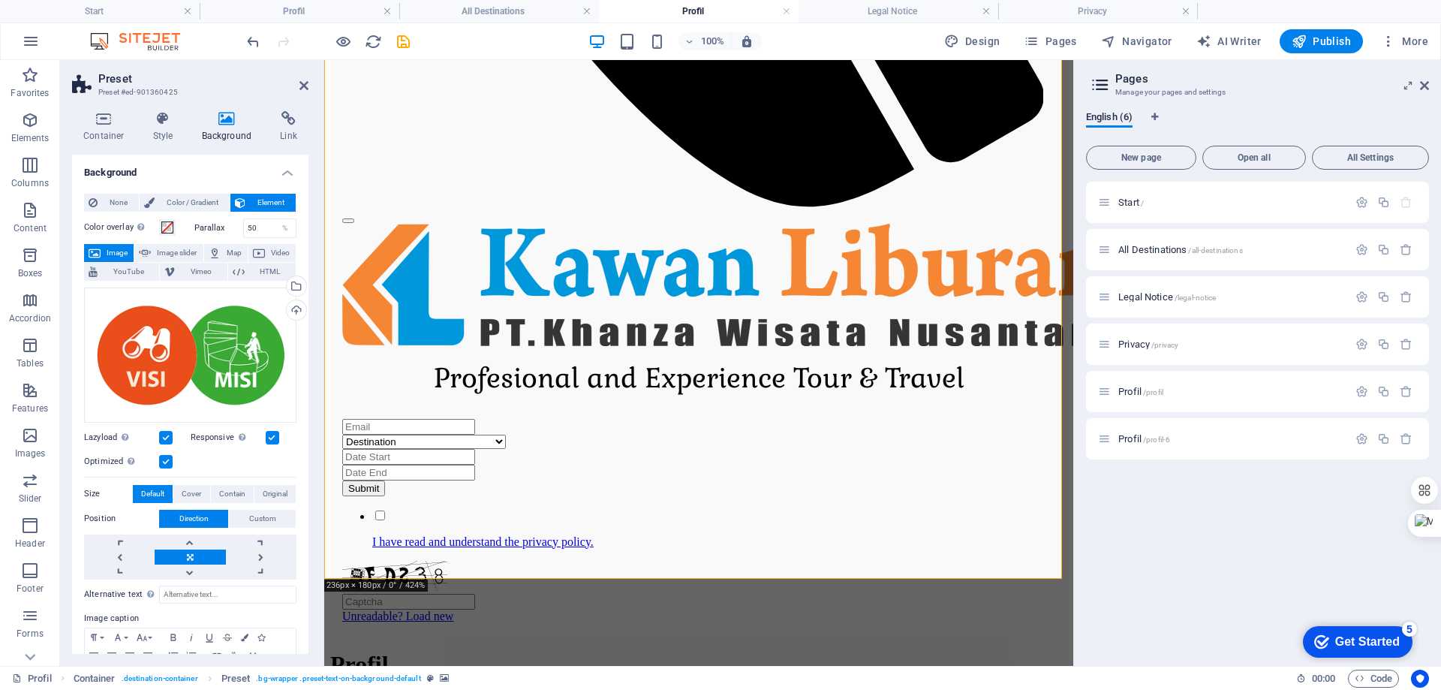
scroll to position [1517, 0]
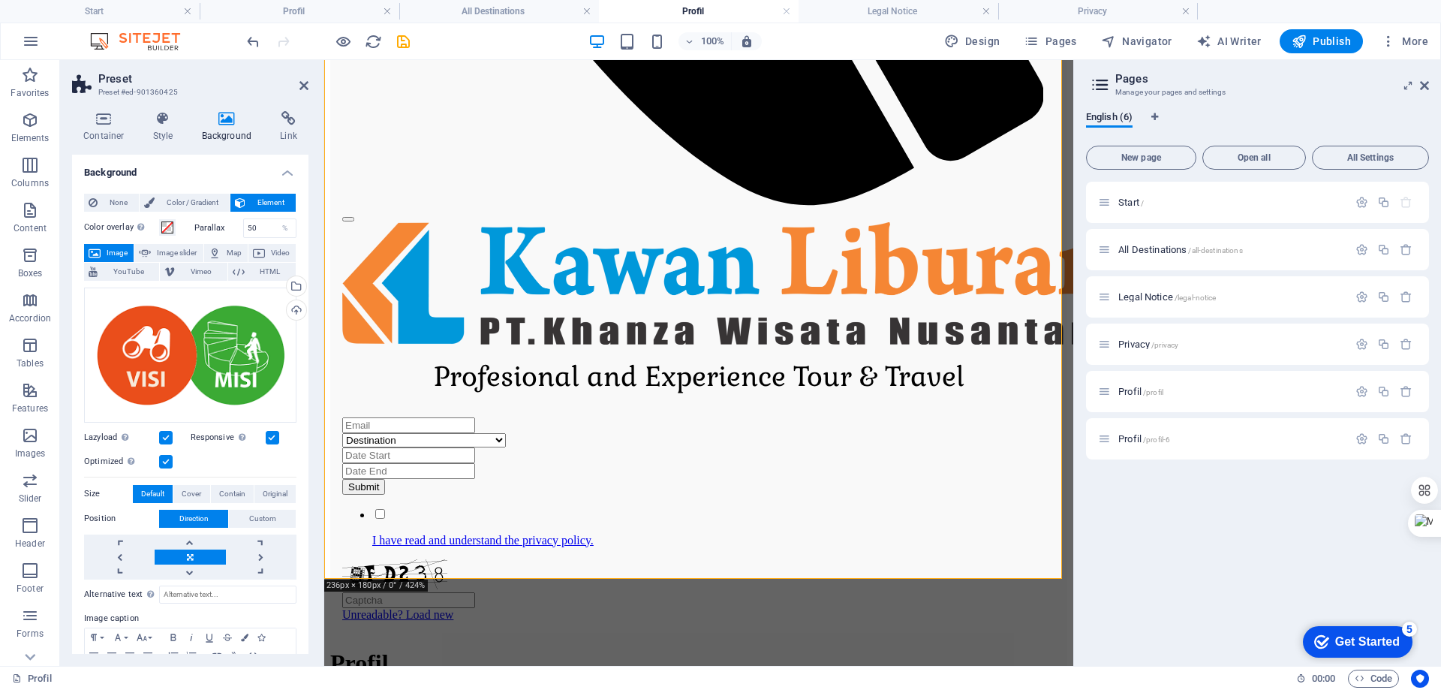
drag, startPoint x: 491, startPoint y: 508, endPoint x: 471, endPoint y: 510, distance: 20.3
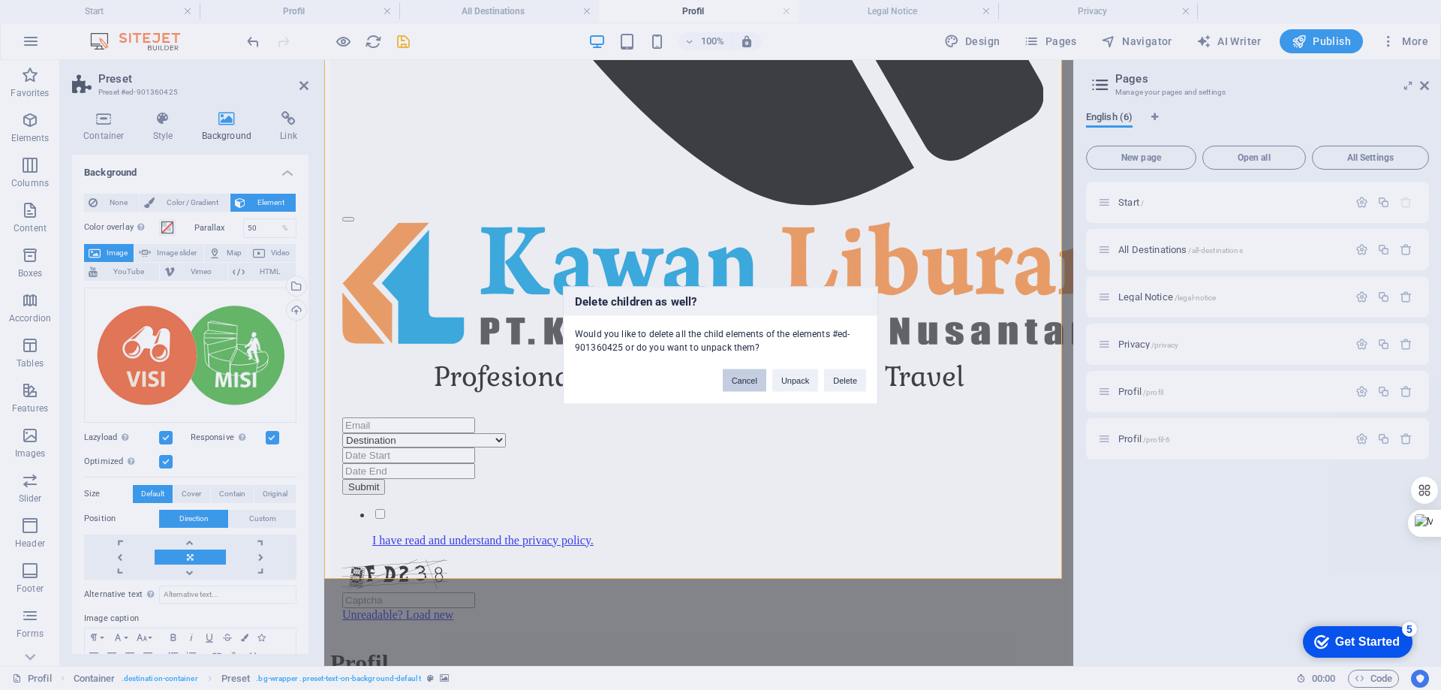
click at [750, 384] on button "Cancel" at bounding box center [745, 380] width 44 height 23
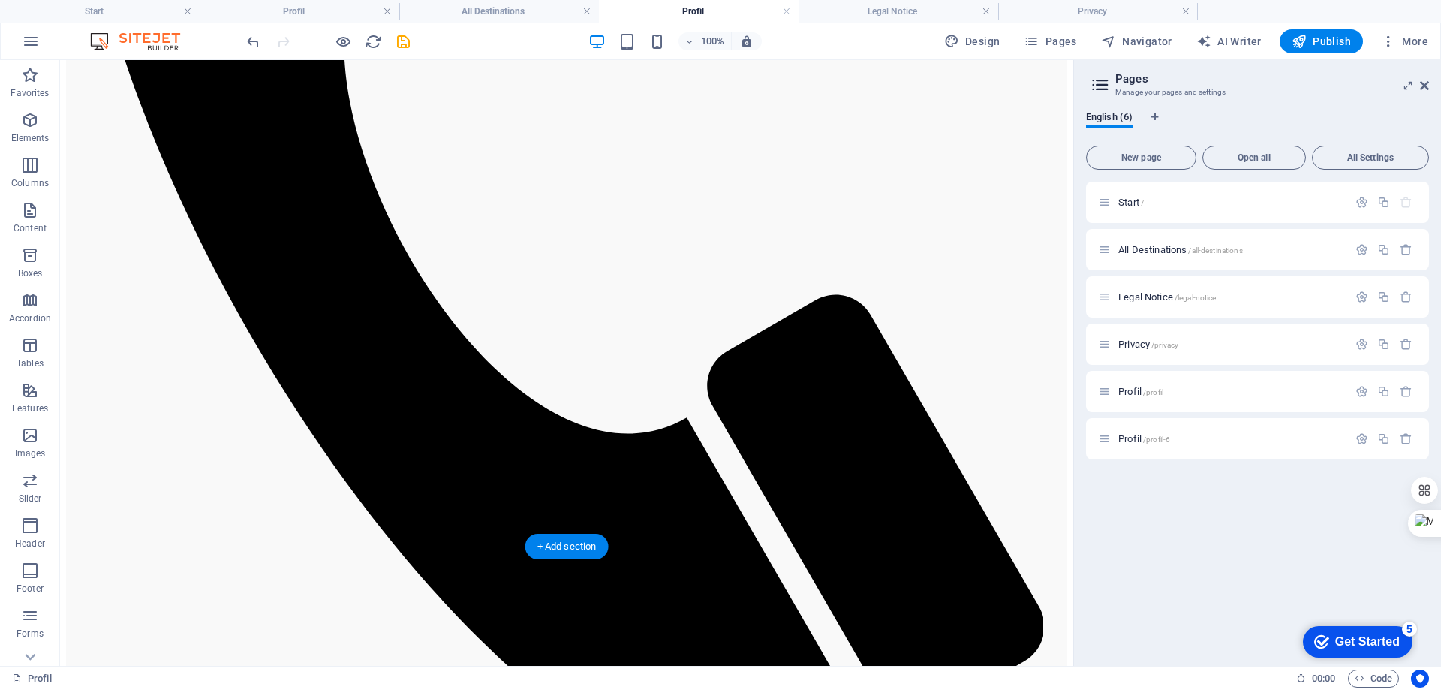
scroll to position [1217, 0]
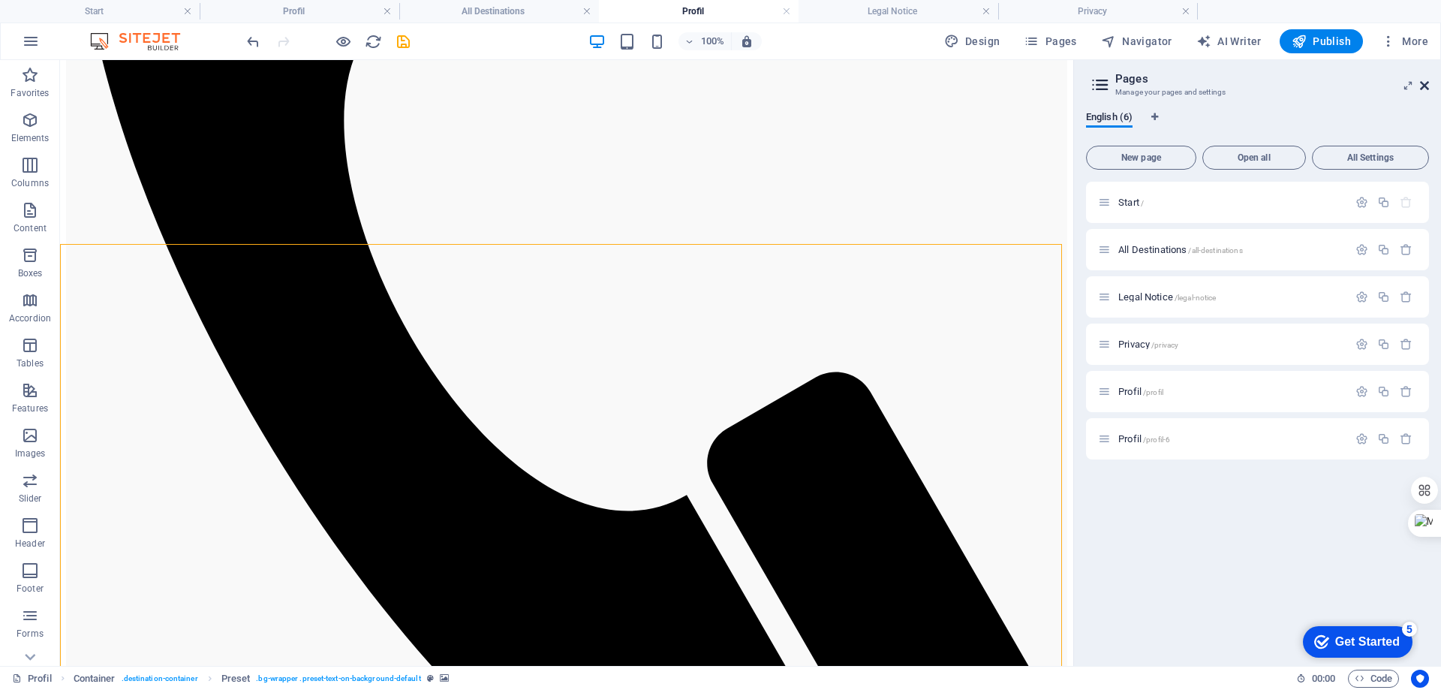
drag, startPoint x: 1424, startPoint y: 85, endPoint x: 801, endPoint y: 221, distance: 637.7
click at [1424, 85] on icon at bounding box center [1424, 86] width 9 height 12
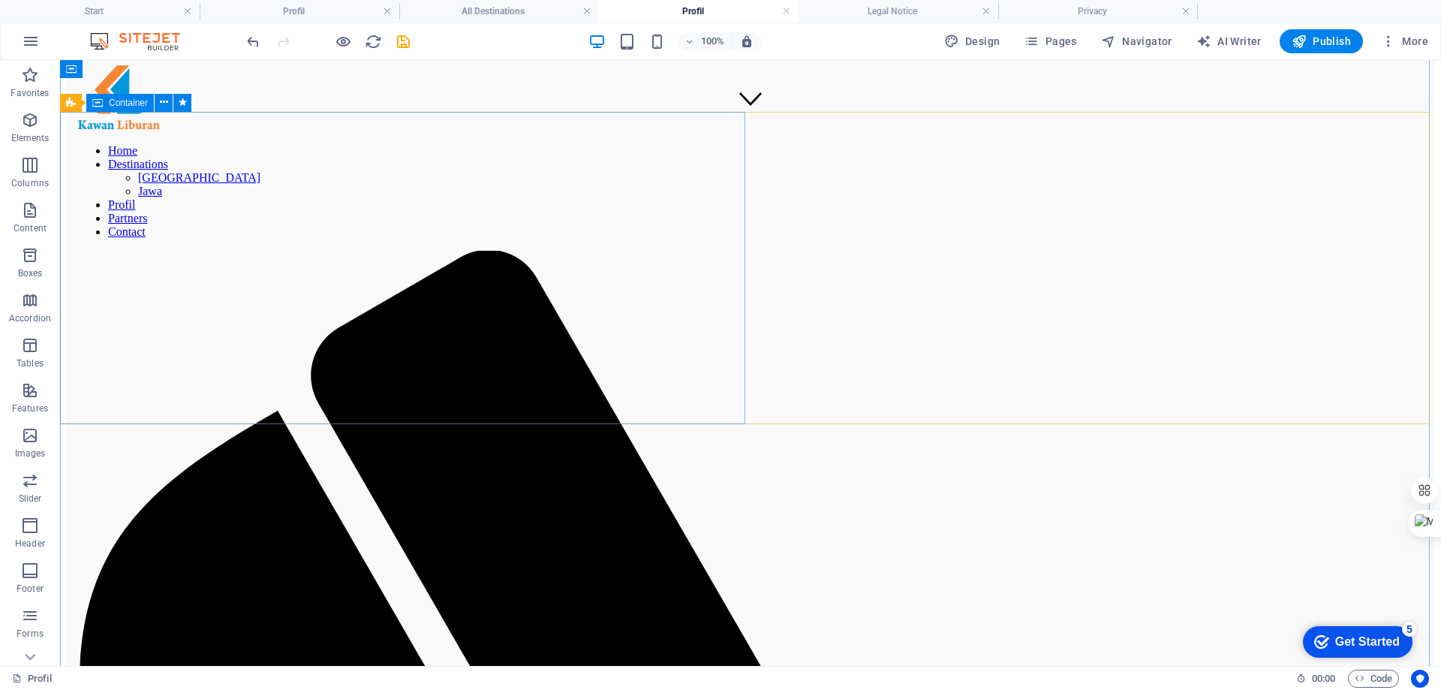
scroll to position [842, 0]
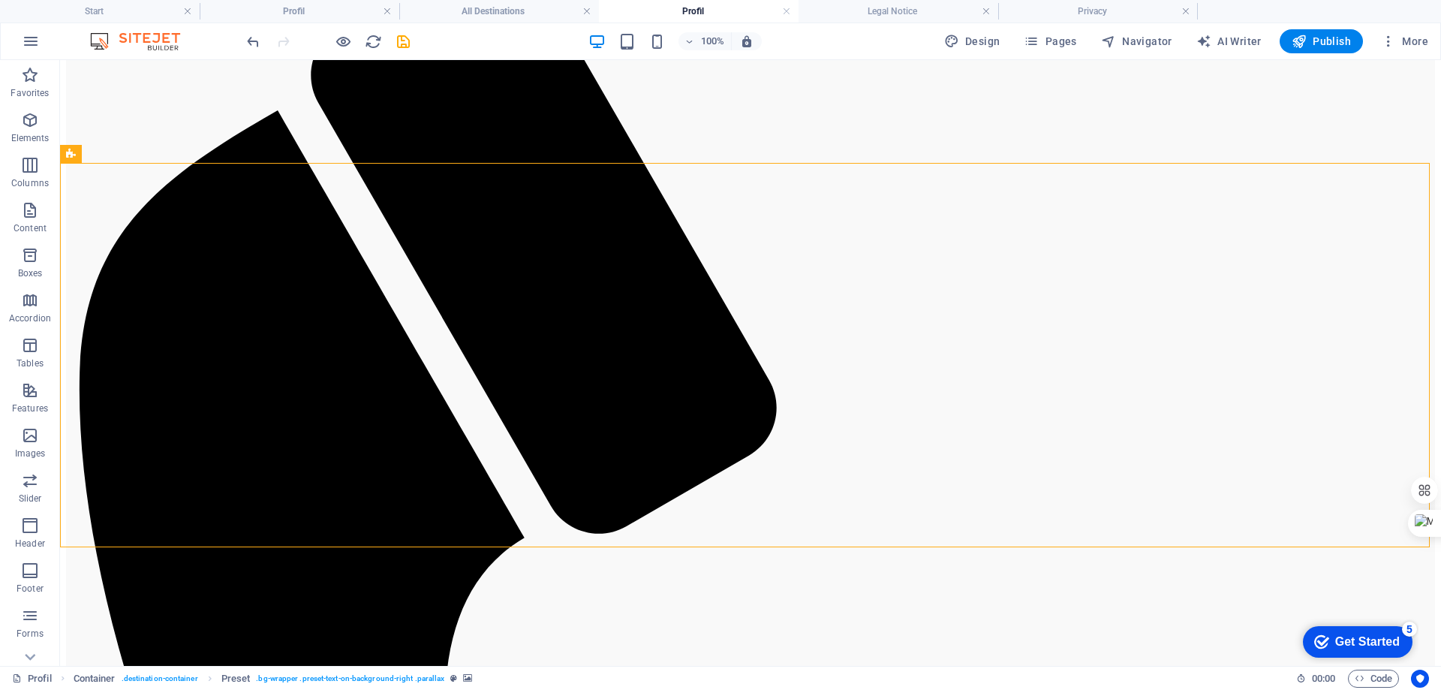
drag, startPoint x: 629, startPoint y: 326, endPoint x: 365, endPoint y: 327, distance: 264.2
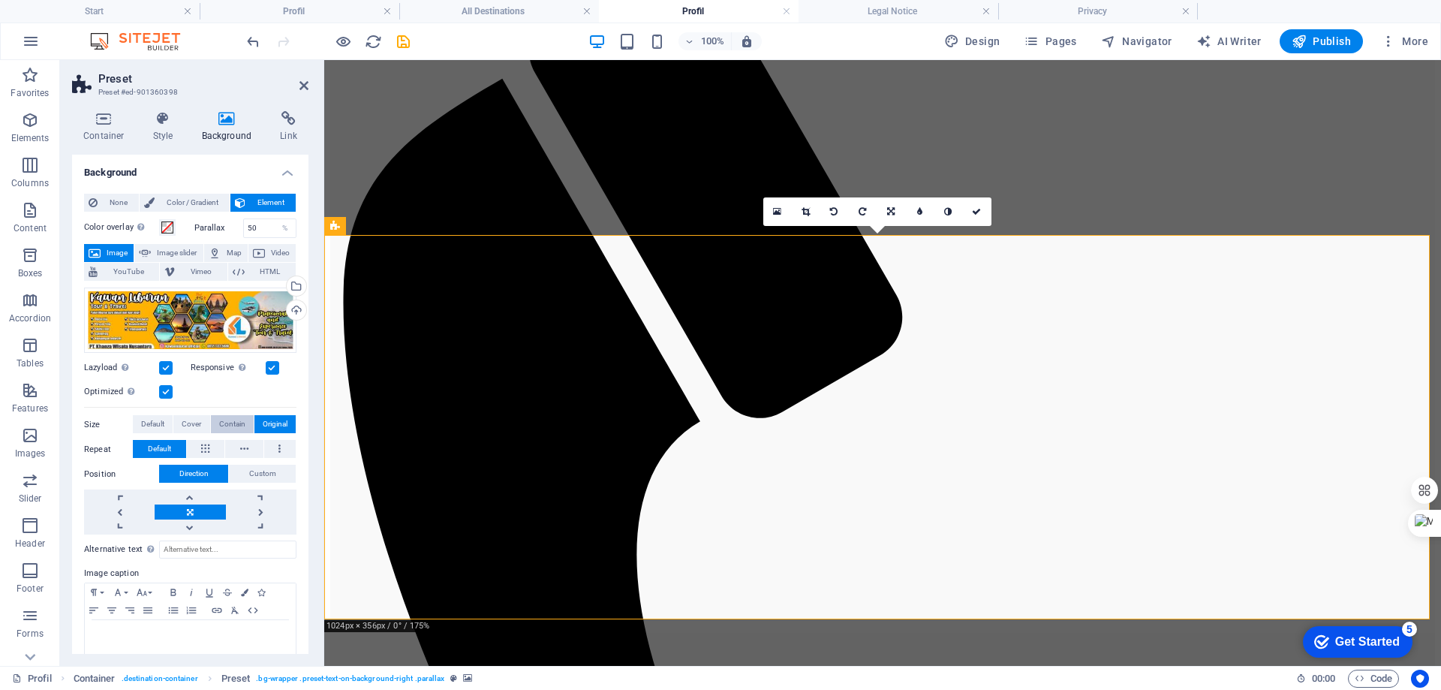
click at [233, 423] on span "Contain" at bounding box center [232, 424] width 26 height 18
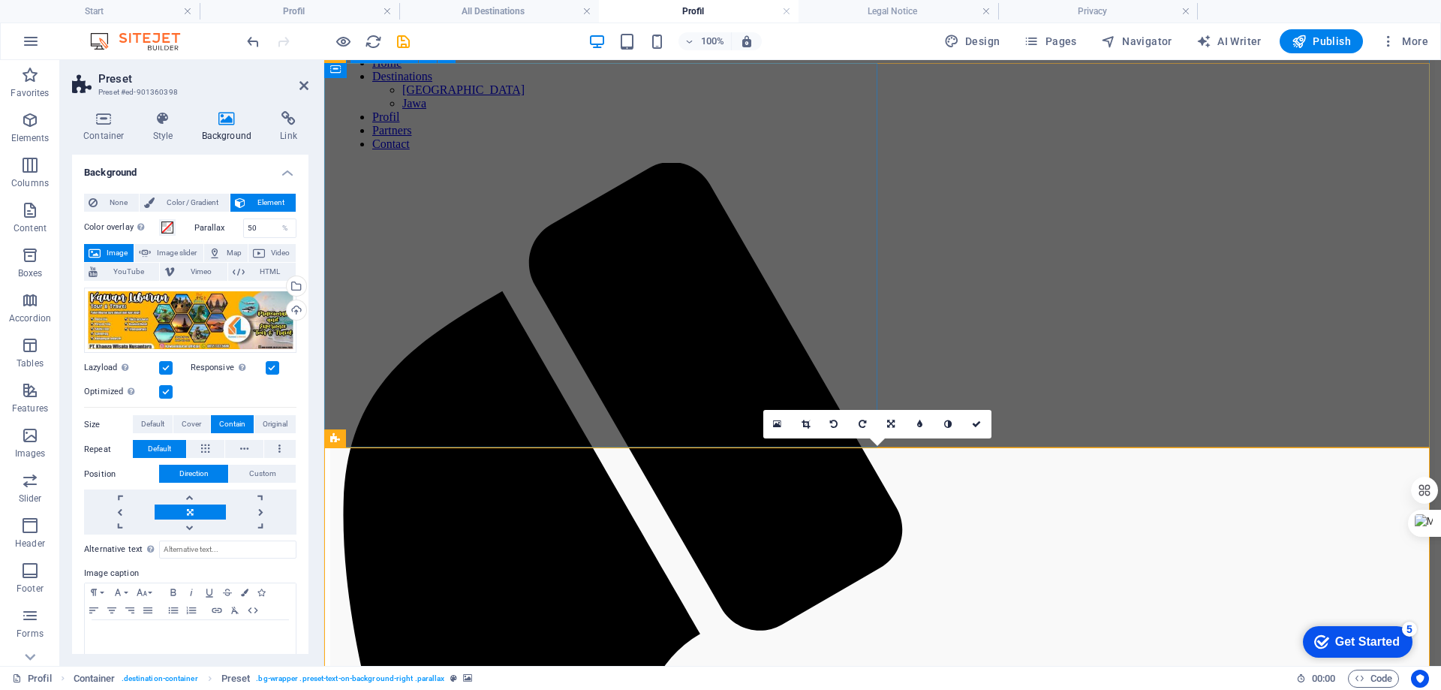
scroll to position [466, 0]
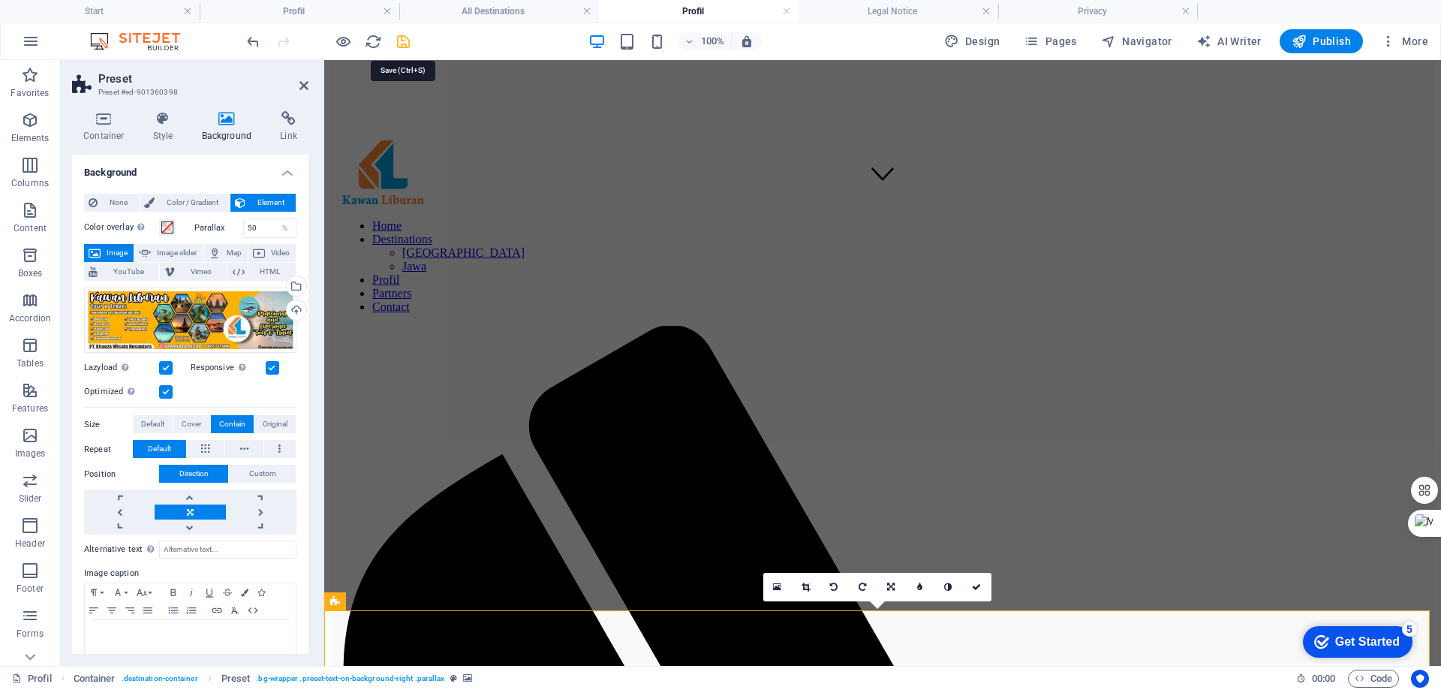
drag, startPoint x: 402, startPoint y: 44, endPoint x: 679, endPoint y: 119, distance: 287.5
click at [402, 44] on icon "save" at bounding box center [403, 41] width 17 height 17
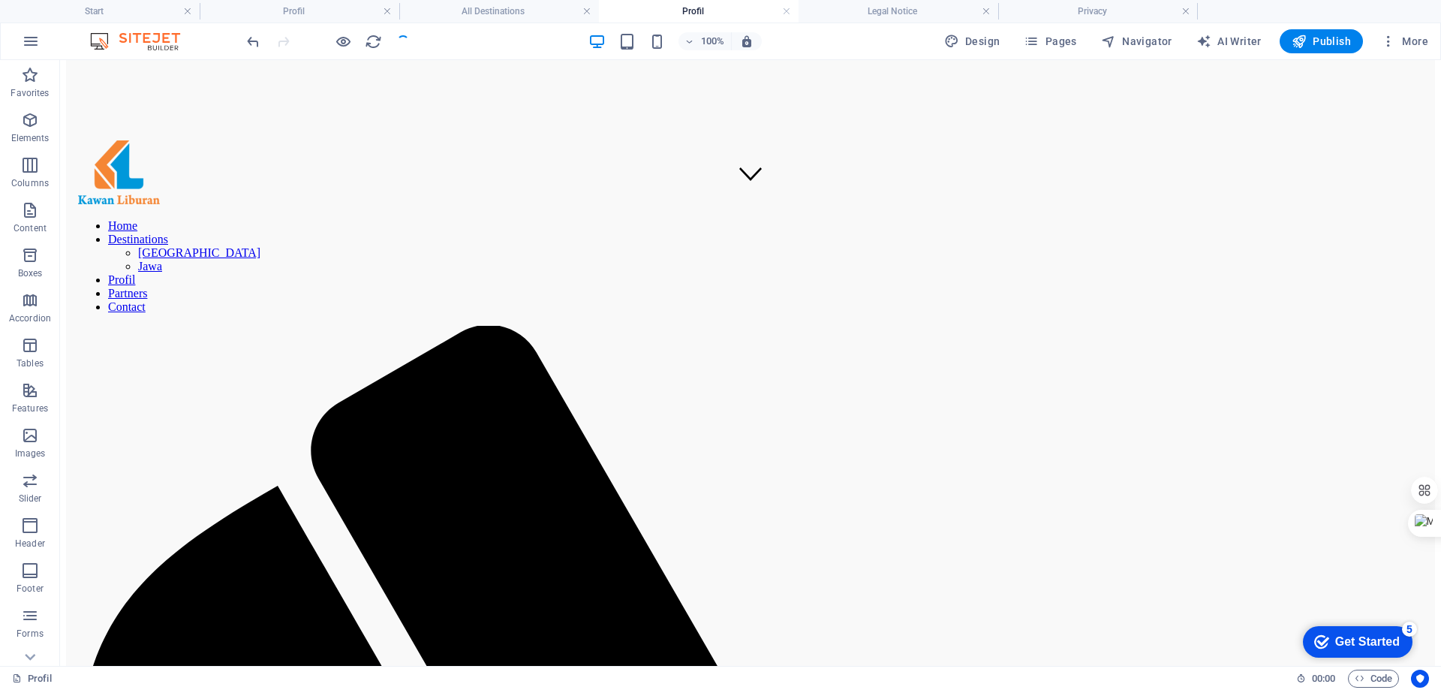
select select "%"
select select "rem"
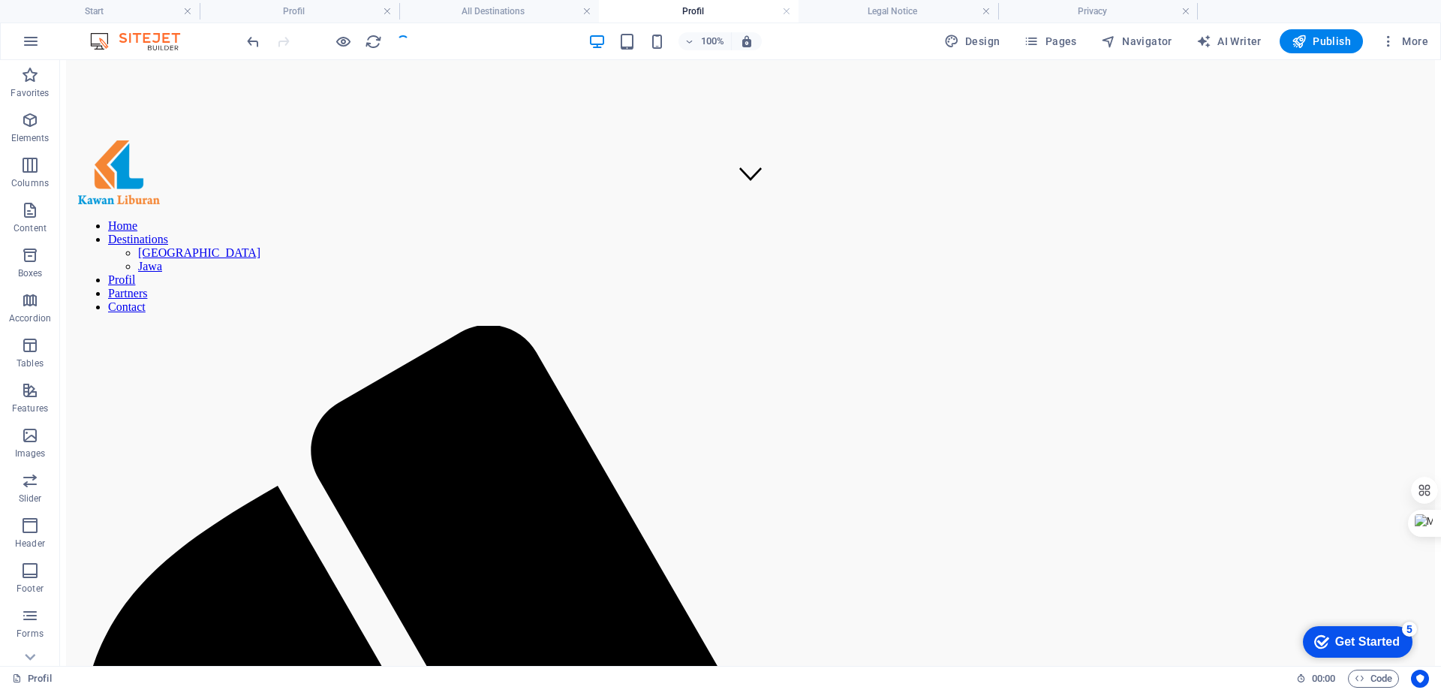
select select "px"
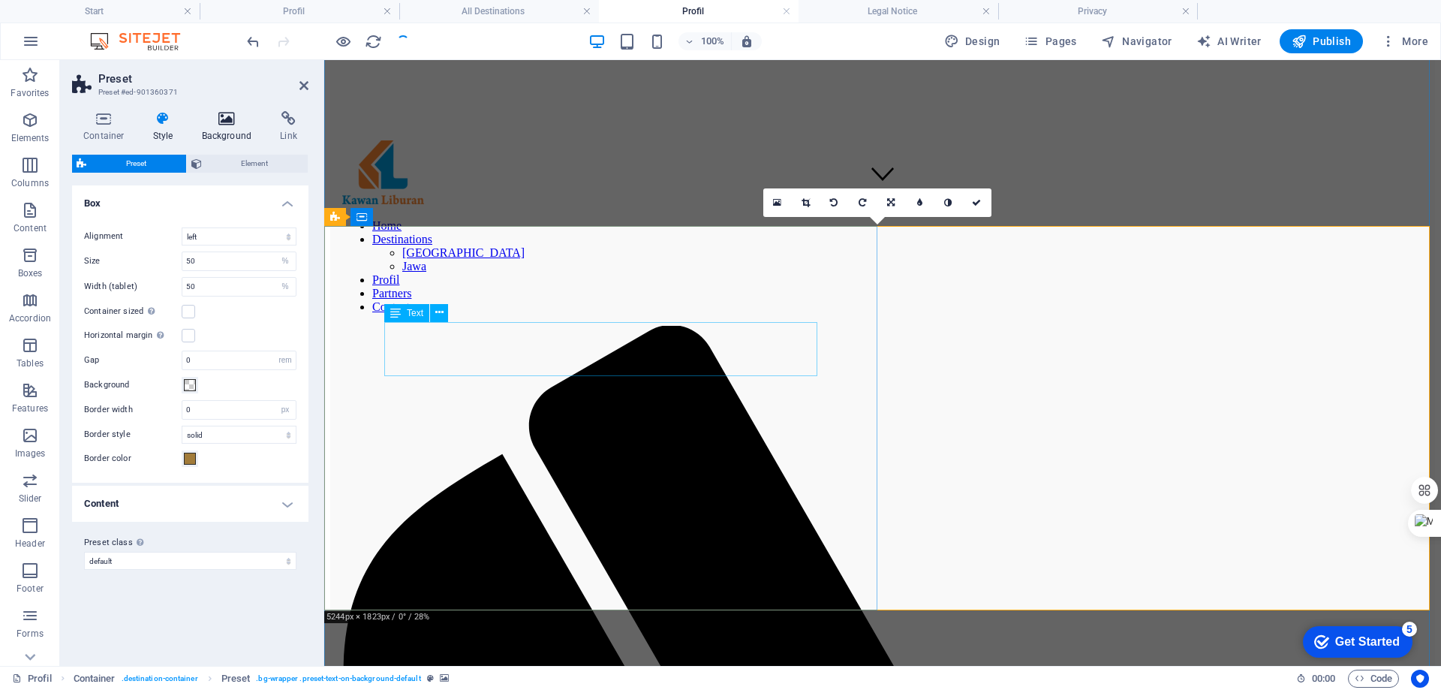
click at [232, 115] on icon at bounding box center [227, 118] width 73 height 15
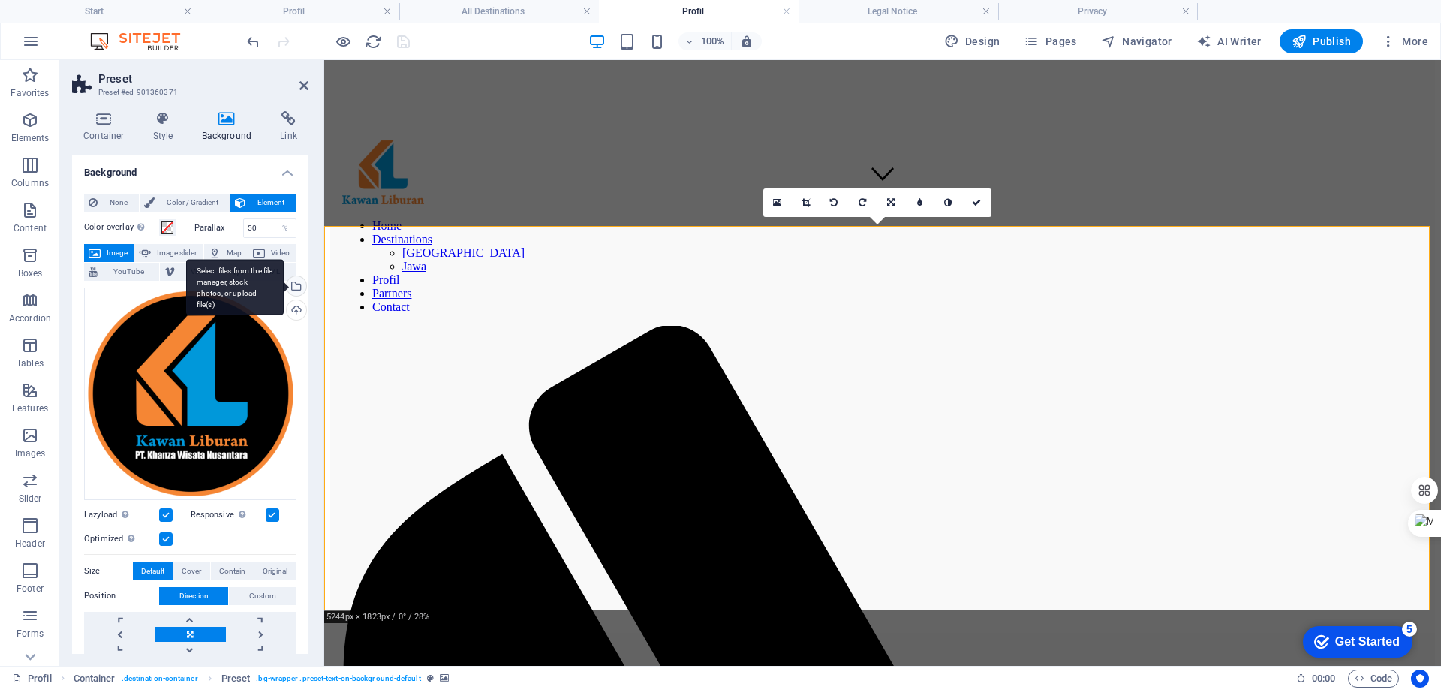
click at [296, 285] on div "Select files from the file manager, stock photos, or upload file(s)" at bounding box center [295, 287] width 23 height 23
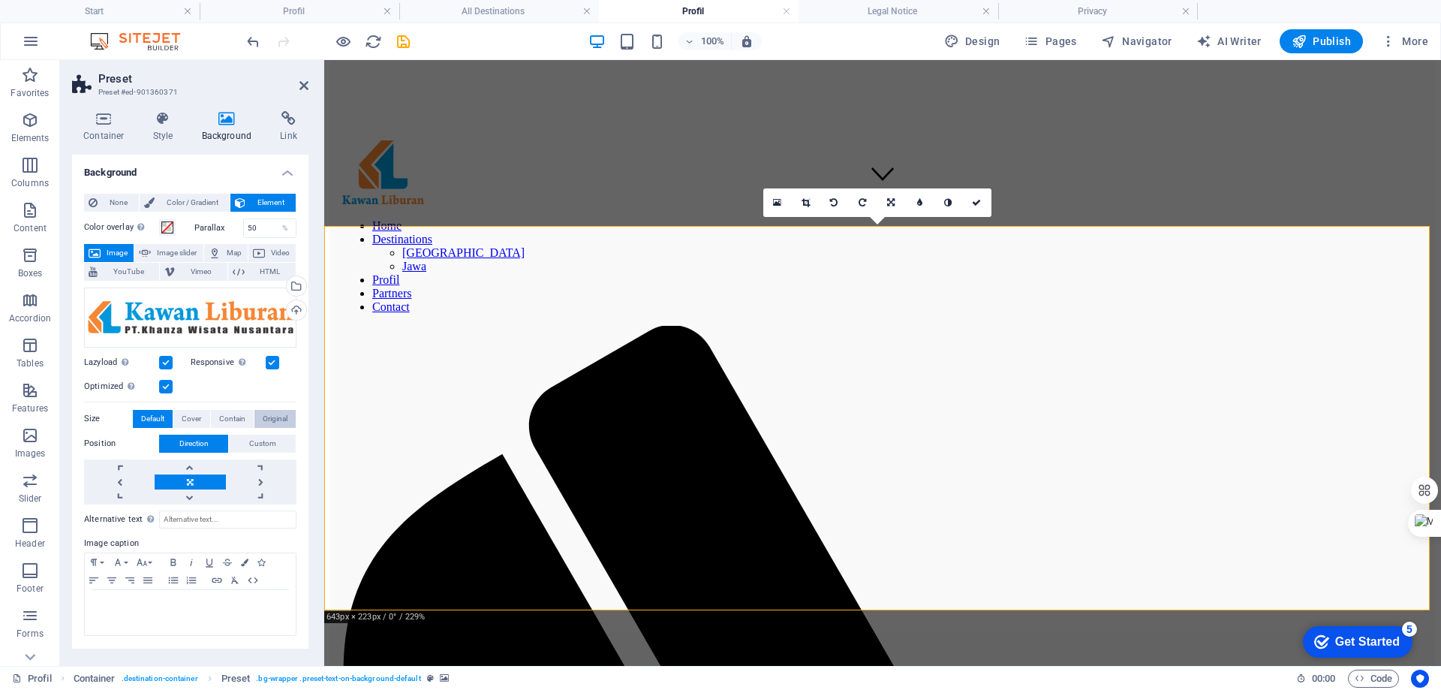
click at [269, 417] on span "Original" at bounding box center [275, 419] width 25 height 18
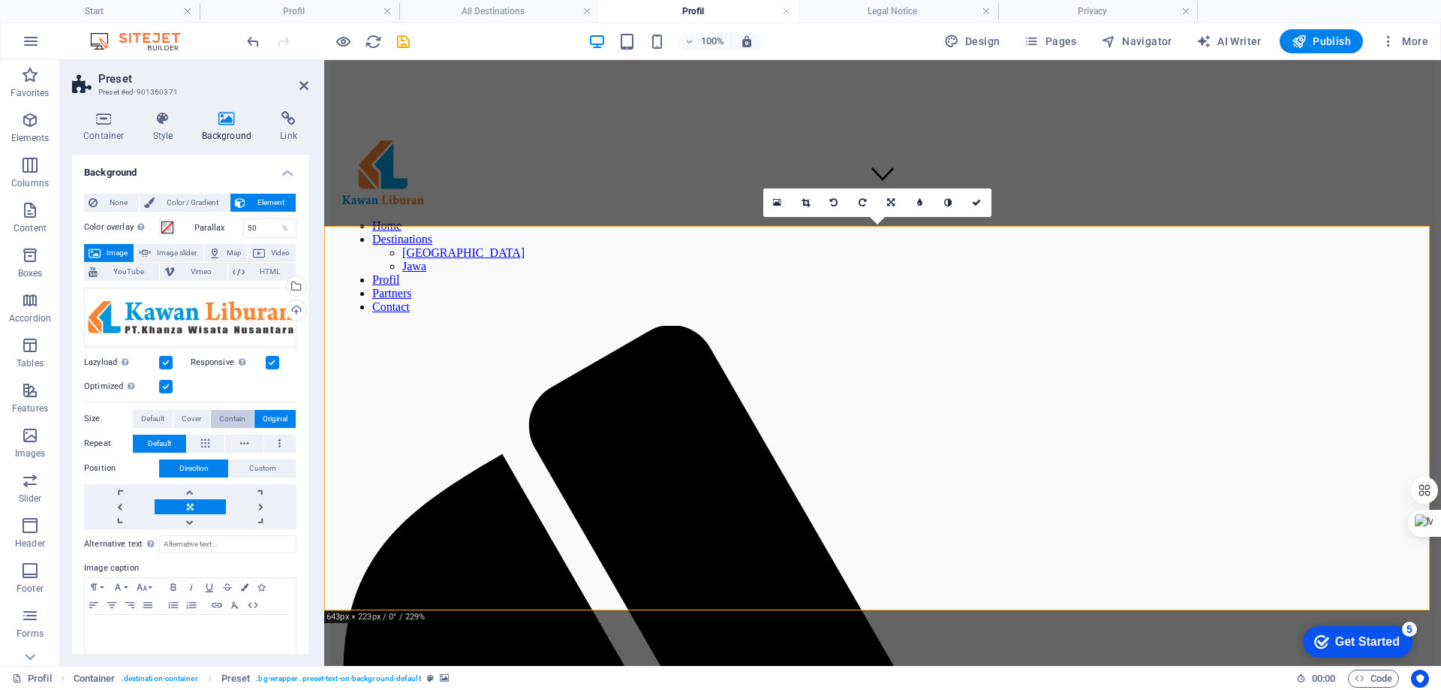
click at [229, 424] on span "Contain" at bounding box center [232, 419] width 26 height 18
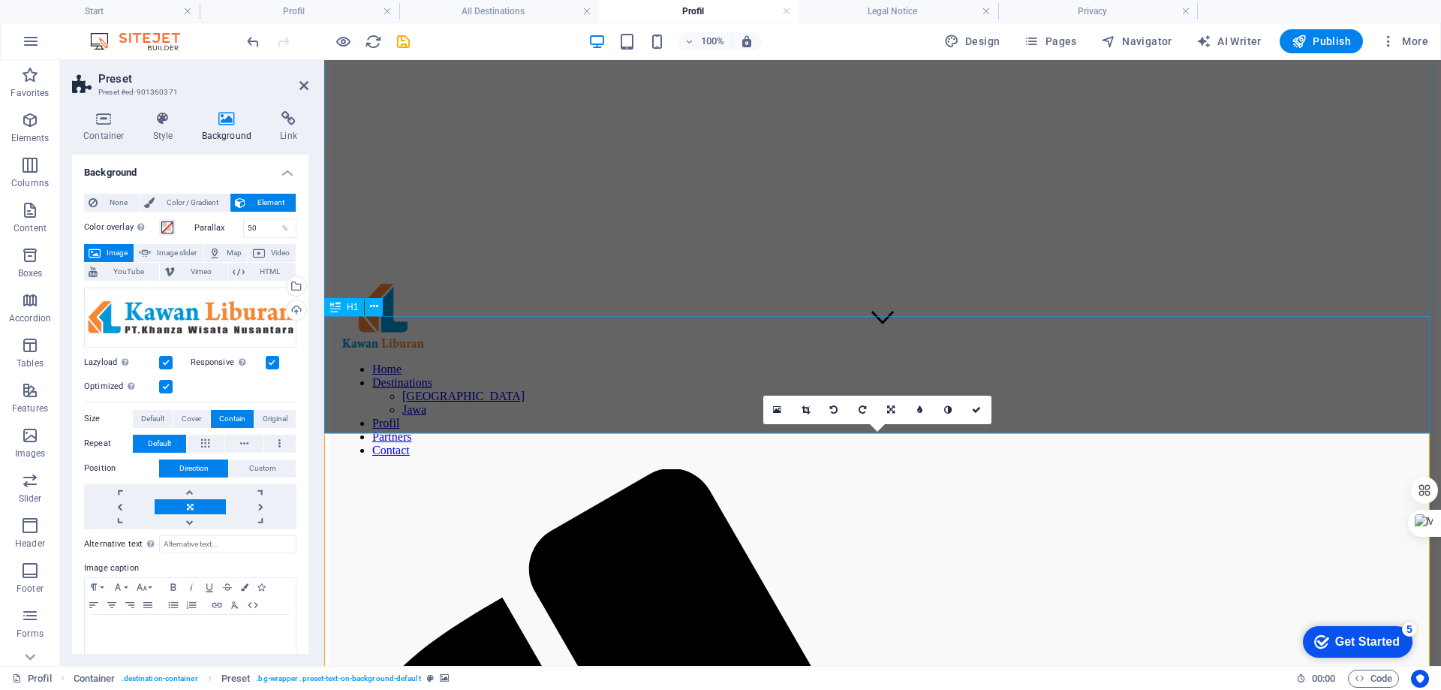
scroll to position [541, 0]
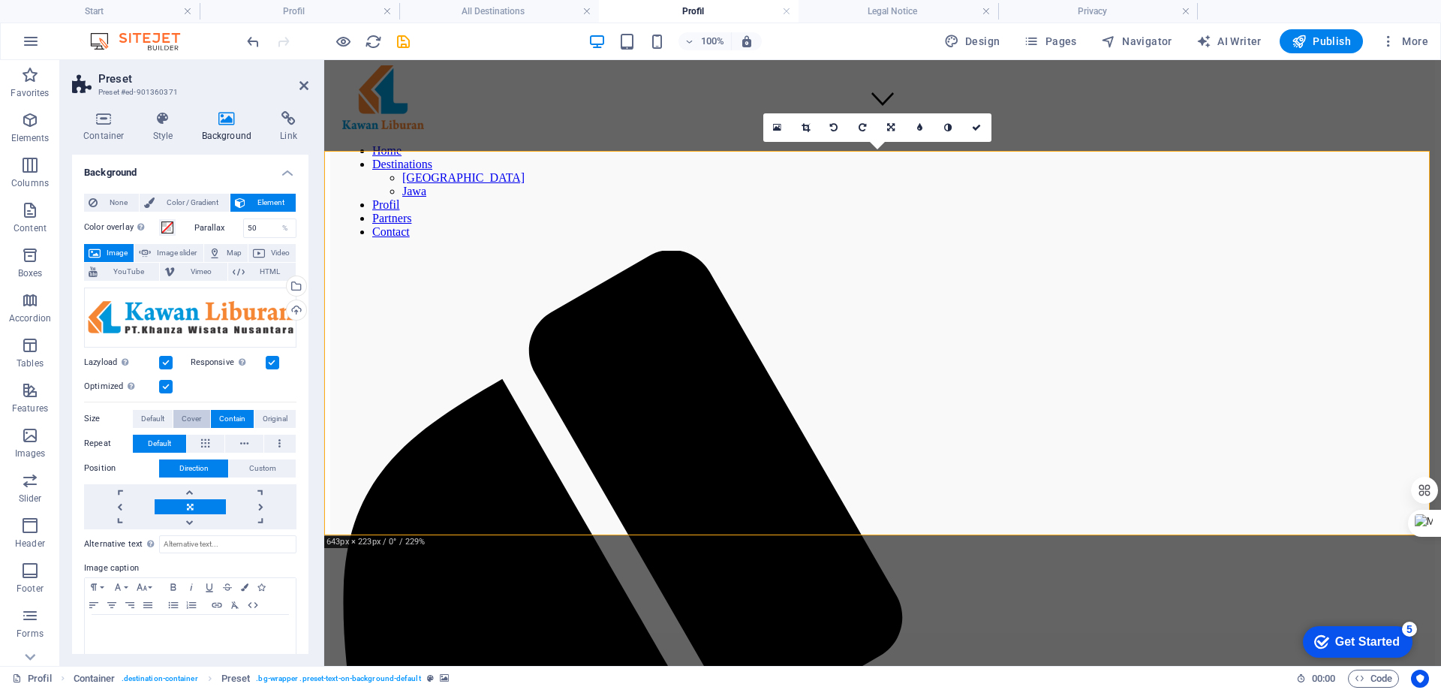
click at [187, 421] on span "Cover" at bounding box center [192, 419] width 20 height 18
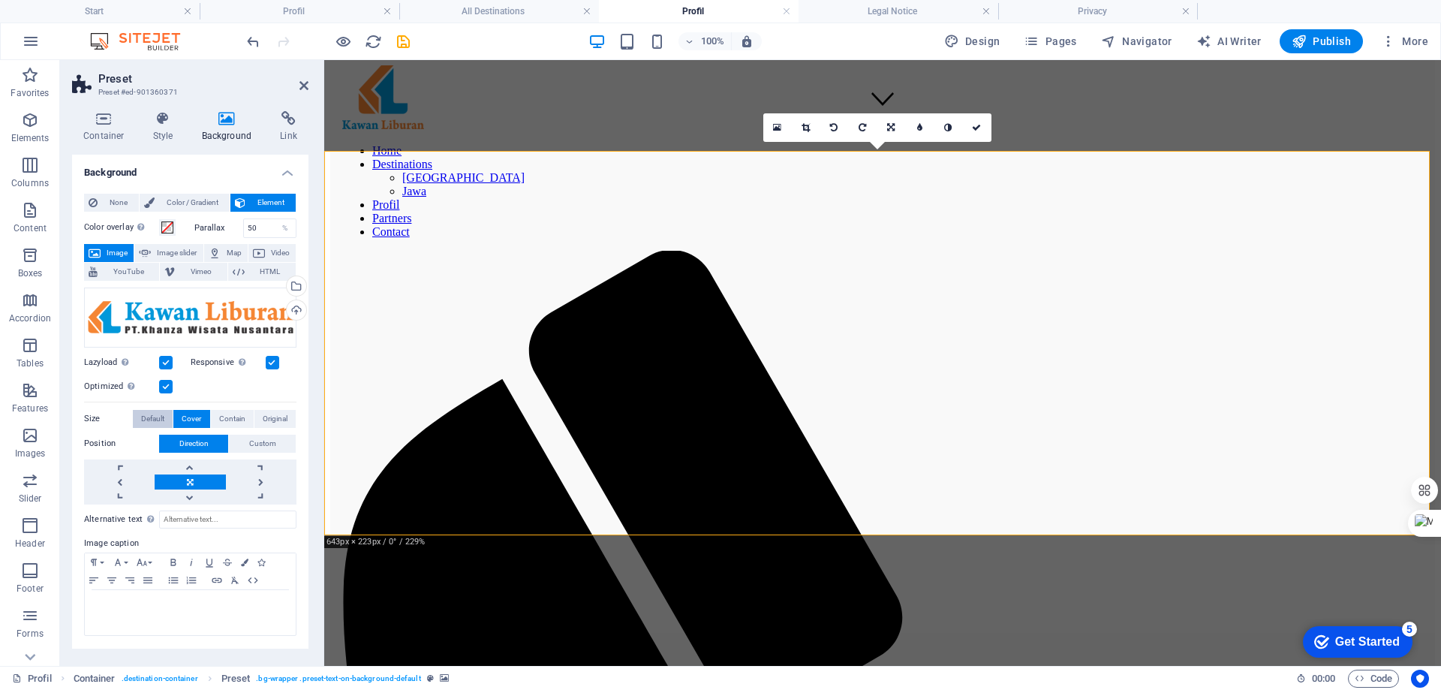
click at [154, 422] on span "Default" at bounding box center [152, 419] width 23 height 18
click at [237, 318] on div "Drag files here, click to choose files or select files from Files or our free s…" at bounding box center [190, 318] width 212 height 60
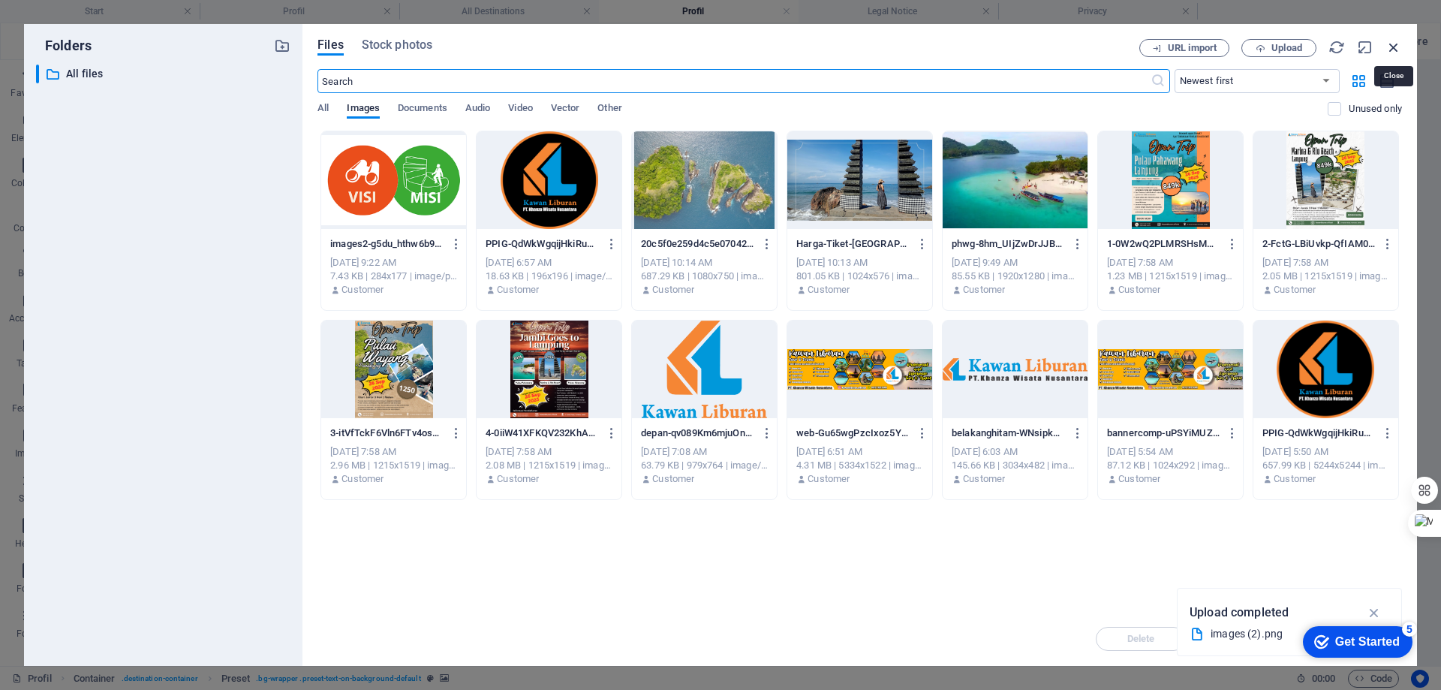
click at [1391, 44] on icon "button" at bounding box center [1394, 47] width 17 height 17
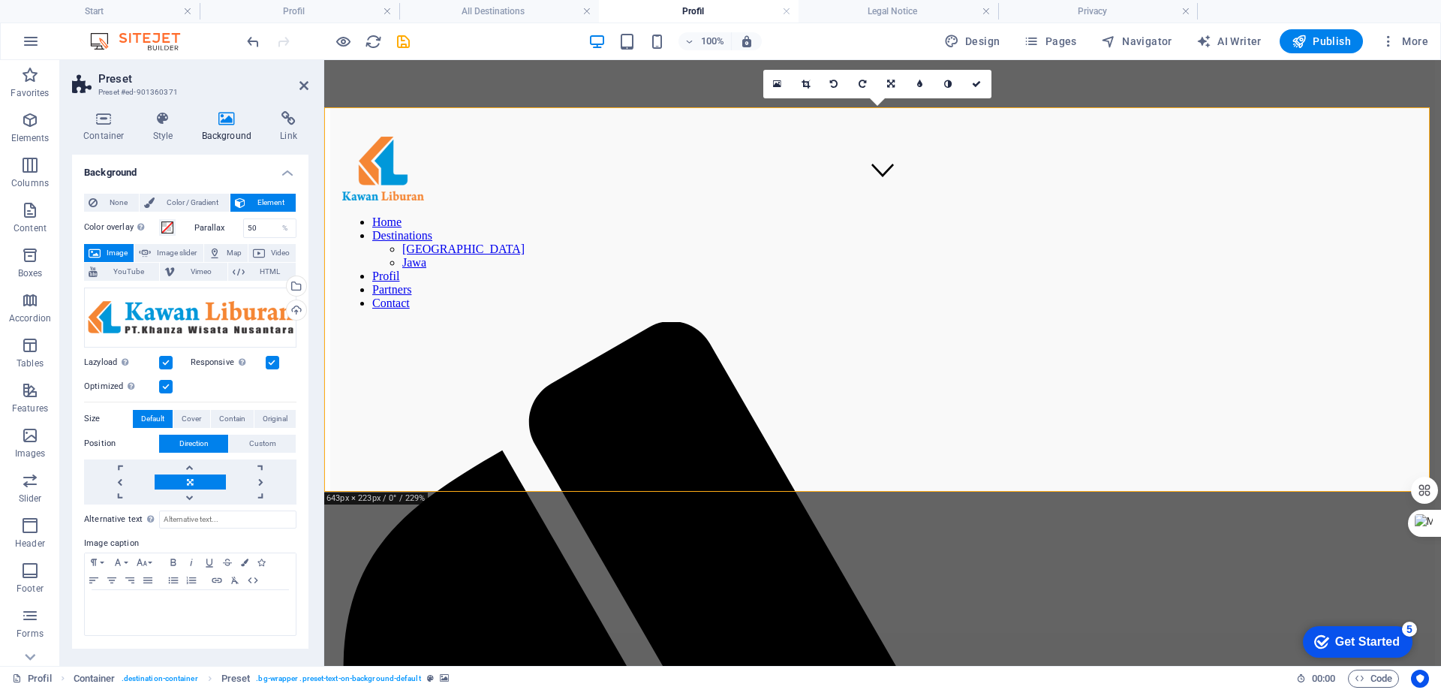
scroll to position [466, 0]
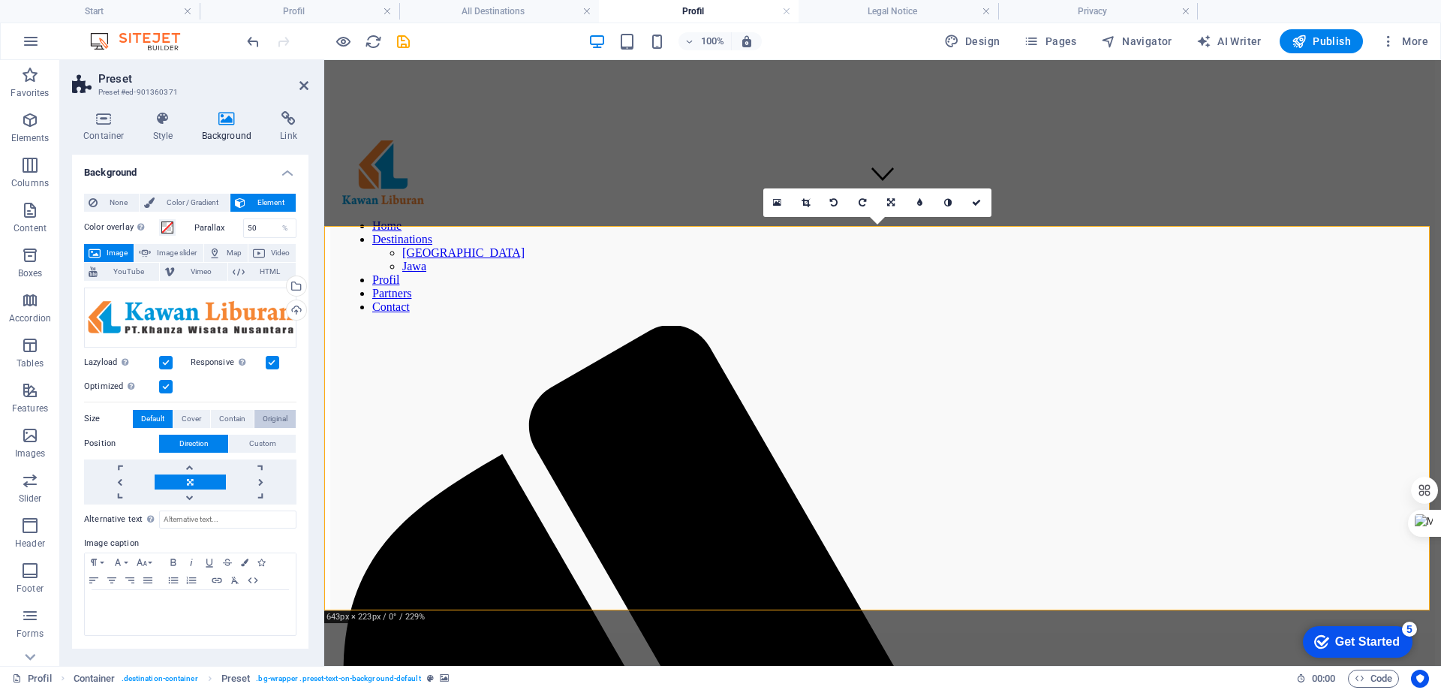
click at [276, 422] on span "Original" at bounding box center [275, 419] width 25 height 18
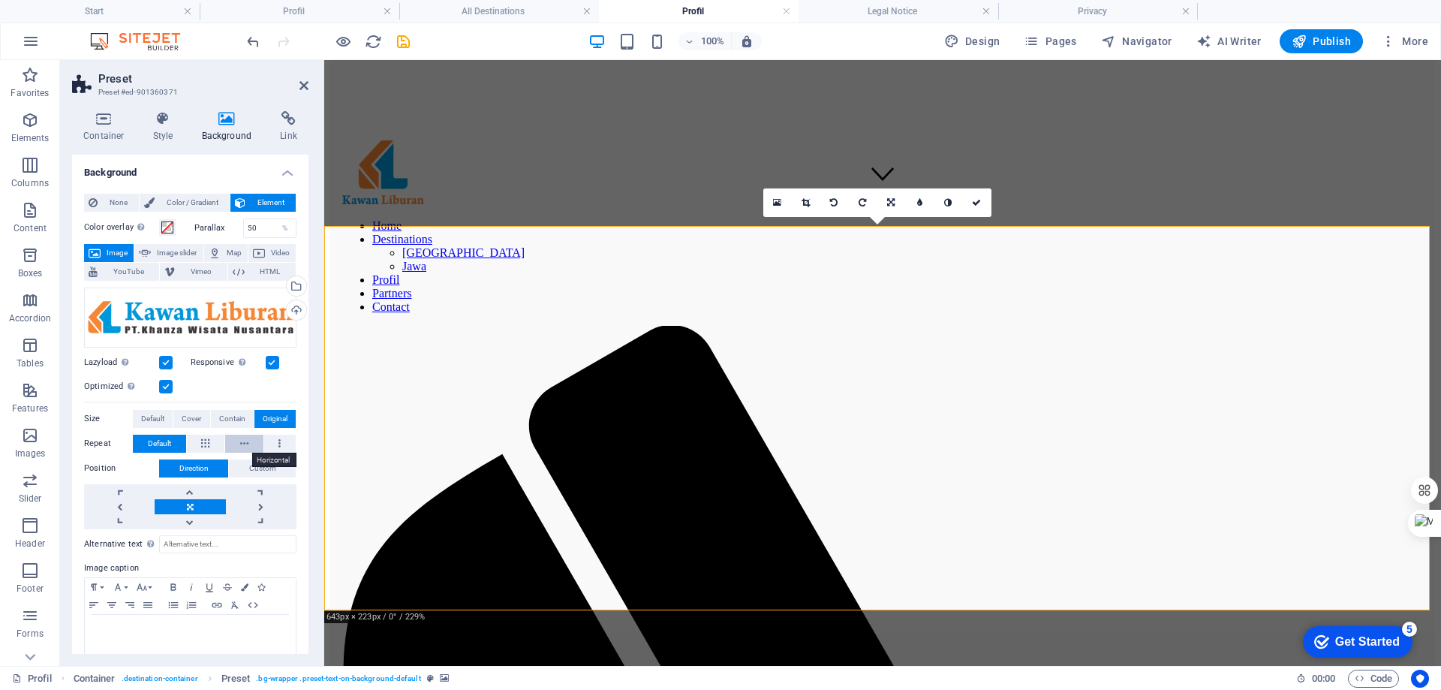
click at [248, 446] on button at bounding box center [244, 444] width 38 height 18
click at [200, 443] on button at bounding box center [206, 444] width 38 height 18
click at [274, 443] on button at bounding box center [280, 444] width 32 height 18
click at [158, 444] on span "Default" at bounding box center [159, 444] width 23 height 18
click at [190, 423] on span "Cover" at bounding box center [192, 419] width 20 height 18
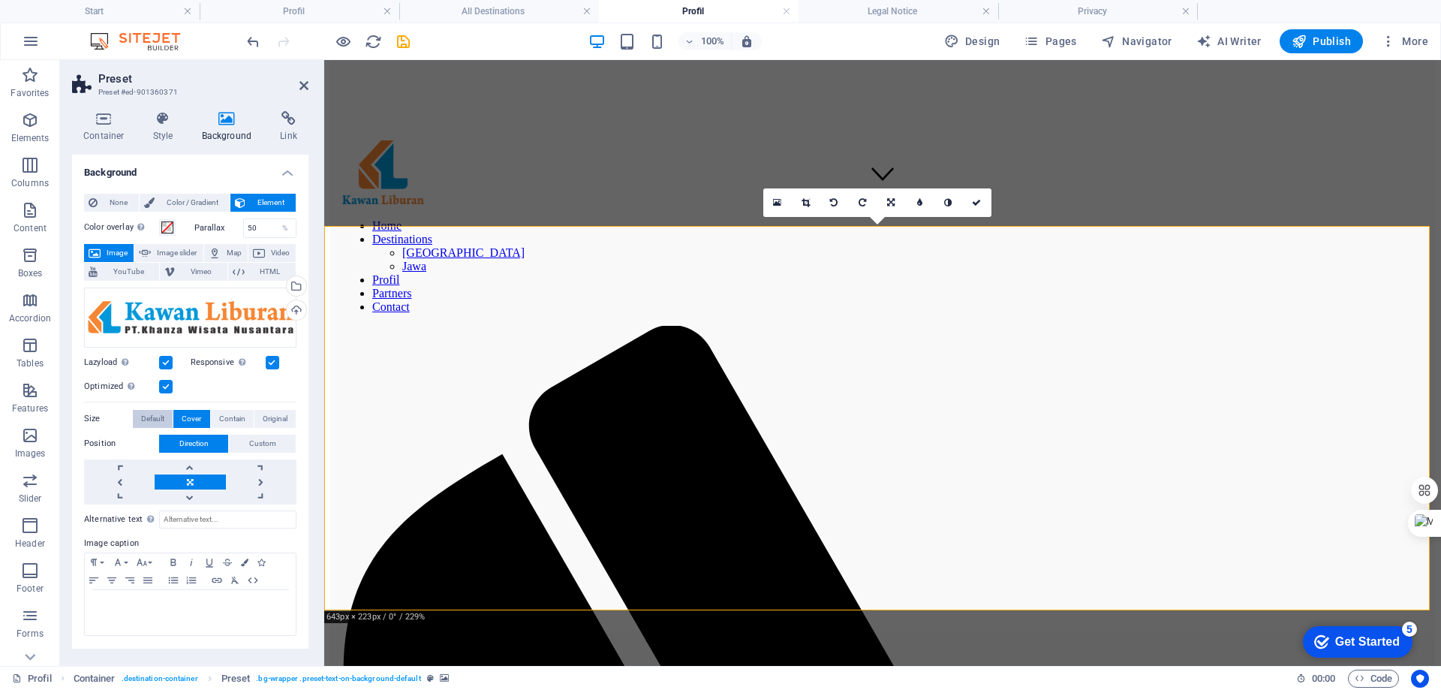
click at [155, 422] on span "Default" at bounding box center [152, 419] width 23 height 18
click at [237, 418] on span "Contain" at bounding box center [232, 419] width 26 height 18
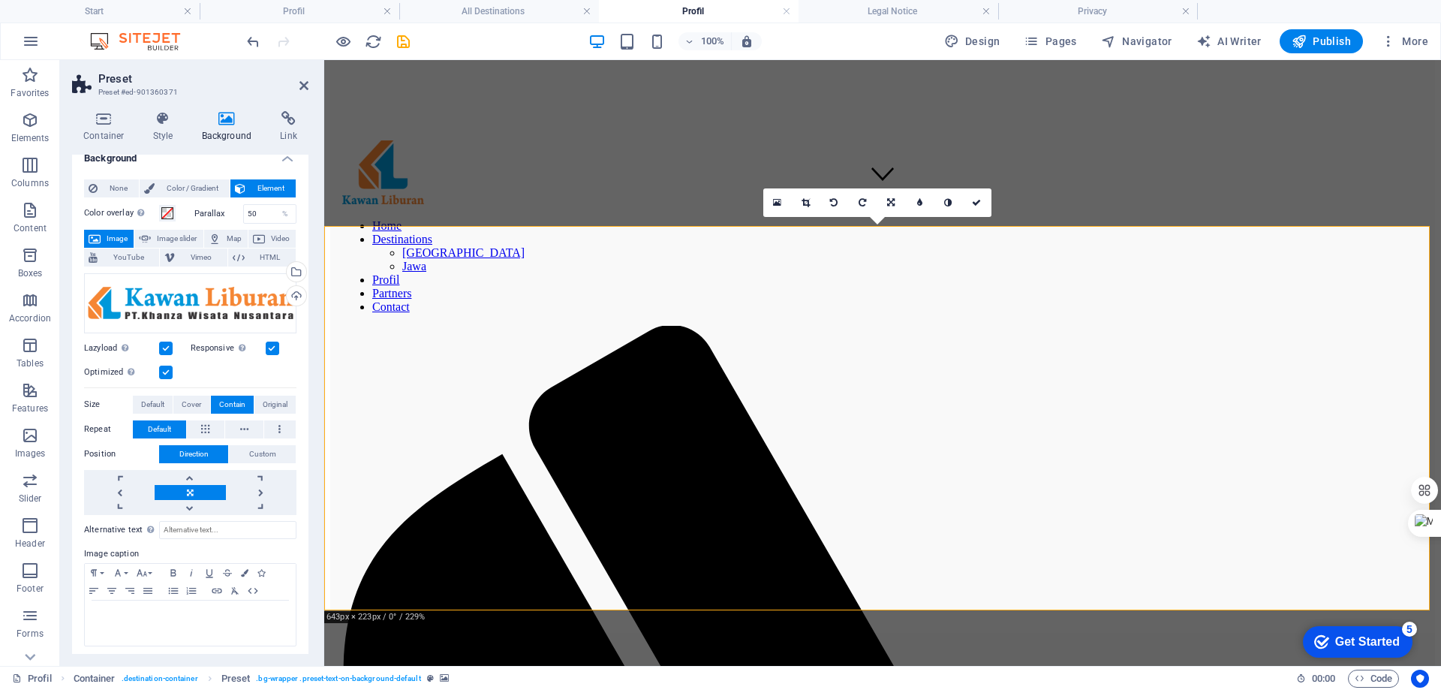
scroll to position [20, 0]
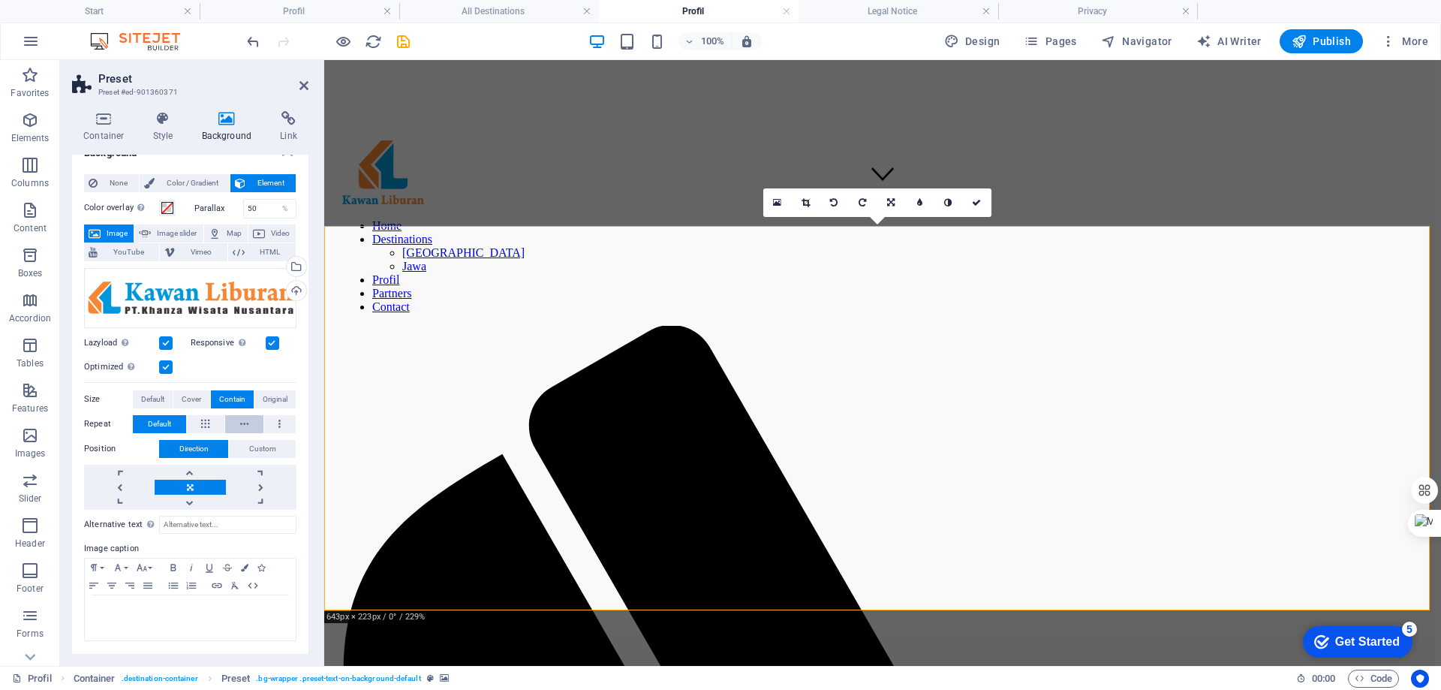
click at [257, 450] on span "Custom" at bounding box center [262, 449] width 27 height 18
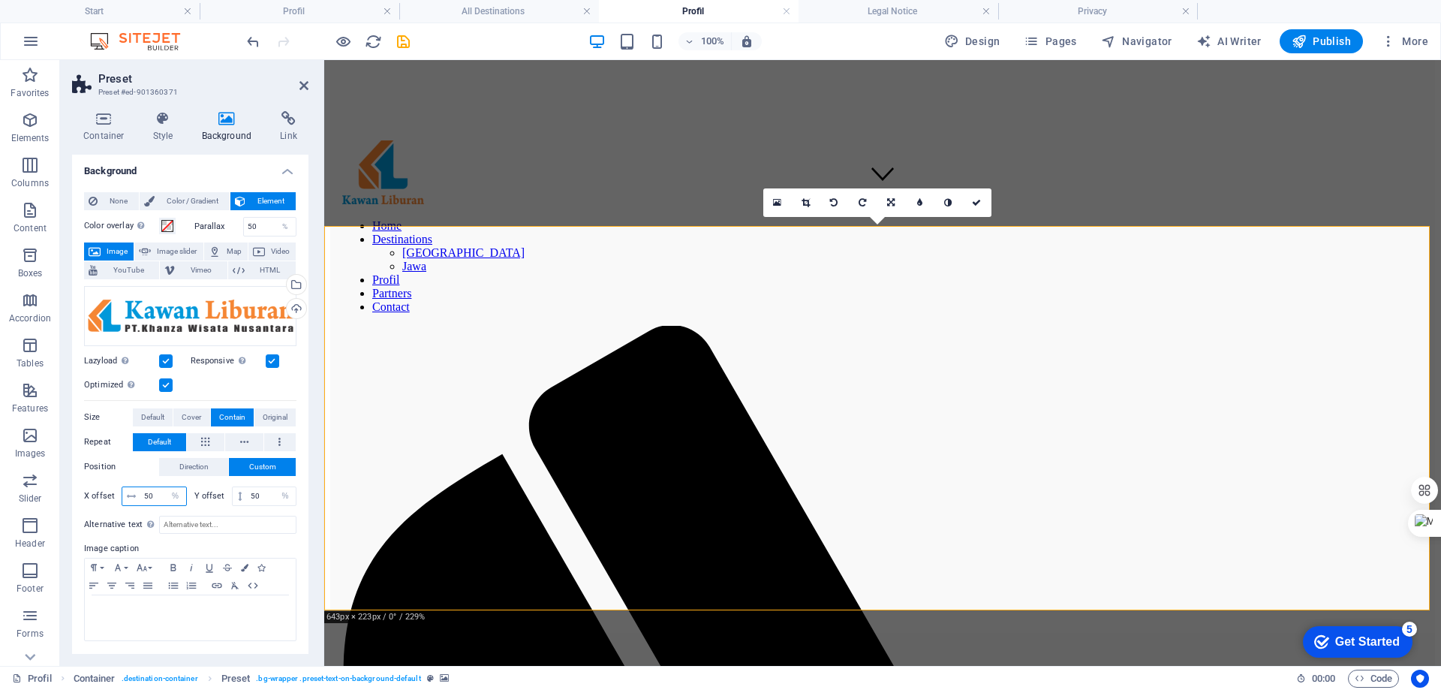
drag, startPoint x: 157, startPoint y: 497, endPoint x: 145, endPoint y: 498, distance: 12.0
click at [145, 498] on input "50" at bounding box center [163, 496] width 46 height 18
click at [175, 497] on select "px rem % vh vw" at bounding box center [175, 496] width 21 height 18
select select "px"
click at [165, 487] on select "px rem % vh vw" at bounding box center [175, 496] width 21 height 18
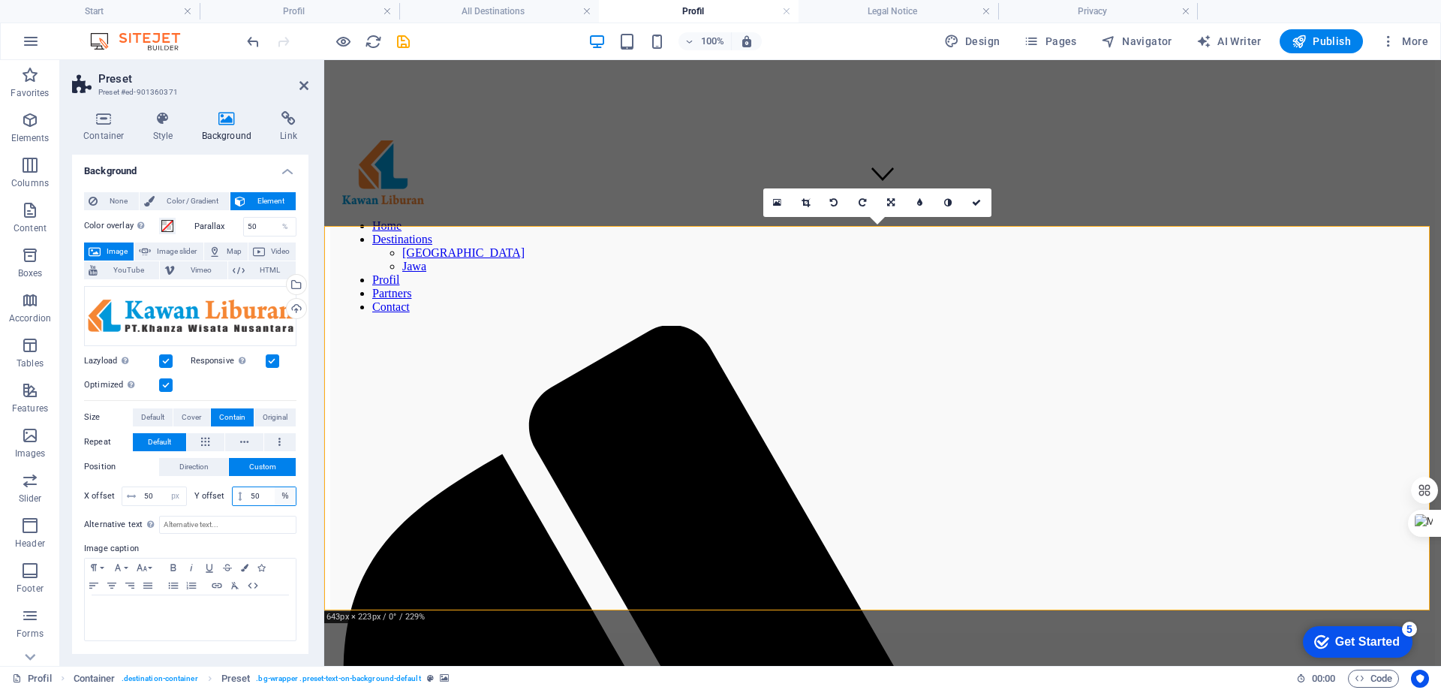
click at [282, 499] on select "px rem % vh vw" at bounding box center [285, 496] width 21 height 18
select select "px"
click at [275, 487] on select "px rem % vh vw" at bounding box center [285, 496] width 21 height 18
drag, startPoint x: 157, startPoint y: 497, endPoint x: 140, endPoint y: 498, distance: 17.3
click at [140, 498] on div "50 px rem % vh vw" at bounding box center [154, 496] width 65 height 20
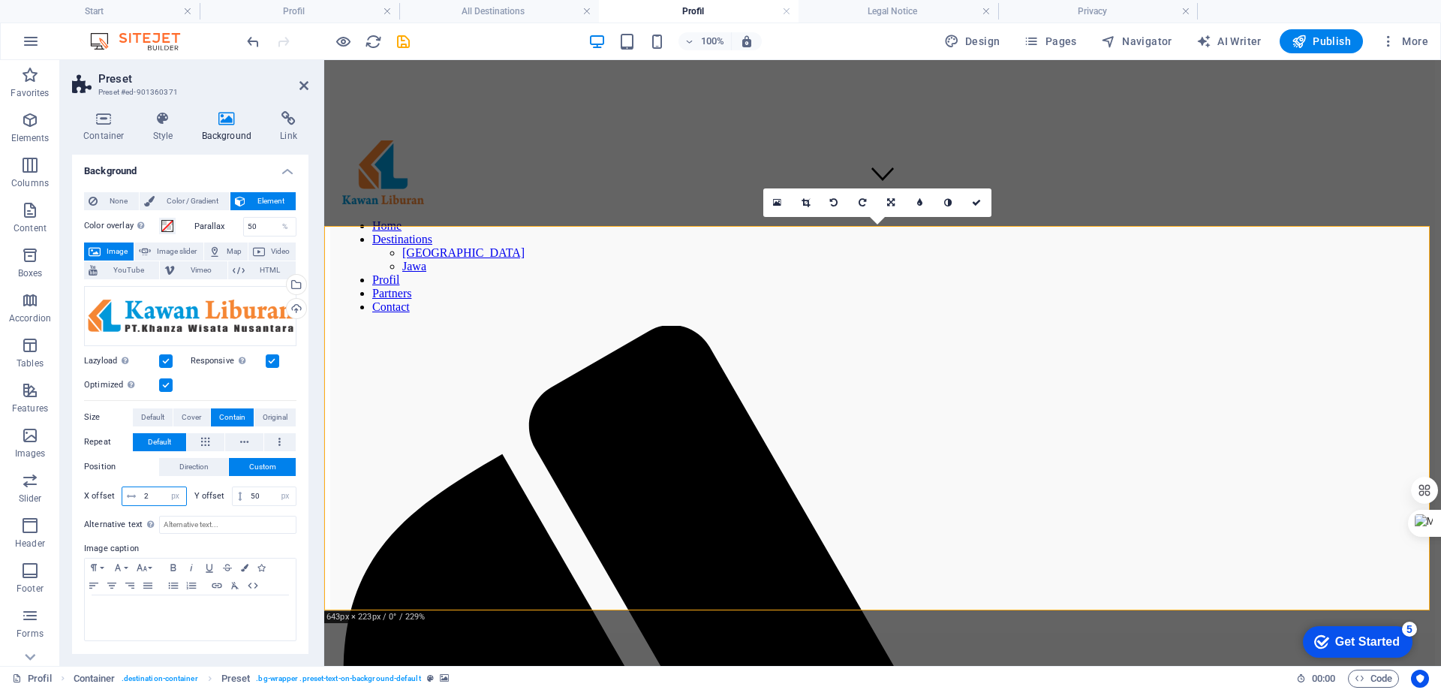
type input "2"
drag, startPoint x: 152, startPoint y: 498, endPoint x: 140, endPoint y: 498, distance: 11.3
click at [140, 498] on input "2" at bounding box center [163, 496] width 46 height 18
click at [197, 472] on span "Direction" at bounding box center [193, 467] width 29 height 18
click at [254, 501] on link at bounding box center [261, 505] width 71 height 15
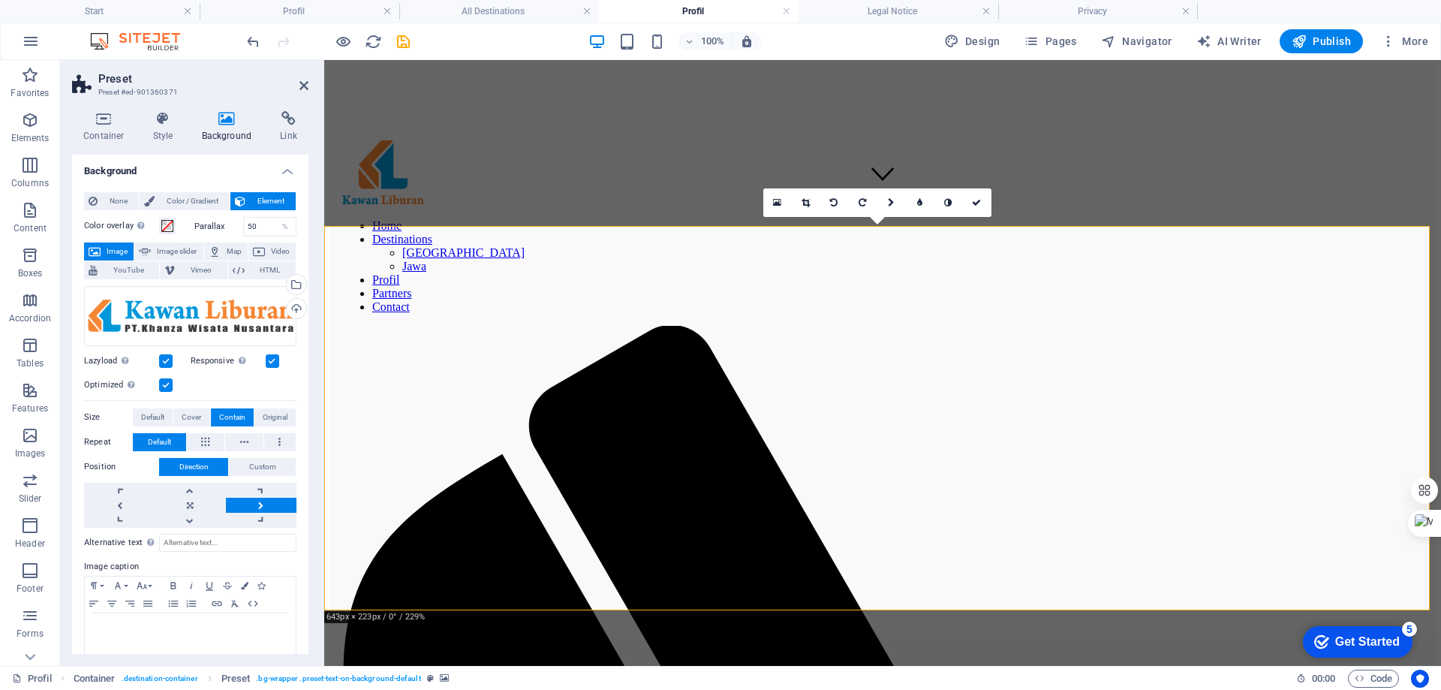
click at [254, 501] on link at bounding box center [261, 505] width 71 height 15
click at [123, 505] on link at bounding box center [119, 505] width 71 height 15
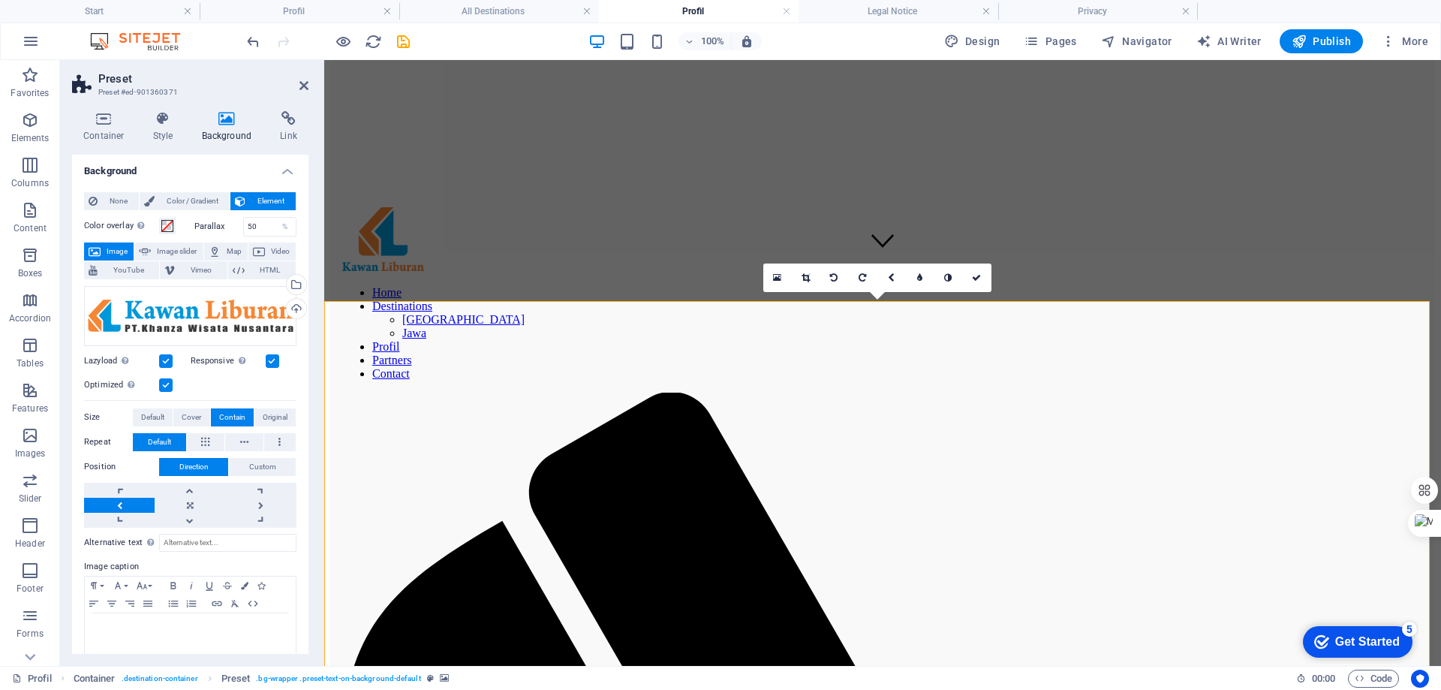
scroll to position [391, 0]
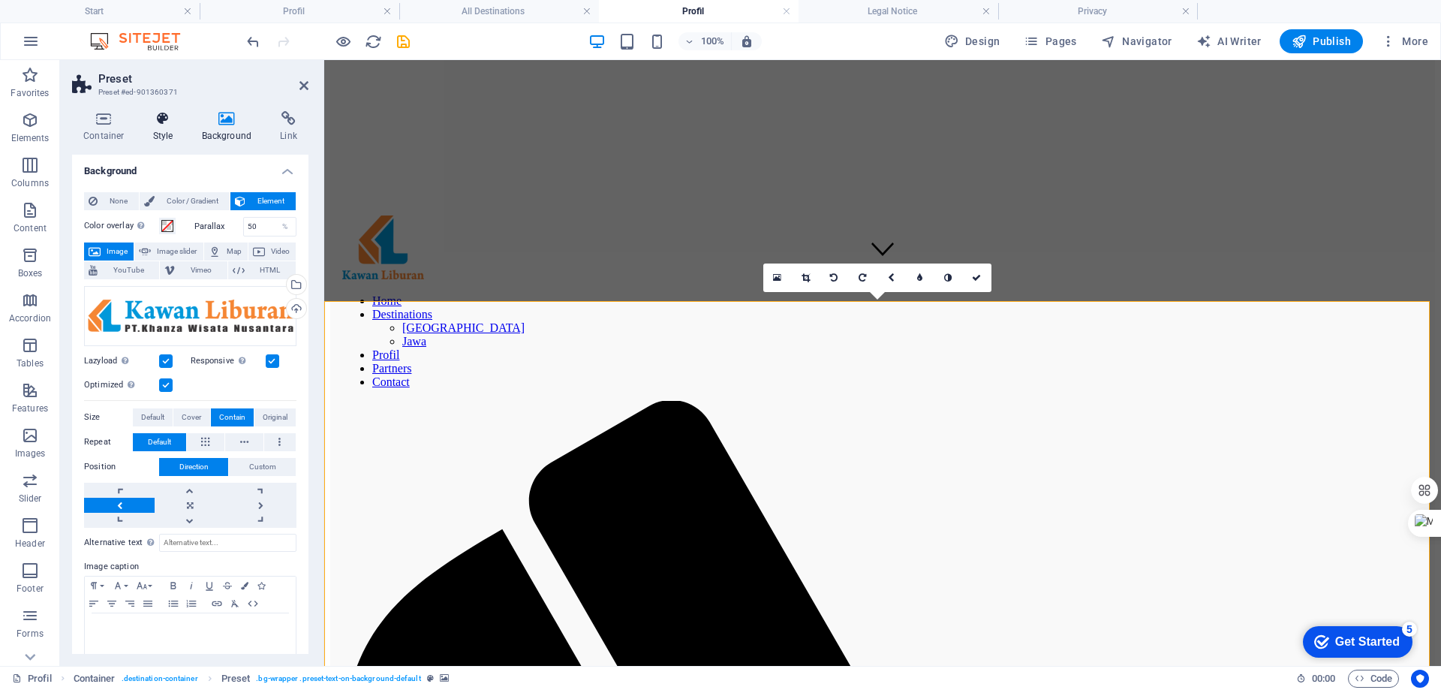
click at [169, 119] on icon at bounding box center [163, 118] width 43 height 15
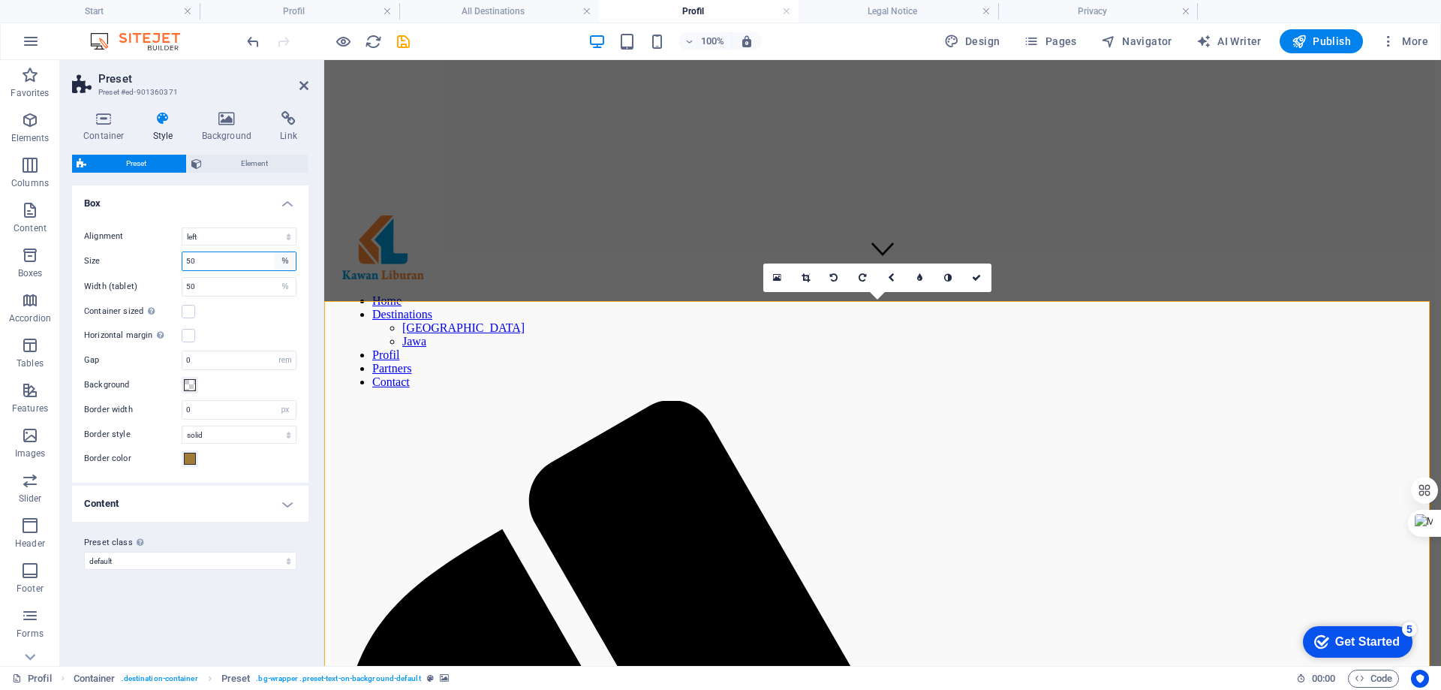
click at [287, 256] on select "rem px % vh vw" at bounding box center [285, 261] width 21 height 18
click at [278, 165] on span "Element" at bounding box center [255, 164] width 98 height 18
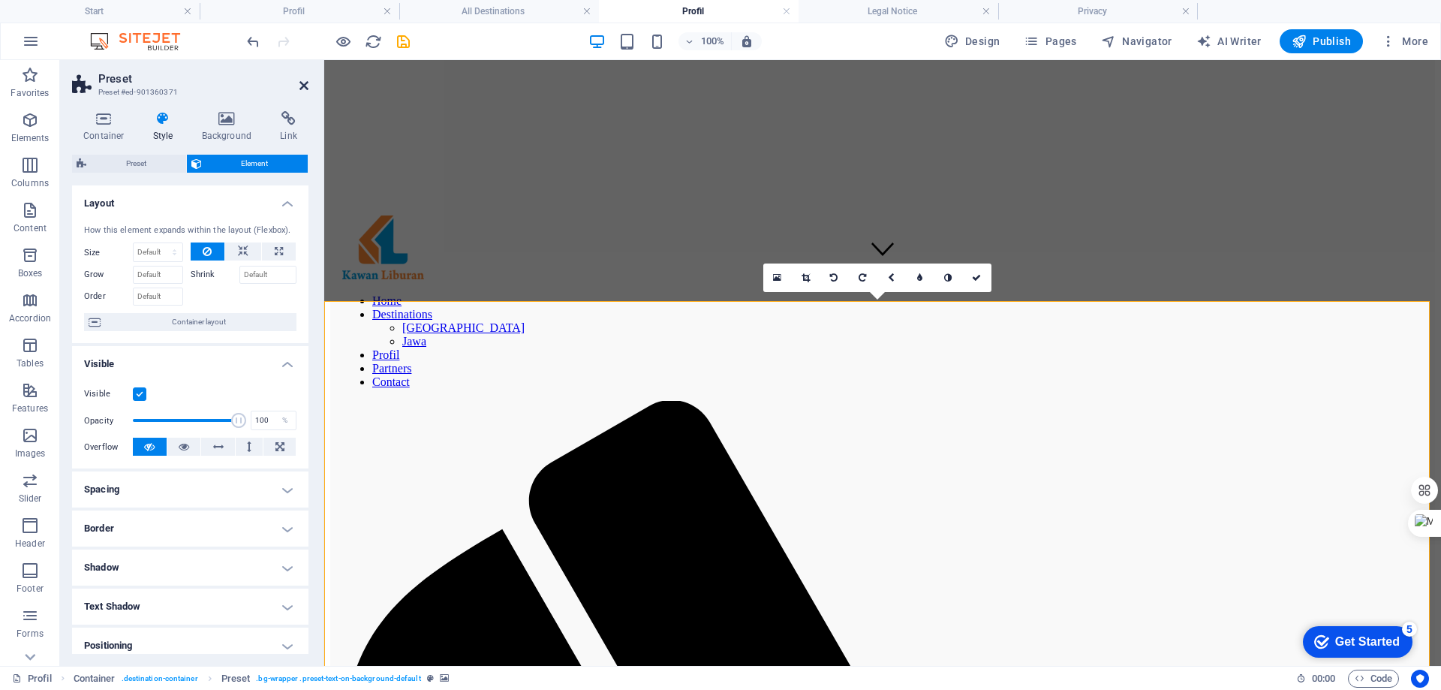
click at [302, 86] on icon at bounding box center [304, 86] width 9 height 12
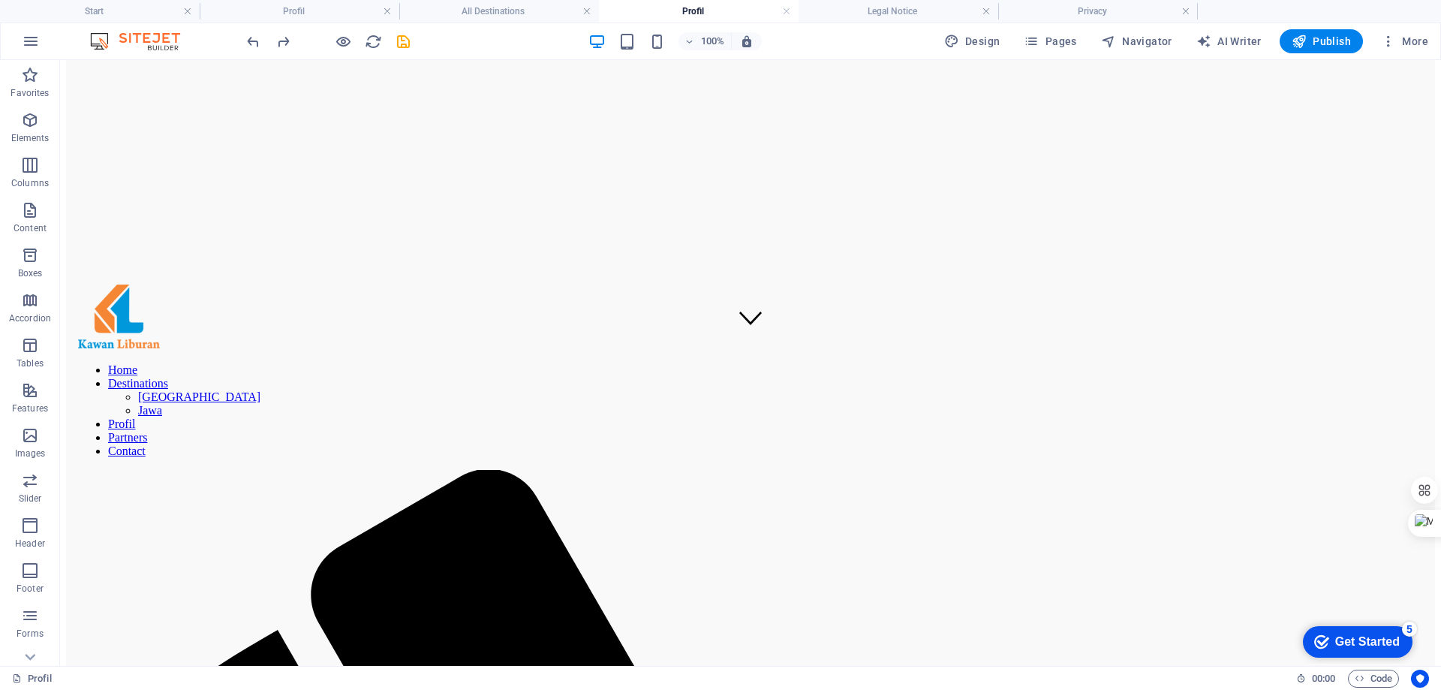
scroll to position [316, 0]
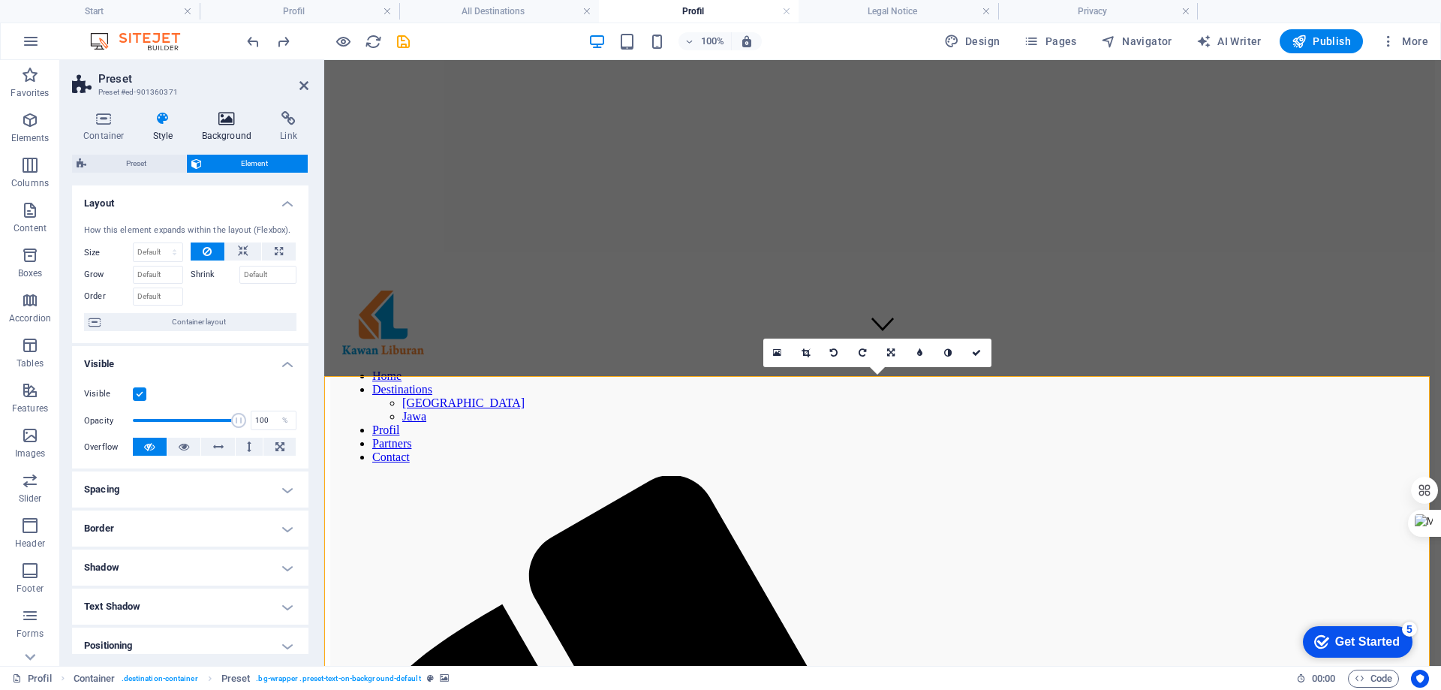
click at [227, 127] on h4 "Background" at bounding box center [230, 127] width 79 height 32
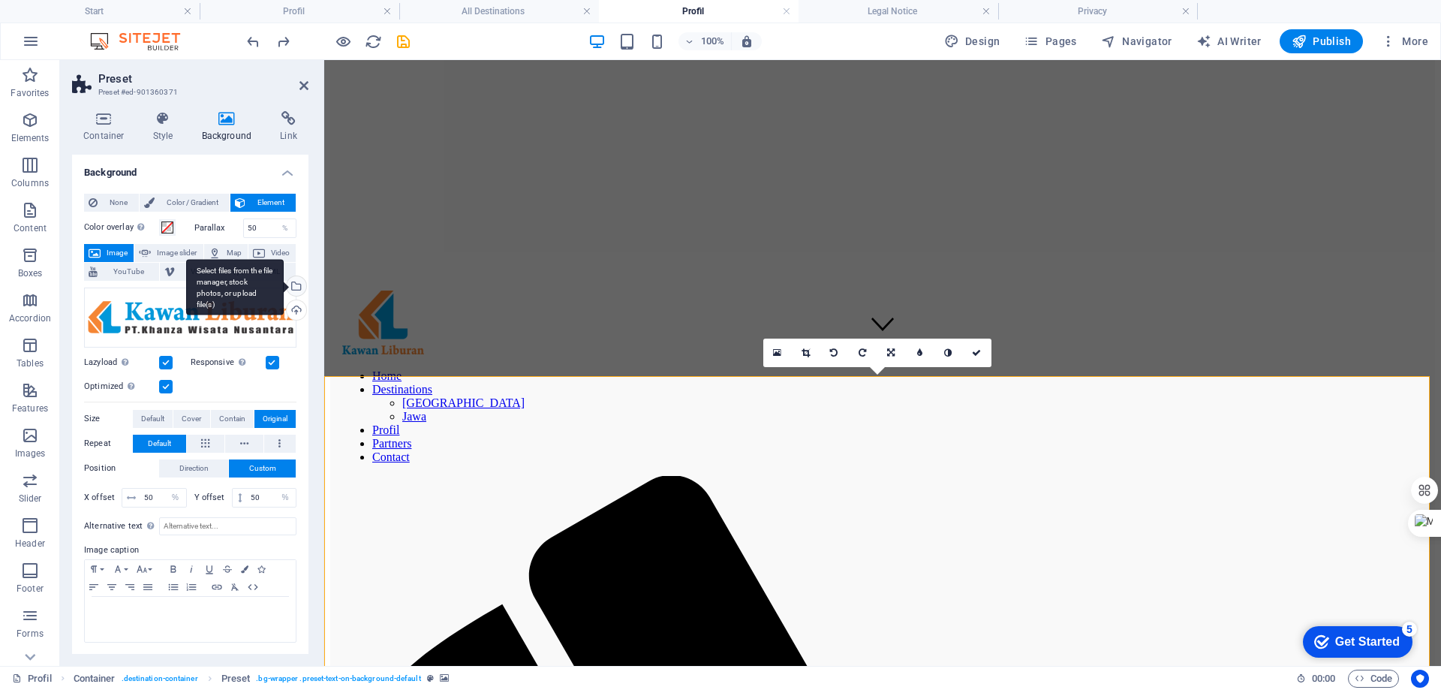
click at [294, 287] on div "Select files from the file manager, stock photos, or upload file(s)" at bounding box center [295, 287] width 23 height 23
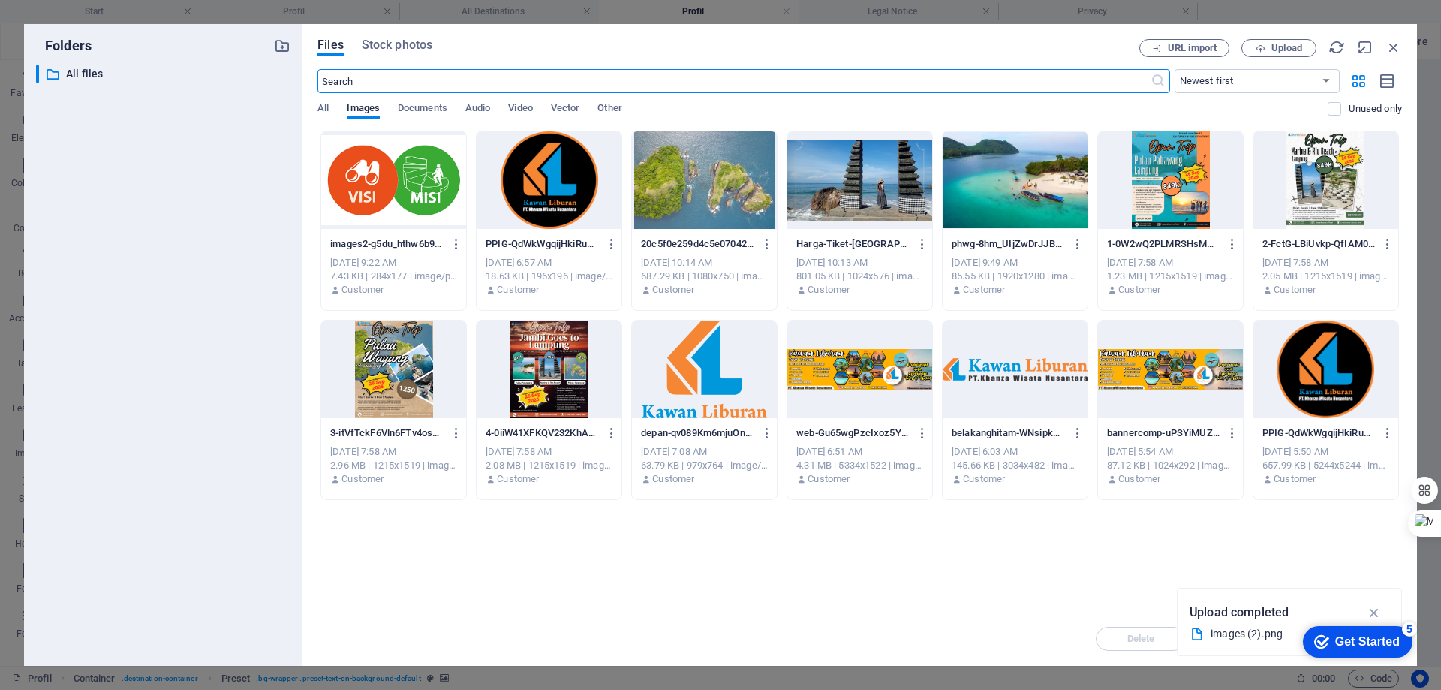
click at [546, 158] on div at bounding box center [549, 180] width 145 height 98
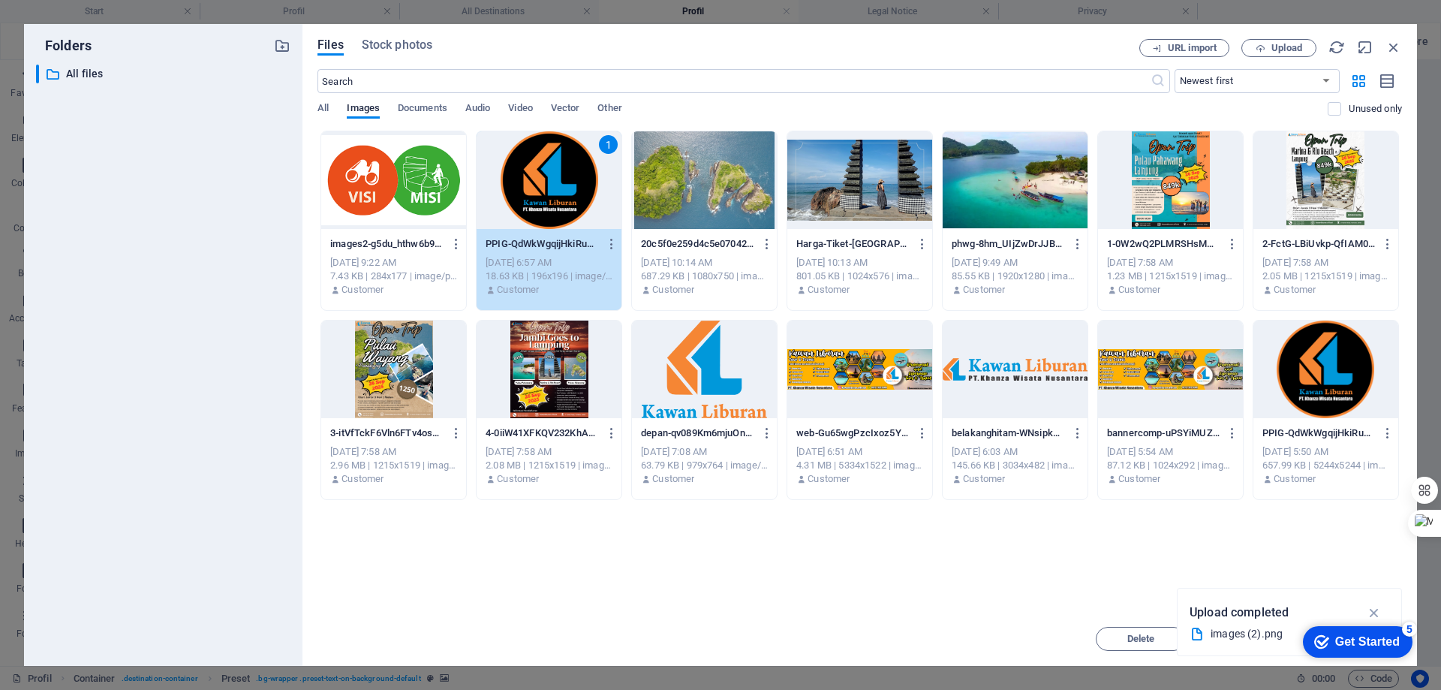
drag, startPoint x: 546, startPoint y: 158, endPoint x: 236, endPoint y: 137, distance: 310.0
click at [546, 158] on div "1" at bounding box center [549, 180] width 145 height 98
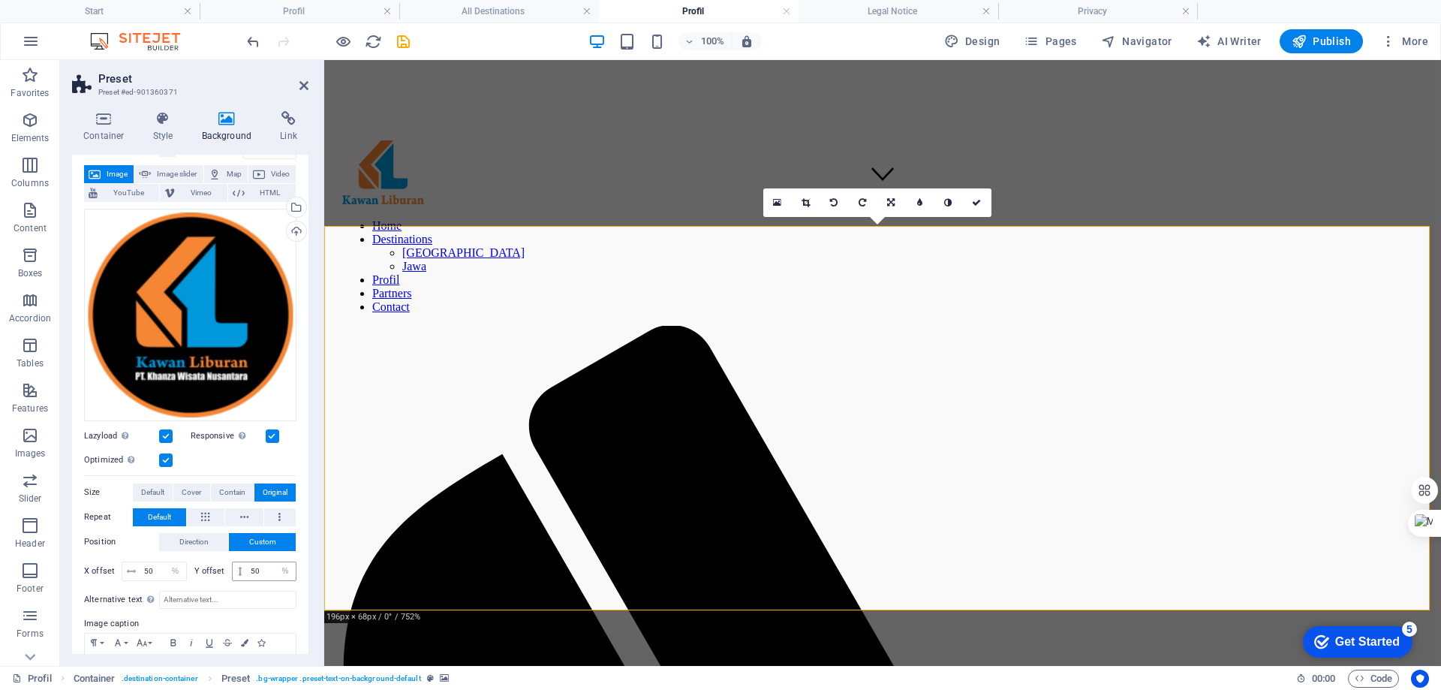
scroll to position [150, 0]
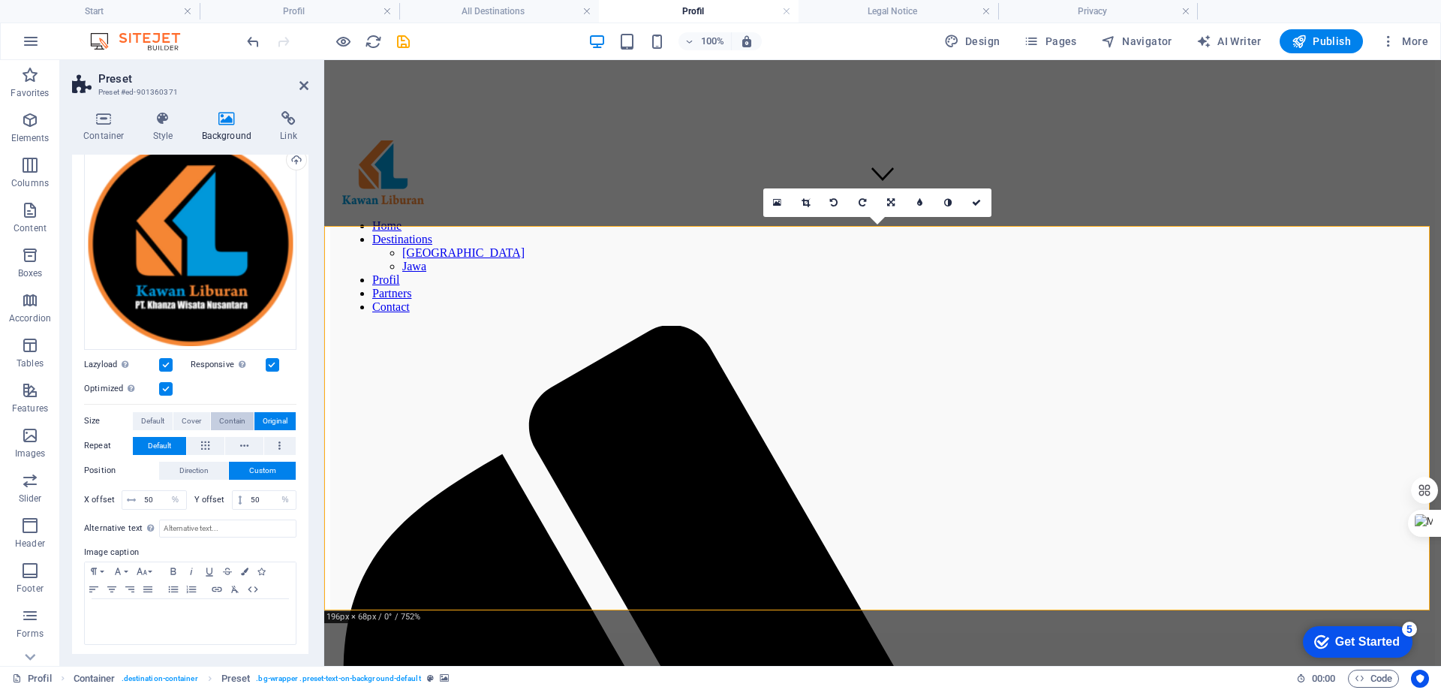
click at [229, 418] on span "Contain" at bounding box center [232, 421] width 26 height 18
click at [195, 423] on span "Cover" at bounding box center [192, 421] width 20 height 18
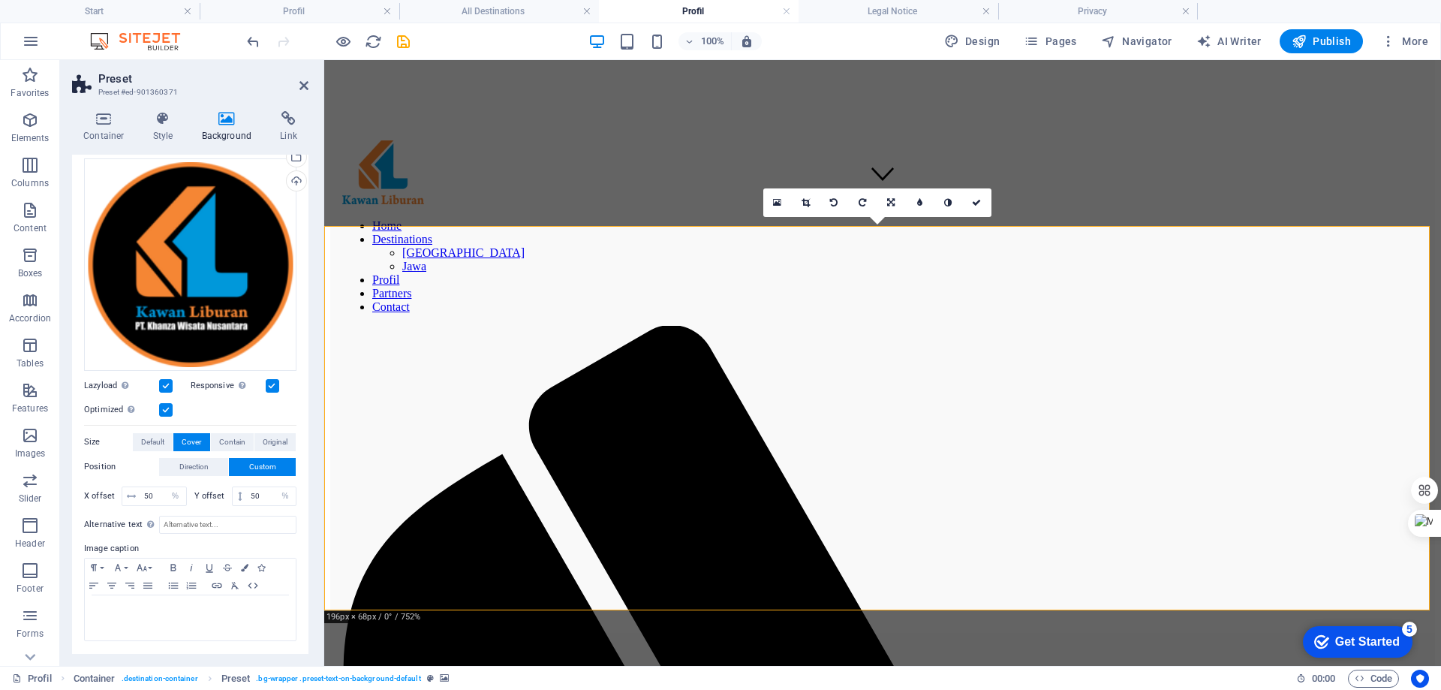
scroll to position [126, 0]
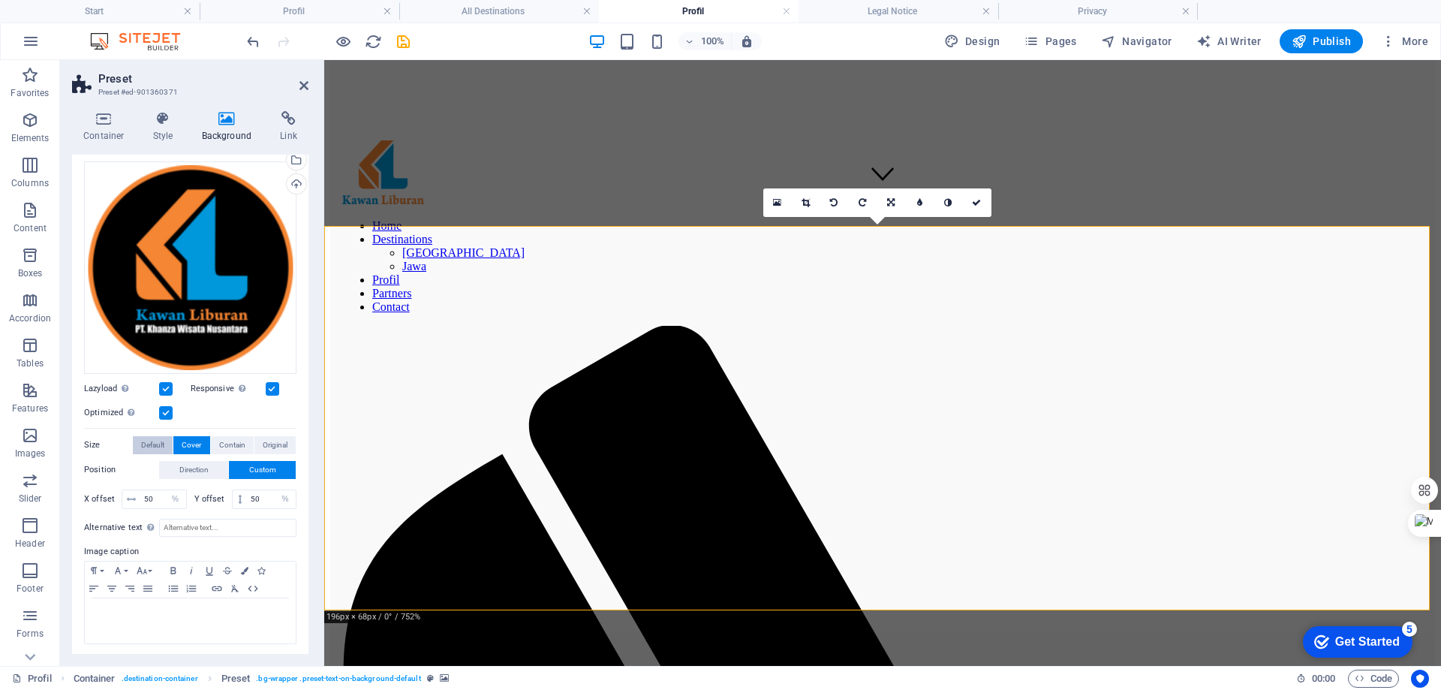
click at [150, 440] on span "Default" at bounding box center [152, 445] width 23 height 18
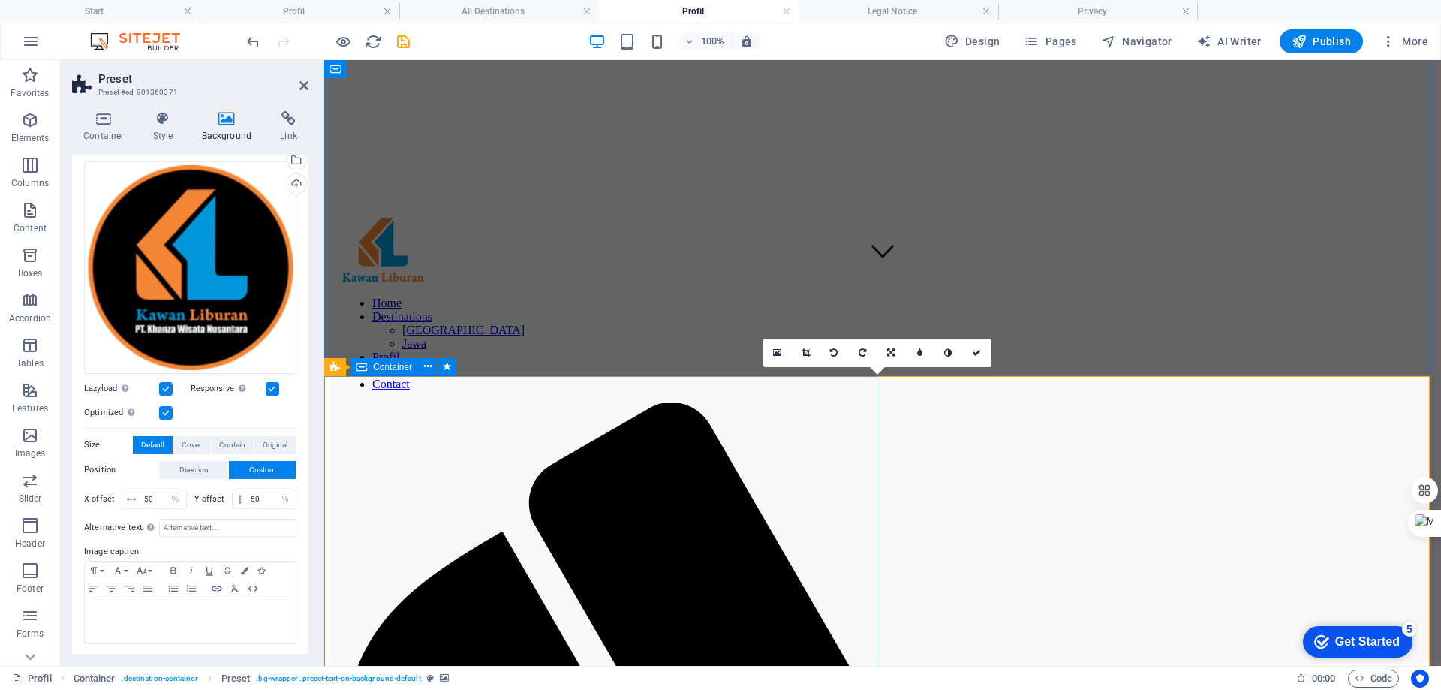
scroll to position [391, 0]
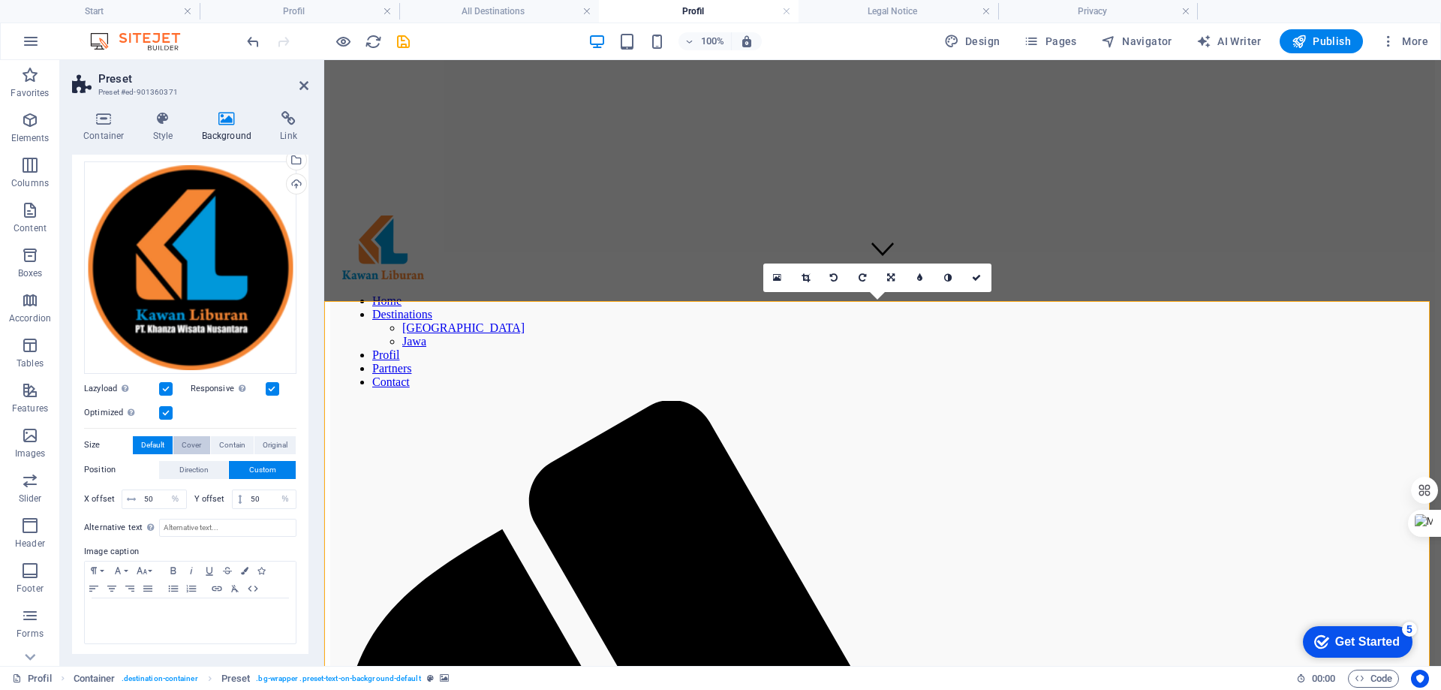
click at [192, 443] on span "Cover" at bounding box center [192, 445] width 20 height 18
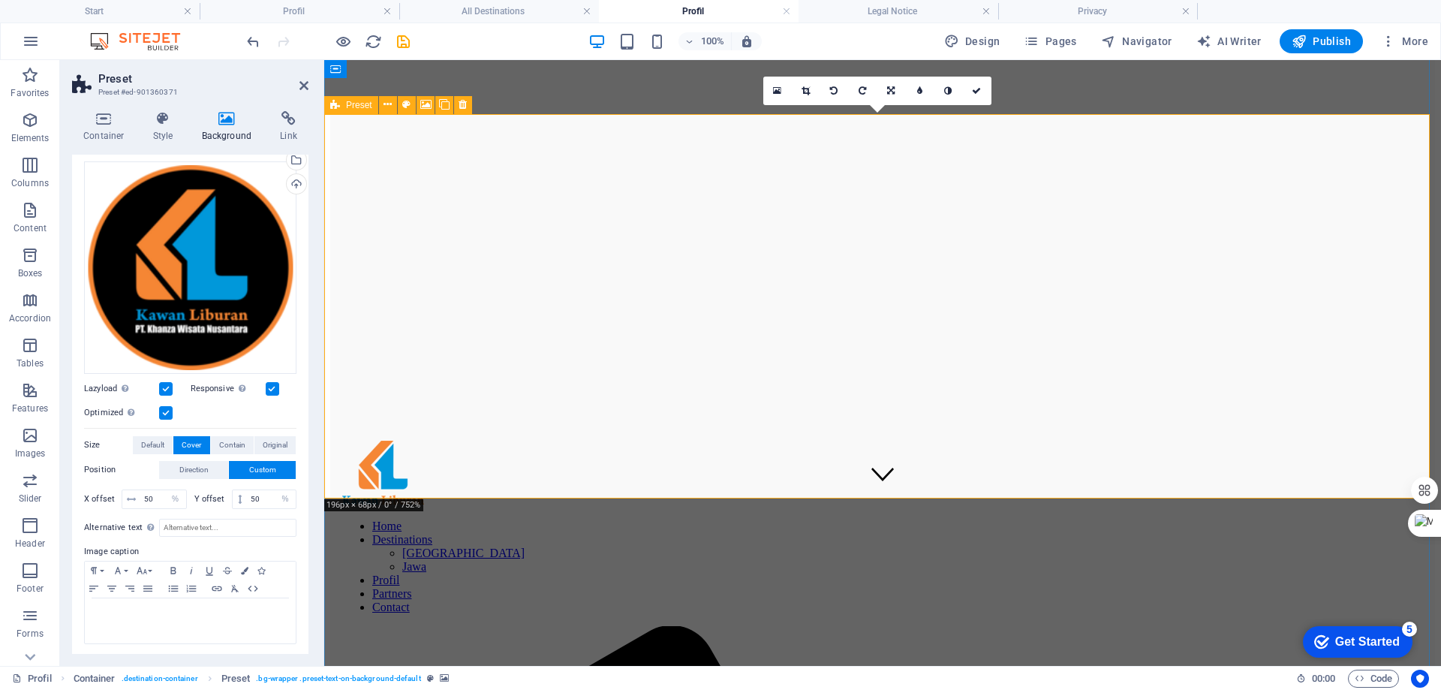
scroll to position [616, 0]
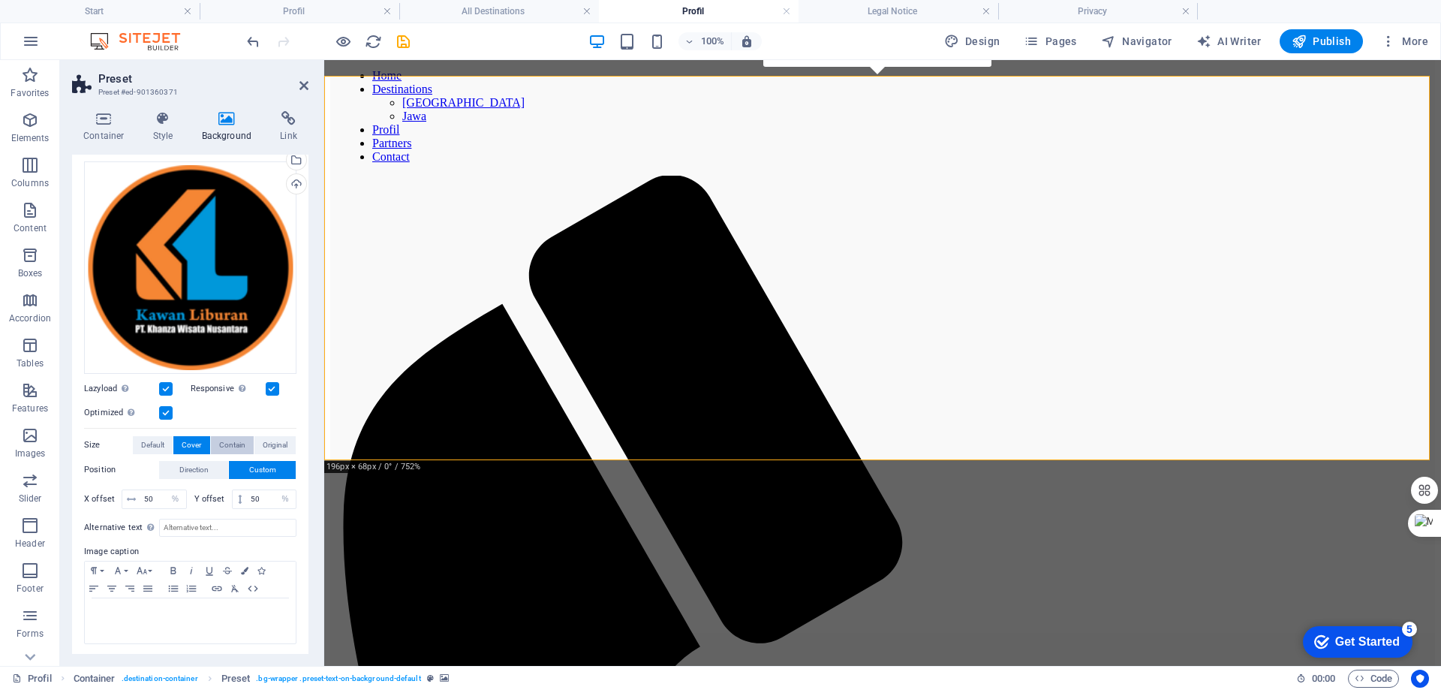
click at [228, 442] on span "Contain" at bounding box center [232, 445] width 26 height 18
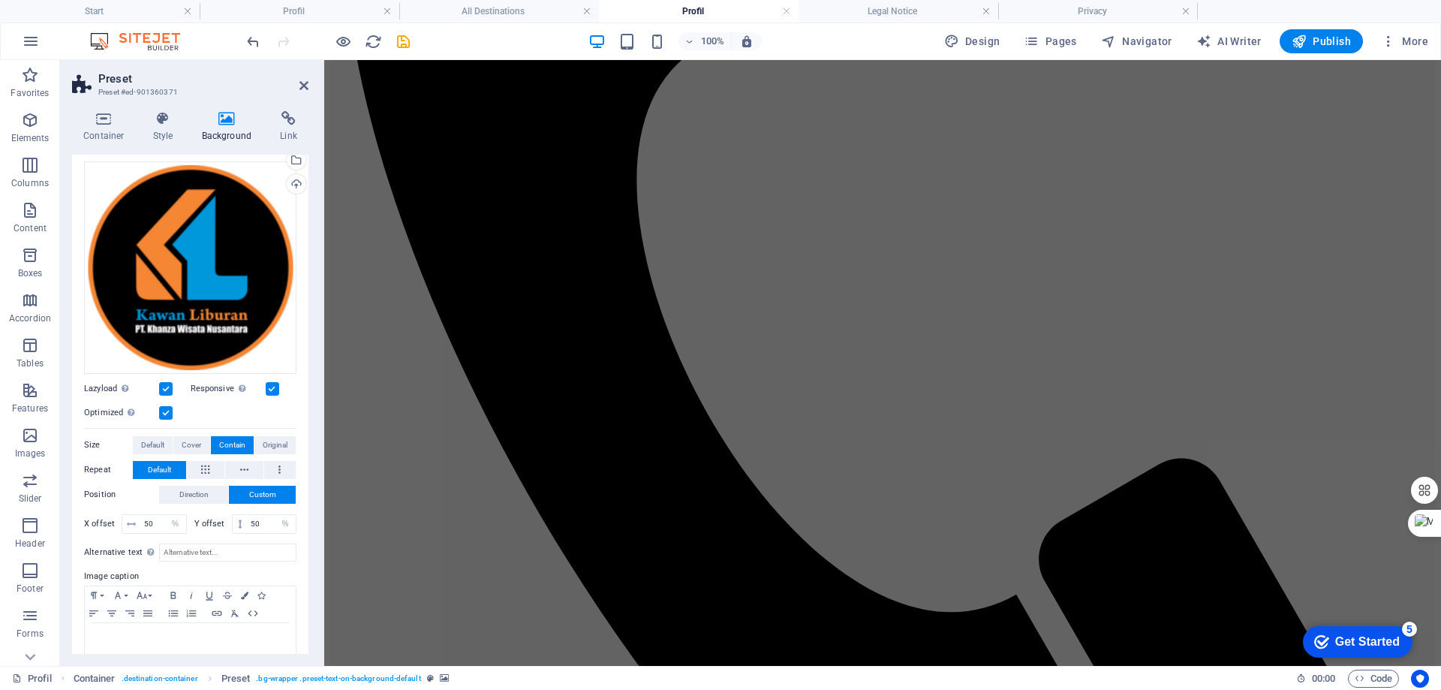
scroll to position [1292, 0]
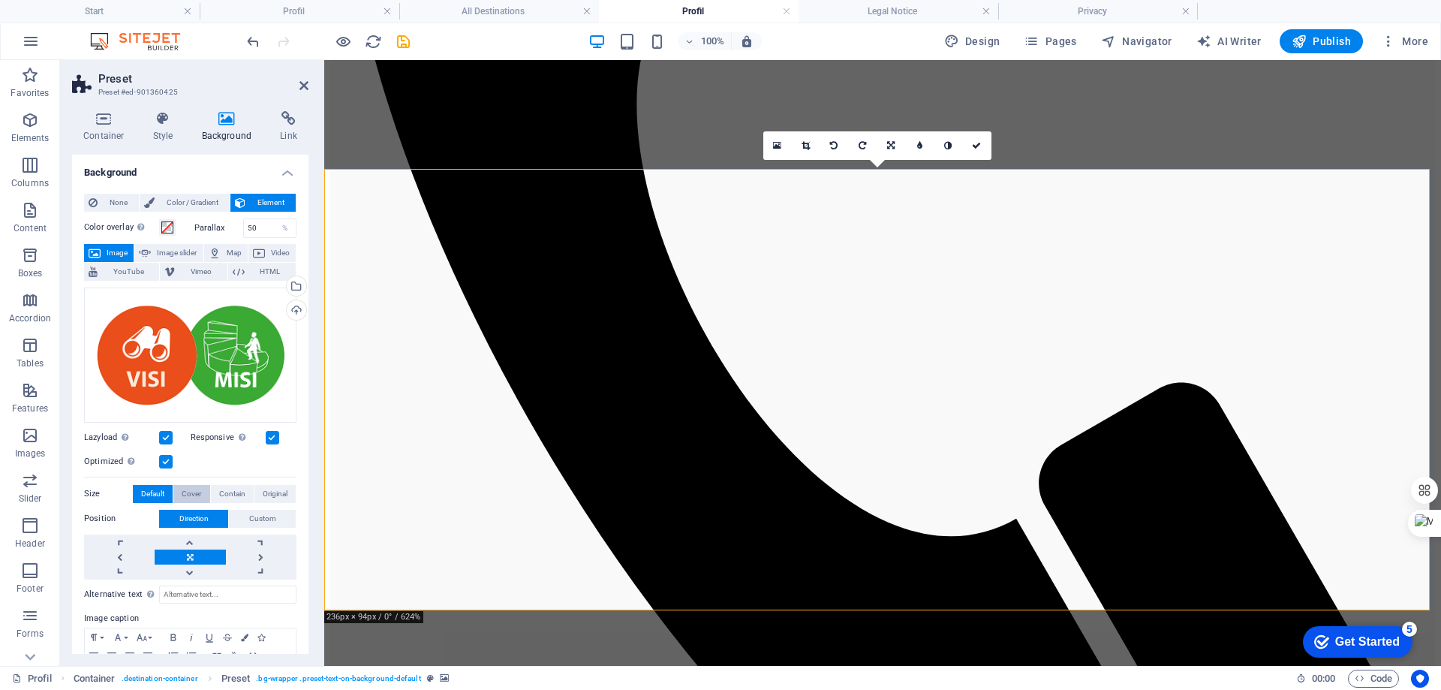
click at [182, 493] on span "Cover" at bounding box center [192, 494] width 20 height 18
click at [228, 493] on span "Contain" at bounding box center [232, 494] width 26 height 18
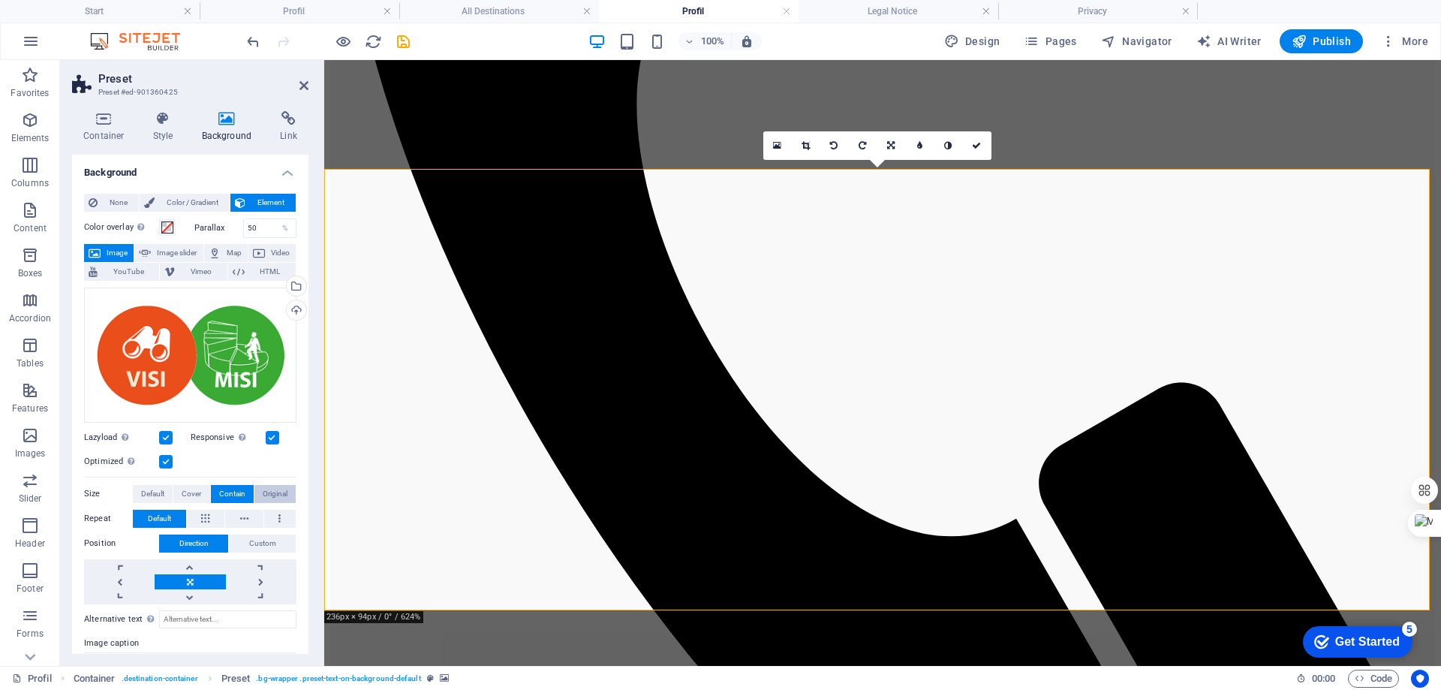
click at [263, 490] on span "Original" at bounding box center [275, 494] width 25 height 18
click at [147, 492] on span "Default" at bounding box center [152, 494] width 23 height 18
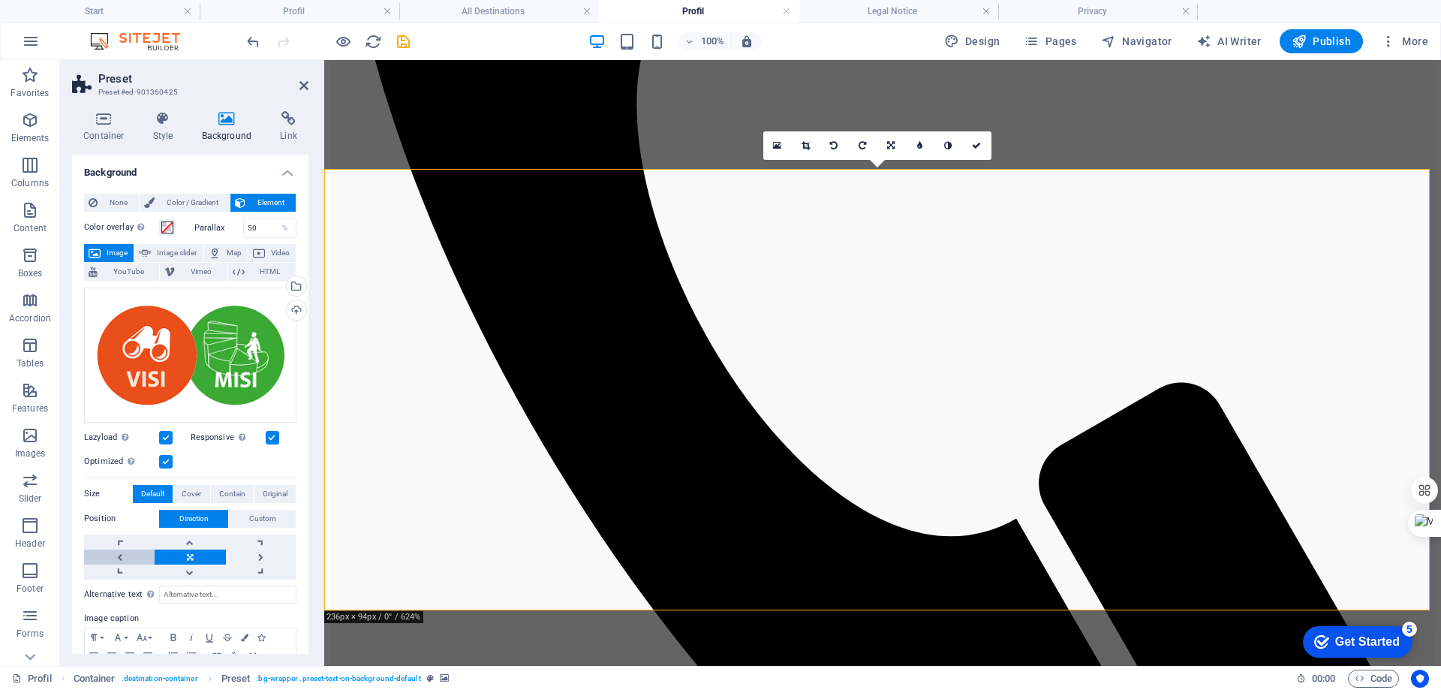
click at [122, 552] on link at bounding box center [119, 557] width 71 height 15
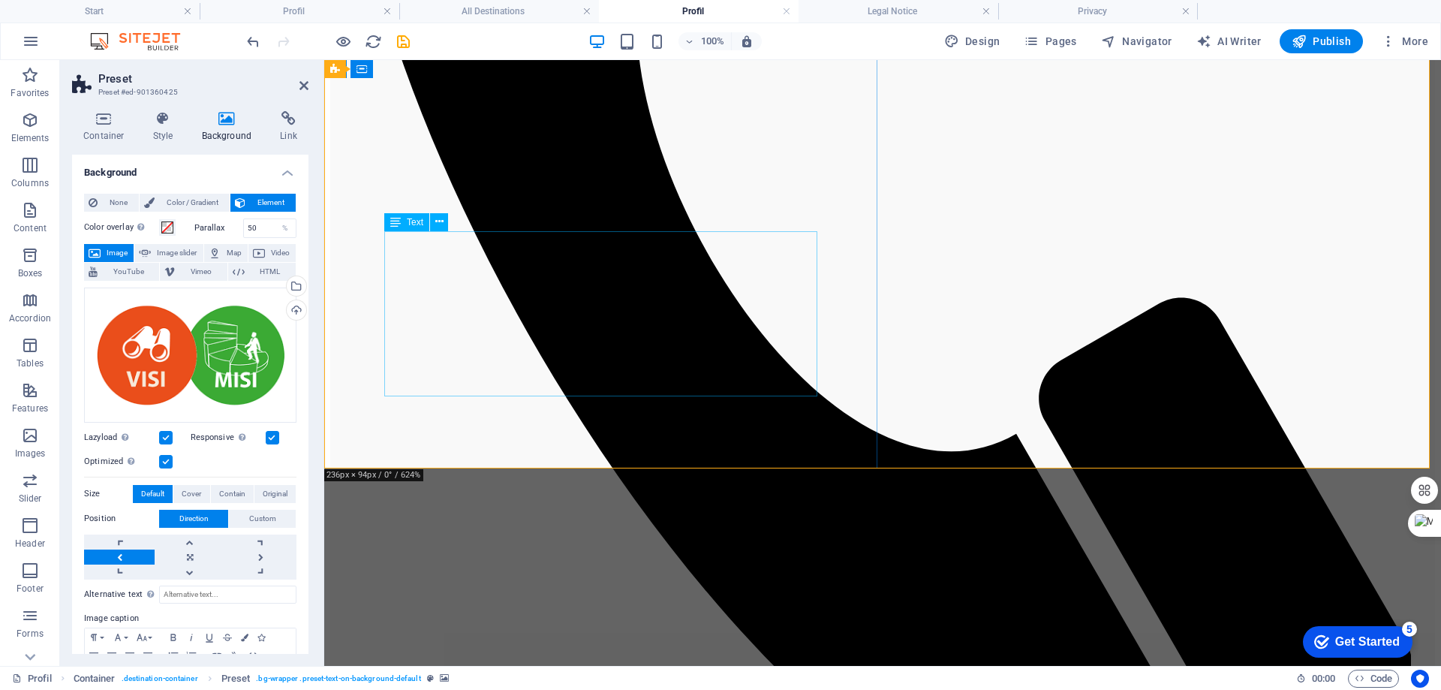
scroll to position [1442, 0]
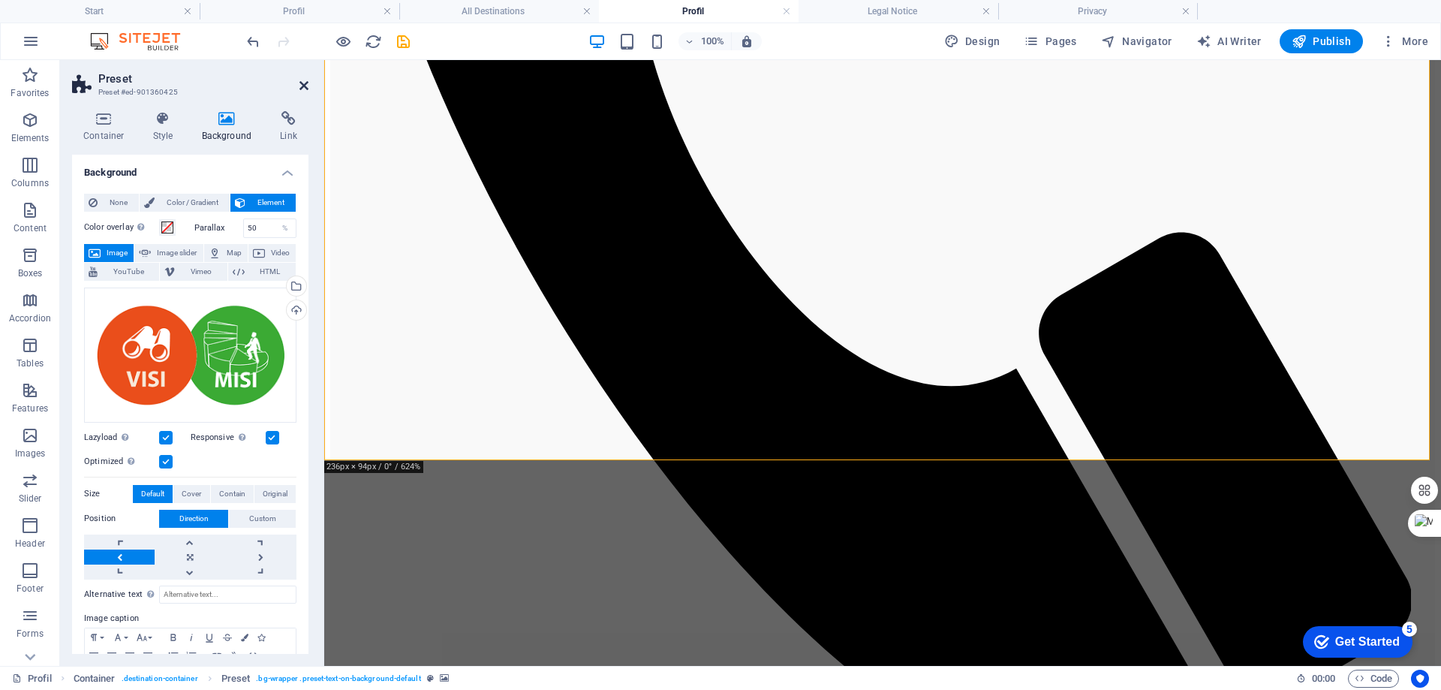
click at [302, 83] on icon at bounding box center [304, 86] width 9 height 12
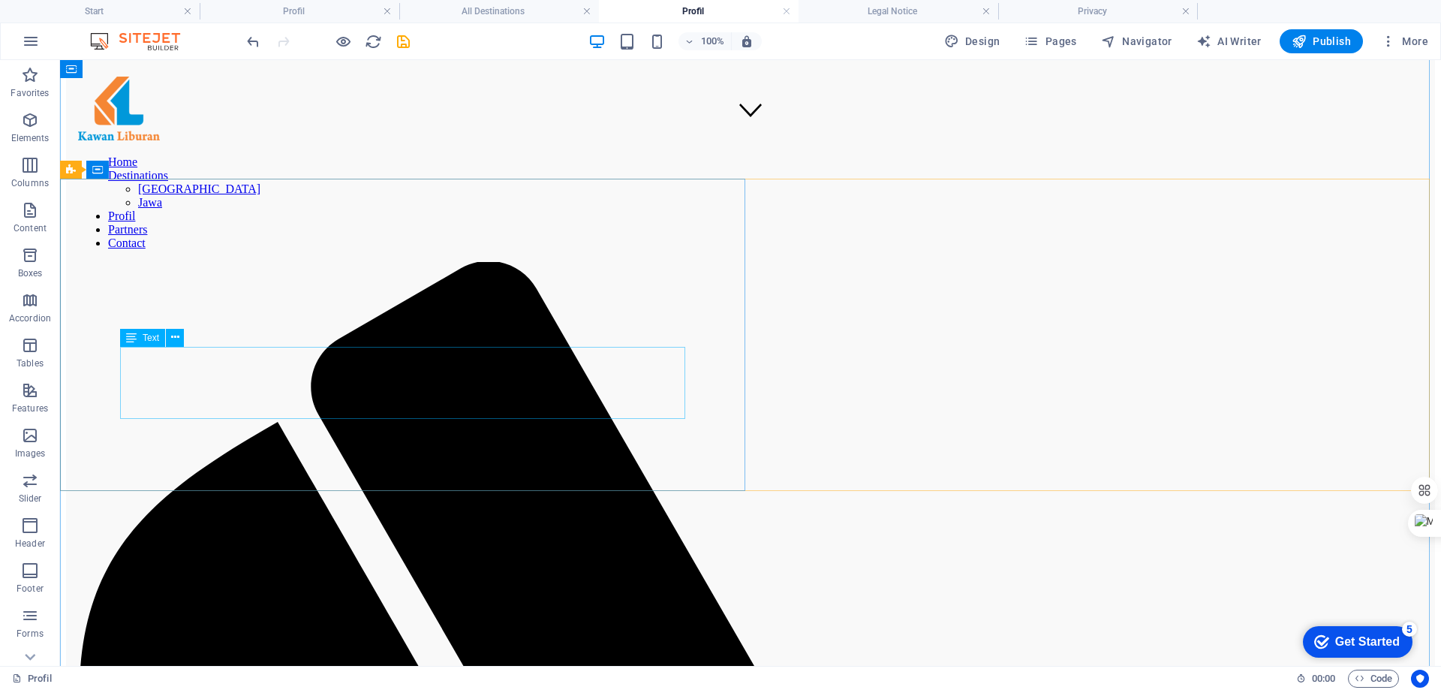
scroll to position [691, 0]
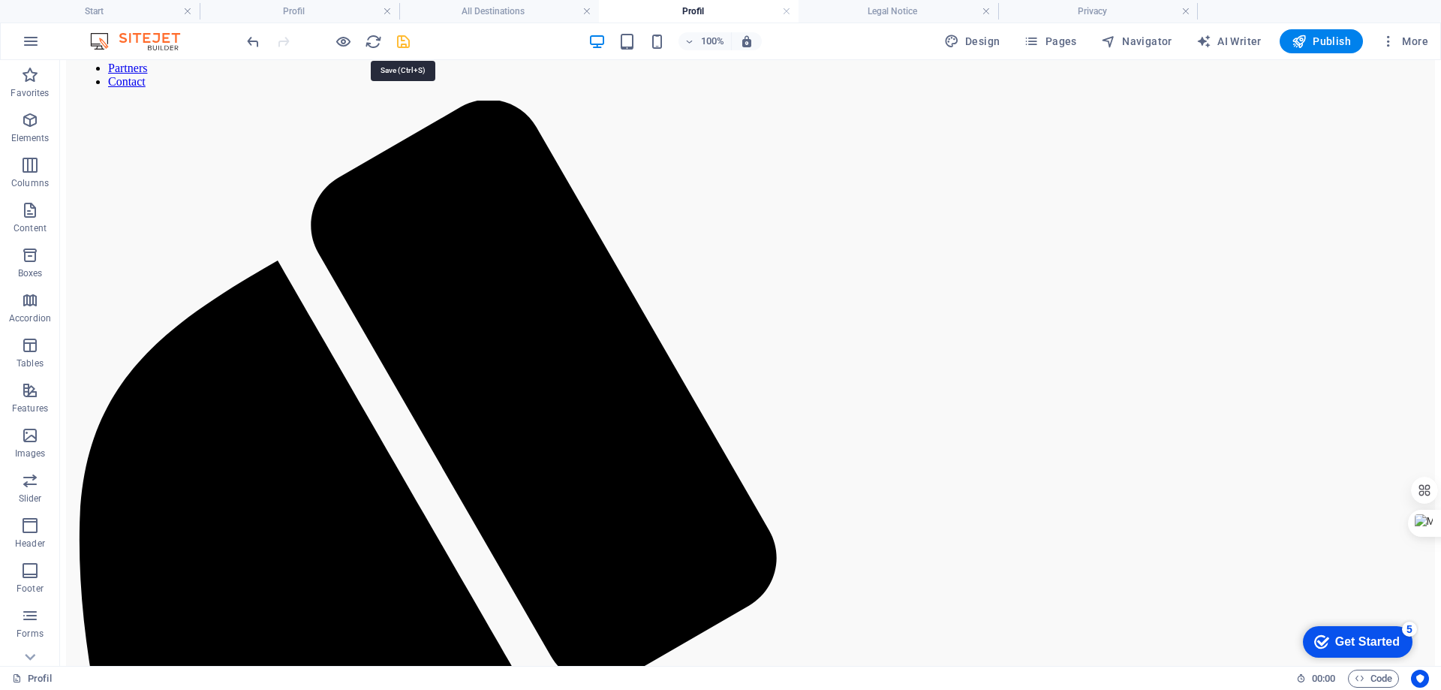
click at [399, 38] on icon "save" at bounding box center [403, 41] width 17 height 17
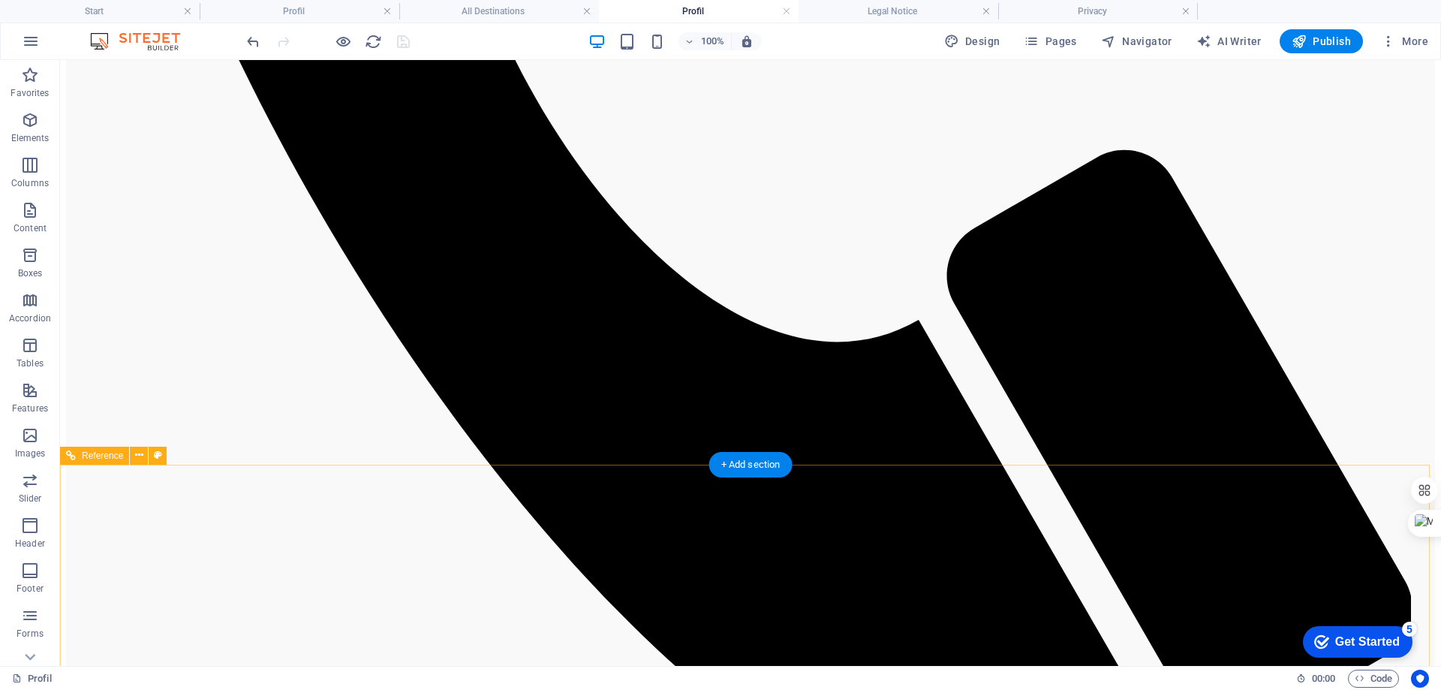
scroll to position [1855, 0]
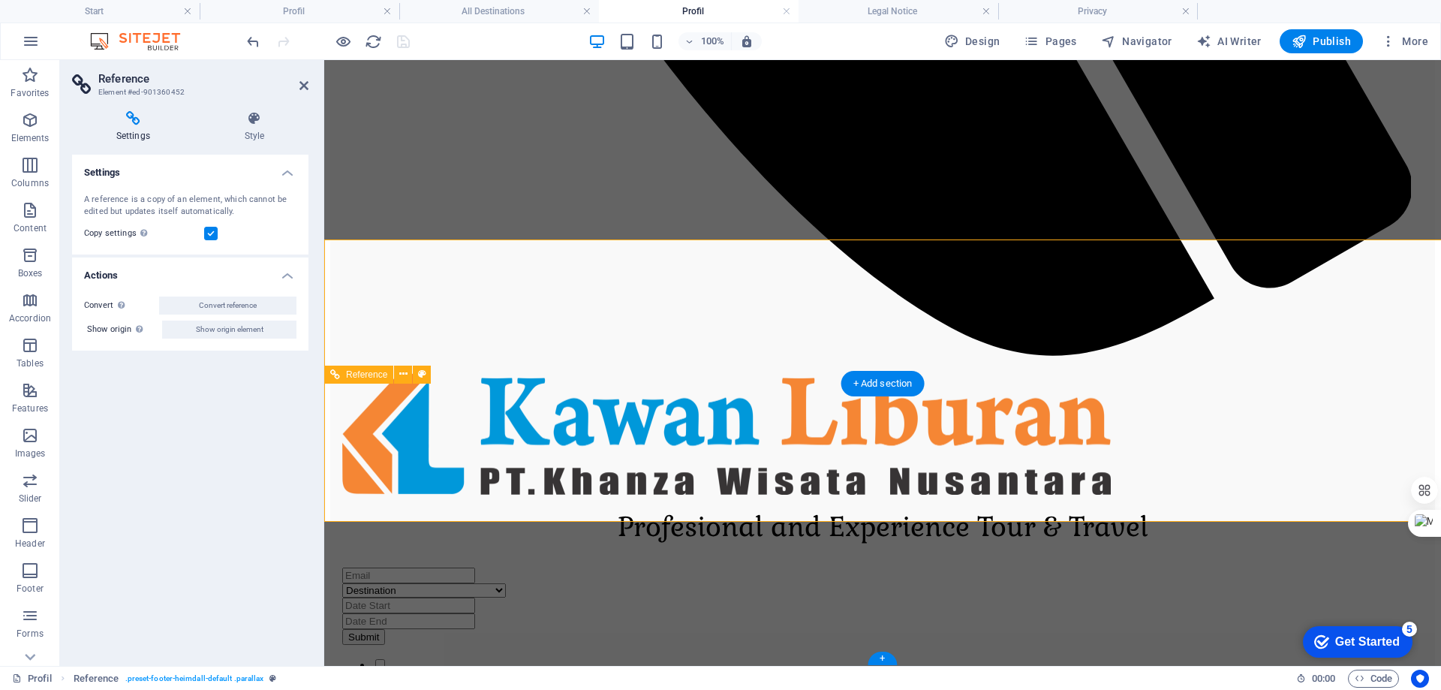
scroll to position [1999, 0]
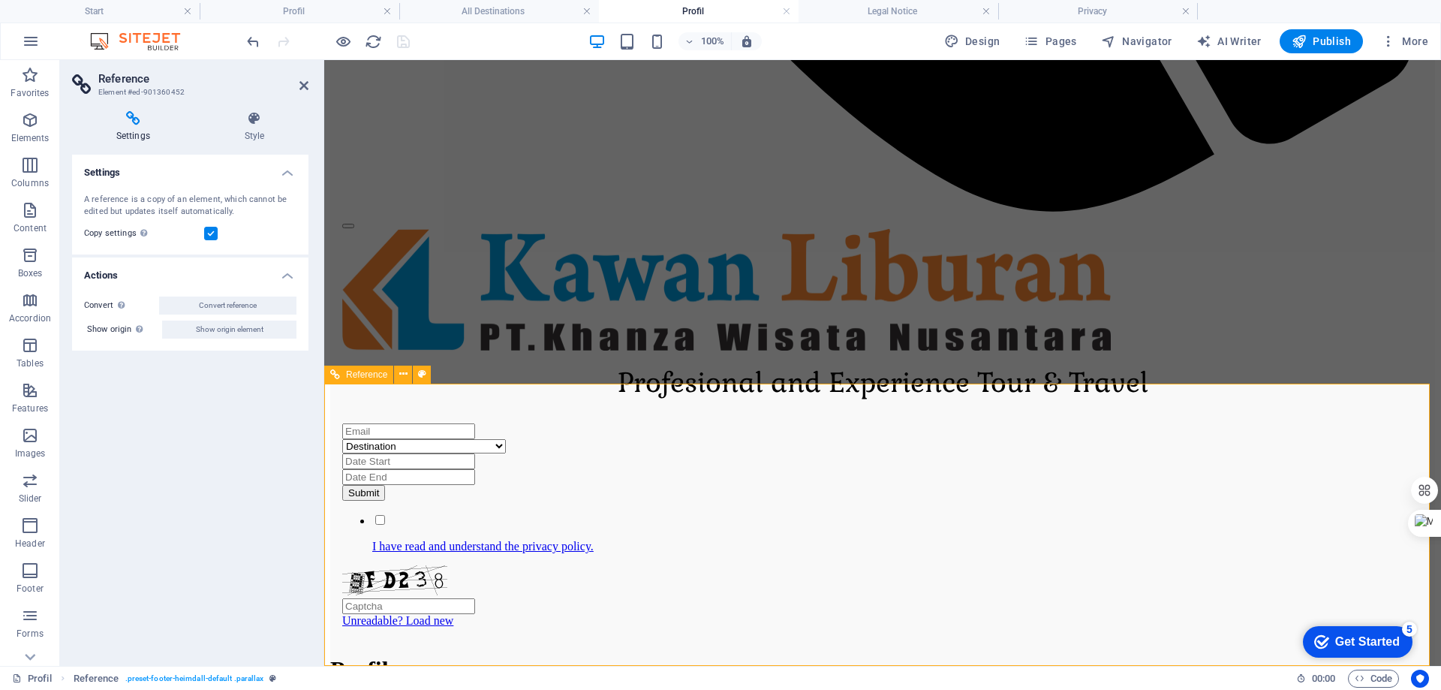
click at [288, 173] on h4 "Settings" at bounding box center [190, 168] width 236 height 27
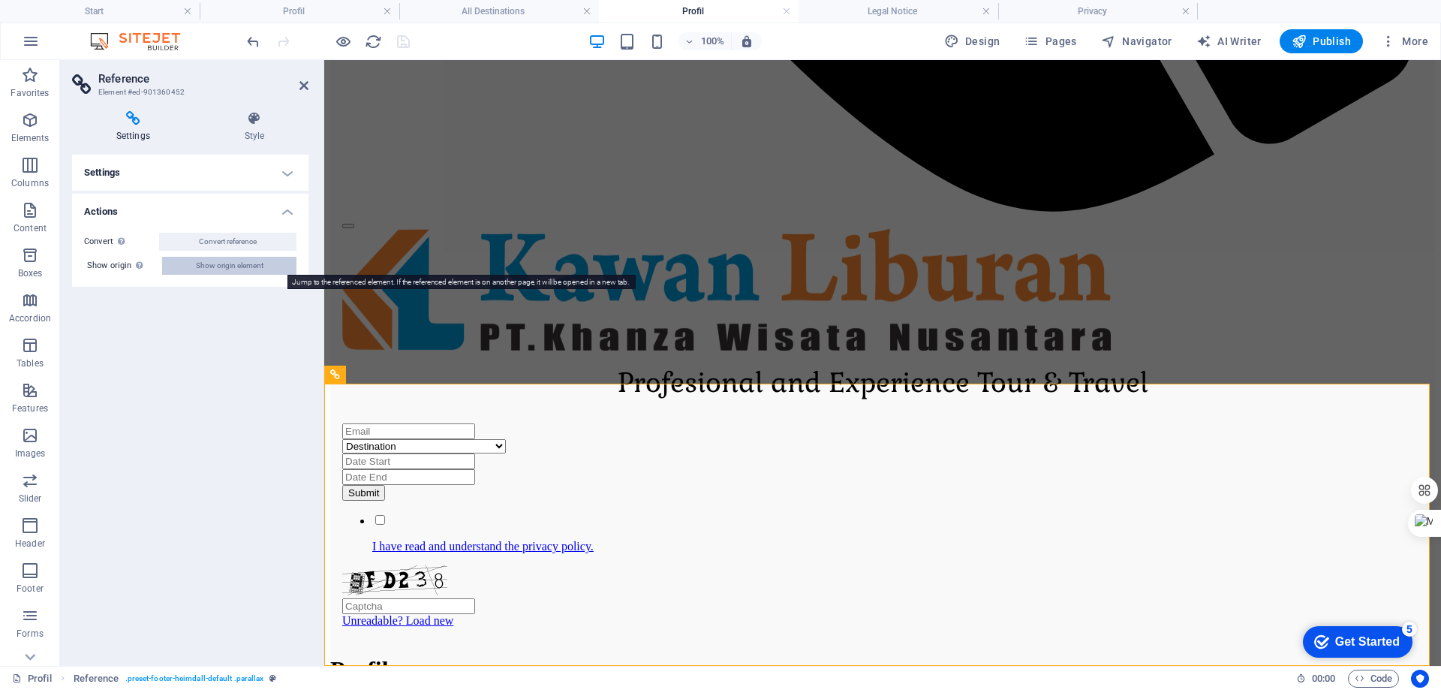
click at [242, 271] on span "Show origin element" at bounding box center [230, 266] width 68 height 18
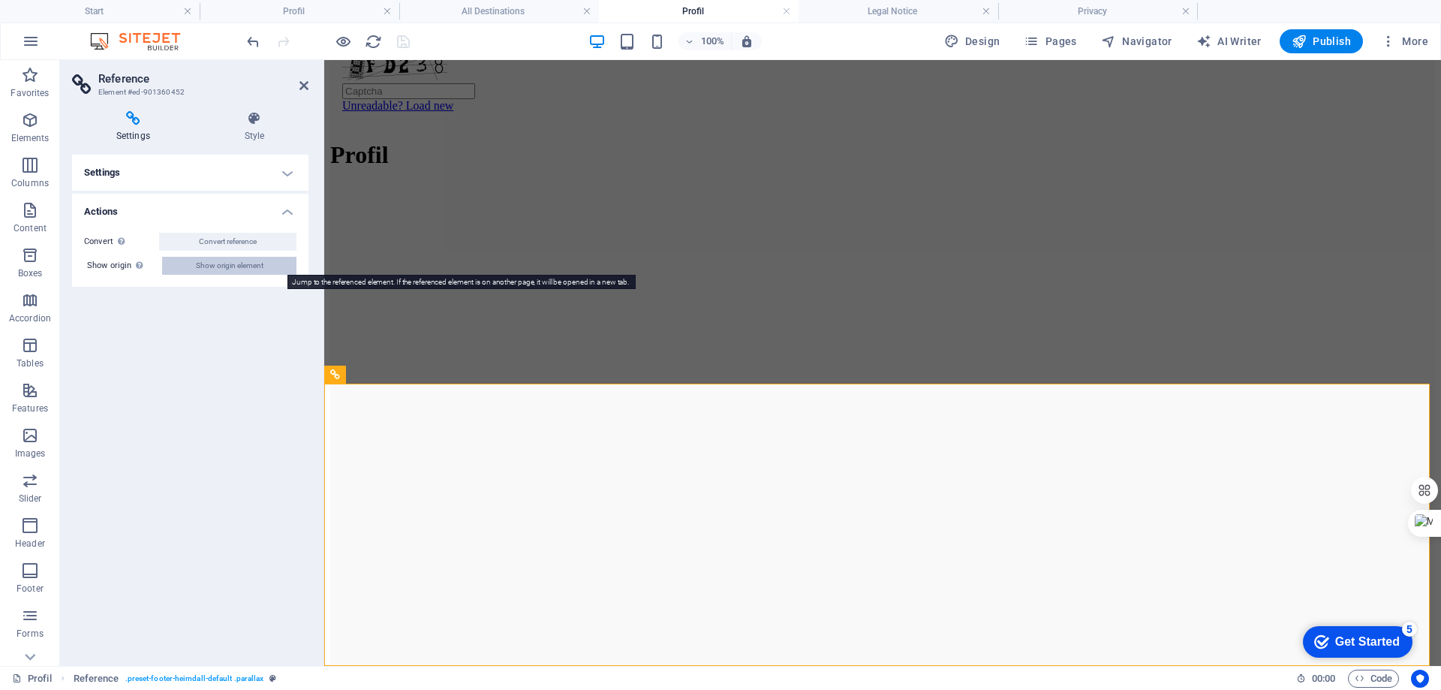
select select "footer"
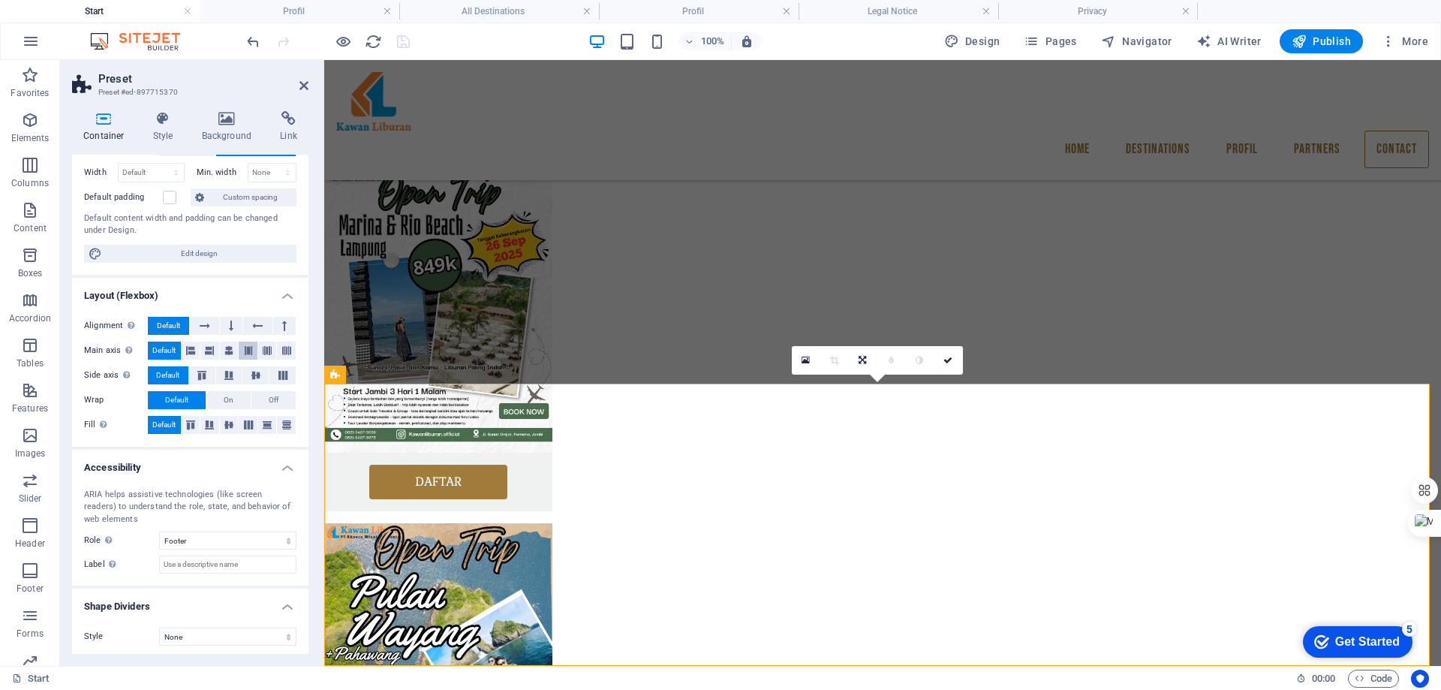
scroll to position [108, 0]
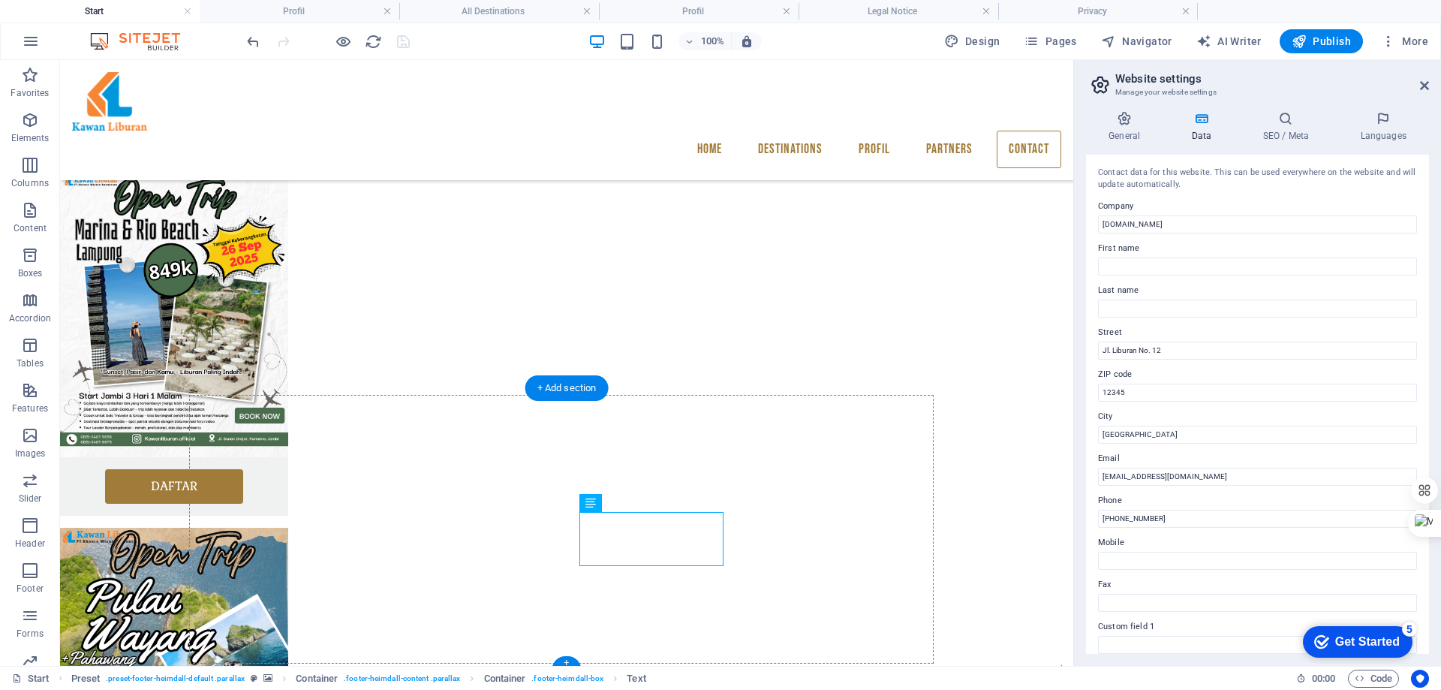
drag, startPoint x: 565, startPoint y: 543, endPoint x: 748, endPoint y: 529, distance: 184.4
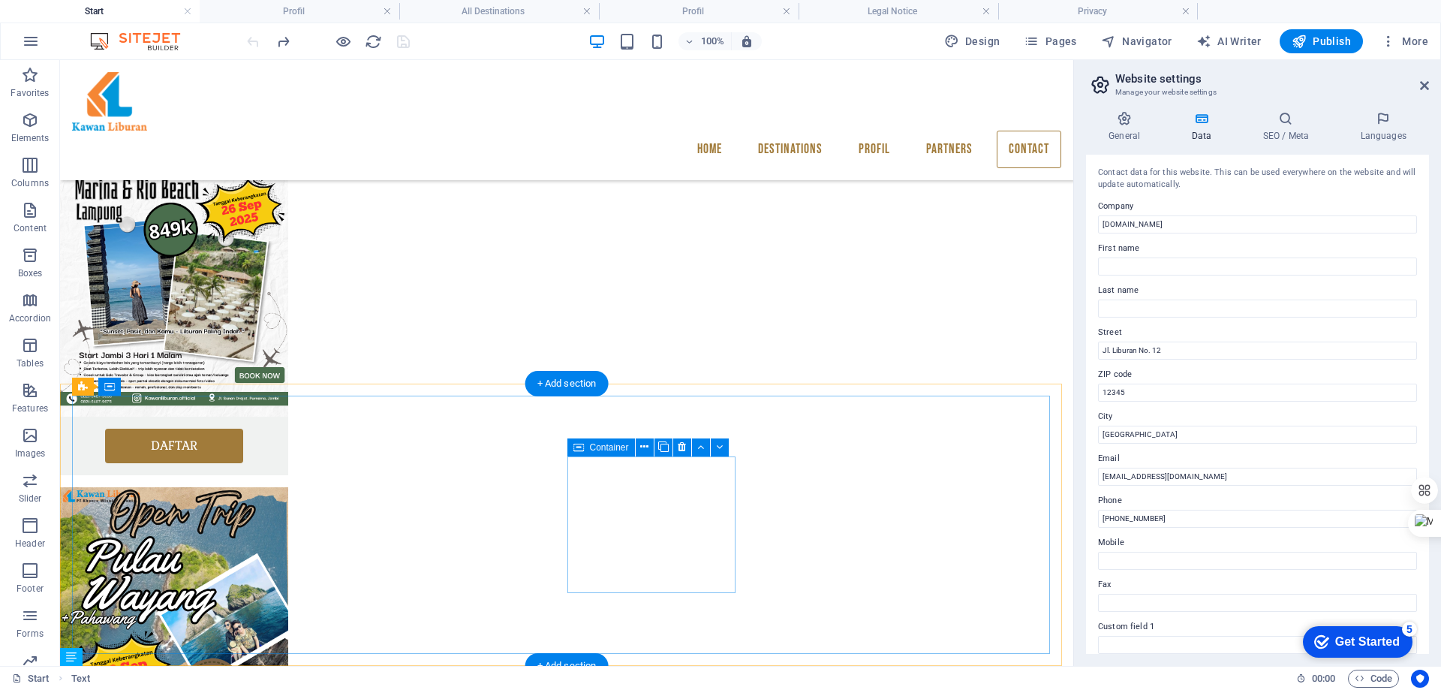
scroll to position [1951, 0]
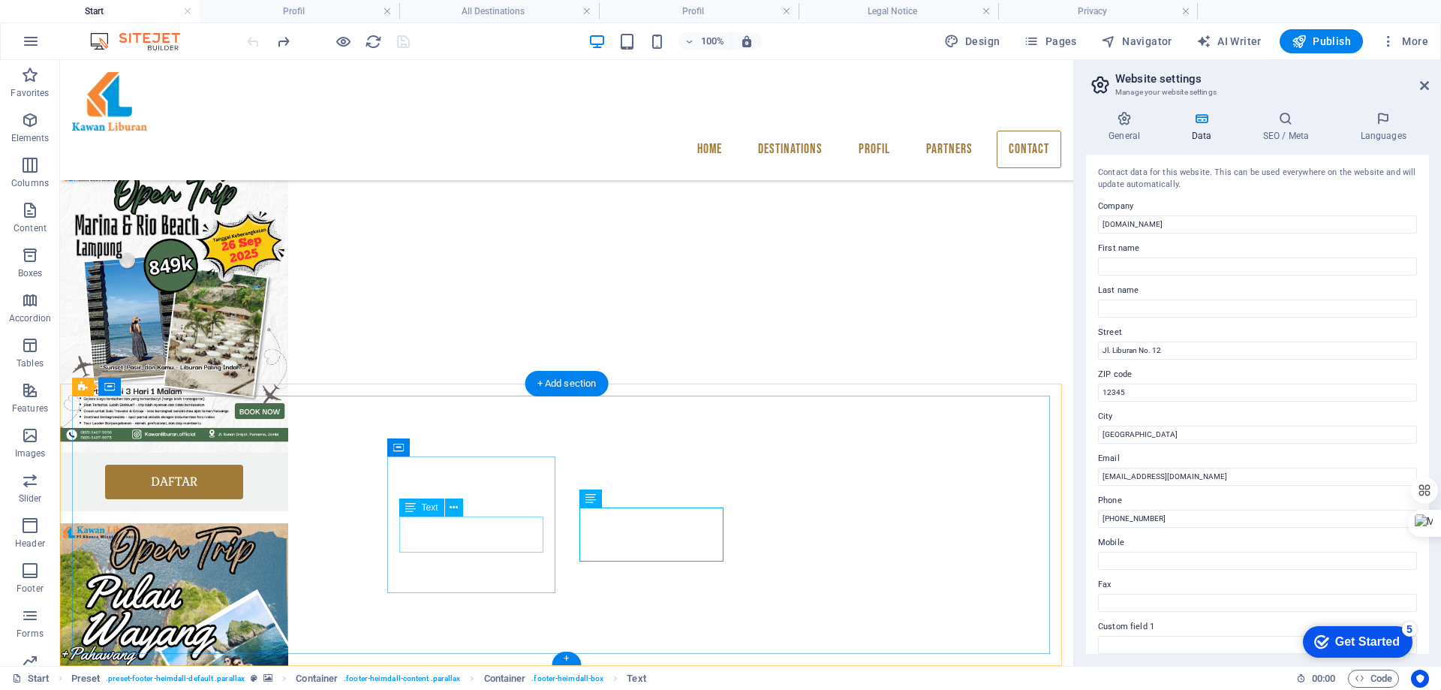
click at [432, 510] on span "Text" at bounding box center [430, 507] width 17 height 9
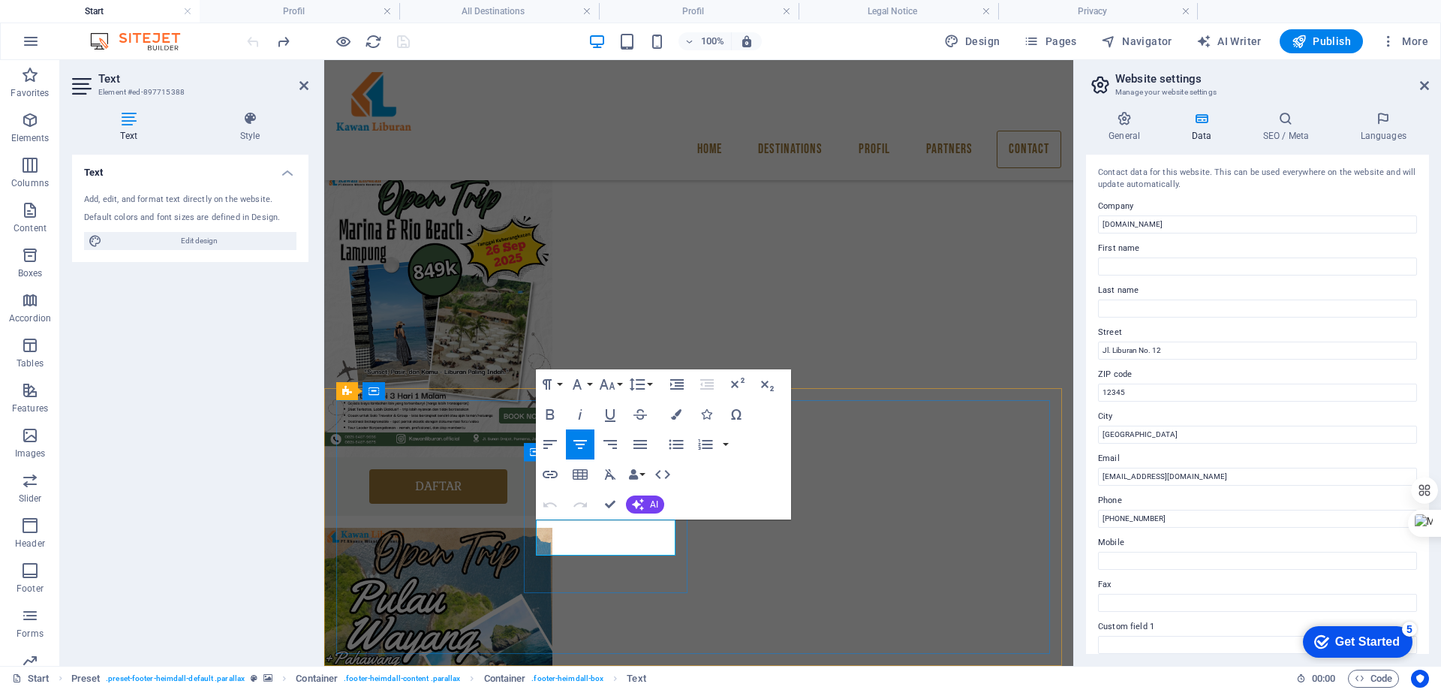
click at [1203, 285] on label "Last name" at bounding box center [1257, 291] width 319 height 18
click at [1203, 300] on input "Last name" at bounding box center [1257, 309] width 319 height 18
click at [1197, 355] on input "Jl. Liburan No. 12" at bounding box center [1257, 351] width 319 height 18
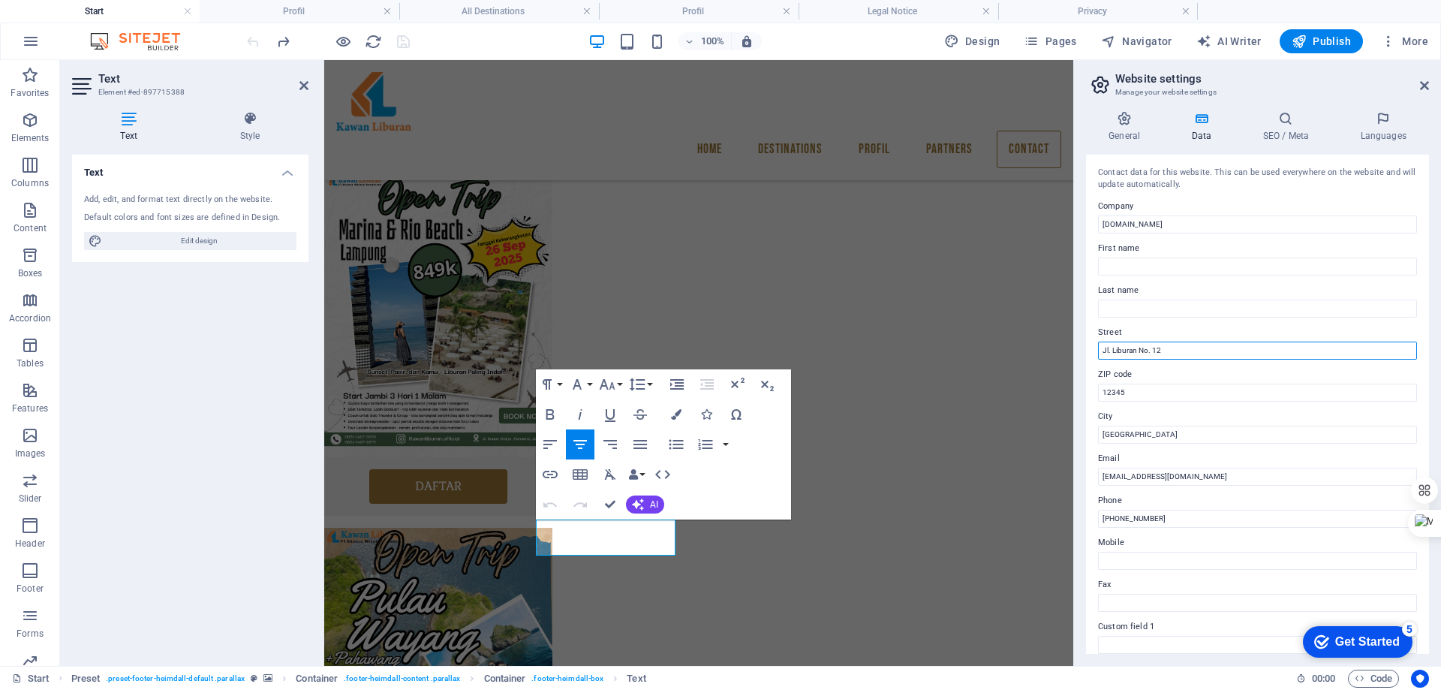
drag, startPoint x: 1200, startPoint y: 354, endPoint x: 1112, endPoint y: 363, distance: 89.1
click at [1112, 363] on div "Contact data for this website. This can be used everywhere on the website and w…" at bounding box center [1257, 404] width 343 height 499
type input "Jl. [PERSON_NAME], Purnama, Kenali asam bawah, [GEOGRAPHIC_DATA]"
type input "36124"
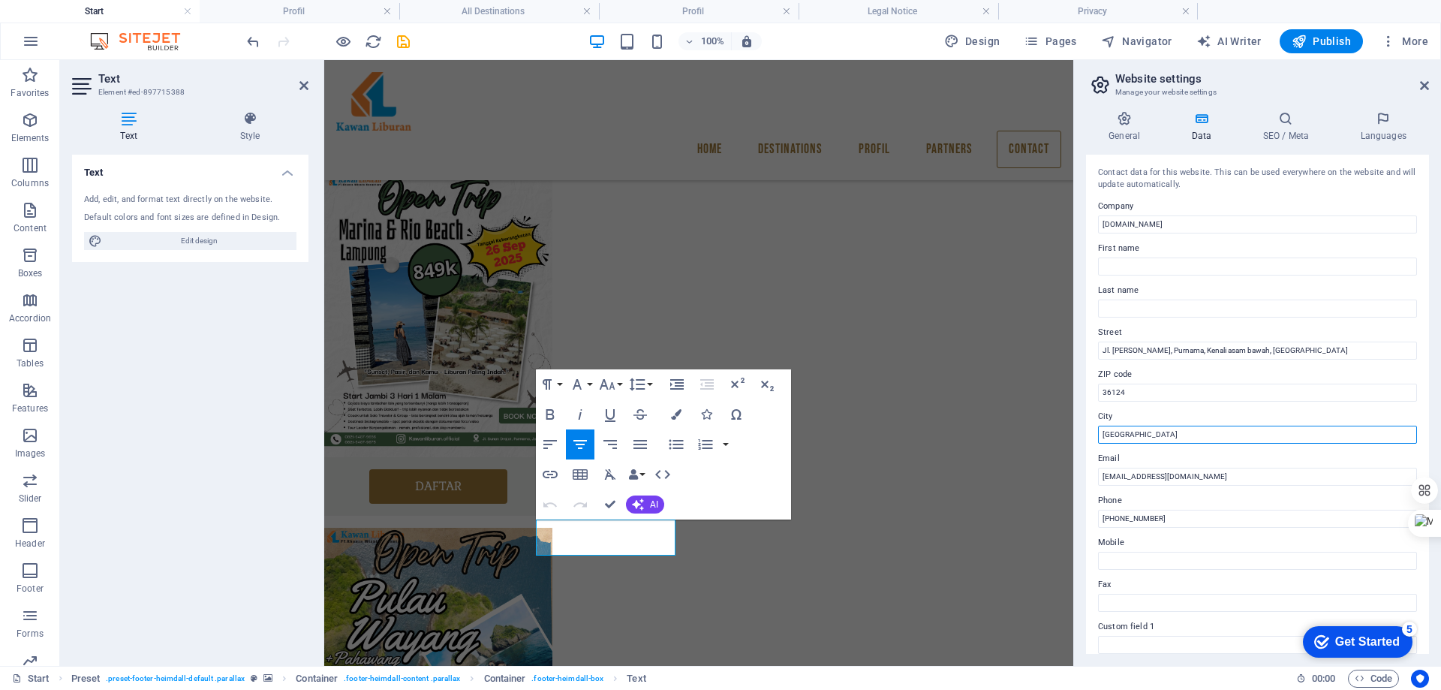
type input "[GEOGRAPHIC_DATA]"
type input "K"
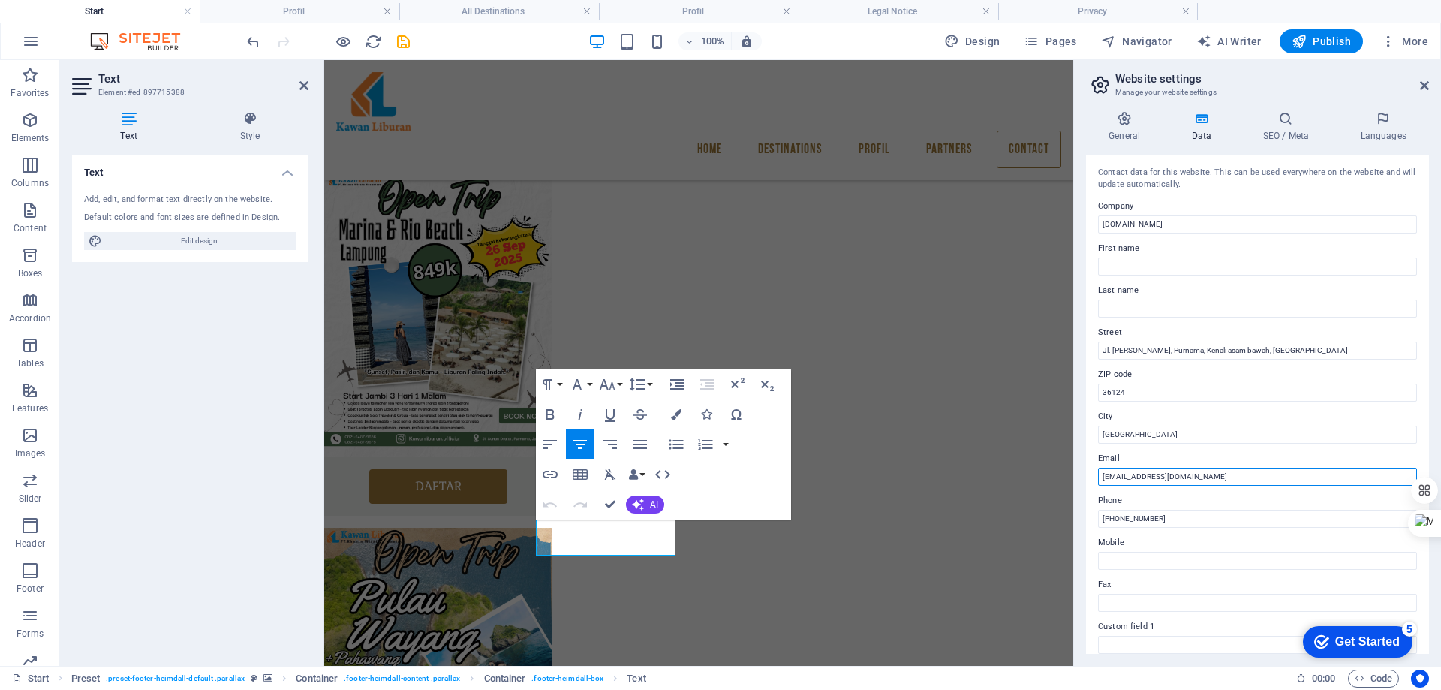
type input "[EMAIL_ADDRESS][DOMAIN_NAME]"
drag, startPoint x: 1201, startPoint y: 517, endPoint x: 1116, endPoint y: 535, distance: 86.7
click at [1116, 535] on div "Contact data for this website. This can be used everywhere on the website and w…" at bounding box center [1257, 404] width 343 height 499
paste input "082164879656"
click at [1120, 521] on input "+62082164879656" at bounding box center [1257, 519] width 319 height 18
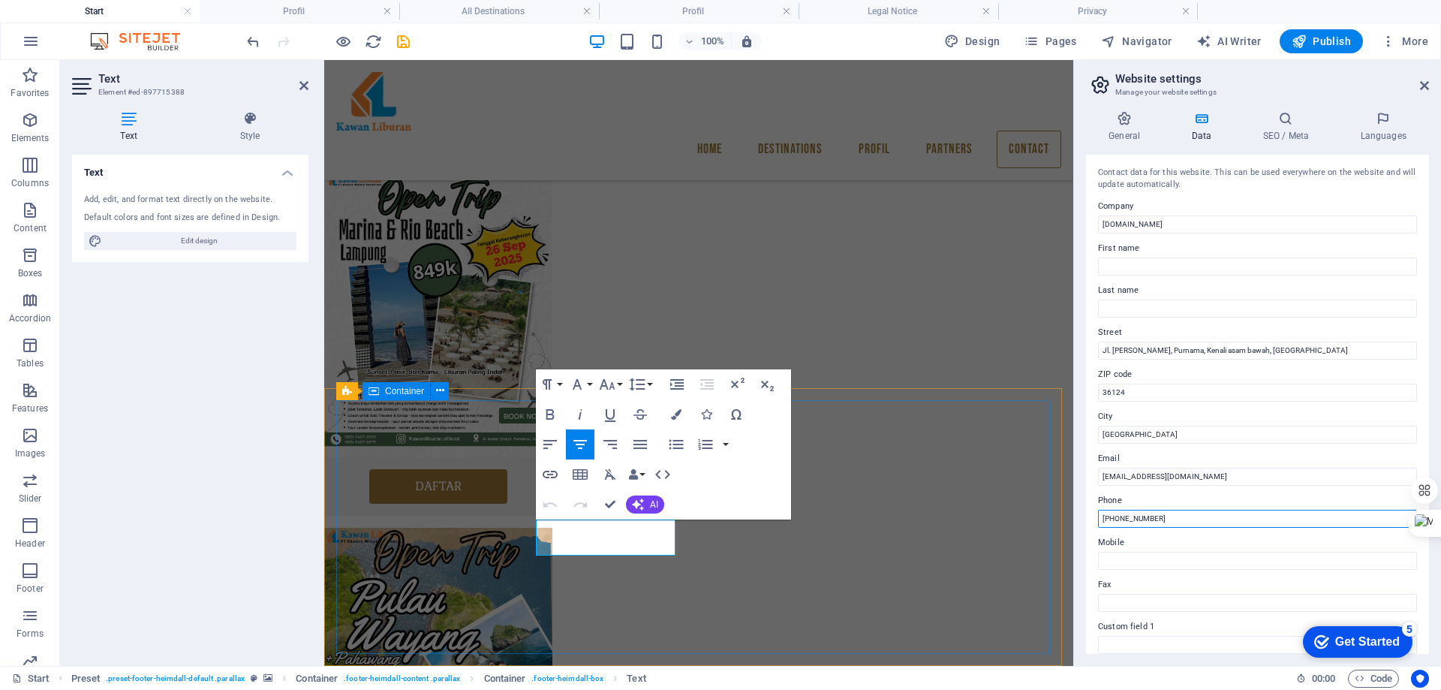
type input "[PHONE_NUMBER]"
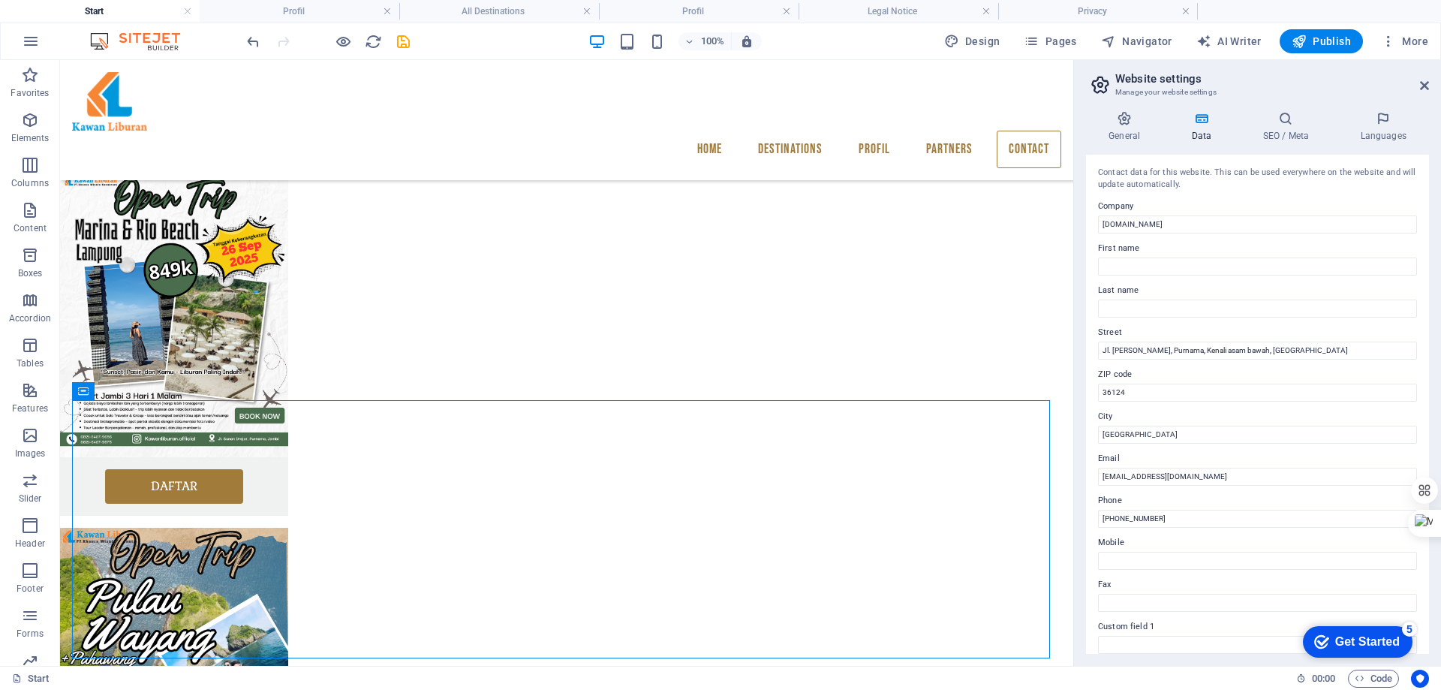
click at [1116, 585] on label "Fax" at bounding box center [1257, 585] width 319 height 18
click at [1116, 594] on input "Fax" at bounding box center [1257, 603] width 319 height 18
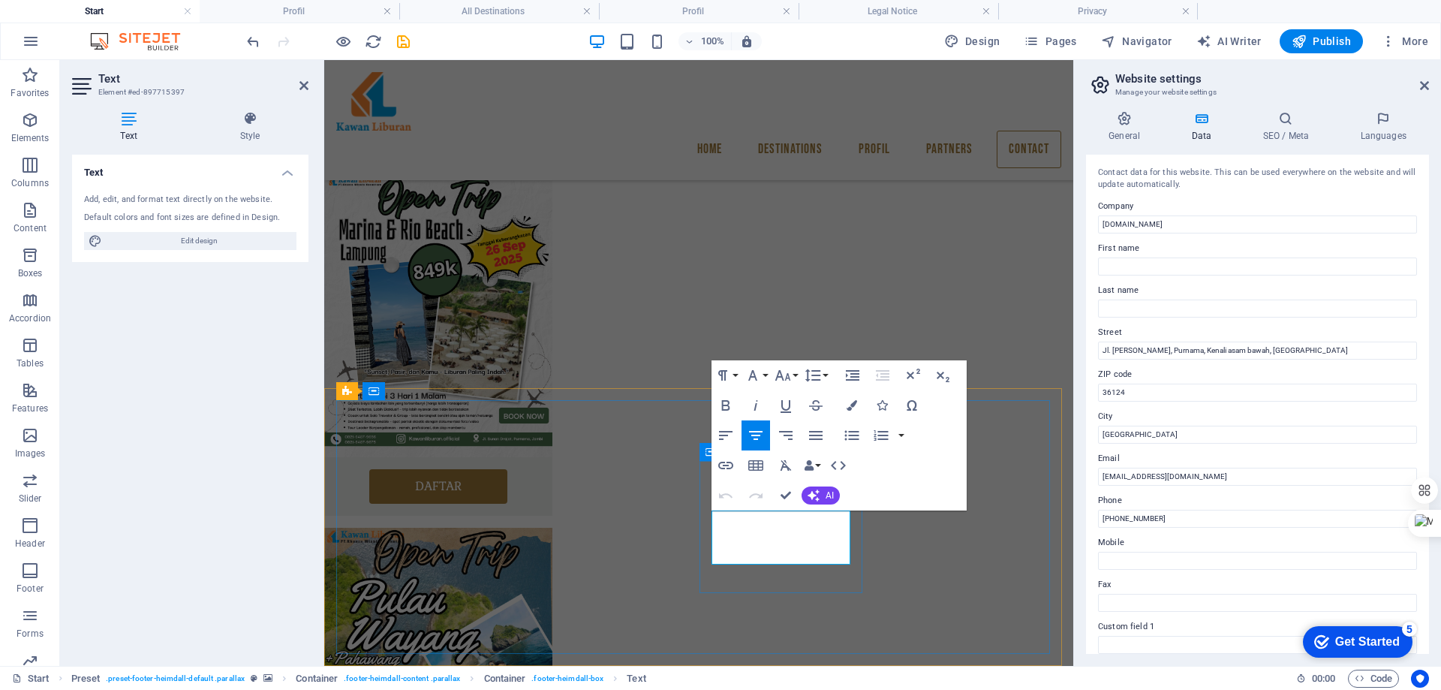
drag, startPoint x: 805, startPoint y: 556, endPoint x: 760, endPoint y: 556, distance: 45.8
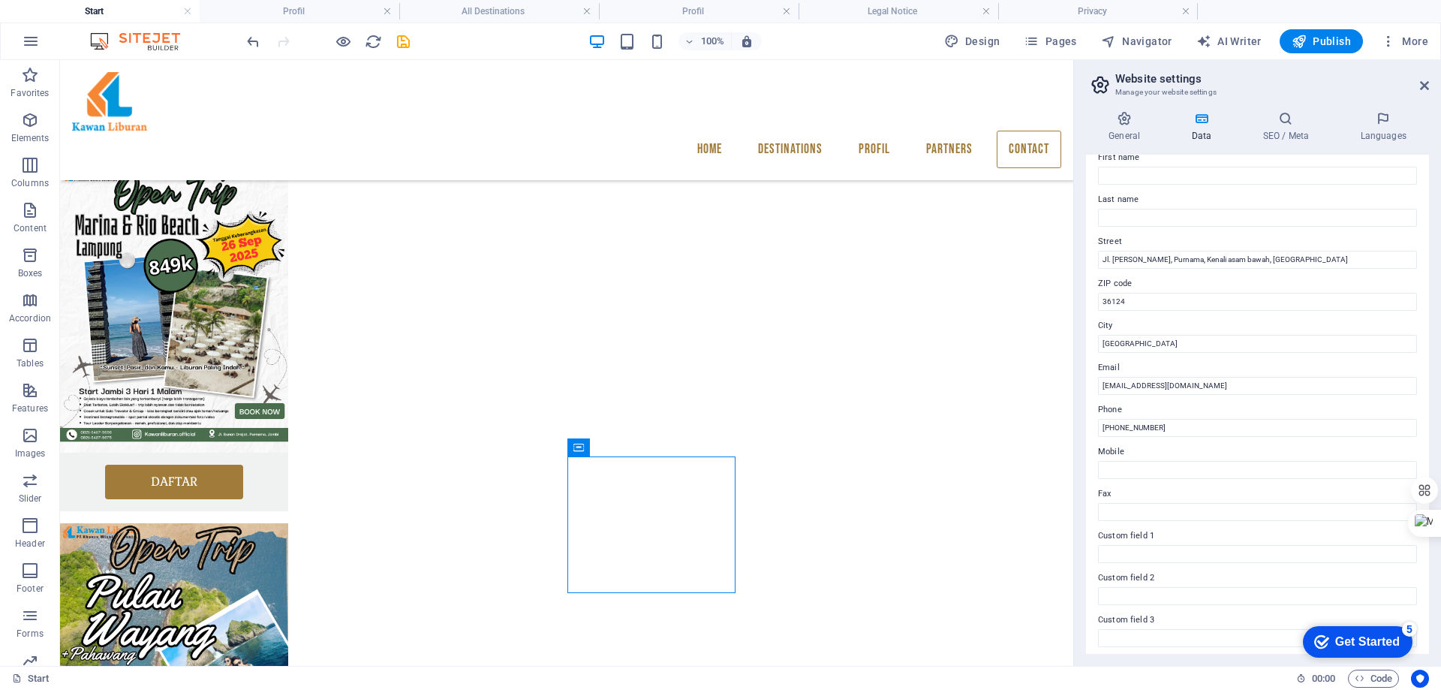
scroll to position [150, 0]
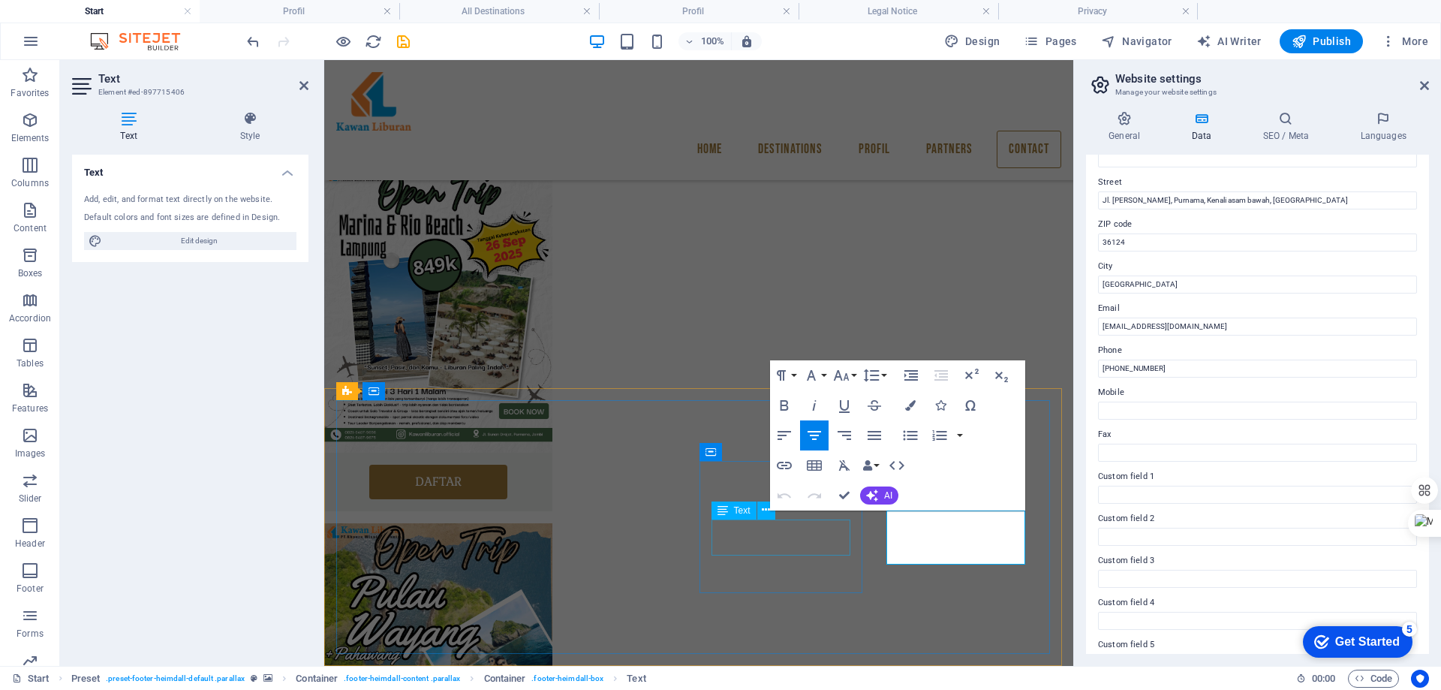
scroll to position [1947, 0]
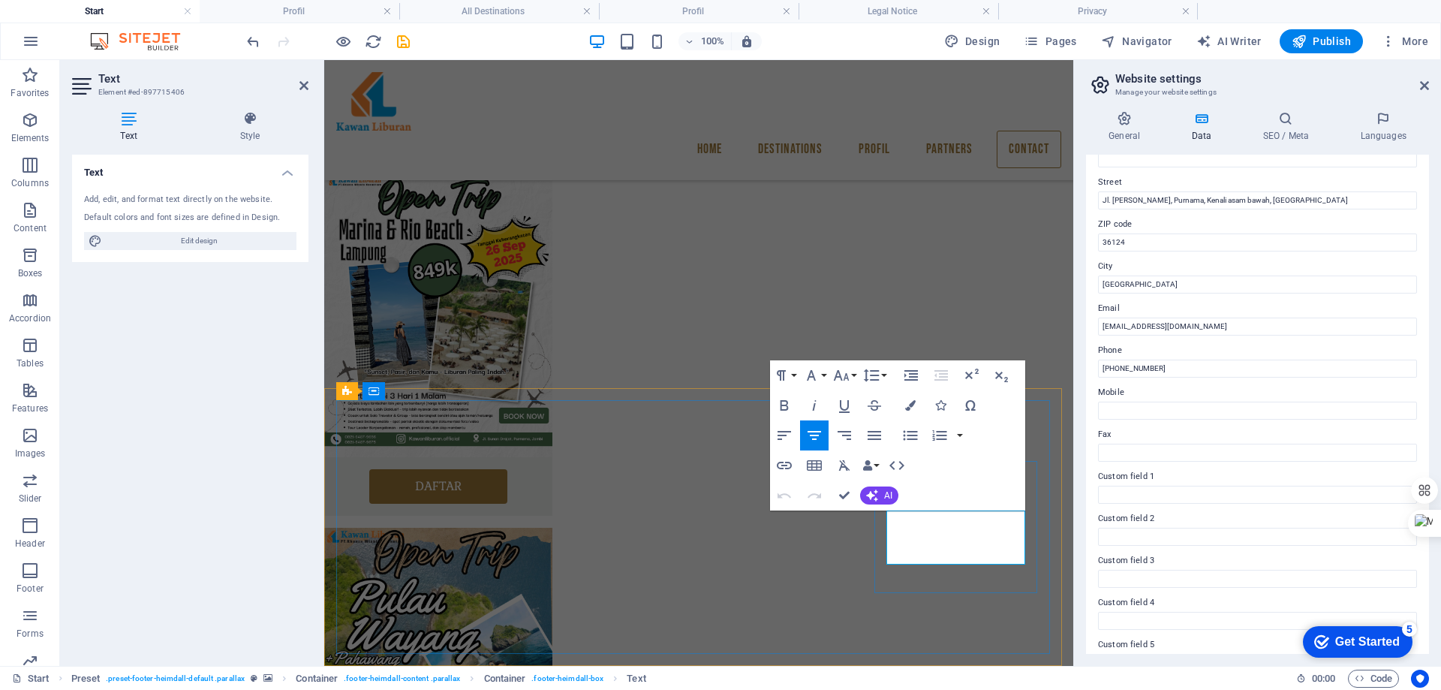
drag, startPoint x: 923, startPoint y: 559, endPoint x: 1028, endPoint y: 559, distance: 104.3
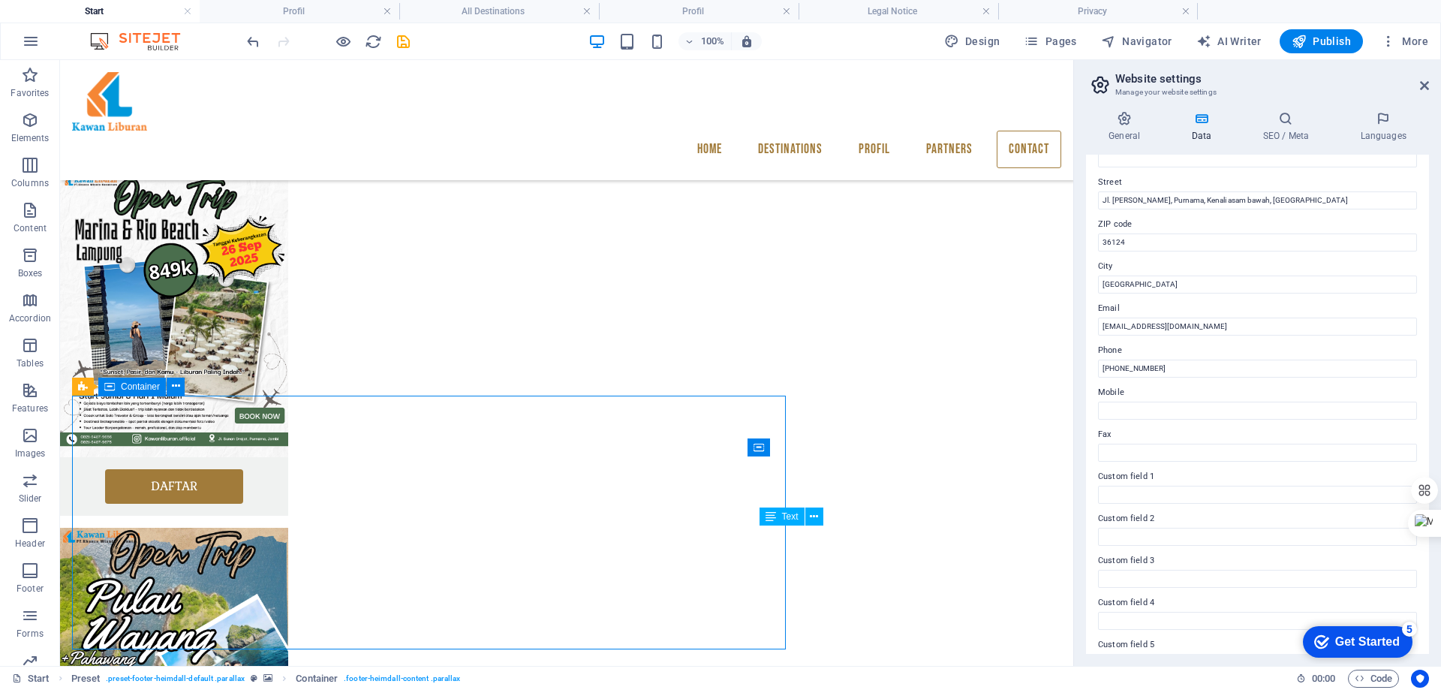
scroll to position [1951, 0]
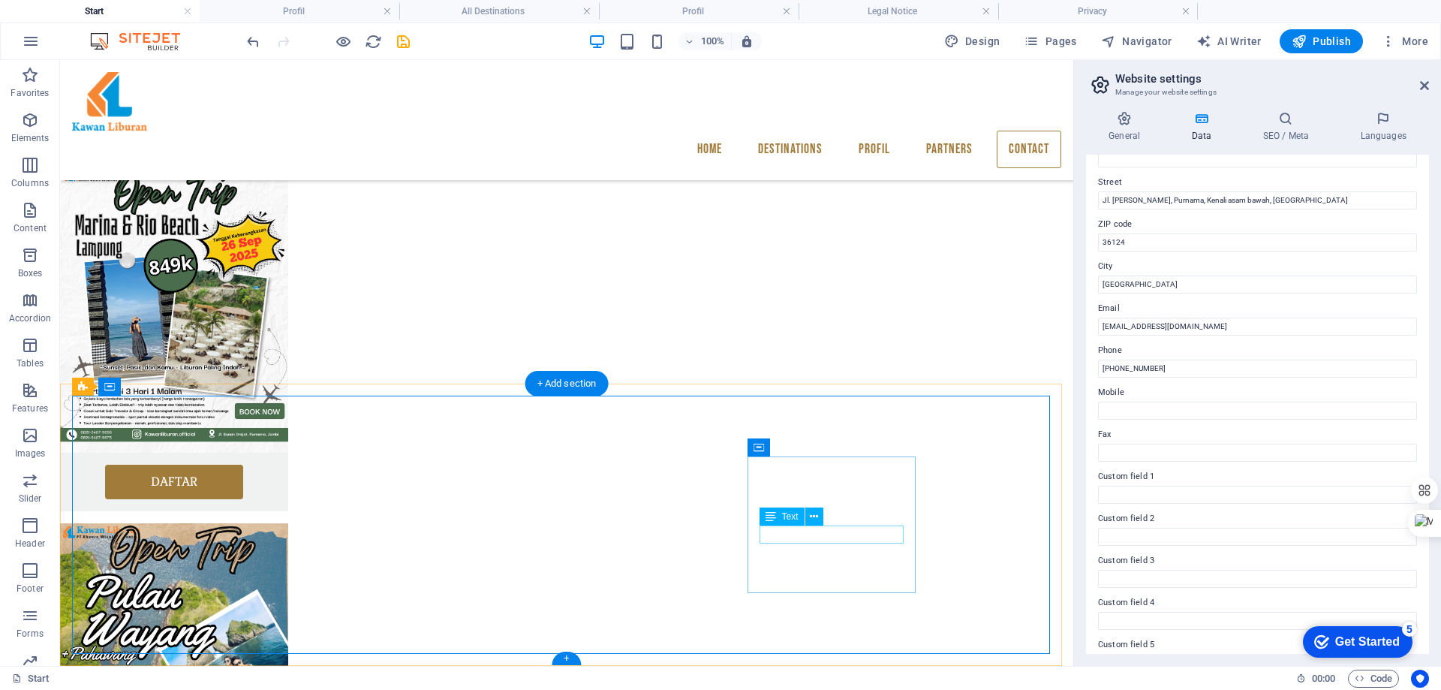
click at [815, 514] on icon at bounding box center [814, 517] width 8 height 16
click at [775, 521] on icon at bounding box center [771, 516] width 11 height 18
click at [785, 516] on span "Text" at bounding box center [790, 516] width 17 height 9
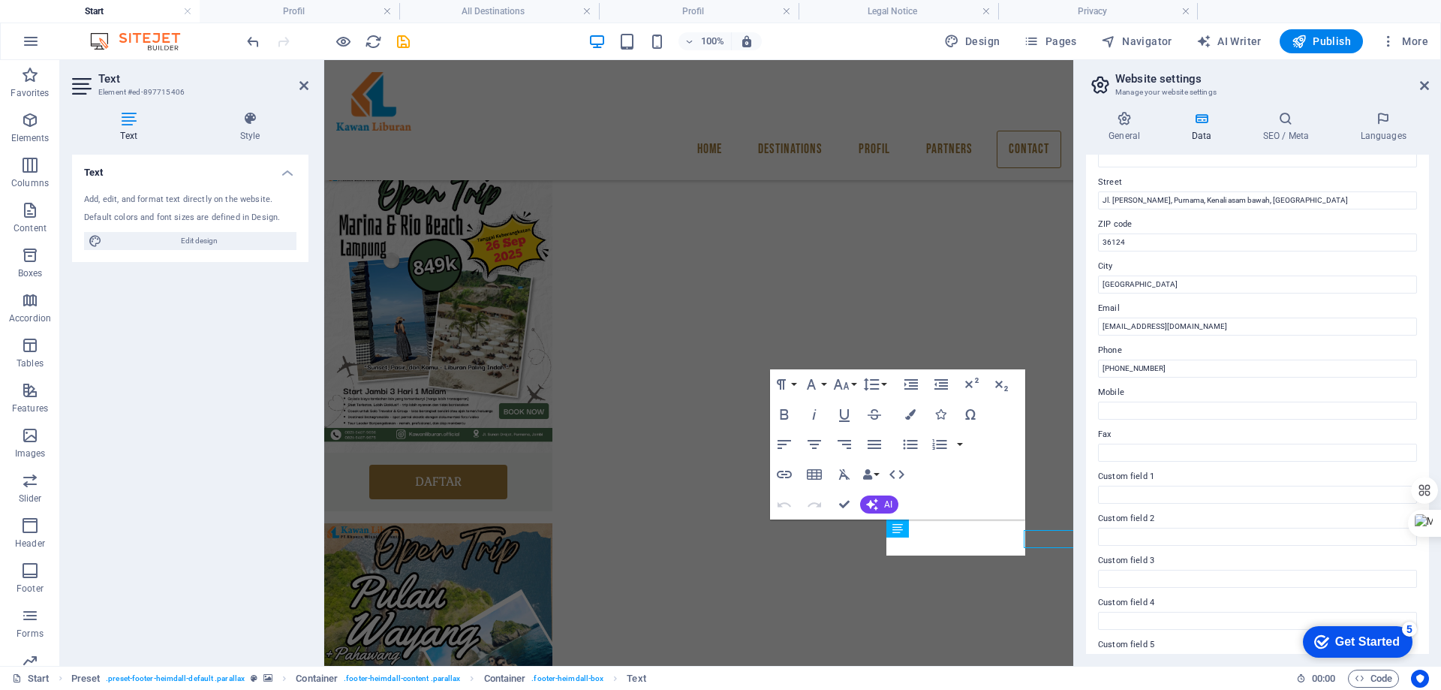
scroll to position [1947, 0]
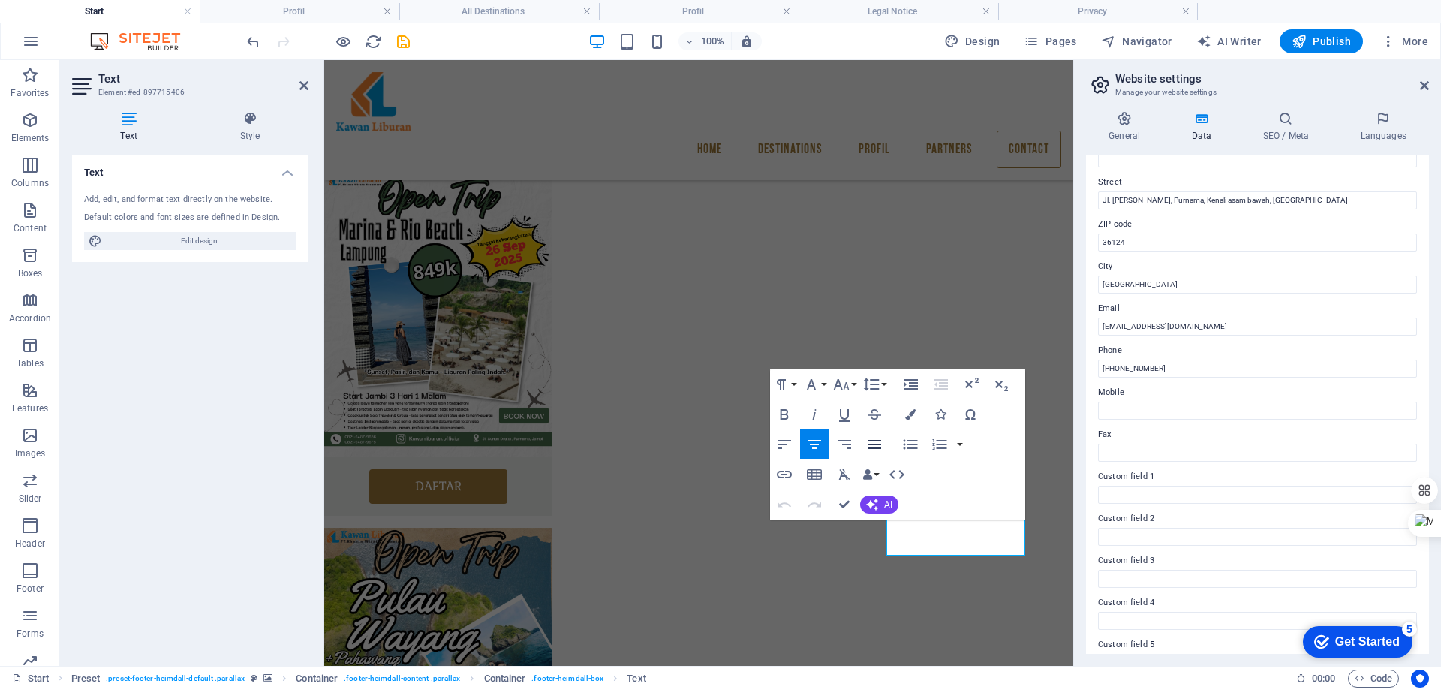
click at [875, 443] on icon "button" at bounding box center [875, 444] width 18 height 18
drag, startPoint x: 778, startPoint y: 440, endPoint x: 823, endPoint y: 441, distance: 44.3
click at [781, 440] on icon "button" at bounding box center [785, 444] width 14 height 9
click at [824, 441] on button "Align Center" at bounding box center [814, 444] width 29 height 30
click at [848, 385] on icon "button" at bounding box center [842, 384] width 18 height 18
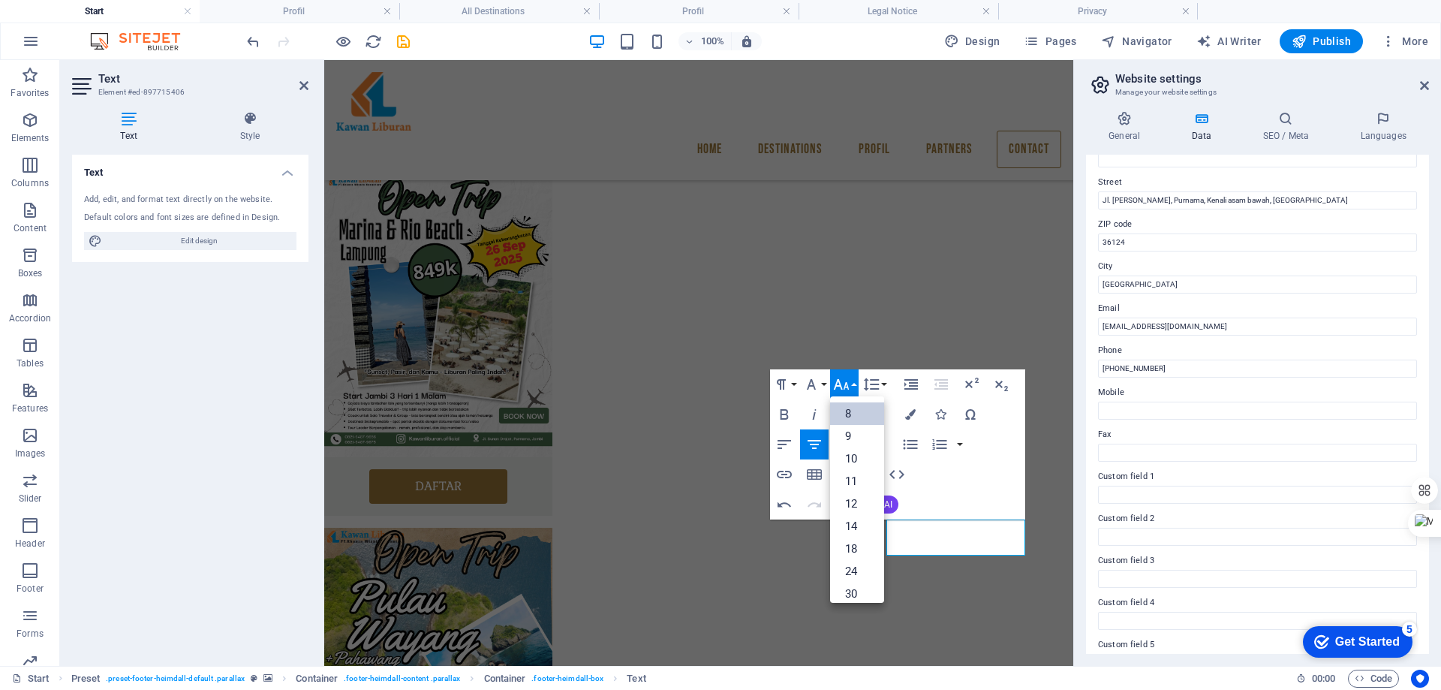
click at [845, 413] on link "8" at bounding box center [857, 413] width 54 height 23
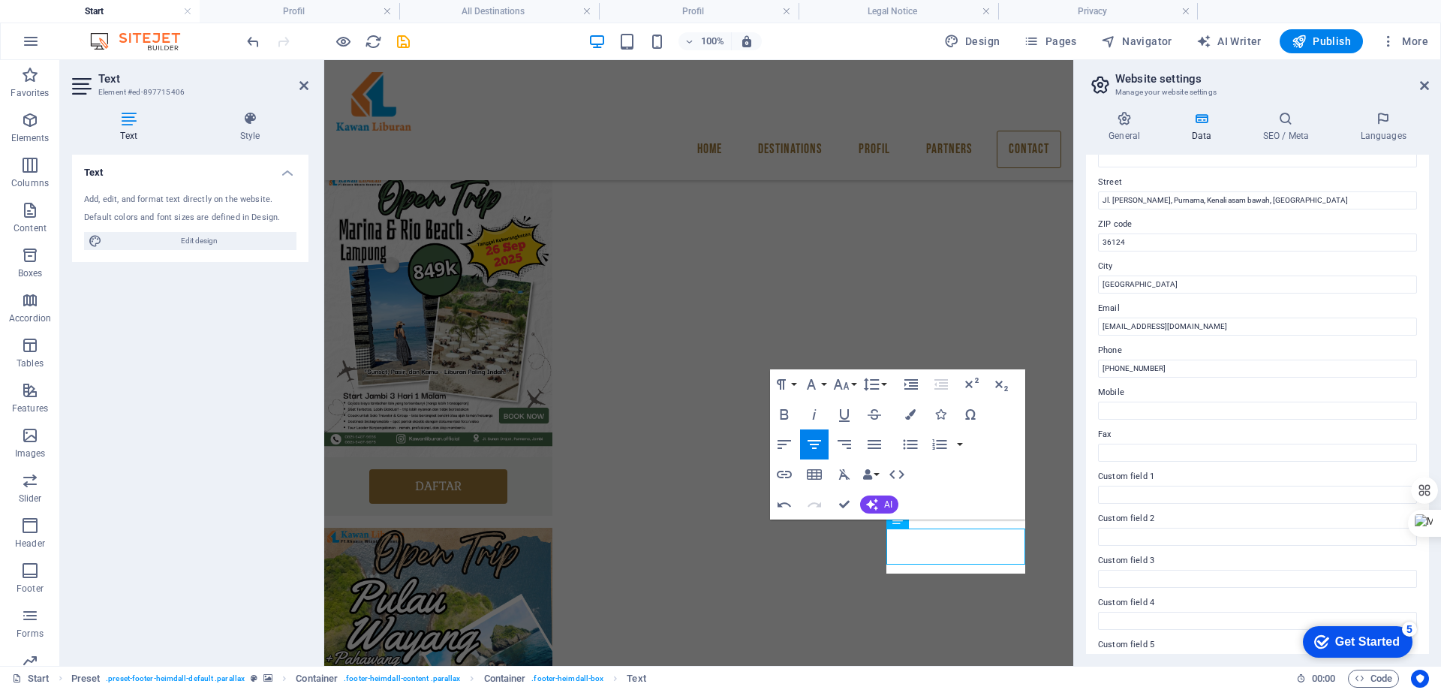
scroll to position [1938, 0]
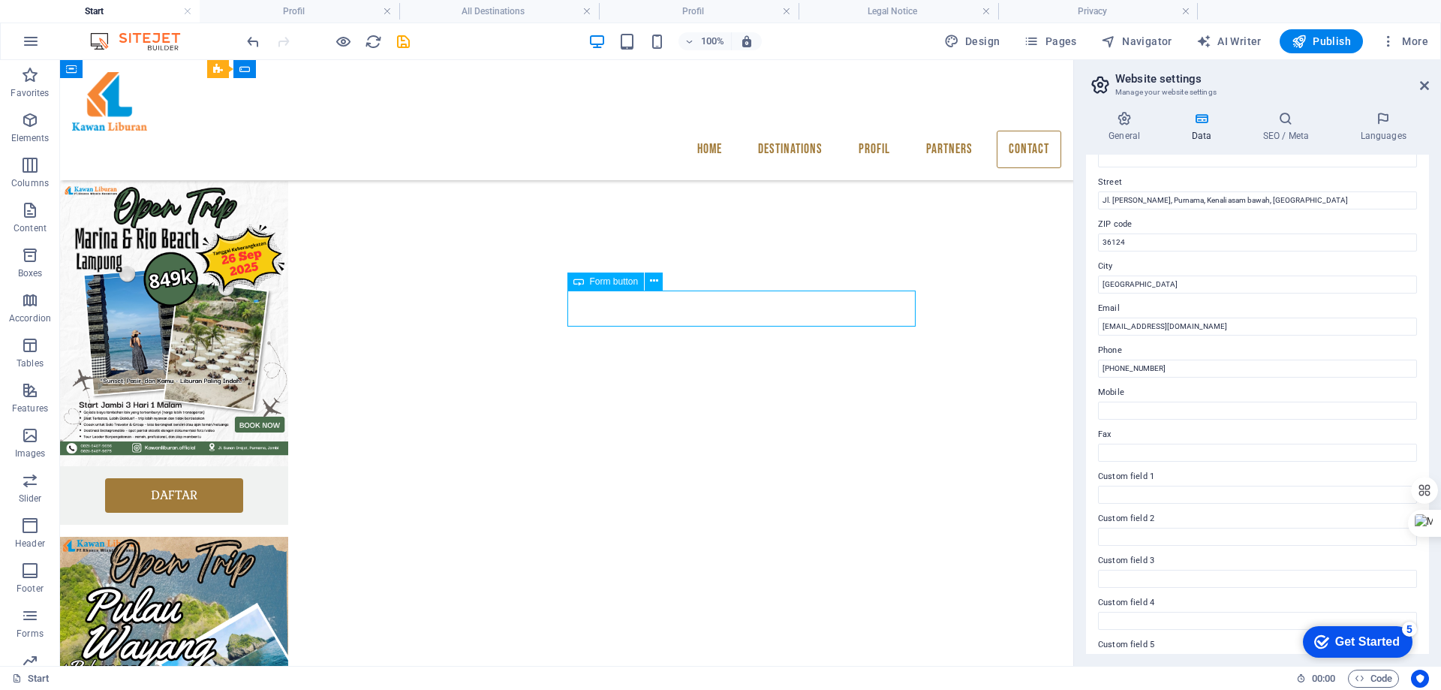
scroll to position [1948, 0]
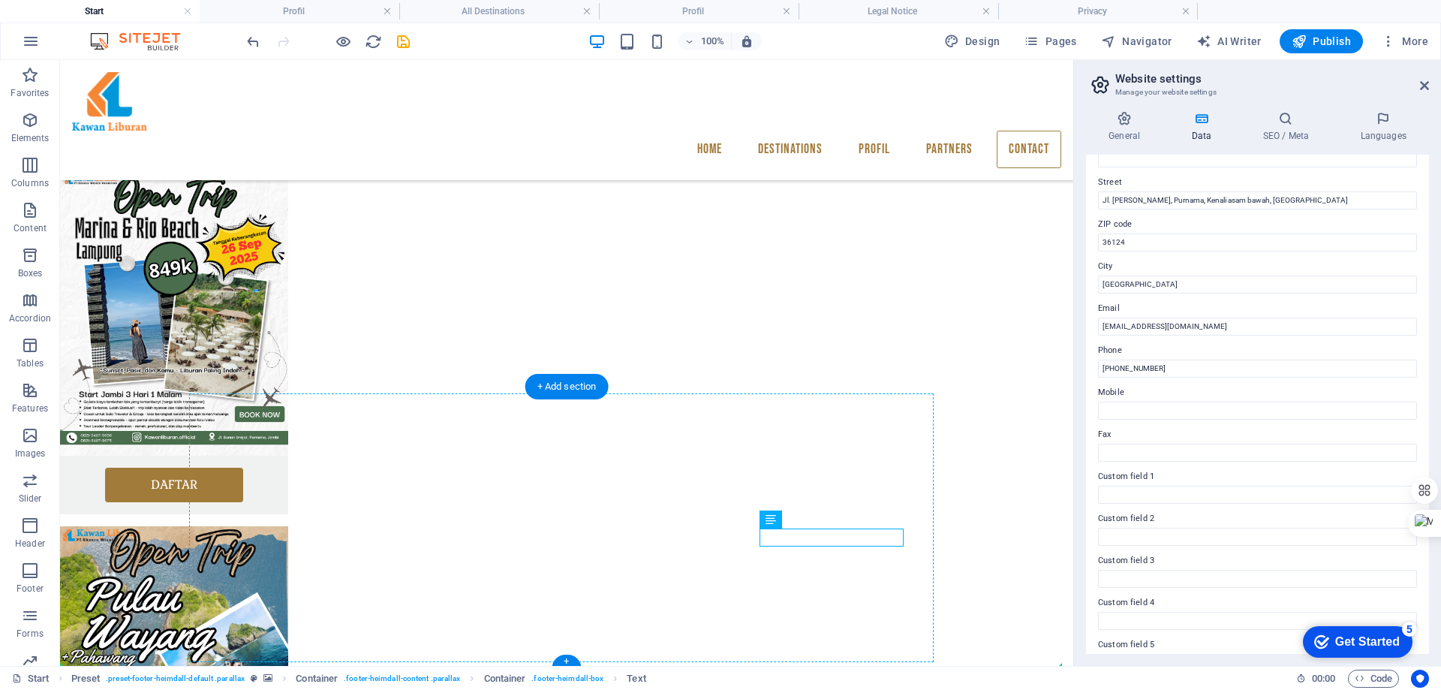
drag, startPoint x: 863, startPoint y: 536, endPoint x: 836, endPoint y: 553, distance: 32.7
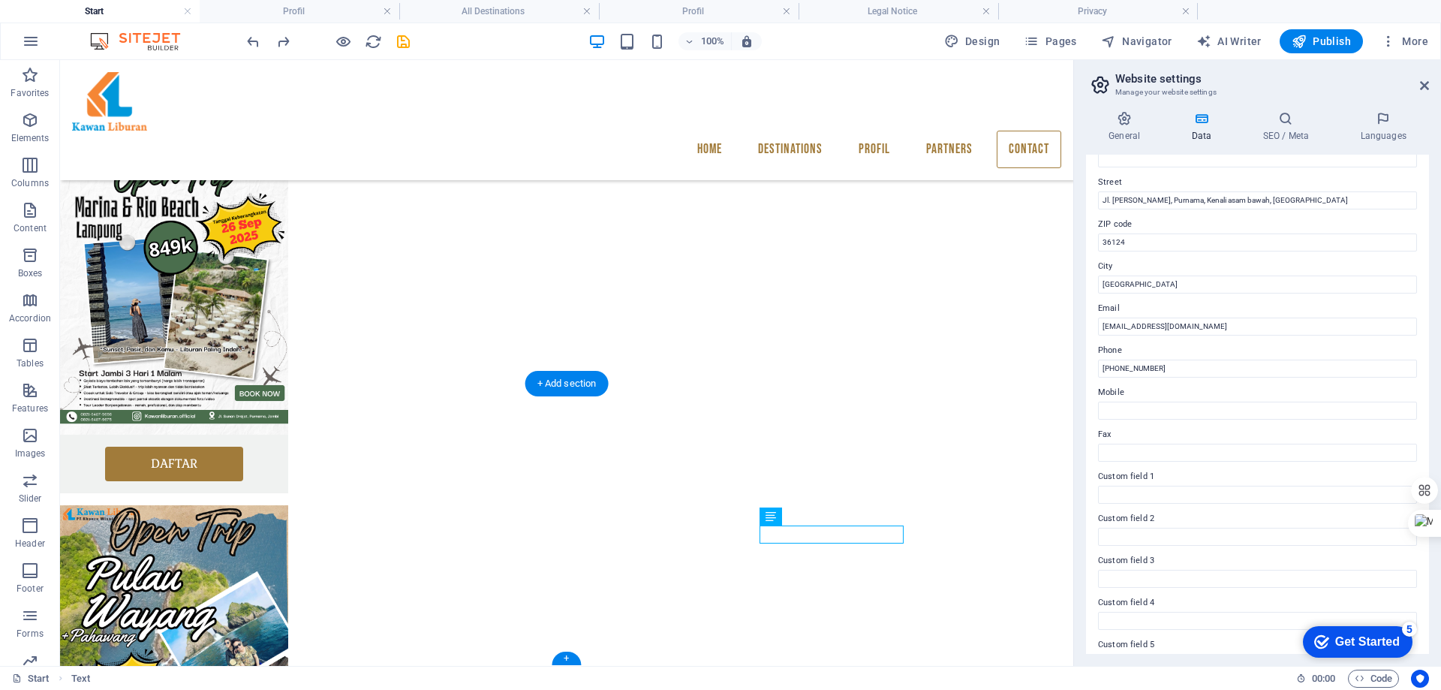
scroll to position [1951, 0]
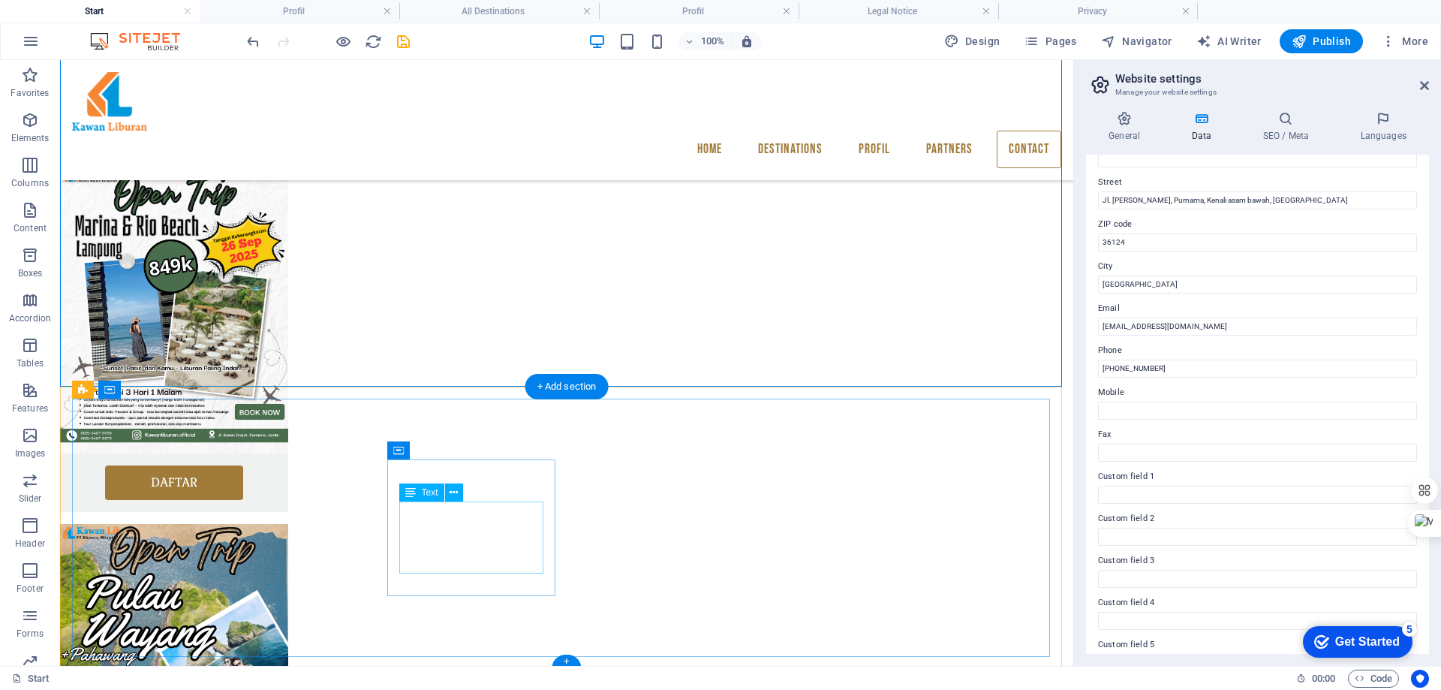
scroll to position [1951, 0]
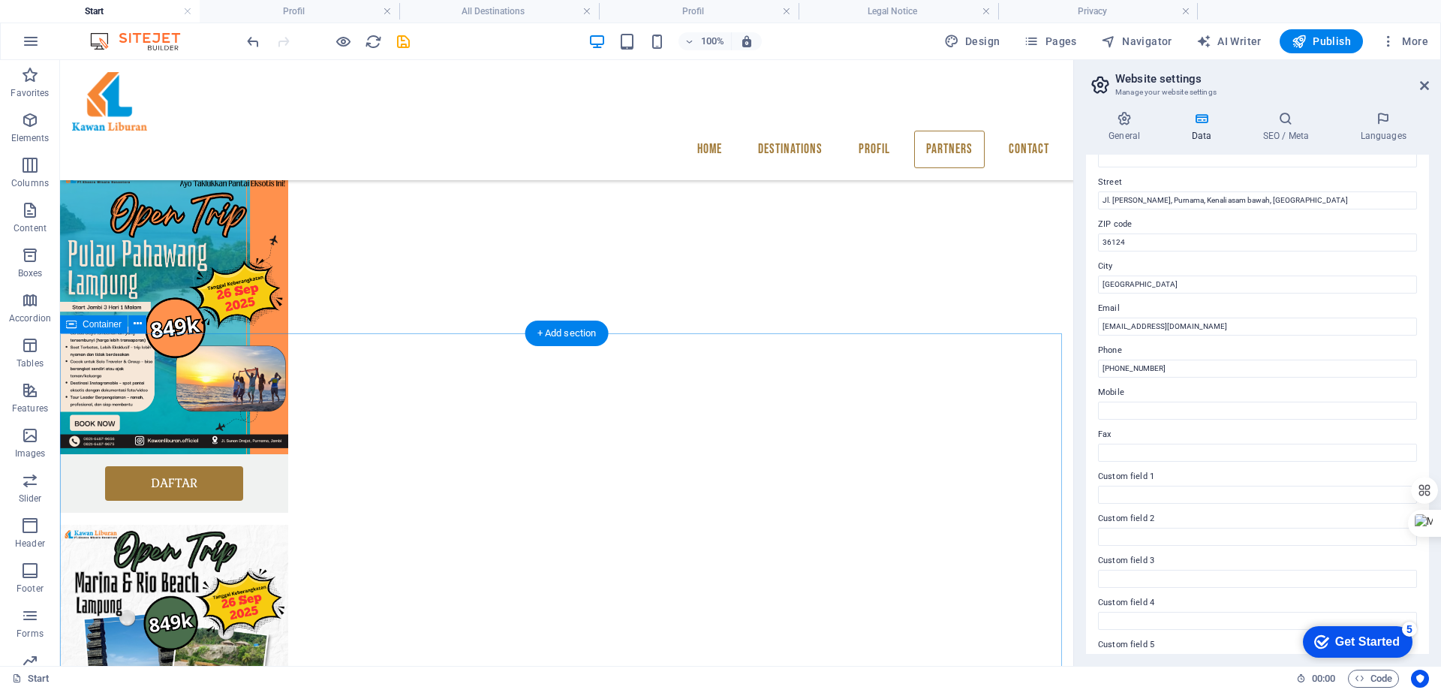
scroll to position [1426, 0]
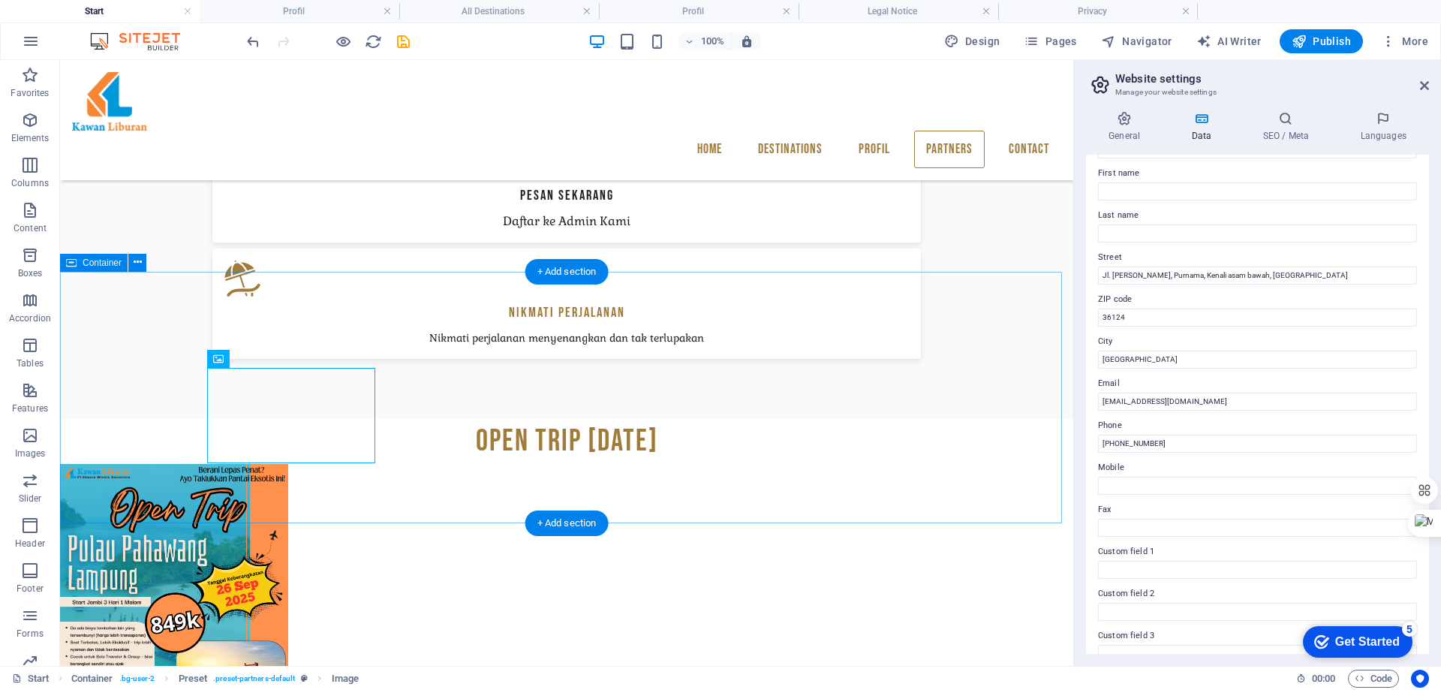
scroll to position [1275, 0]
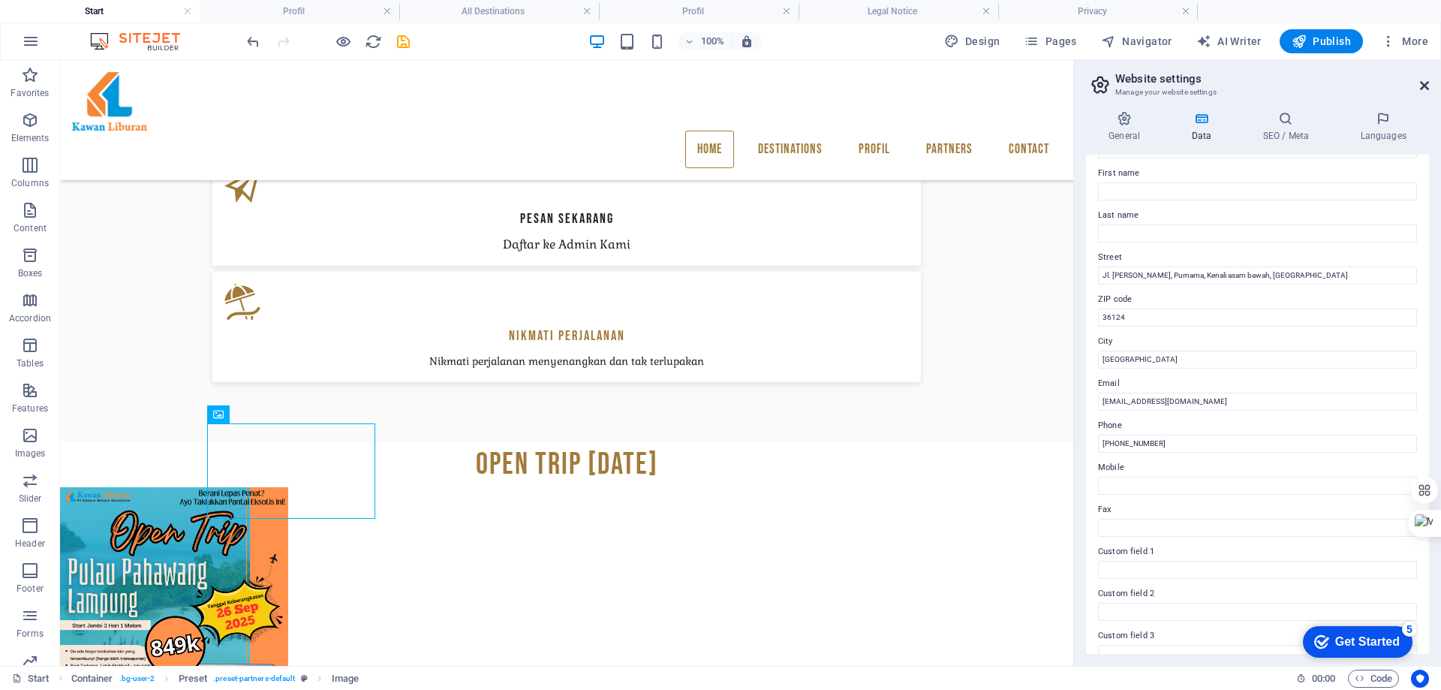
click at [1428, 86] on icon at bounding box center [1424, 86] width 9 height 12
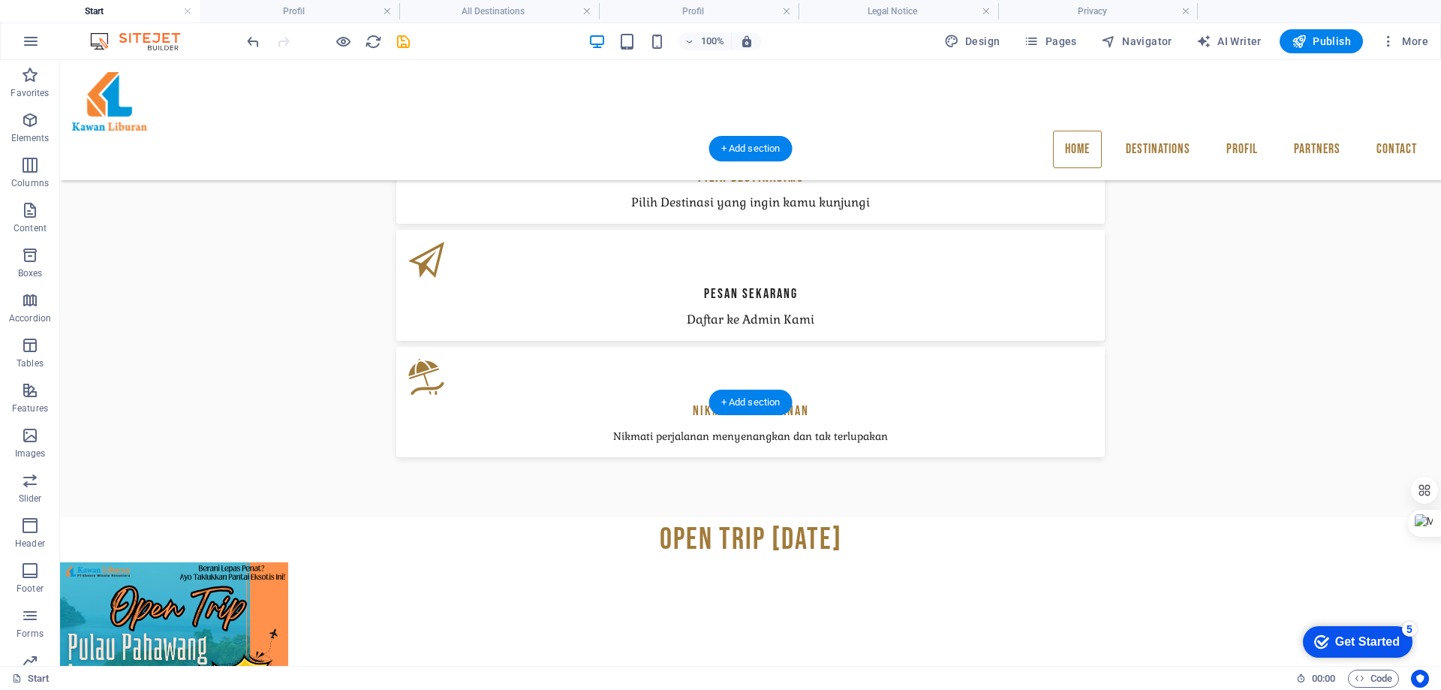
scroll to position [1125, 0]
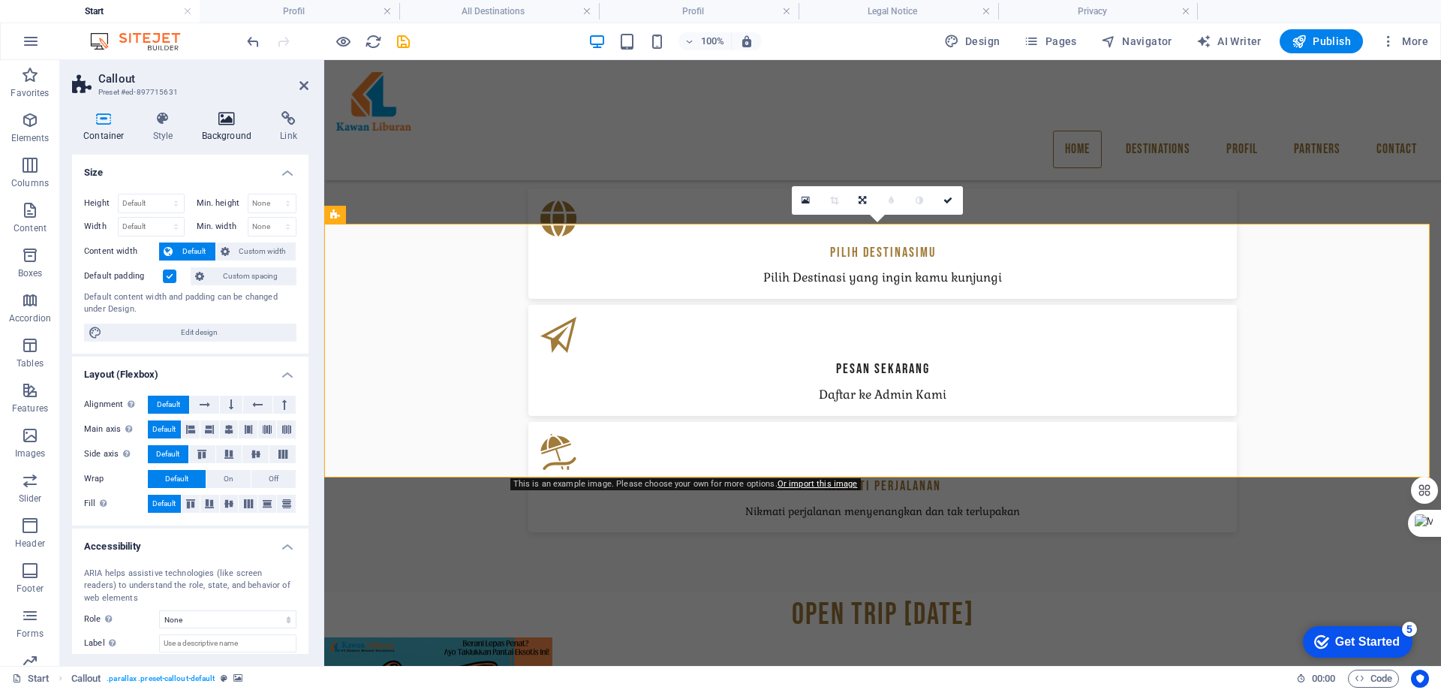
click at [221, 114] on icon at bounding box center [227, 118] width 73 height 15
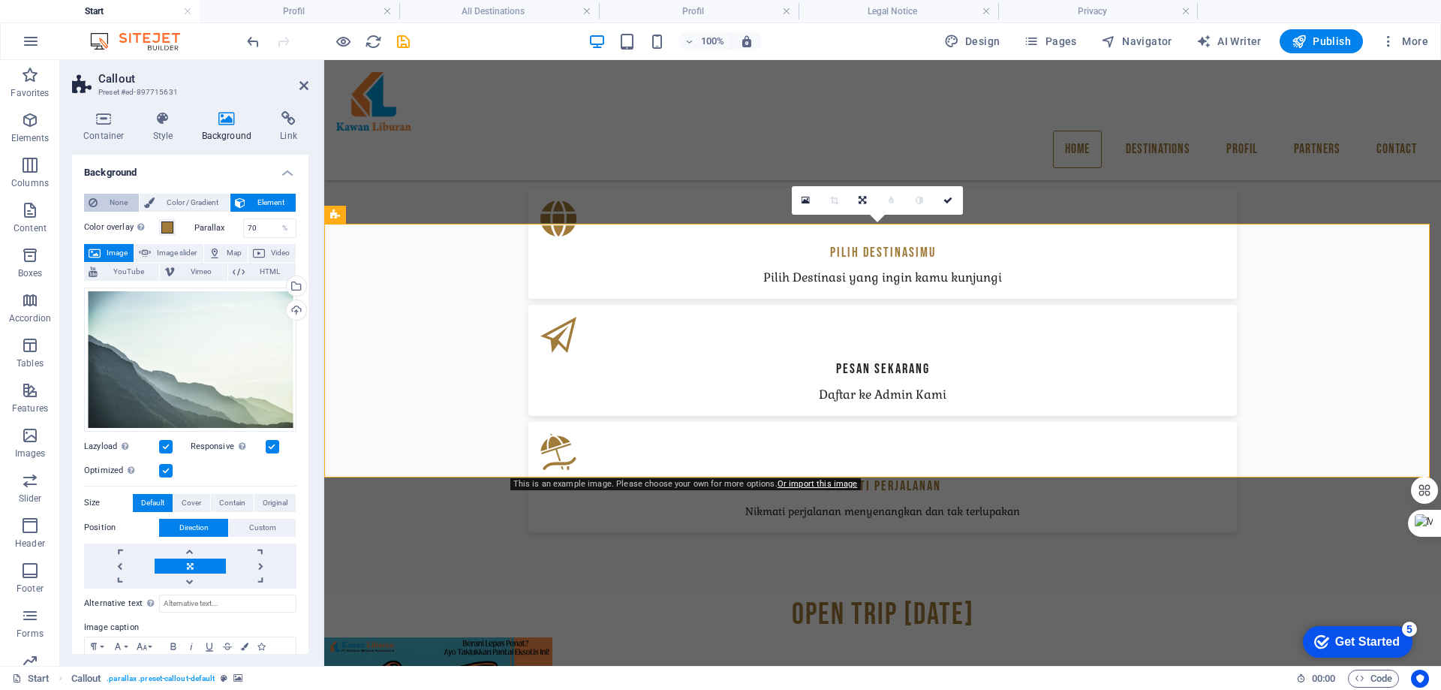
click at [110, 204] on span "None" at bounding box center [118, 203] width 32 height 18
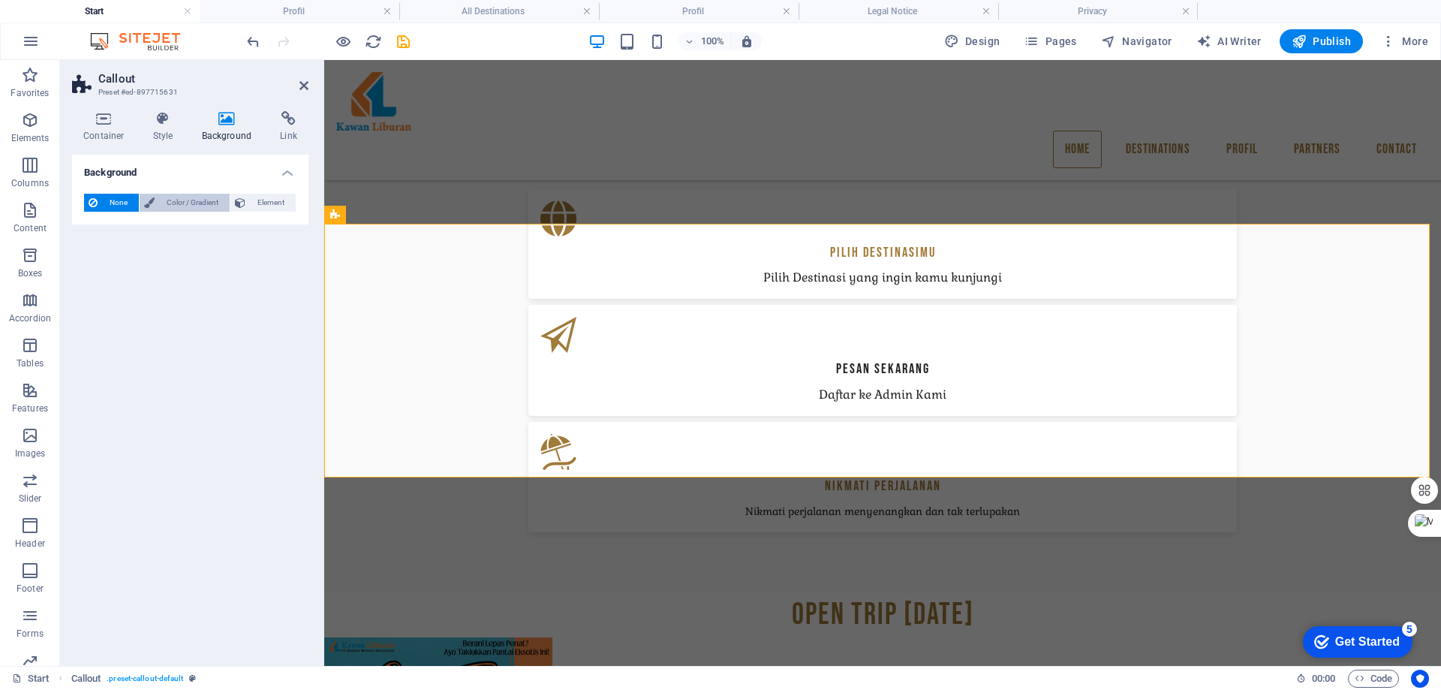
click at [183, 200] on span "Color / Gradient" at bounding box center [192, 203] width 66 height 18
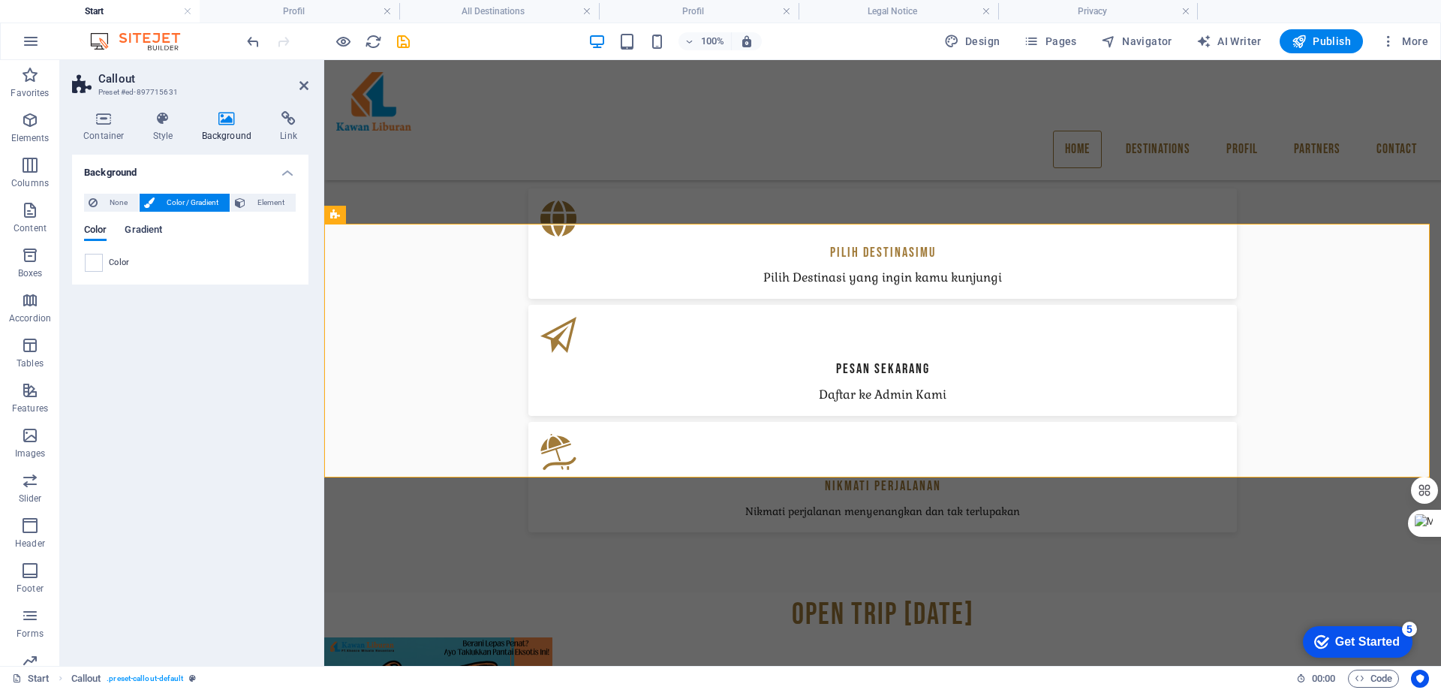
click at [147, 226] on span "Gradient" at bounding box center [144, 231] width 38 height 21
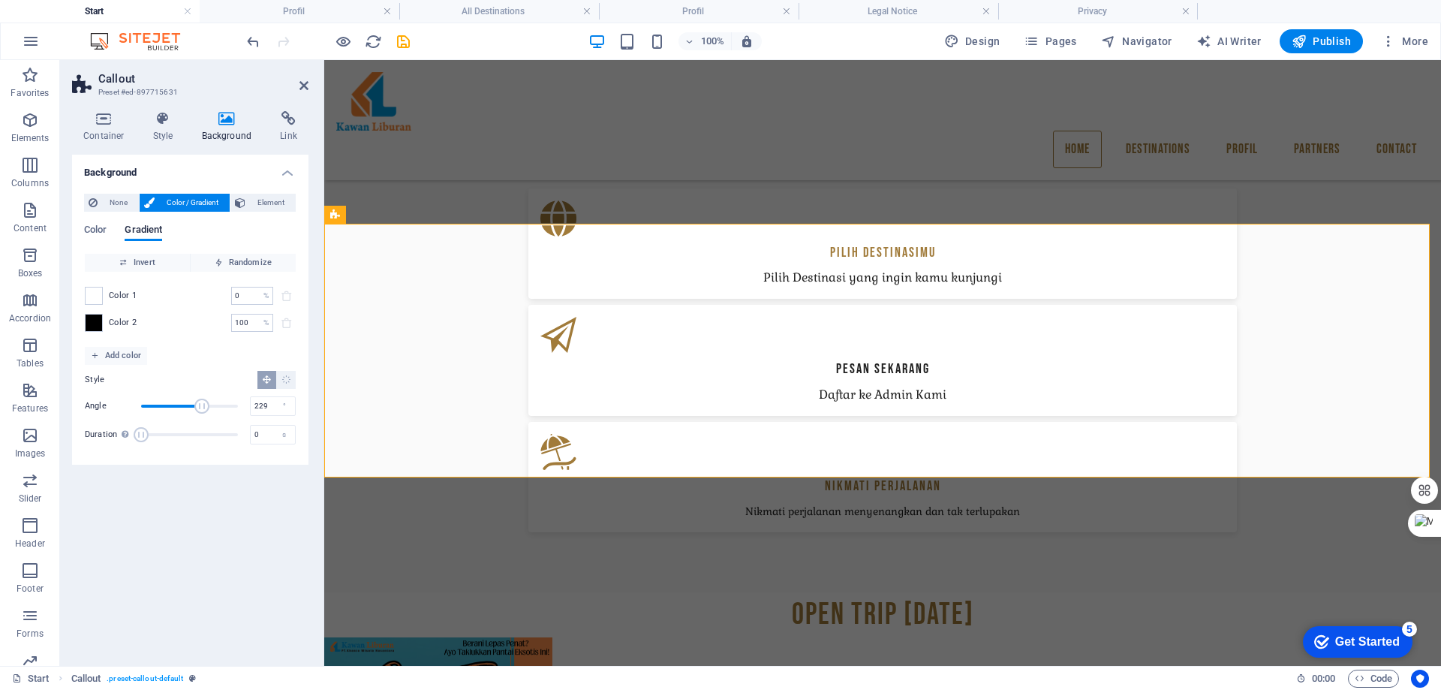
drag, startPoint x: 167, startPoint y: 406, endPoint x: 203, endPoint y: 407, distance: 36.0
click at [203, 407] on span "Angle" at bounding box center [201, 406] width 15 height 15
click at [196, 407] on span "Angle" at bounding box center [201, 406] width 15 height 15
drag, startPoint x: 196, startPoint y: 407, endPoint x: 208, endPoint y: 408, distance: 12.1
click at [208, 408] on span "Angle" at bounding box center [207, 406] width 15 height 15
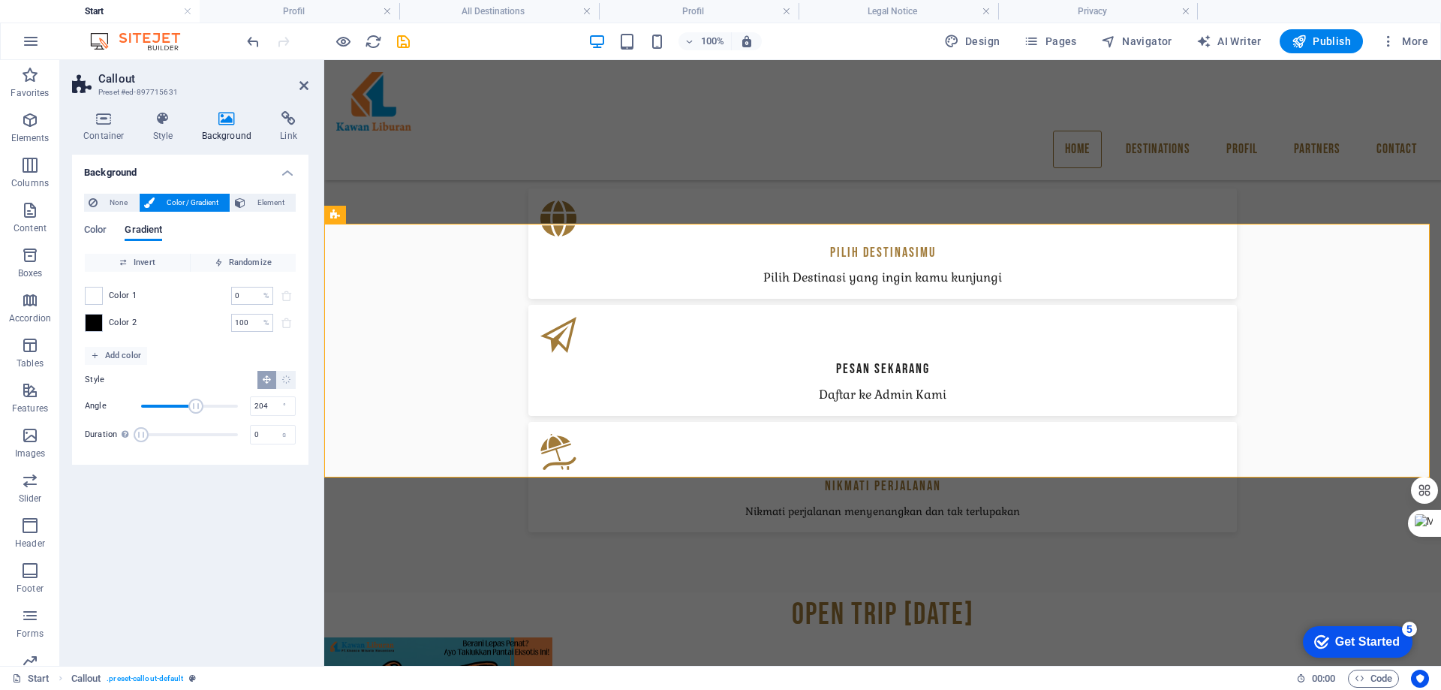
type input "201"
drag, startPoint x: 202, startPoint y: 404, endPoint x: 179, endPoint y: 405, distance: 22.5
click at [195, 404] on span "Angle" at bounding box center [195, 406] width 15 height 15
click at [92, 327] on span at bounding box center [94, 323] width 17 height 17
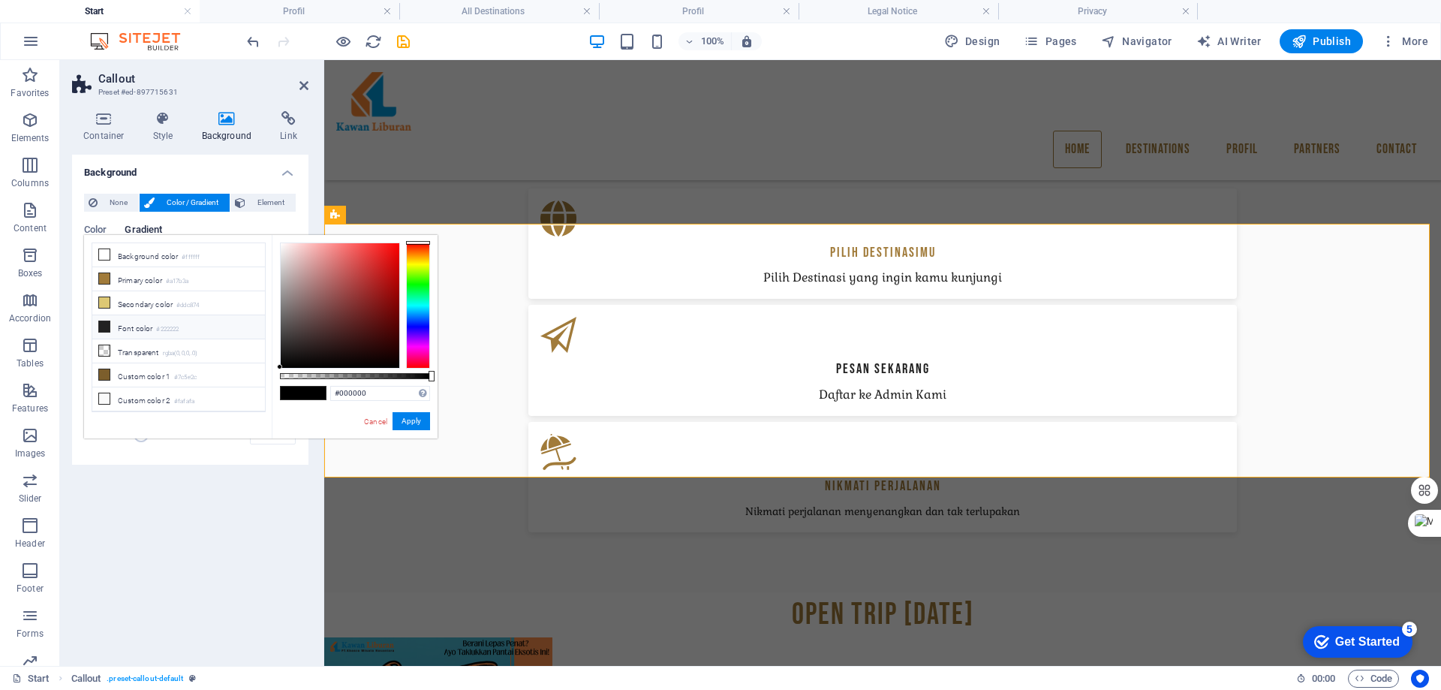
click at [163, 324] on small "#222222" at bounding box center [167, 329] width 23 height 11
click at [408, 257] on div at bounding box center [355, 305] width 150 height 126
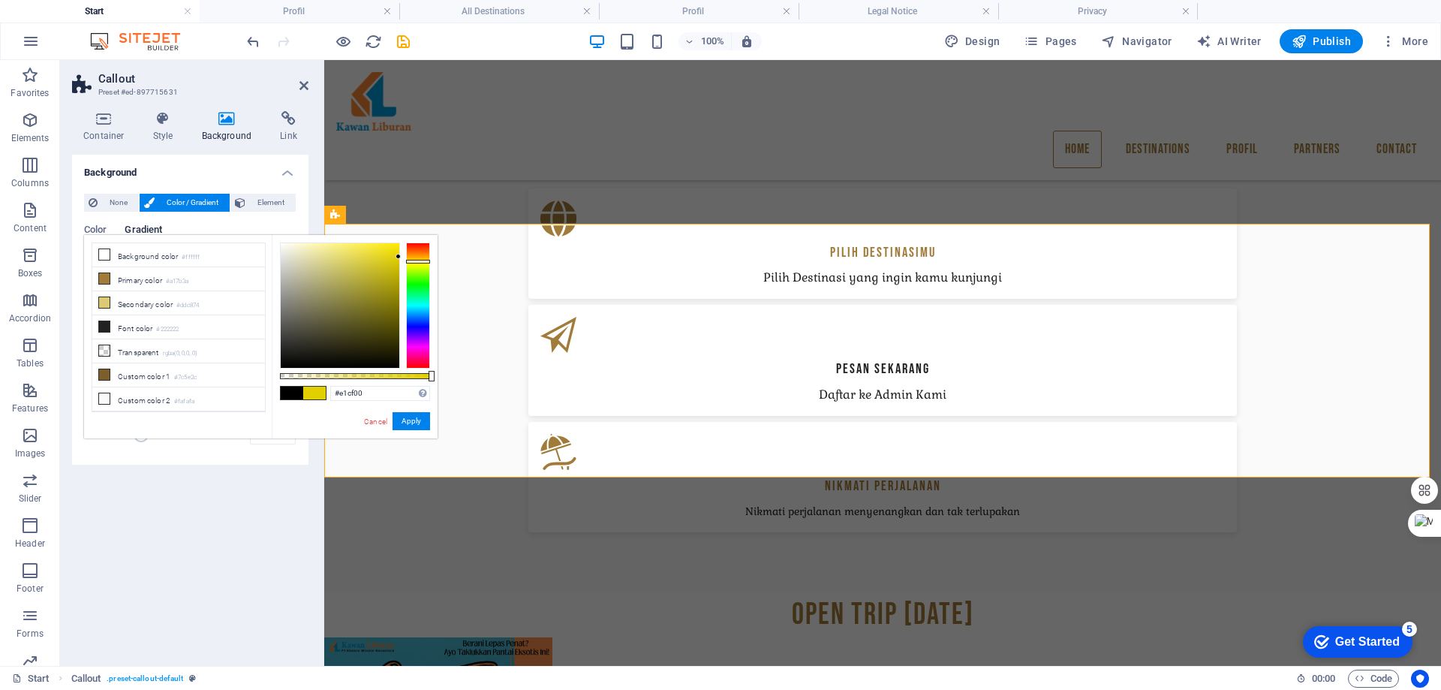
click at [411, 261] on div at bounding box center [418, 305] width 24 height 126
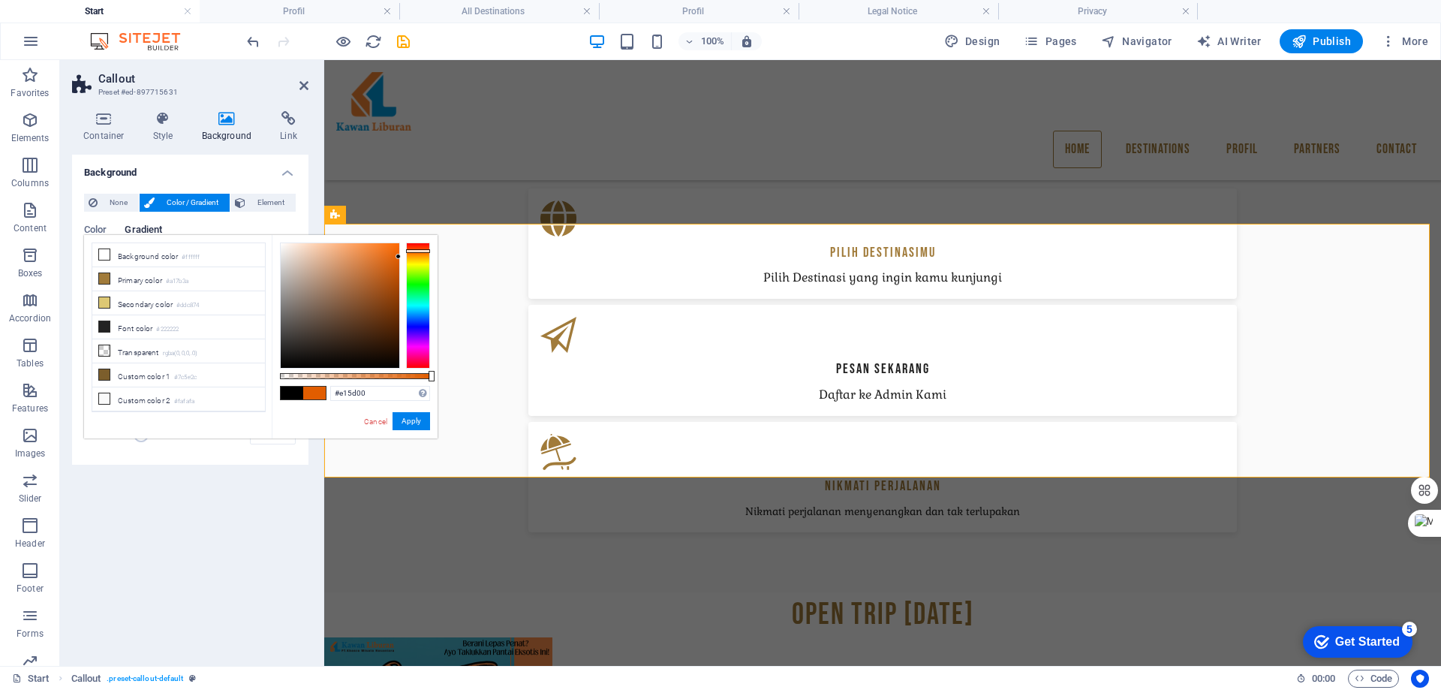
click at [428, 251] on div at bounding box center [418, 305] width 24 height 126
click at [134, 279] on li "Primary color #a17b3a" at bounding box center [178, 279] width 173 height 24
type input "#a17b3a"
click at [102, 278] on icon at bounding box center [104, 278] width 11 height 11
click at [412, 423] on button "Apply" at bounding box center [412, 421] width 38 height 18
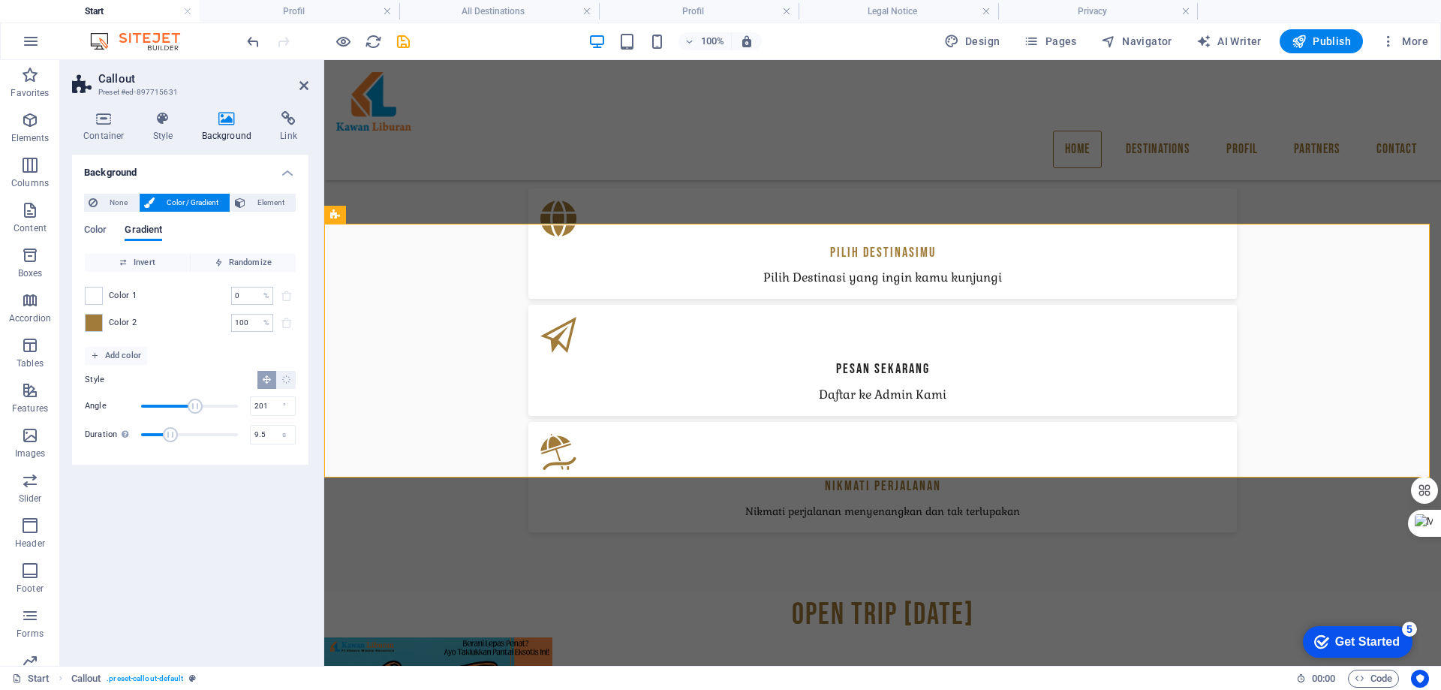
drag, startPoint x: 140, startPoint y: 430, endPoint x: 171, endPoint y: 435, distance: 32.0
click at [172, 435] on span "Duration" at bounding box center [170, 434] width 15 height 15
drag, startPoint x: 171, startPoint y: 435, endPoint x: 182, endPoint y: 441, distance: 12.1
click at [182, 441] on span "Duration" at bounding box center [180, 434] width 15 height 15
click at [179, 438] on span "Duration" at bounding box center [180, 434] width 15 height 15
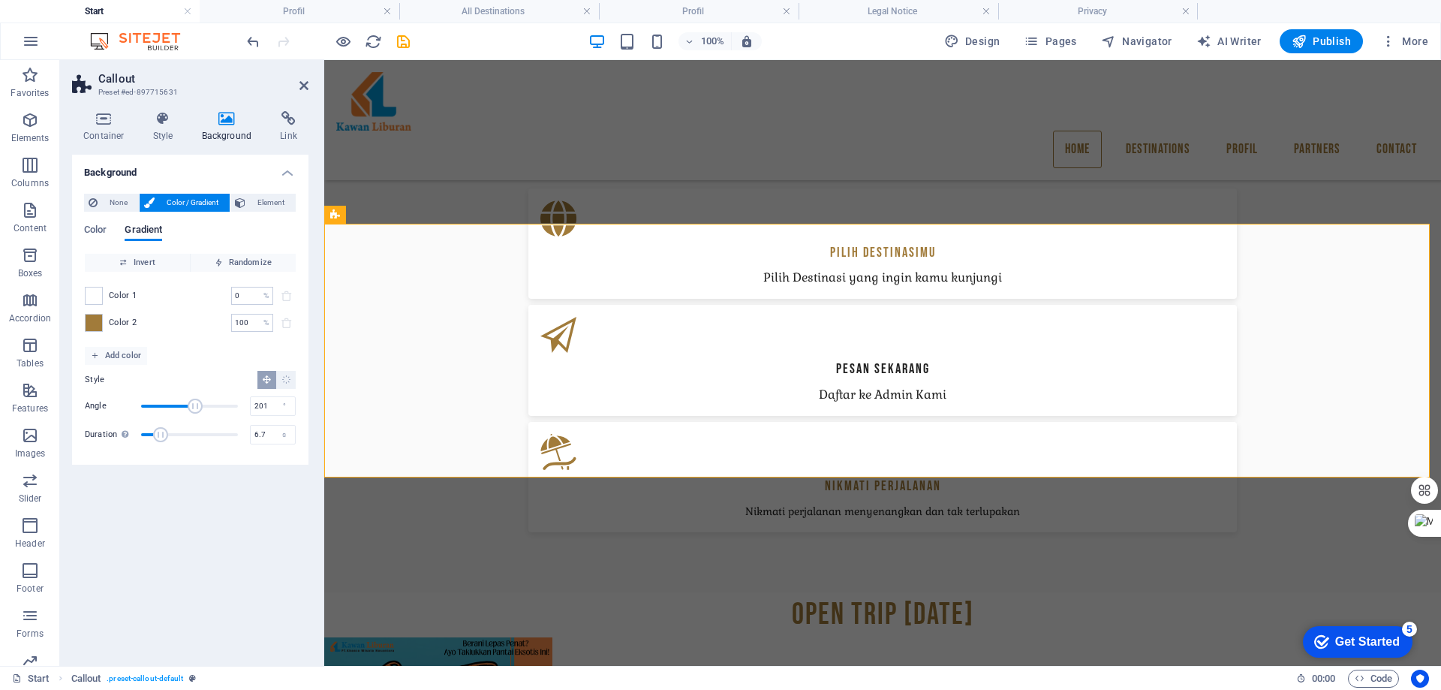
type input "6.5"
click at [162, 436] on span "Duration" at bounding box center [160, 434] width 15 height 15
type input "148"
drag, startPoint x: 189, startPoint y: 408, endPoint x: 181, endPoint y: 419, distance: 13.4
click at [181, 419] on div "Angle 148 ° Duration Duration of the background animation. A value of "0" disab…" at bounding box center [190, 420] width 211 height 51
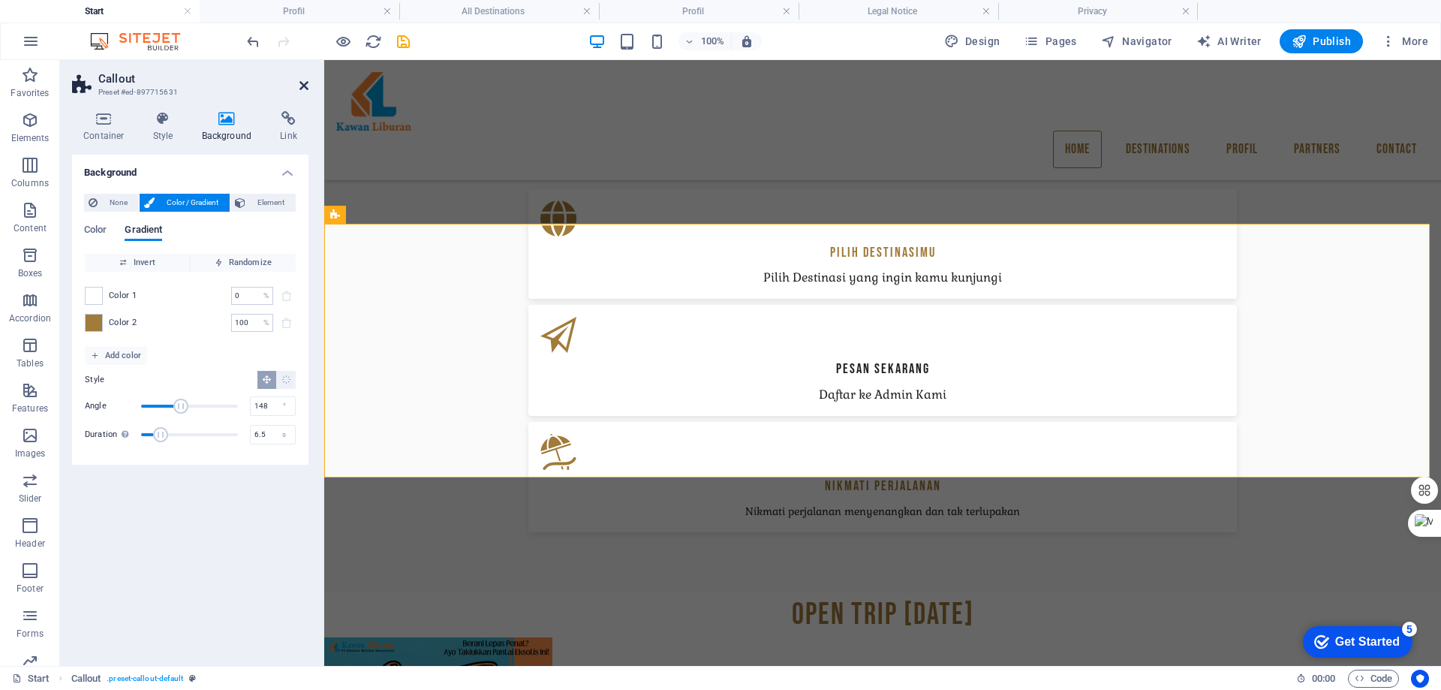
click at [304, 85] on icon at bounding box center [304, 86] width 9 height 12
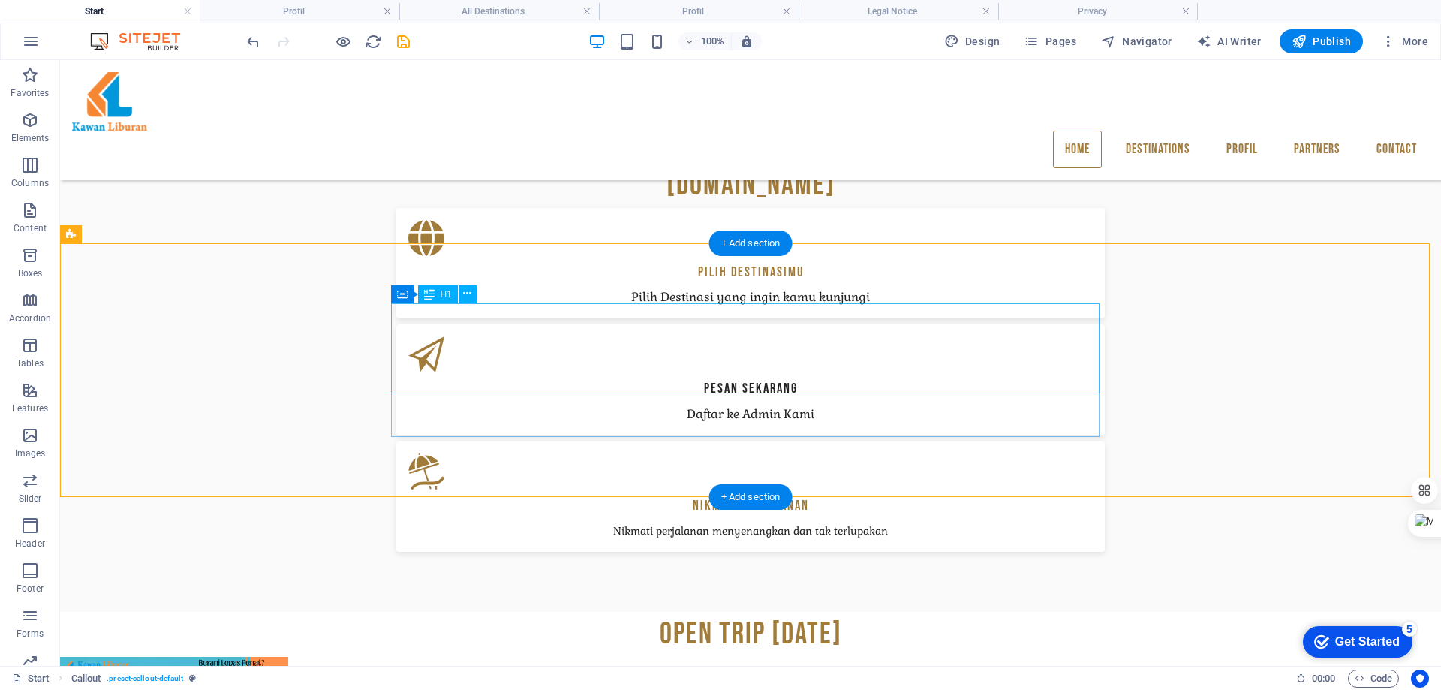
scroll to position [1200, 0]
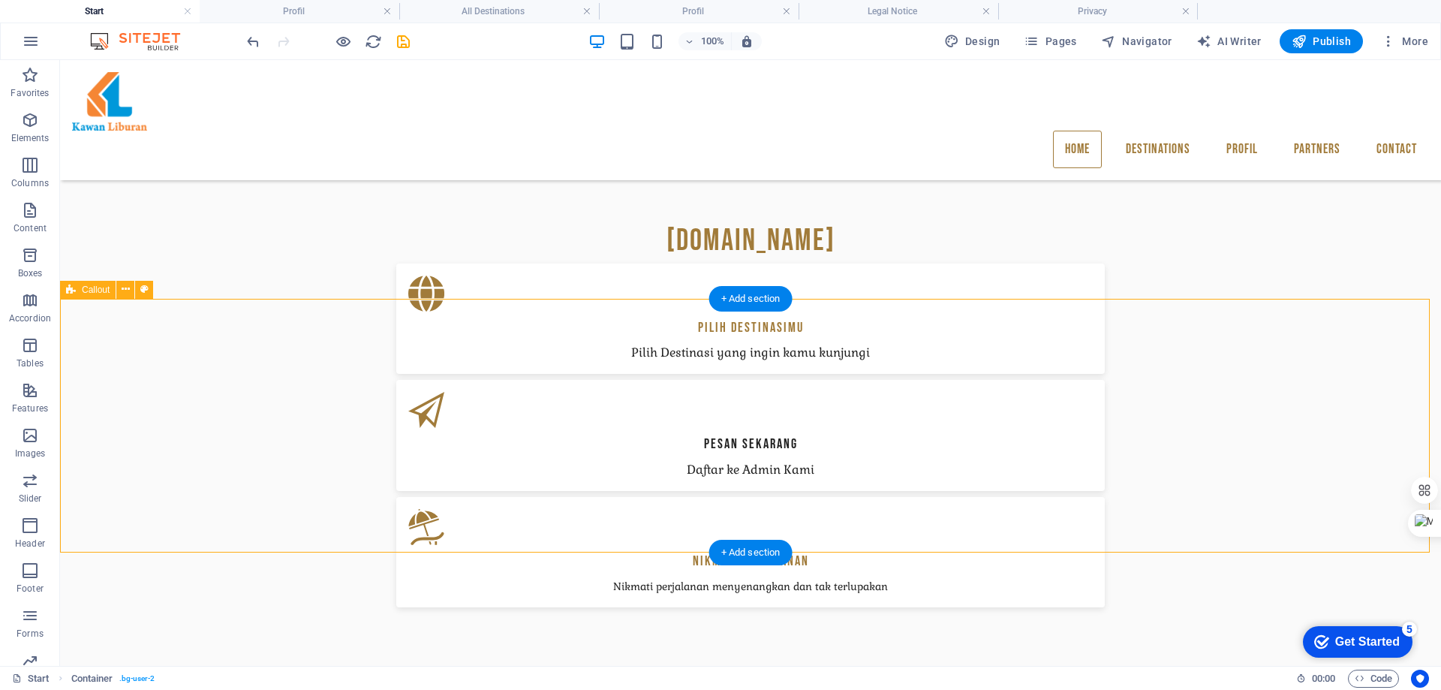
drag, startPoint x: 1142, startPoint y: 466, endPoint x: 879, endPoint y: 468, distance: 262.8
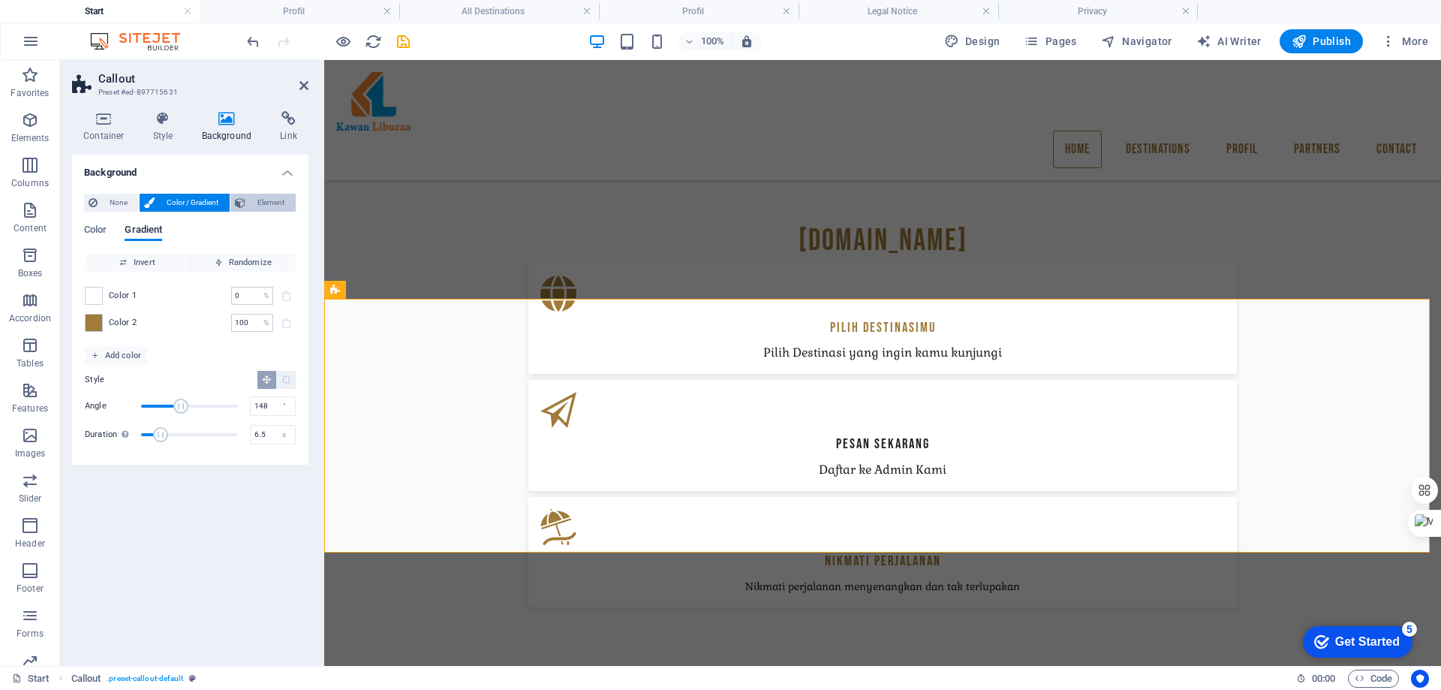
click at [254, 201] on span "Element" at bounding box center [270, 203] width 41 height 18
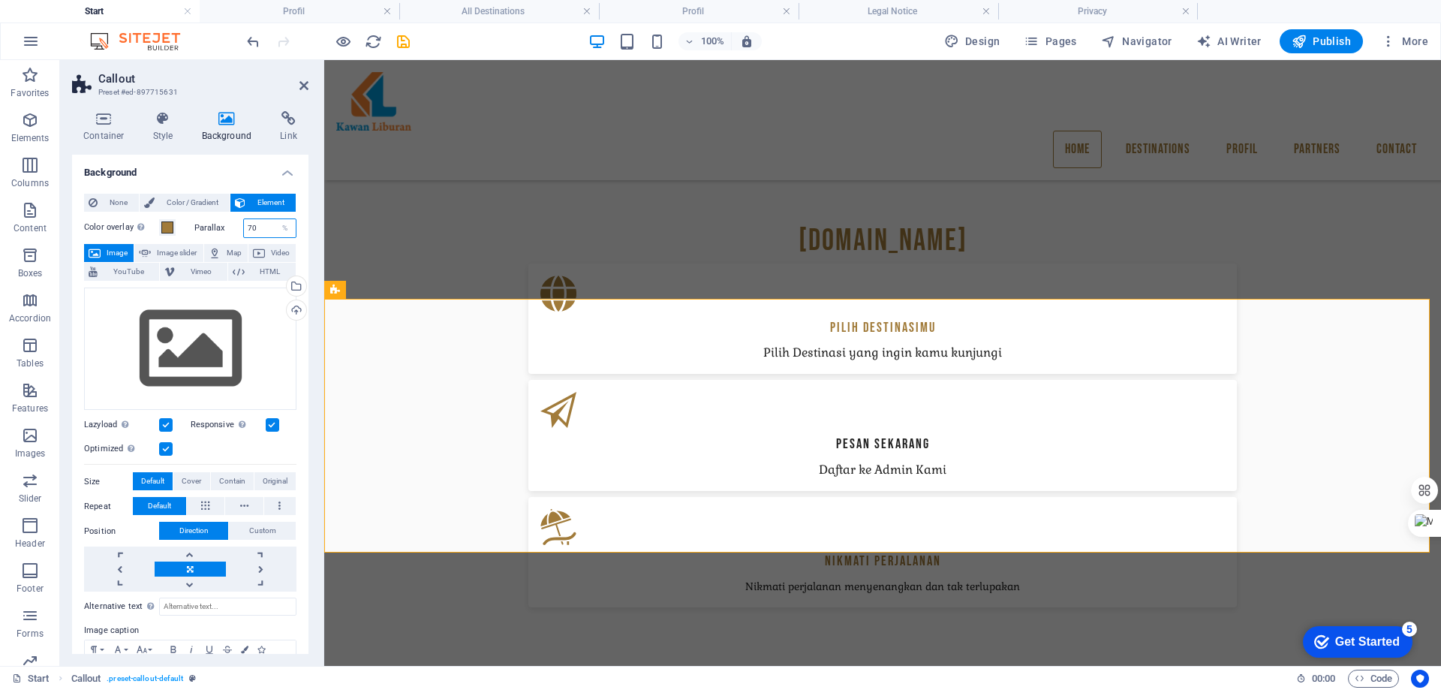
drag, startPoint x: 268, startPoint y: 227, endPoint x: 242, endPoint y: 229, distance: 26.3
click at [244, 229] on input "70" at bounding box center [270, 228] width 53 height 18
type input "50"
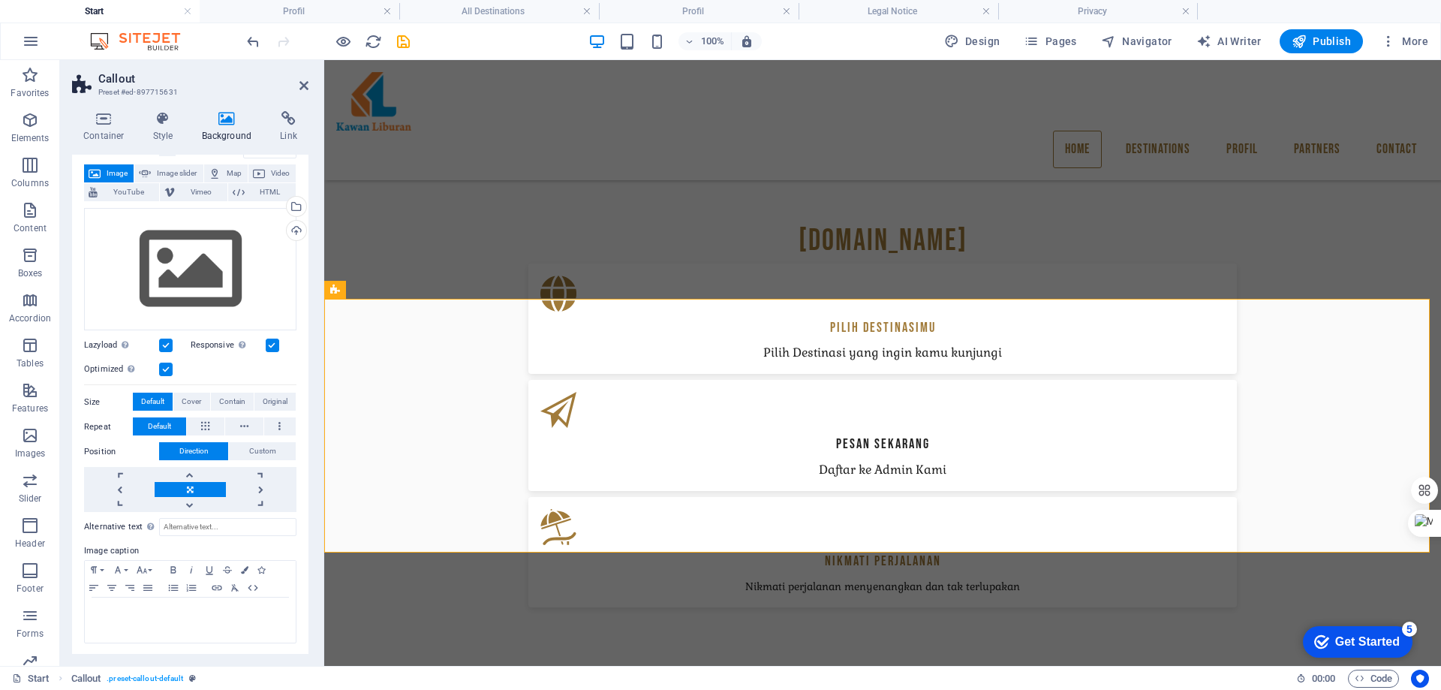
scroll to position [80, 0]
click at [194, 399] on span "Cover" at bounding box center [192, 401] width 20 height 18
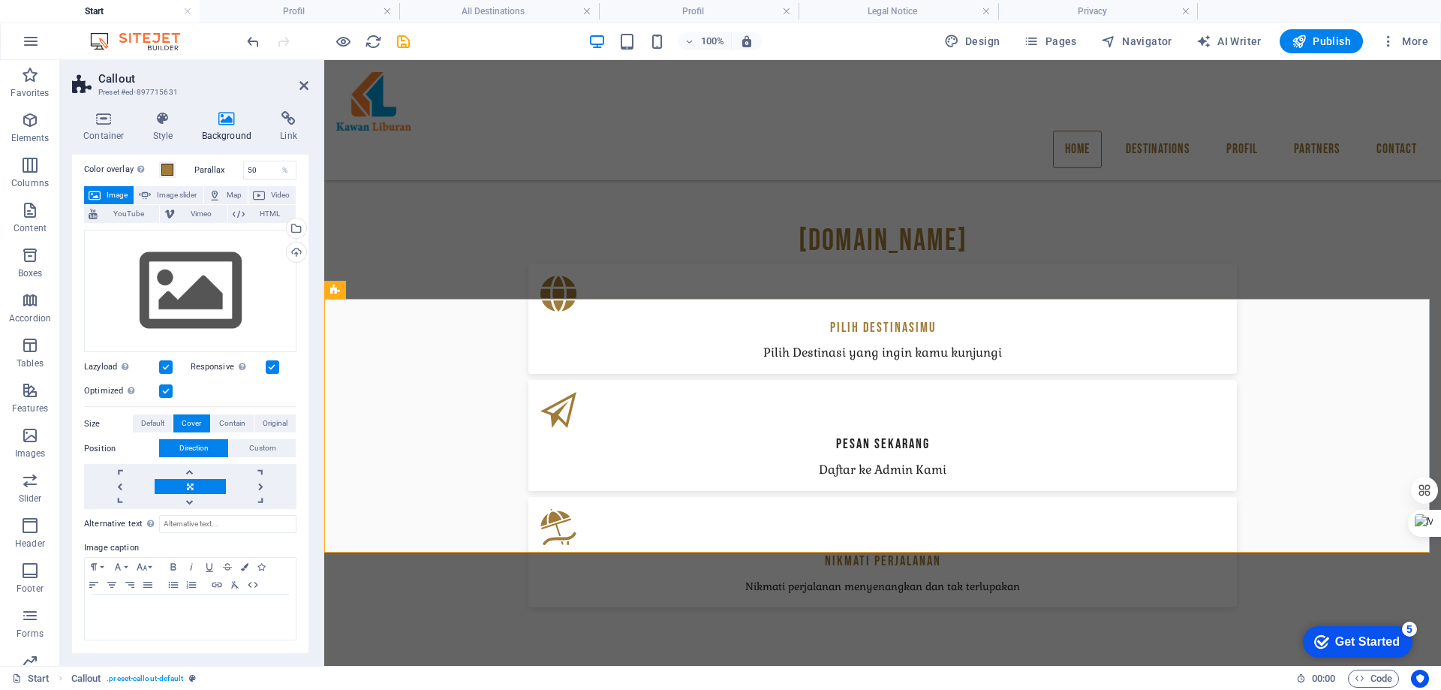
scroll to position [56, 0]
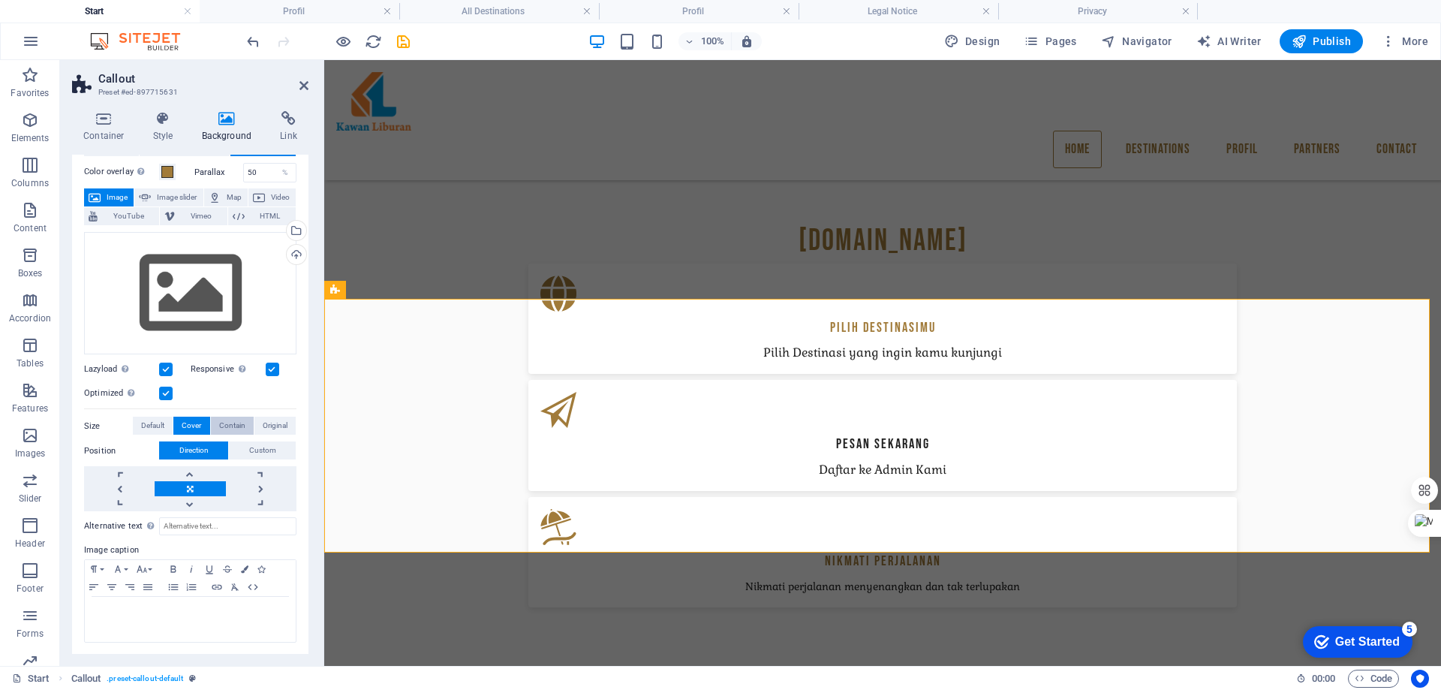
click at [227, 424] on span "Contain" at bounding box center [232, 426] width 26 height 18
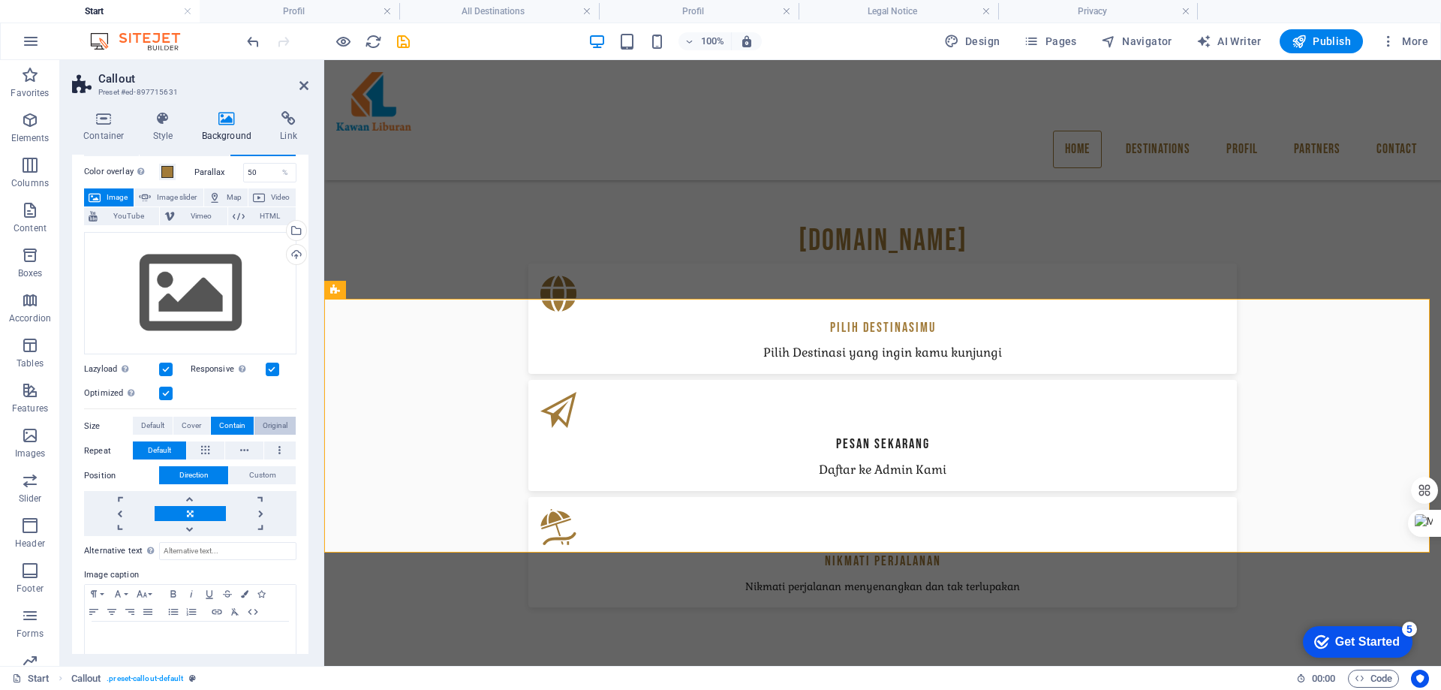
click at [282, 425] on span "Original" at bounding box center [275, 426] width 25 height 18
click at [160, 426] on span "Default" at bounding box center [152, 426] width 23 height 18
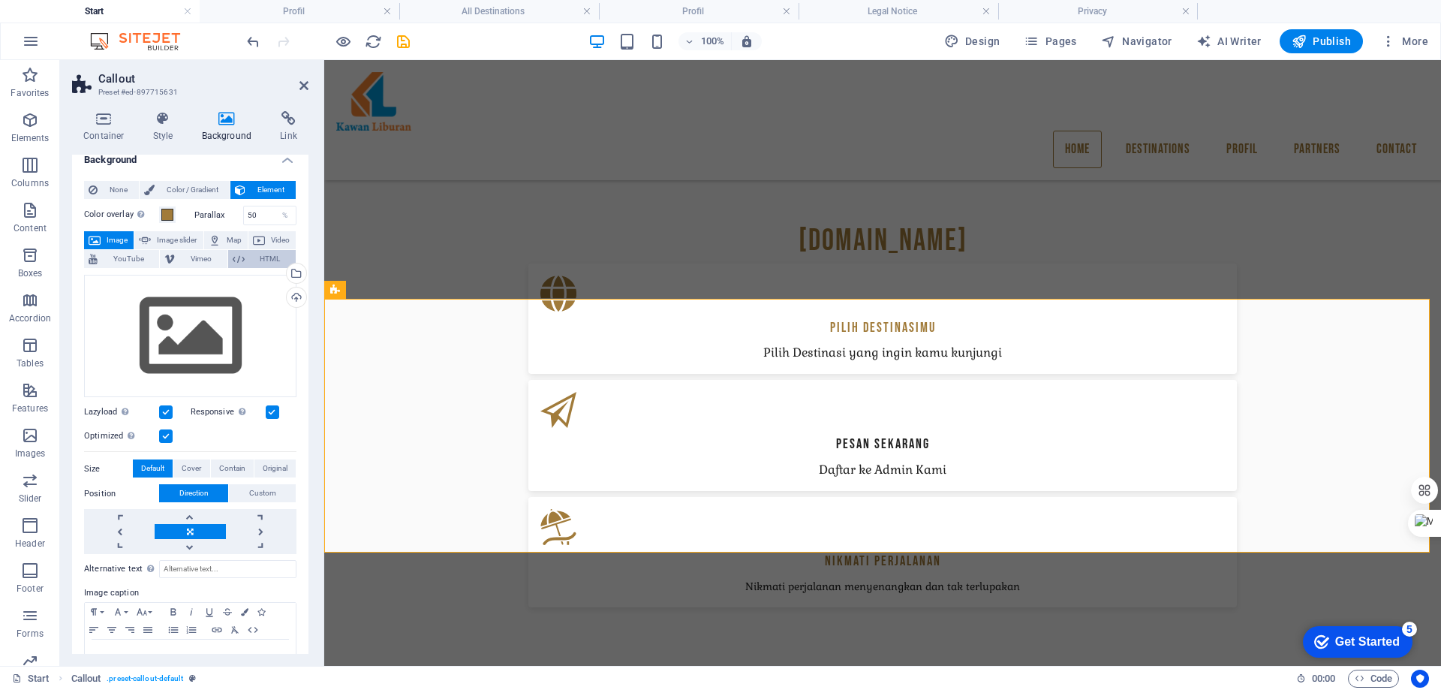
scroll to position [0, 0]
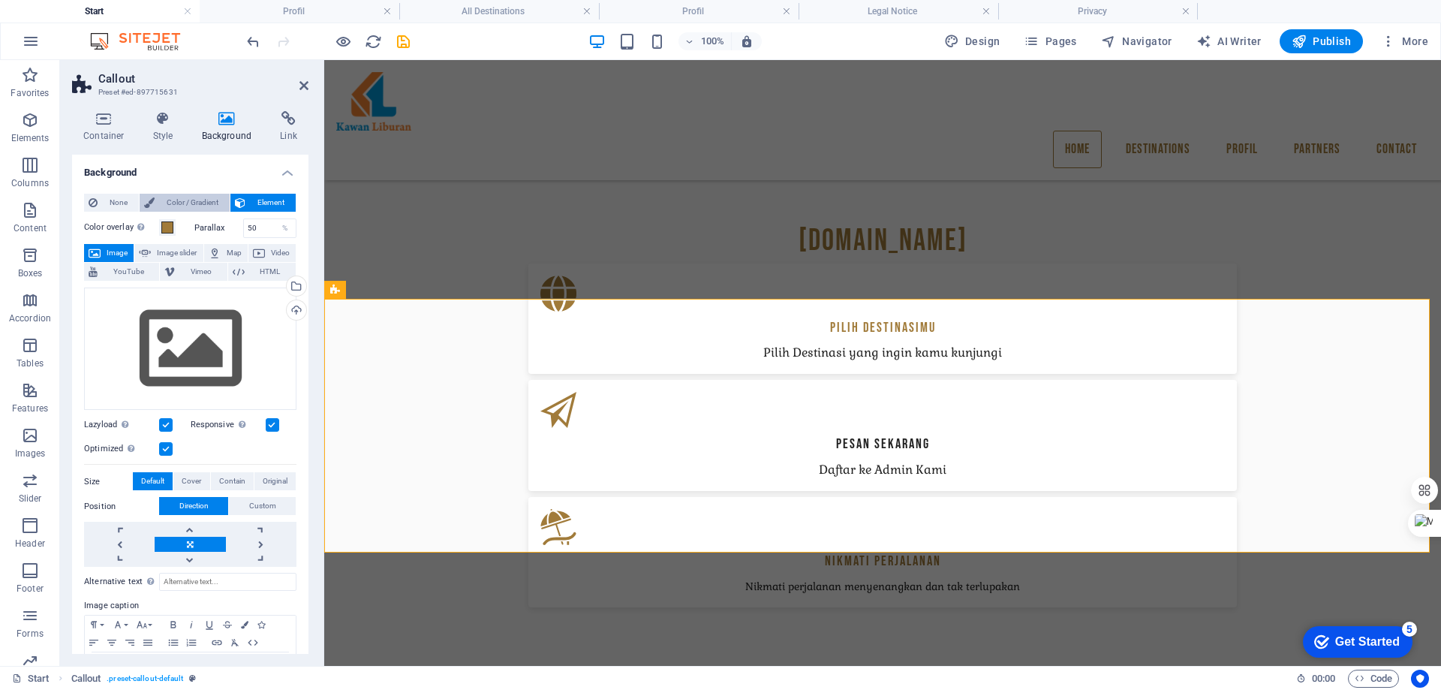
click at [197, 205] on span "Color / Gradient" at bounding box center [192, 203] width 66 height 18
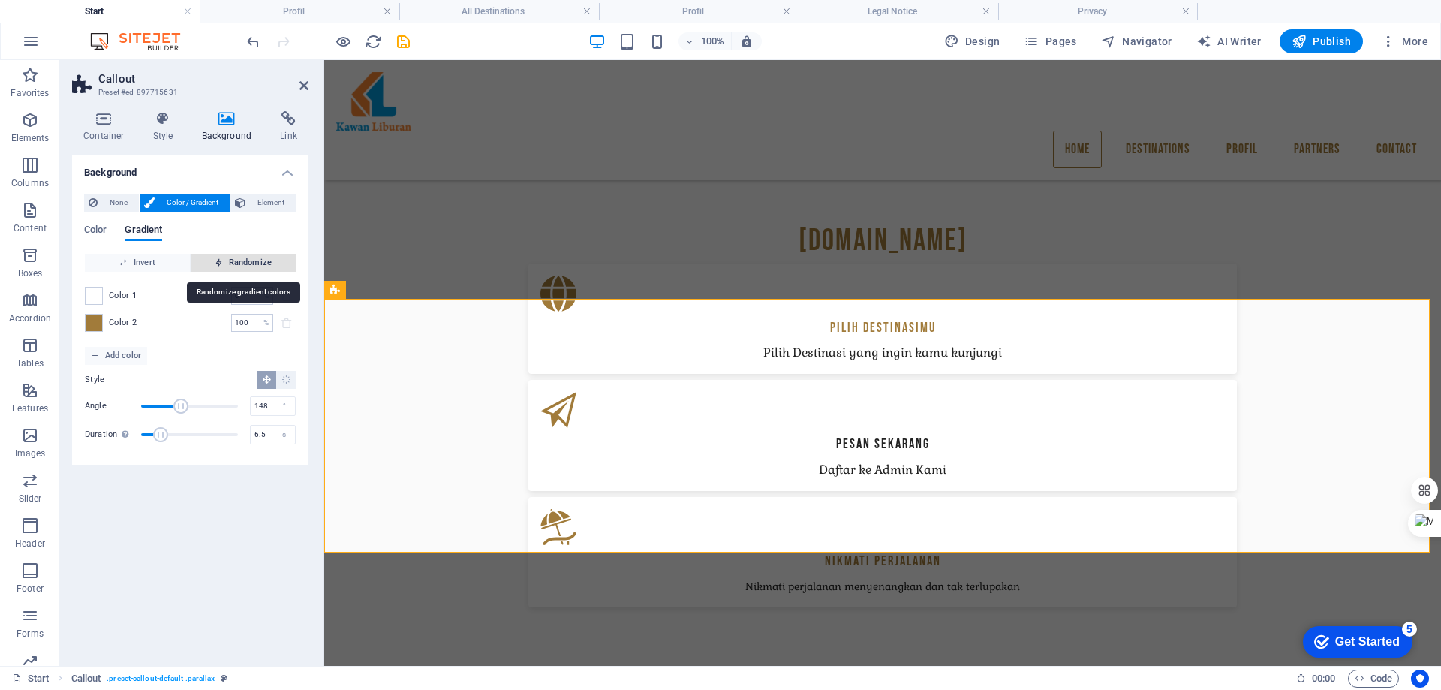
click at [255, 259] on span "Randomize" at bounding box center [243, 263] width 93 height 18
type input "38"
type input "215"
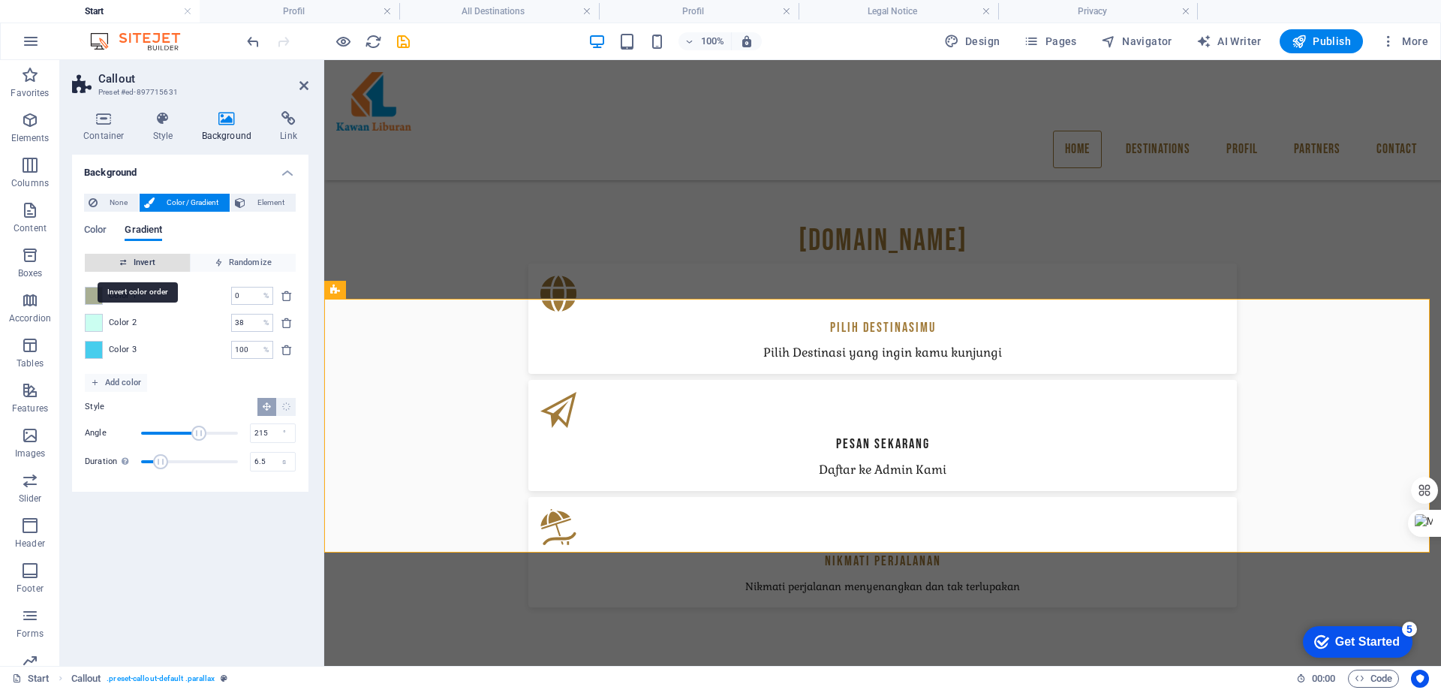
click at [137, 260] on span "Invert" at bounding box center [137, 263] width 93 height 18
click at [137, 261] on span "Invert" at bounding box center [137, 263] width 93 height 18
click at [153, 260] on span "Invert" at bounding box center [137, 263] width 93 height 18
click at [111, 123] on icon at bounding box center [104, 118] width 64 height 15
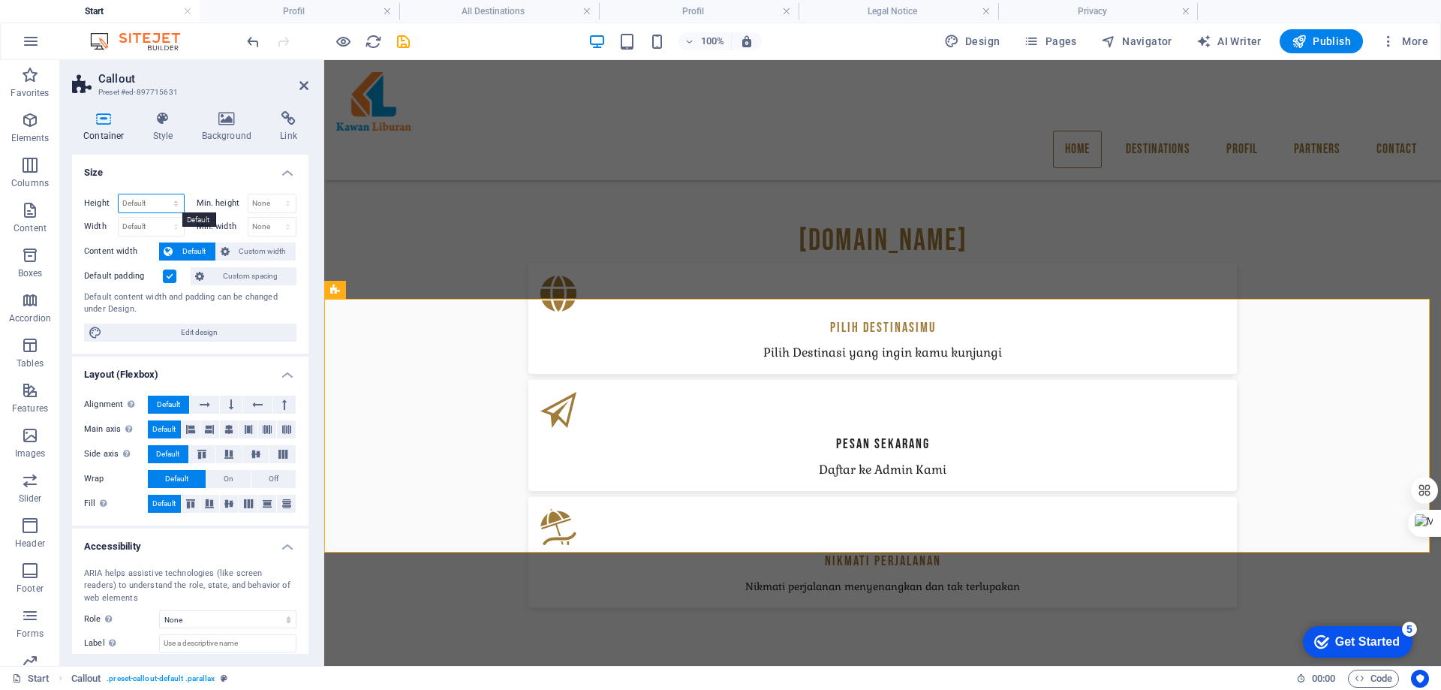
click at [149, 201] on select "Default px rem % vh vw" at bounding box center [151, 203] width 65 height 18
select select "px"
click at [161, 194] on select "Default px rem % vh vw" at bounding box center [151, 203] width 65 height 18
drag, startPoint x: 151, startPoint y: 203, endPoint x: 120, endPoint y: 201, distance: 30.9
click at [120, 201] on input "338" at bounding box center [151, 203] width 65 height 18
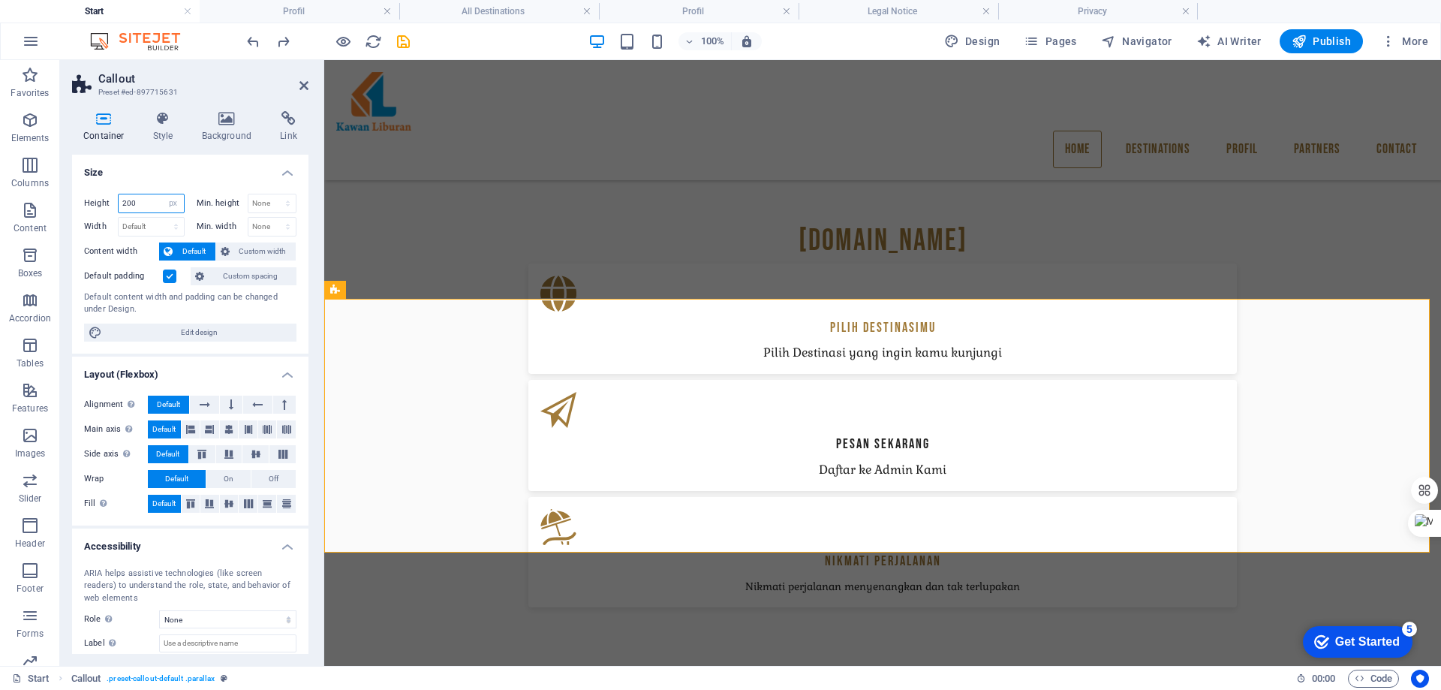
type input "200"
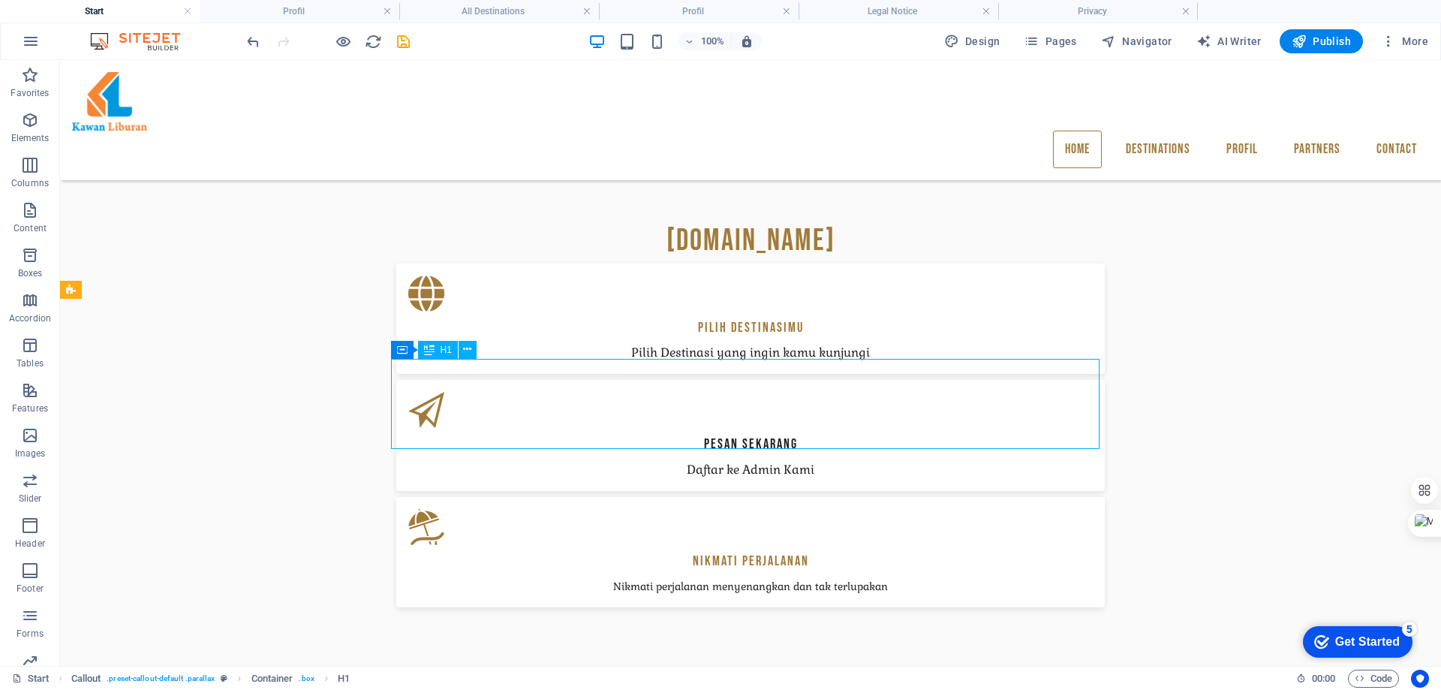
drag, startPoint x: 639, startPoint y: 413, endPoint x: 899, endPoint y: 381, distance: 261.7
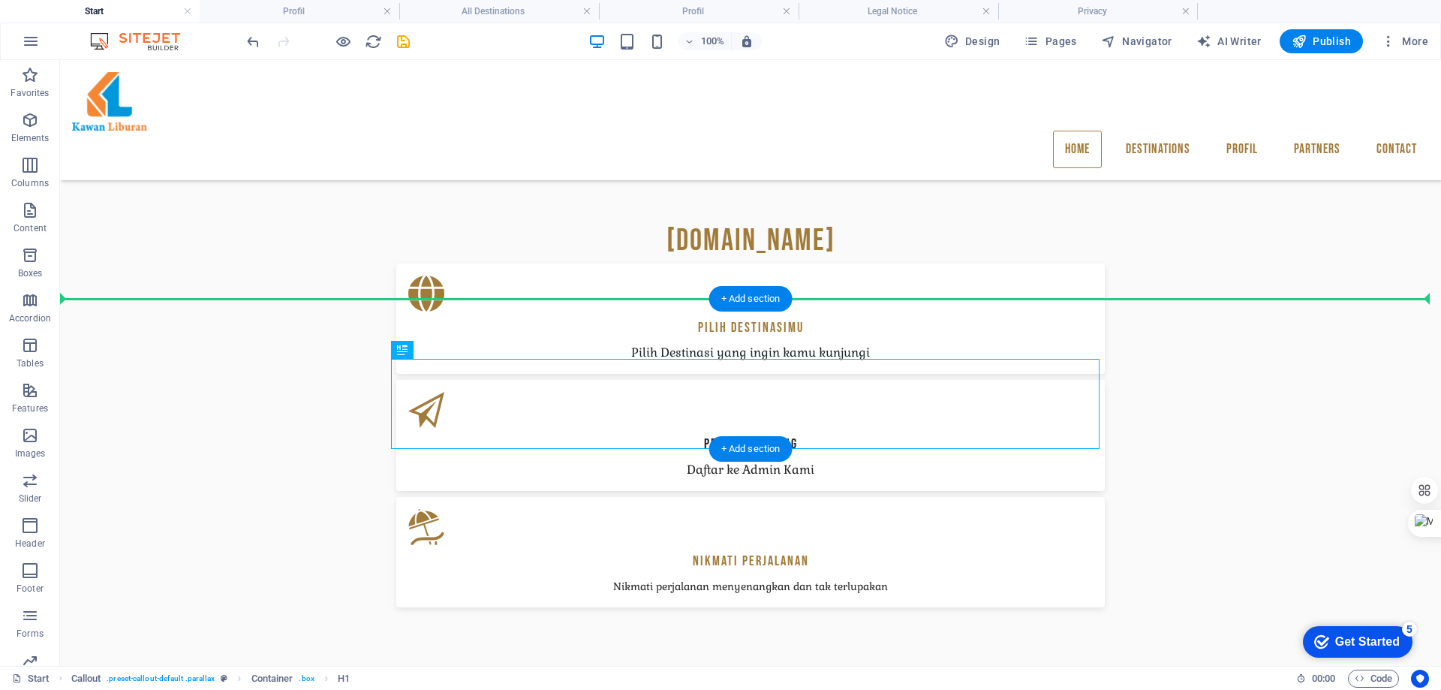
drag, startPoint x: 790, startPoint y: 373, endPoint x: 793, endPoint y: 357, distance: 16.0
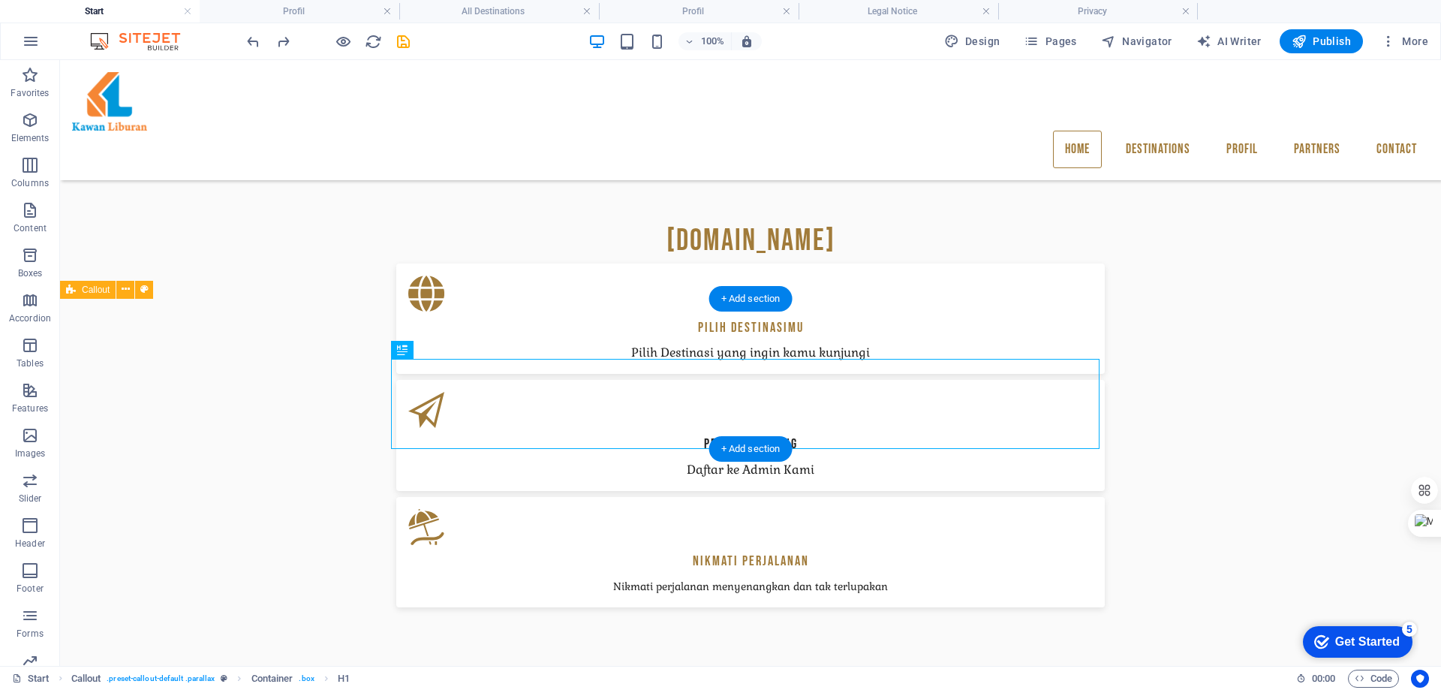
select select "px"
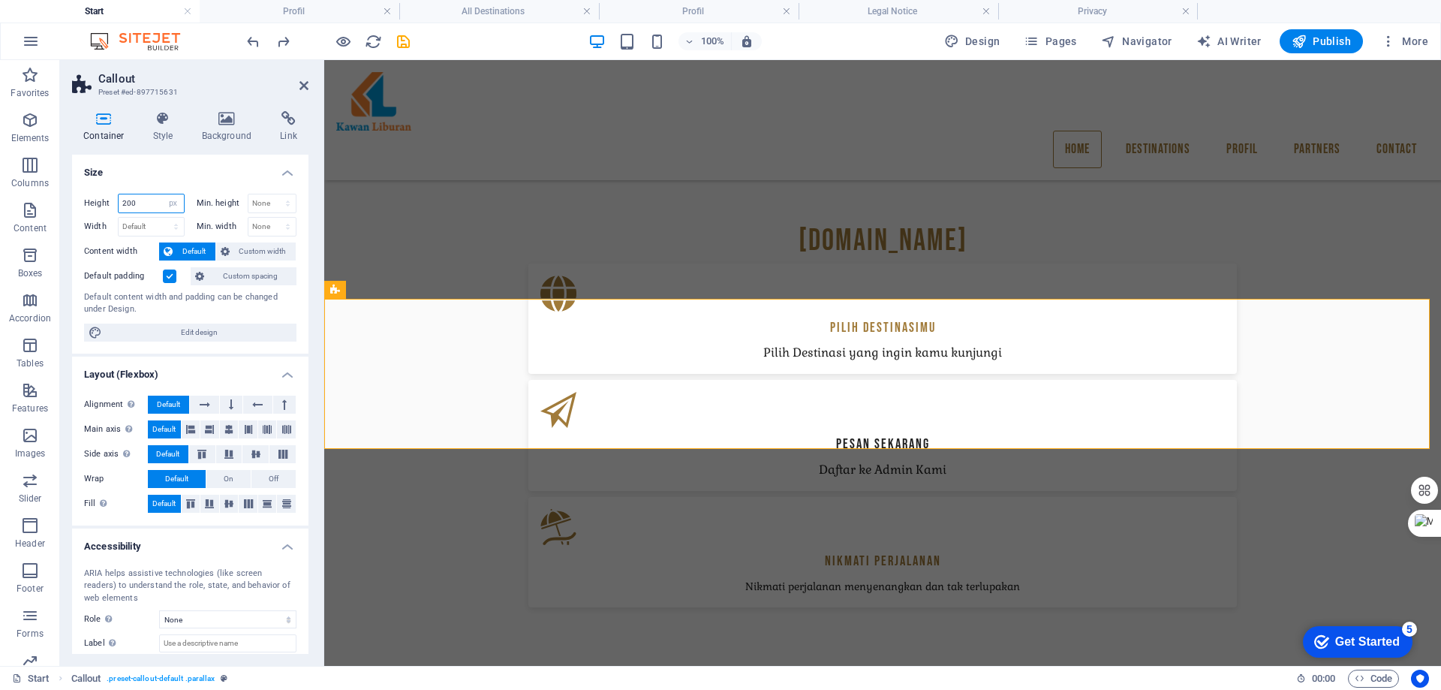
drag, startPoint x: 129, startPoint y: 203, endPoint x: 96, endPoint y: 203, distance: 33.0
click at [98, 202] on div "Height 200 Default px rem % vh vw" at bounding box center [134, 204] width 101 height 20
type input "300"
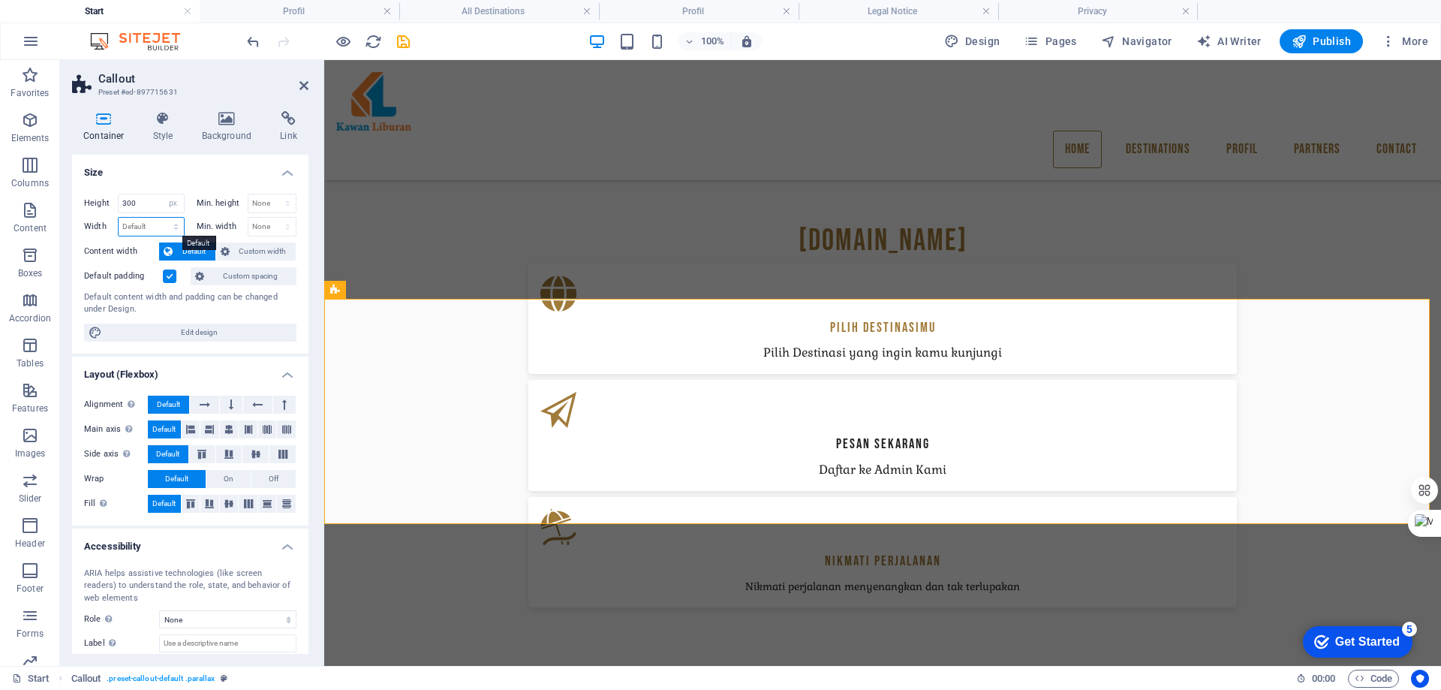
click at [150, 225] on select "Default px rem % em vh vw" at bounding box center [151, 227] width 65 height 18
click at [119, 218] on select "Default px rem % em vh vw" at bounding box center [151, 227] width 65 height 18
click at [173, 222] on select "Default px rem % em vh vw" at bounding box center [151, 227] width 65 height 18
select select "rem"
click at [161, 218] on select "Default px rem % em vh vw" at bounding box center [151, 227] width 65 height 18
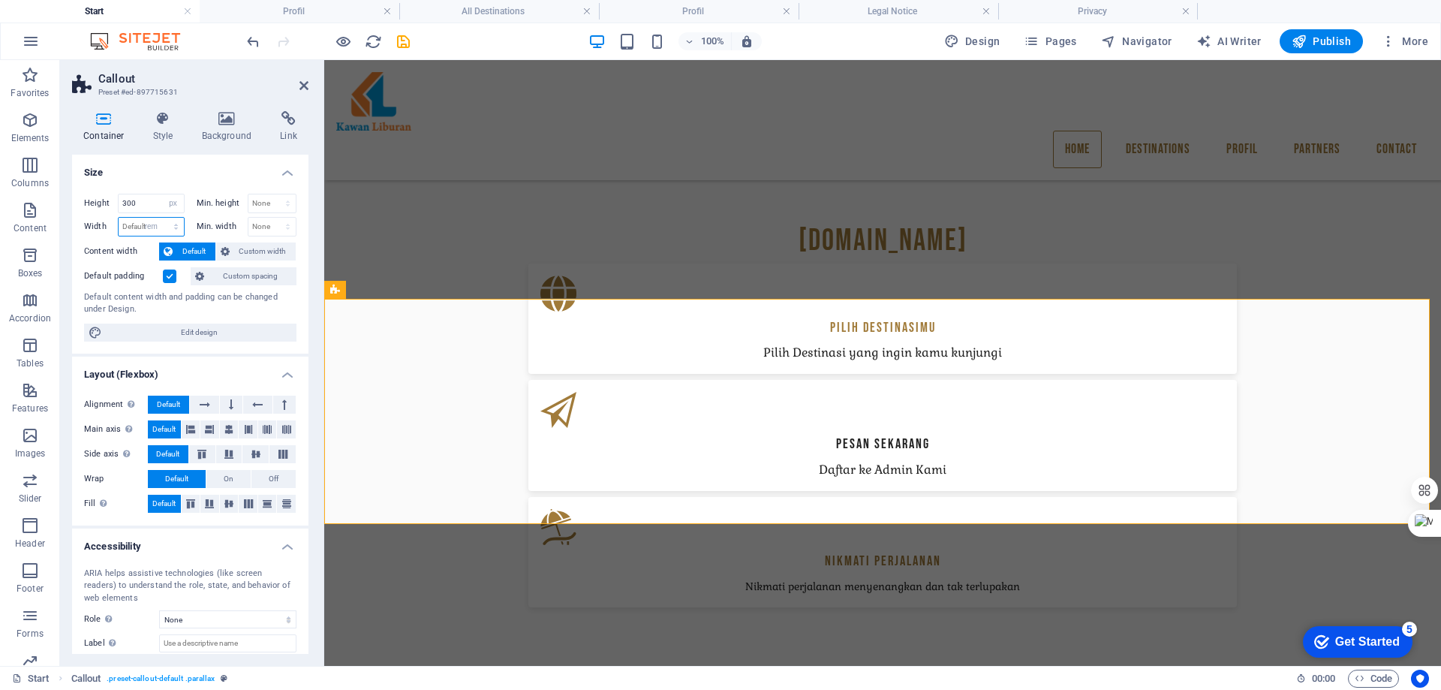
type input "92.0625"
drag, startPoint x: 167, startPoint y: 222, endPoint x: 170, endPoint y: 234, distance: 12.2
click at [167, 222] on select "Default px rem % em vh vw" at bounding box center [173, 227] width 21 height 18
select select "px"
click at [163, 218] on select "Default px rem % em vh vw" at bounding box center [173, 227] width 21 height 18
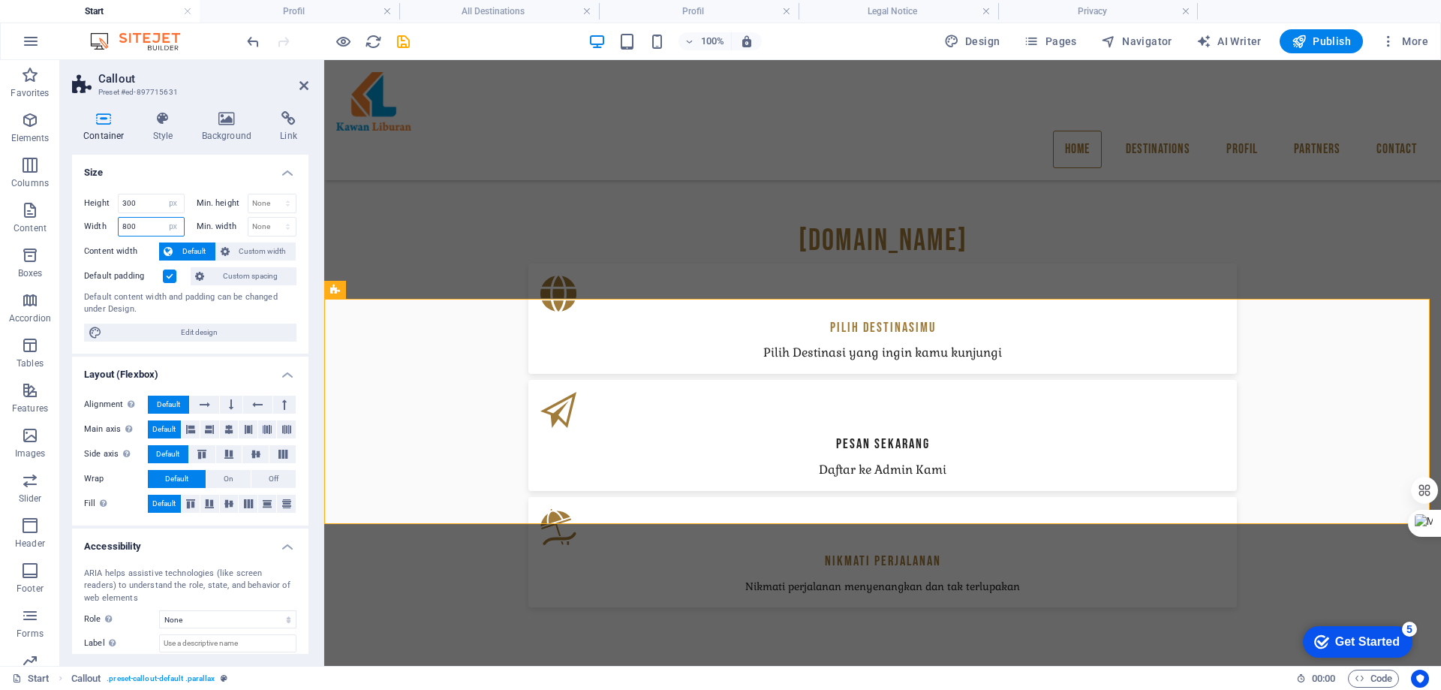
type input "800"
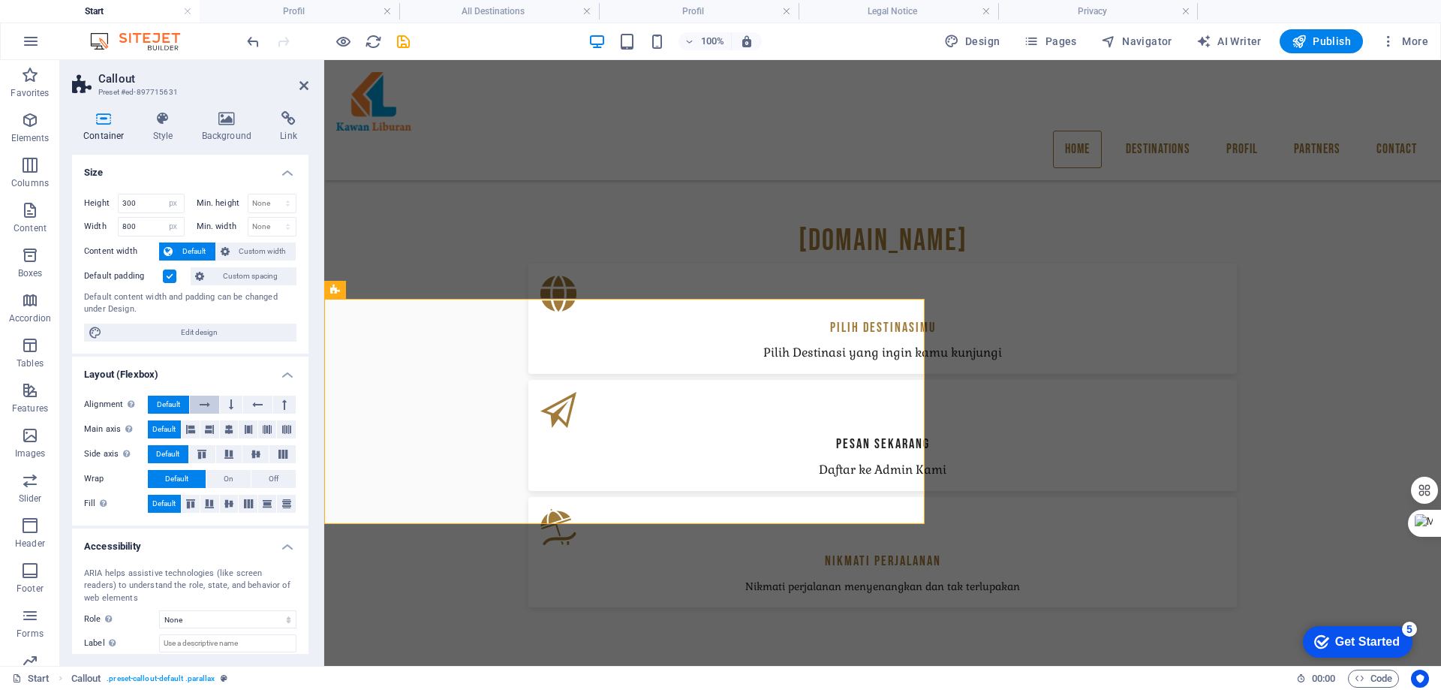
click at [200, 409] on icon at bounding box center [205, 405] width 11 height 18
click at [248, 405] on button at bounding box center [257, 405] width 29 height 18
click at [229, 405] on icon at bounding box center [231, 405] width 5 height 18
click at [266, 251] on span "Custom width" at bounding box center [263, 251] width 58 height 18
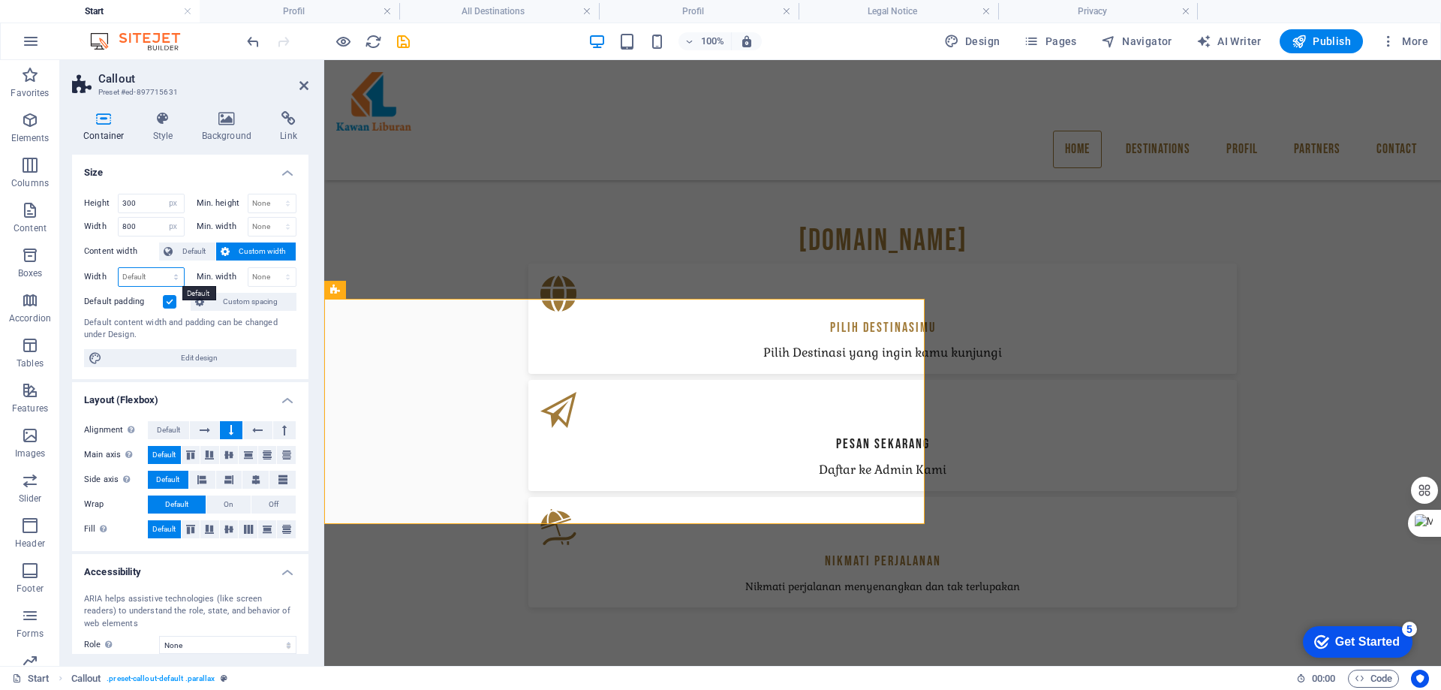
click at [158, 278] on select "Default px rem % em vh vw" at bounding box center [151, 277] width 65 height 18
select select "px"
click at [161, 268] on select "Default px rem % em vh vw" at bounding box center [151, 277] width 65 height 18
type input "800"
click at [266, 282] on select "None px rem % vh vw" at bounding box center [272, 277] width 48 height 18
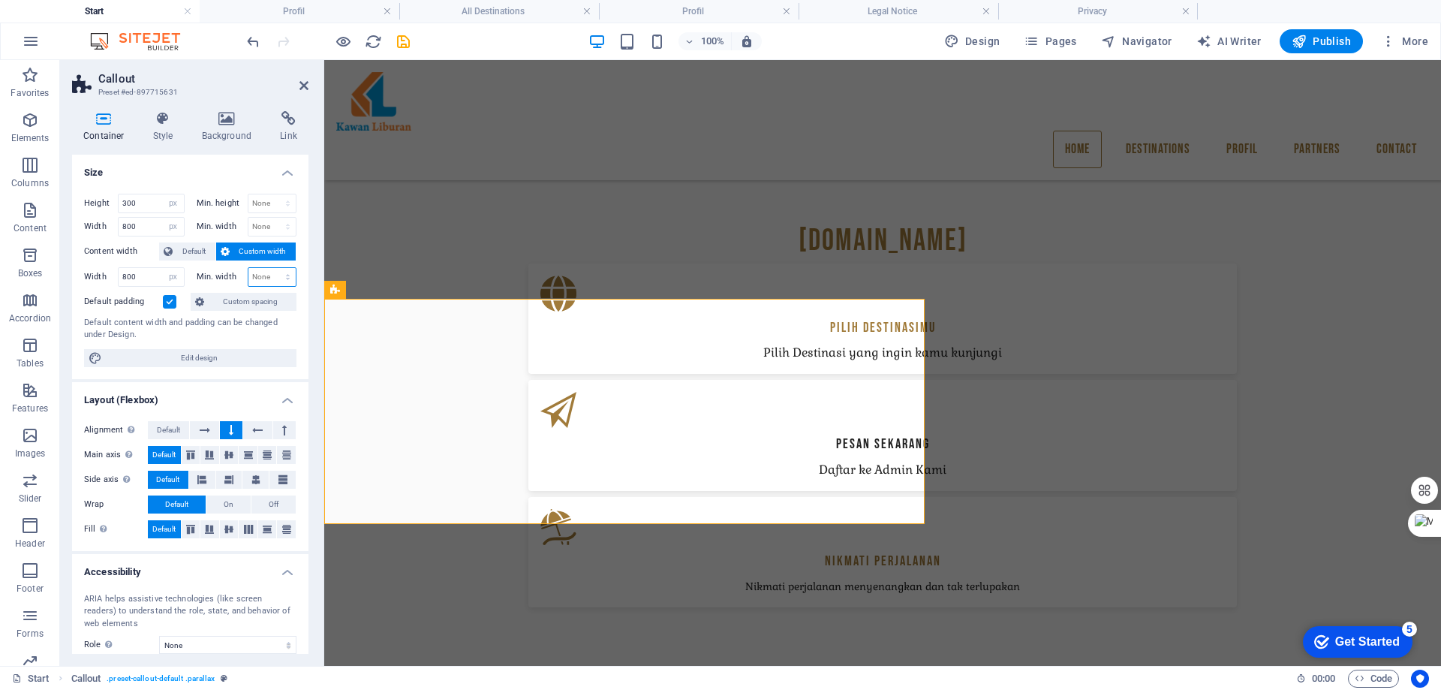
select select "px"
click at [272, 268] on select "None px rem % vh vw" at bounding box center [272, 277] width 48 height 18
type input "100"
click at [287, 326] on div "Default content width and padding can be changed under Design." at bounding box center [190, 329] width 212 height 25
click at [266, 279] on input "100" at bounding box center [272, 277] width 48 height 18
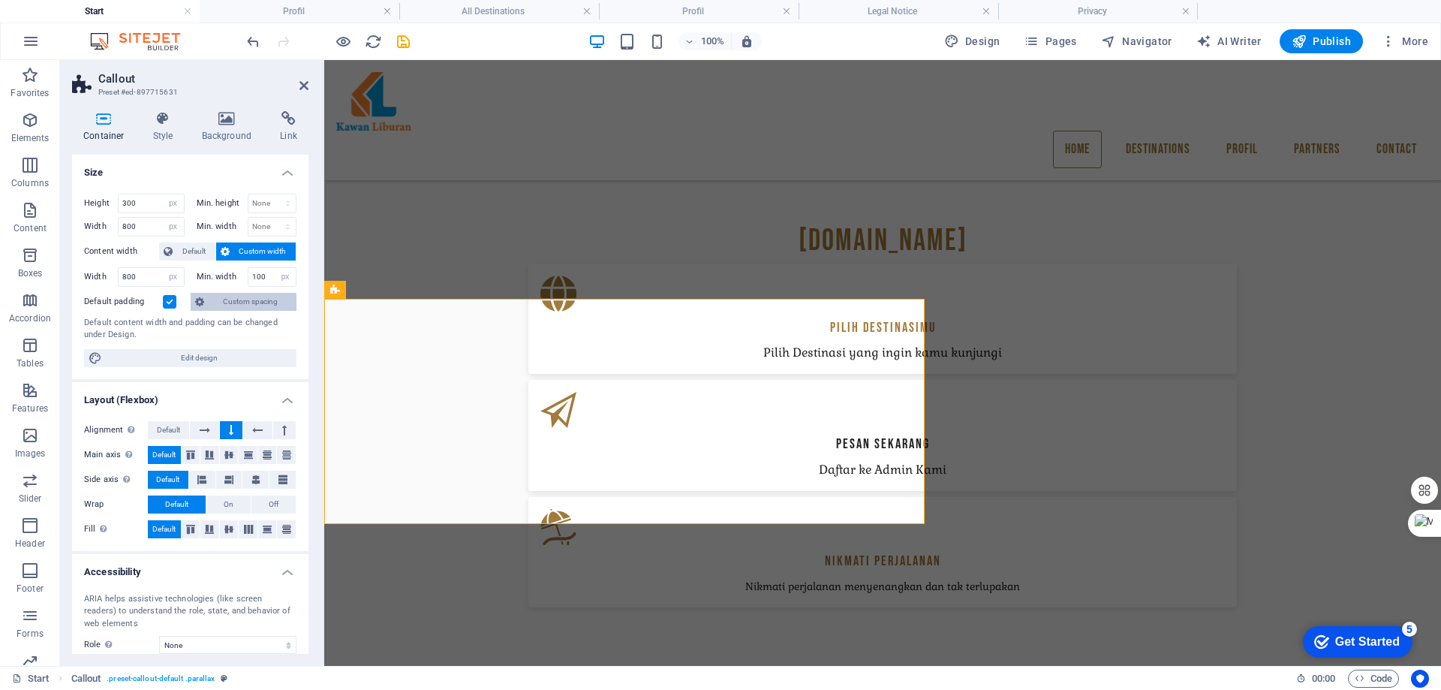
click at [247, 306] on span "Custom spacing" at bounding box center [250, 302] width 83 height 18
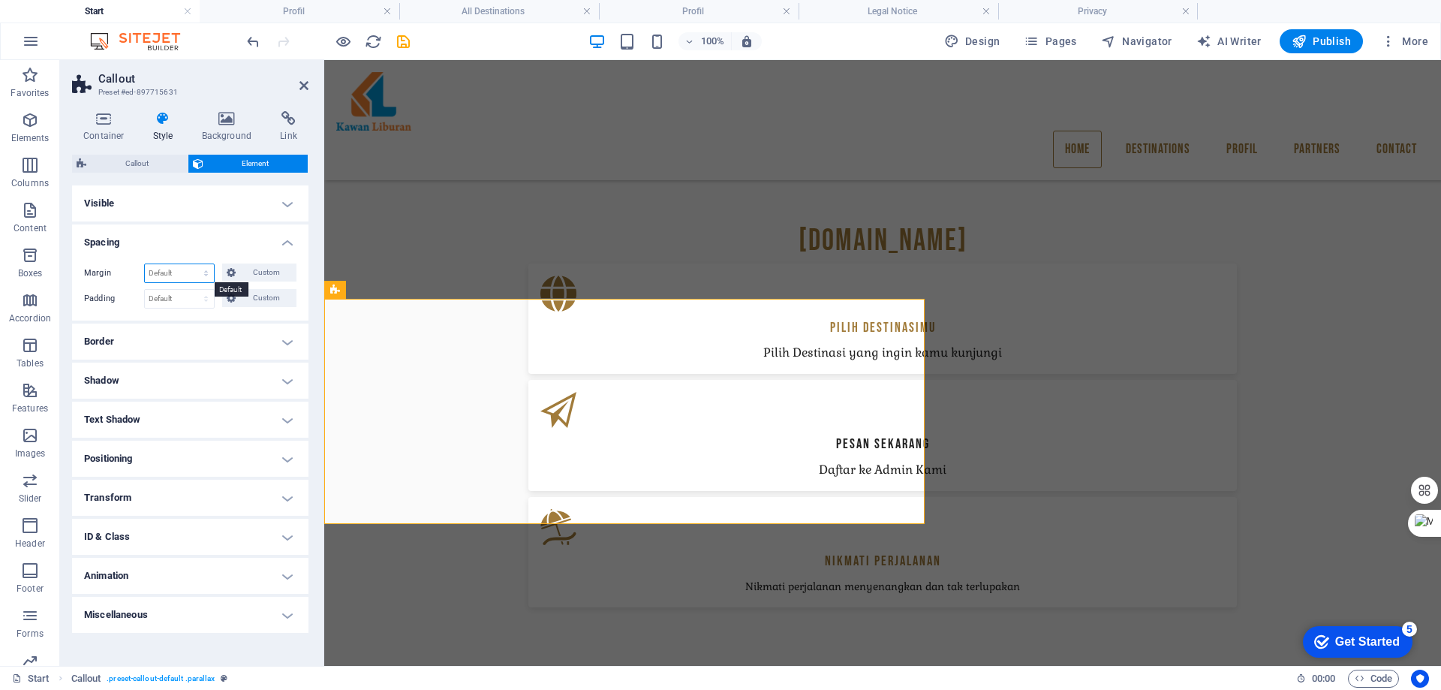
click at [204, 267] on select "Default auto px % rem vw vh Custom" at bounding box center [179, 273] width 69 height 18
select select "px"
click at [193, 264] on select "Default auto px % rem vw vh Custom" at bounding box center [179, 273] width 69 height 18
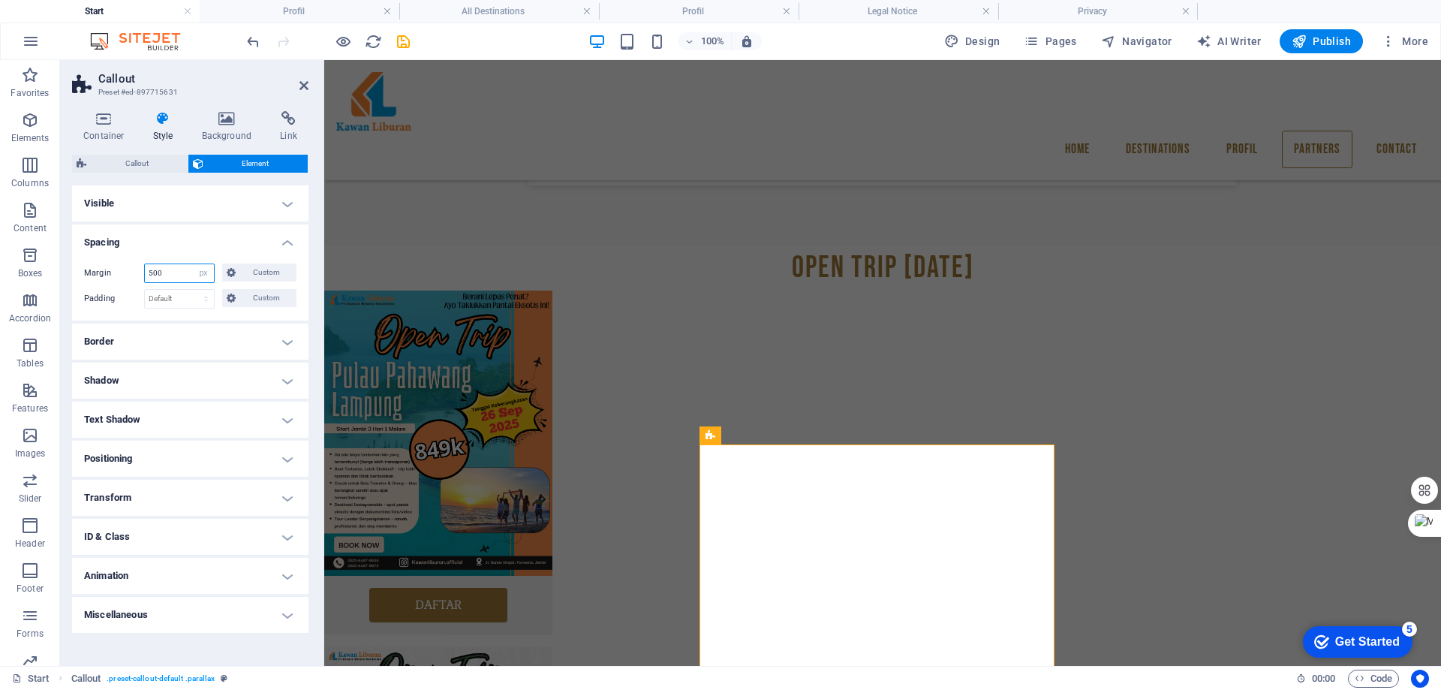
scroll to position [1474, 0]
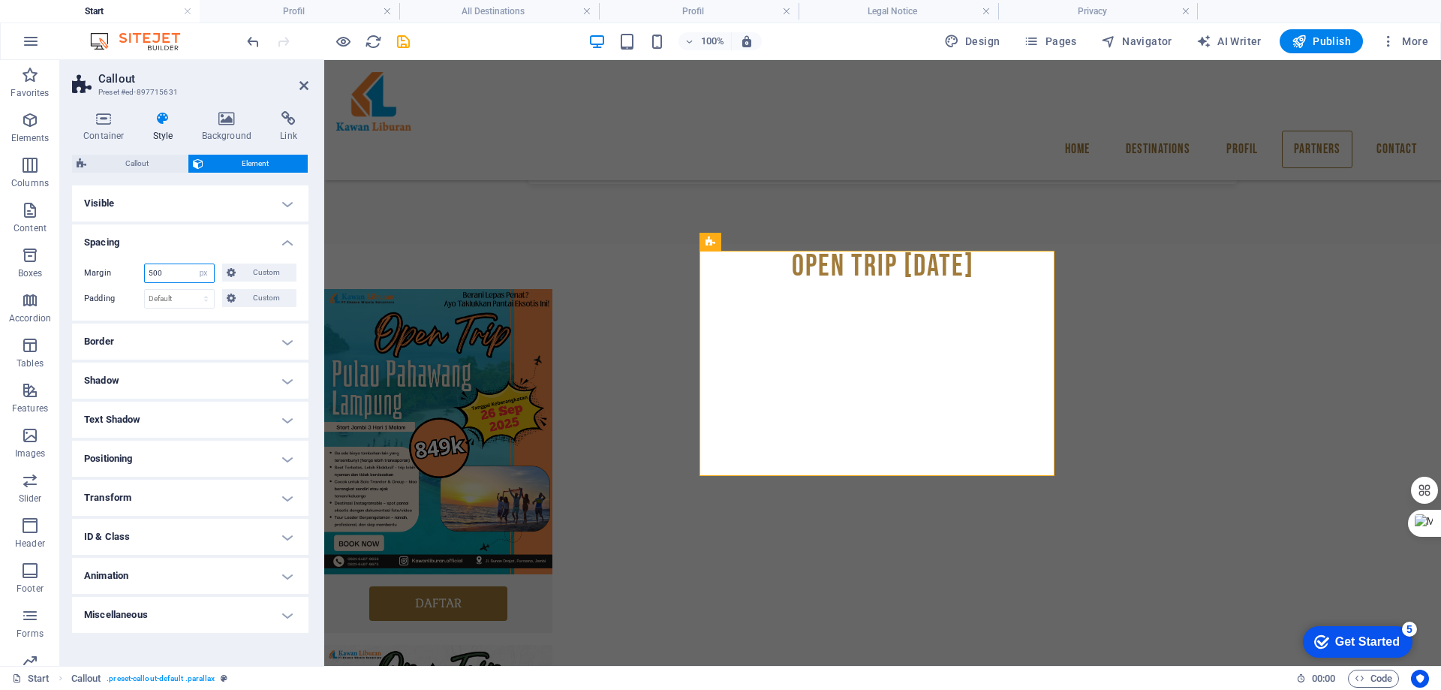
type input "0"
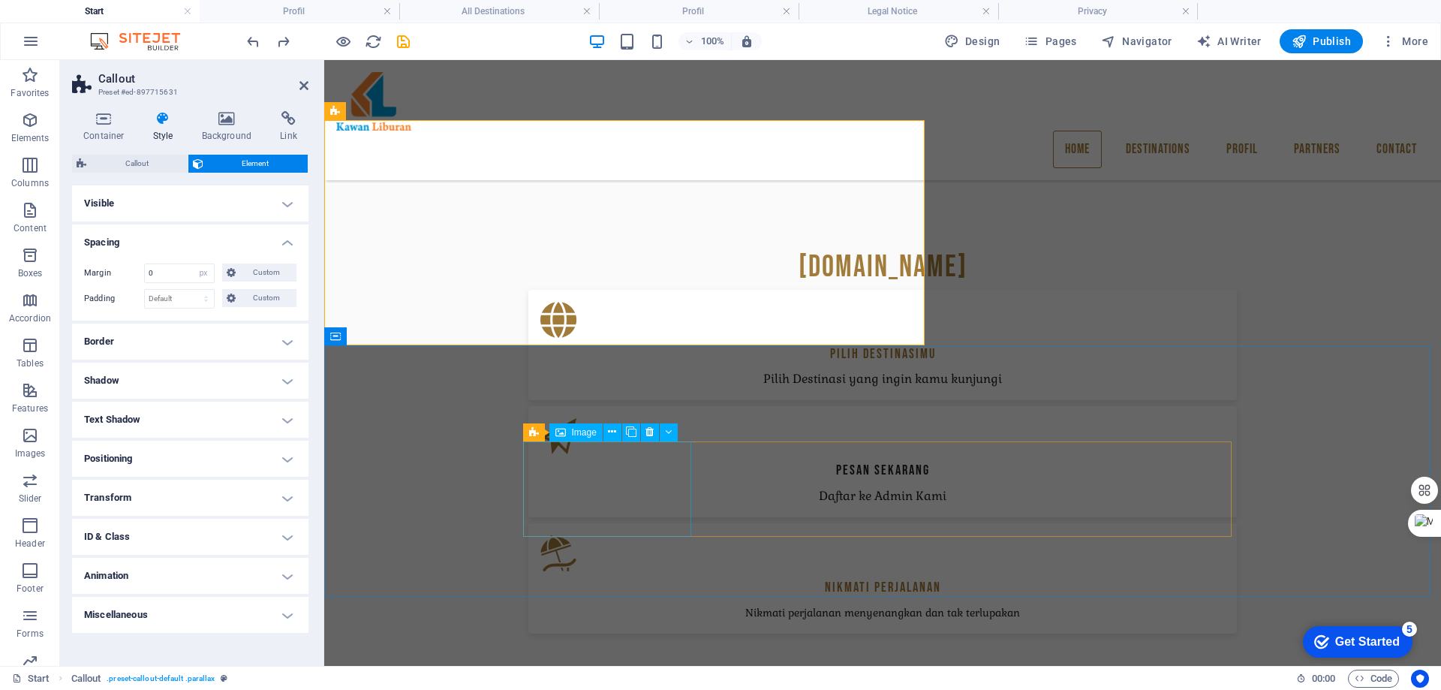
scroll to position [1023, 0]
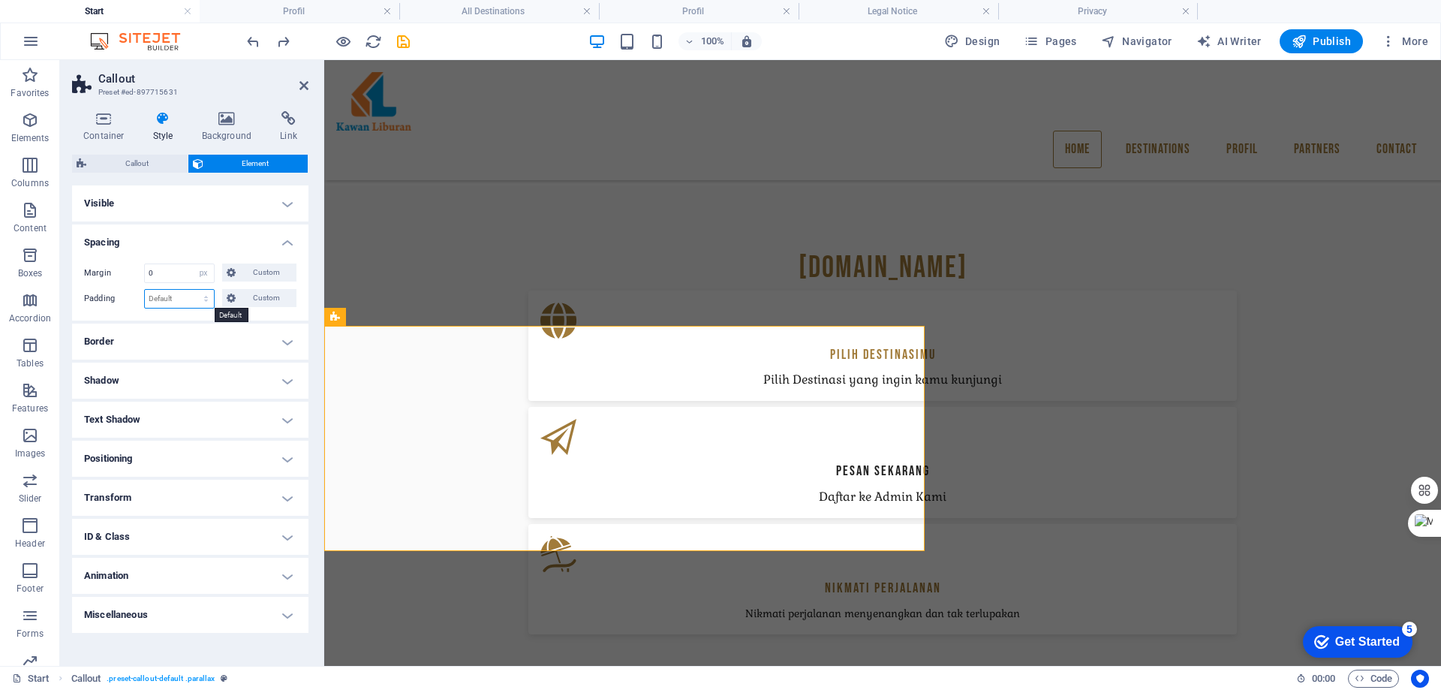
click at [181, 294] on select "Default px rem % vh vw Custom" at bounding box center [179, 299] width 69 height 18
select select "px"
click at [193, 290] on select "Default px rem % vh vw Custom" at bounding box center [179, 299] width 69 height 18
type input "50"
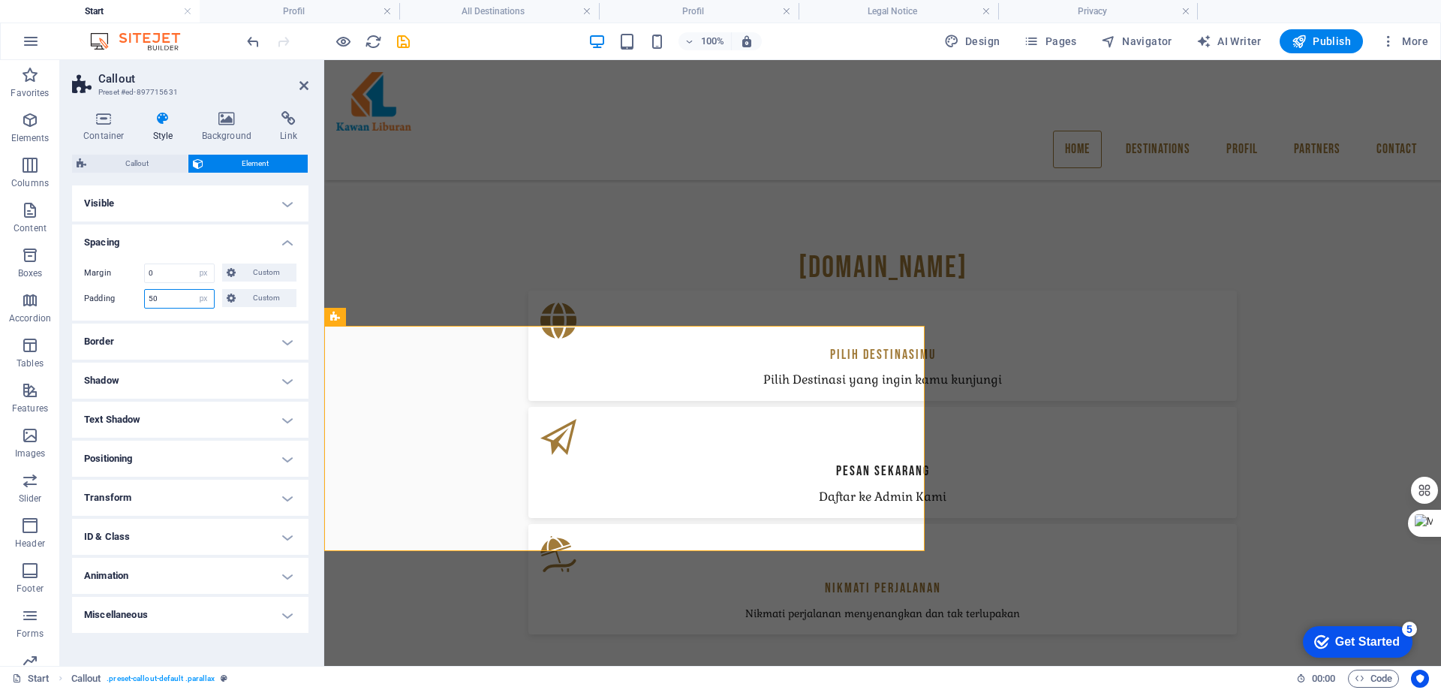
type input "50"
click at [258, 302] on span "Custom" at bounding box center [266, 298] width 52 height 18
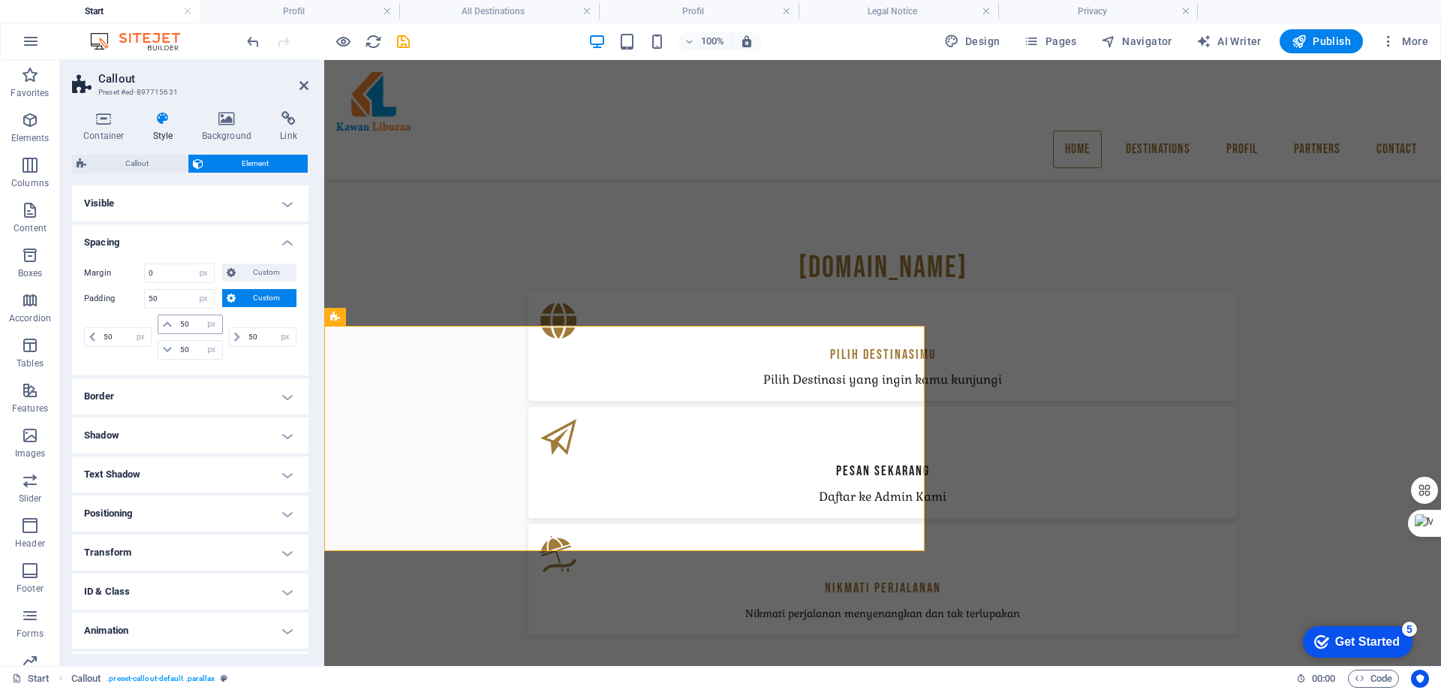
click at [167, 326] on icon at bounding box center [167, 324] width 9 height 9
click at [164, 324] on icon at bounding box center [167, 324] width 9 height 9
click at [163, 354] on icon at bounding box center [167, 349] width 9 height 9
drag, startPoint x: 164, startPoint y: 300, endPoint x: 136, endPoint y: 297, distance: 27.9
click at [138, 297] on div "Padding 50 Default px rem % vh vw Custom Custom" at bounding box center [190, 299] width 212 height 20
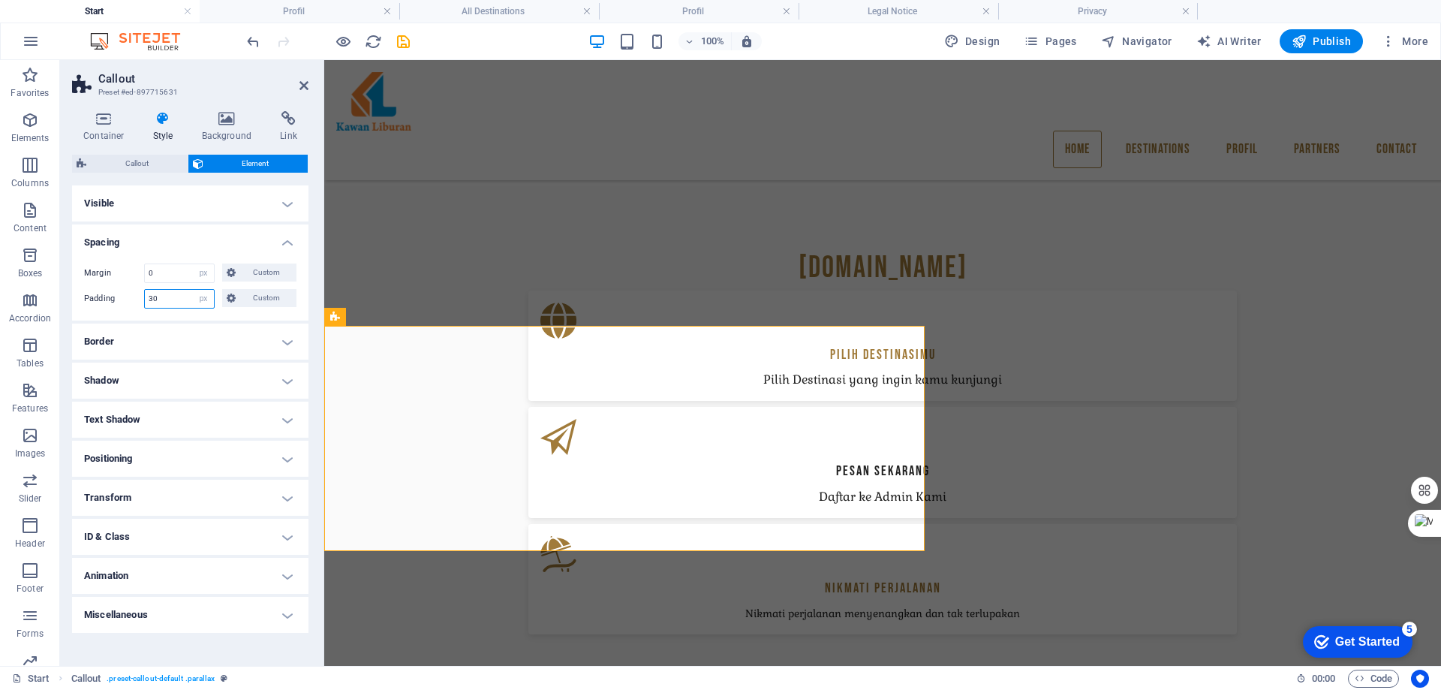
drag, startPoint x: 171, startPoint y: 300, endPoint x: 128, endPoint y: 309, distance: 44.6
click at [128, 309] on div "Margin 0 Default auto px % rem vw vh Custom Custom 0 auto px % rem vw vh 0 auto…" at bounding box center [190, 285] width 236 height 69
type input "20"
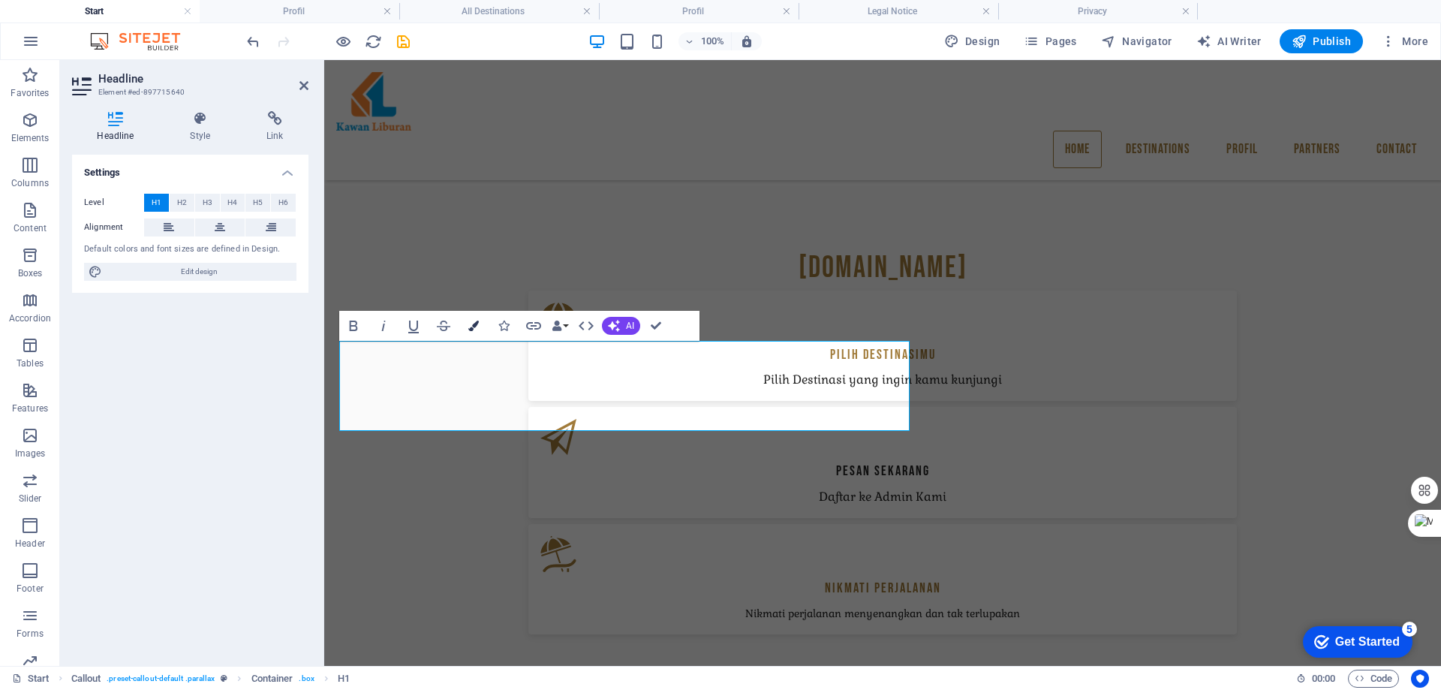
click at [475, 327] on icon "button" at bounding box center [473, 326] width 11 height 11
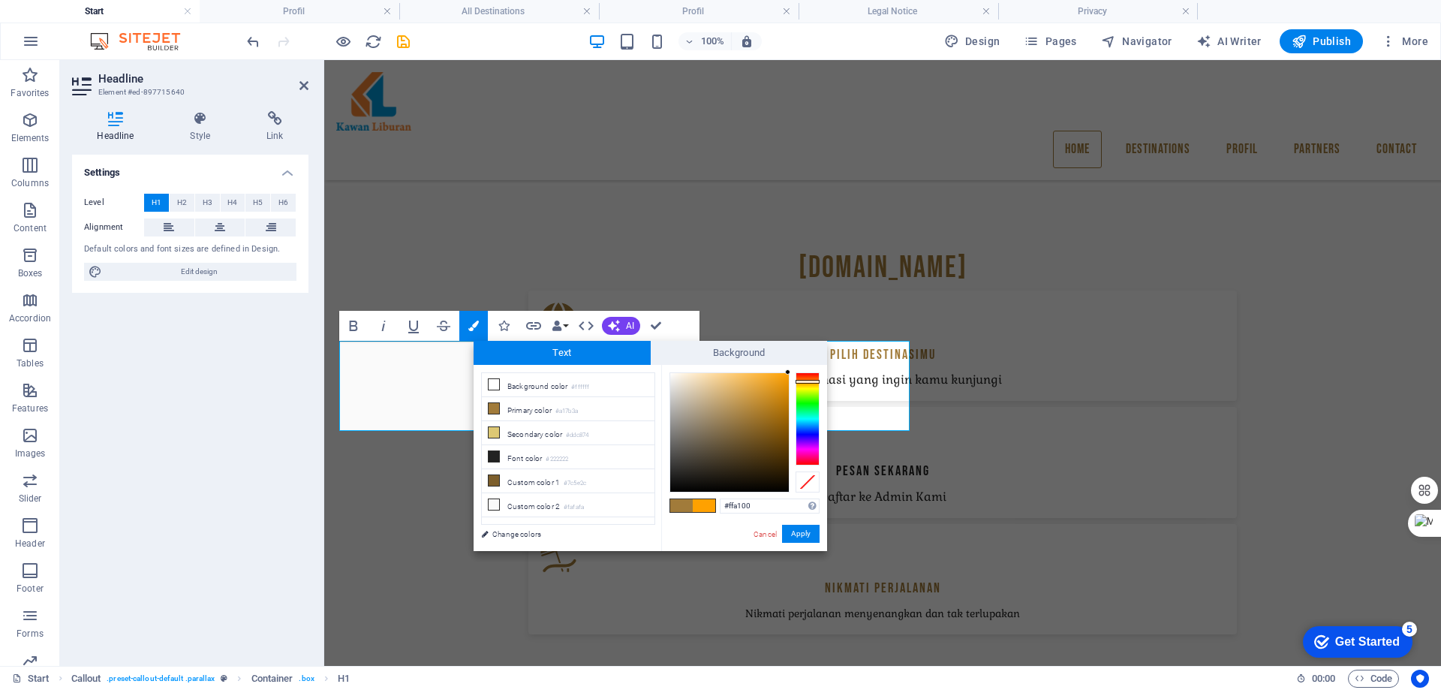
drag, startPoint x: 758, startPoint y: 437, endPoint x: 795, endPoint y: 369, distance: 77.6
click at [795, 369] on div "#ffa100 Supported formats #0852ed rgb(8, 82, 237) rgba(8, 82, 237, 90%) hsv(221…" at bounding box center [744, 567] width 166 height 404
click at [537, 404] on li "Primary color #a17b3a" at bounding box center [568, 409] width 173 height 24
click at [526, 413] on li "Primary color #a17b3a" at bounding box center [568, 409] width 173 height 24
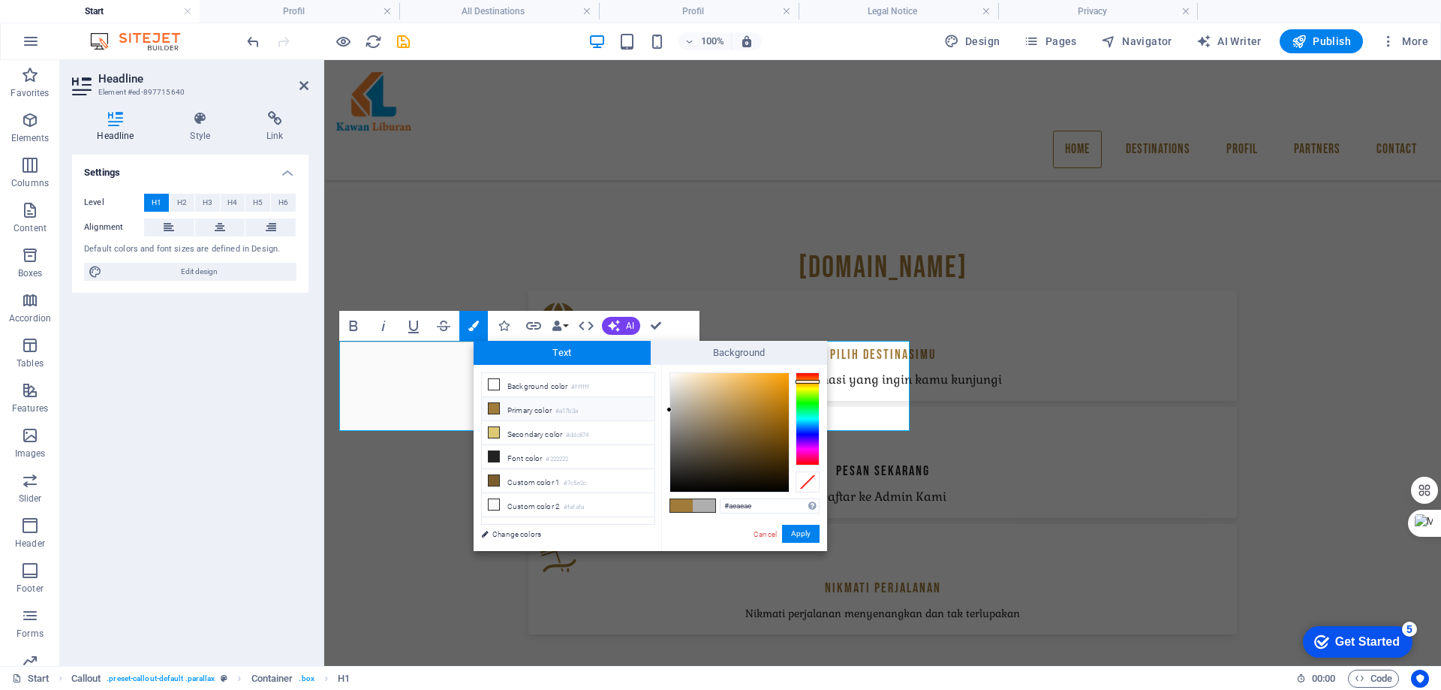
click at [528, 410] on li "Primary color #a17b3a" at bounding box center [568, 409] width 173 height 24
click at [498, 409] on icon at bounding box center [494, 408] width 11 height 11
click at [493, 405] on icon at bounding box center [494, 408] width 11 height 11
drag, startPoint x: 493, startPoint y: 405, endPoint x: 571, endPoint y: 406, distance: 77.3
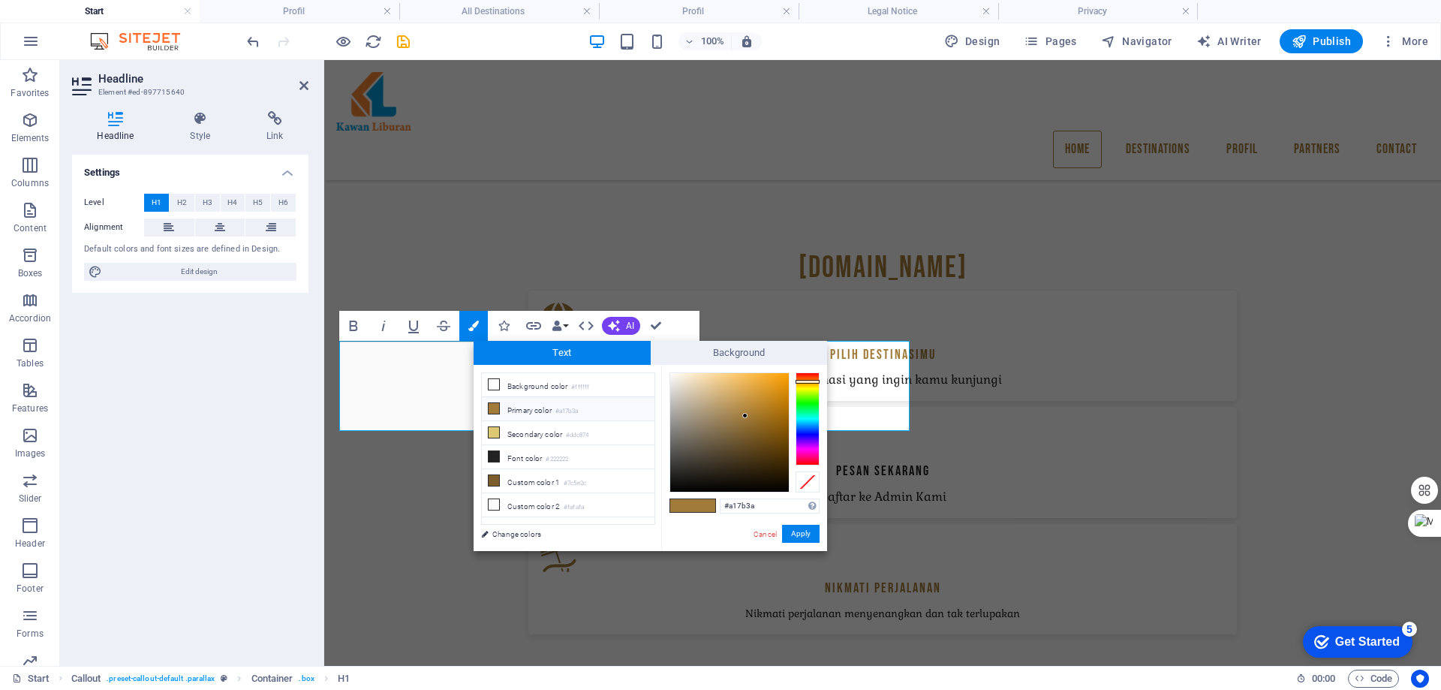
click at [492, 405] on icon at bounding box center [494, 408] width 11 height 11
click at [749, 355] on span "Background" at bounding box center [739, 353] width 177 height 24
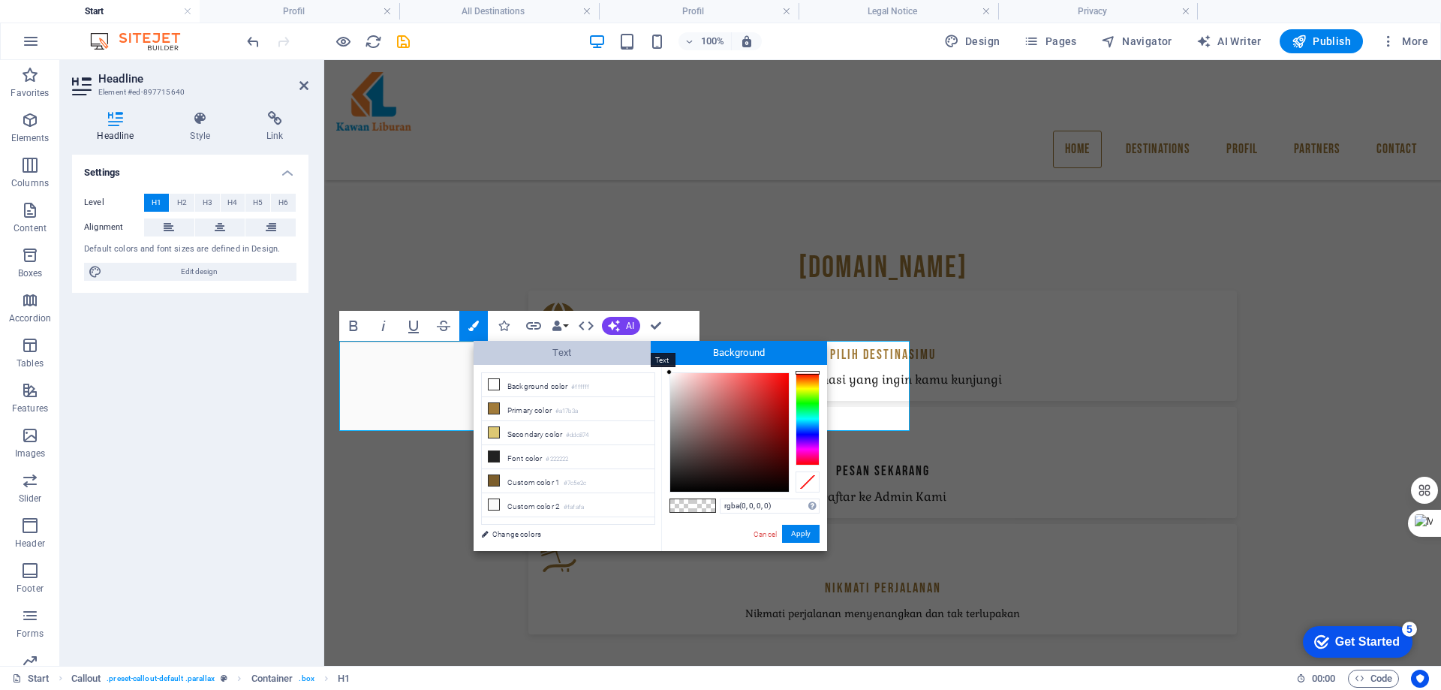
click at [562, 353] on span "Text" at bounding box center [562, 353] width 177 height 24
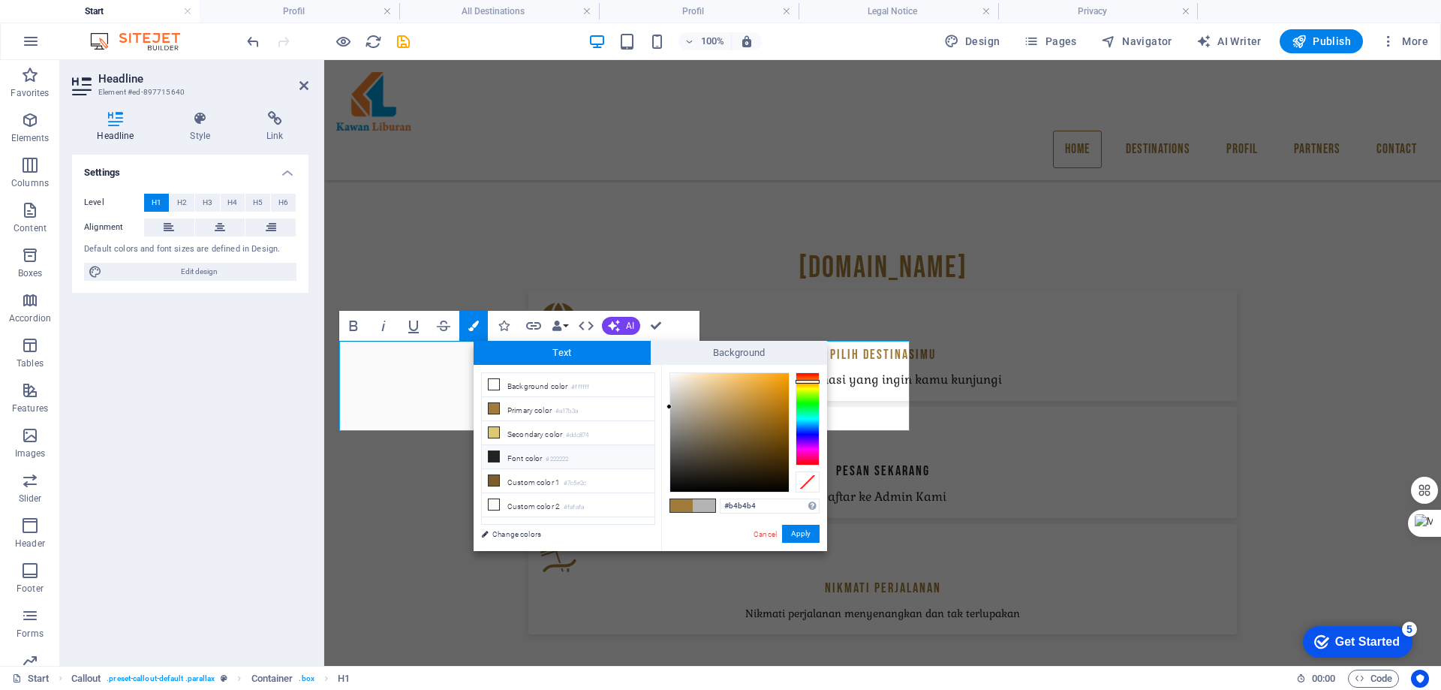
drag, startPoint x: 492, startPoint y: 407, endPoint x: 625, endPoint y: 450, distance: 139.6
click at [493, 407] on icon at bounding box center [494, 408] width 11 height 11
click at [494, 406] on icon at bounding box center [494, 408] width 11 height 11
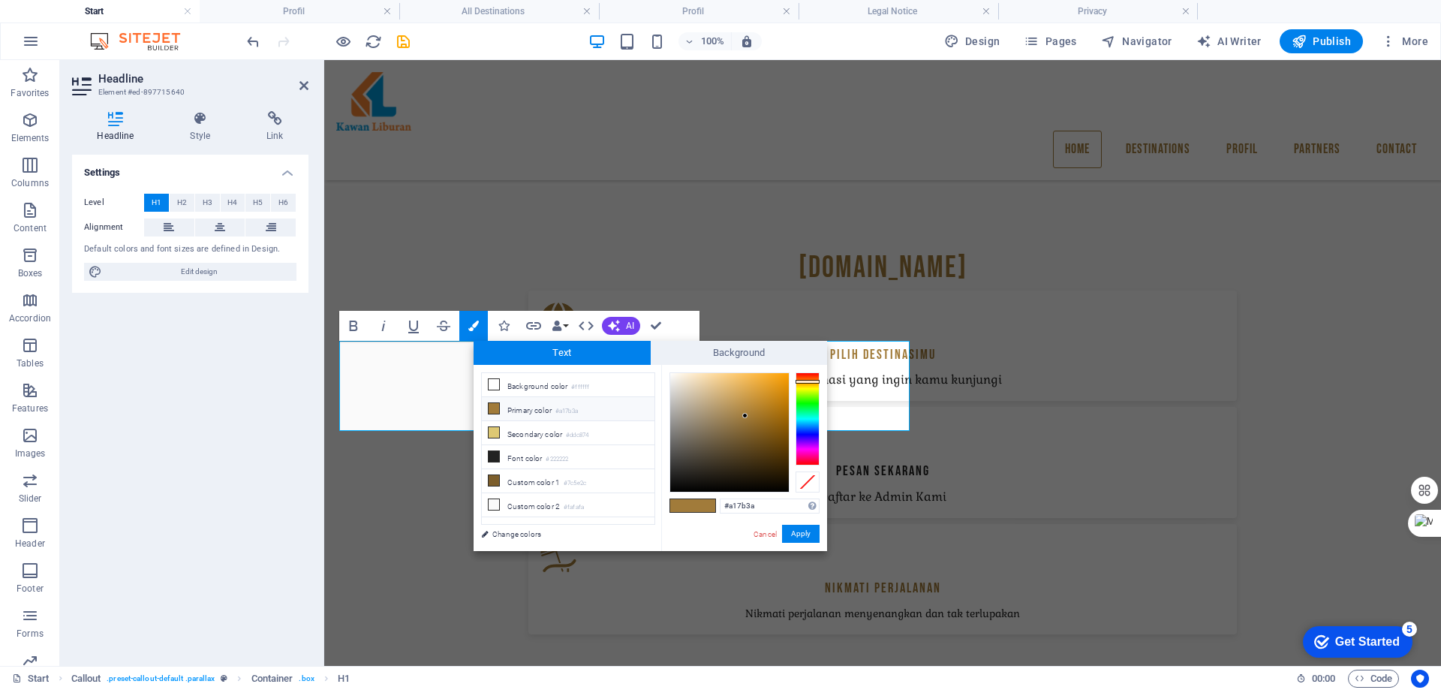
click at [494, 406] on icon at bounding box center [494, 408] width 11 height 11
click at [800, 533] on button "Apply" at bounding box center [801, 534] width 38 height 18
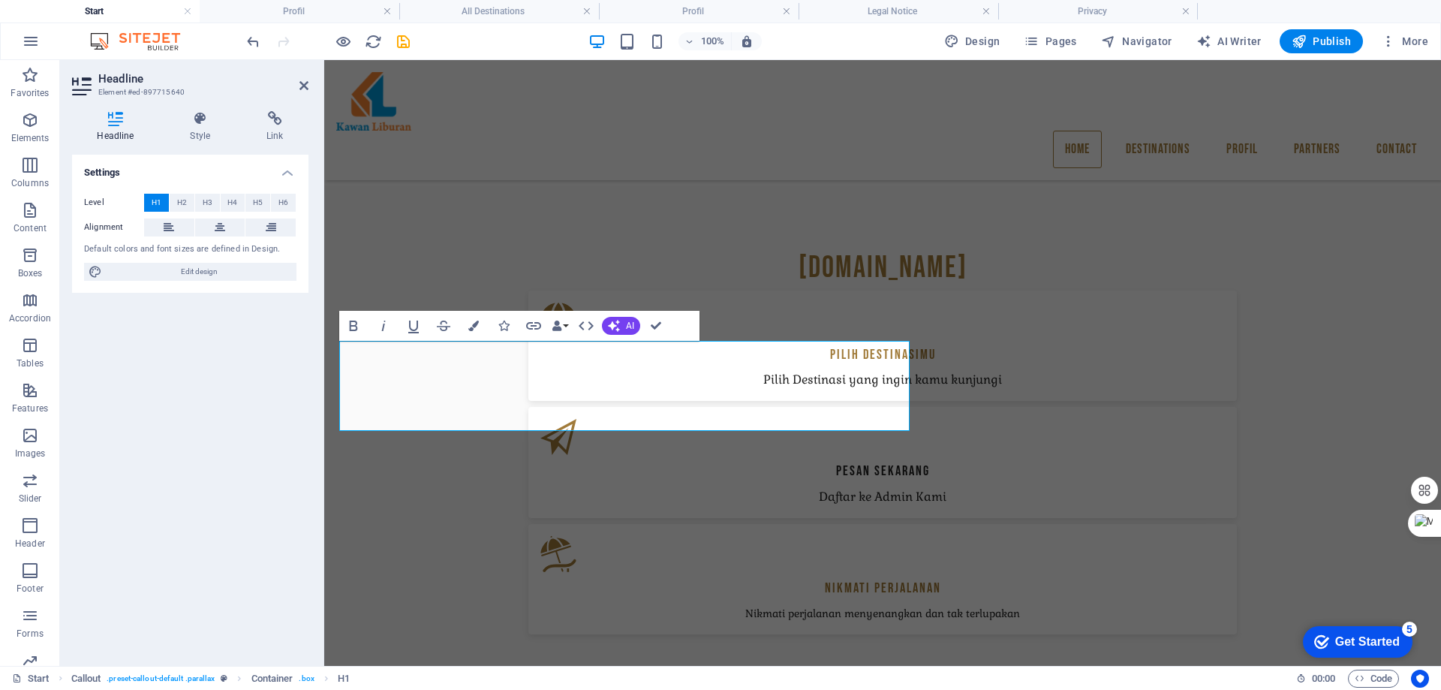
click at [609, 408] on div "Drag here to replace the existing content. Press “Ctrl” if you want to create a…" at bounding box center [882, 363] width 1117 height 606
click at [468, 319] on button "Colors" at bounding box center [473, 326] width 29 height 30
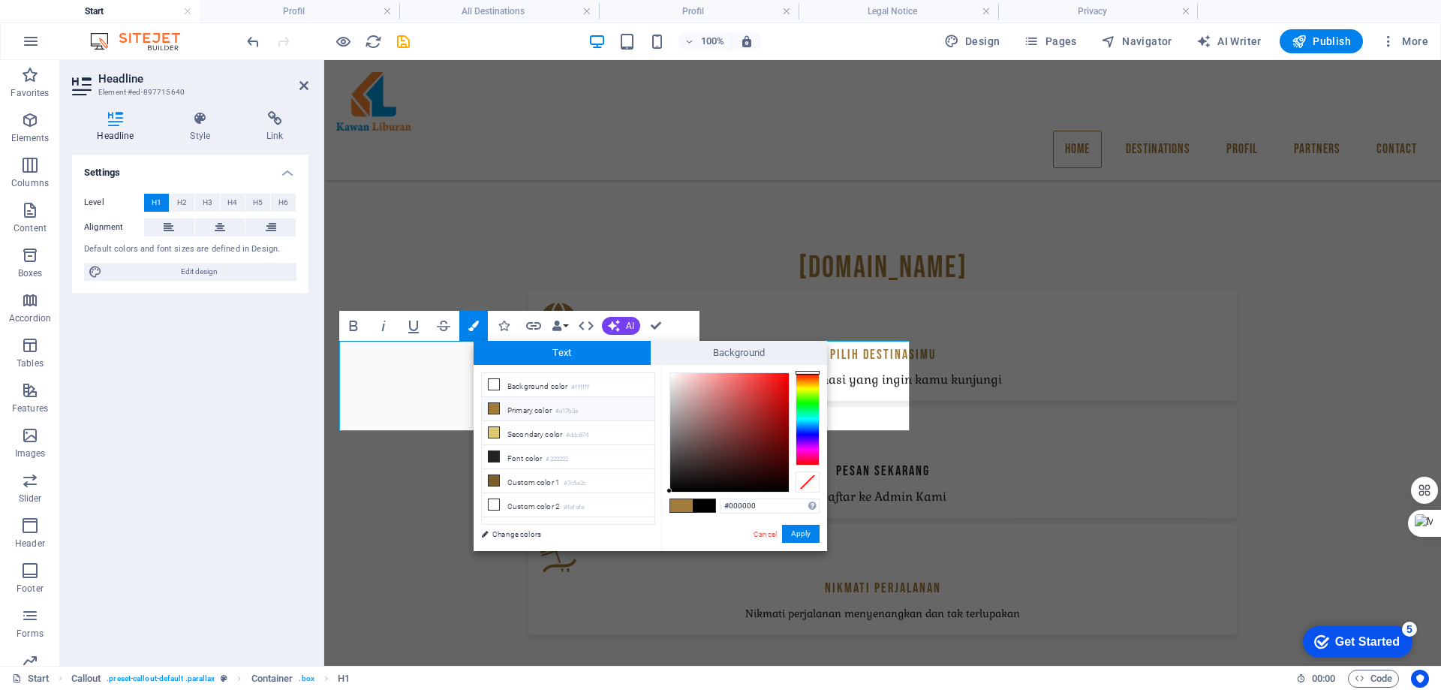
click at [524, 409] on li "Primary color #a17b3a" at bounding box center [568, 409] width 173 height 24
type input "#a17b3a"
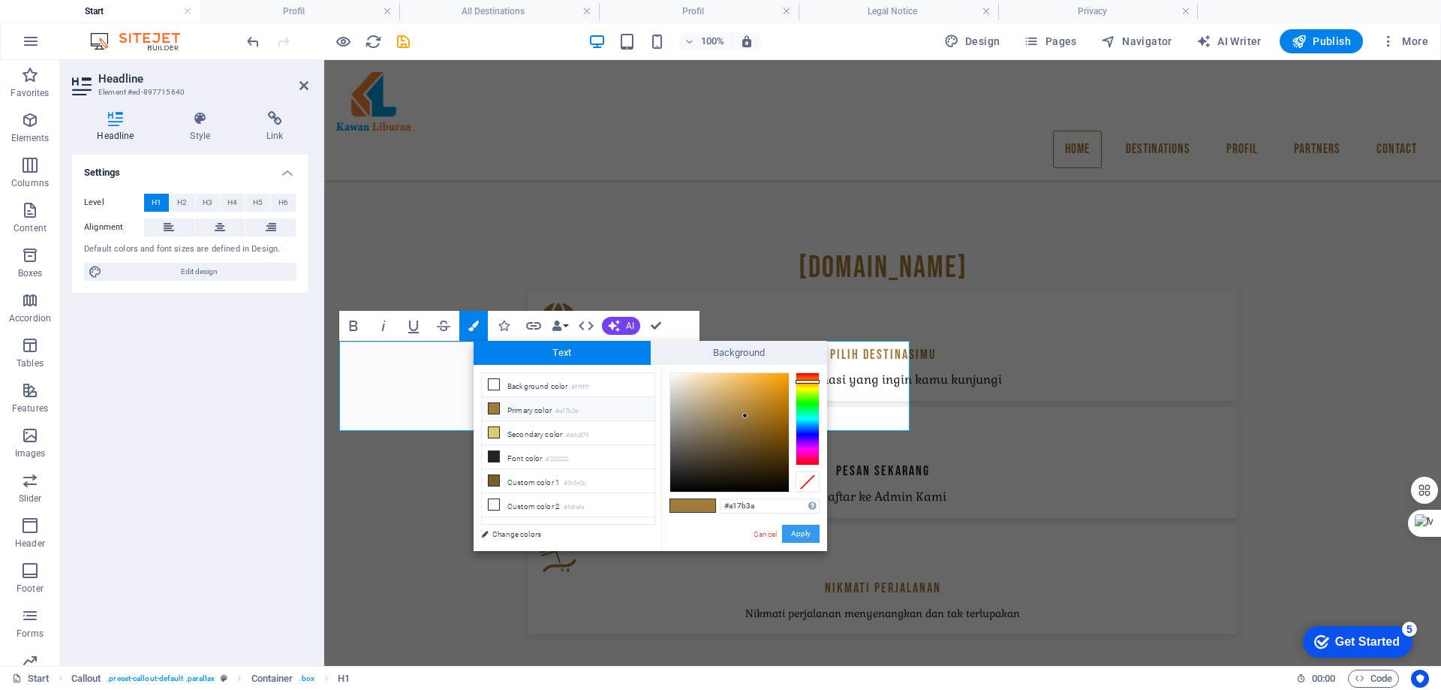
click at [799, 531] on button "Apply" at bounding box center [801, 534] width 38 height 18
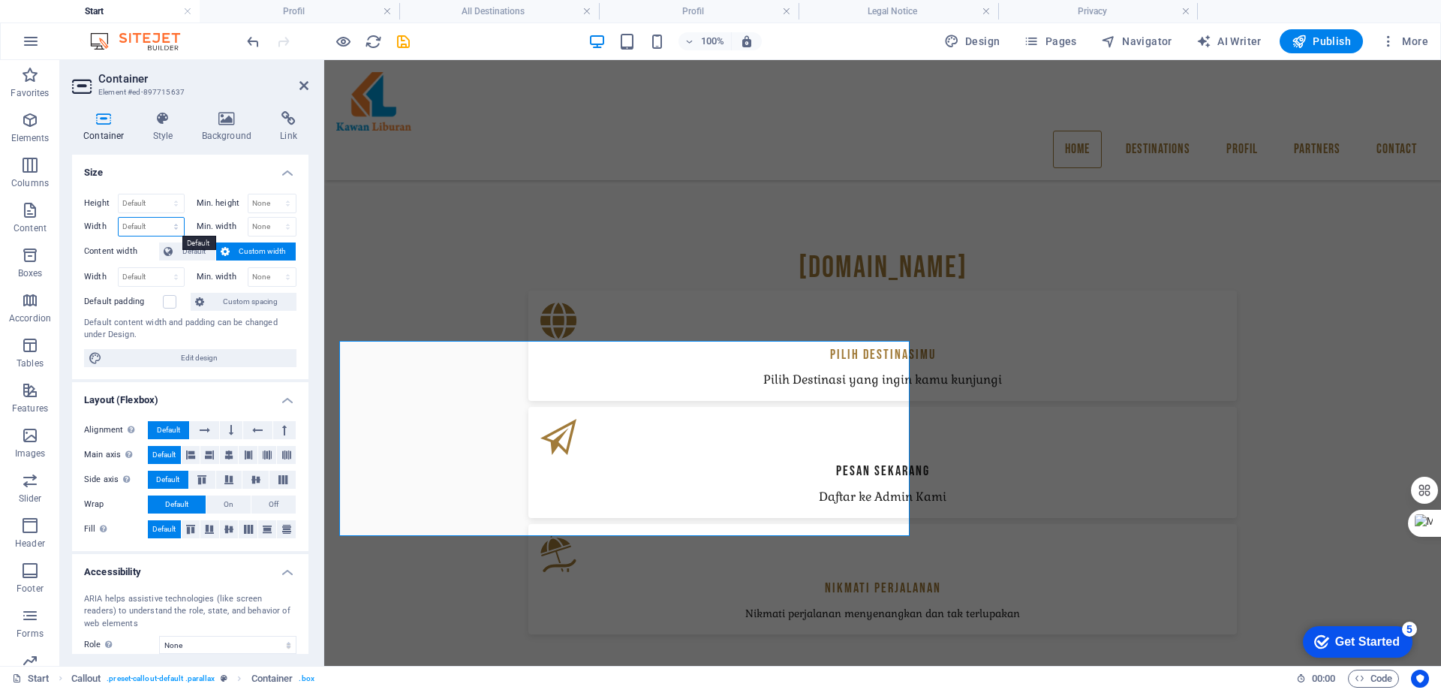
click at [164, 221] on select "Default px rem % em vh vw" at bounding box center [151, 227] width 65 height 18
select select "px"
click at [161, 218] on select "Default px rem % em vh vw" at bounding box center [151, 227] width 65 height 18
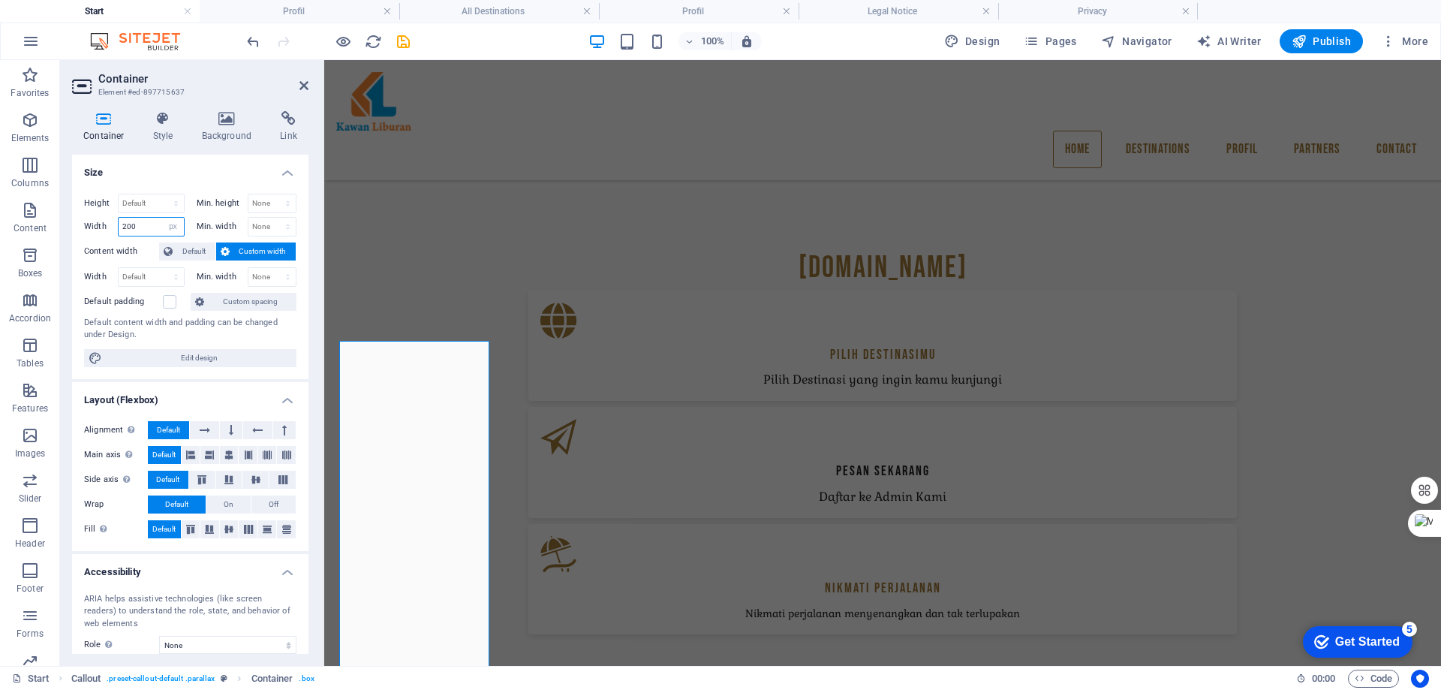
type input "760"
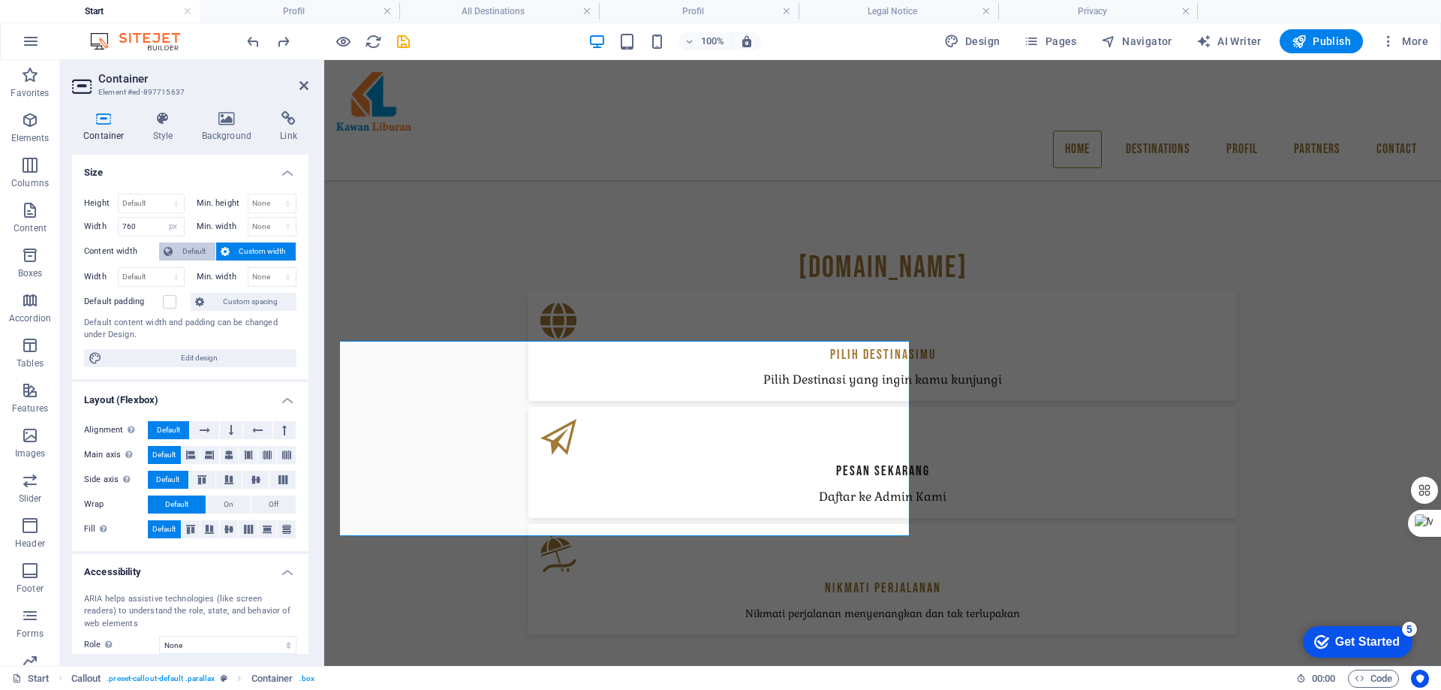
click at [170, 251] on icon at bounding box center [168, 251] width 9 height 18
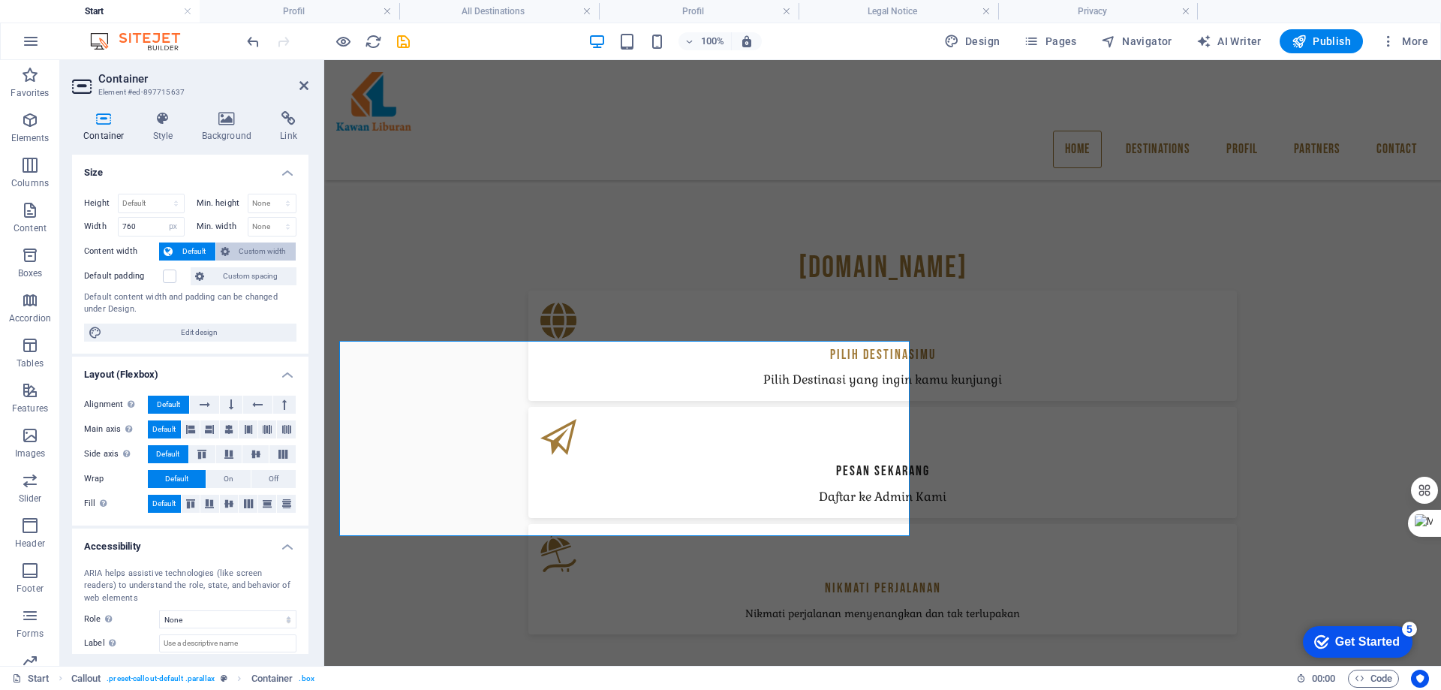
click at [246, 251] on span "Custom width" at bounding box center [263, 251] width 58 height 18
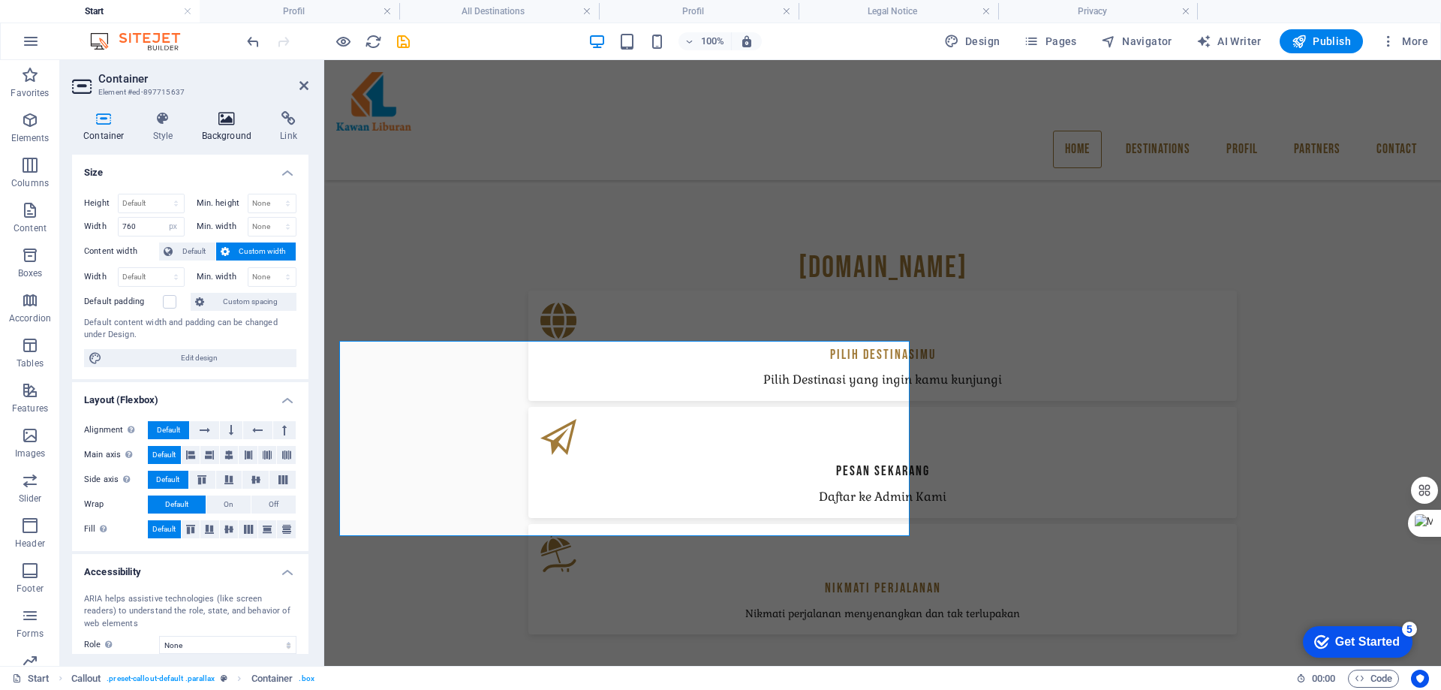
click at [226, 122] on icon at bounding box center [227, 118] width 73 height 15
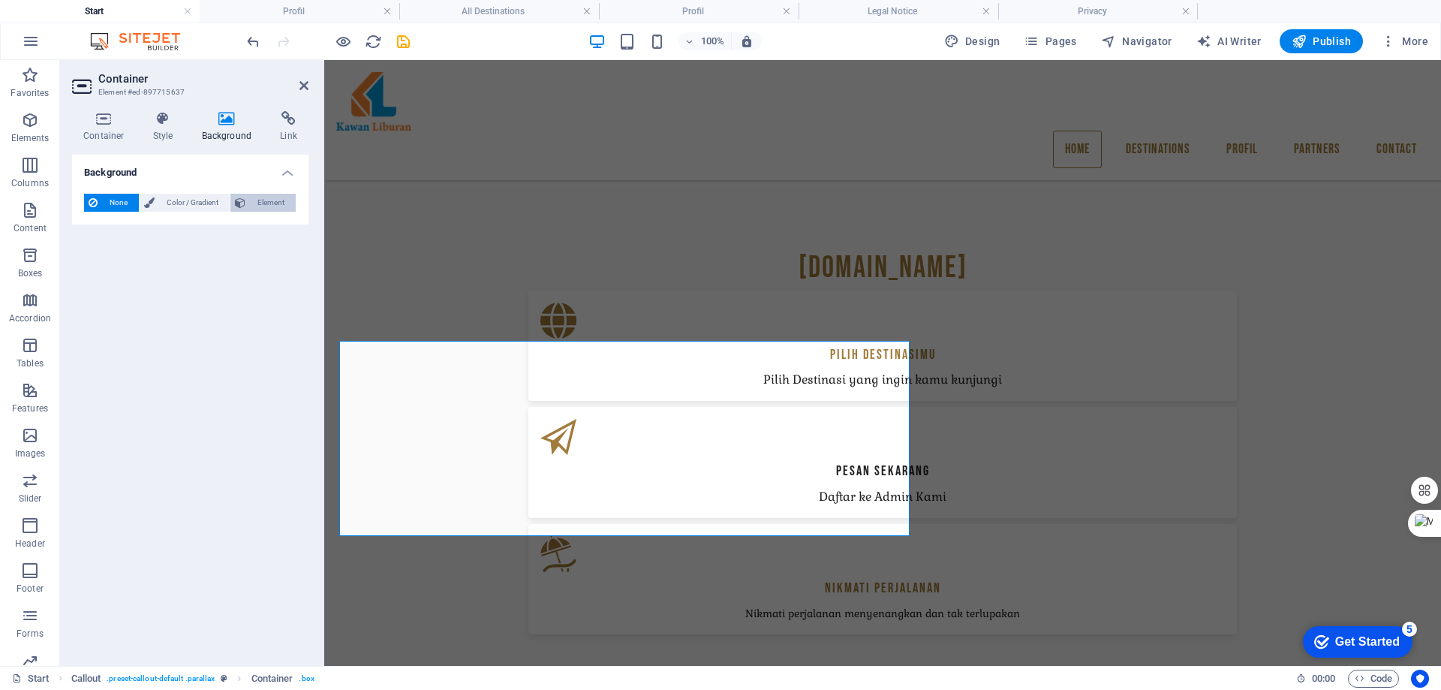
click at [252, 199] on span "Element" at bounding box center [270, 203] width 41 height 18
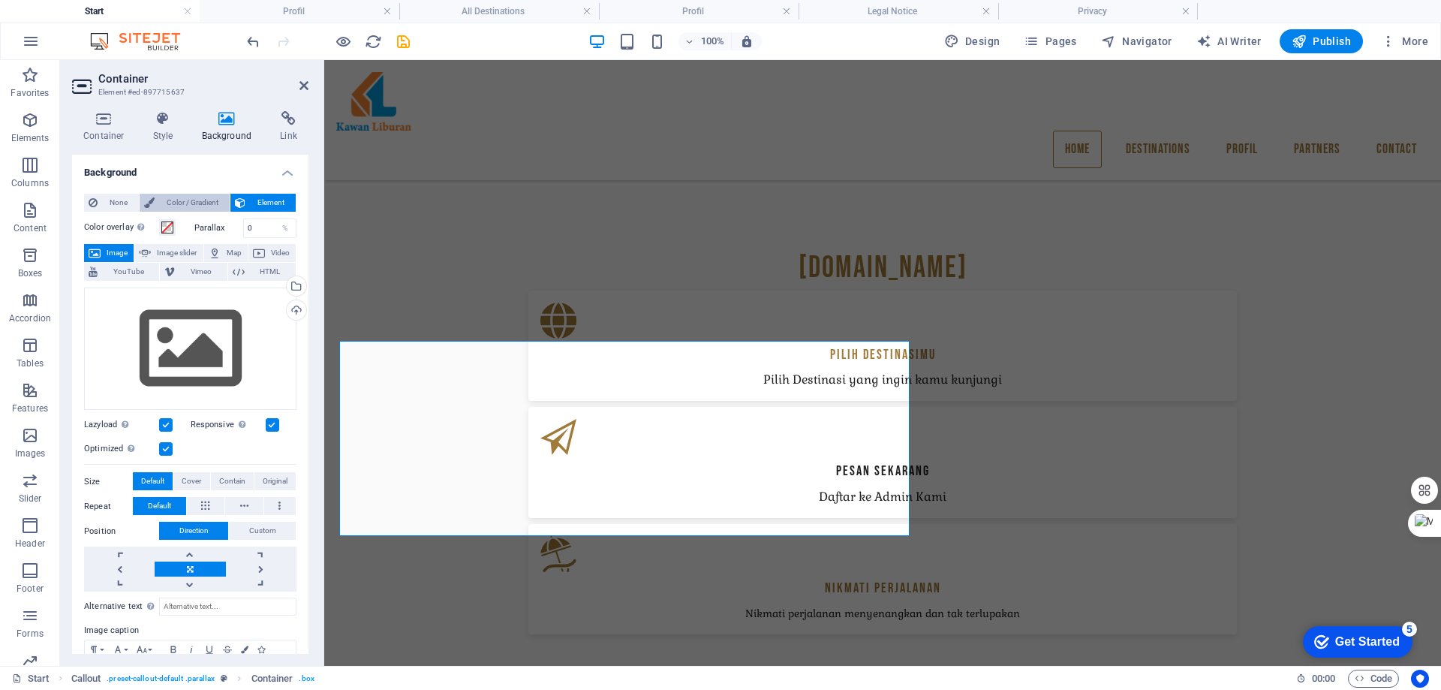
click at [191, 203] on span "Color / Gradient" at bounding box center [192, 203] width 66 height 18
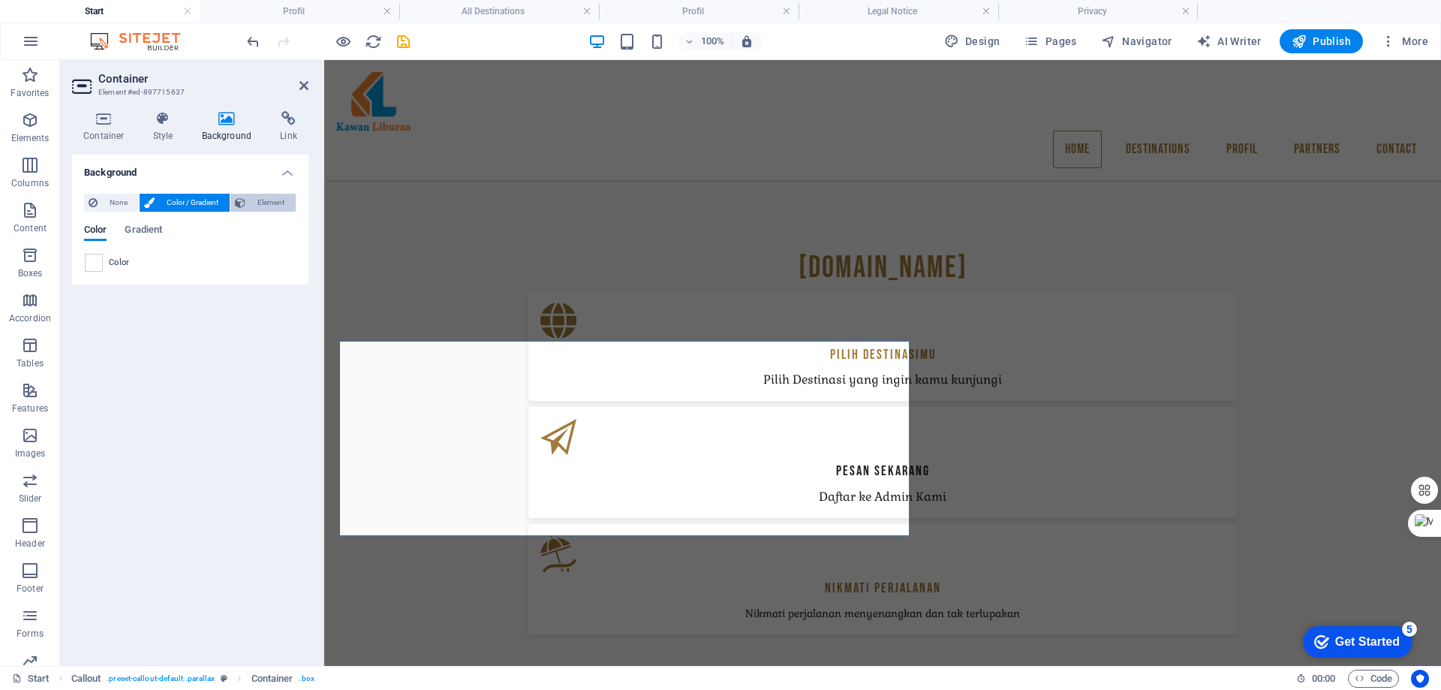
click at [253, 198] on span "Element" at bounding box center [270, 203] width 41 height 18
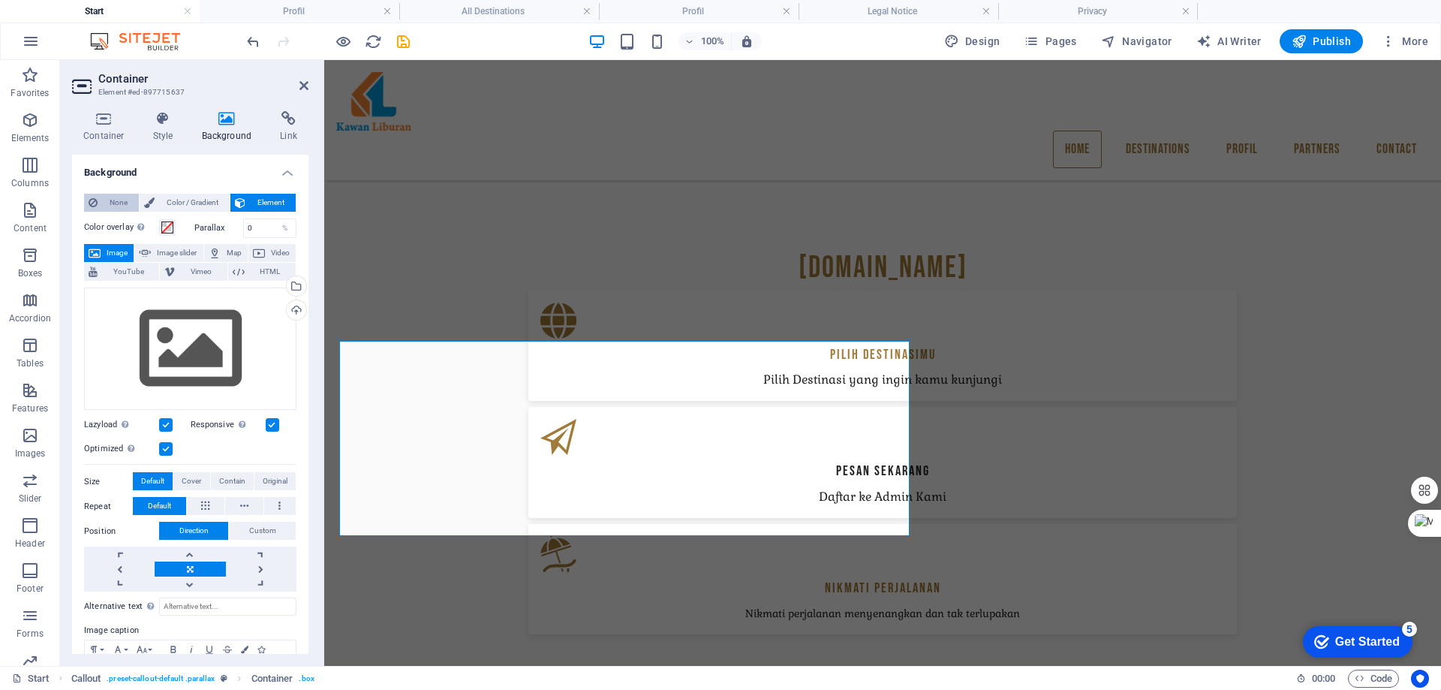
click at [108, 202] on span "None" at bounding box center [118, 203] width 32 height 18
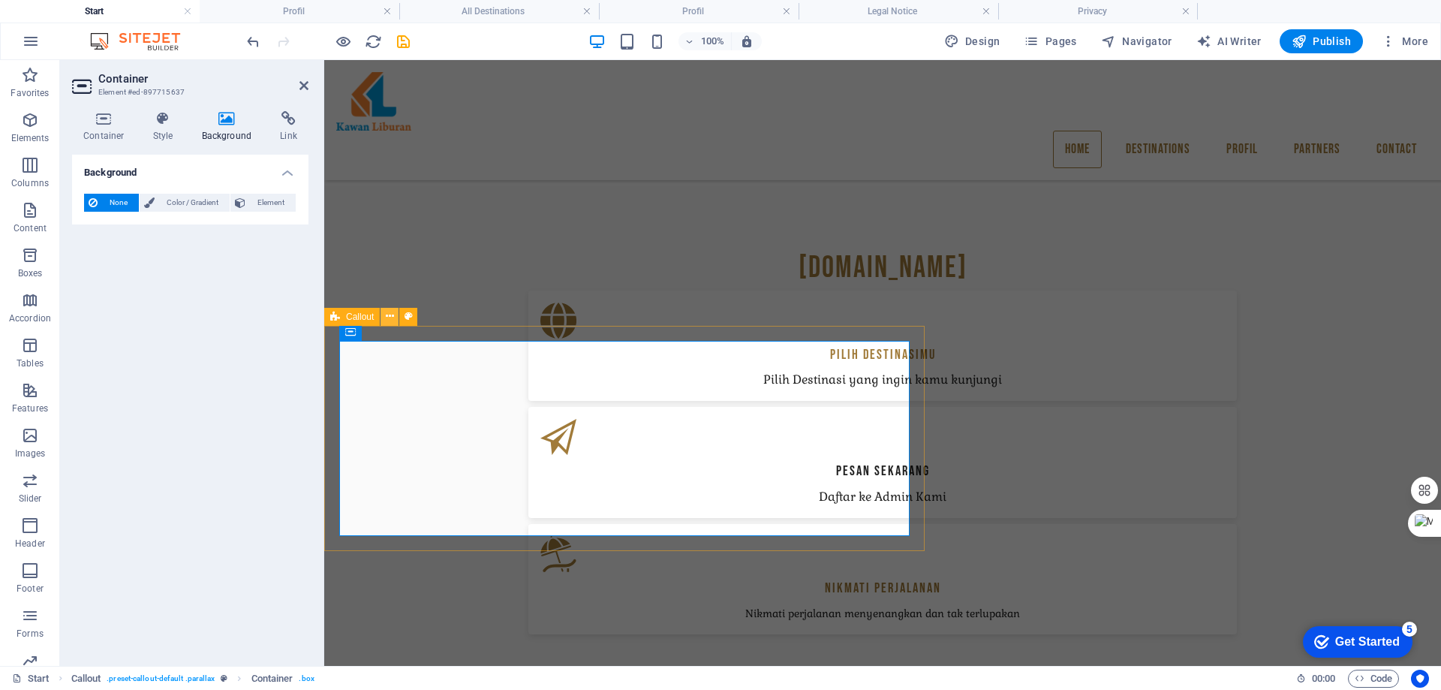
click at [393, 316] on icon at bounding box center [390, 317] width 8 height 16
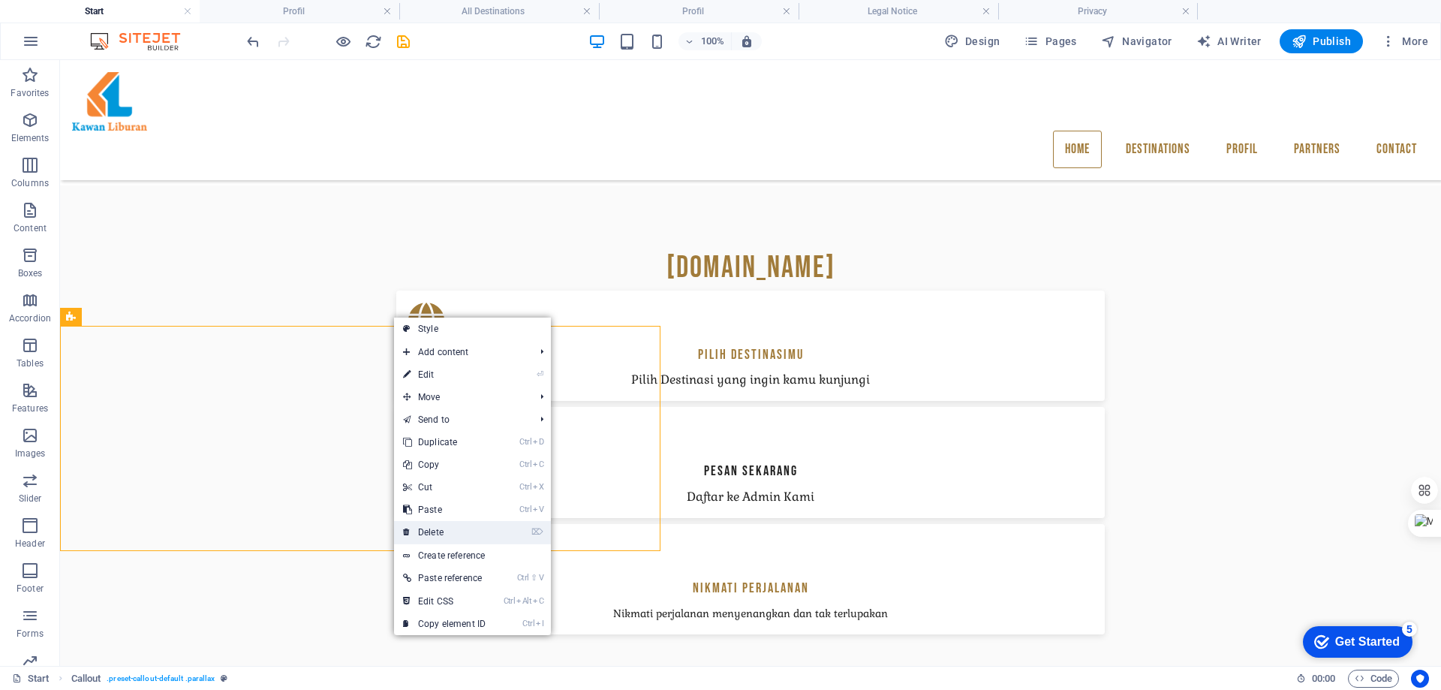
click at [460, 530] on link "⌦ Delete" at bounding box center [444, 532] width 101 height 23
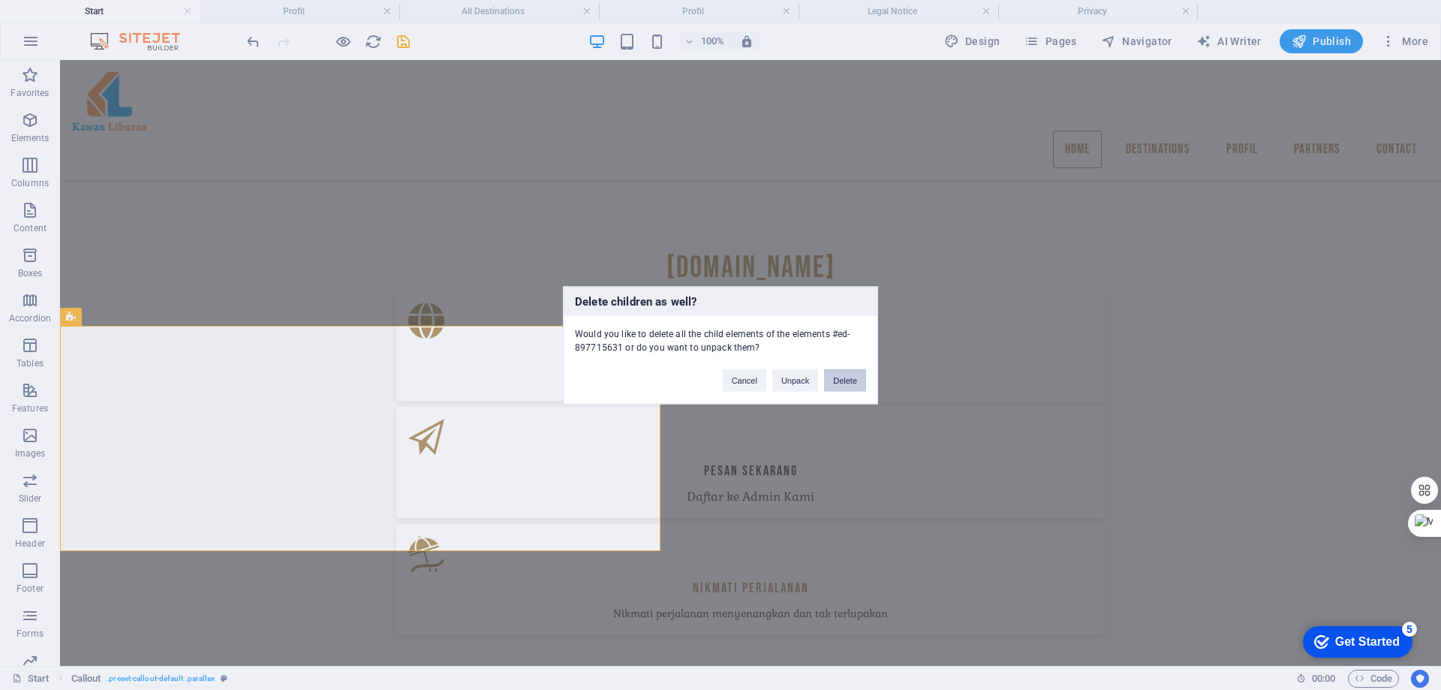
click at [836, 382] on button "Delete" at bounding box center [845, 380] width 42 height 23
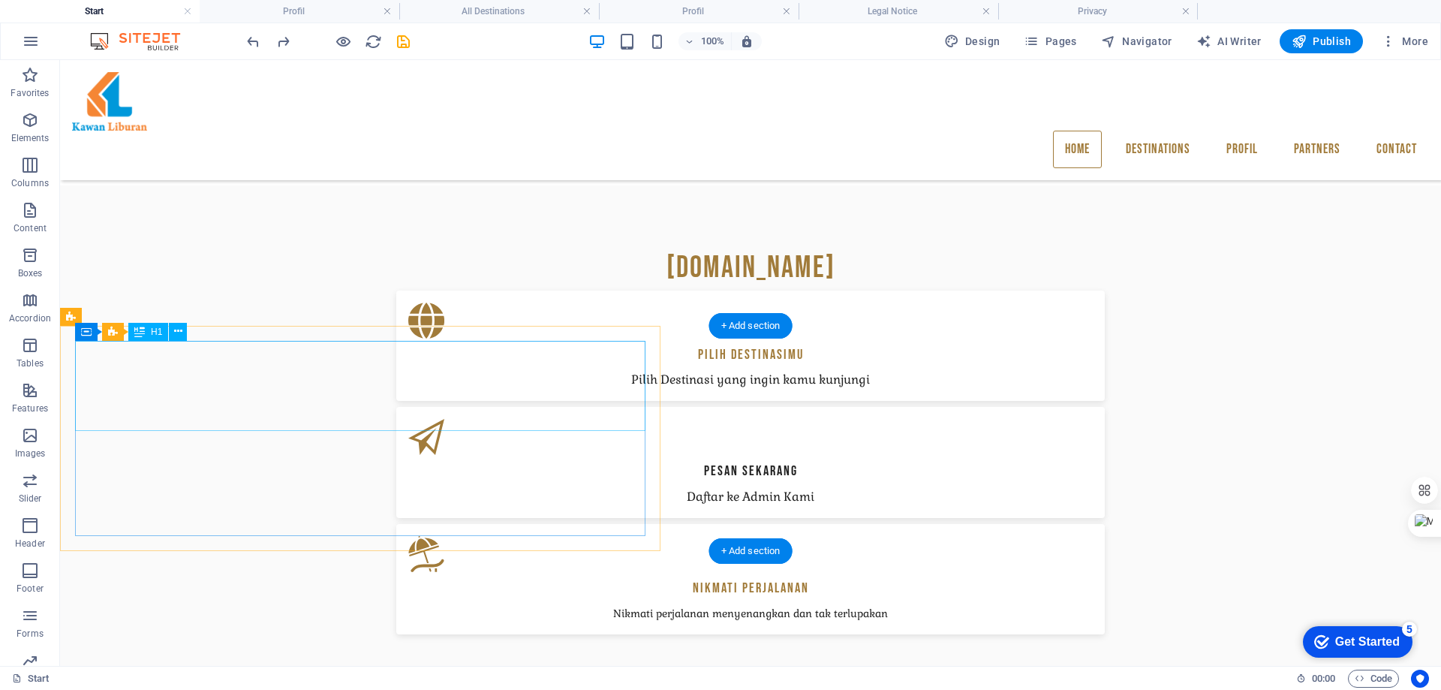
select select "px"
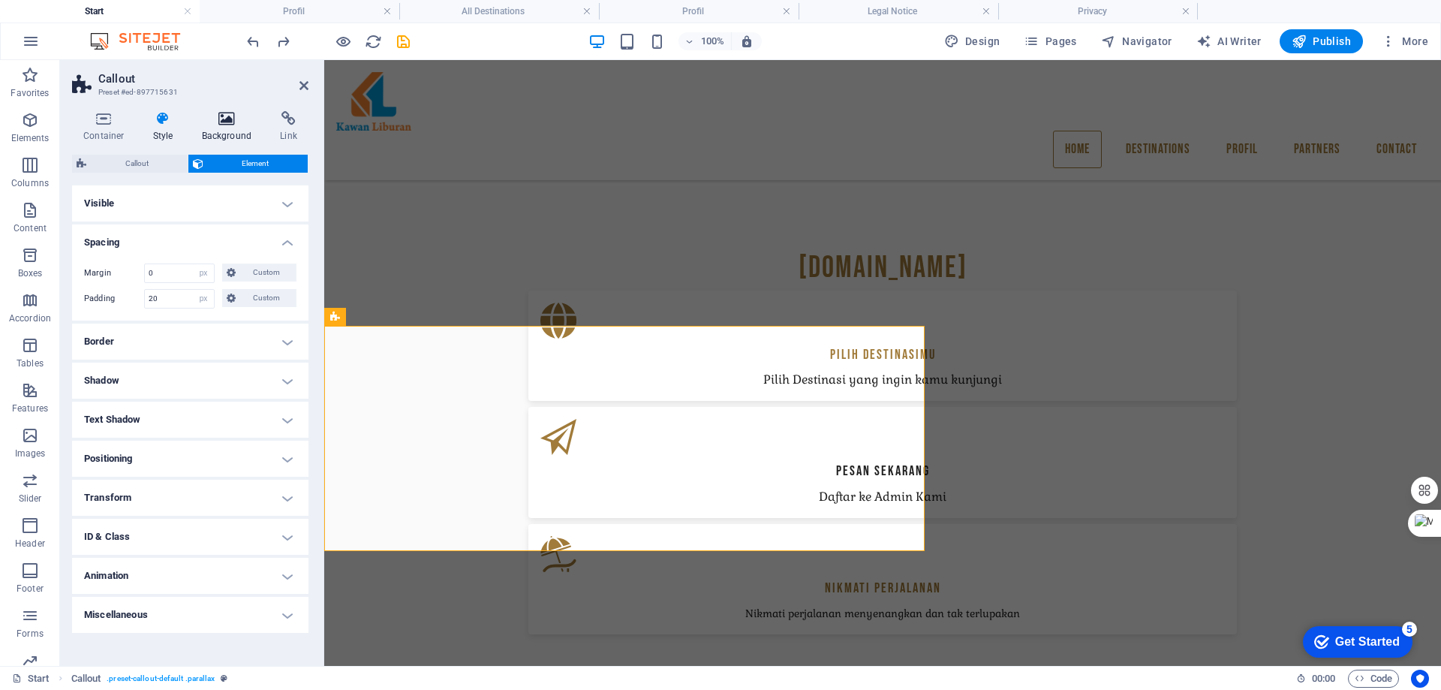
click at [232, 124] on icon at bounding box center [227, 118] width 73 height 15
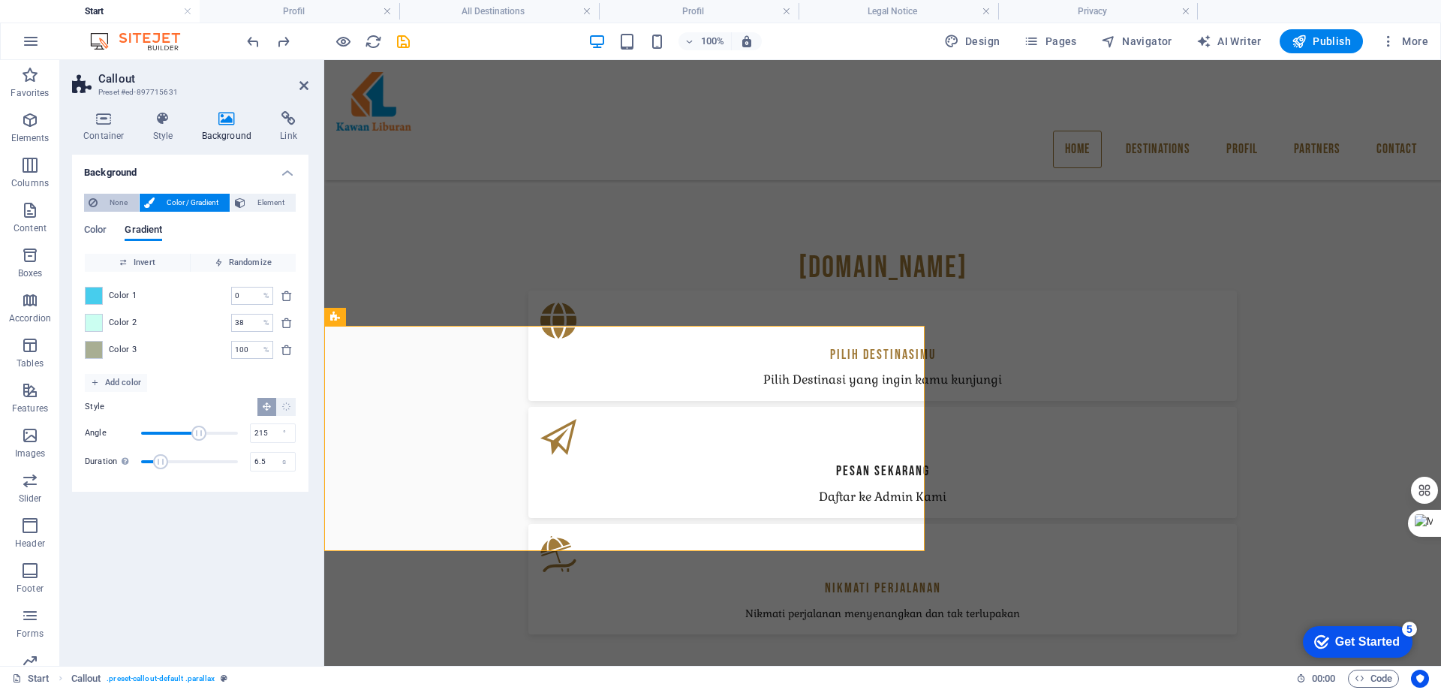
click at [109, 201] on span "None" at bounding box center [118, 203] width 32 height 18
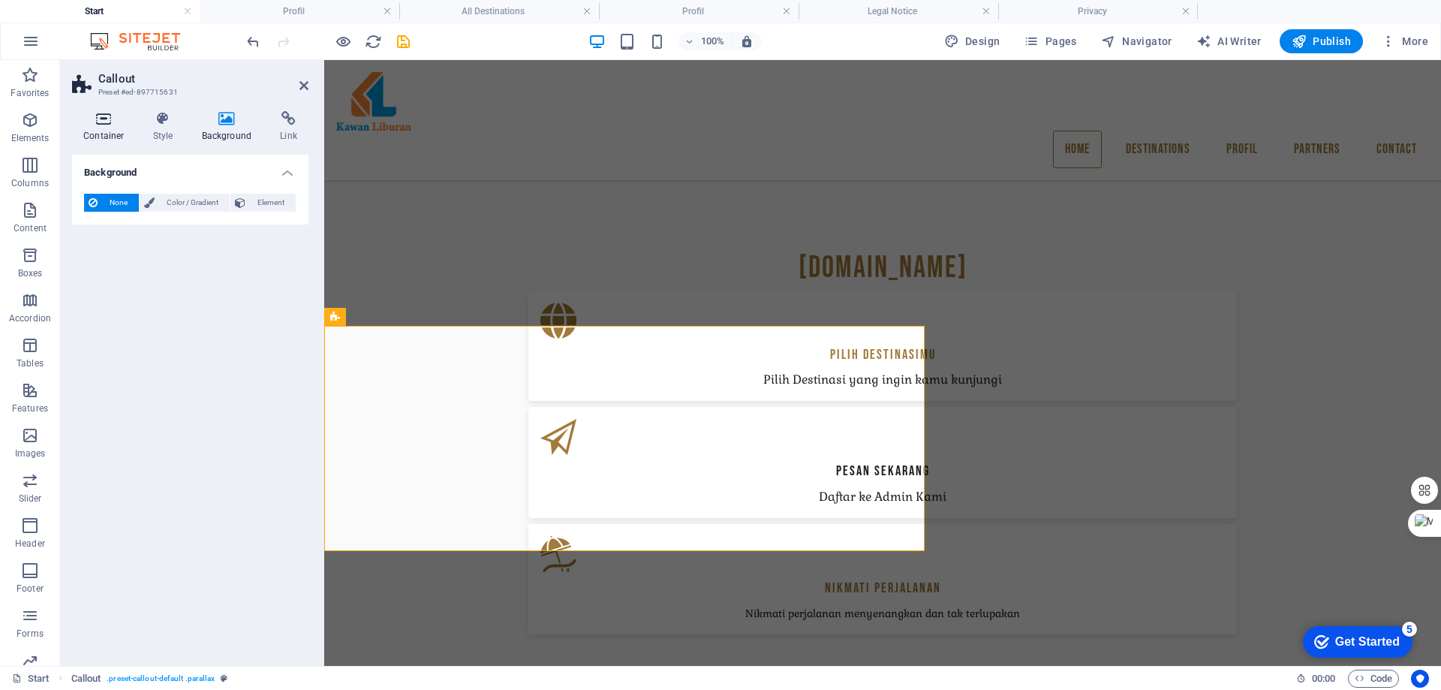
click at [110, 120] on icon at bounding box center [104, 118] width 64 height 15
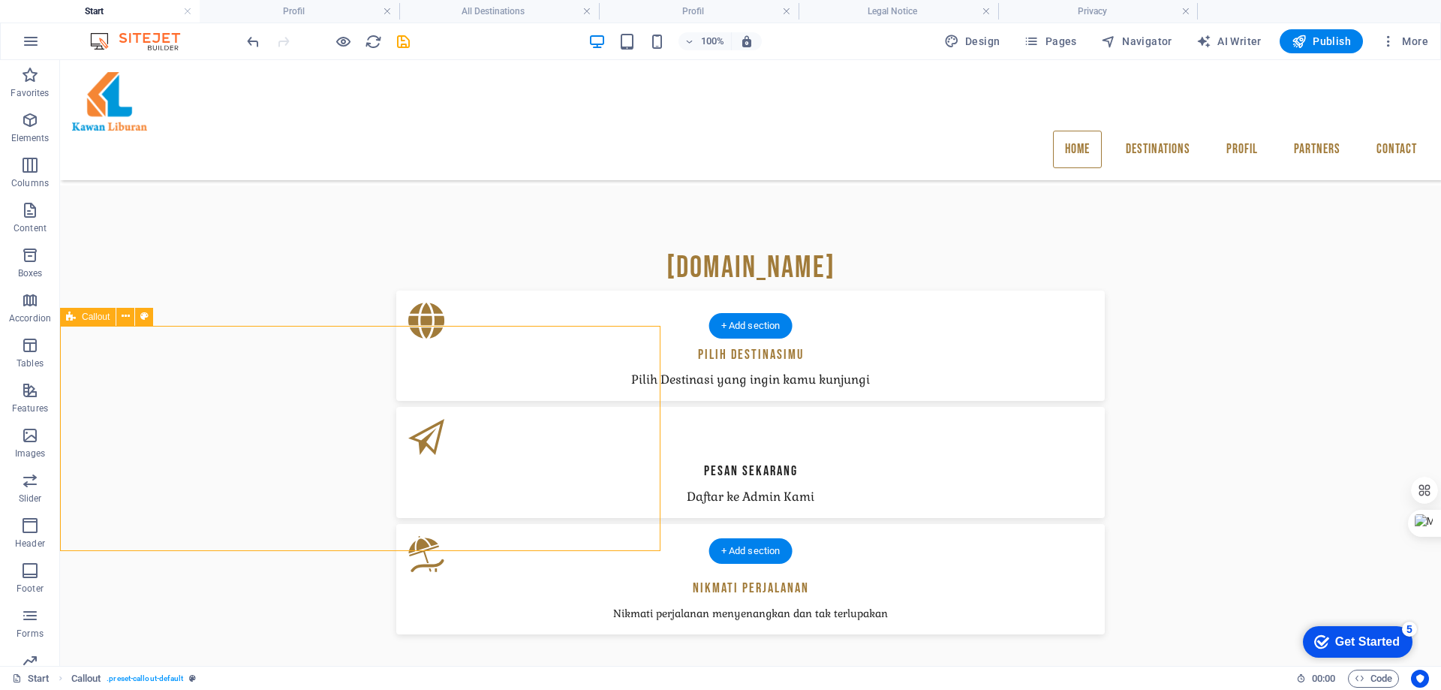
select select "px"
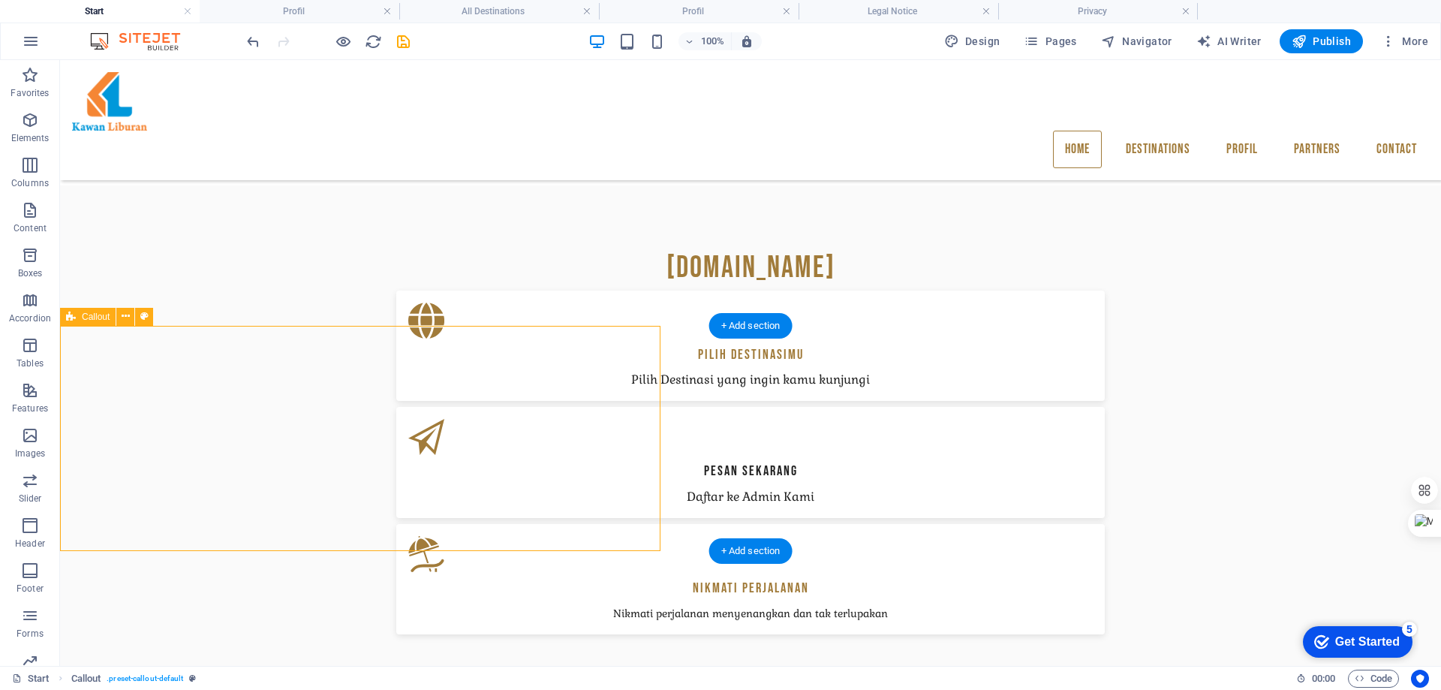
select select "px"
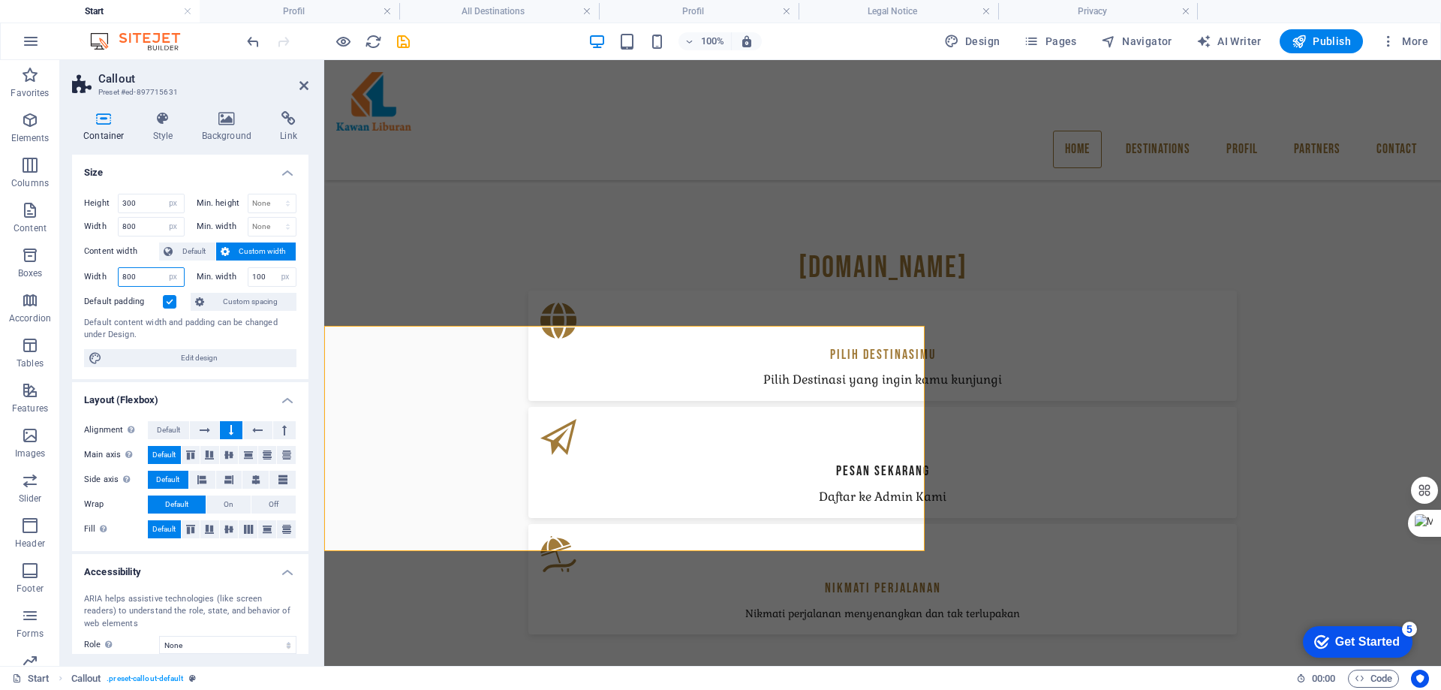
drag, startPoint x: 149, startPoint y: 275, endPoint x: 122, endPoint y: 275, distance: 26.3
click at [122, 273] on input "800" at bounding box center [151, 277] width 65 height 18
type input "800"
drag, startPoint x: 142, startPoint y: 225, endPoint x: 98, endPoint y: 225, distance: 43.5
click at [101, 224] on div "Width 800 Default px rem % em vh vw" at bounding box center [134, 227] width 101 height 20
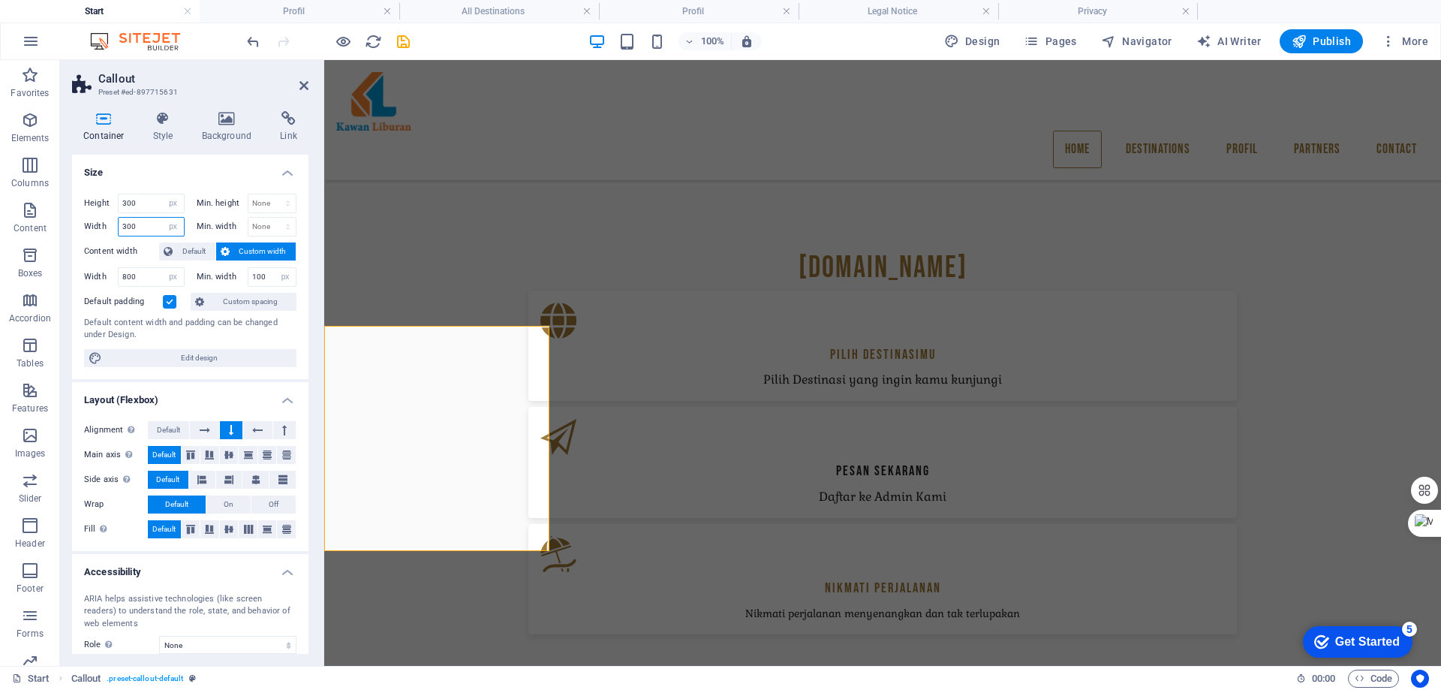
type input "800"
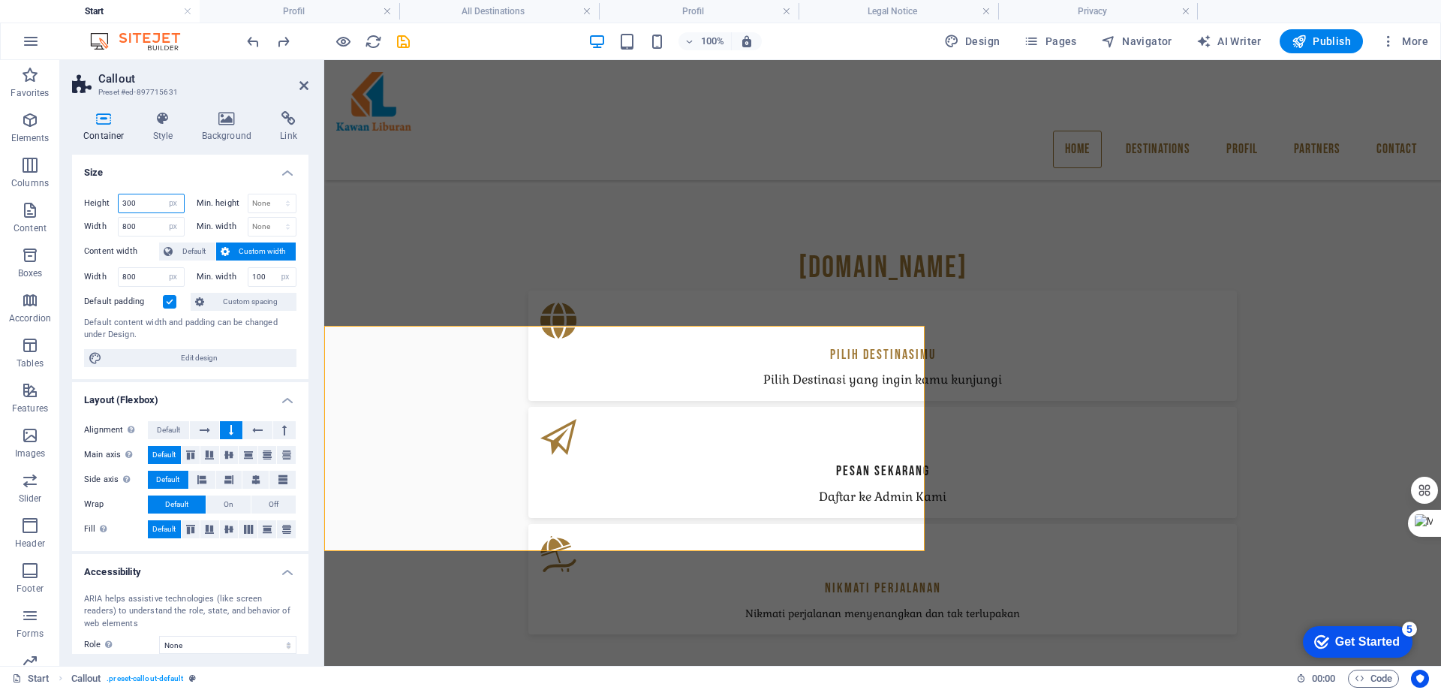
drag, startPoint x: 147, startPoint y: 203, endPoint x: 109, endPoint y: 203, distance: 38.3
click at [109, 203] on div "Height 300 Default px rem % vh vw" at bounding box center [134, 204] width 101 height 20
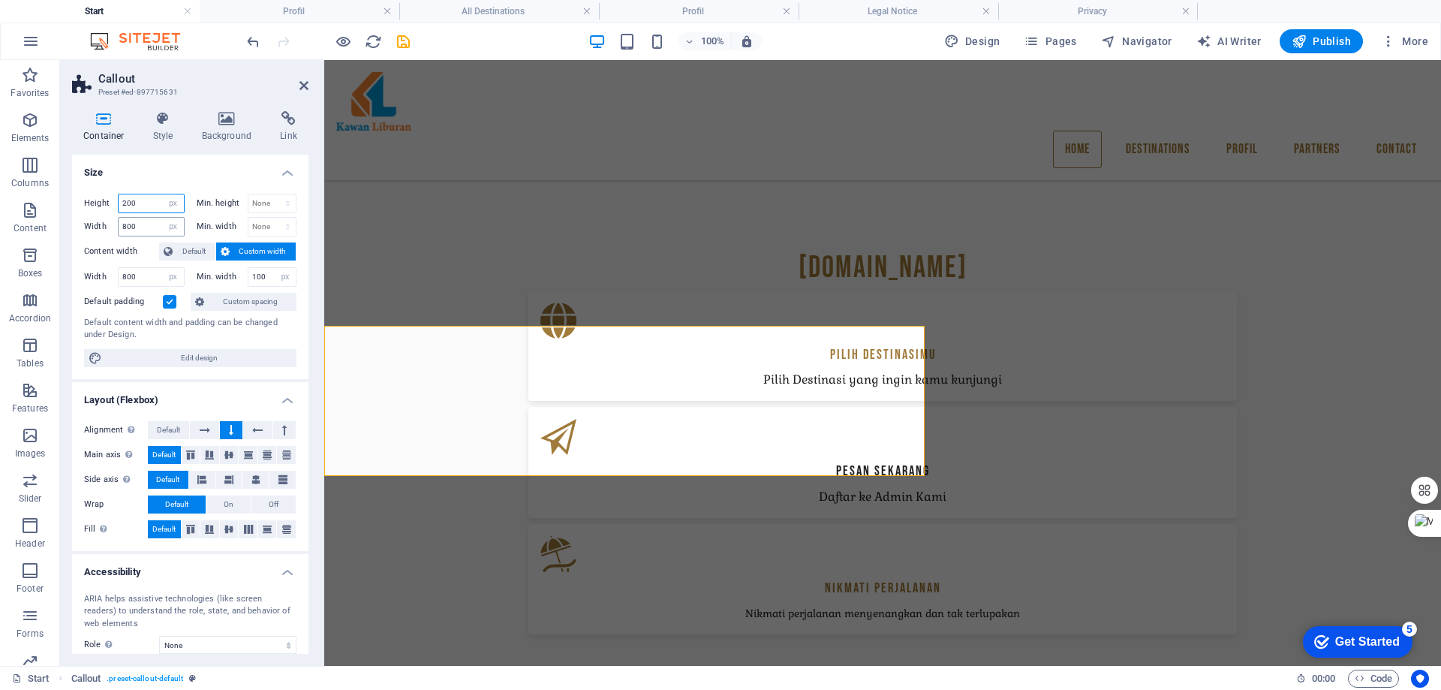
drag, startPoint x: 142, startPoint y: 203, endPoint x: 128, endPoint y: 218, distance: 20.7
click at [128, 218] on div "Height 200 Default px rem % vh vw Min. height None px rem % vh vw Width 800 Def…" at bounding box center [190, 215] width 212 height 43
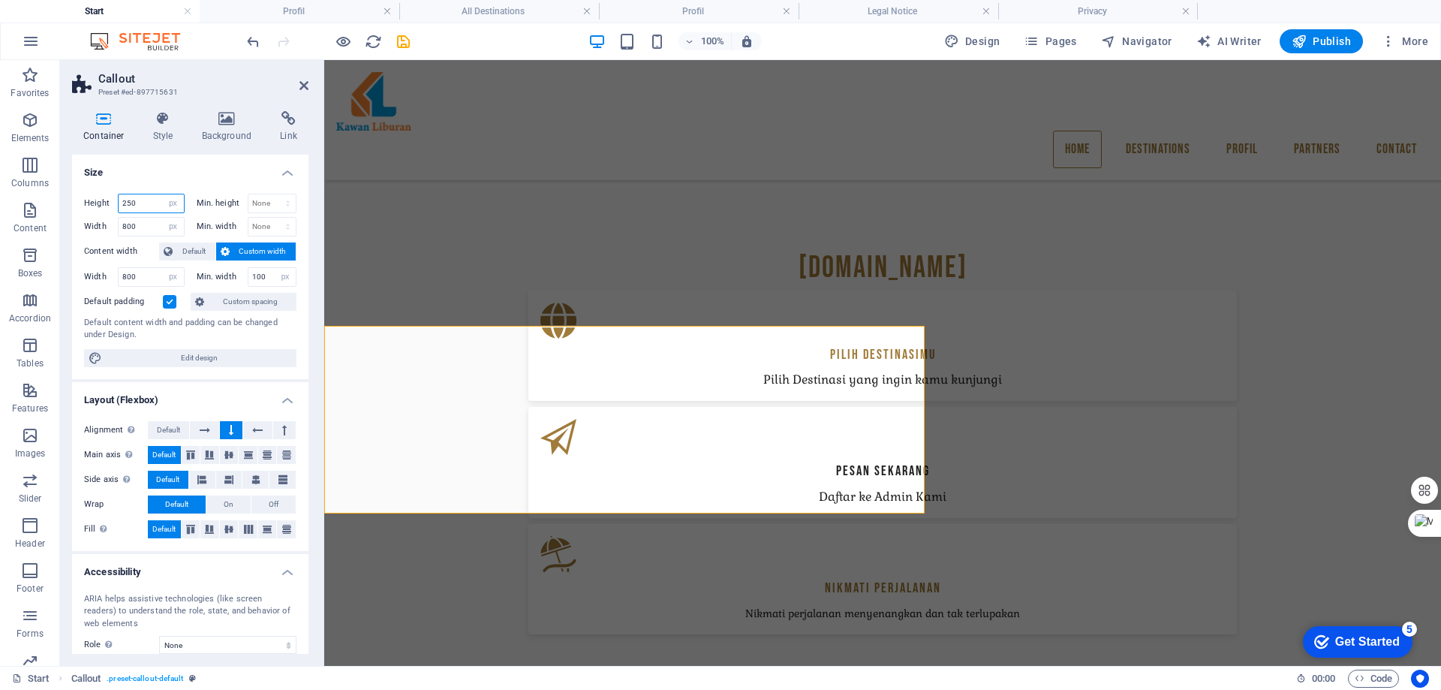
drag, startPoint x: 136, startPoint y: 206, endPoint x: 127, endPoint y: 212, distance: 10.8
click at [127, 209] on input "250" at bounding box center [151, 203] width 65 height 18
type input "220"
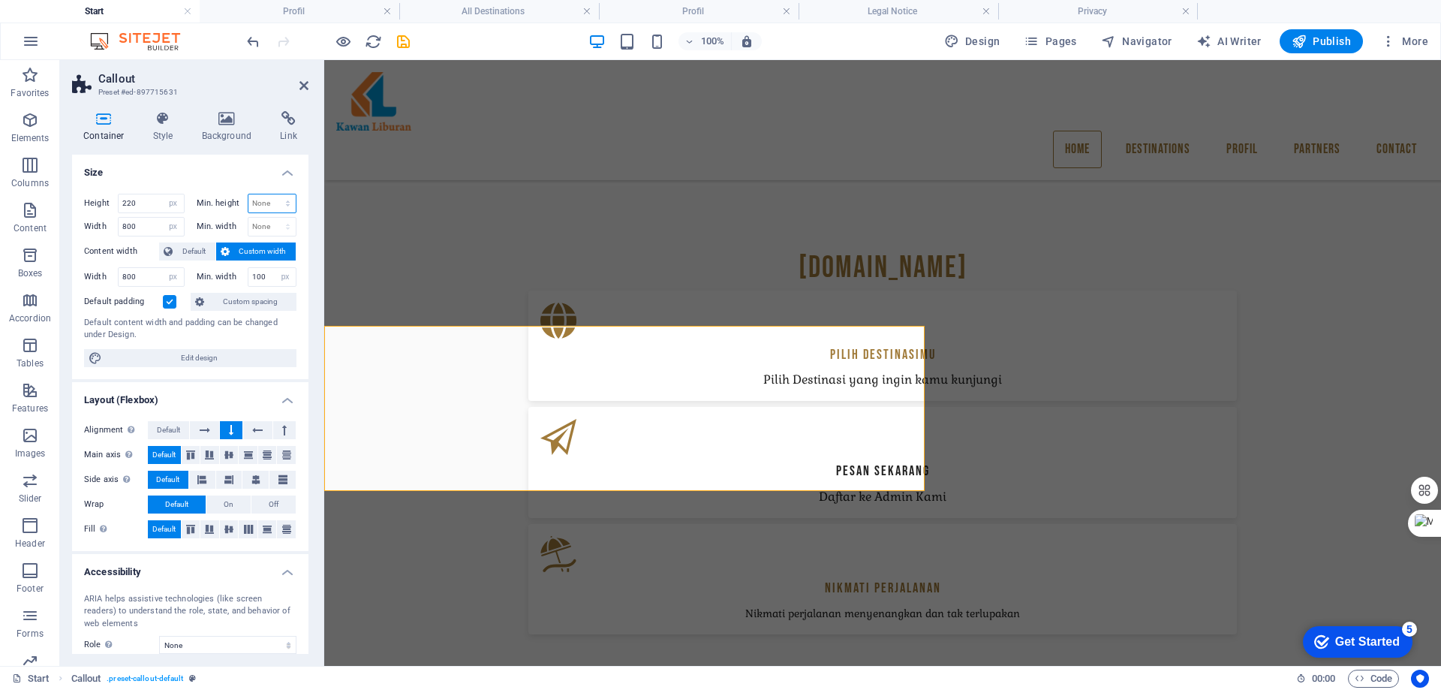
click at [273, 203] on select "None px rem % vh vw" at bounding box center [272, 203] width 48 height 18
select select "px"
click at [272, 194] on select "None px rem % vh vw" at bounding box center [272, 203] width 48 height 18
type input "100"
click at [268, 228] on select "None px rem % vh vw" at bounding box center [272, 227] width 48 height 18
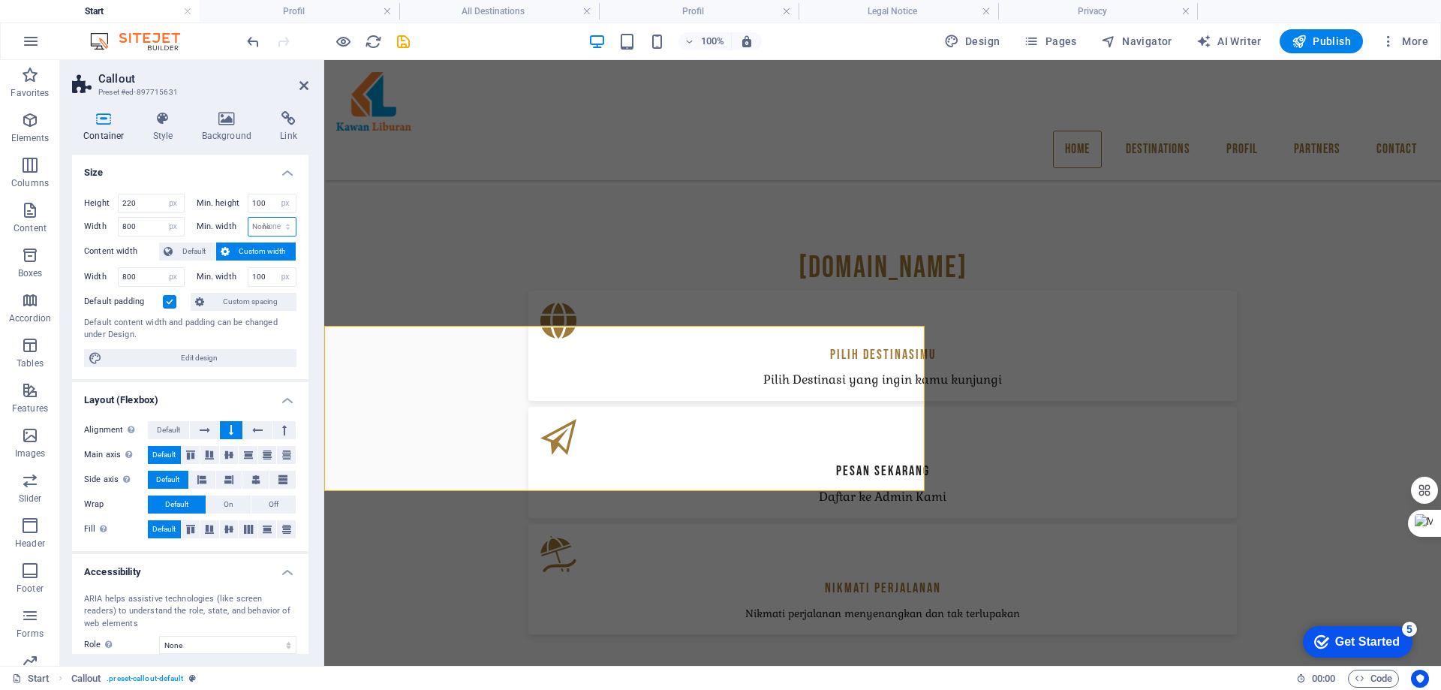
click at [248, 218] on select "None px rem % vh vw" at bounding box center [272, 227] width 48 height 18
click at [267, 227] on select "None px rem % vh vw" at bounding box center [272, 227] width 48 height 18
select select "px"
click at [272, 218] on select "None px rem % vh vw" at bounding box center [272, 227] width 48 height 18
type input "100"
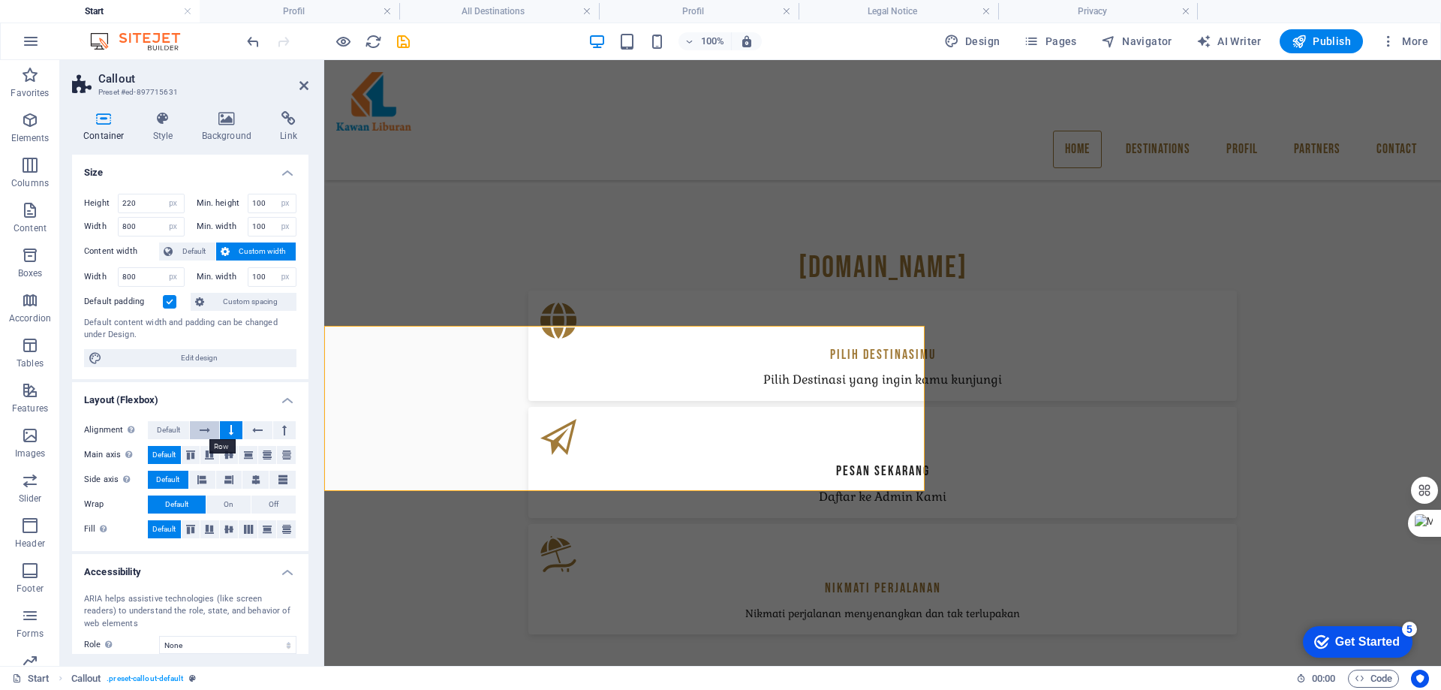
click at [198, 424] on button at bounding box center [204, 430] width 29 height 18
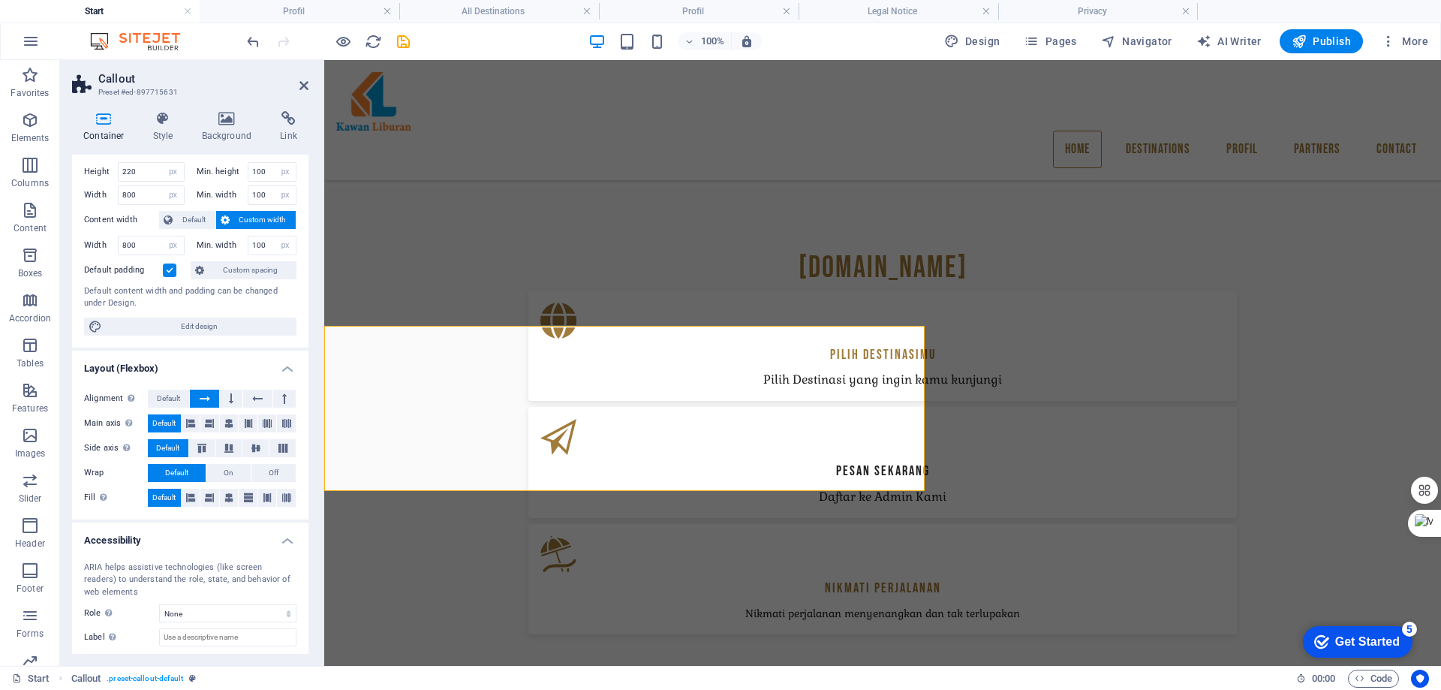
scroll to position [0, 0]
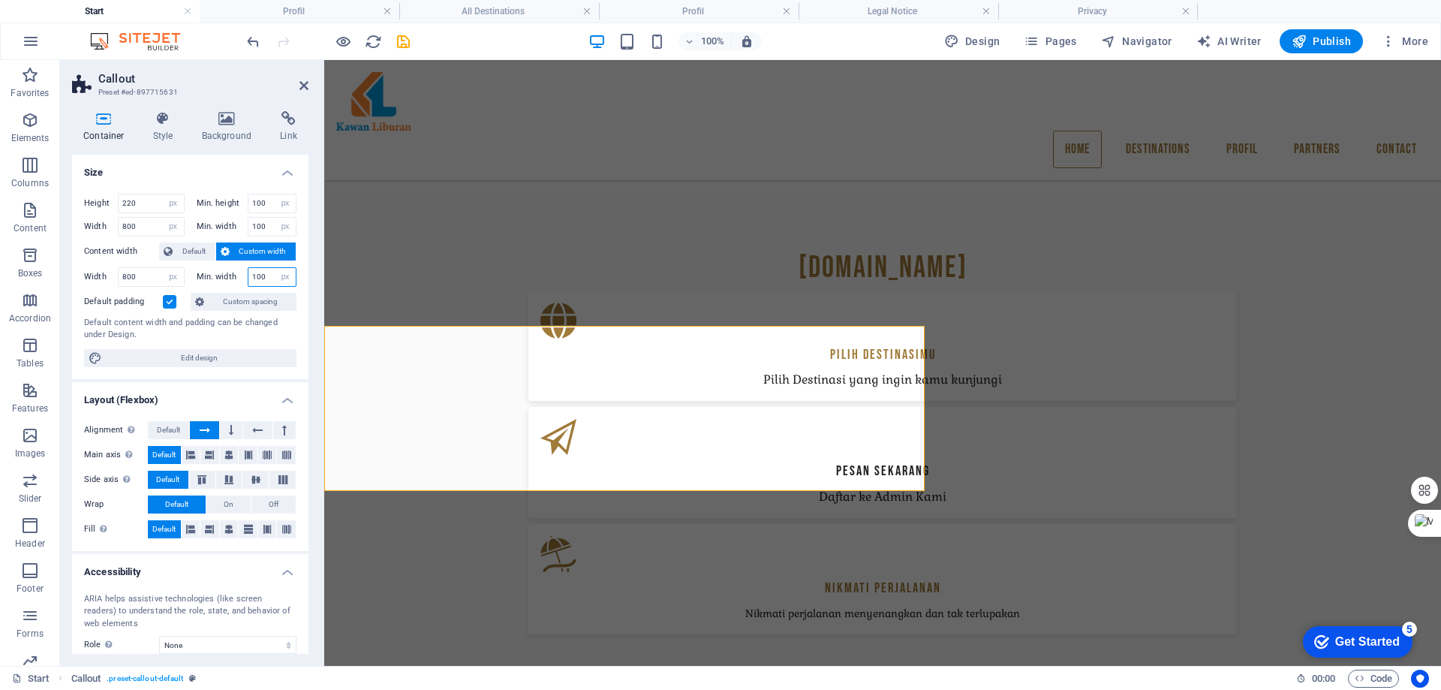
click at [261, 278] on input "100" at bounding box center [272, 277] width 48 height 18
type input "500"
click at [254, 303] on span "Custom spacing" at bounding box center [250, 302] width 83 height 18
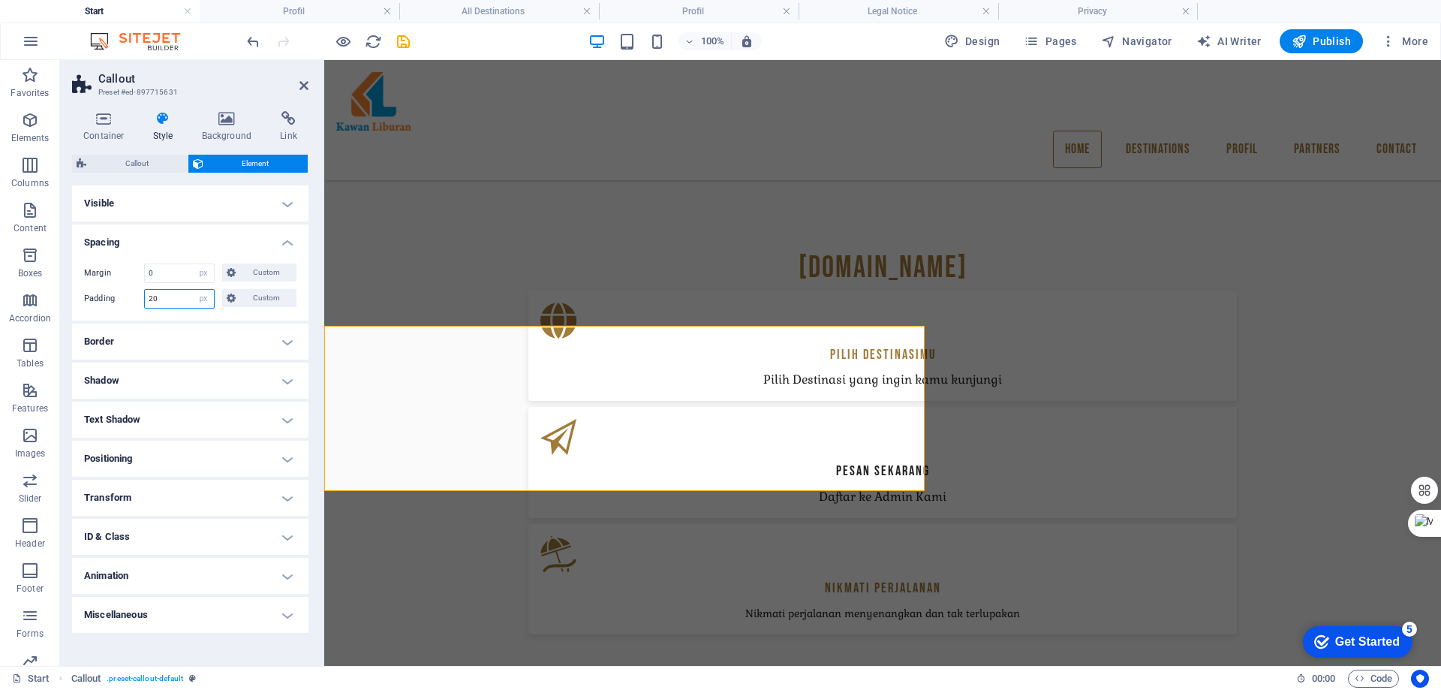
drag, startPoint x: 178, startPoint y: 299, endPoint x: 137, endPoint y: 298, distance: 41.3
click at [137, 298] on div "Padding 20 Default px rem % vh vw Custom Custom" at bounding box center [190, 299] width 212 height 20
type input "20"
drag, startPoint x: 159, startPoint y: 271, endPoint x: 123, endPoint y: 265, distance: 36.5
click at [124, 265] on div "Margin 0 Default auto px % rem vw vh Custom Custom" at bounding box center [190, 273] width 212 height 20
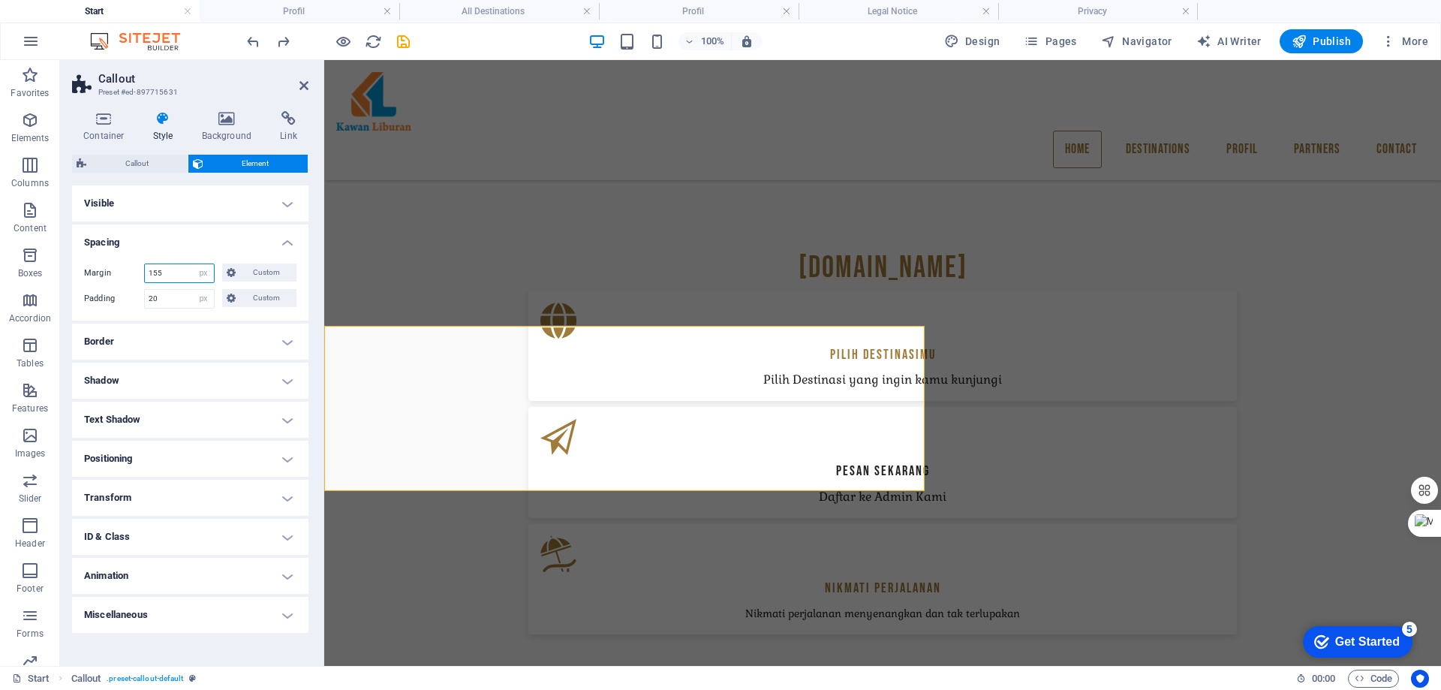
type input "155"
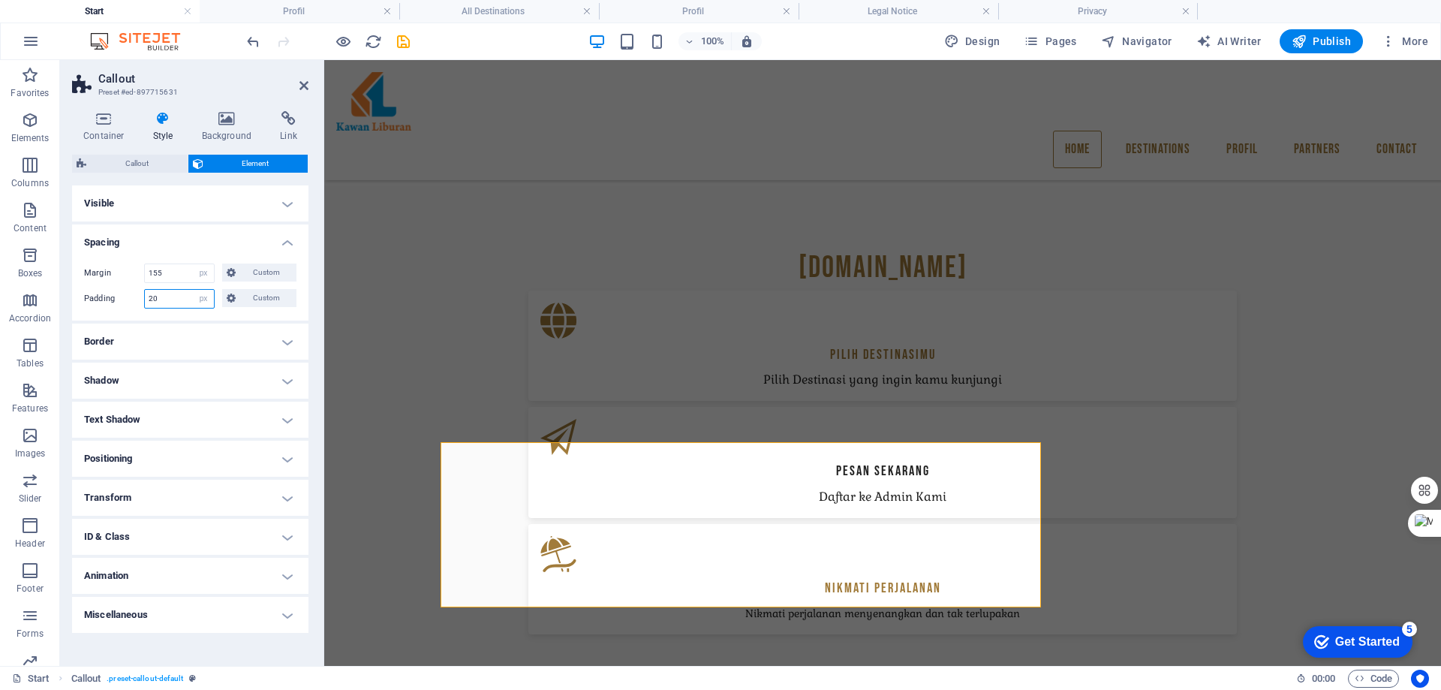
drag, startPoint x: 177, startPoint y: 299, endPoint x: 117, endPoint y: 297, distance: 60.1
click at [117, 297] on div "Padding 20 Default px rem % vh vw Custom Custom" at bounding box center [190, 299] width 212 height 20
type input "20"
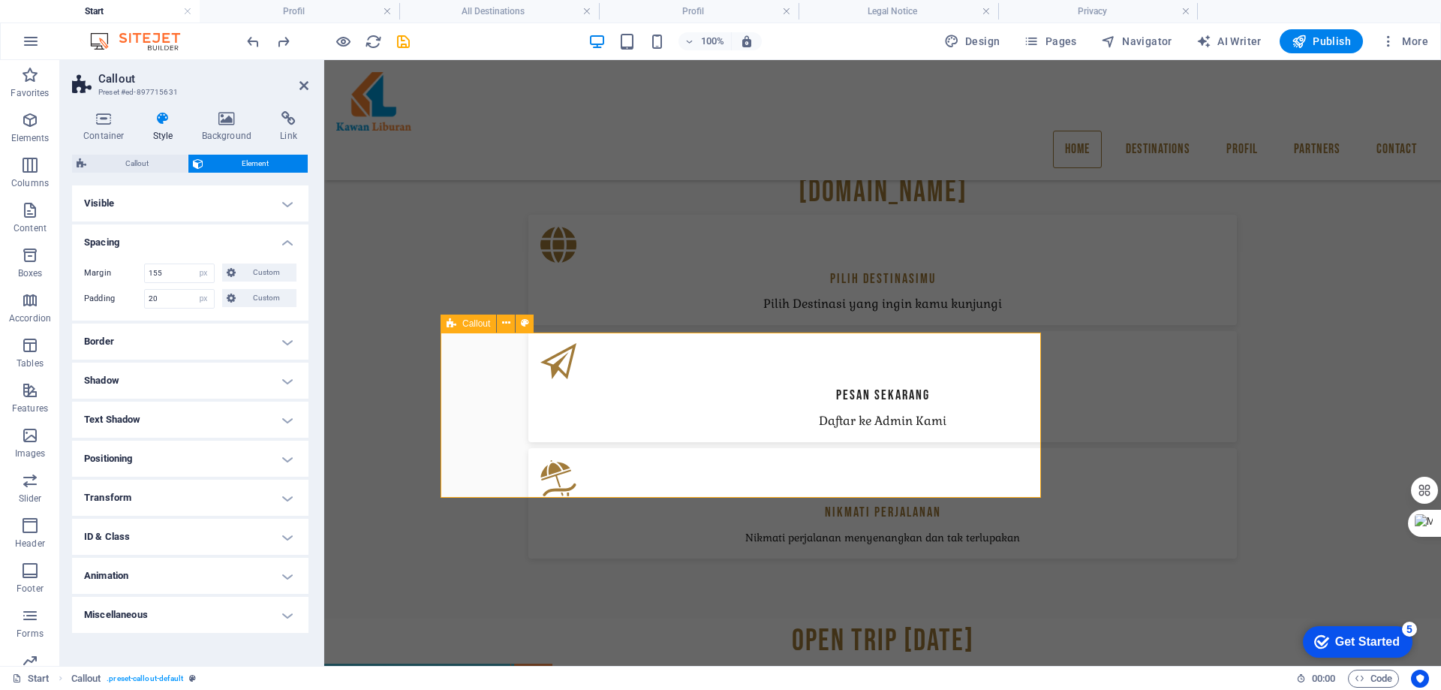
scroll to position [1098, 0]
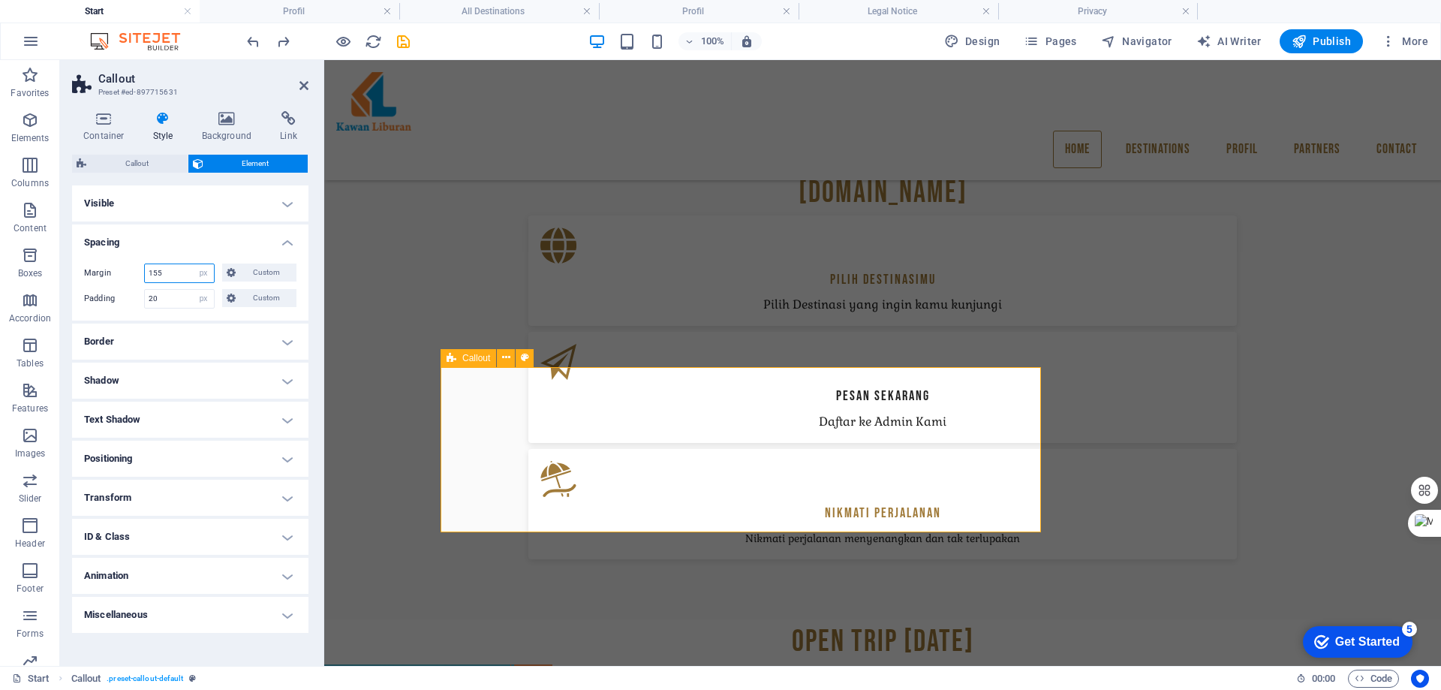
drag, startPoint x: 173, startPoint y: 272, endPoint x: 120, endPoint y: 264, distance: 53.8
click at [121, 264] on div "Margin 155 Default auto px % rem vw vh Custom Custom" at bounding box center [190, 273] width 212 height 20
type input "50"
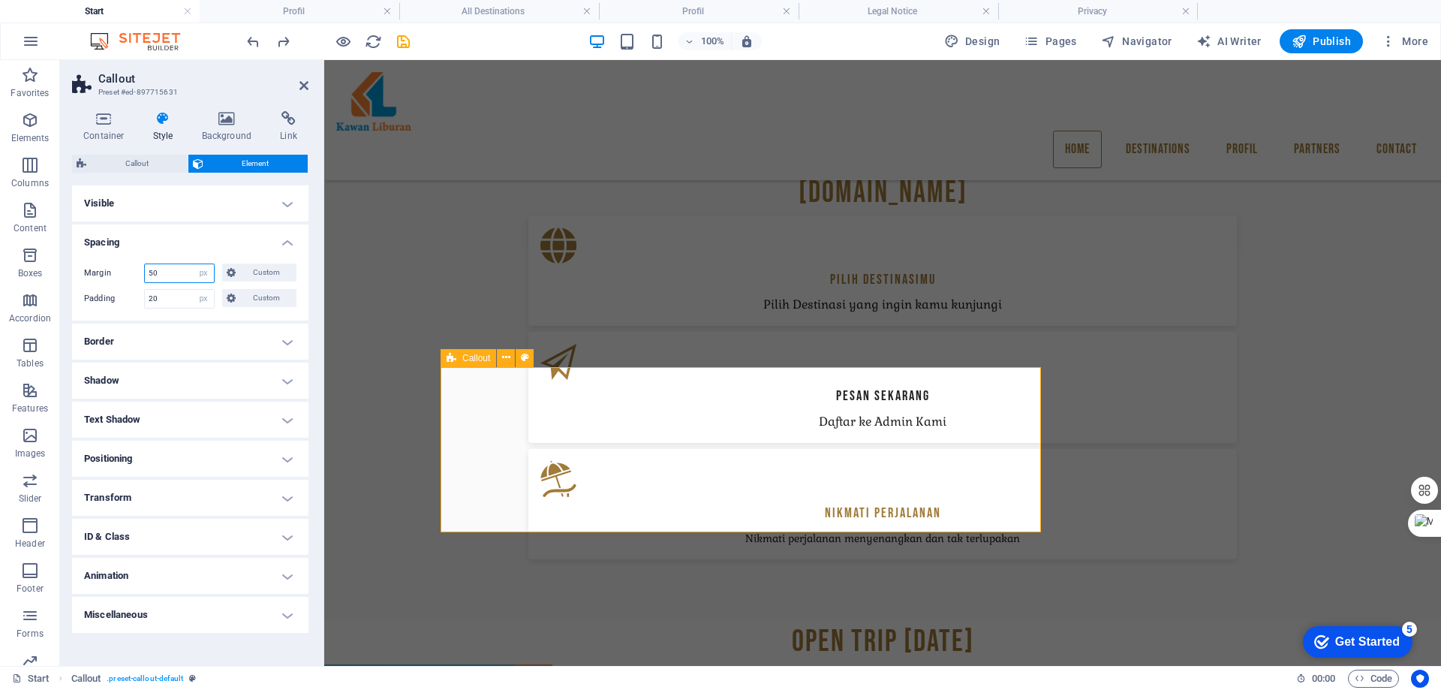
type input "50"
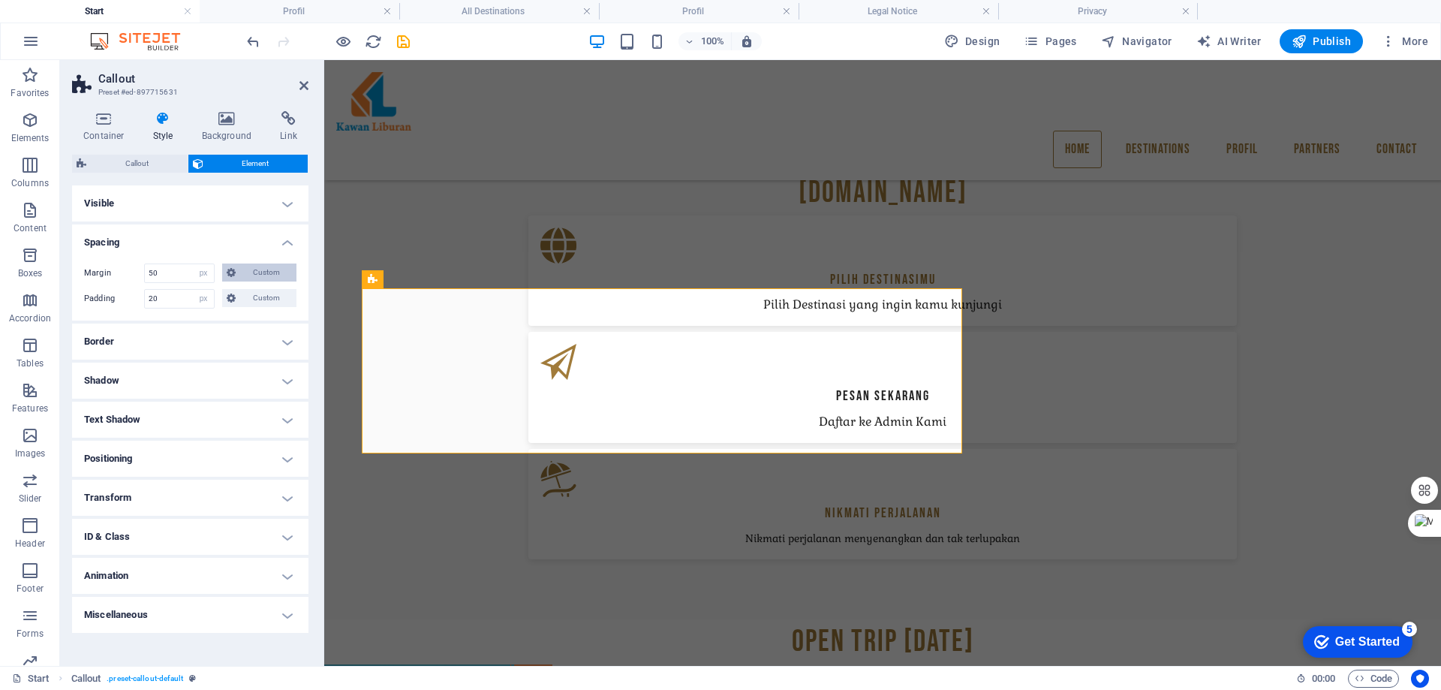
click at [256, 274] on span "Custom" at bounding box center [266, 272] width 52 height 18
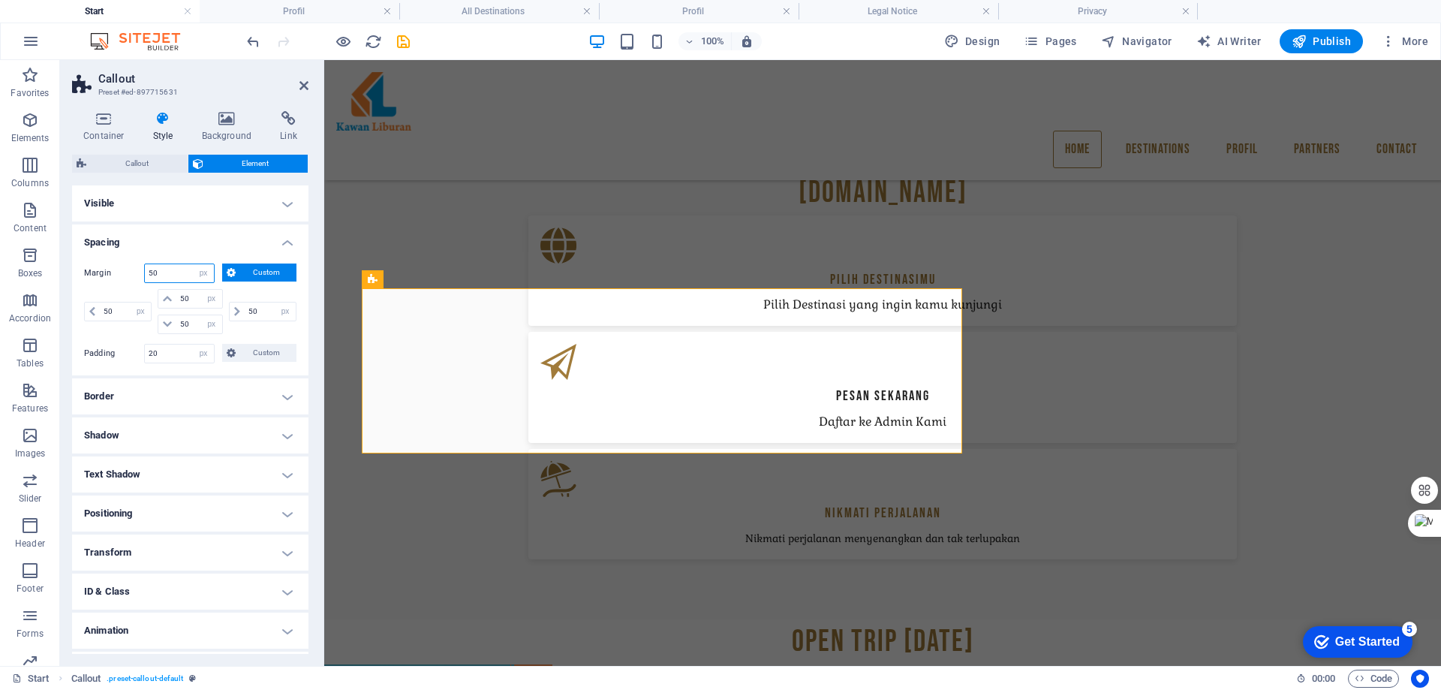
drag, startPoint x: 165, startPoint y: 268, endPoint x: 110, endPoint y: 272, distance: 55.7
click at [110, 272] on div "Margin 50 Default auto px % rem vw vh Custom Custom" at bounding box center [190, 273] width 212 height 20
click at [230, 312] on span at bounding box center [237, 312] width 15 height 18
click at [235, 312] on icon at bounding box center [237, 311] width 6 height 9
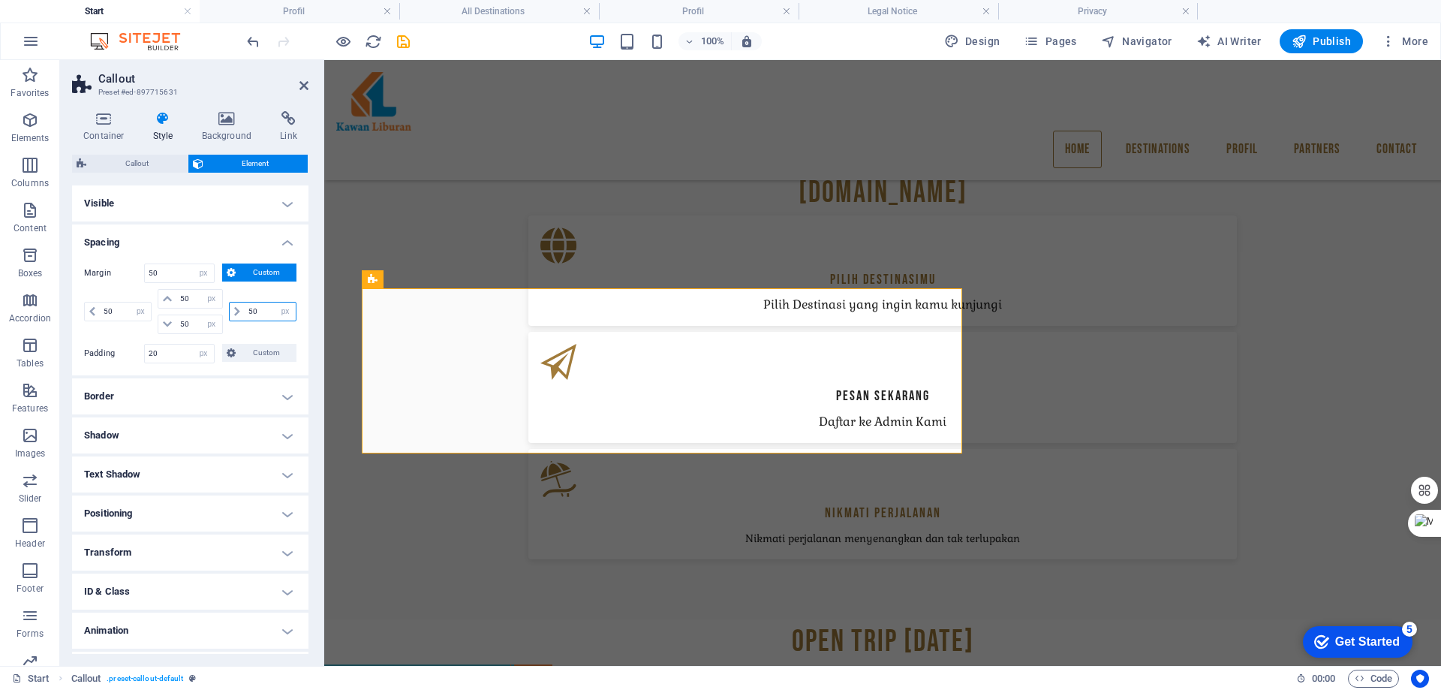
click at [249, 311] on input "50" at bounding box center [270, 312] width 51 height 18
drag, startPoint x: 244, startPoint y: 312, endPoint x: 278, endPoint y: 312, distance: 33.8
click at [278, 312] on div "50 auto px % rem vw vh" at bounding box center [263, 312] width 68 height 20
type input "500"
select select "DISABLED_OPTION_VALUE"
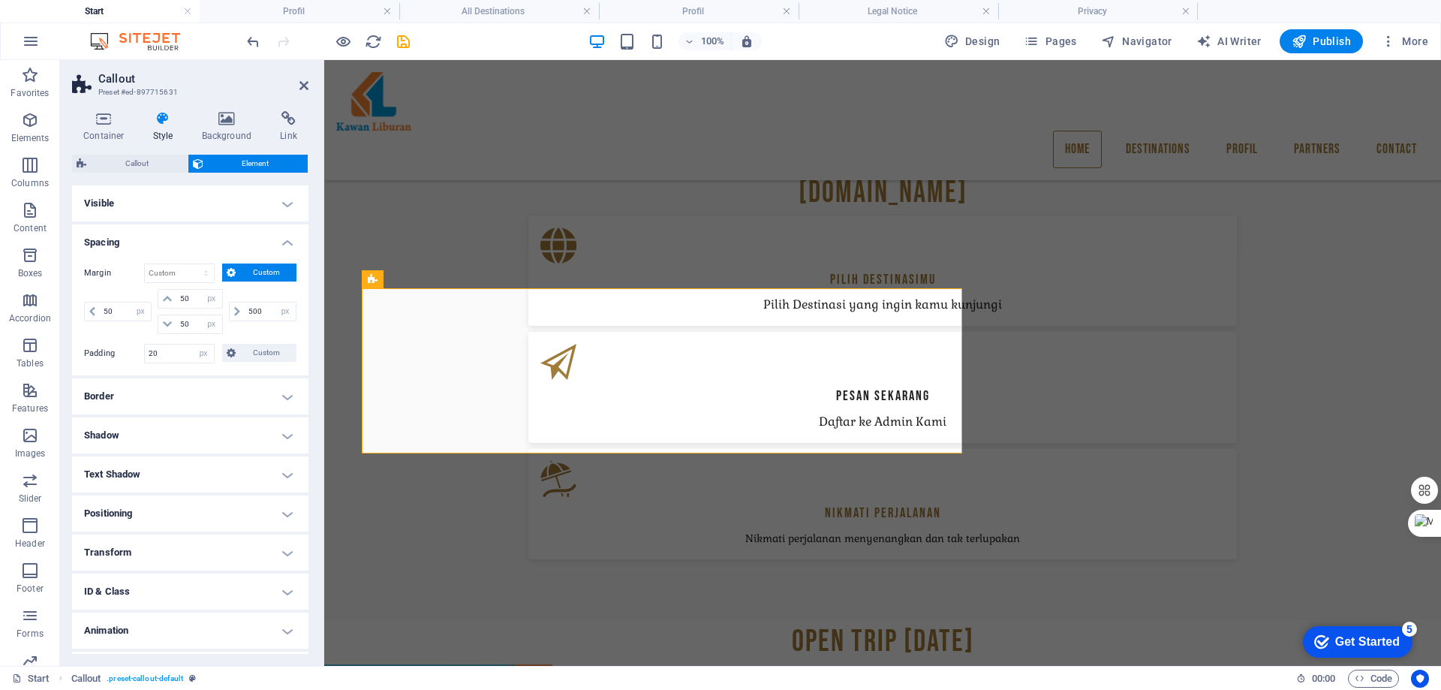
click at [272, 336] on div "50 auto px % rem vw vh 50 auto px % rem vw vh 50 auto px % rem vw vh 500 auto p…" at bounding box center [190, 313] width 212 height 49
click at [188, 324] on input "50" at bounding box center [198, 324] width 45 height 18
drag, startPoint x: 161, startPoint y: 349, endPoint x: 124, endPoint y: 348, distance: 36.8
click at [124, 348] on div "Padding 20 Default px rem % vh vw Custom Custom" at bounding box center [190, 354] width 212 height 20
type input "30"
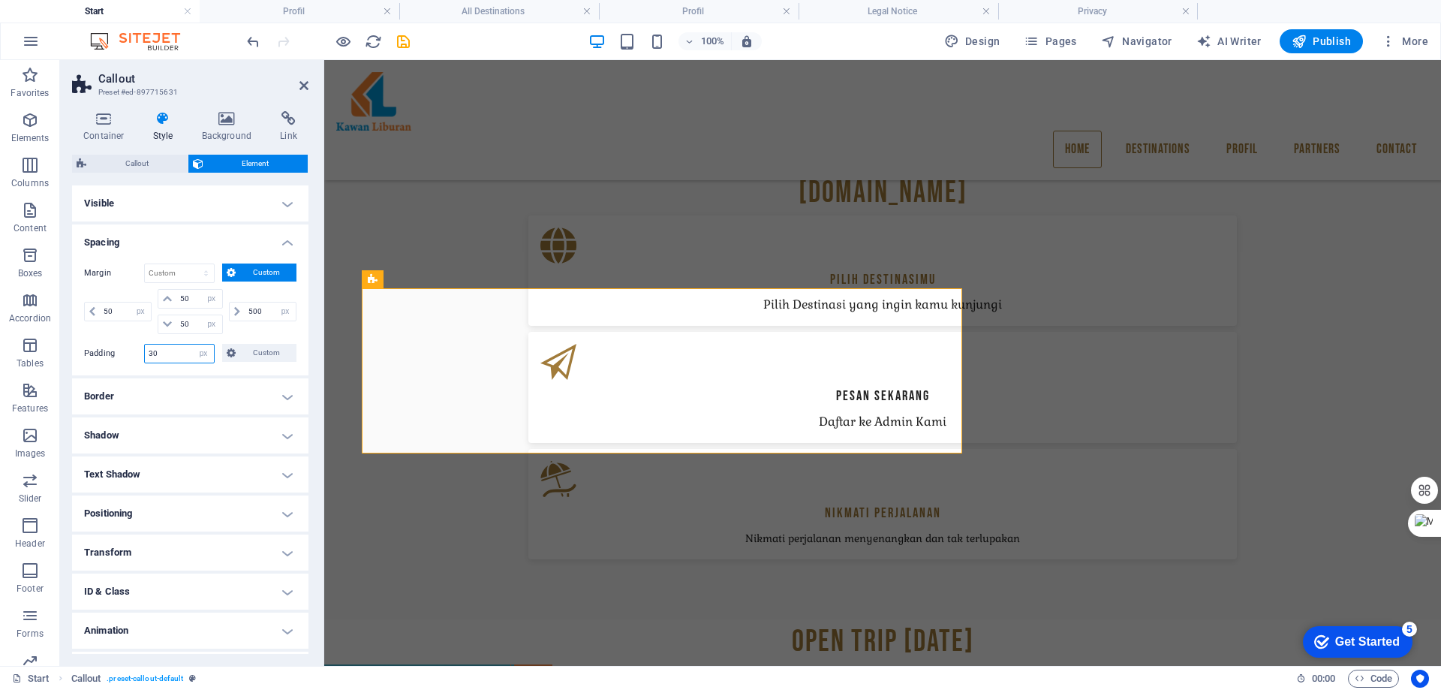
type input "30"
type input "20"
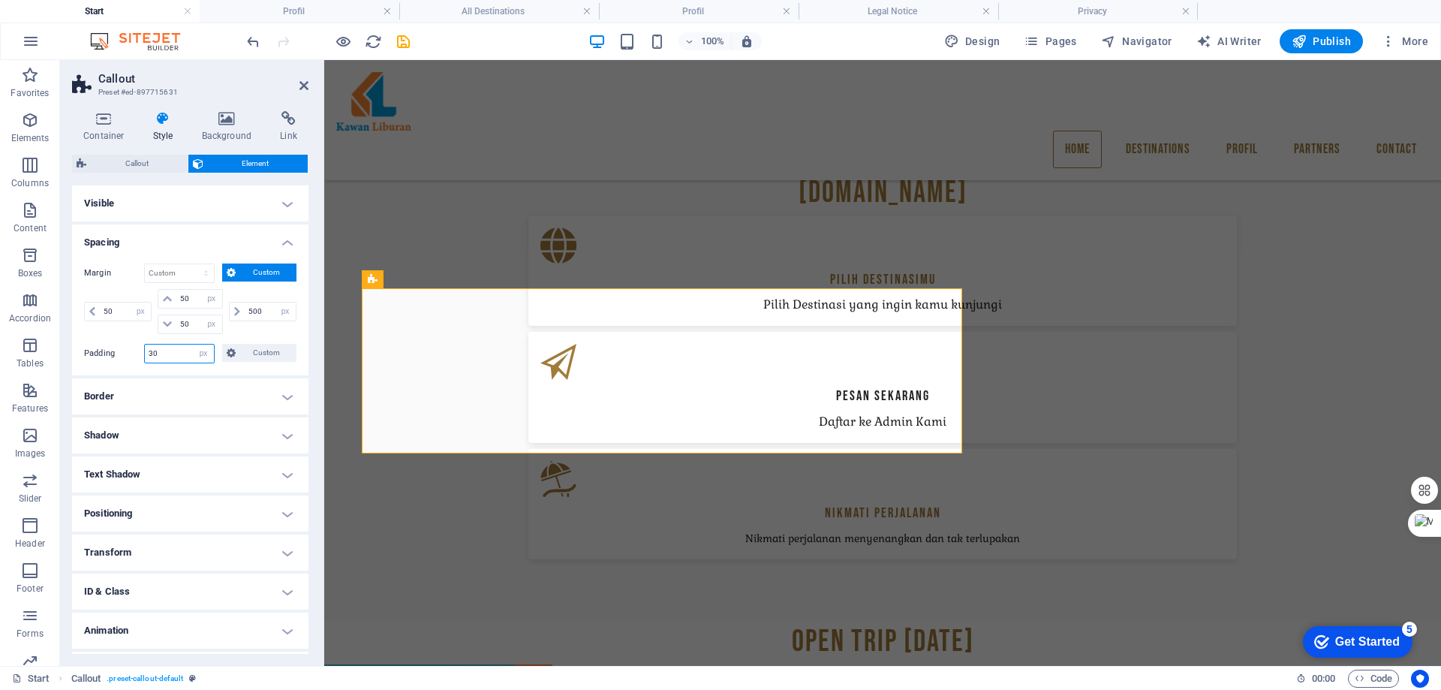
type input "20"
click at [249, 355] on span "Custom" at bounding box center [266, 353] width 52 height 18
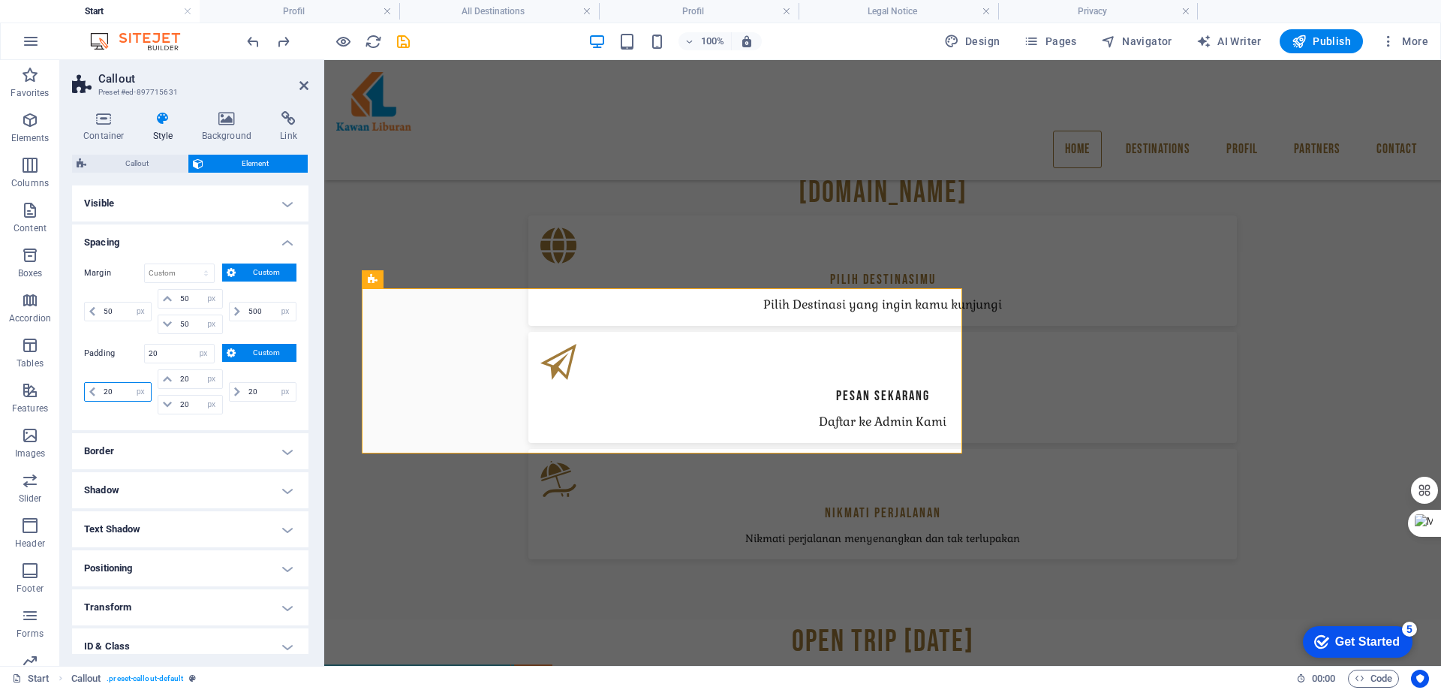
click at [125, 391] on input "20" at bounding box center [125, 392] width 51 height 18
drag, startPoint x: 260, startPoint y: 393, endPoint x: 237, endPoint y: 393, distance: 22.5
click at [237, 393] on div "20 px rem % vh vw" at bounding box center [263, 392] width 68 height 20
type input "50"
select select "DISABLED_OPTION_VALUE"
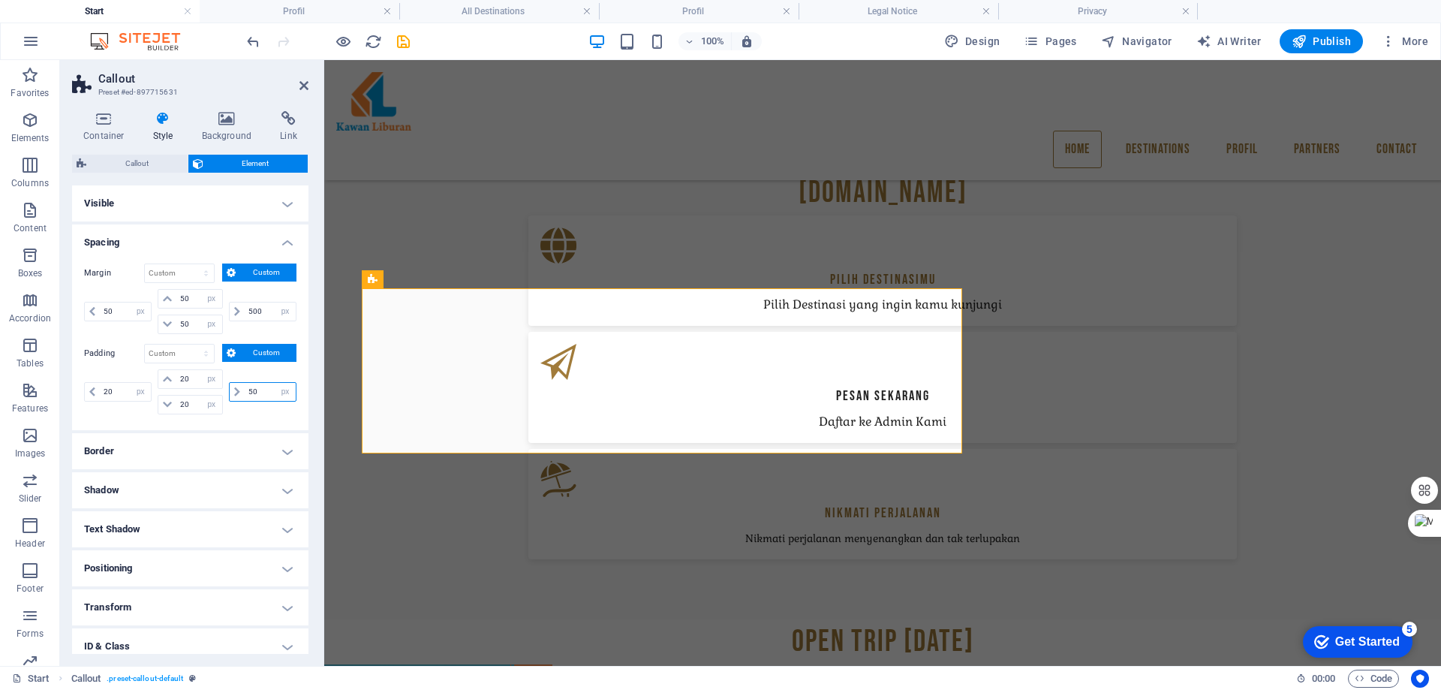
type input "20"
select select "px"
type input "20"
drag, startPoint x: 116, startPoint y: 394, endPoint x: 64, endPoint y: 387, distance: 53.0
click at [64, 387] on div "Container Style Background Link Size Height 220 Default px rem % vh vw Min. hei…" at bounding box center [190, 382] width 260 height 567
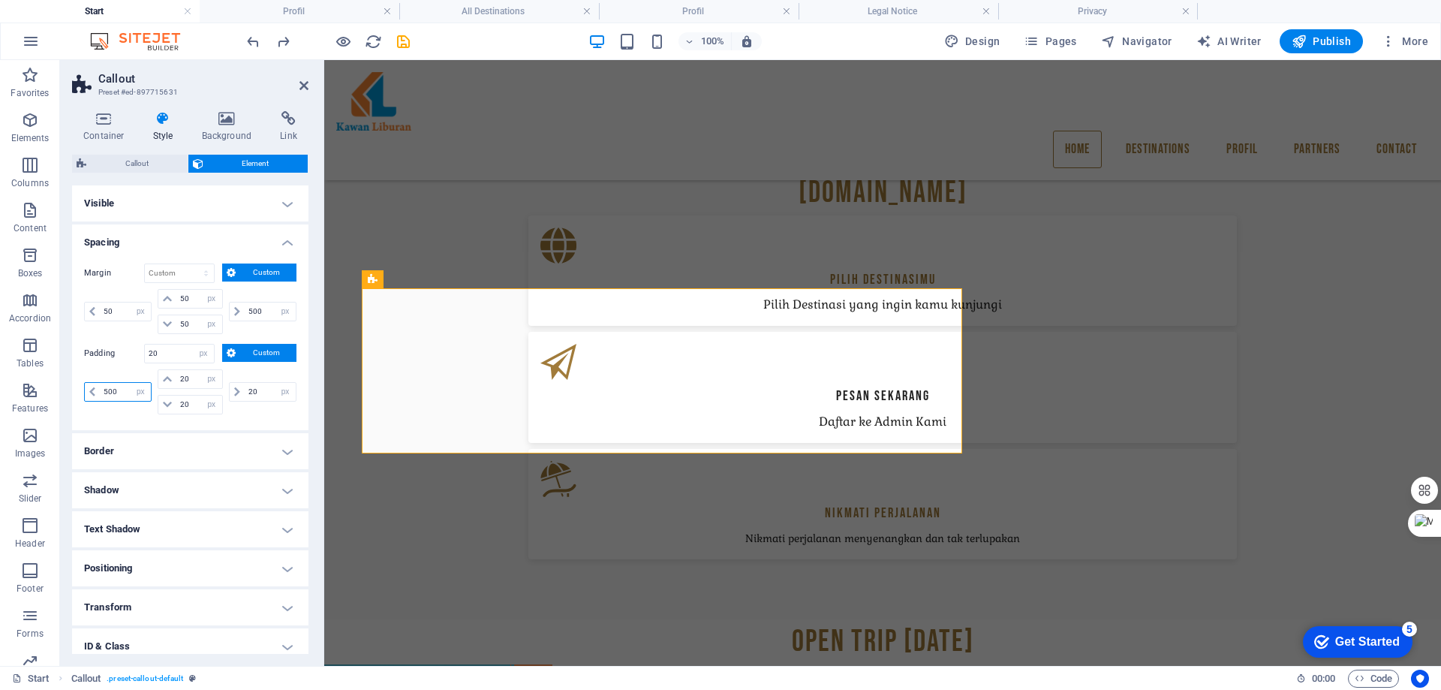
type input "500"
select select "DISABLED_OPTION_VALUE"
type input "20"
select select "px"
type input "20"
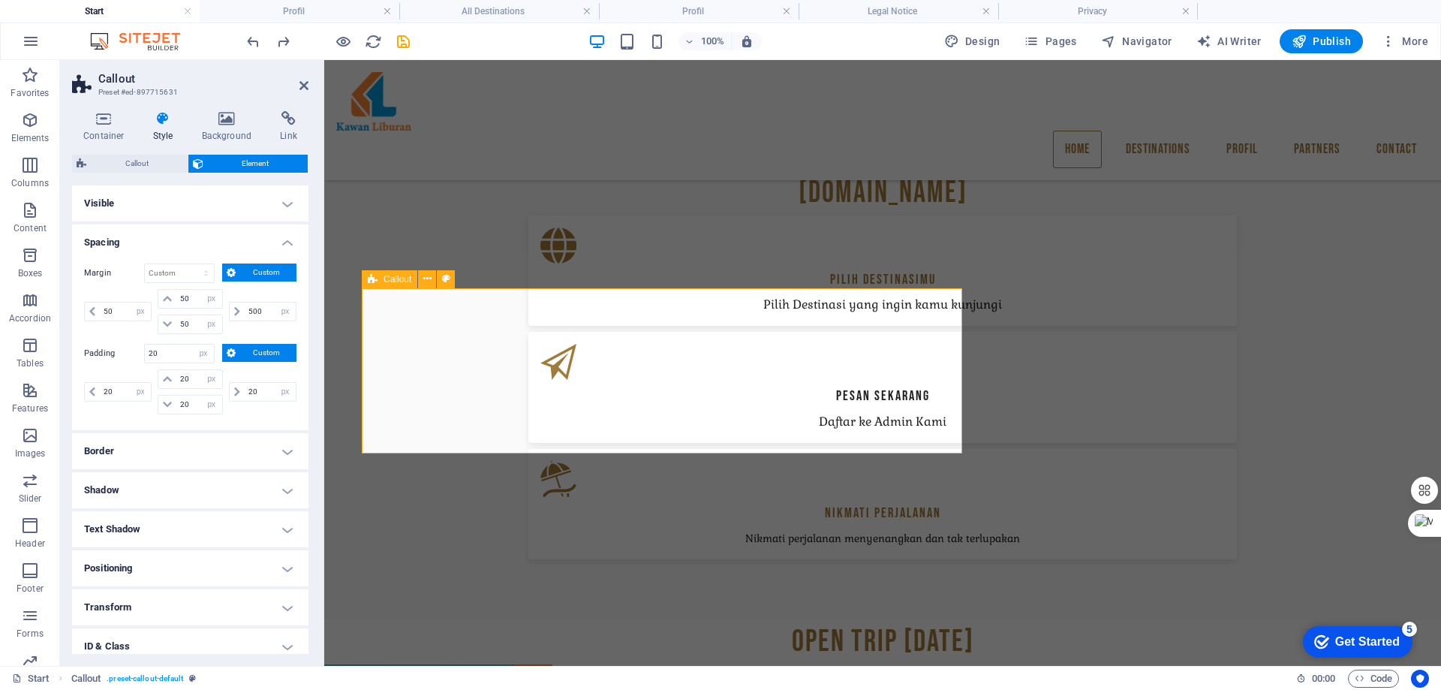
click at [155, 164] on span "Callout" at bounding box center [137, 164] width 92 height 18
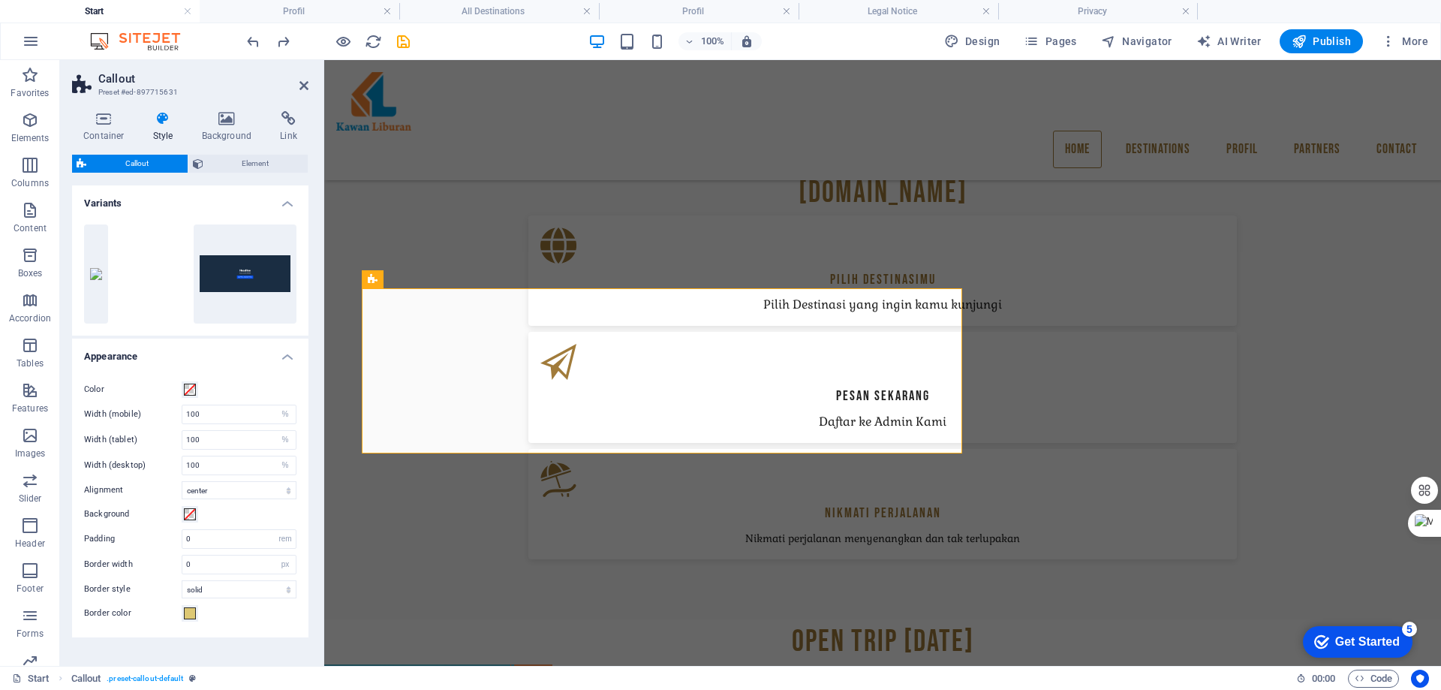
click at [288, 199] on h4 "Variants" at bounding box center [190, 198] width 236 height 27
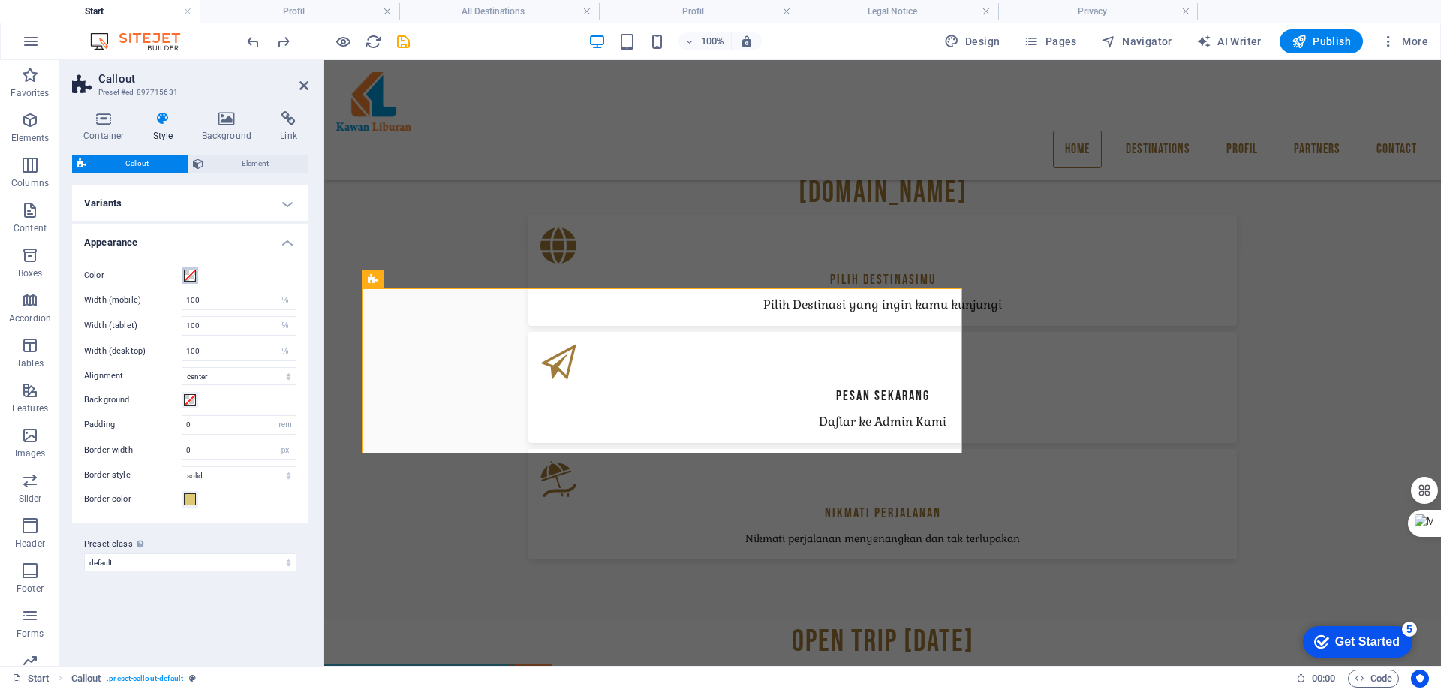
click at [186, 271] on span at bounding box center [190, 275] width 12 height 12
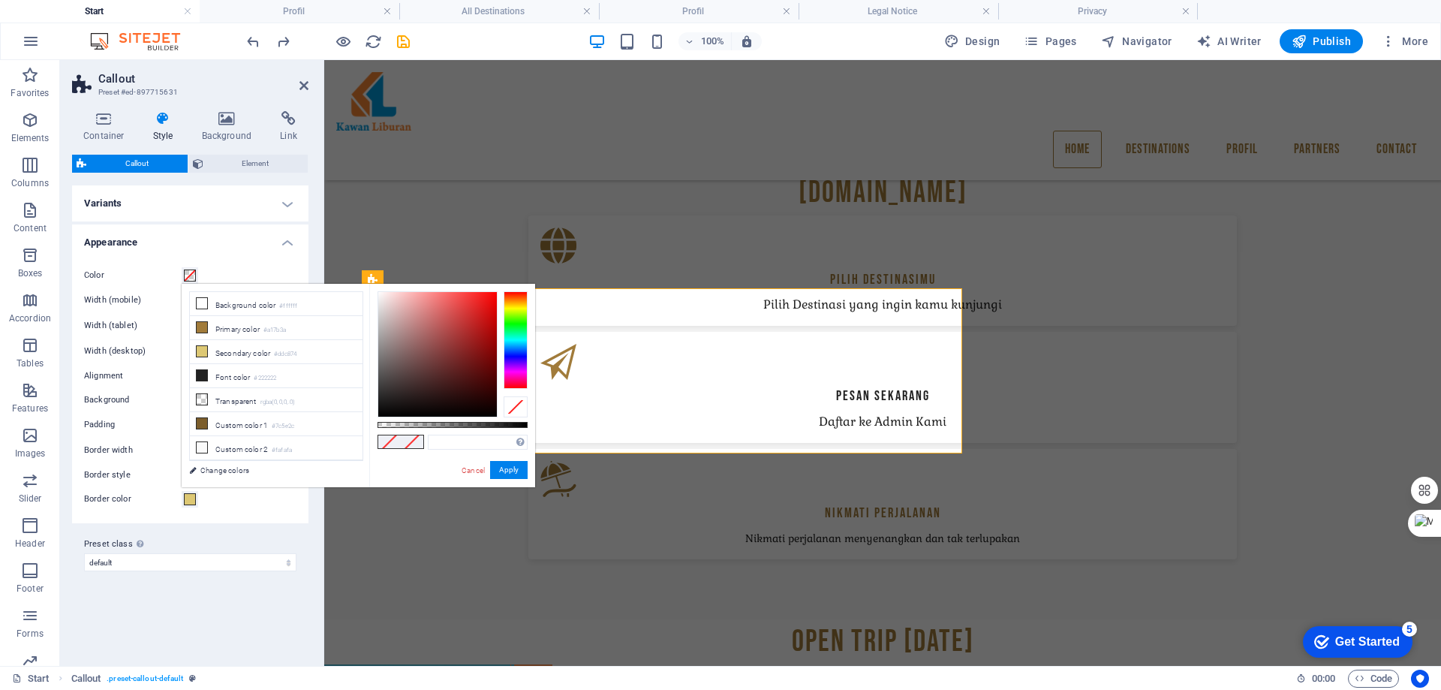
click at [186, 273] on span at bounding box center [190, 275] width 12 height 12
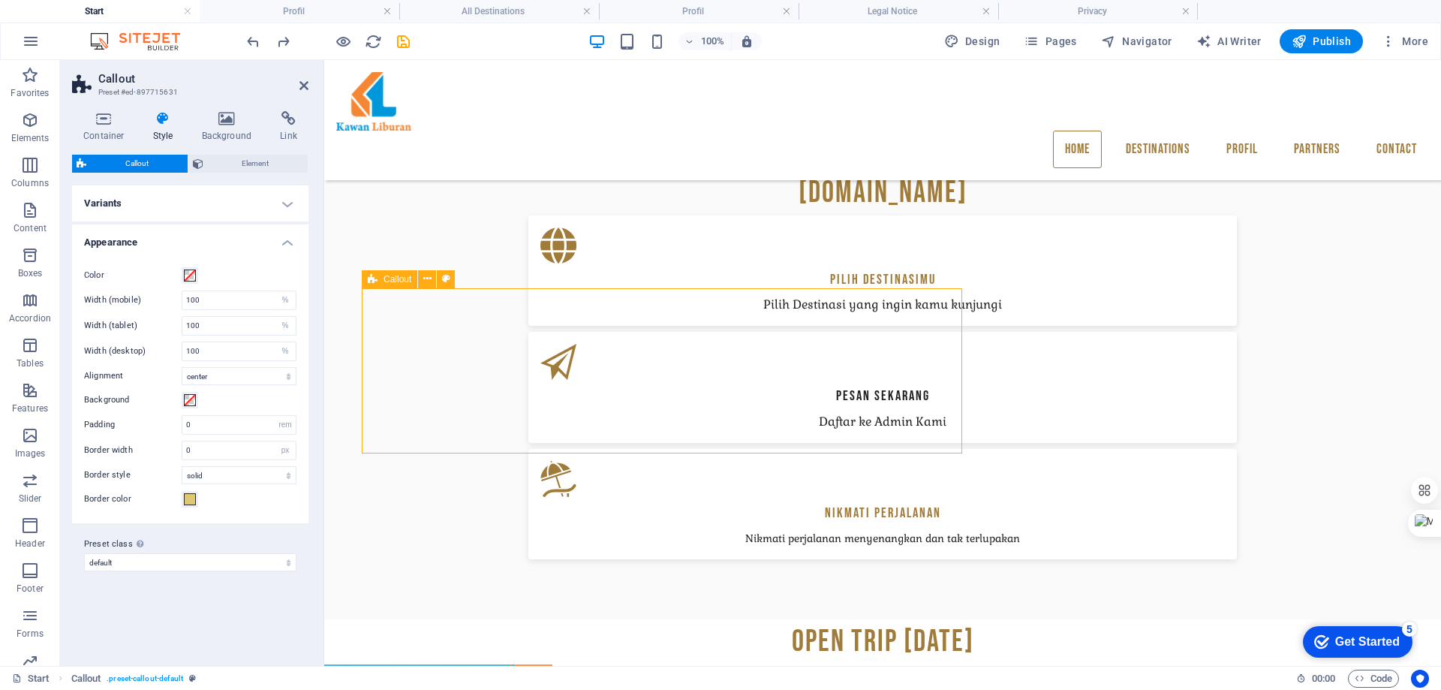
drag, startPoint x: 367, startPoint y: 306, endPoint x: 724, endPoint y: 304, distance: 356.6
click at [425, 277] on icon at bounding box center [427, 279] width 8 height 16
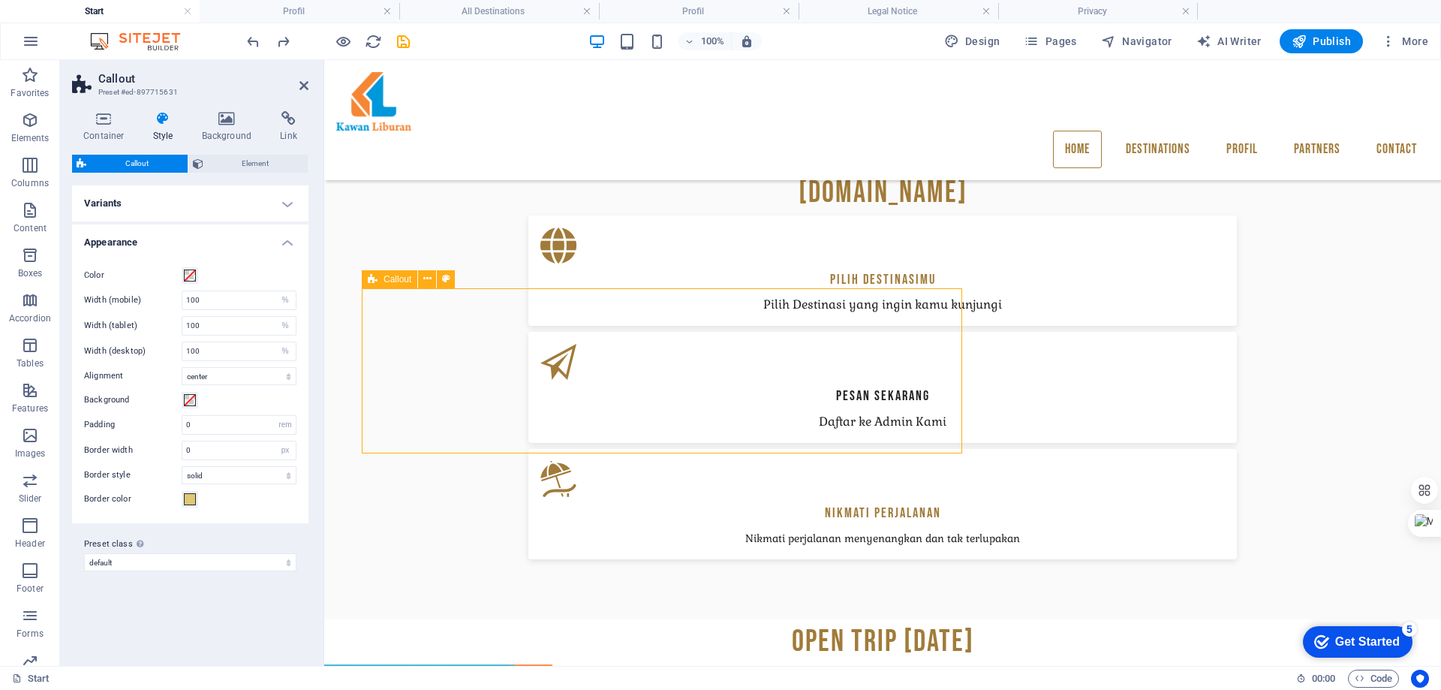
click at [191, 500] on span at bounding box center [190, 499] width 12 height 12
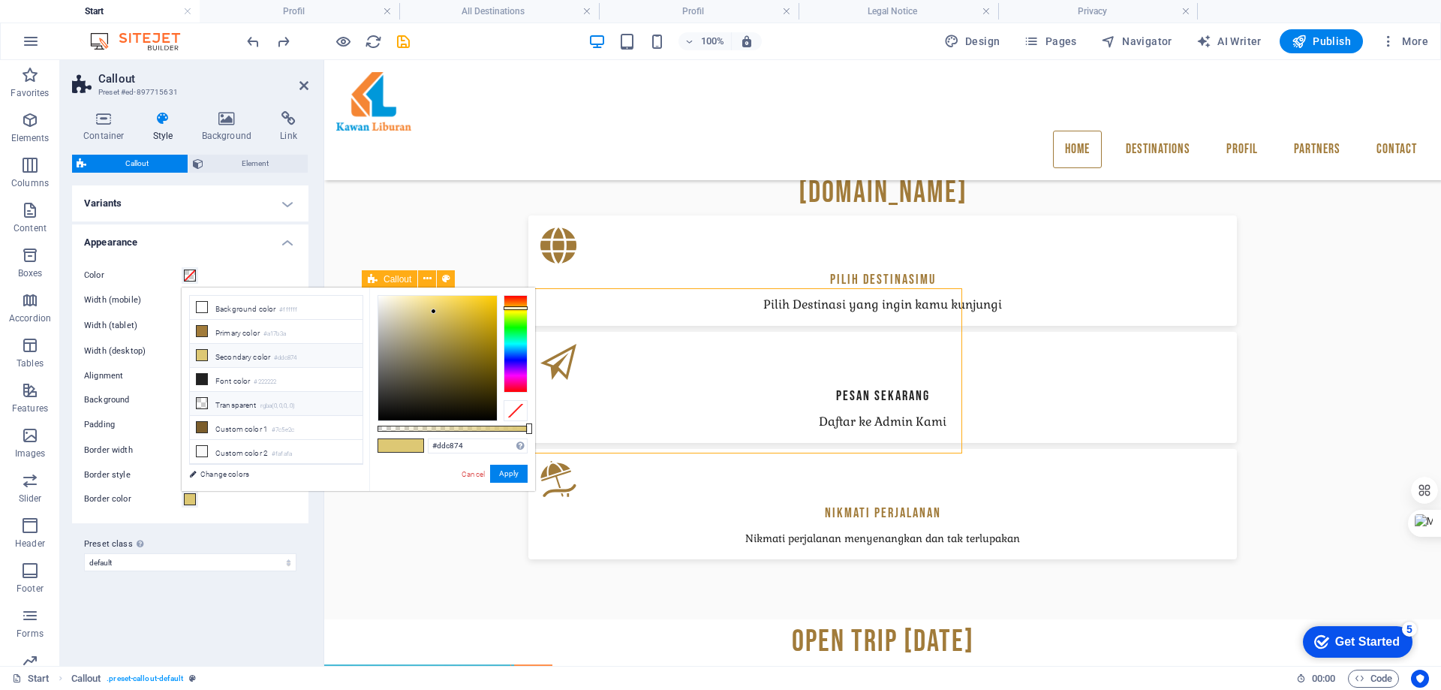
click at [202, 402] on icon at bounding box center [202, 403] width 11 height 11
type input "rgba(0, 0, 0, 0)"
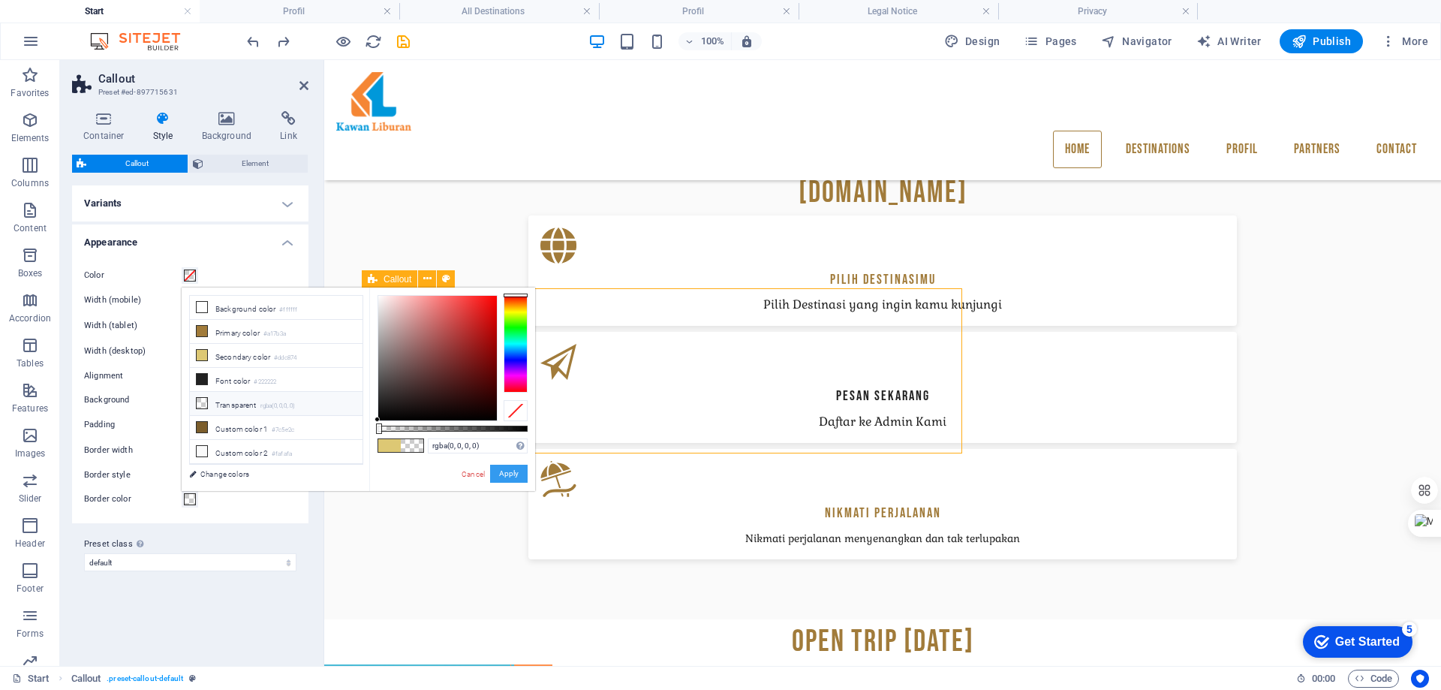
drag, startPoint x: 513, startPoint y: 475, endPoint x: 188, endPoint y: 415, distance: 330.6
click at [513, 475] on button "Apply" at bounding box center [509, 474] width 38 height 18
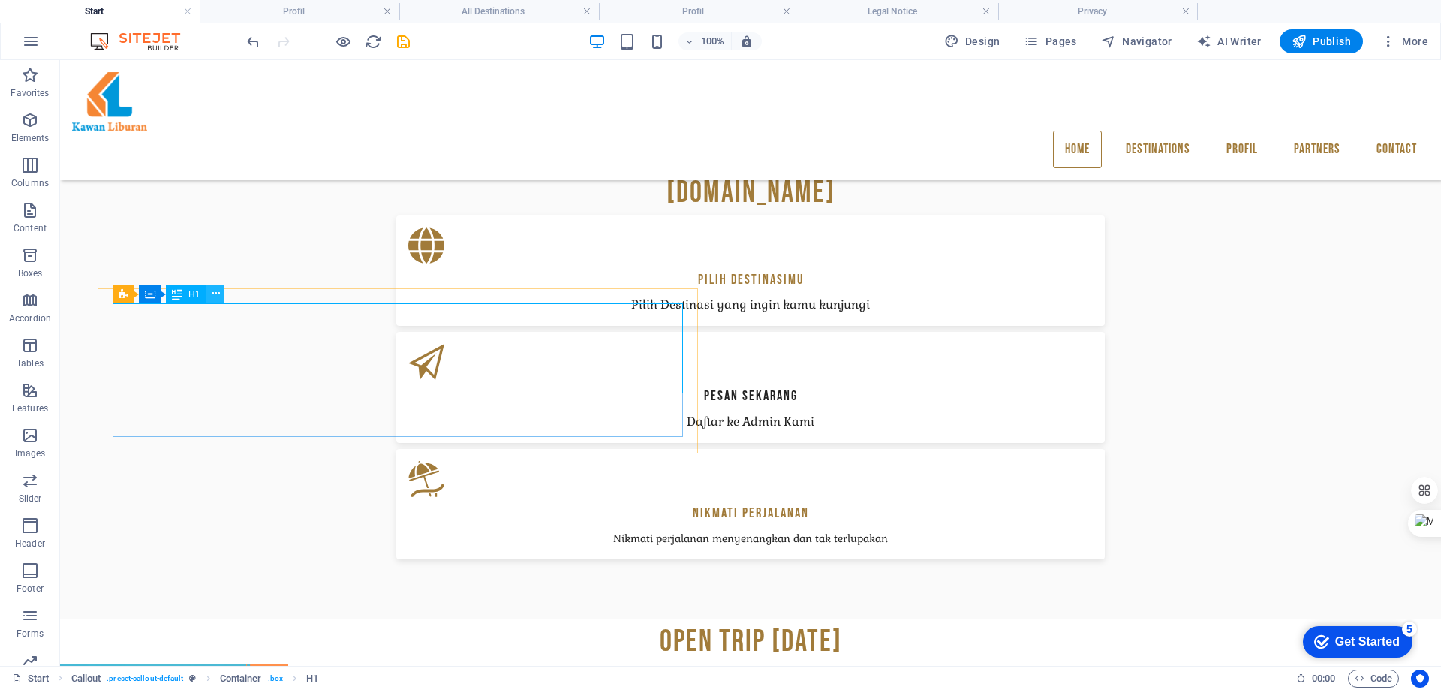
click at [216, 294] on icon at bounding box center [216, 294] width 8 height 16
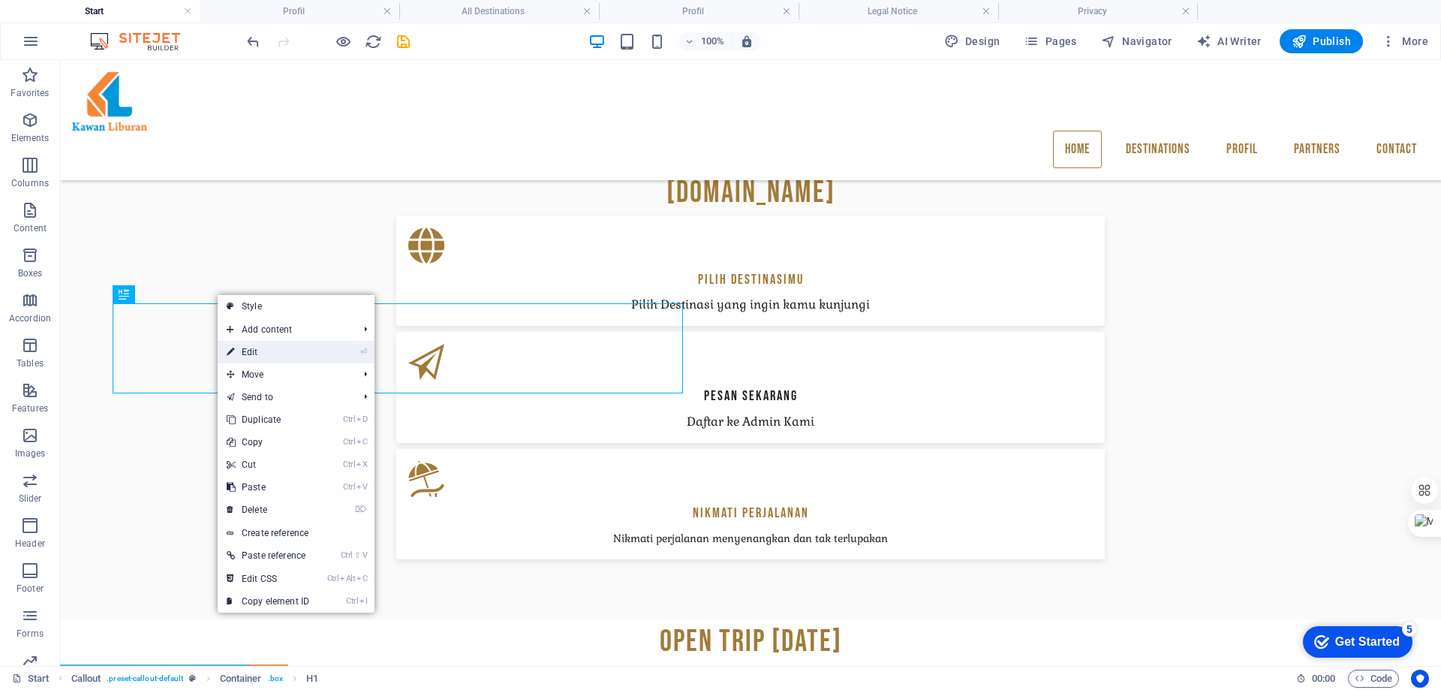
click at [239, 345] on link "⏎ Edit" at bounding box center [268, 352] width 101 height 23
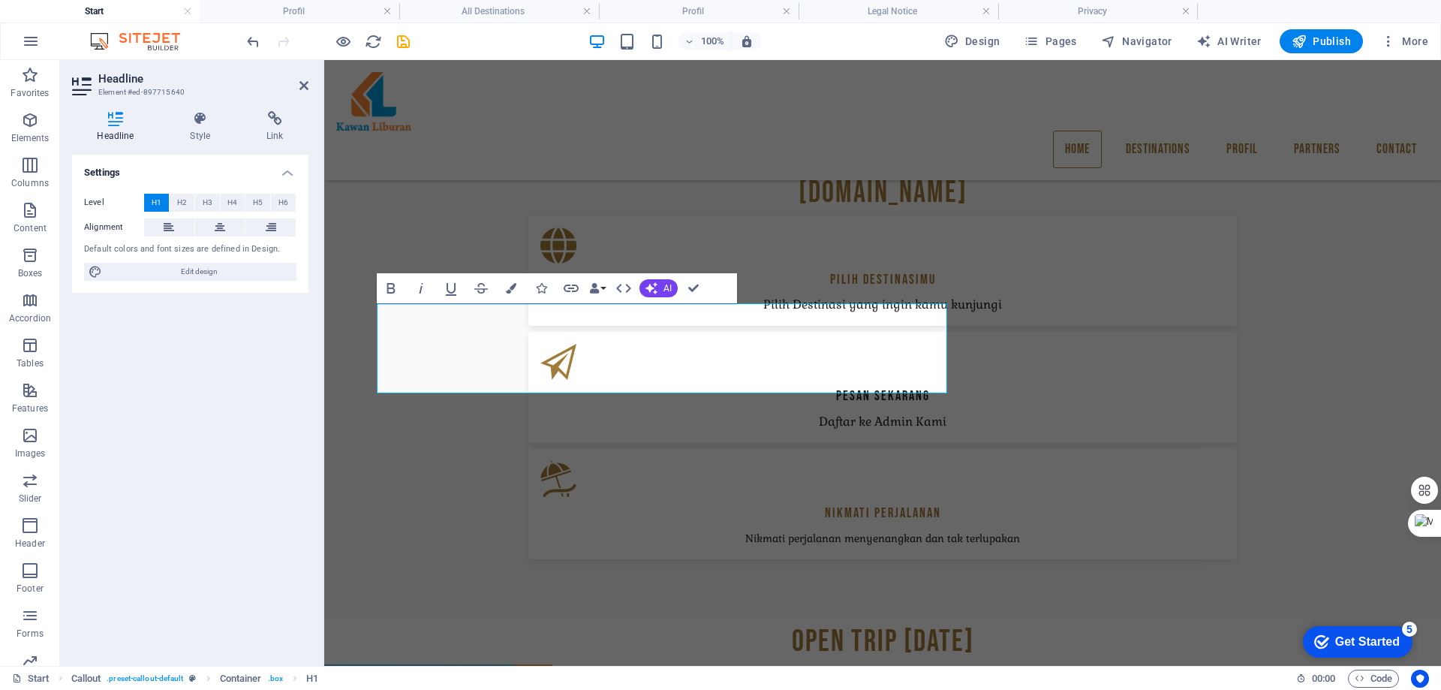
click at [188, 351] on div "Settings Level H1 H2 H3 H4 H5 H6 Alignment Default colors and font sizes are de…" at bounding box center [190, 404] width 236 height 499
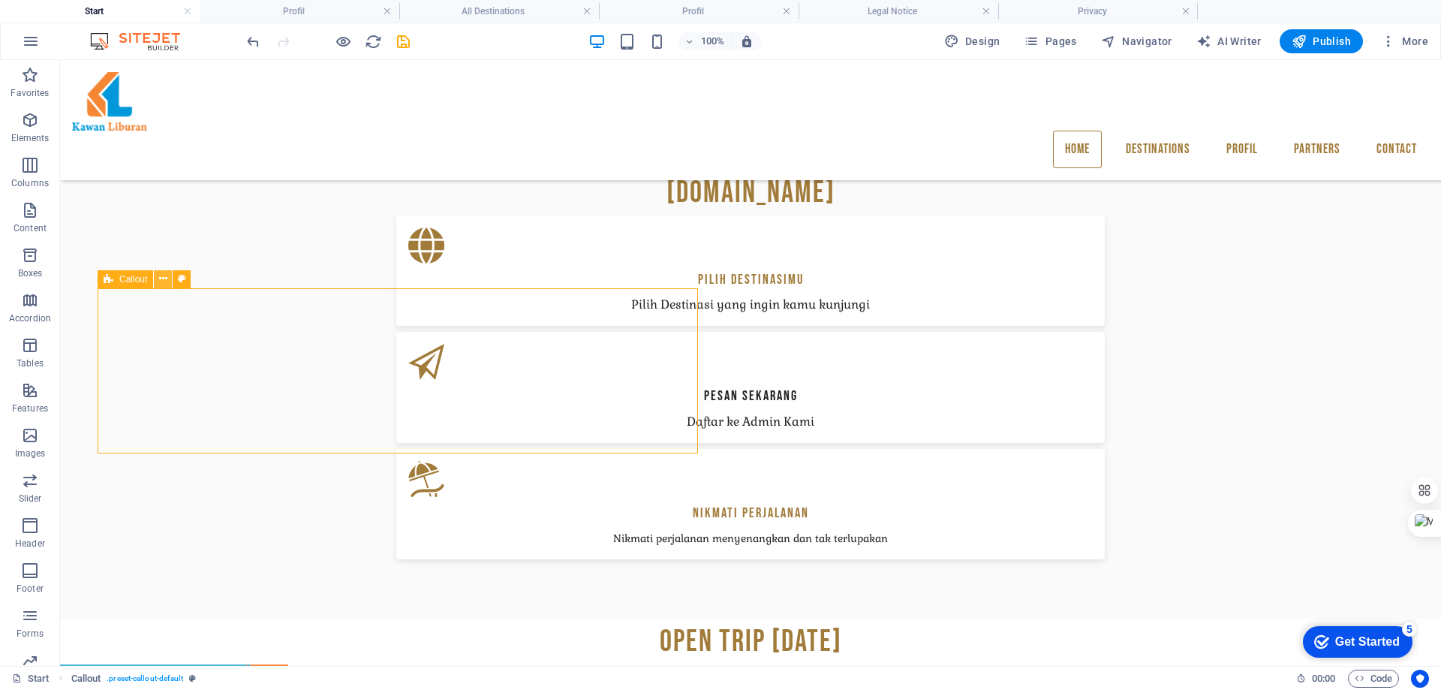
click at [164, 280] on icon at bounding box center [163, 279] width 8 height 16
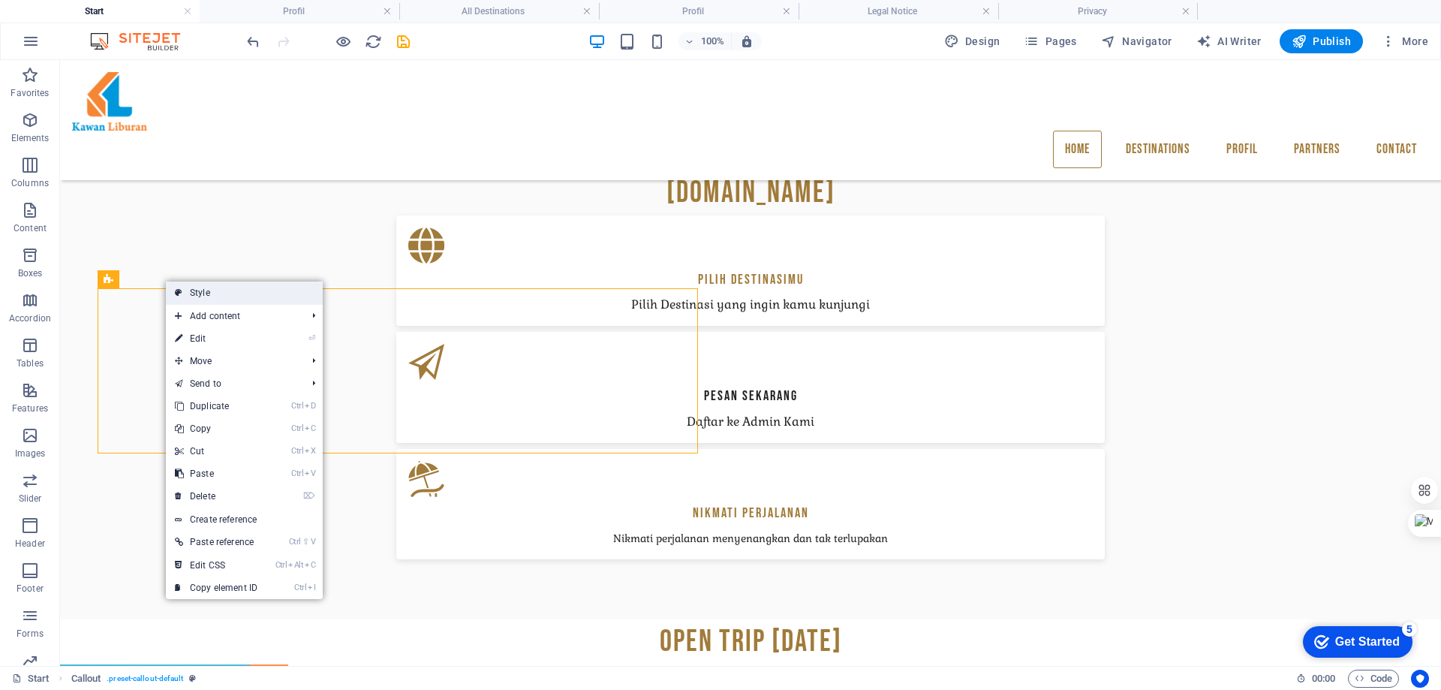
click at [221, 292] on link "Style" at bounding box center [244, 293] width 157 height 23
select select "%"
select select "center"
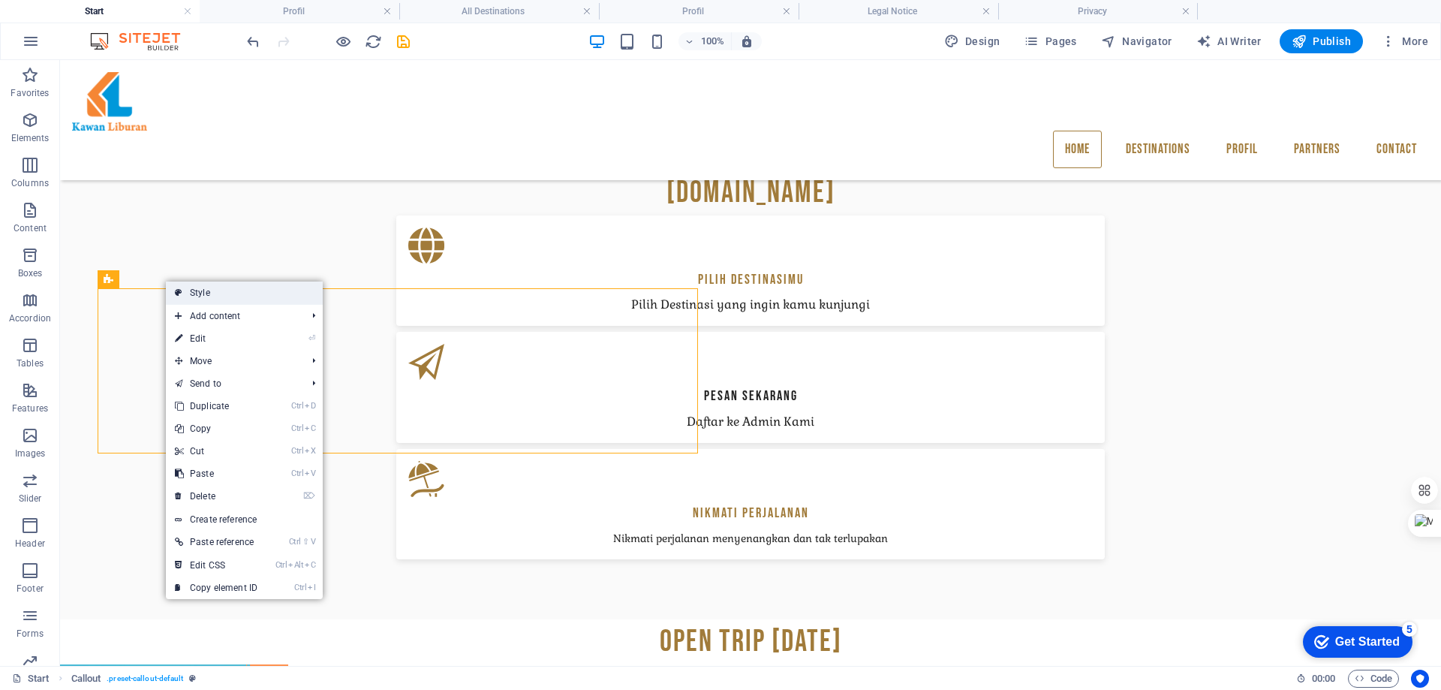
select select "rem"
select select "px"
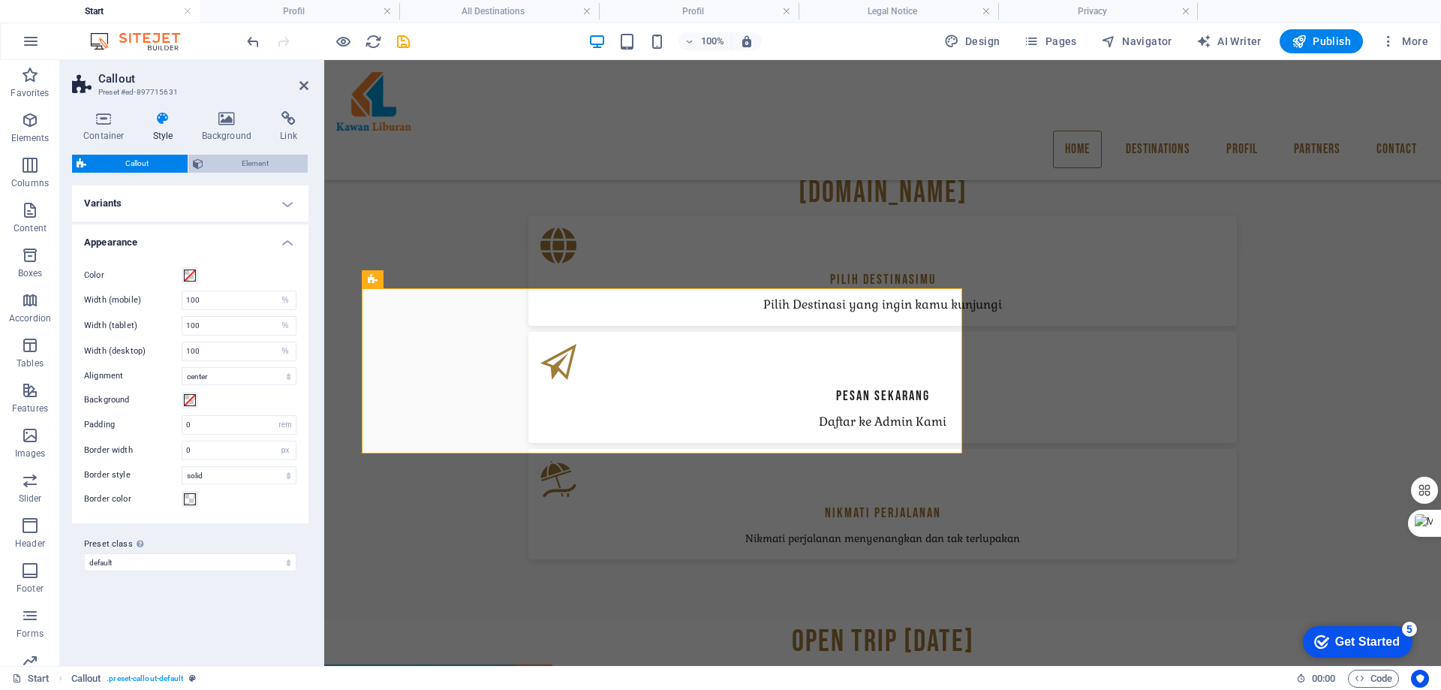
click at [230, 160] on span "Element" at bounding box center [256, 164] width 96 height 18
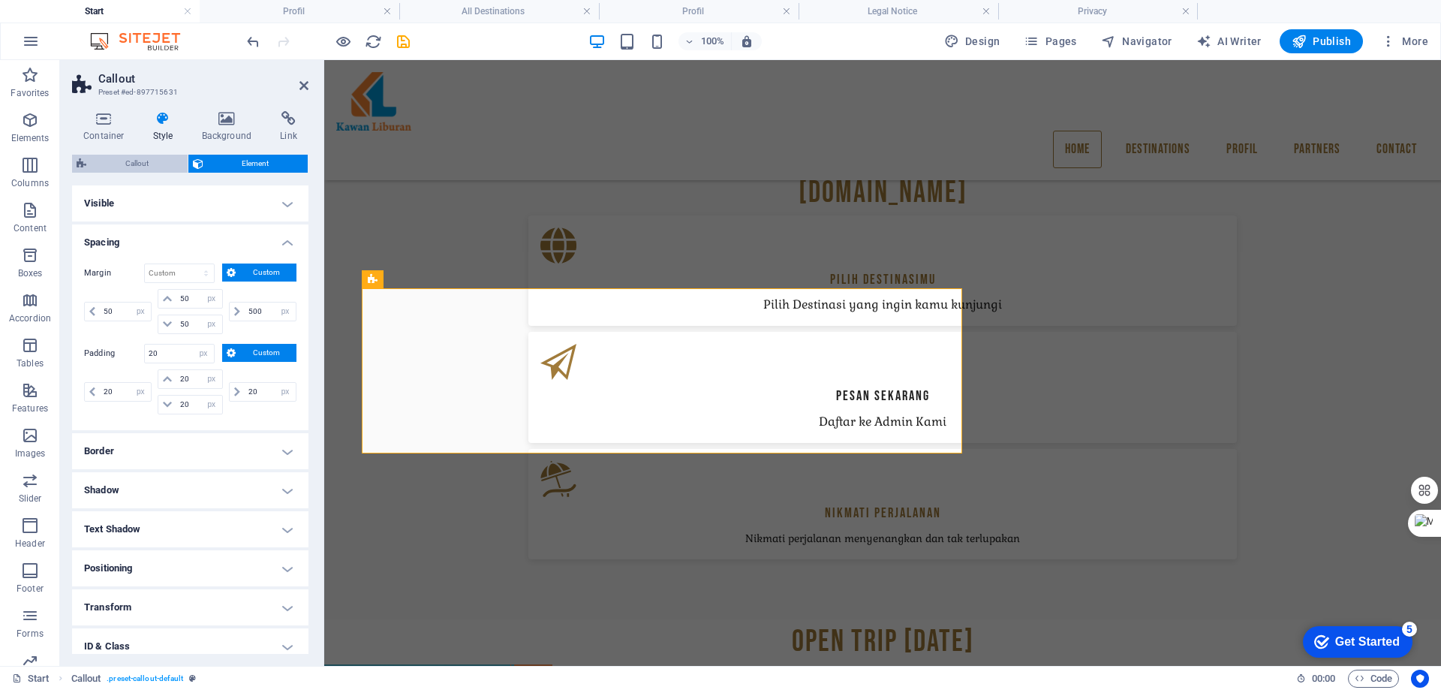
click at [121, 164] on span "Callout" at bounding box center [137, 164] width 92 height 18
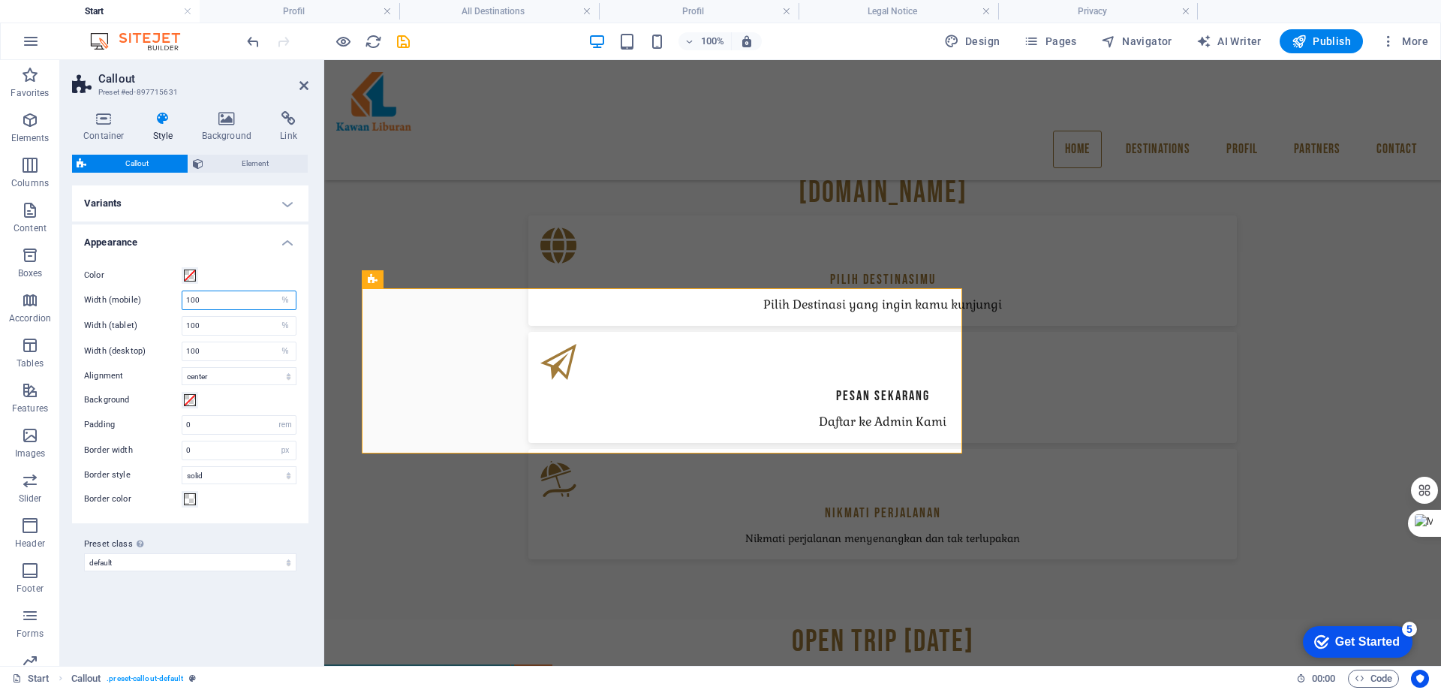
drag, startPoint x: 225, startPoint y: 300, endPoint x: 169, endPoint y: 297, distance: 56.4
click at [169, 297] on div "Width (mobile) 100 % px vh" at bounding box center [190, 301] width 212 height 20
click at [284, 294] on select "% px vh" at bounding box center [285, 300] width 21 height 18
select select "px"
click at [275, 291] on select "% px vh" at bounding box center [285, 300] width 21 height 18
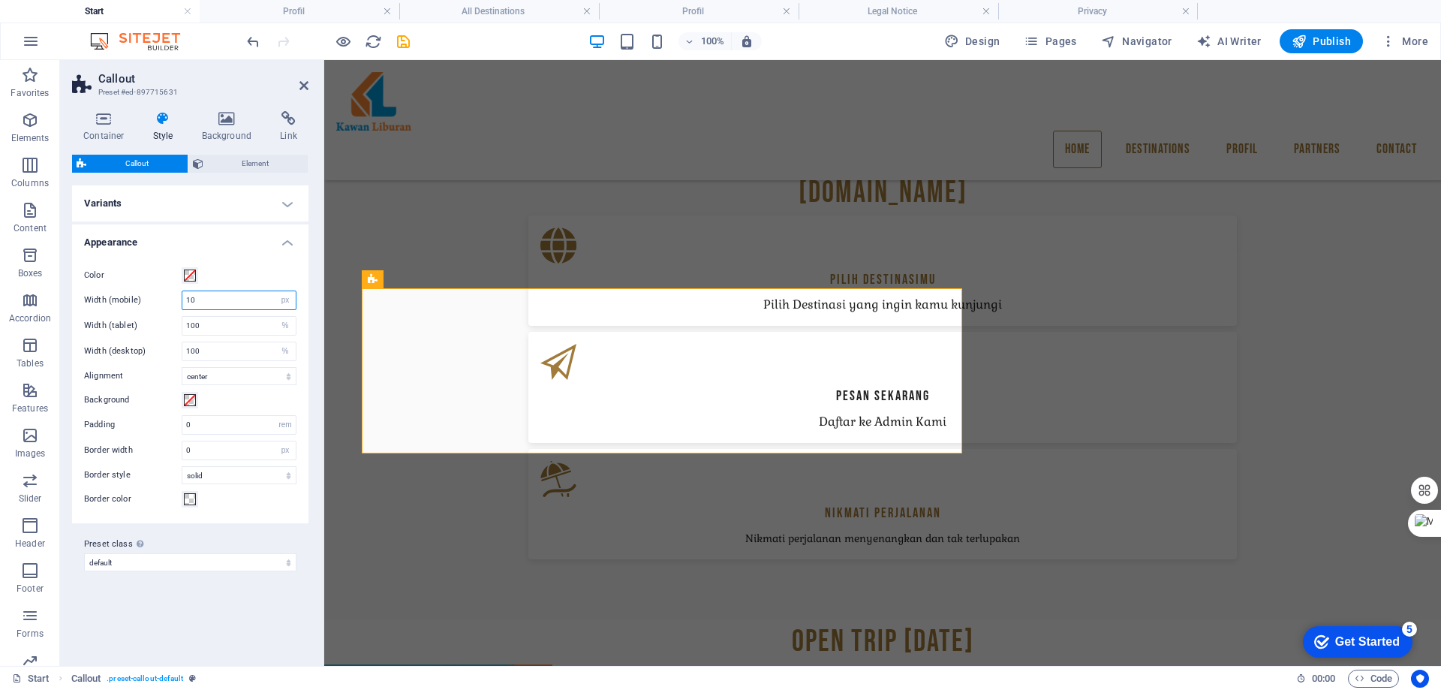
type input "10"
click at [229, 304] on input "10" at bounding box center [238, 300] width 113 height 18
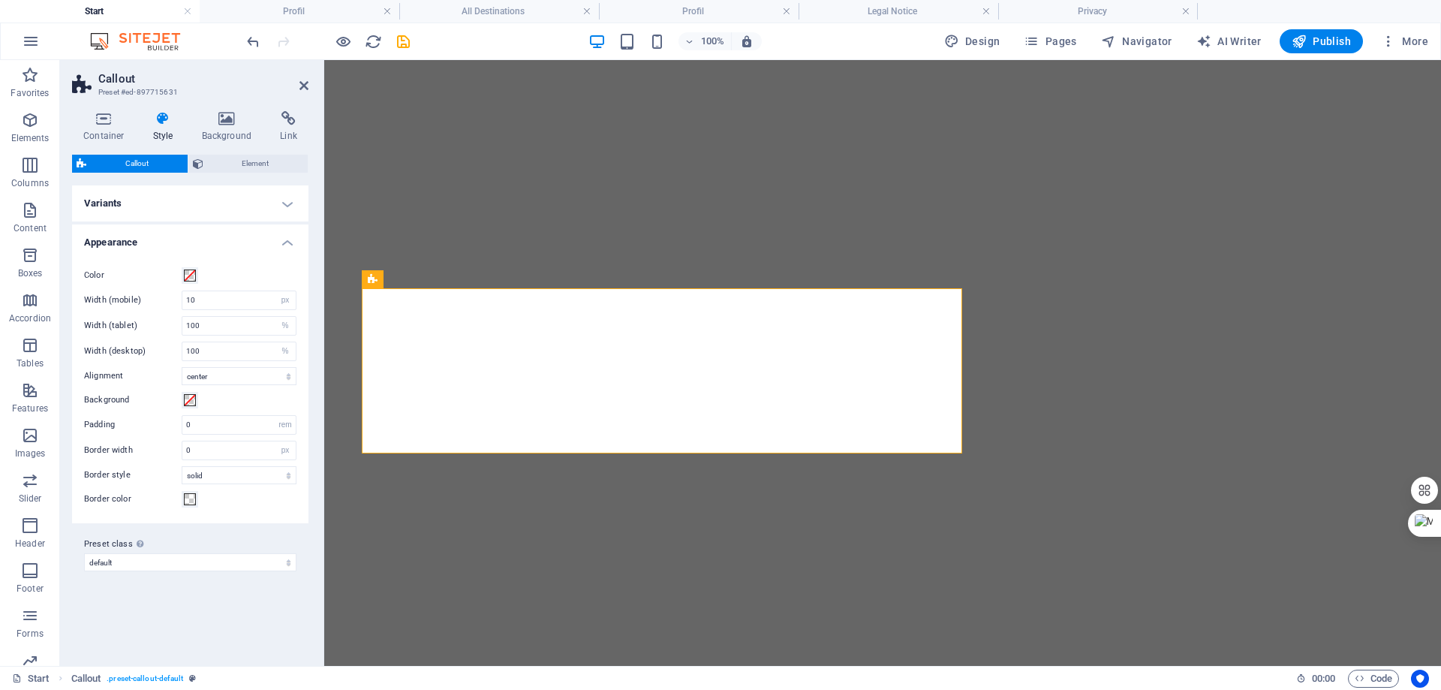
select select "px"
select select "%"
select select "center"
select select "rem"
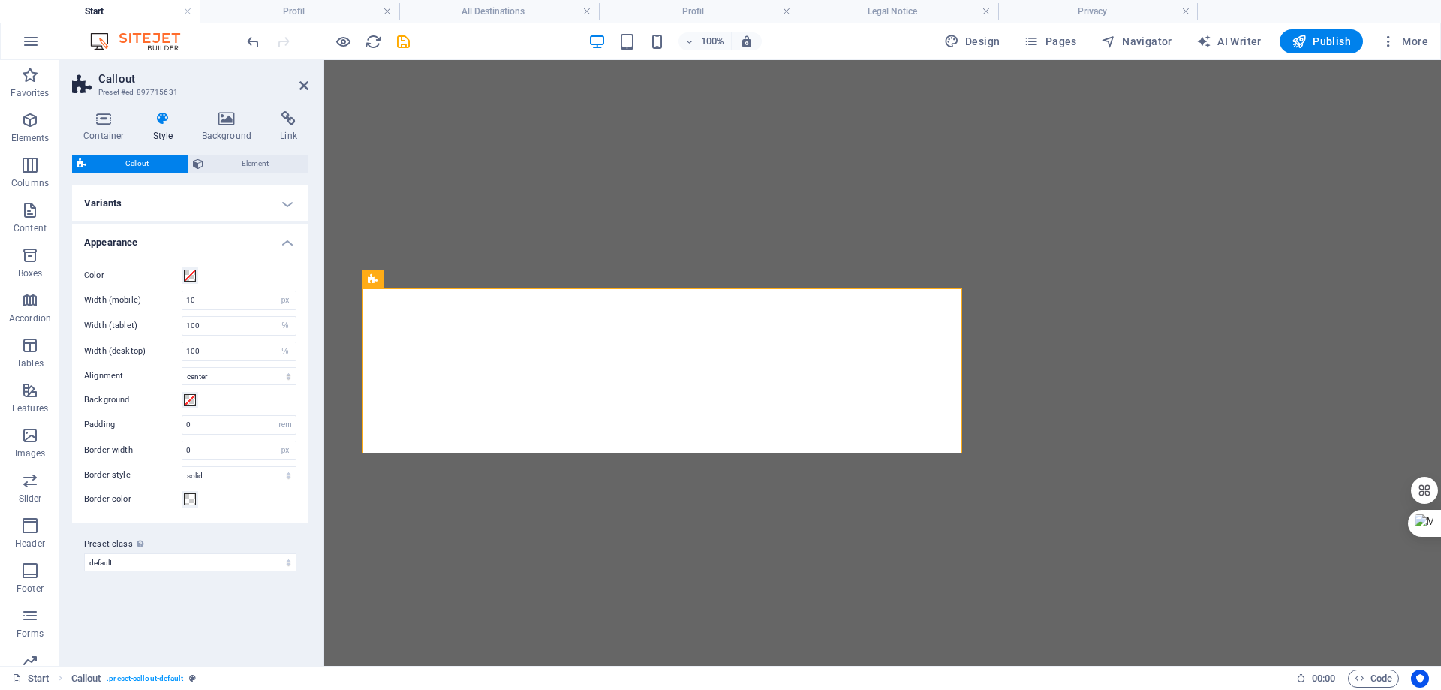
select select "px"
click at [287, 327] on select "% px vh" at bounding box center [285, 326] width 21 height 18
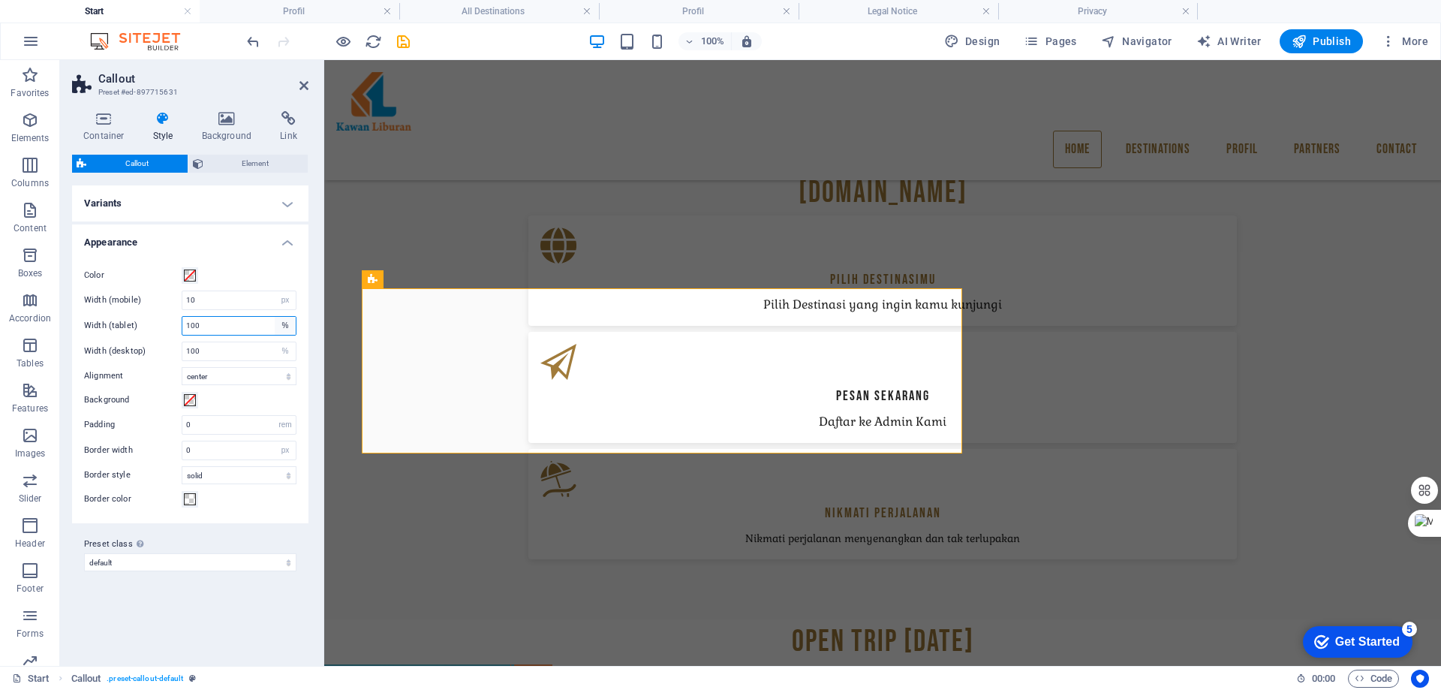
select select "px"
click at [275, 317] on select "% px vh" at bounding box center [285, 326] width 21 height 18
type input "100"
click at [215, 301] on input "10" at bounding box center [238, 300] width 113 height 18
select select "%"
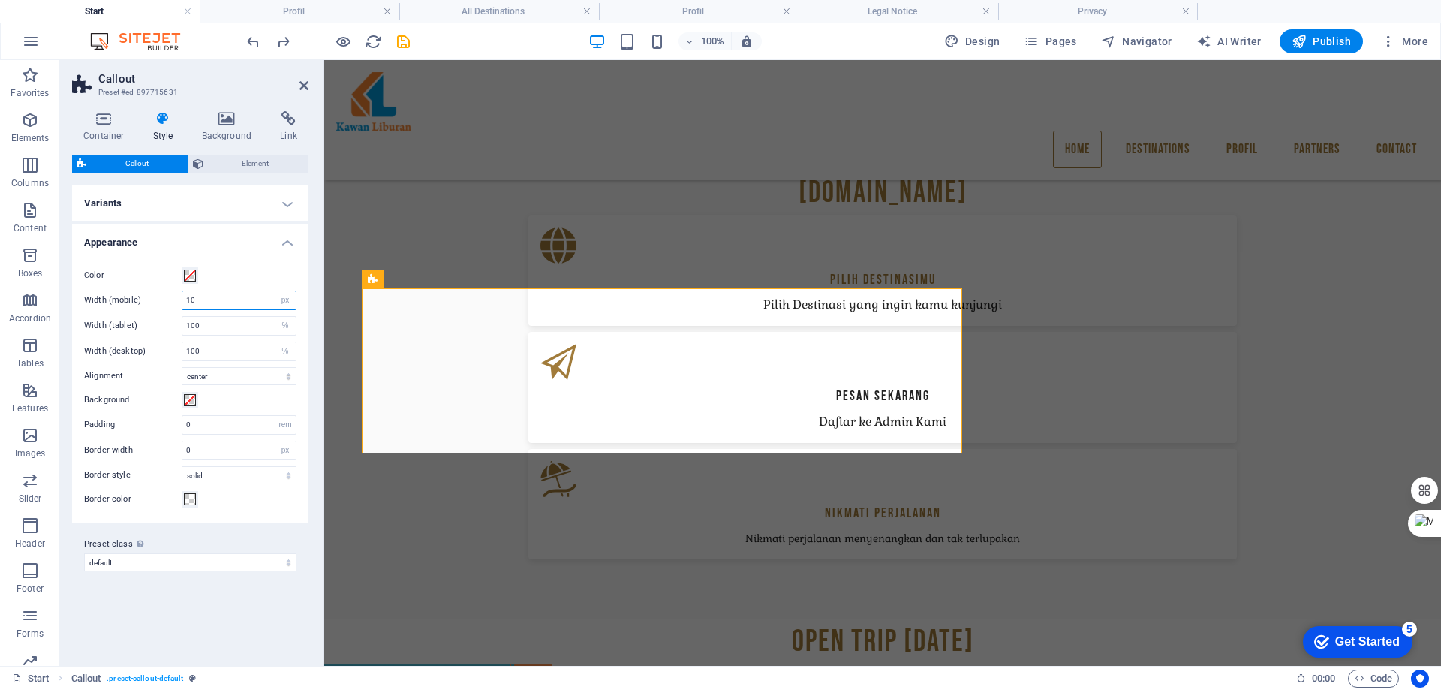
type input "100"
select select "%"
click at [232, 379] on select "left center right" at bounding box center [239, 376] width 115 height 18
click at [182, 367] on select "left center right" at bounding box center [239, 376] width 115 height 18
click at [253, 373] on select "left center right" at bounding box center [239, 376] width 115 height 18
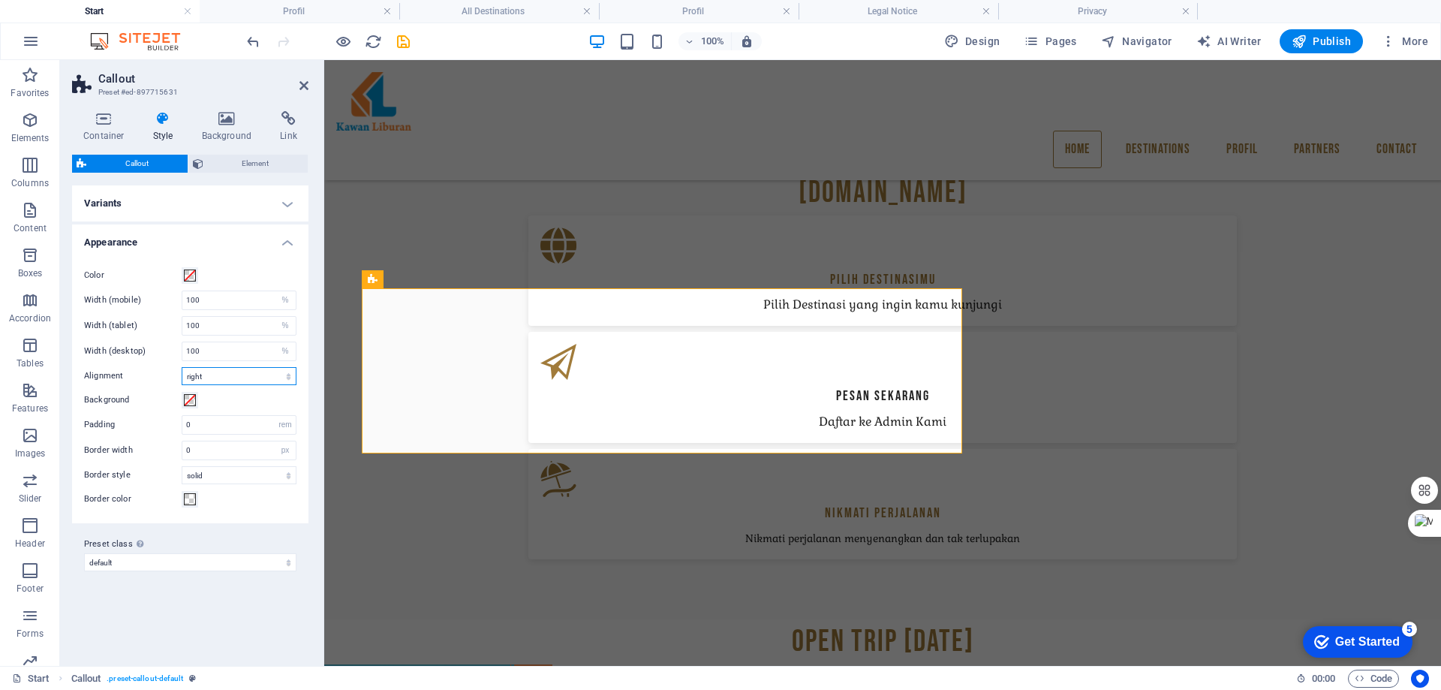
select select "center"
click at [182, 367] on select "left center right" at bounding box center [239, 376] width 115 height 18
click at [233, 404] on div "Background" at bounding box center [190, 400] width 212 height 18
click at [206, 165] on button "Element" at bounding box center [248, 164] width 120 height 18
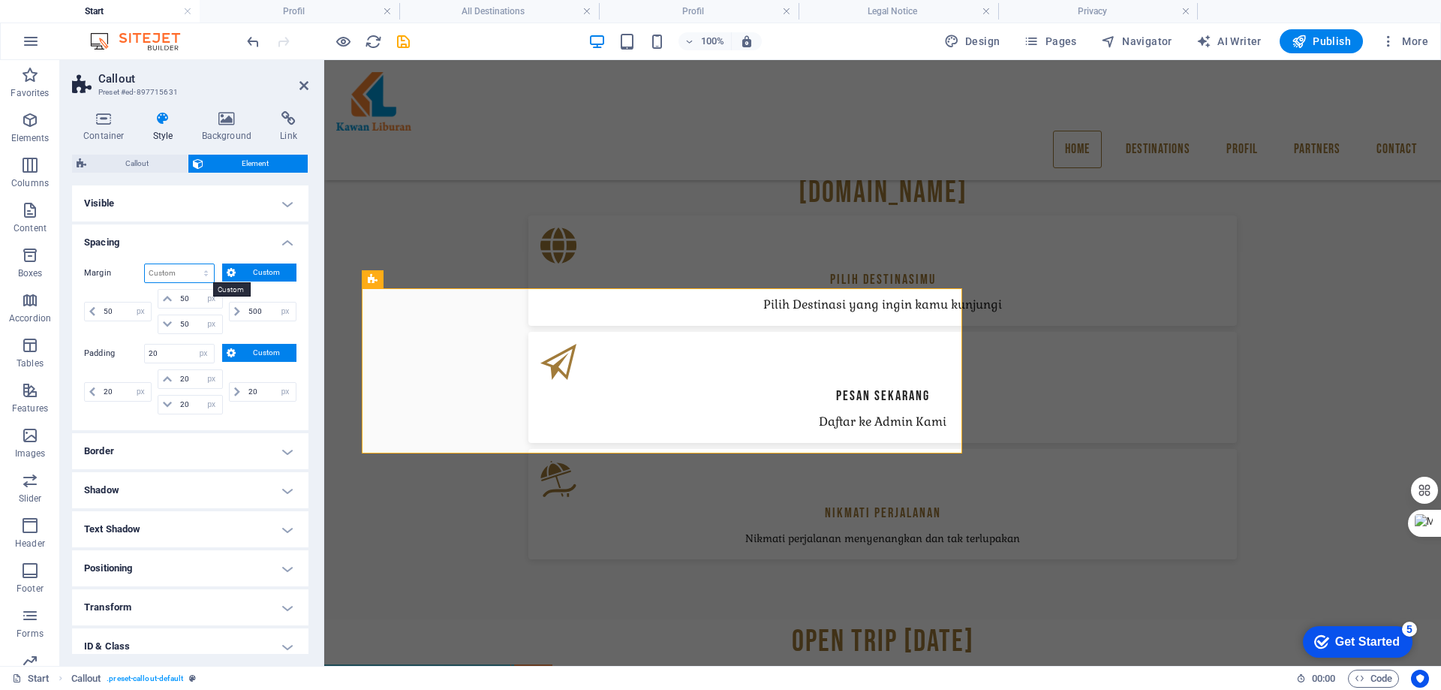
click at [177, 276] on select "Default auto px % rem vw vh Custom" at bounding box center [179, 273] width 69 height 18
select select "px"
click at [191, 264] on select "Default auto px % rem vw vh Custom" at bounding box center [179, 273] width 69 height 18
type input "0"
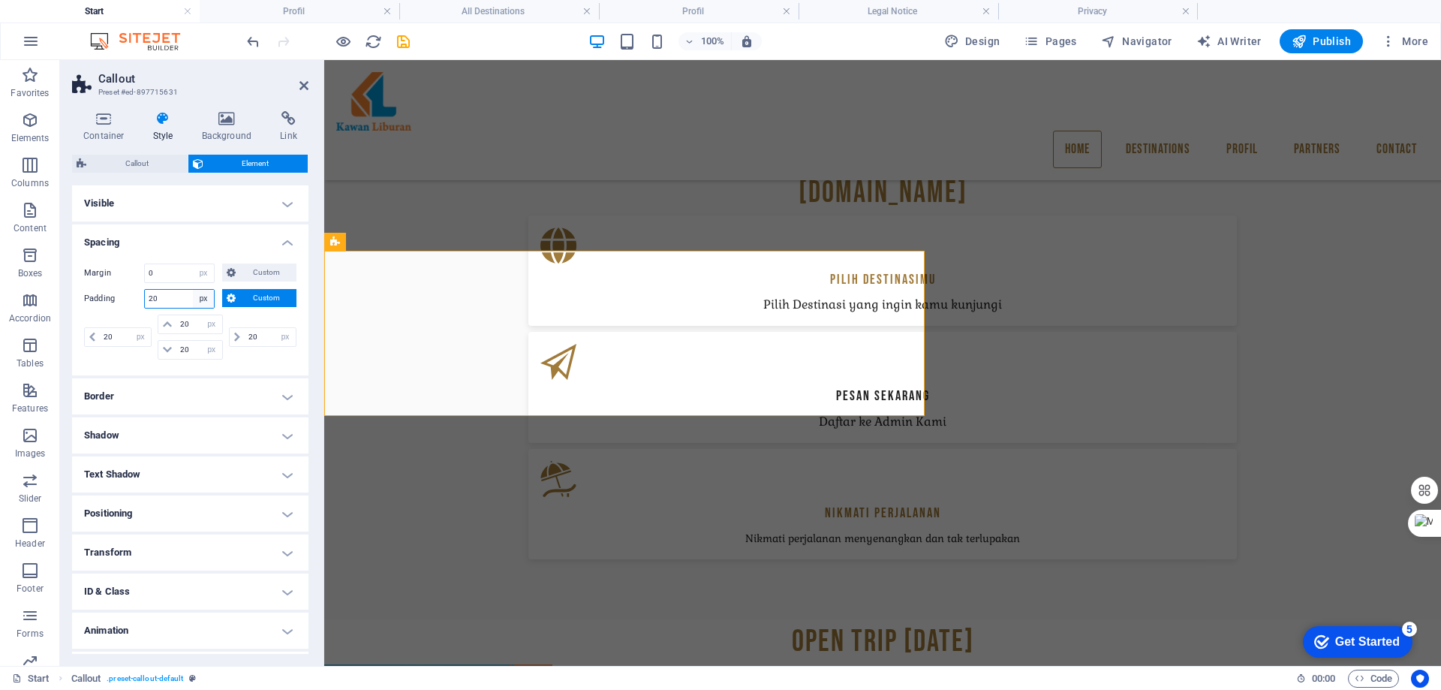
click at [207, 300] on select "Default px rem % vh vw Custom" at bounding box center [203, 299] width 21 height 18
click at [193, 290] on select "Default px rem % vh vw Custom" at bounding box center [203, 299] width 21 height 18
click at [203, 300] on select "Default px rem % vh vw Custom" at bounding box center [203, 299] width 21 height 18
select select "default"
click at [193, 290] on select "Default px rem % vh vw Custom" at bounding box center [203, 299] width 21 height 18
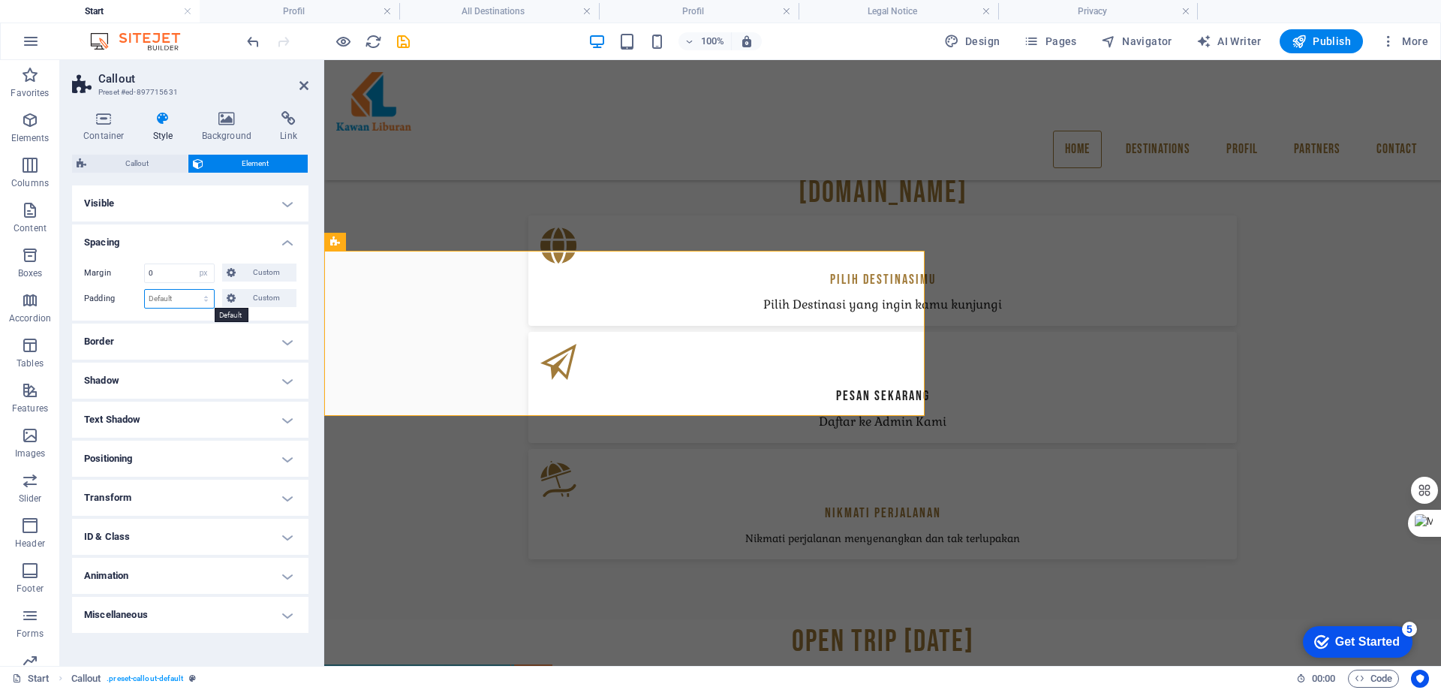
click at [155, 299] on select "Default px rem % vh vw Custom" at bounding box center [179, 299] width 69 height 18
select select "px"
click at [193, 290] on select "Default px rem % vh vw Custom" at bounding box center [179, 299] width 69 height 18
type input "0"
click at [289, 239] on h4 "Spacing" at bounding box center [190, 237] width 236 height 27
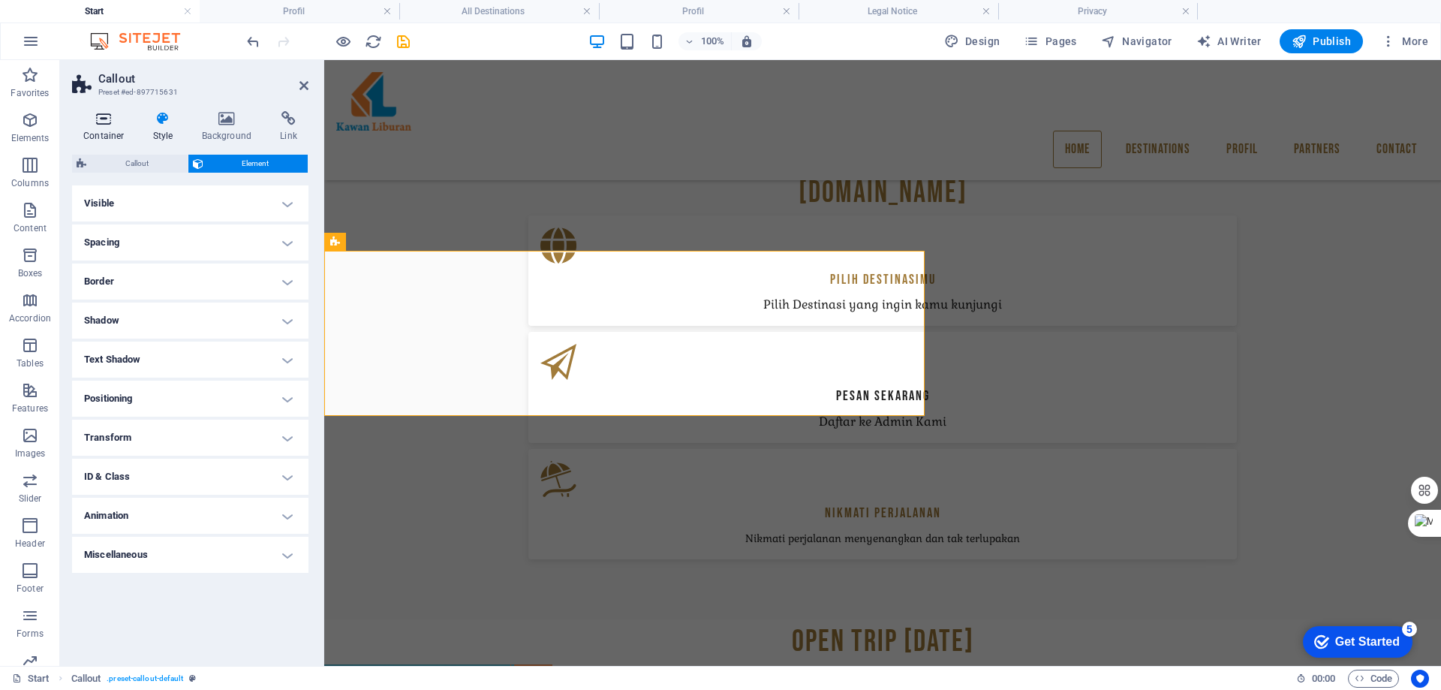
click at [100, 125] on icon at bounding box center [104, 118] width 64 height 15
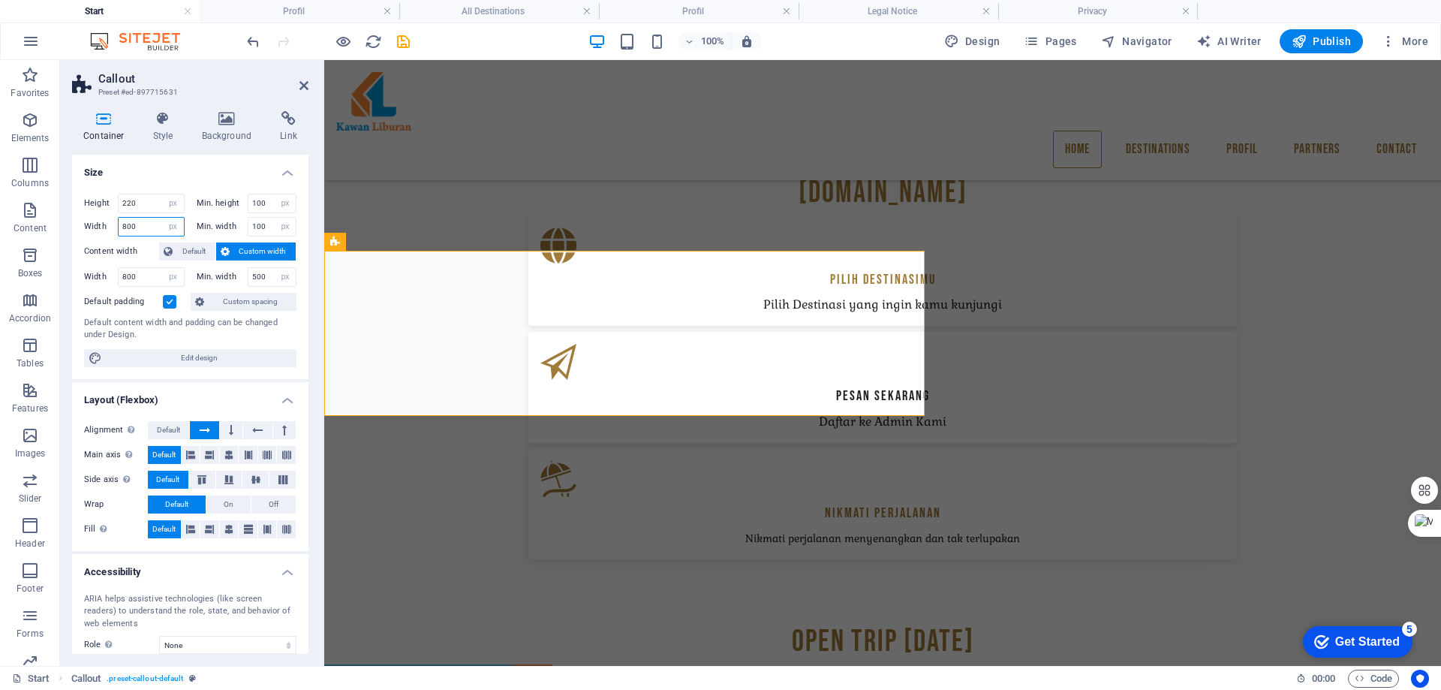
drag, startPoint x: 149, startPoint y: 228, endPoint x: 110, endPoint y: 225, distance: 39.9
click at [110, 225] on div "Width 800 Default px rem % em vh vw" at bounding box center [134, 227] width 101 height 20
drag, startPoint x: 147, startPoint y: 227, endPoint x: 92, endPoint y: 228, distance: 55.6
click at [92, 228] on div "Width 800 Default px rem % em vh vw" at bounding box center [134, 227] width 101 height 20
type input "1490"
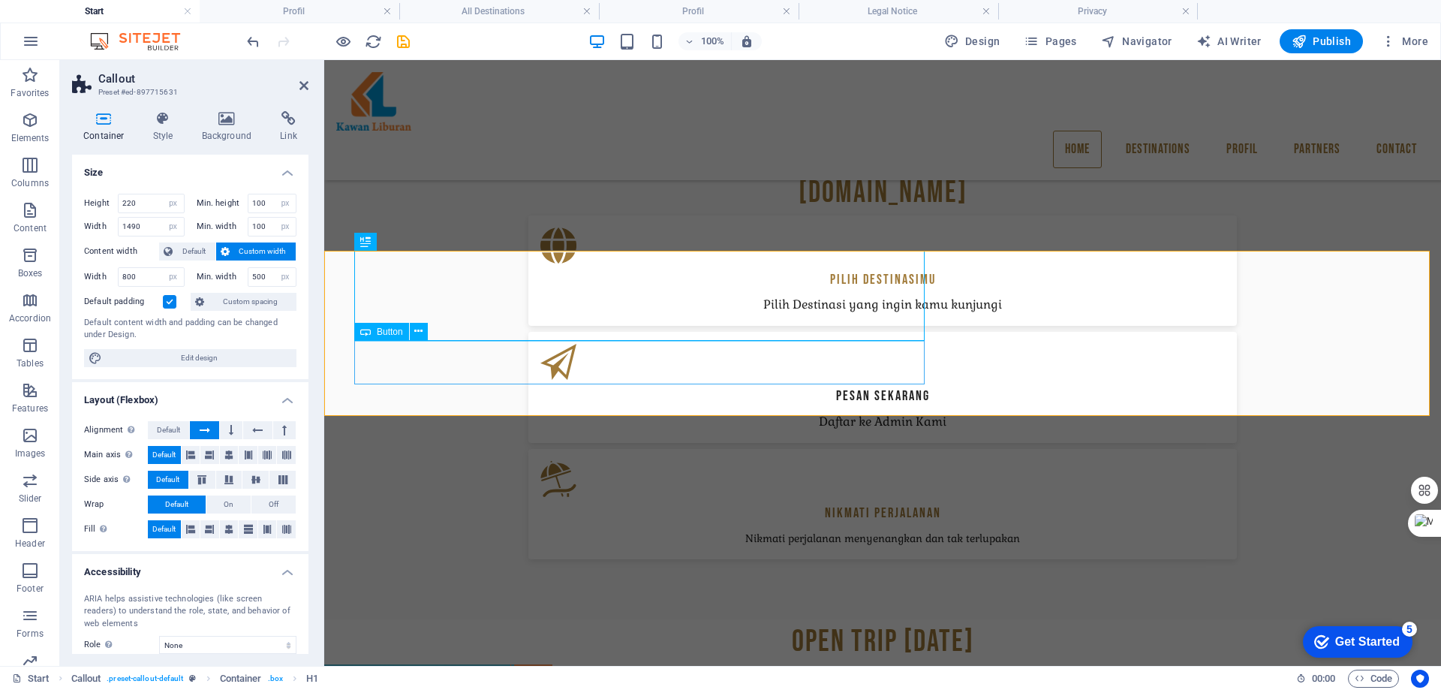
click at [256, 298] on span "Custom spacing" at bounding box center [250, 302] width 83 height 18
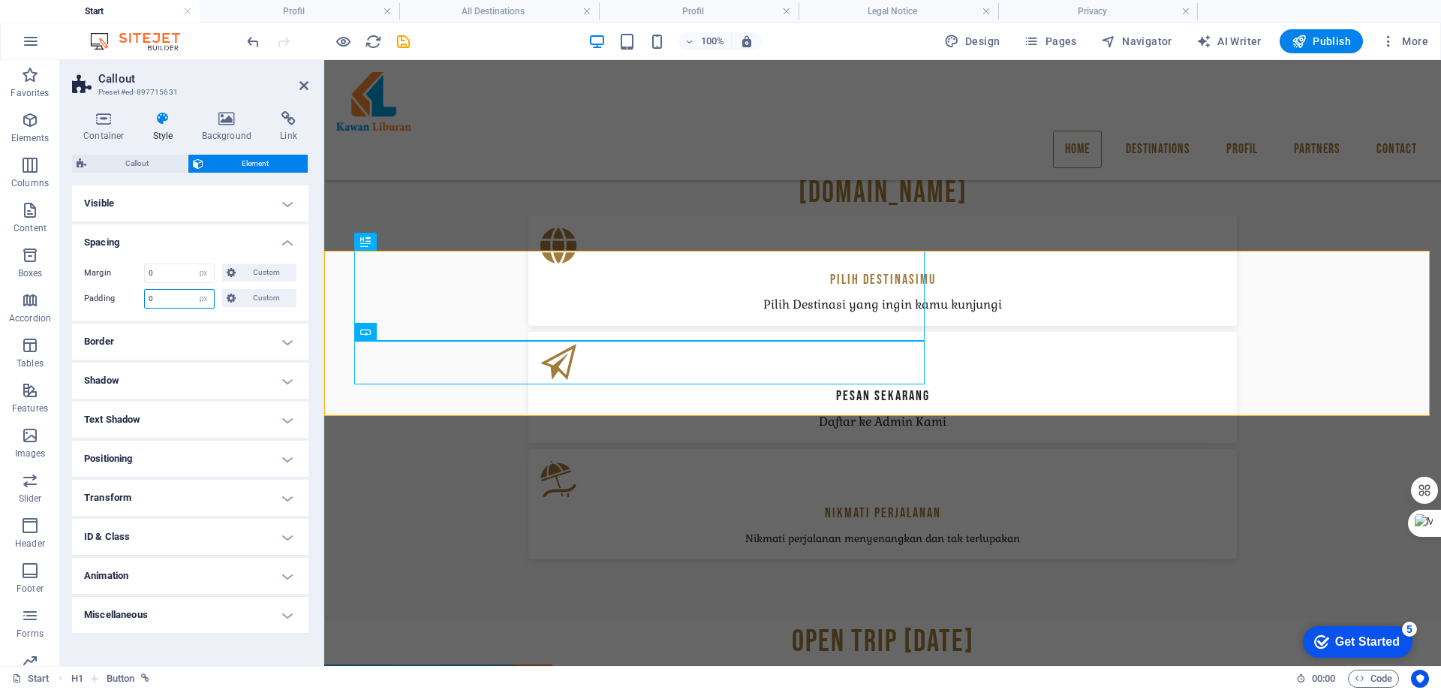
drag, startPoint x: 165, startPoint y: 299, endPoint x: 117, endPoint y: 299, distance: 48.0
click at [117, 299] on div "Padding 0 Default px rem % vh vw Custom Custom" at bounding box center [190, 299] width 212 height 20
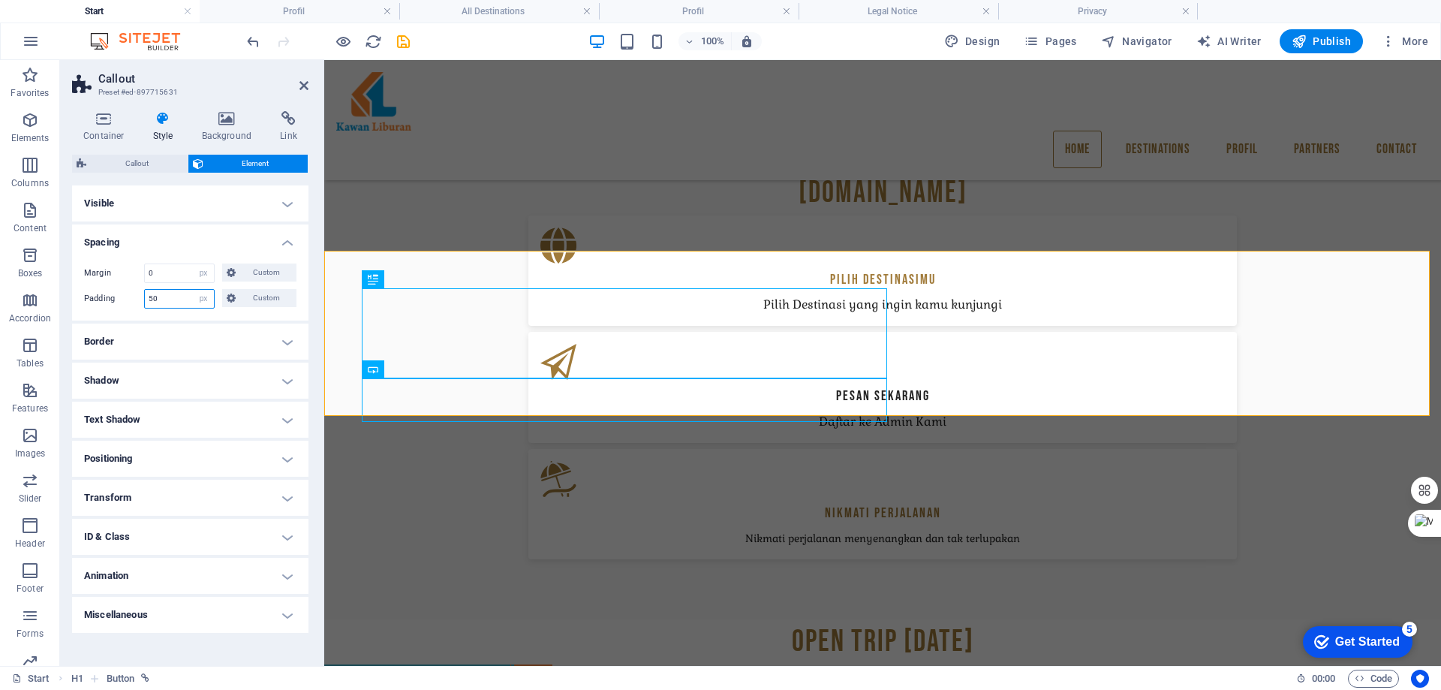
type input "0"
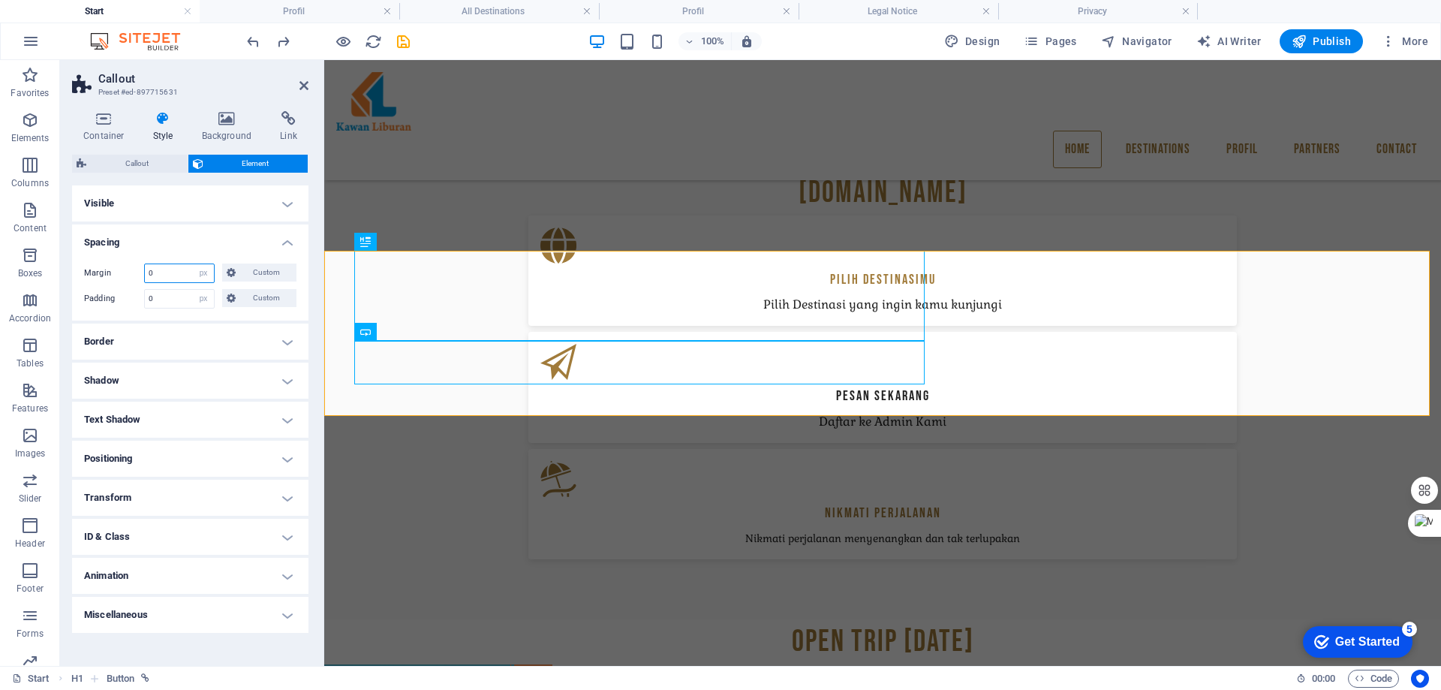
drag, startPoint x: 157, startPoint y: 276, endPoint x: 70, endPoint y: 276, distance: 87.1
click at [70, 276] on div "Container Style Background Link Size Height 220 Default px rem % vh vw Min. hei…" at bounding box center [190, 382] width 260 height 567
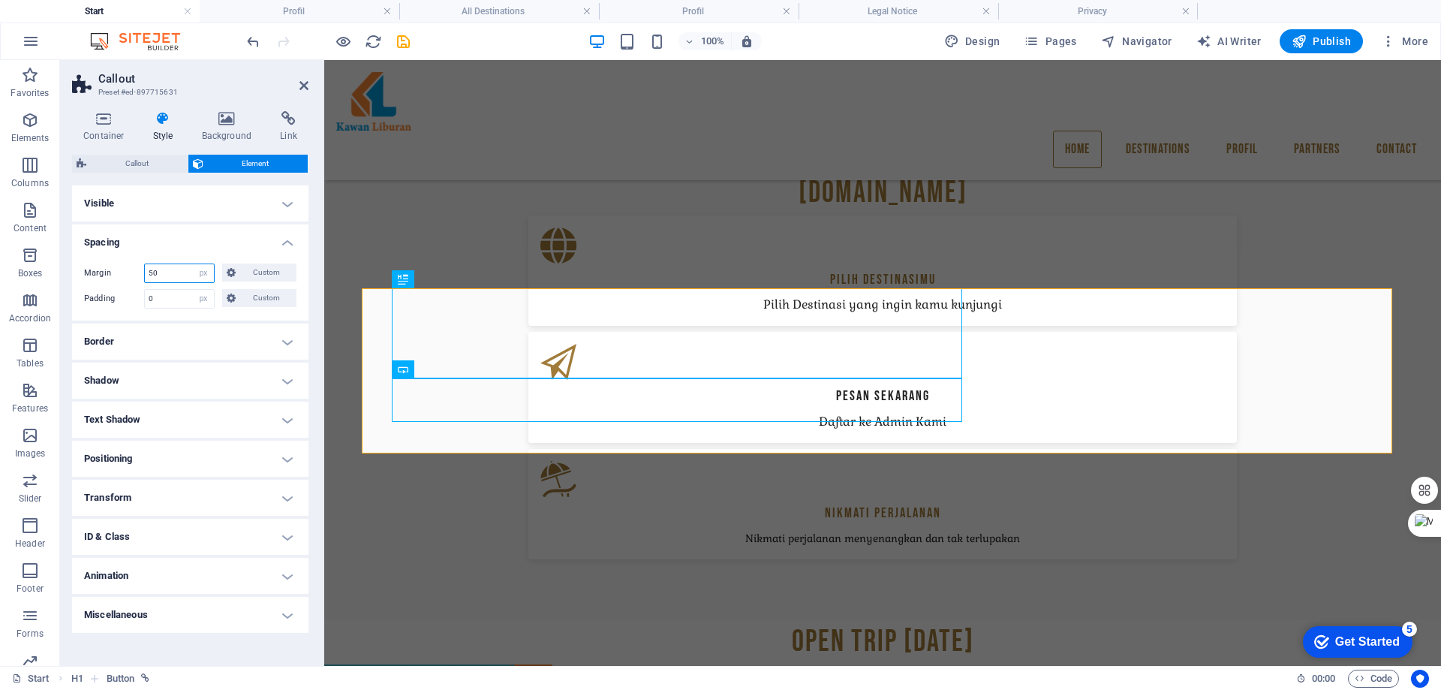
type input "0"
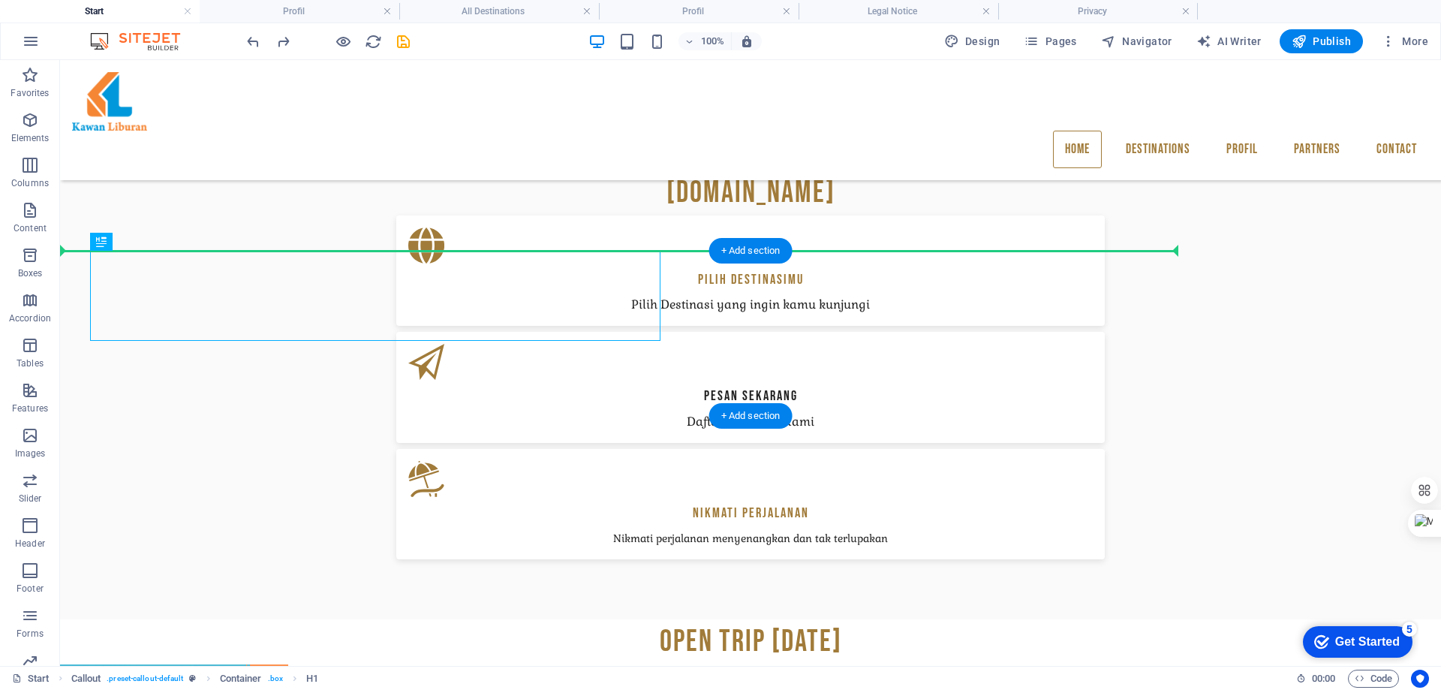
drag, startPoint x: 367, startPoint y: 314, endPoint x: 897, endPoint y: 327, distance: 530.1
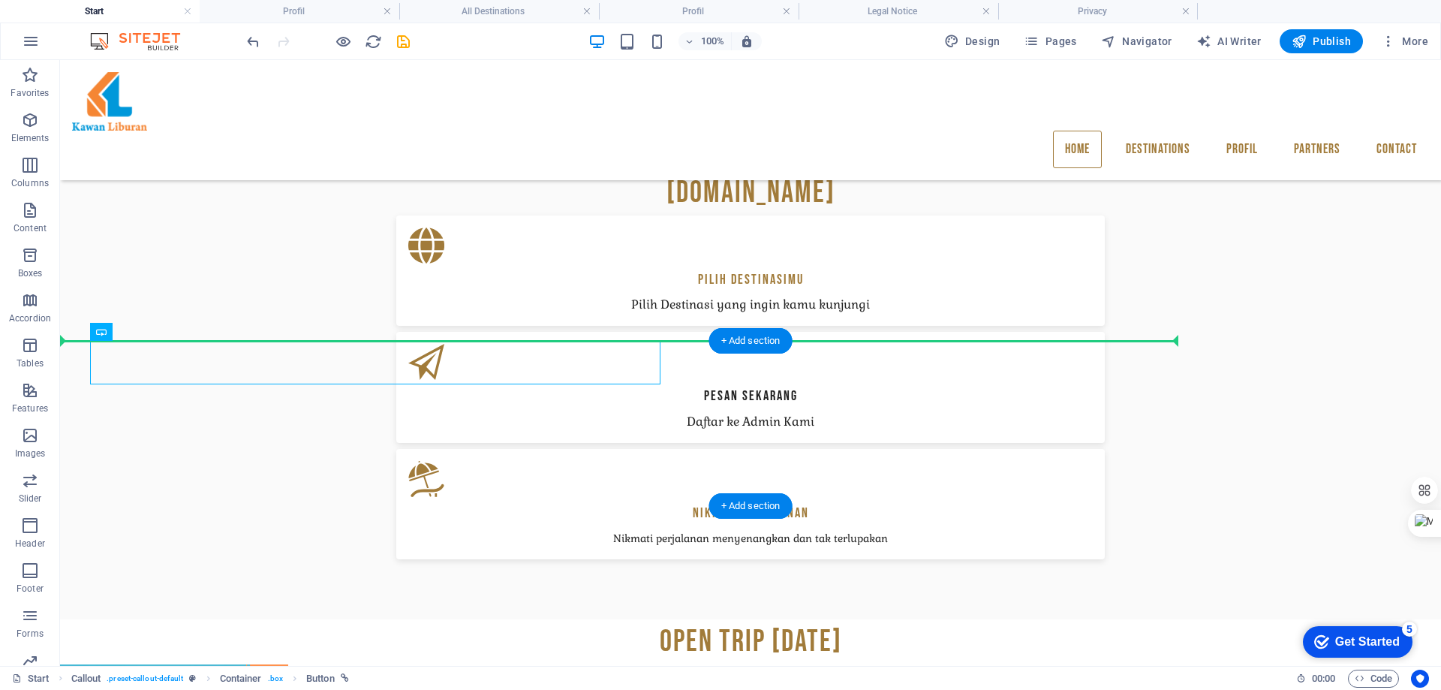
drag, startPoint x: 411, startPoint y: 372, endPoint x: 839, endPoint y: 432, distance: 432.1
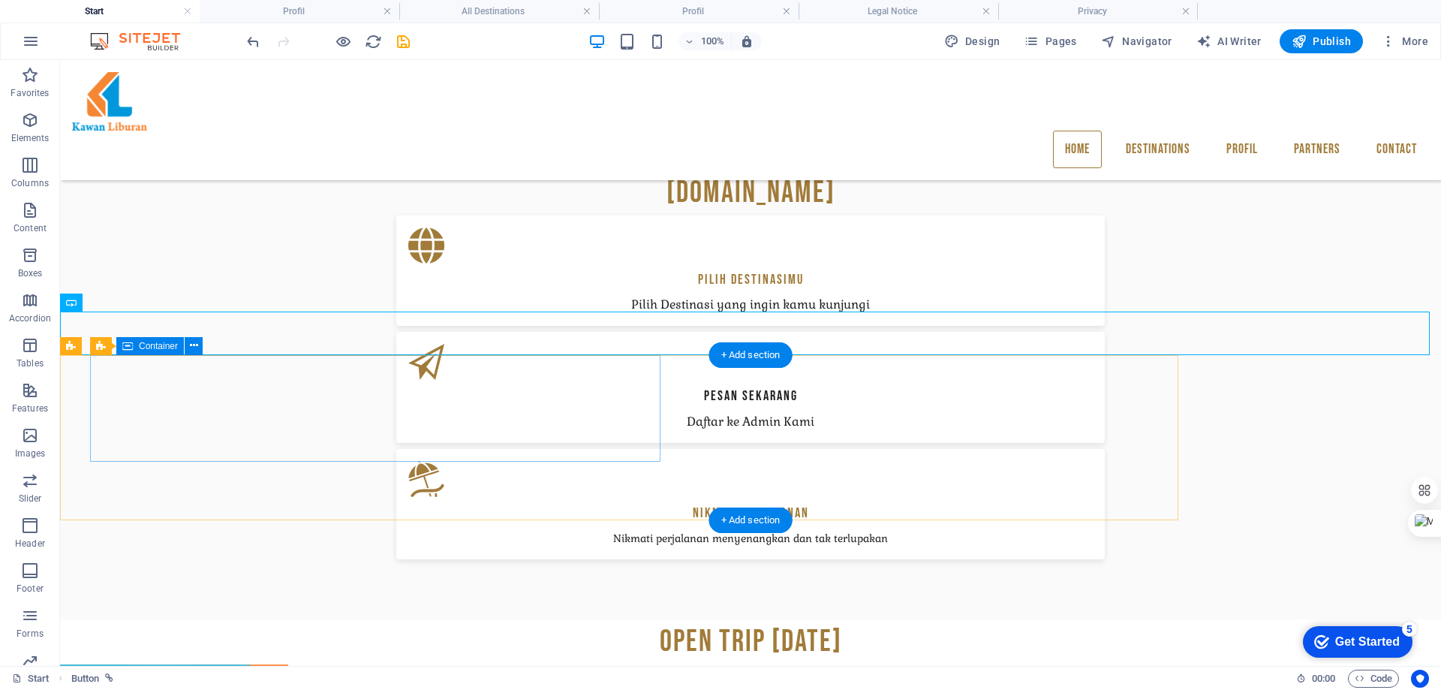
scroll to position [1173, 0]
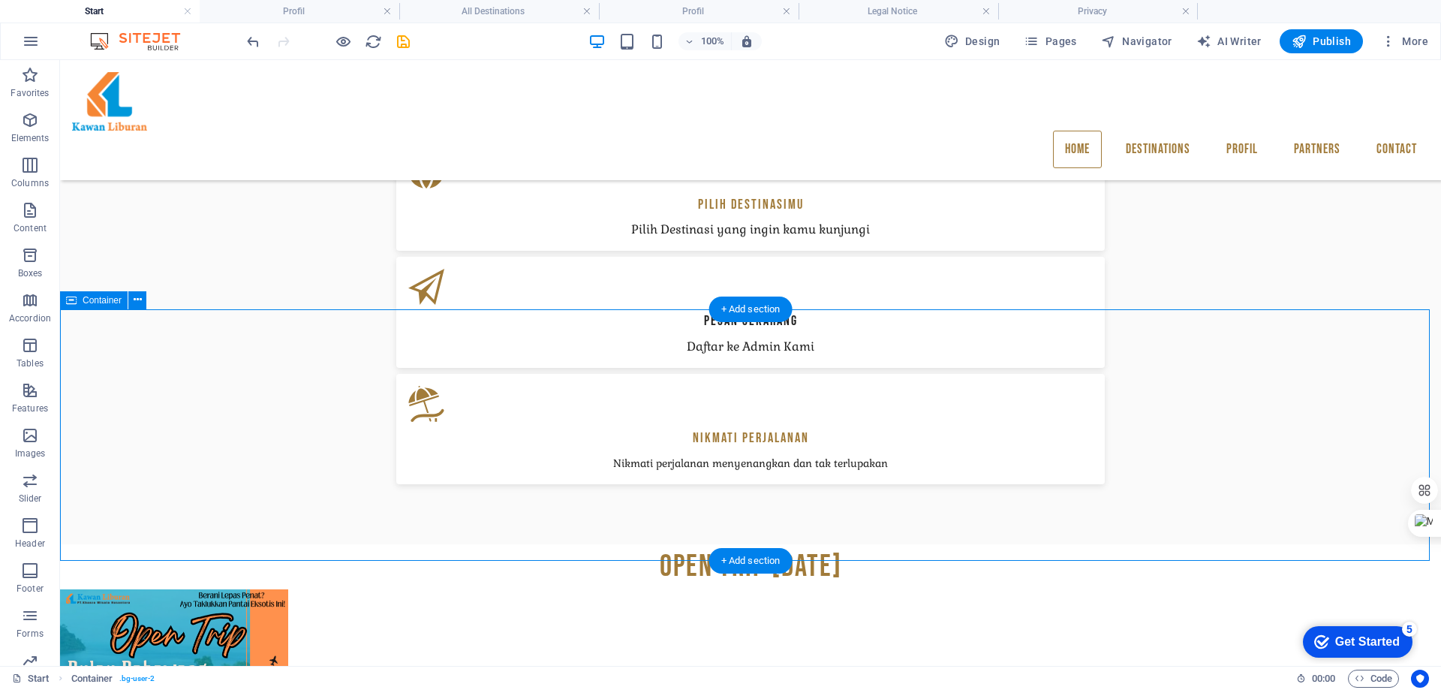
drag, startPoint x: 1270, startPoint y: 382, endPoint x: 1252, endPoint y: 384, distance: 18.1
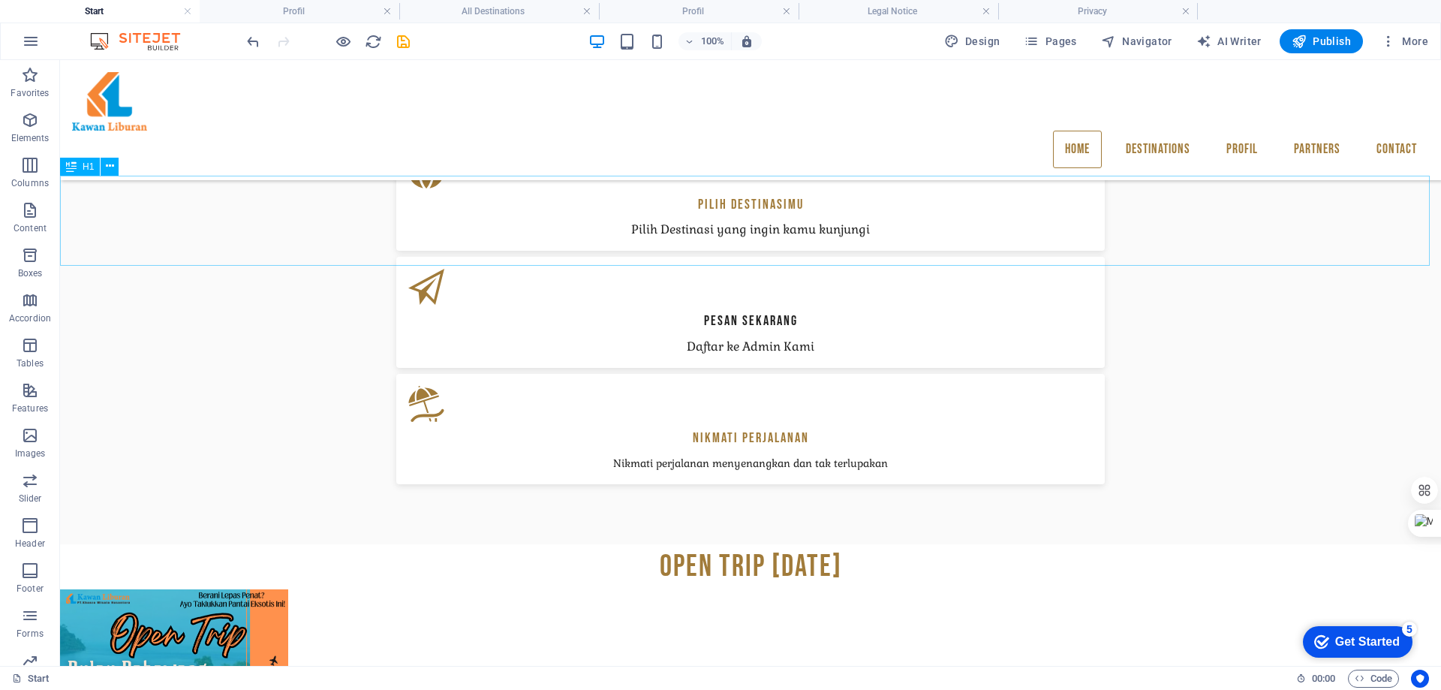
drag, startPoint x: 1040, startPoint y: 225, endPoint x: 1071, endPoint y: 260, distance: 46.3
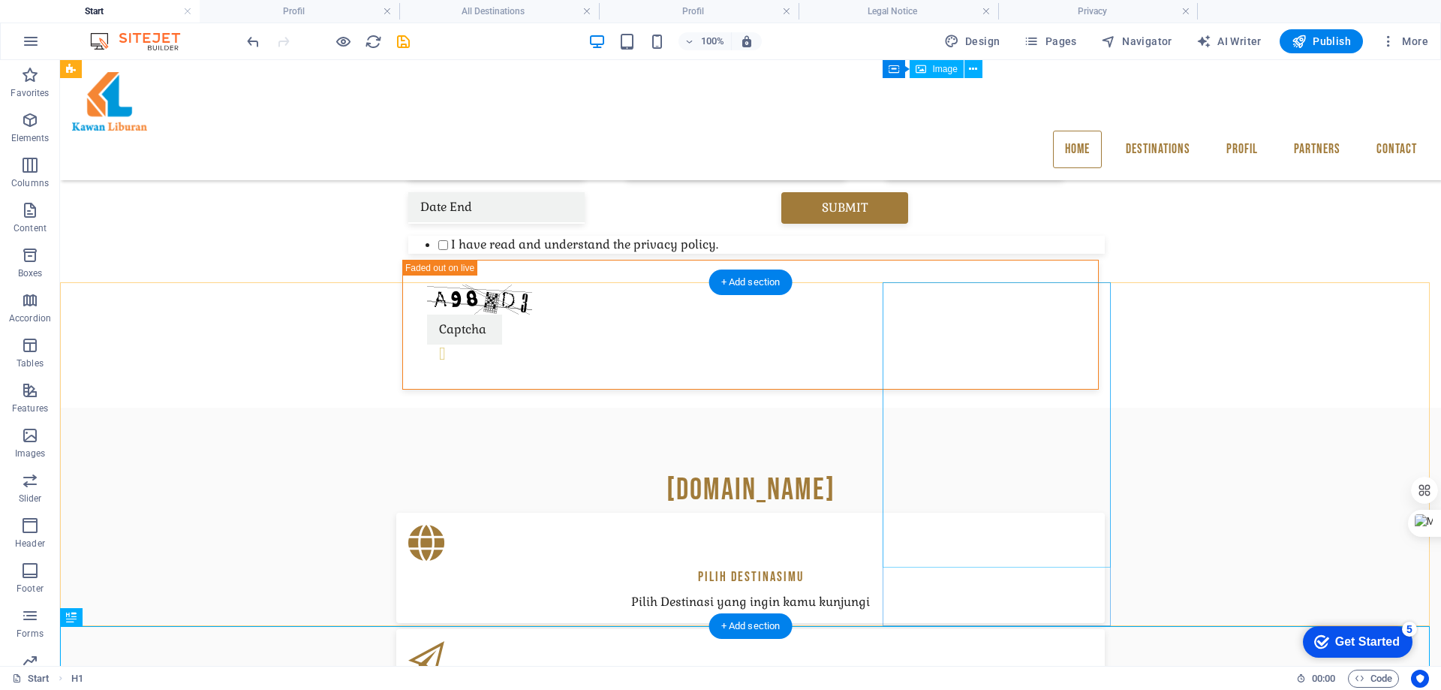
scroll to position [723, 0]
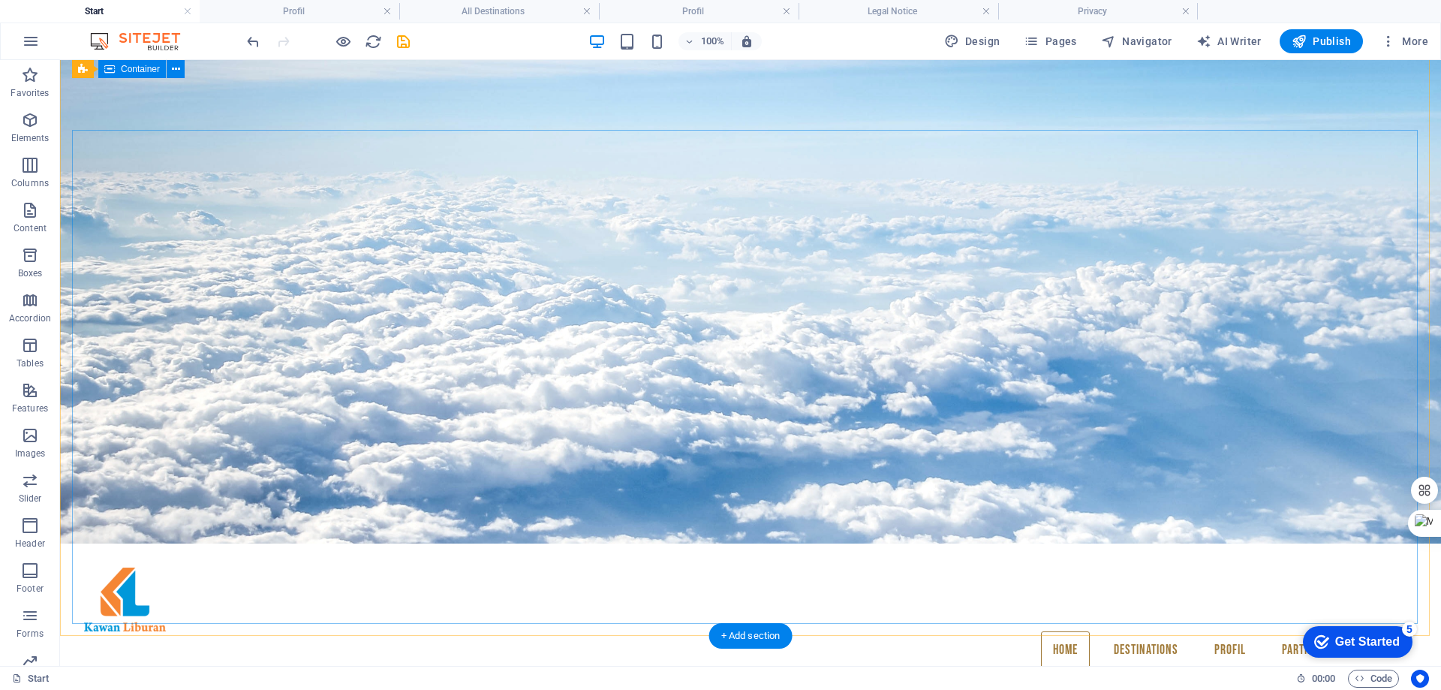
scroll to position [0, 0]
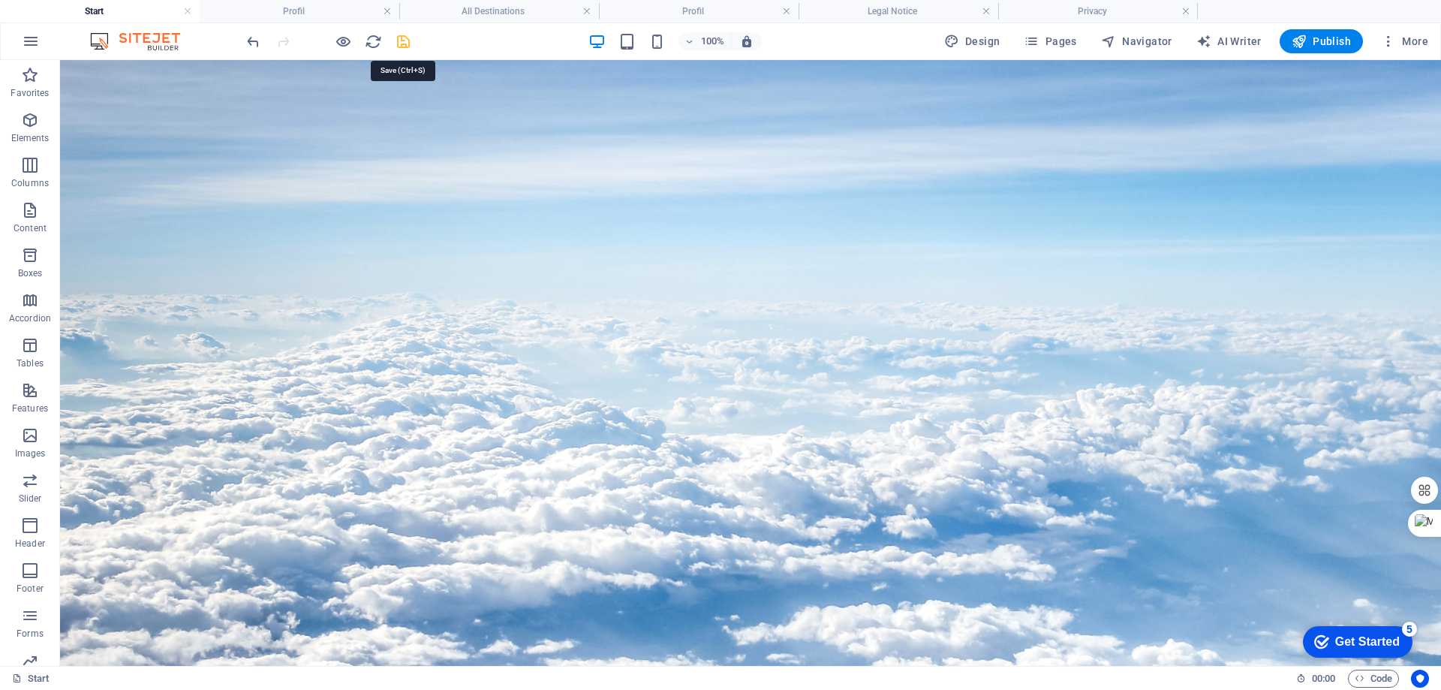
click at [399, 38] on icon "save" at bounding box center [403, 41] width 17 height 17
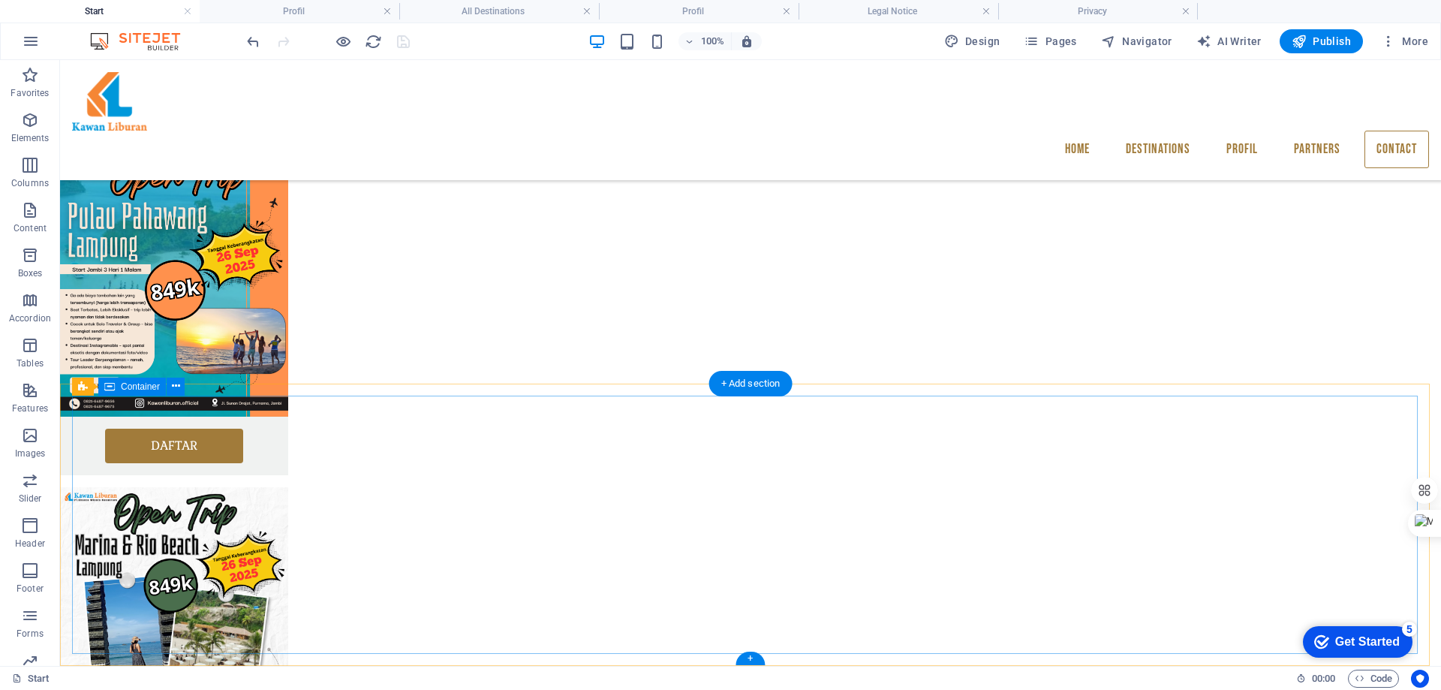
scroll to position [1831, 0]
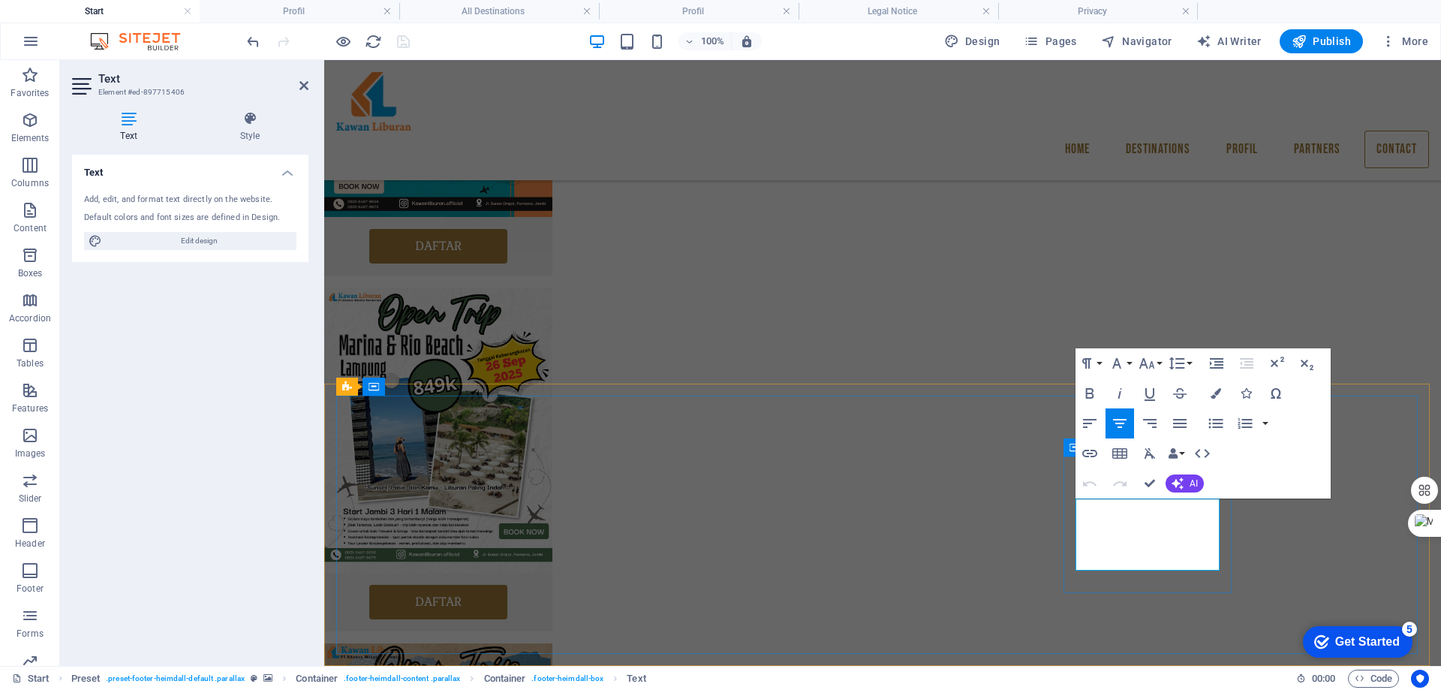
drag, startPoint x: 1185, startPoint y: 560, endPoint x: 1071, endPoint y: 543, distance: 114.7
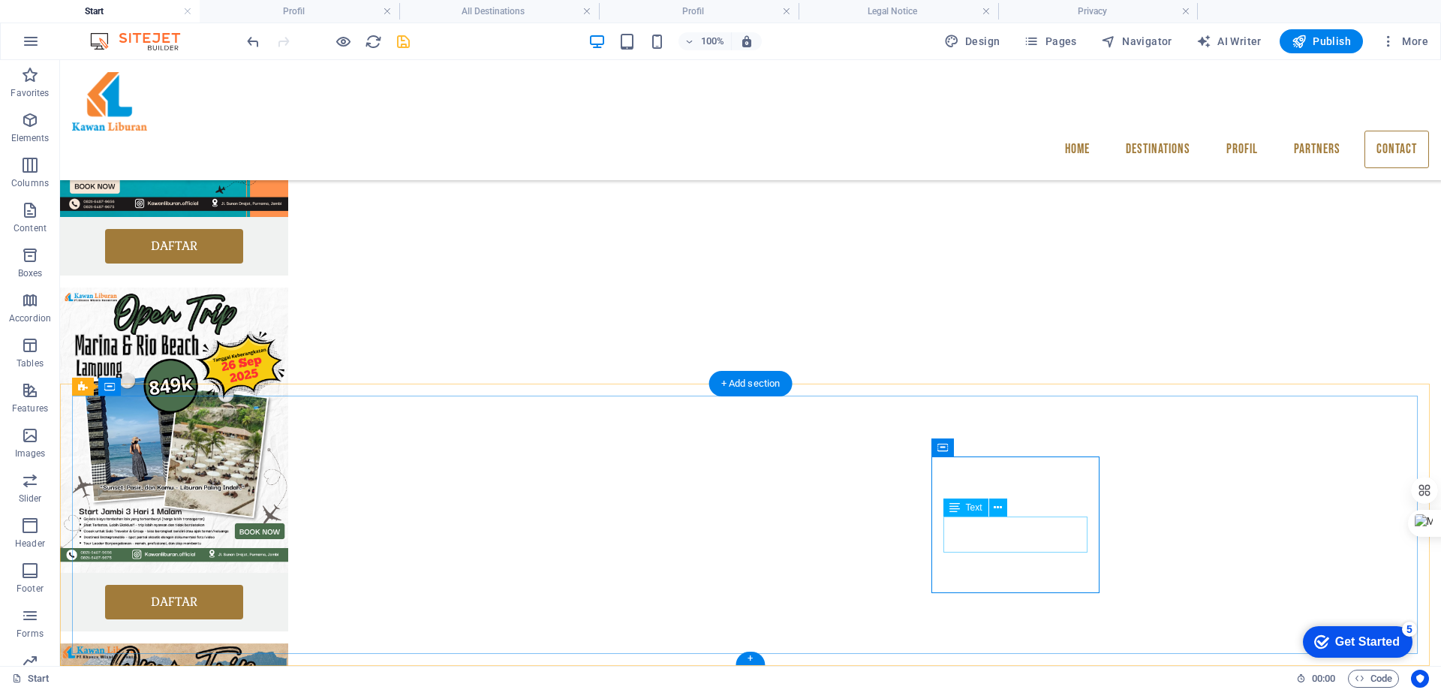
drag, startPoint x: 1036, startPoint y: 531, endPoint x: 771, endPoint y: 530, distance: 265.0
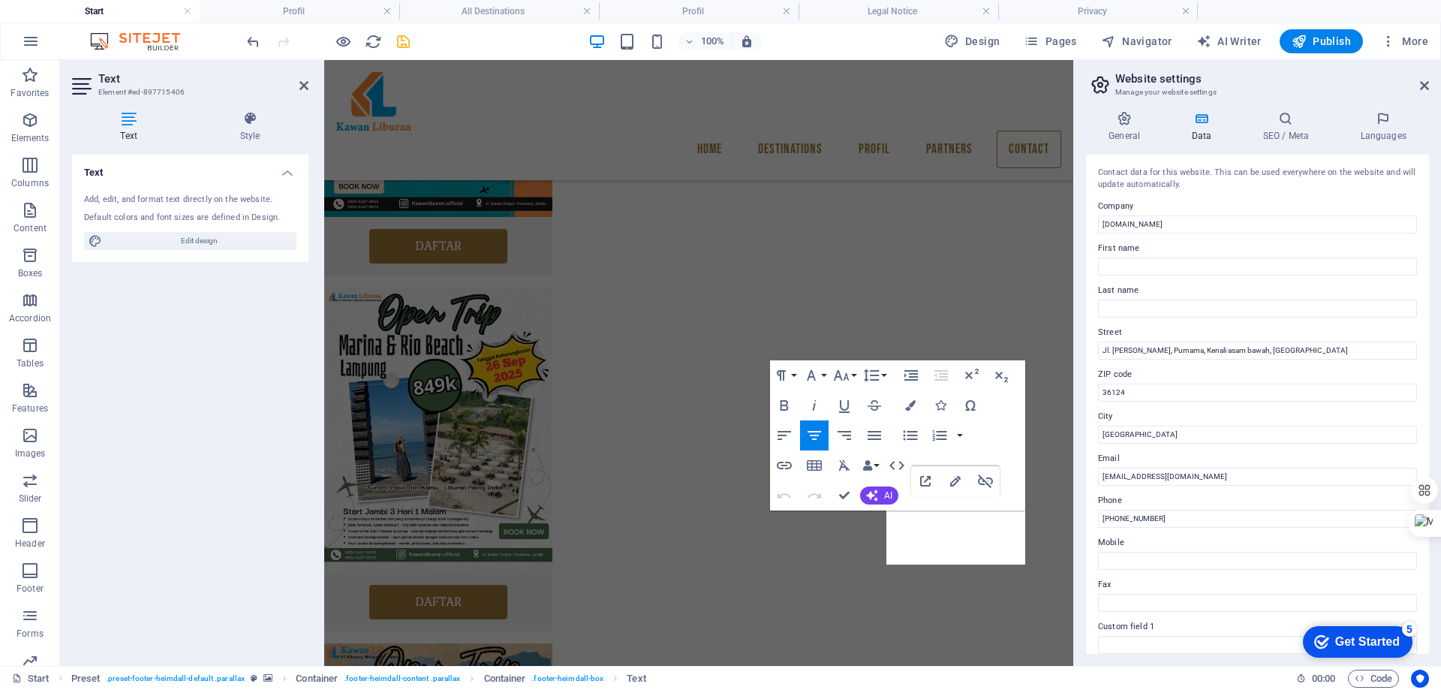
scroll to position [1826, 0]
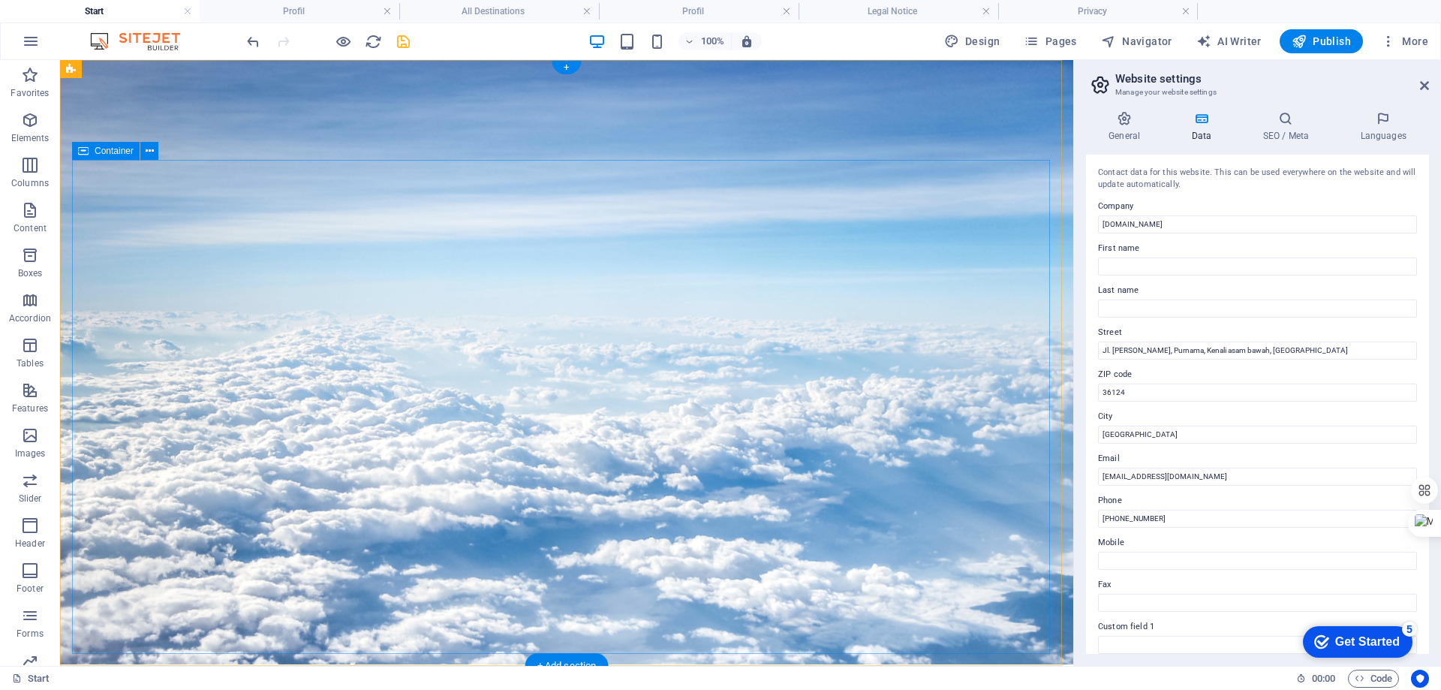
scroll to position [0, 0]
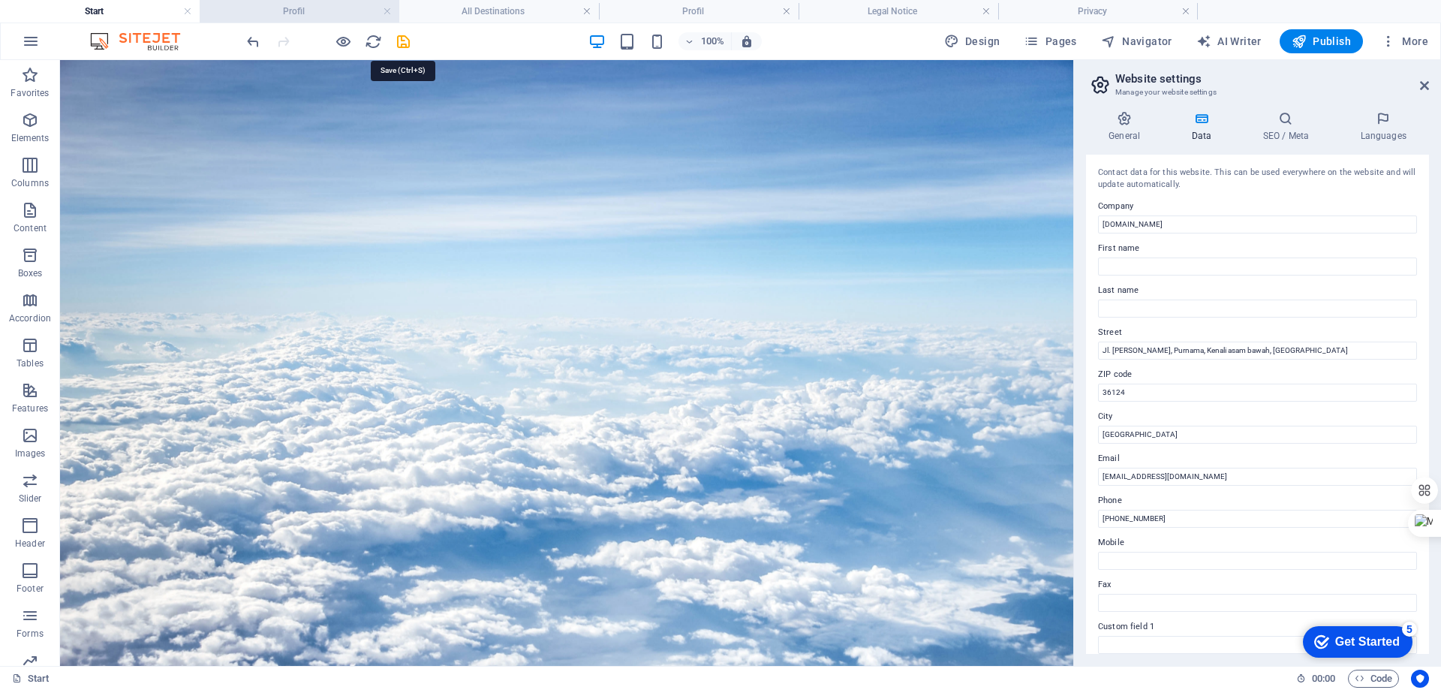
drag, startPoint x: 401, startPoint y: 45, endPoint x: 399, endPoint y: 2, distance: 43.6
click at [400, 45] on icon "save" at bounding box center [403, 41] width 17 height 17
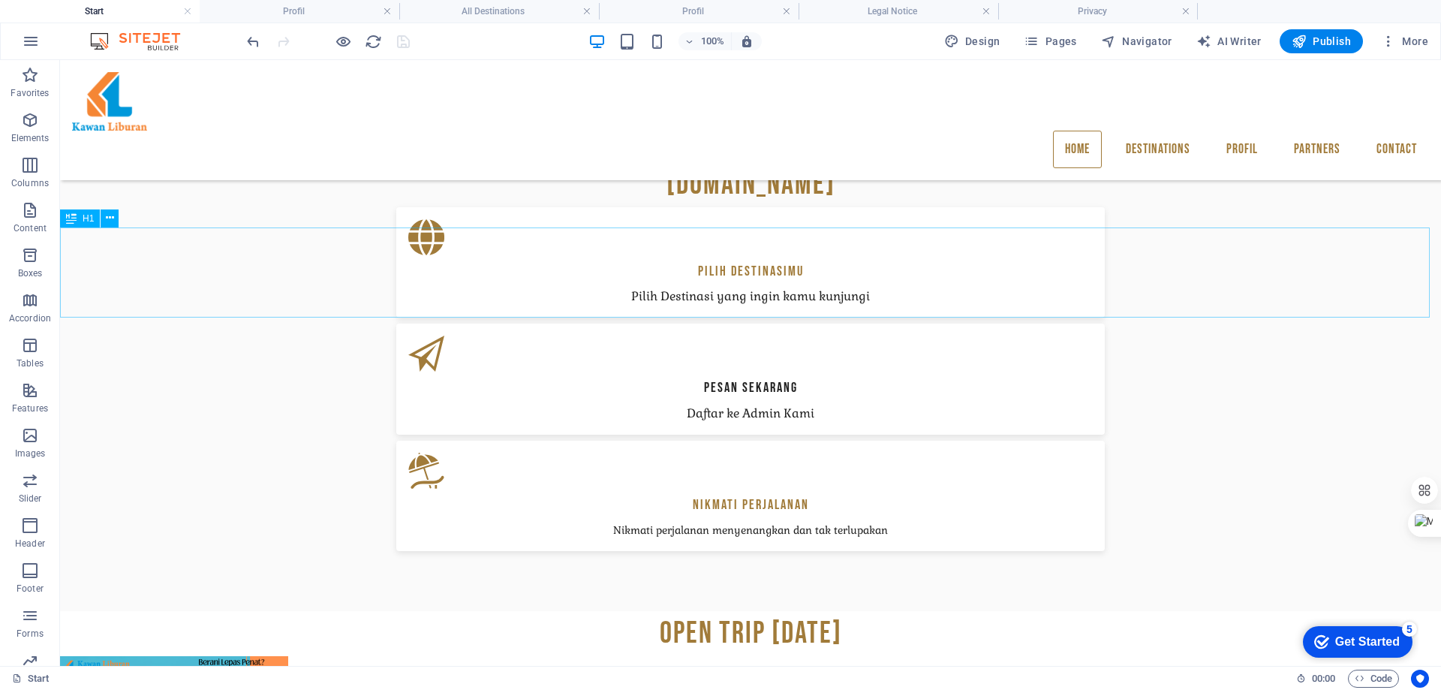
scroll to position [1051, 0]
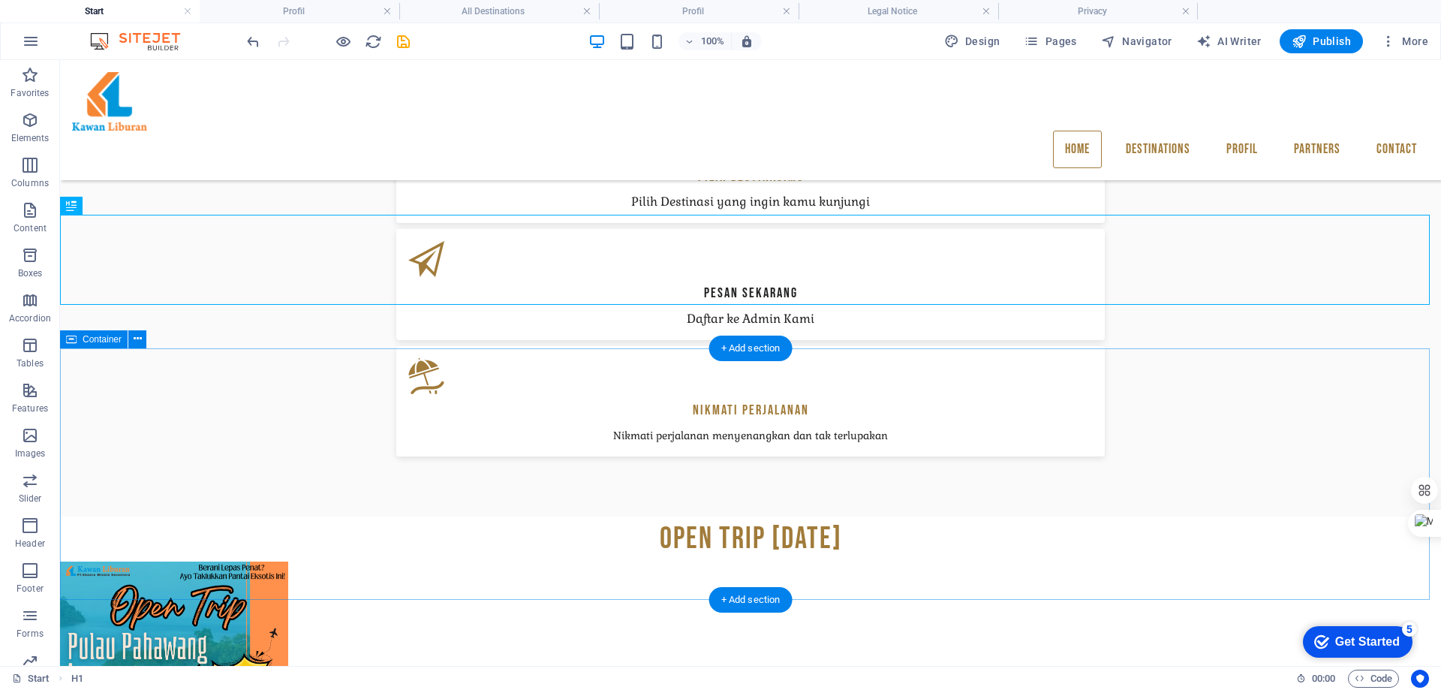
scroll to position [1126, 0]
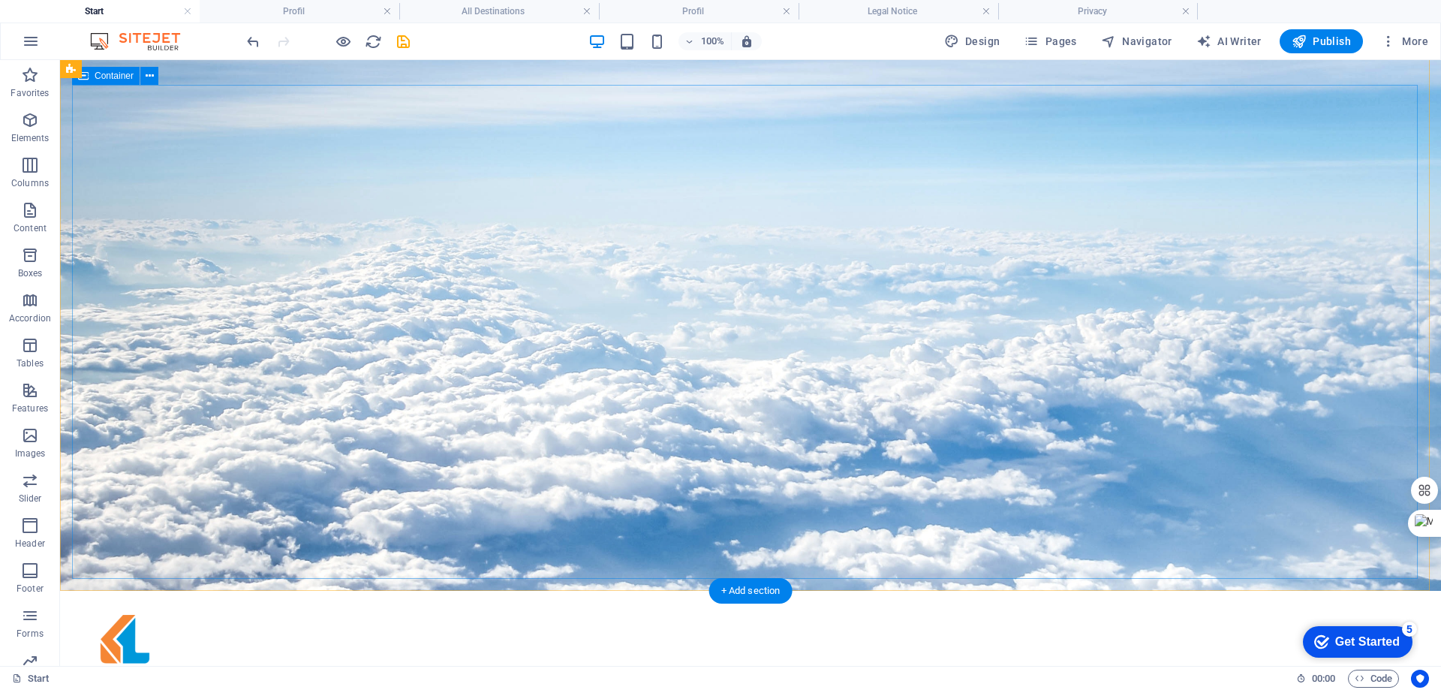
scroll to position [0, 0]
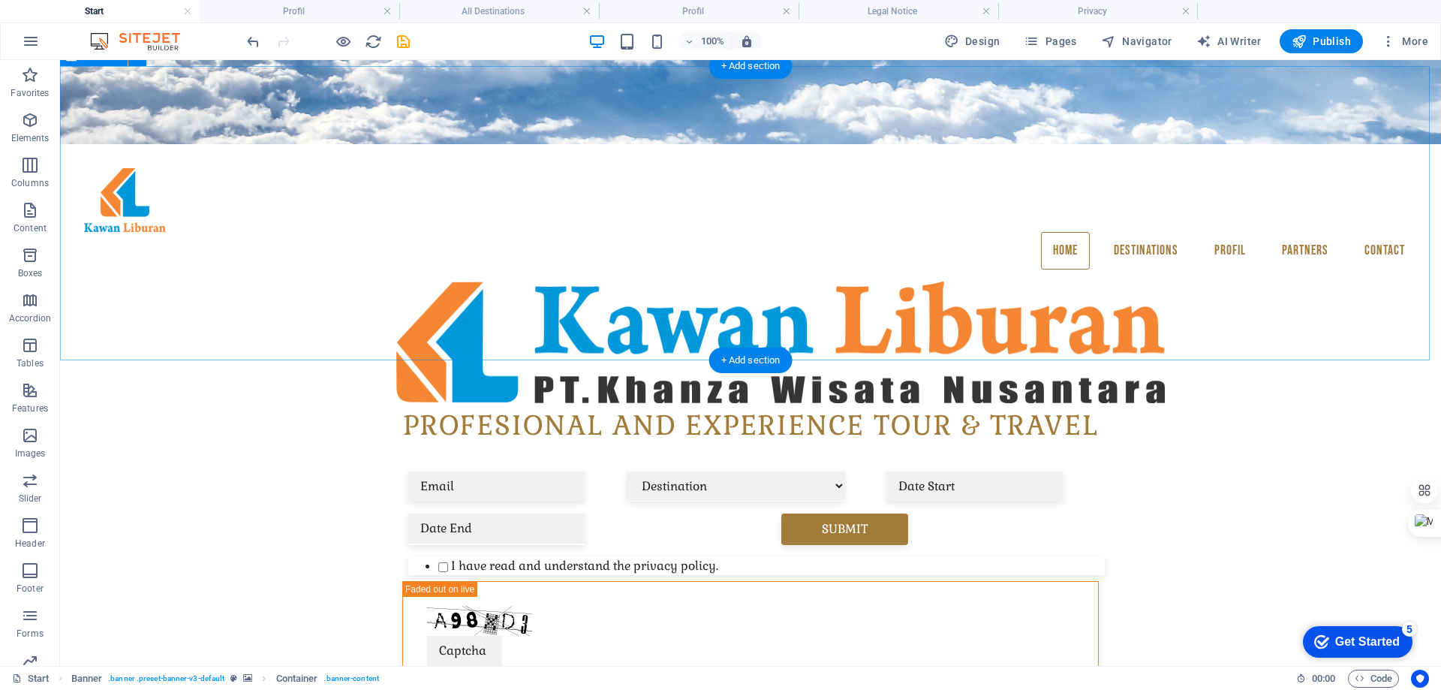
scroll to position [601, 0]
